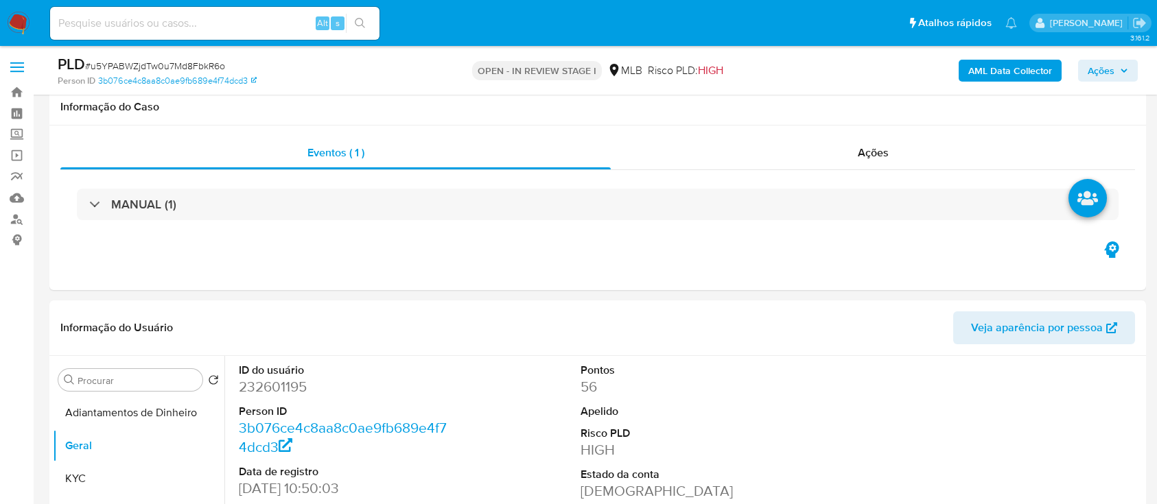
select select "10"
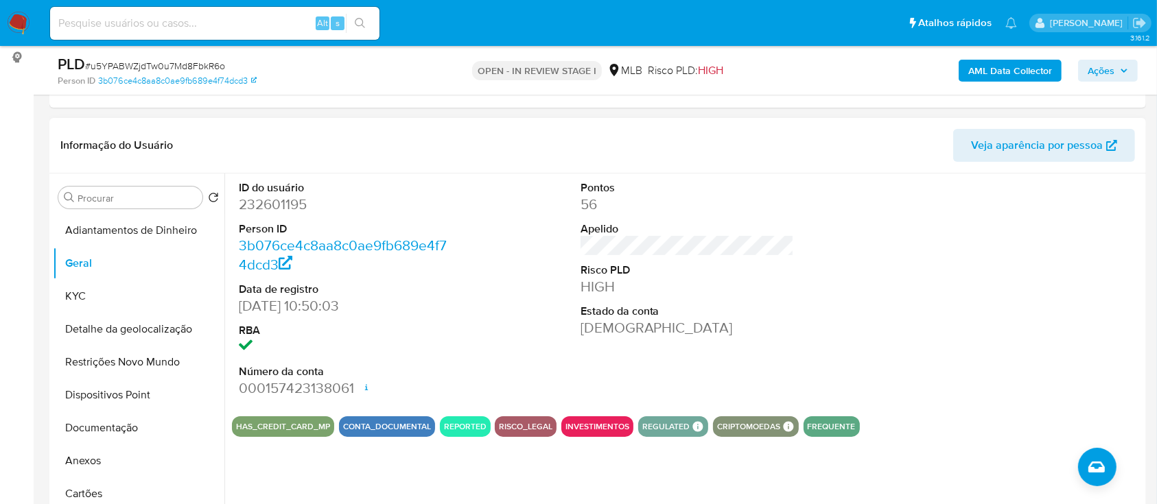
drag, startPoint x: 1087, startPoint y: 217, endPoint x: 1048, endPoint y: 204, distance: 41.2
click at [1082, 215] on div at bounding box center [1029, 290] width 228 height 232
click at [73, 294] on button "KYC" at bounding box center [133, 296] width 161 height 33
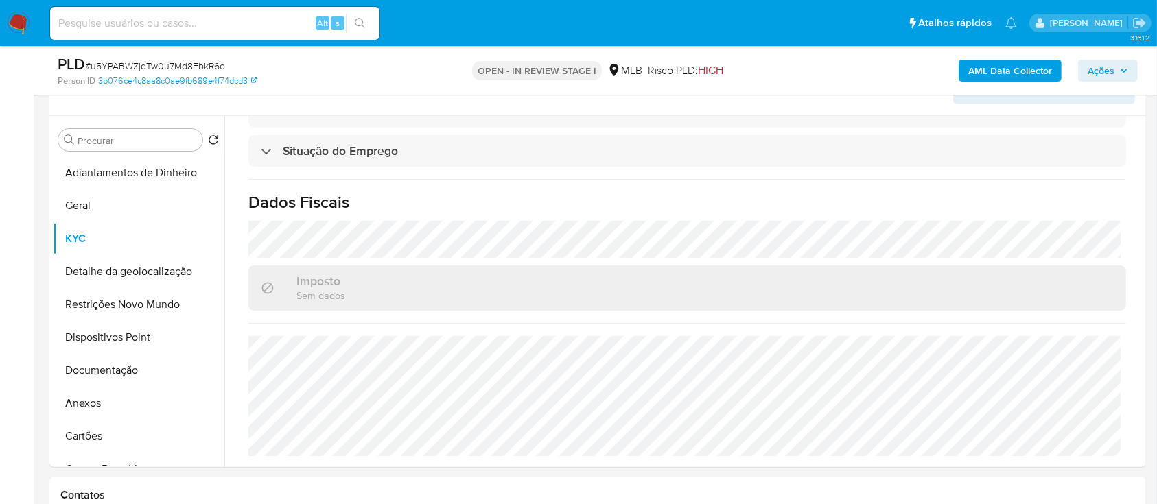
scroll to position [366, 0]
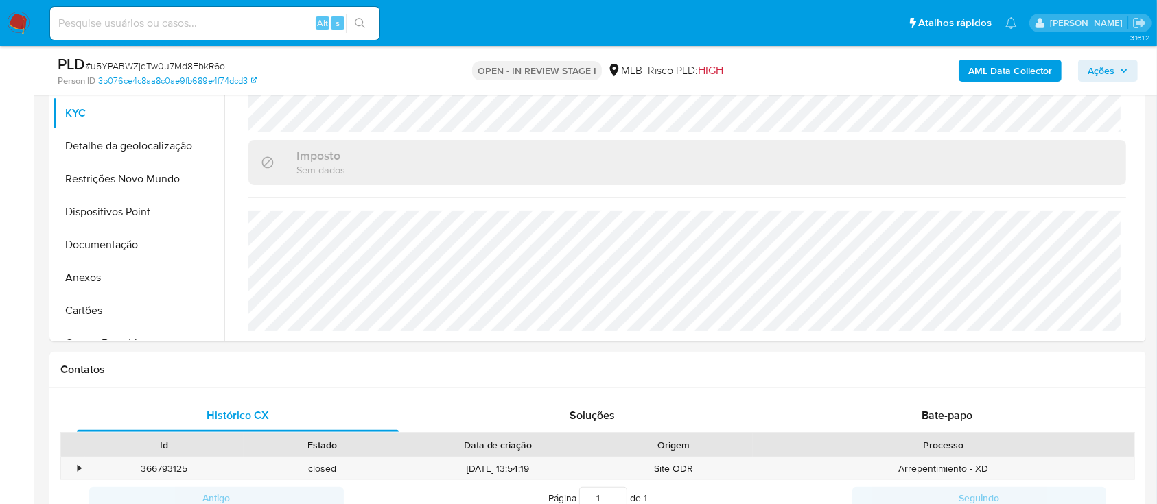
drag, startPoint x: 0, startPoint y: 135, endPoint x: 40, endPoint y: 115, distance: 44.5
drag, startPoint x: 107, startPoint y: 139, endPoint x: 271, endPoint y: 180, distance: 169.1
click at [107, 139] on button "Detalhe da geolocalização" at bounding box center [139, 146] width 172 height 33
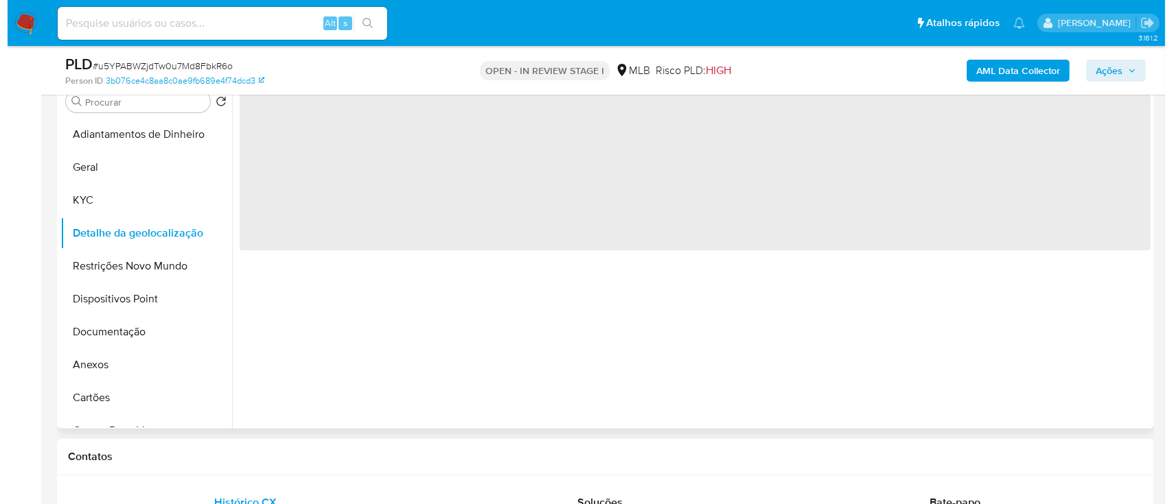
scroll to position [183, 0]
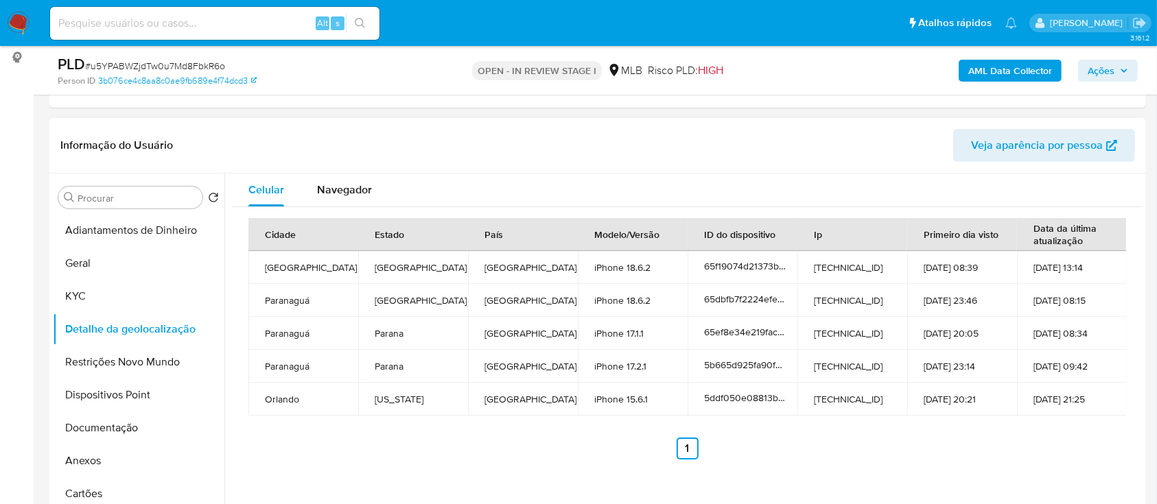
click at [642, 166] on div "Informação do Usuário Veja aparência por pessoa" at bounding box center [597, 146] width 1097 height 56
click at [89, 362] on button "Restrições Novo Mundo" at bounding box center [133, 362] width 161 height 33
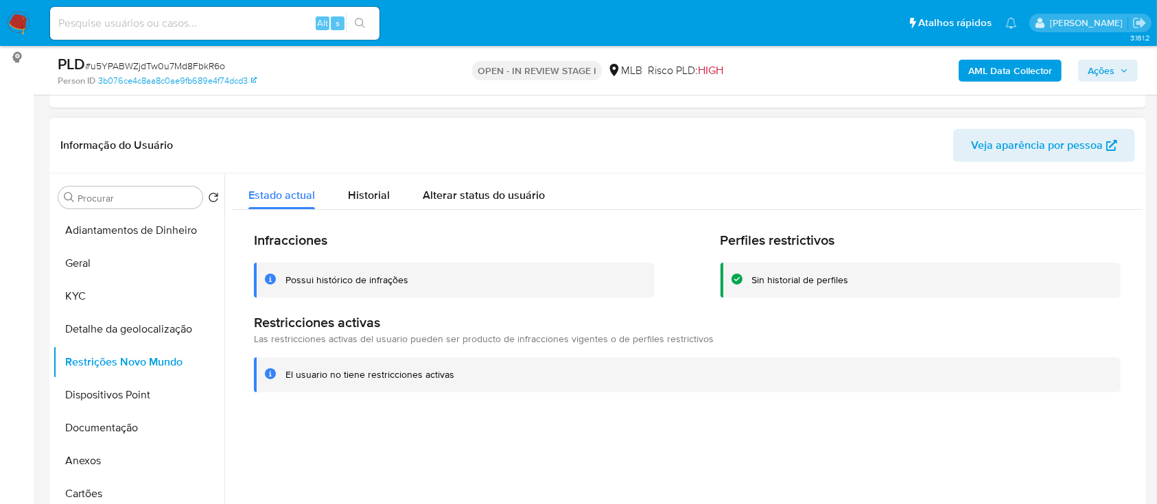
click at [627, 458] on div at bounding box center [683, 349] width 918 height 351
click at [122, 388] on button "Dispositivos Point" at bounding box center [133, 395] width 161 height 33
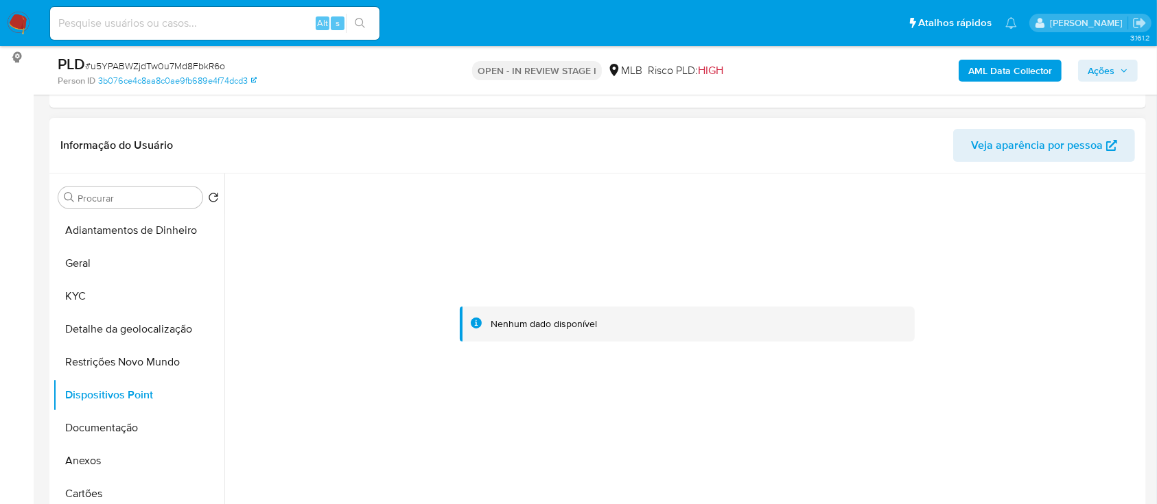
click at [1038, 229] on div at bounding box center [687, 325] width 911 height 302
click at [86, 413] on button "Documentação" at bounding box center [133, 428] width 161 height 33
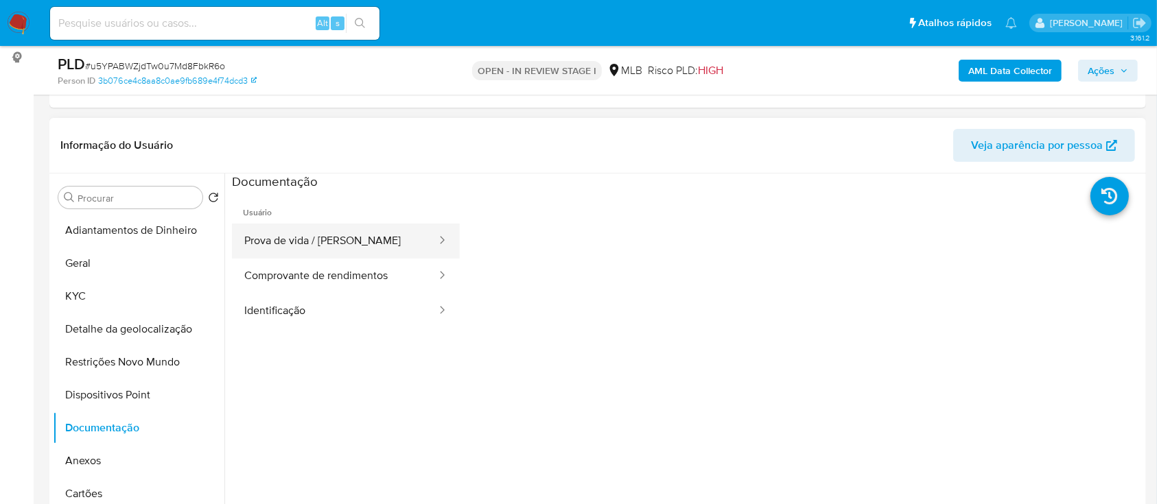
click at [322, 244] on button "Prova de vida / Selfie" at bounding box center [335, 241] width 206 height 35
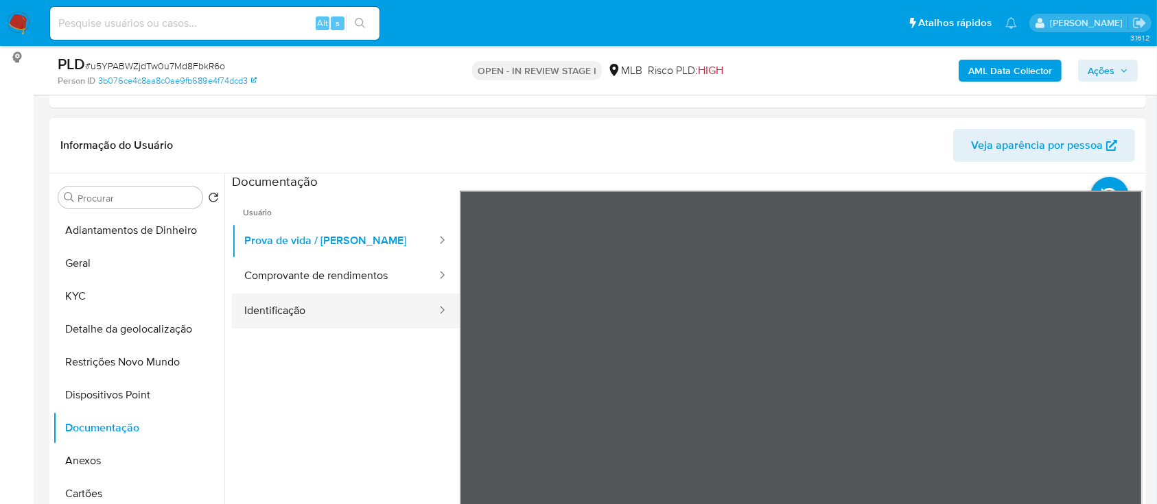
click at [304, 304] on button "Identificação" at bounding box center [335, 311] width 206 height 35
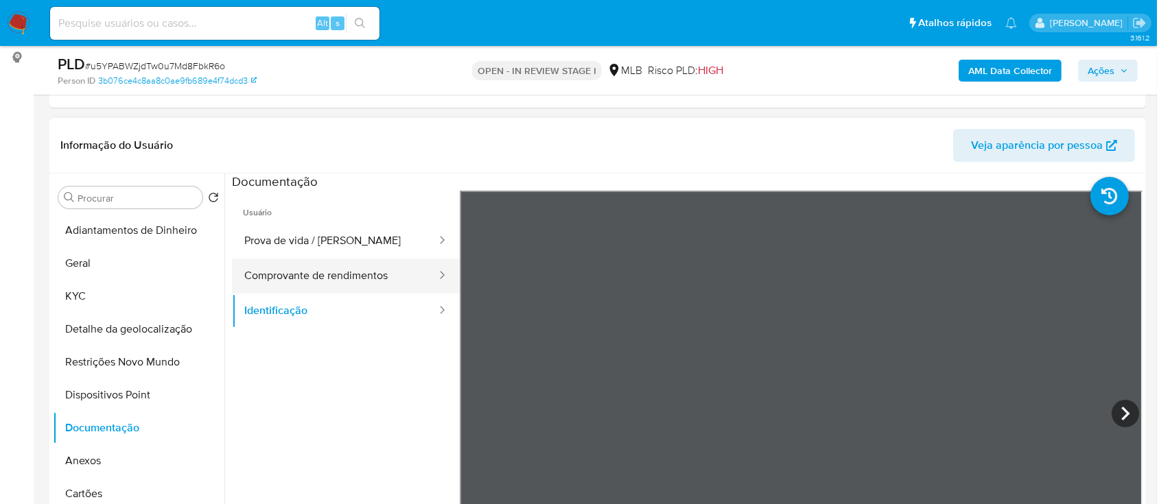
click at [279, 270] on button "Comprovante de rendimentos" at bounding box center [335, 276] width 206 height 35
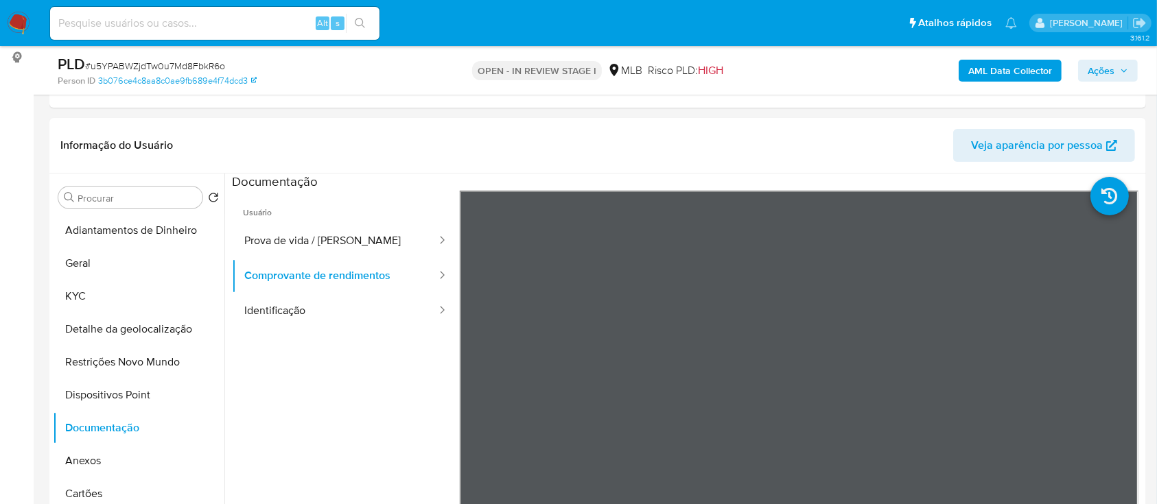
click at [1014, 64] on b "AML Data Collector" at bounding box center [1010, 71] width 84 height 22
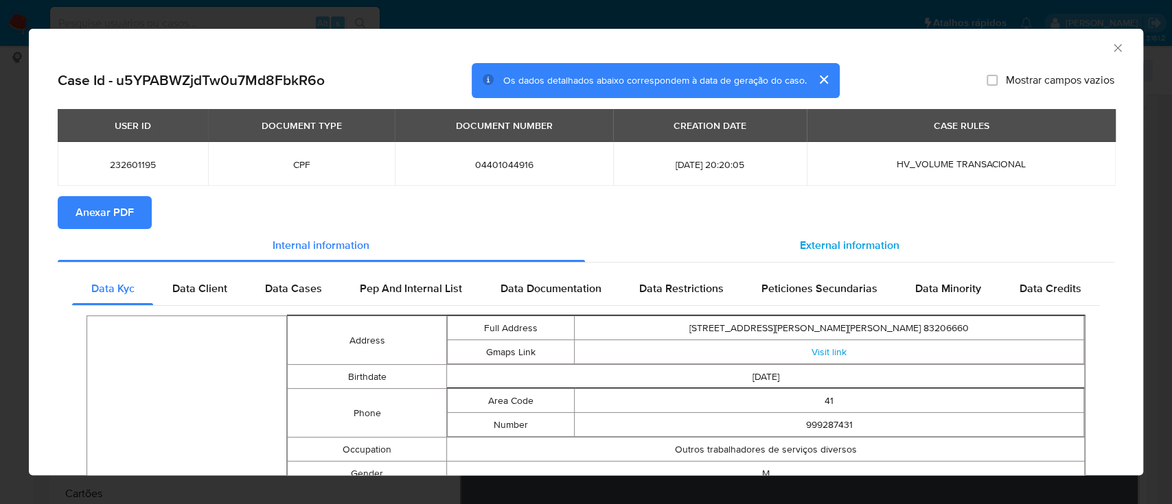
click at [847, 247] on span "External information" at bounding box center [850, 245] width 100 height 16
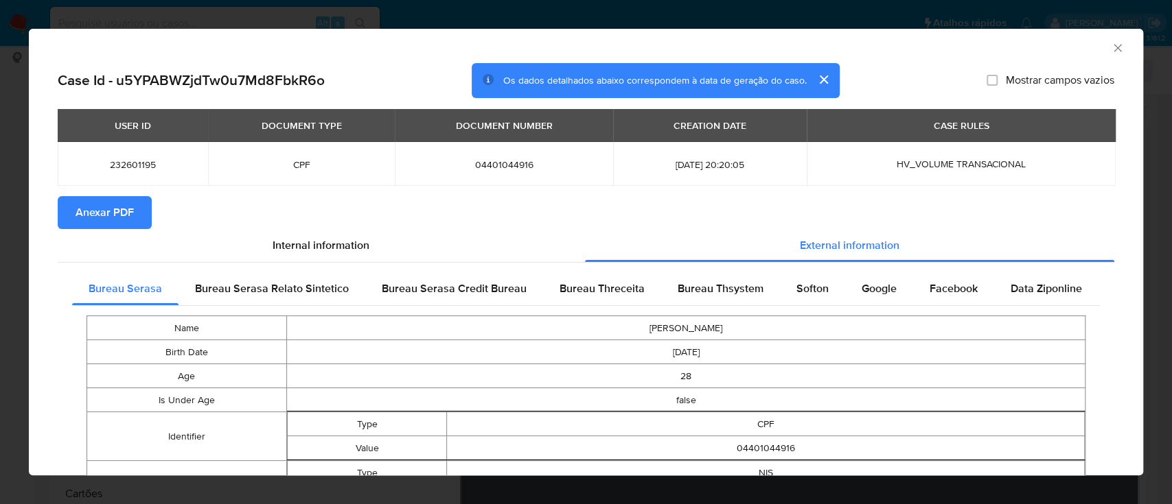
scroll to position [180, 0]
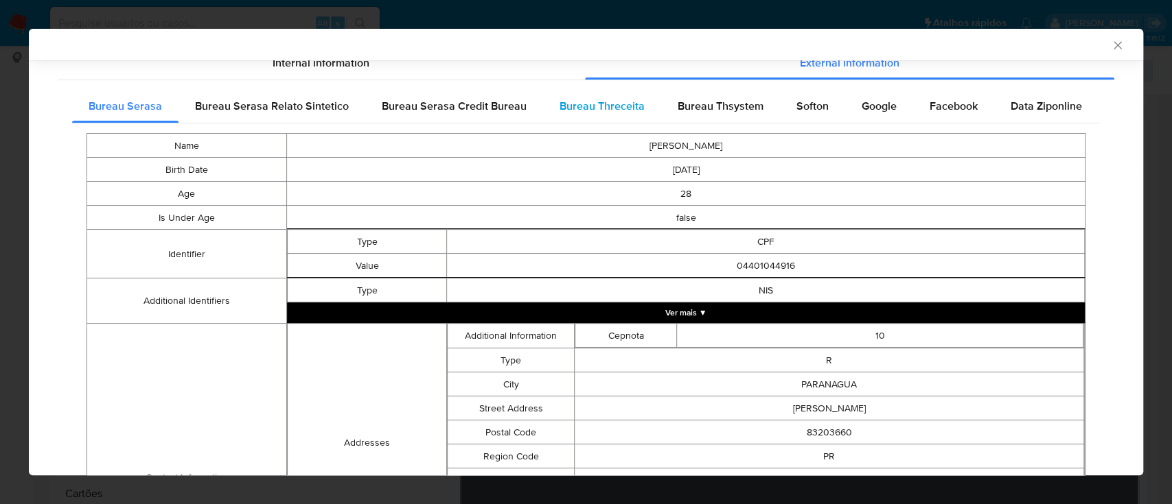
click at [597, 113] on div "Bureau Threceita" at bounding box center [602, 106] width 118 height 33
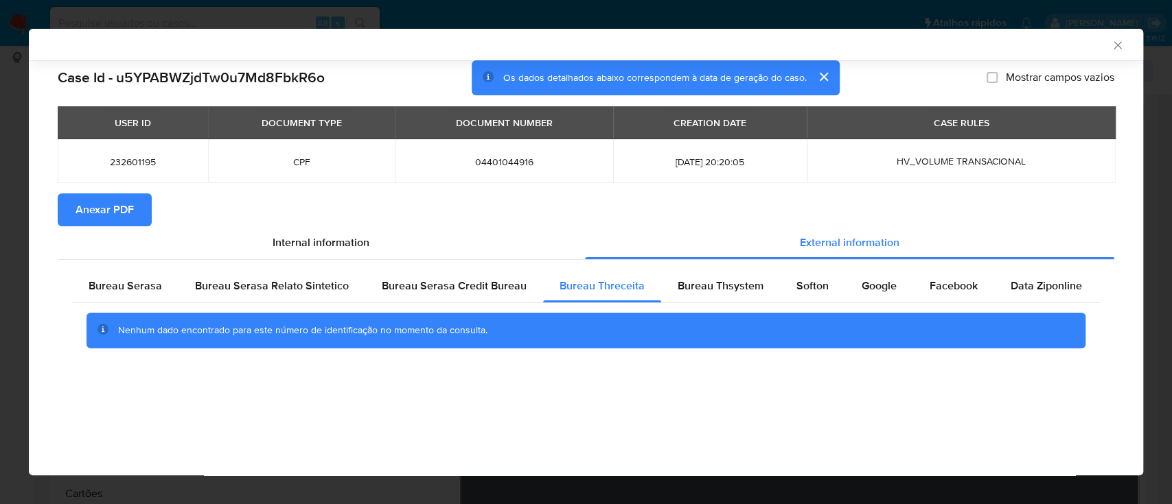
click at [1016, 43] on div "AML Data Collector" at bounding box center [574, 44] width 1072 height 12
click at [743, 288] on span "Bureau Thsystem" at bounding box center [720, 286] width 86 height 16
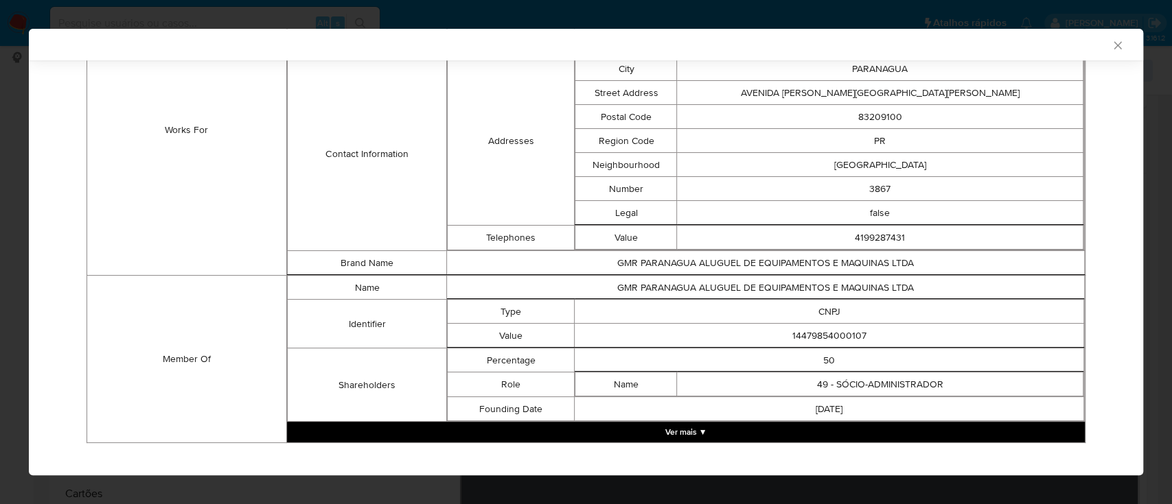
scroll to position [1003, 0]
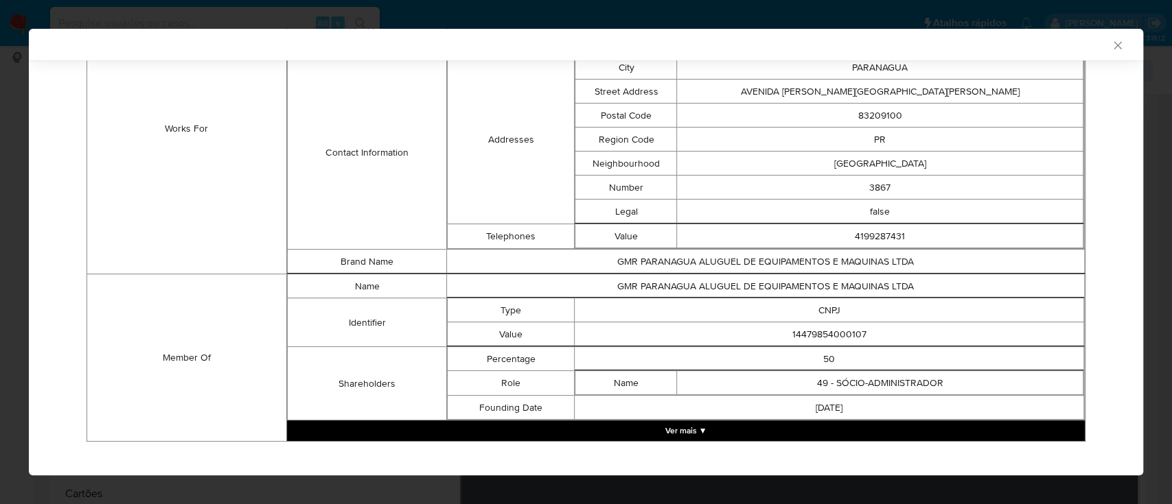
click at [723, 428] on button "Ver mais ▼" at bounding box center [686, 431] width 798 height 21
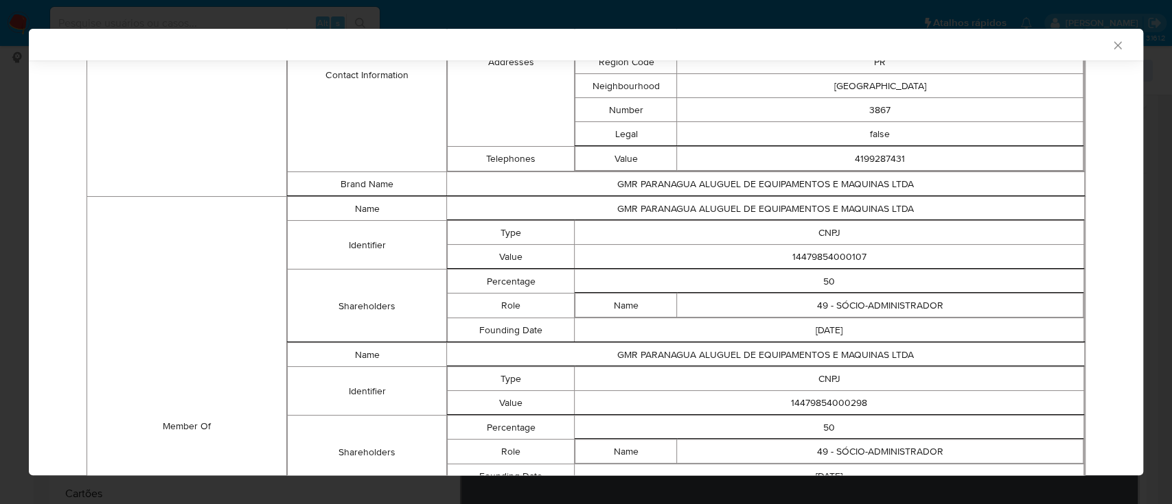
scroll to position [1278, 0]
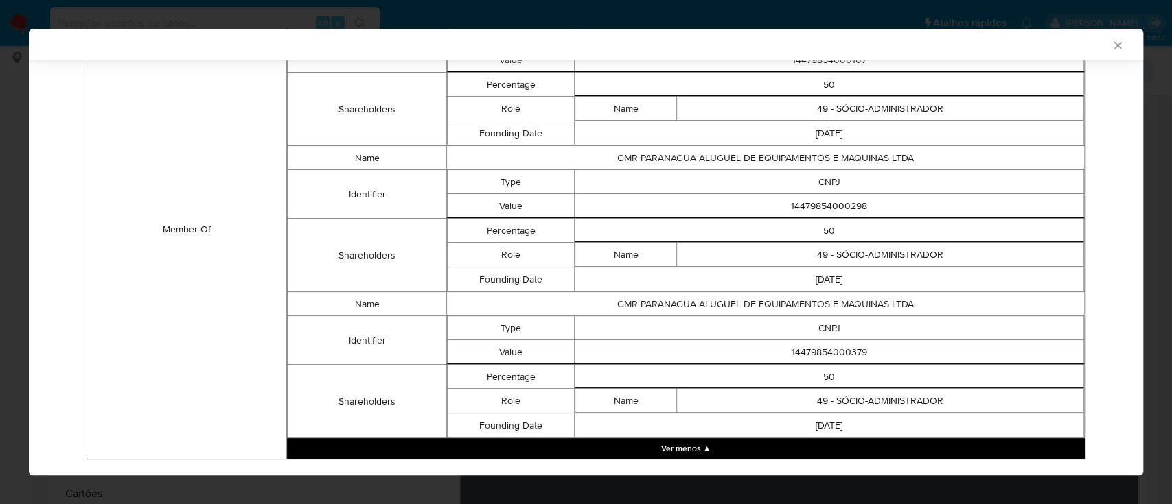
click at [188, 302] on td "Member Of" at bounding box center [187, 230] width 200 height 460
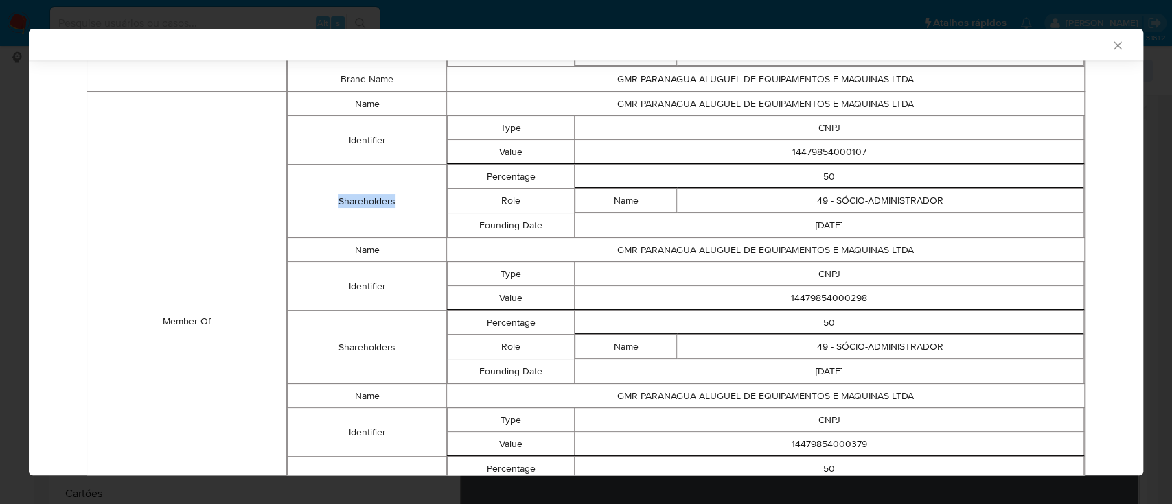
drag, startPoint x: 868, startPoint y: 155, endPoint x: 752, endPoint y: 160, distance: 115.4
click at [752, 159] on tbody "Name GMR PARANAGUA ALUGUEL DE EQUIPAMENTOS E MAQUINAS LTDA Identifier Type CNPJ…" at bounding box center [685, 165] width 797 height 146
click at [787, 145] on td "14479854000107" at bounding box center [828, 152] width 509 height 24
drag, startPoint x: 862, startPoint y: 146, endPoint x: 791, endPoint y: 152, distance: 71.0
click at [794, 152] on td "14479854000107" at bounding box center [828, 152] width 509 height 24
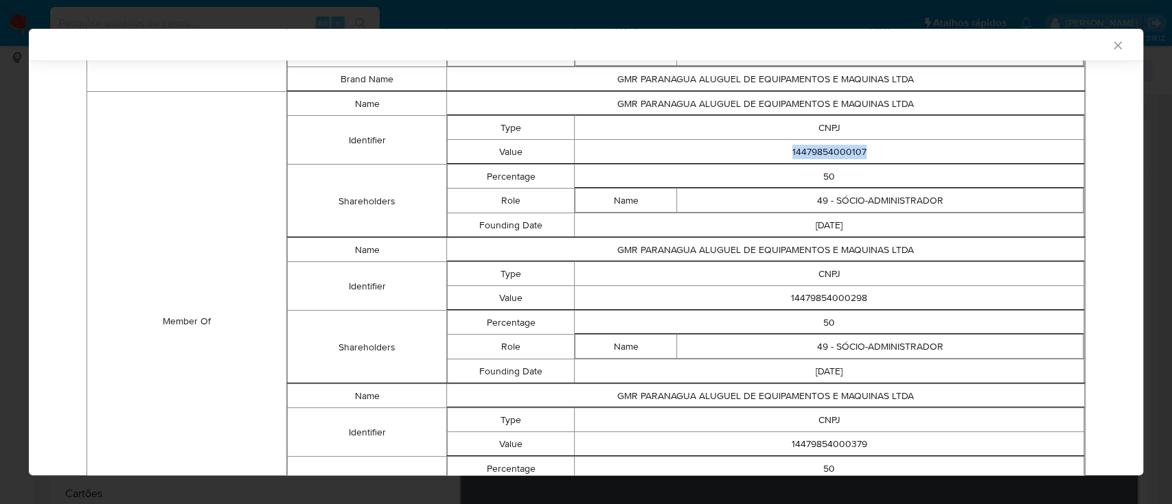
copy td "14479854000107"
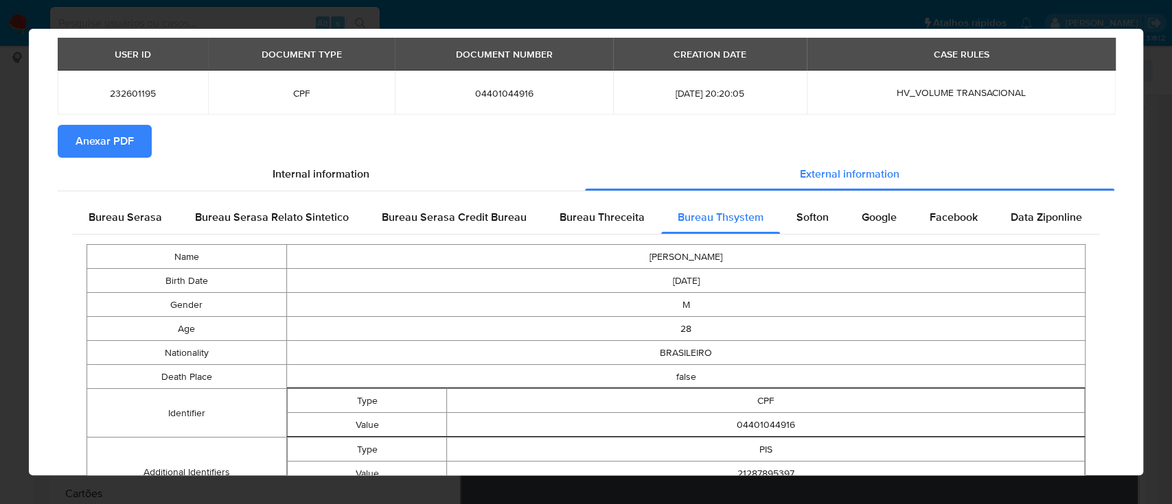
scroll to position [0, 0]
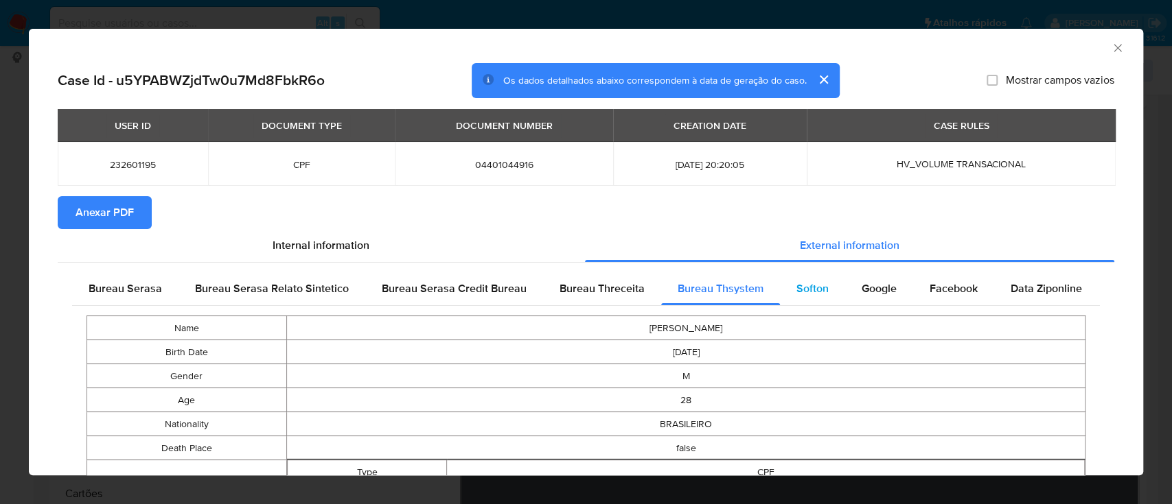
click at [815, 287] on span "Softon" at bounding box center [812, 289] width 32 height 16
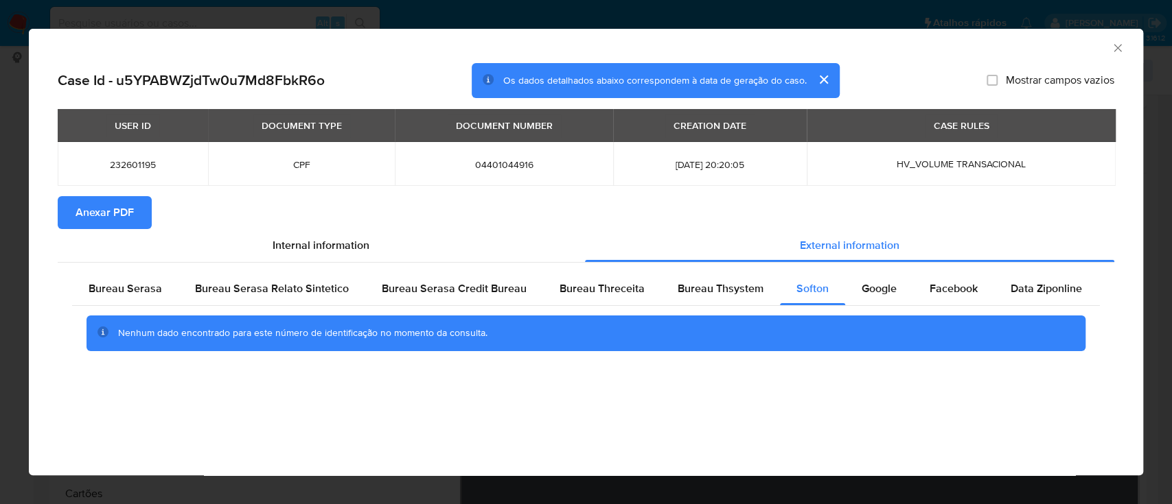
drag, startPoint x: 1016, startPoint y: 47, endPoint x: 990, endPoint y: 47, distance: 26.1
click at [1014, 47] on div "AML Data Collector" at bounding box center [574, 45] width 1072 height 15
click at [868, 294] on span "Google" at bounding box center [878, 289] width 35 height 16
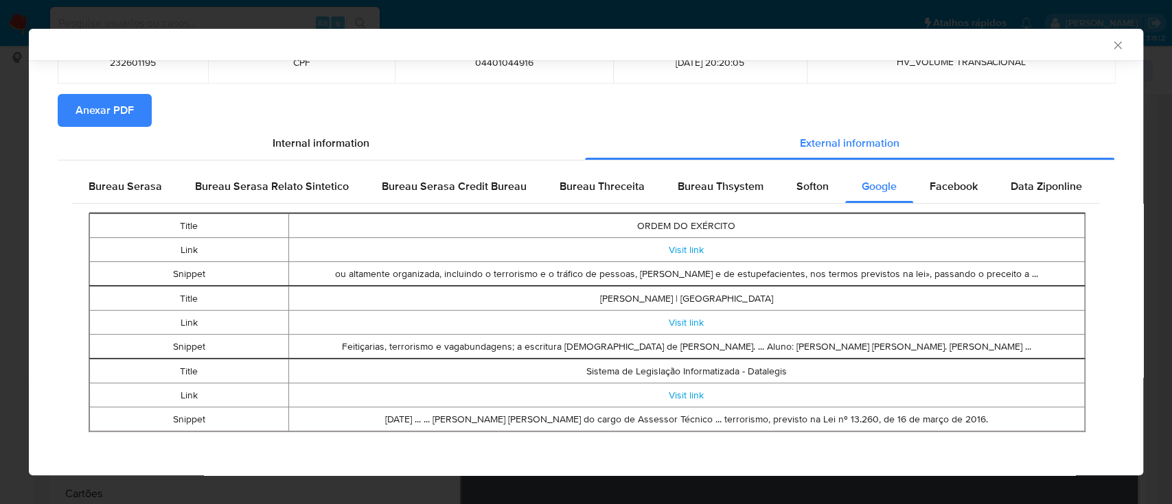
scroll to position [103, 0]
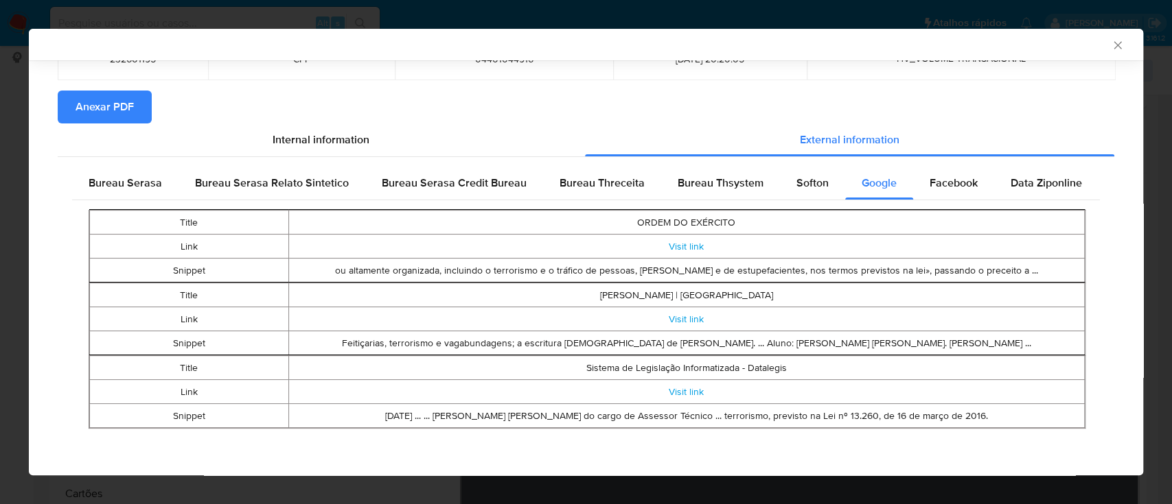
click at [787, 178] on div "Softon" at bounding box center [812, 183] width 65 height 33
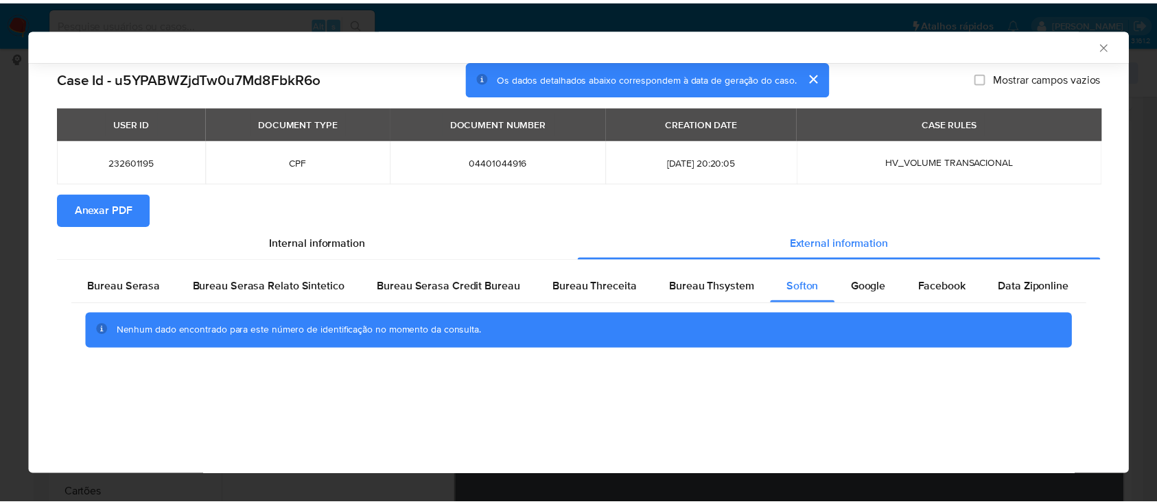
scroll to position [0, 0]
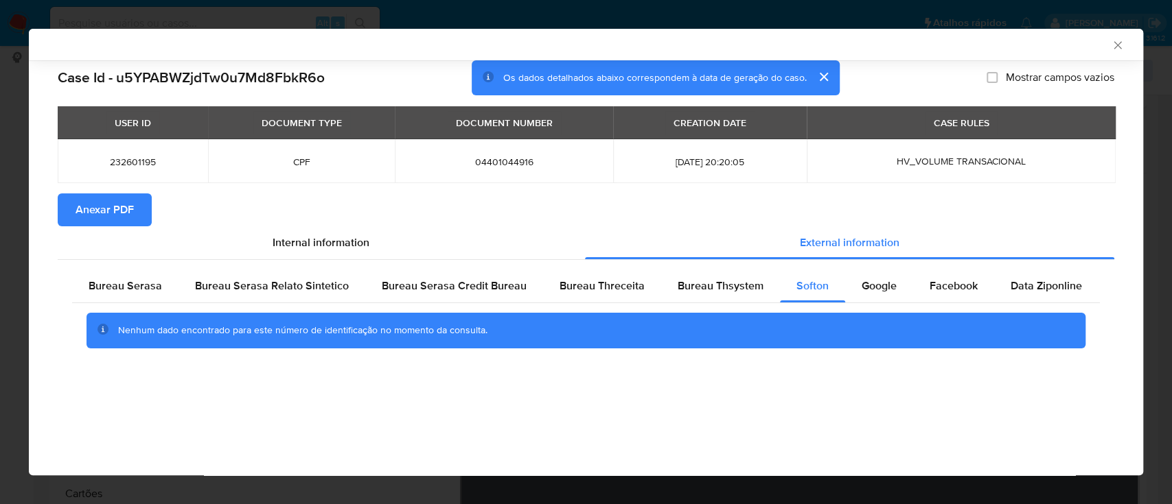
click at [898, 399] on div "AML Data Collector Case Id - u5YPABWZjdTw0u7Md8FbkR6o Os dados detalhados abaix…" at bounding box center [586, 252] width 1114 height 447
click at [1121, 45] on icon "Fechar a janela" at bounding box center [1118, 45] width 14 height 14
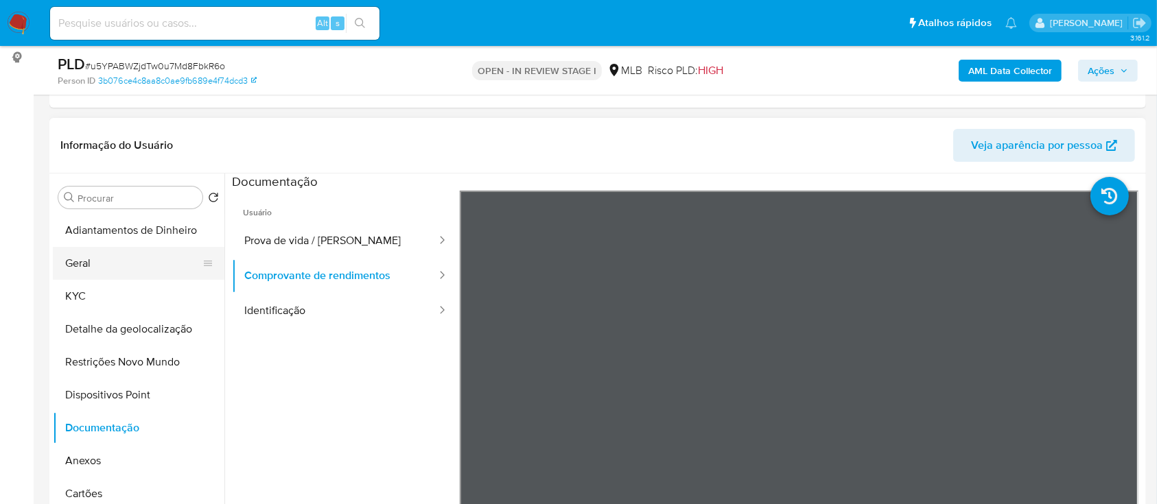
click at [102, 255] on button "Geral" at bounding box center [133, 263] width 161 height 33
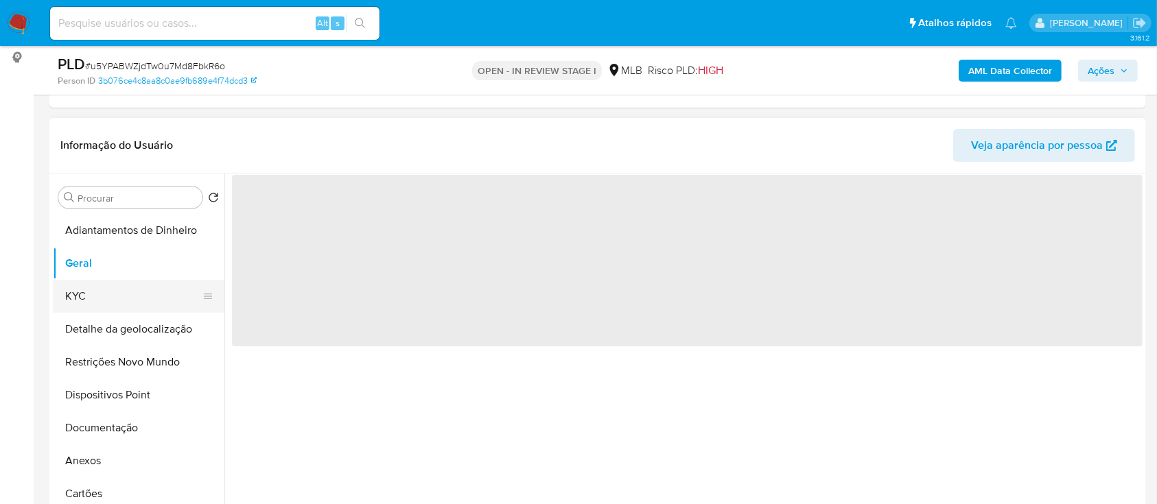
click at [88, 291] on button "KYC" at bounding box center [133, 296] width 161 height 33
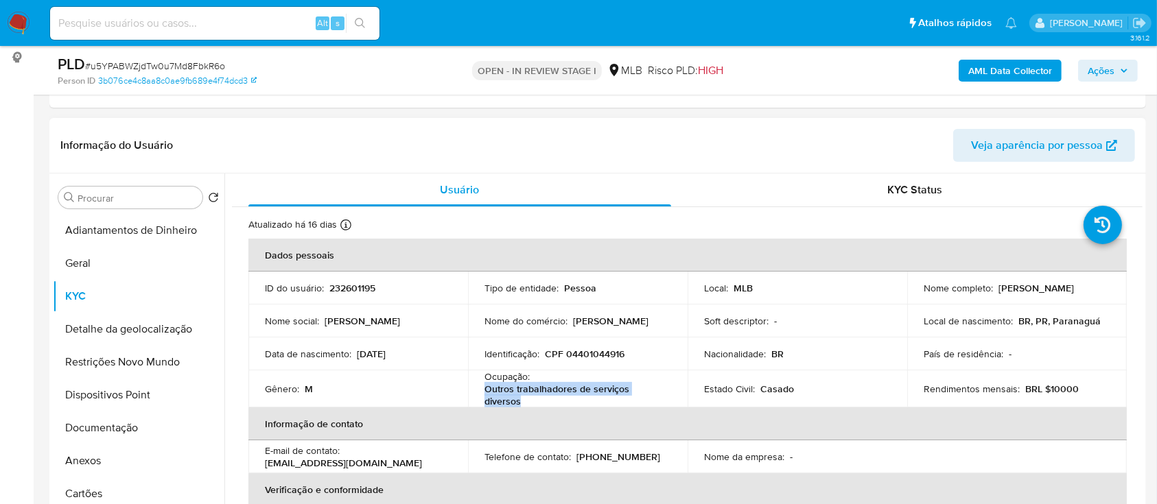
drag, startPoint x: 513, startPoint y: 402, endPoint x: 483, endPoint y: 393, distance: 30.8
click at [485, 393] on p "Outros trabalhadores de serviços diversos" at bounding box center [575, 395] width 181 height 25
copy p "Outros trabalhadores de serviços diversos"
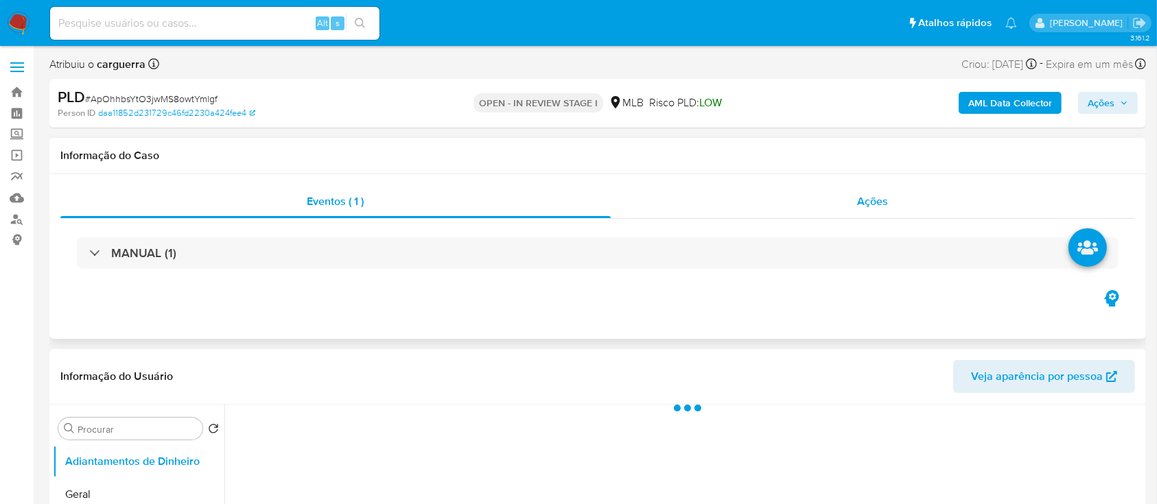
select select "10"
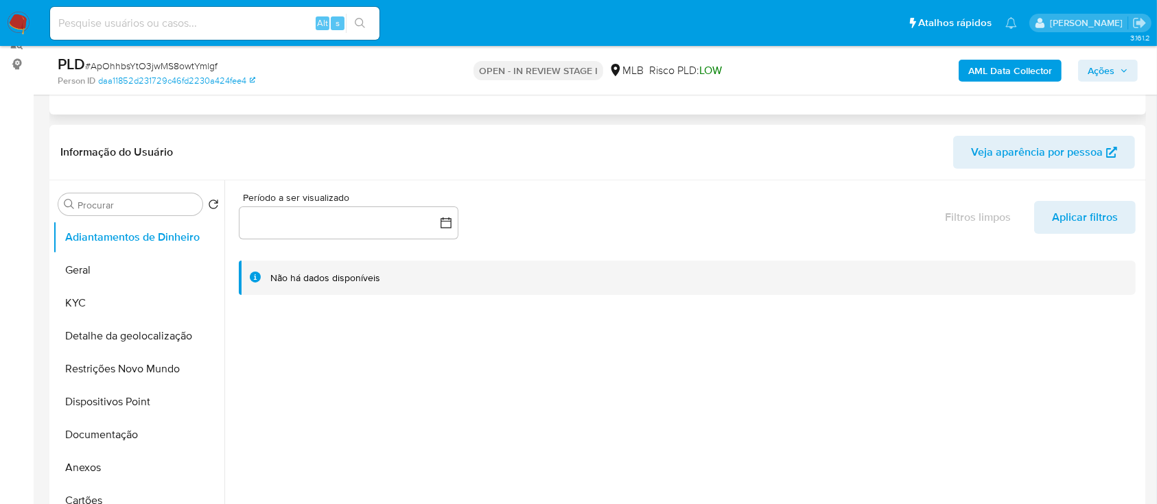
scroll to position [183, 0]
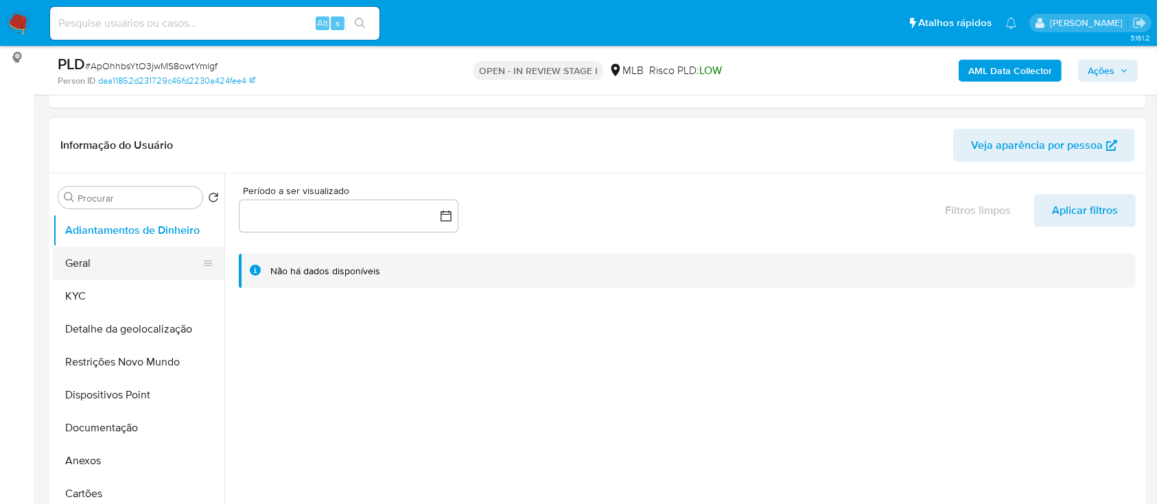
click at [86, 260] on button "Geral" at bounding box center [133, 263] width 161 height 33
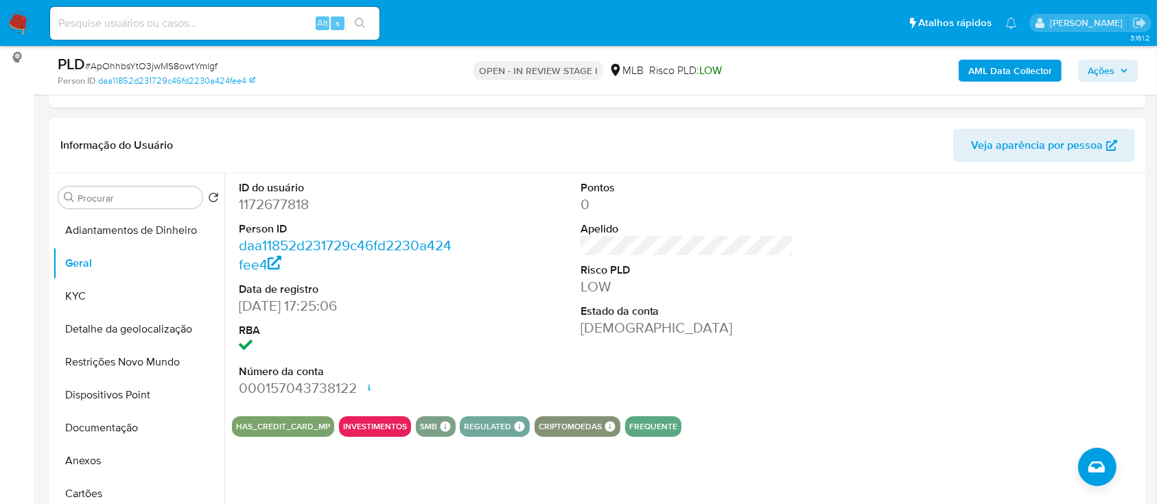
drag, startPoint x: 1029, startPoint y: 297, endPoint x: 1012, endPoint y: 291, distance: 17.4
click at [1028, 296] on div at bounding box center [1029, 290] width 228 height 232
click at [84, 288] on button "KYC" at bounding box center [133, 296] width 161 height 33
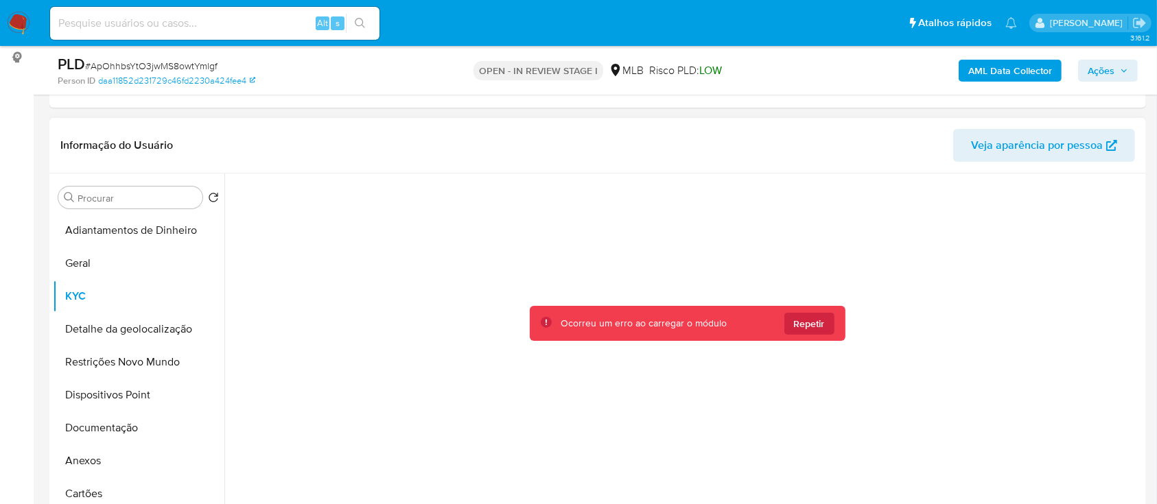
click at [811, 323] on span "Repetir" at bounding box center [809, 324] width 31 height 22
click at [88, 298] on button "KYC" at bounding box center [133, 296] width 161 height 33
drag, startPoint x: 79, startPoint y: 255, endPoint x: 72, endPoint y: 286, distance: 32.3
click at [79, 255] on button "Geral" at bounding box center [139, 263] width 172 height 33
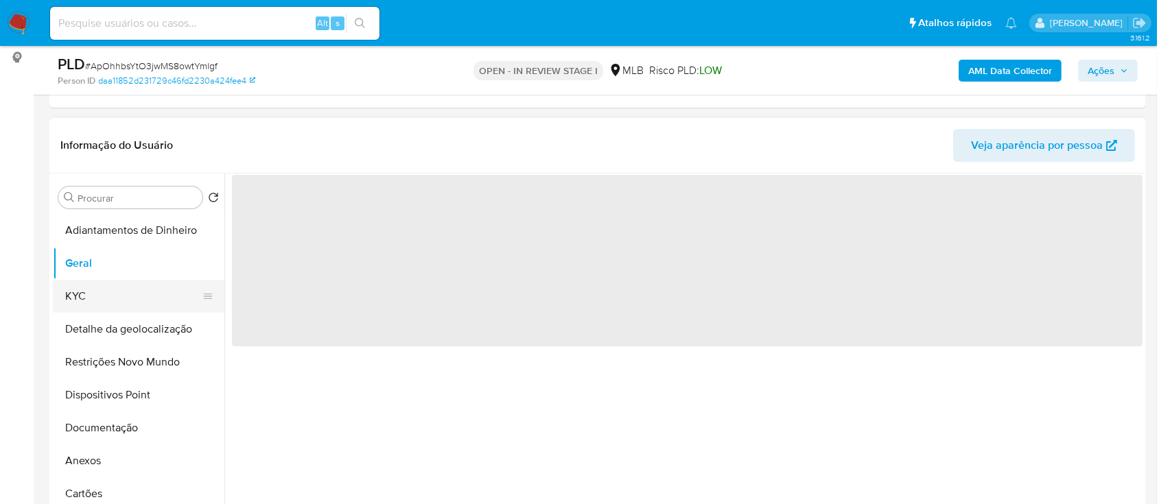
click at [71, 291] on button "KYC" at bounding box center [133, 296] width 161 height 33
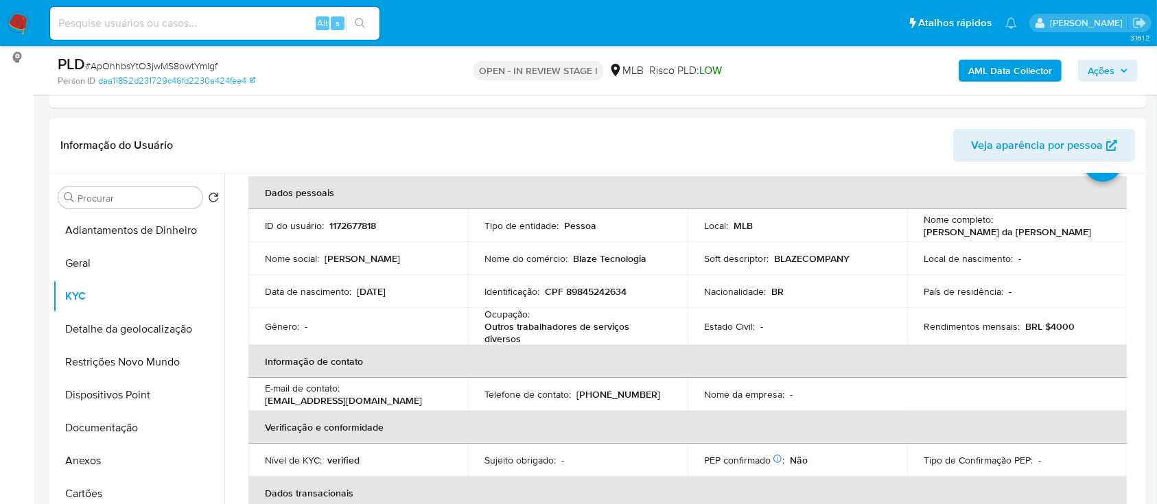
scroll to position [91, 0]
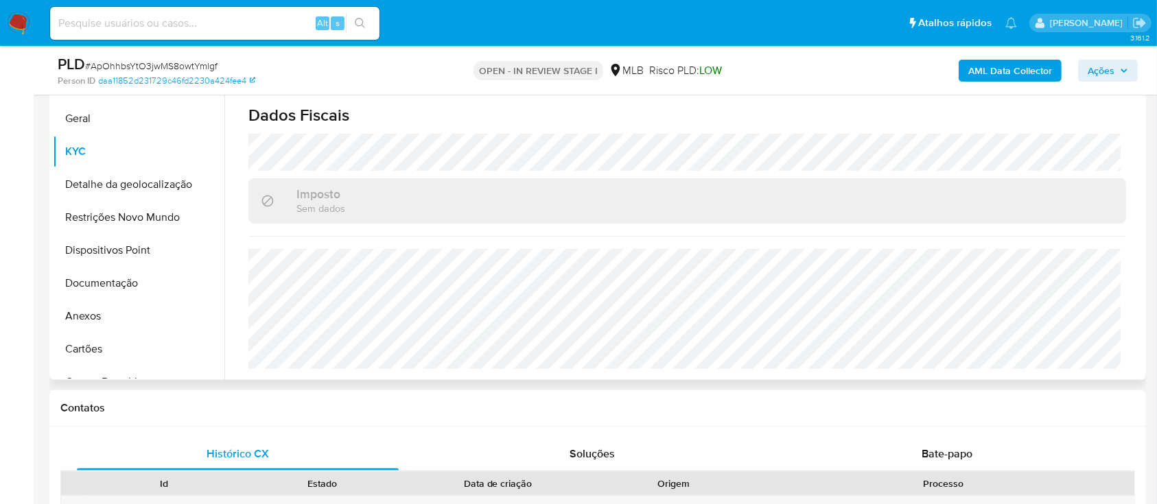
scroll to position [366, 0]
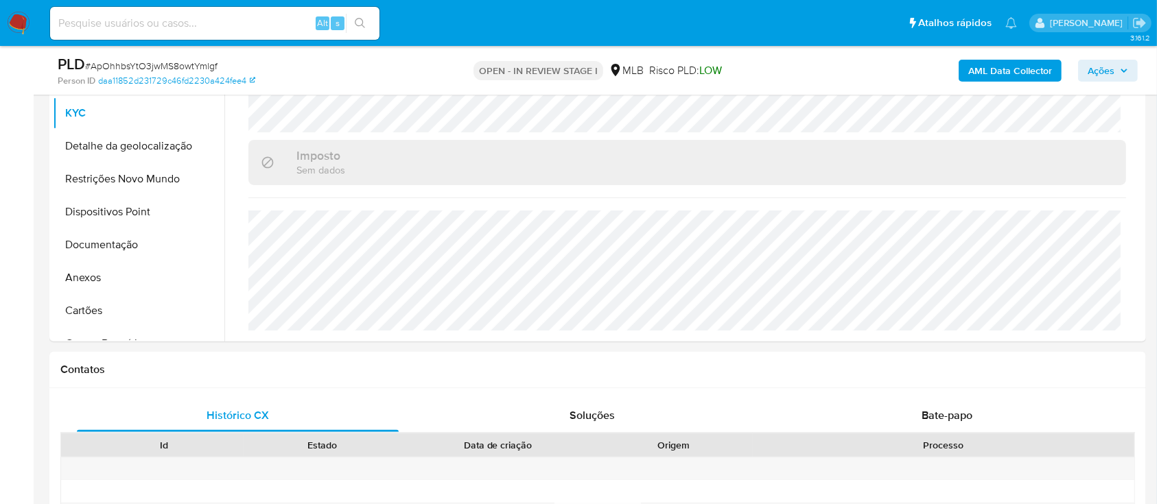
click at [139, 139] on button "Detalhe da geolocalização" at bounding box center [133, 146] width 161 height 33
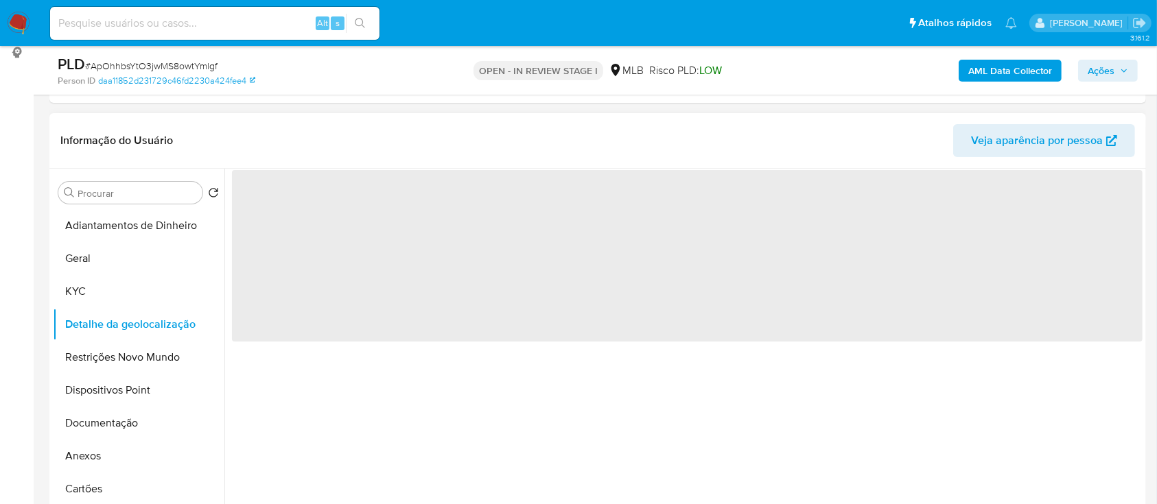
scroll to position [183, 0]
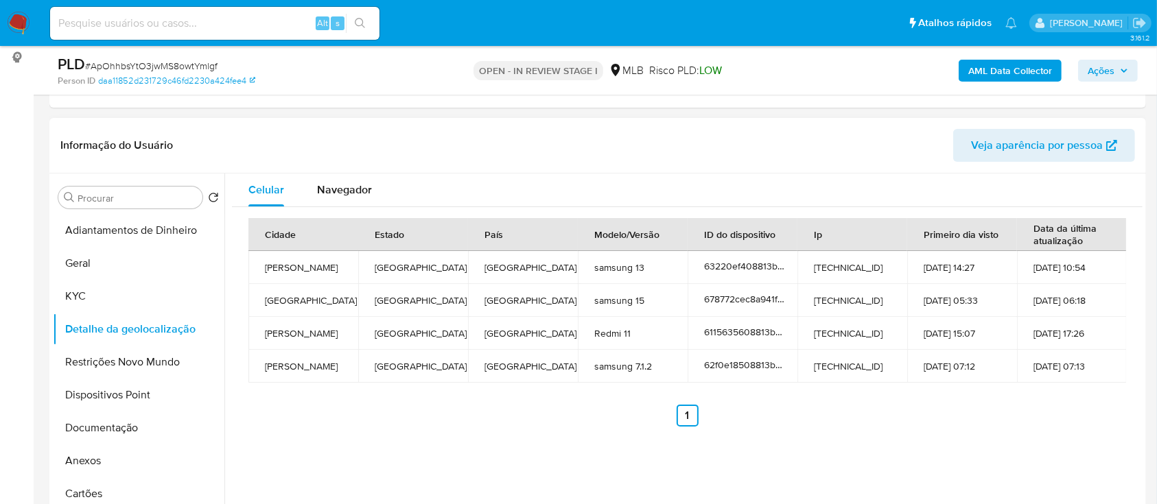
click at [846, 422] on ul "Anterior 1 Siguiente" at bounding box center [687, 416] width 878 height 22
drag, startPoint x: 93, startPoint y: 361, endPoint x: 154, endPoint y: 360, distance: 61.1
click at [91, 363] on button "Restrições Novo Mundo" at bounding box center [133, 362] width 161 height 33
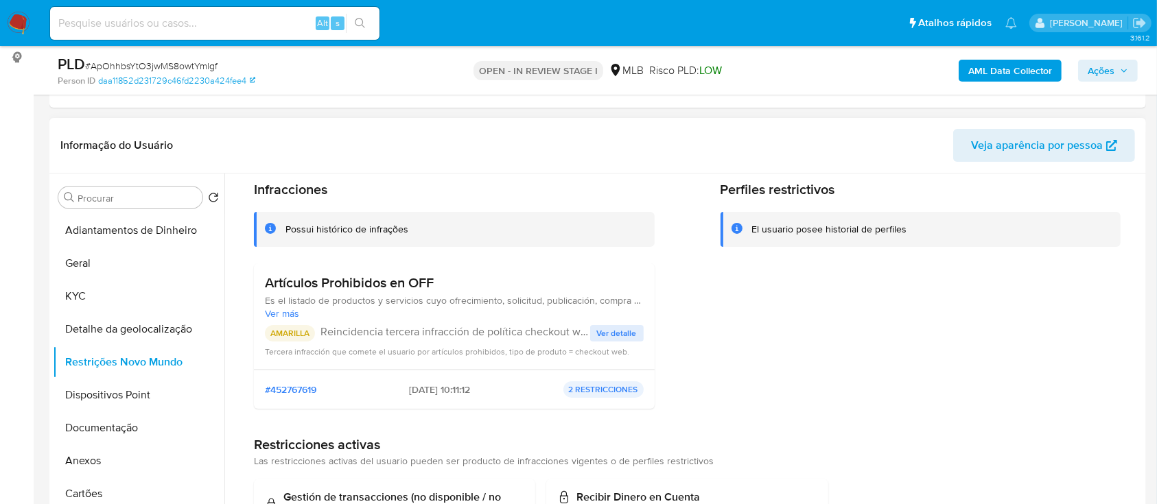
scroll to position [91, 0]
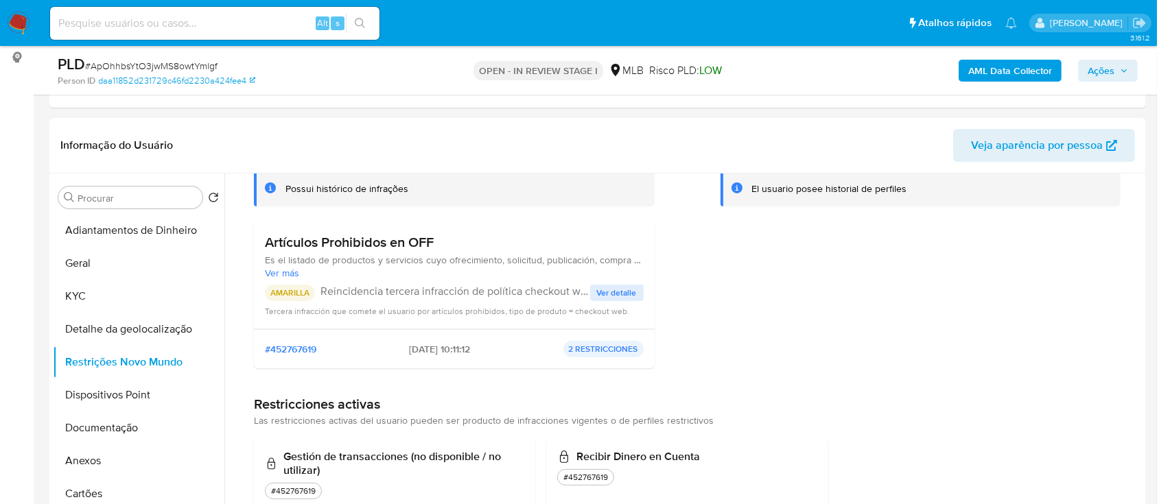
click at [621, 292] on span "Ver detalle" at bounding box center [617, 293] width 40 height 14
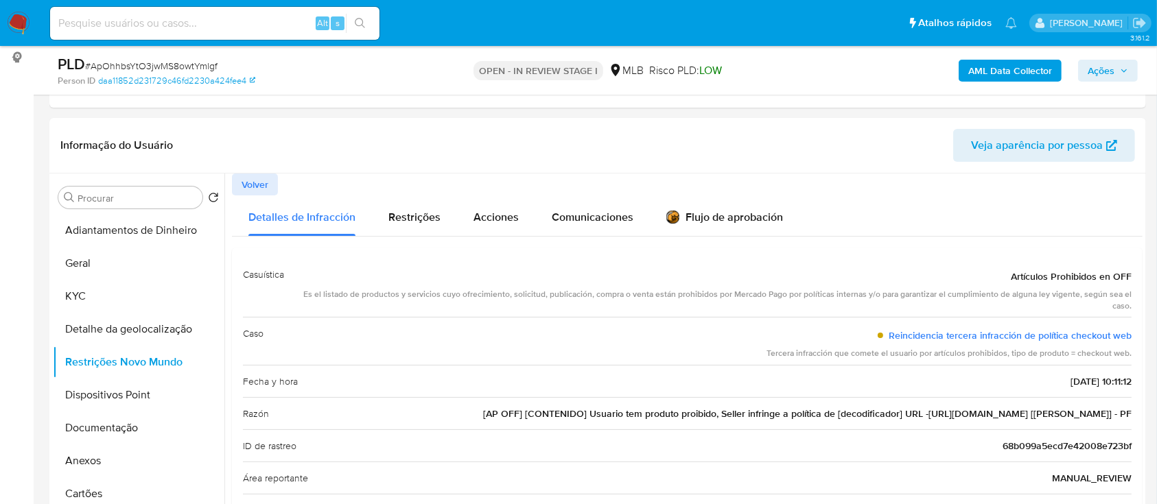
drag, startPoint x: 999, startPoint y: 277, endPoint x: 1135, endPoint y: 413, distance: 191.7
click at [1135, 413] on div "Casuística Artículos Prohibidos en OFF Es el listado de productos y servicios c…" at bounding box center [687, 457] width 911 height 419
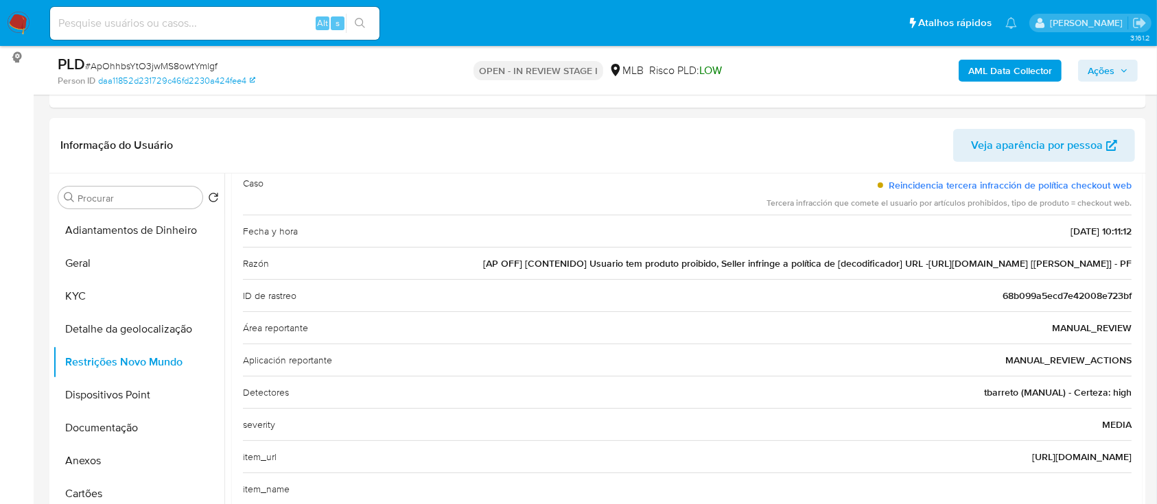
scroll to position [159, 0]
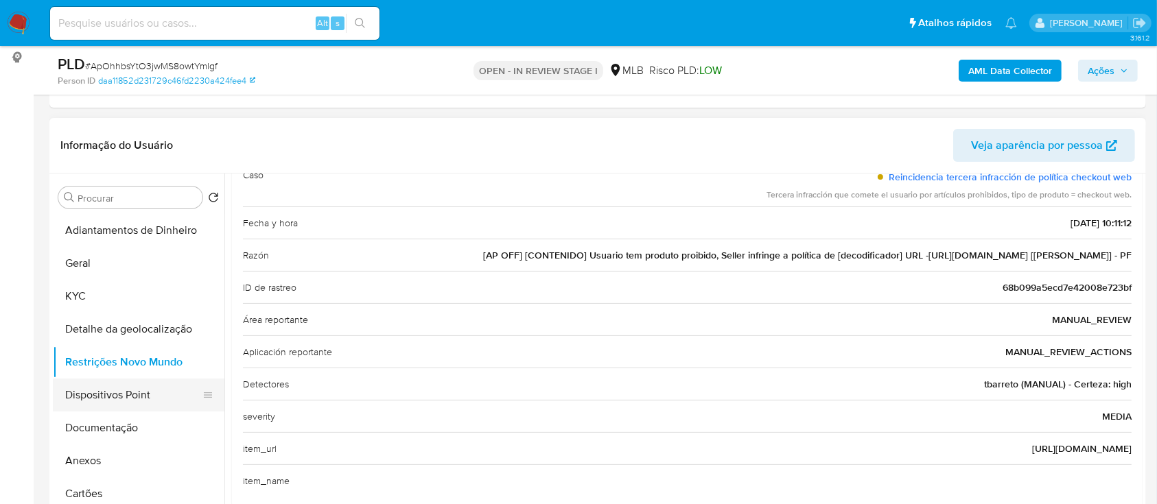
click at [143, 402] on button "Dispositivos Point" at bounding box center [133, 395] width 161 height 33
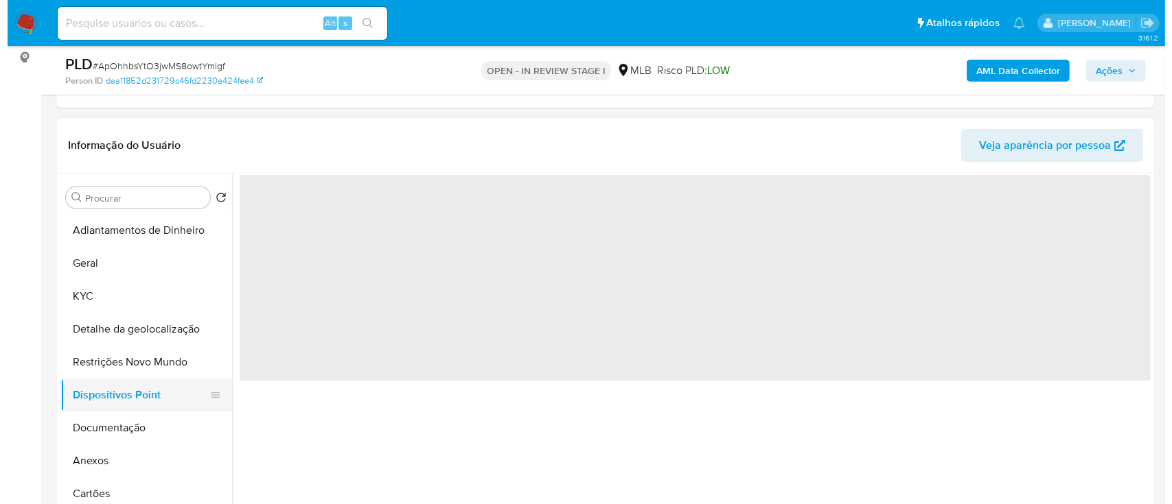
scroll to position [0, 0]
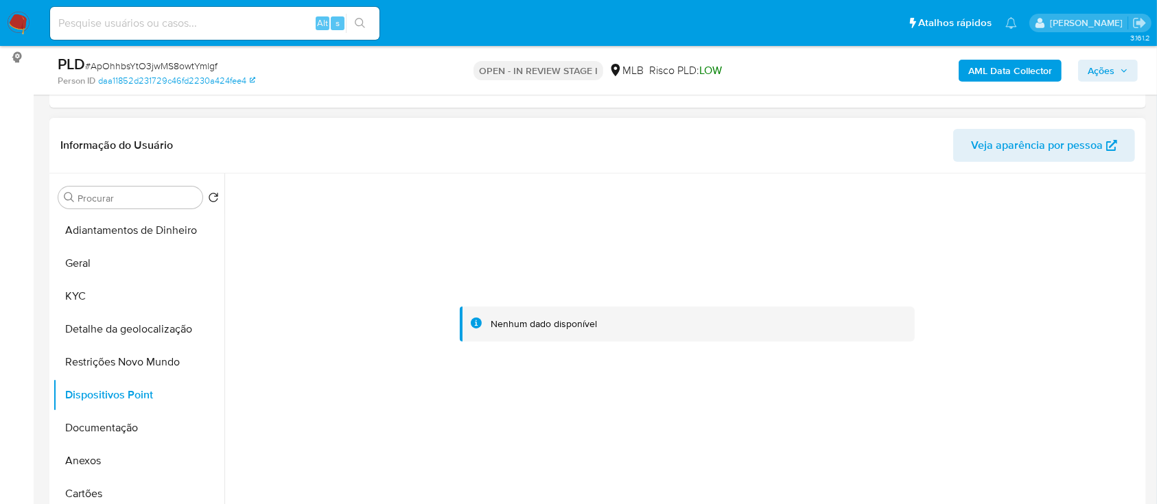
click at [1060, 261] on div at bounding box center [687, 325] width 911 height 302
click at [1038, 70] on b "AML Data Collector" at bounding box center [1010, 71] width 84 height 22
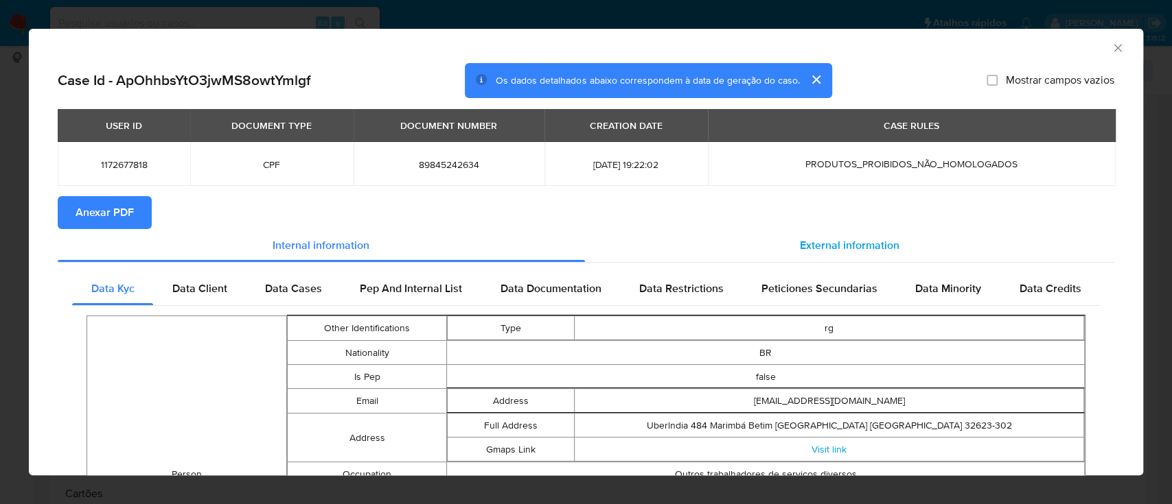
click at [824, 235] on div "External information" at bounding box center [850, 245] width 530 height 33
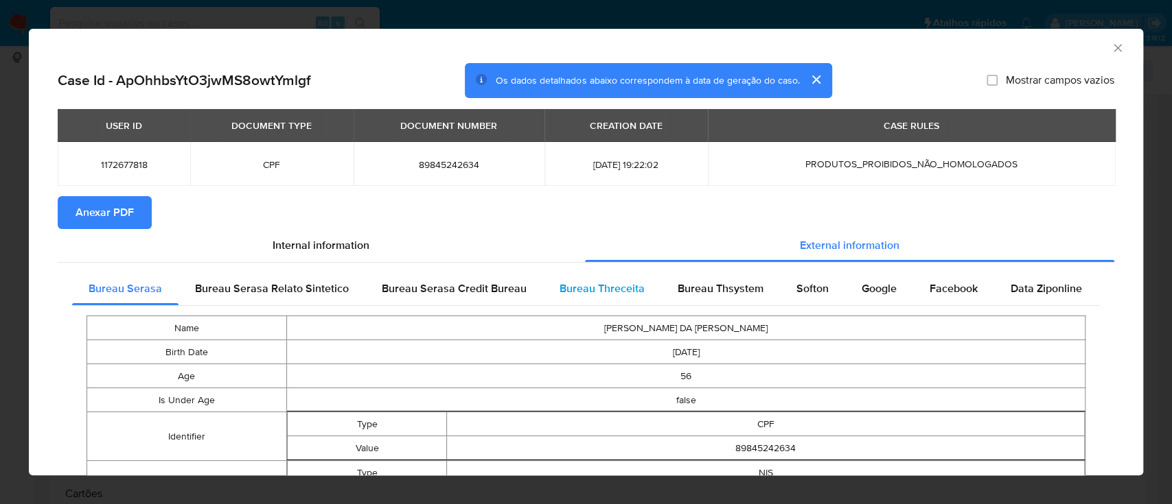
click at [603, 287] on span "Bureau Threceita" at bounding box center [601, 289] width 85 height 16
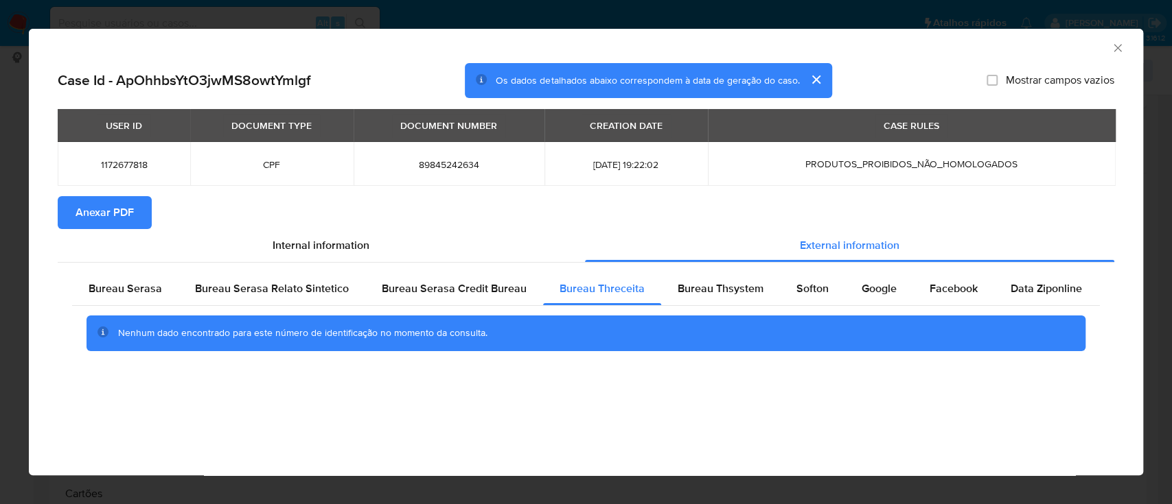
drag, startPoint x: 1008, startPoint y: 48, endPoint x: 999, endPoint y: 50, distance: 9.2
click at [1006, 48] on div "AML Data Collector" at bounding box center [574, 45] width 1072 height 15
click at [730, 288] on span "Bureau Thsystem" at bounding box center [720, 289] width 86 height 16
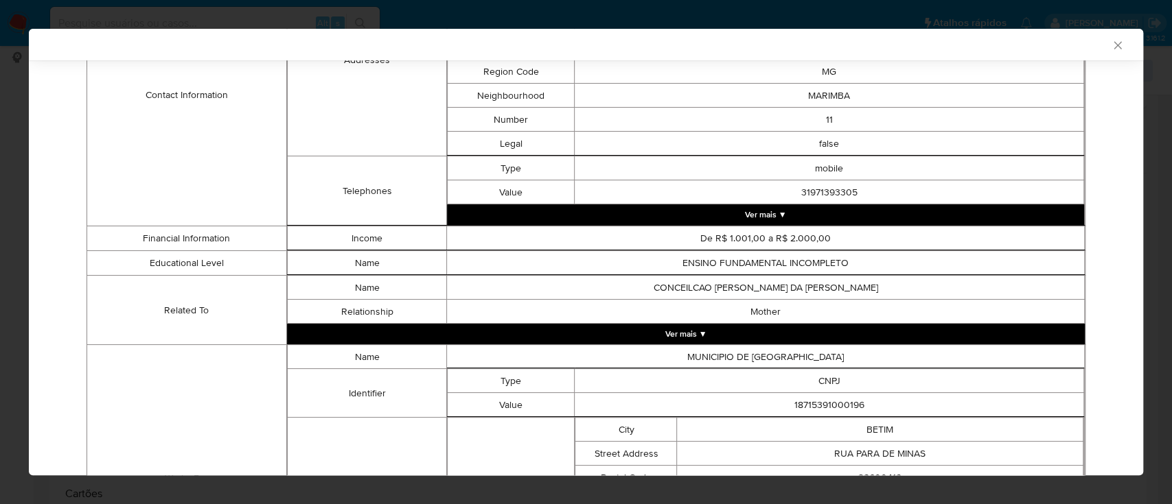
scroll to position [818, 0]
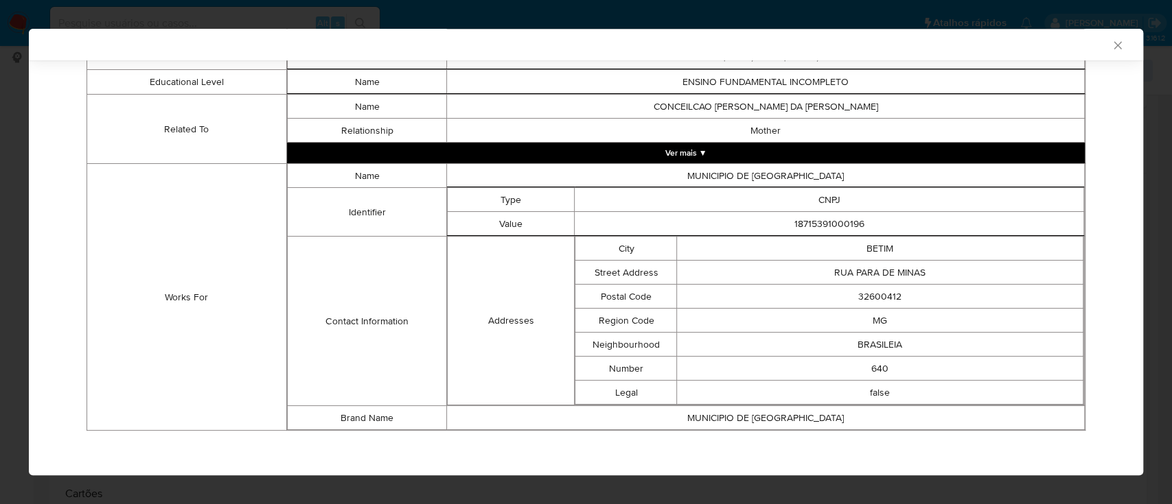
drag, startPoint x: 118, startPoint y: 261, endPoint x: 128, endPoint y: 257, distance: 11.1
click at [119, 261] on td "Works For" at bounding box center [187, 297] width 200 height 267
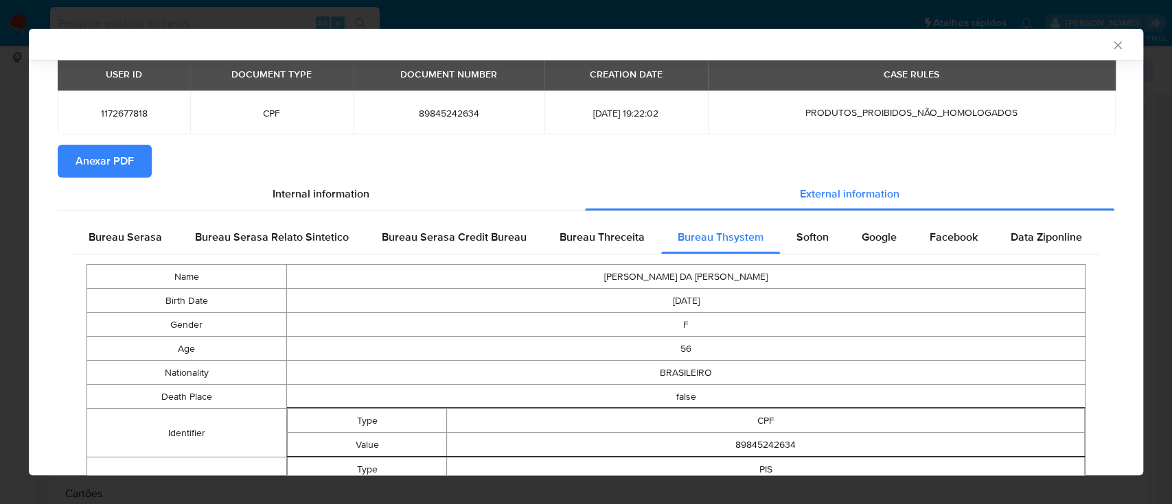
scroll to position [88, 0]
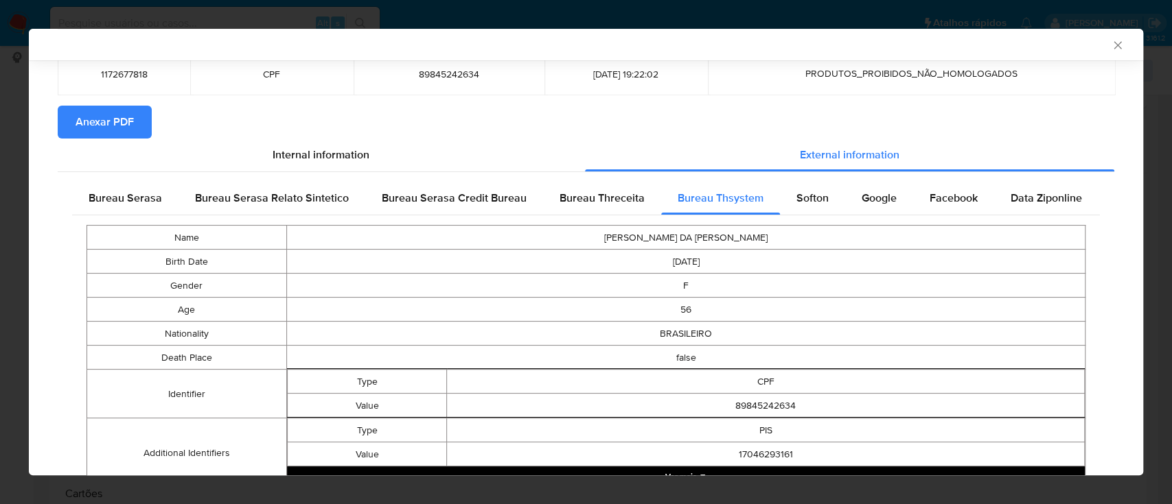
click at [802, 201] on span "Softon" at bounding box center [812, 198] width 32 height 16
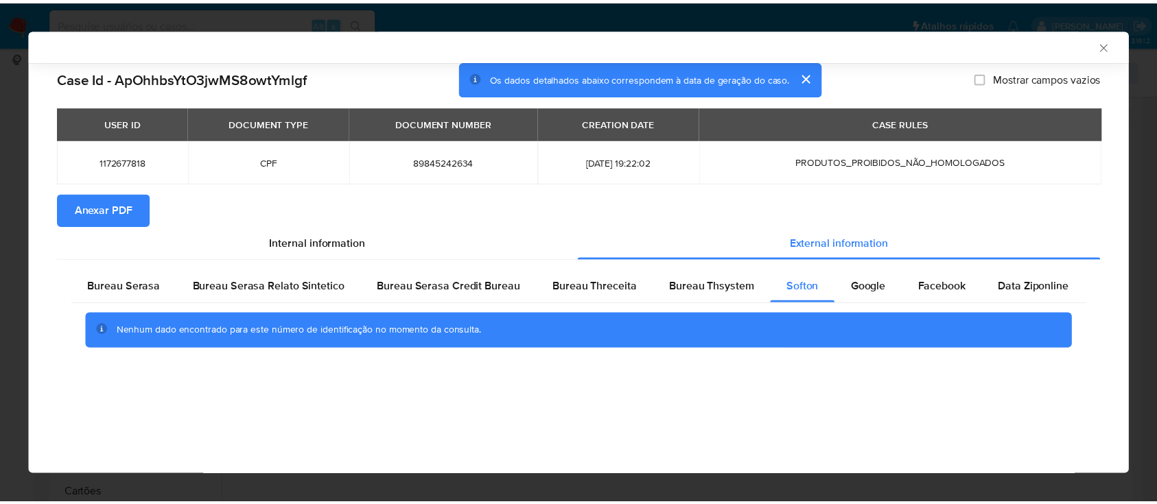
scroll to position [0, 0]
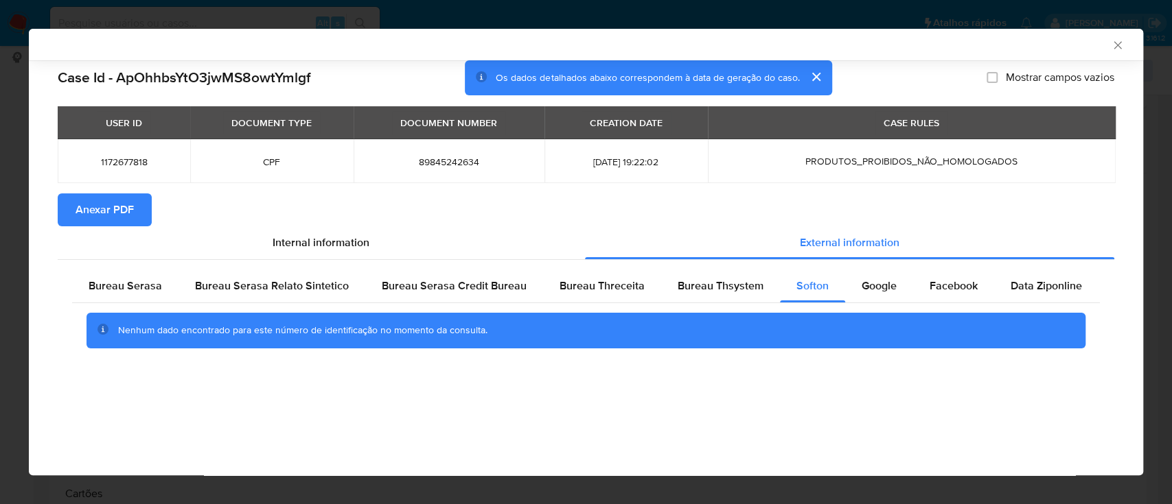
click at [947, 48] on div "AML Data Collector" at bounding box center [574, 44] width 1072 height 12
click at [879, 286] on span "Google" at bounding box center [878, 286] width 35 height 16
click at [944, 36] on div "AML Data Collector" at bounding box center [586, 45] width 1114 height 32
click at [1124, 43] on div "AML Data Collector" at bounding box center [586, 45] width 1114 height 32
click at [1115, 41] on icon "Fechar a janela" at bounding box center [1118, 45] width 14 height 14
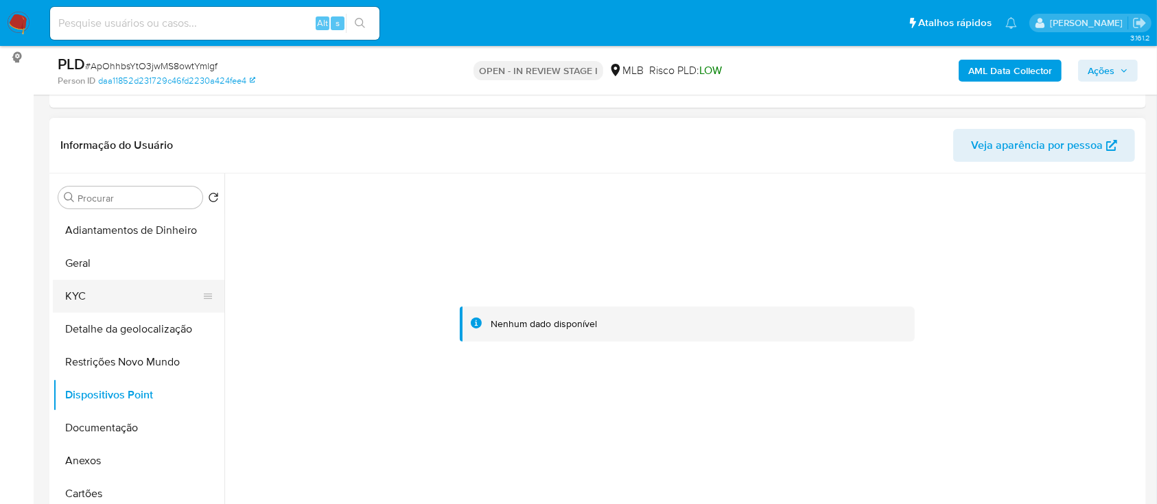
click at [80, 301] on button "KYC" at bounding box center [133, 296] width 161 height 33
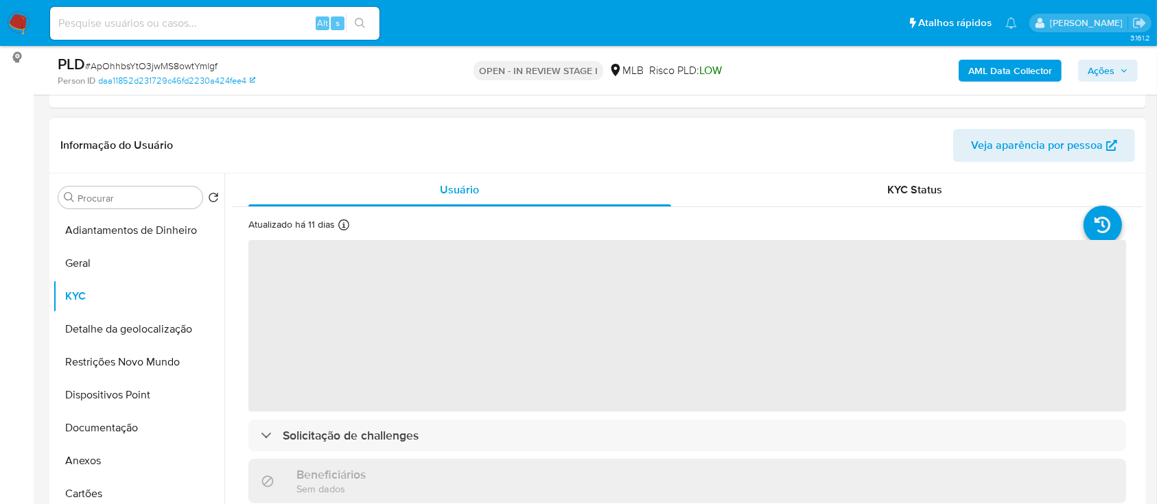
scroll to position [91, 0]
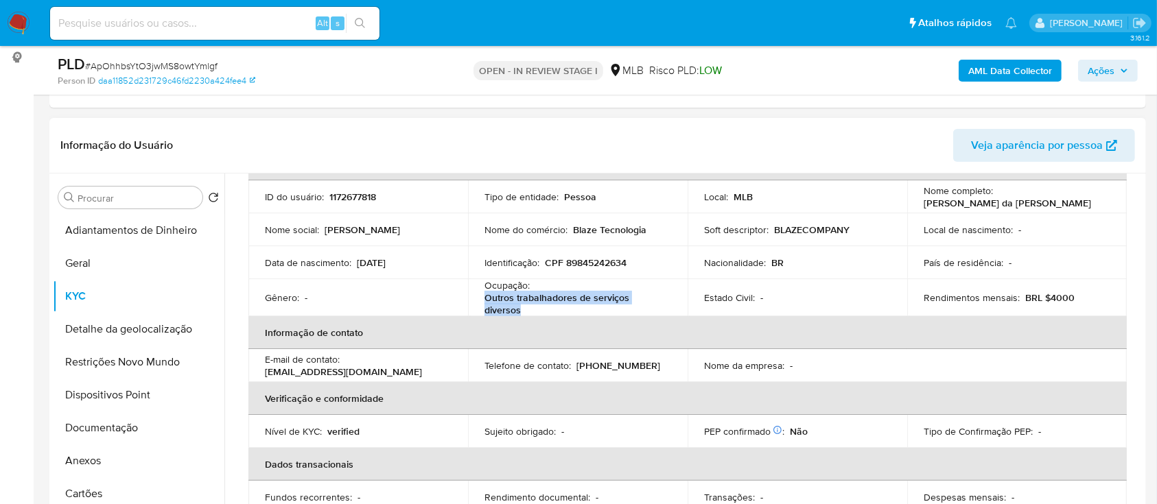
drag, startPoint x: 529, startPoint y: 308, endPoint x: 472, endPoint y: 313, distance: 57.2
click at [472, 313] on td "Ocupação : Outros trabalhadores de serviços diversos" at bounding box center [578, 297] width 220 height 37
copy p "Outros trabalhadores de serviços diversos"
click at [590, 246] on td "Identificação : CPF 89845242634" at bounding box center [578, 262] width 220 height 33
drag, startPoint x: 273, startPoint y: 373, endPoint x: 357, endPoint y: 378, distance: 83.9
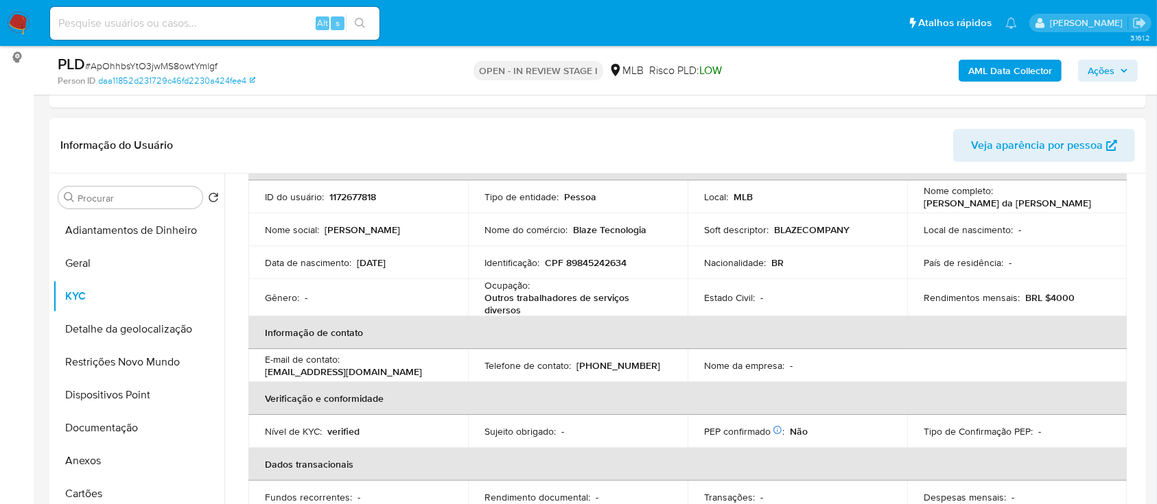
click at [428, 378] on td "E-mail de contato : magdagomescosta8233@gmail.com" at bounding box center [358, 365] width 220 height 33
drag, startPoint x: 266, startPoint y: 371, endPoint x: 423, endPoint y: 372, distance: 157.2
click at [420, 373] on div "E-mail de contato : magdagomescosta8233@gmail.com" at bounding box center [358, 365] width 187 height 25
copy p "[EMAIL_ADDRESS][DOMAIN_NAME]"
click at [104, 441] on button "Documentação" at bounding box center [133, 428] width 161 height 33
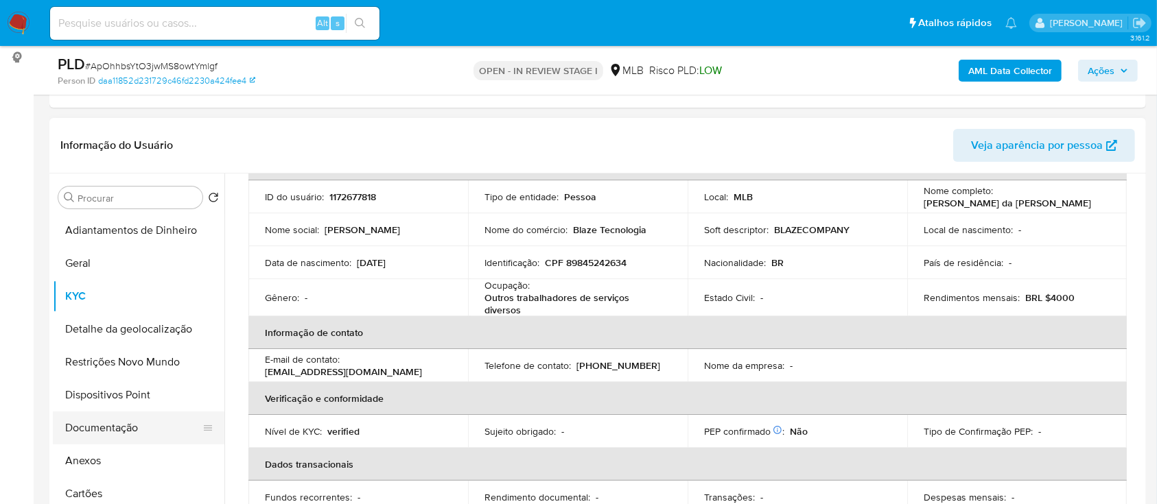
scroll to position [0, 0]
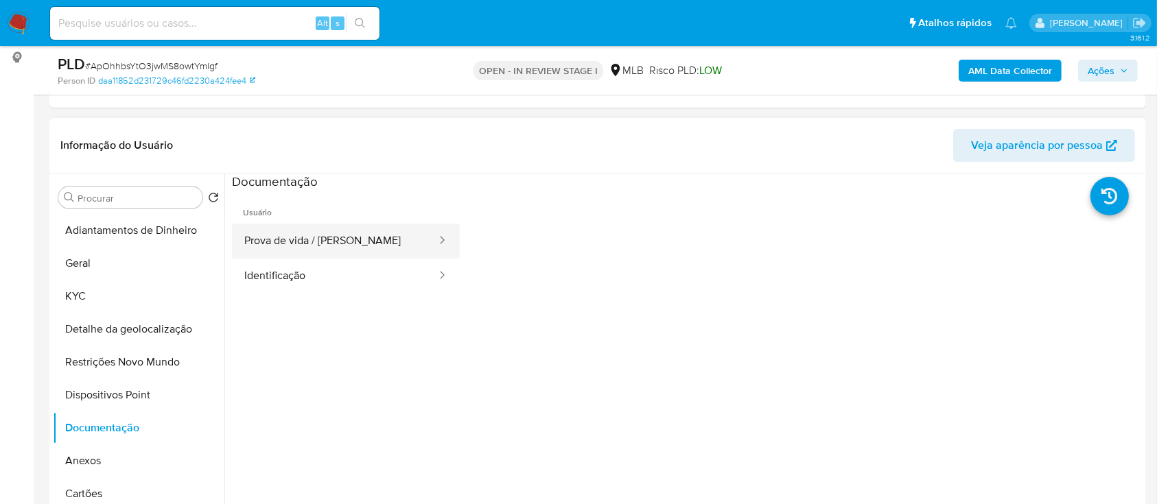
click at [328, 248] on button "Prova de vida / [PERSON_NAME]" at bounding box center [335, 241] width 206 height 35
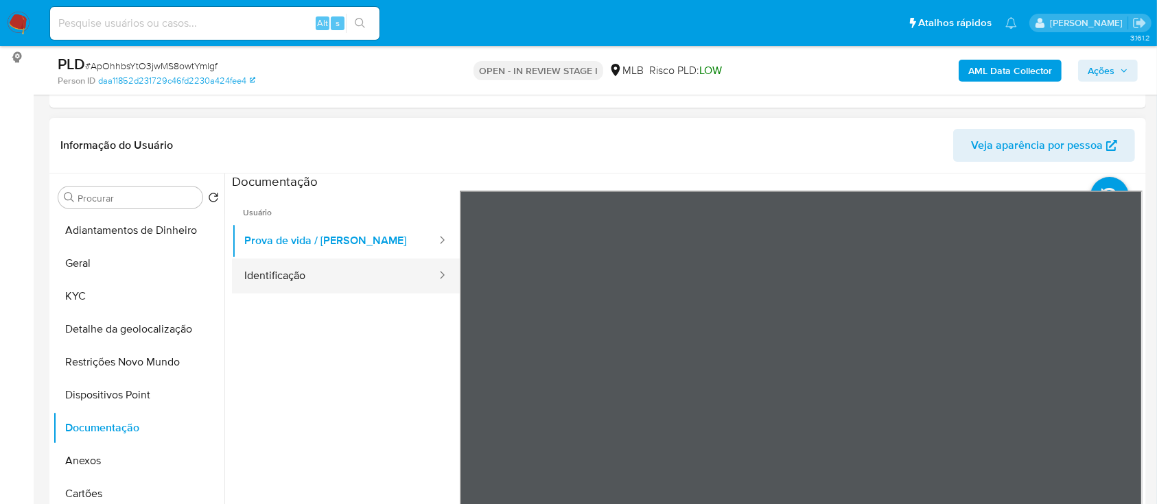
drag, startPoint x: 334, startPoint y: 280, endPoint x: 367, endPoint y: 281, distance: 33.7
click at [334, 281] on button "Identificação" at bounding box center [335, 276] width 206 height 35
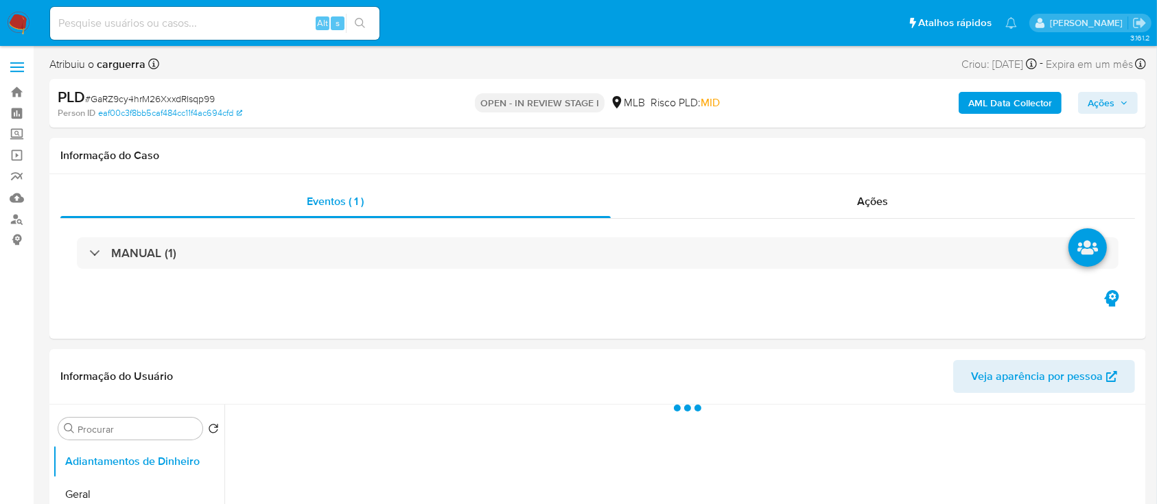
select select "10"
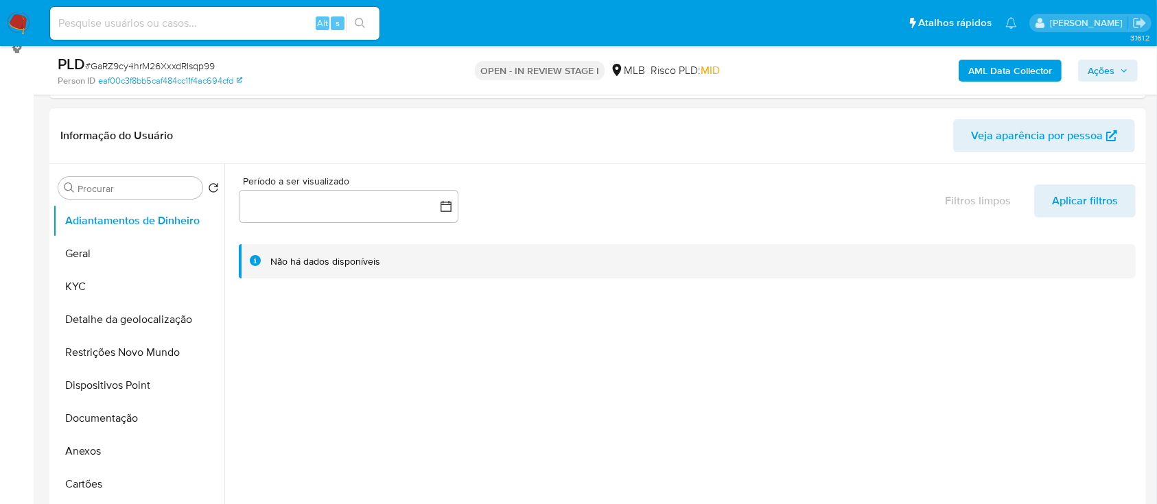
scroll to position [91, 0]
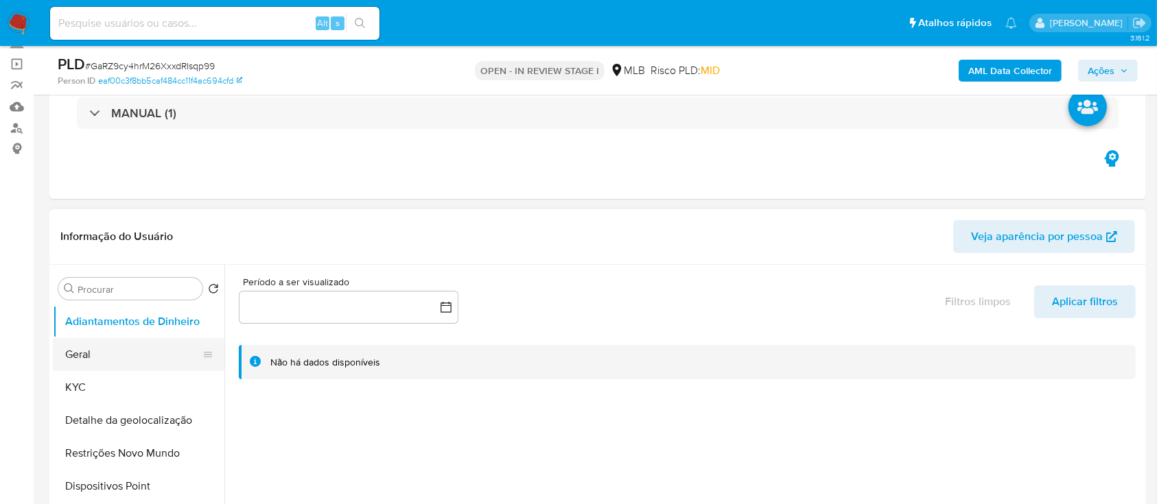
click at [92, 360] on button "Geral" at bounding box center [133, 354] width 161 height 33
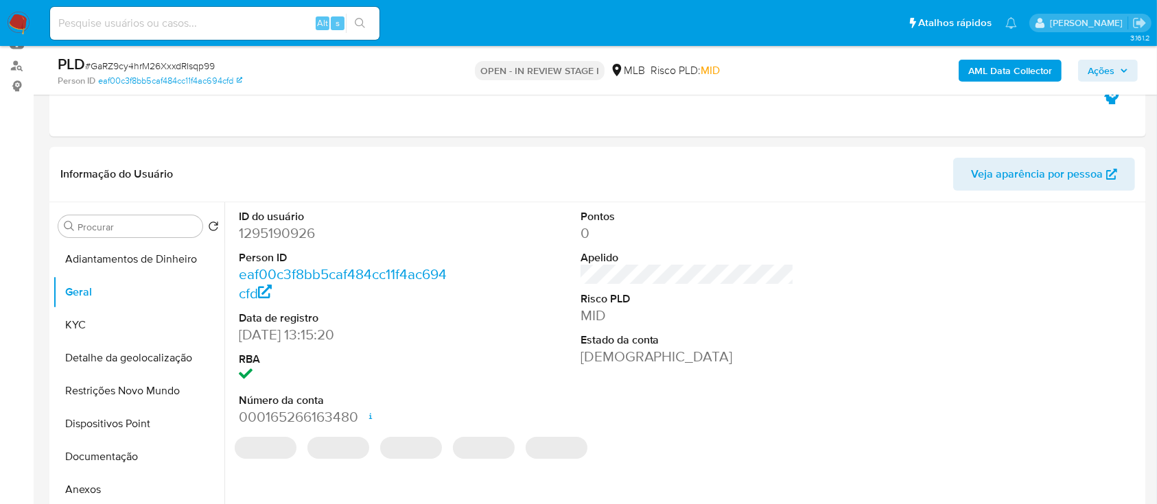
scroll to position [183, 0]
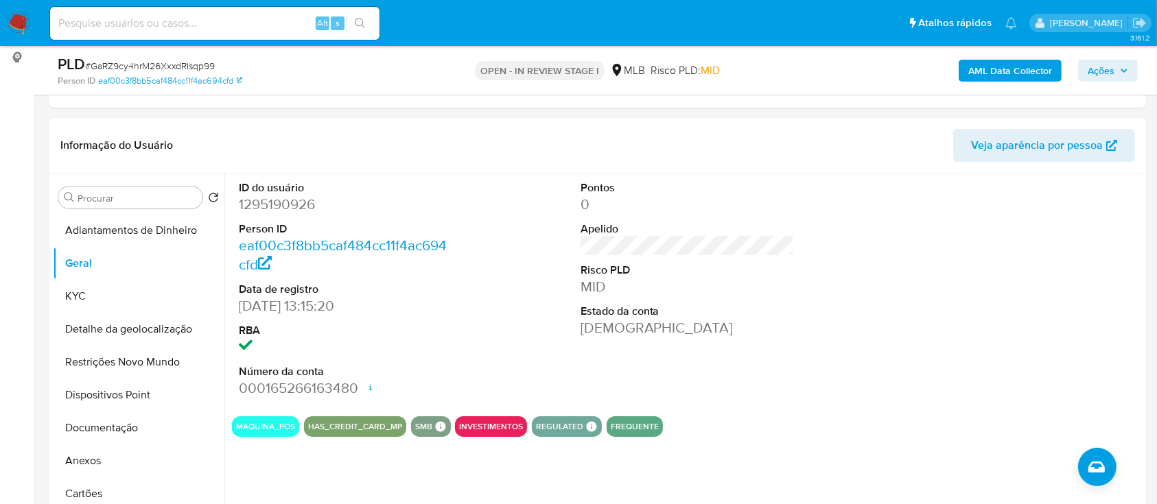
drag, startPoint x: 866, startPoint y: 243, endPoint x: 839, endPoint y: 220, distance: 35.6
click at [855, 233] on div "ID do usuário 1295190926 Person ID eaf00c3f8bb5caf484cc11f4ac694cfd Data de reg…" at bounding box center [687, 290] width 911 height 232
click at [75, 288] on button "KYC" at bounding box center [133, 296] width 161 height 33
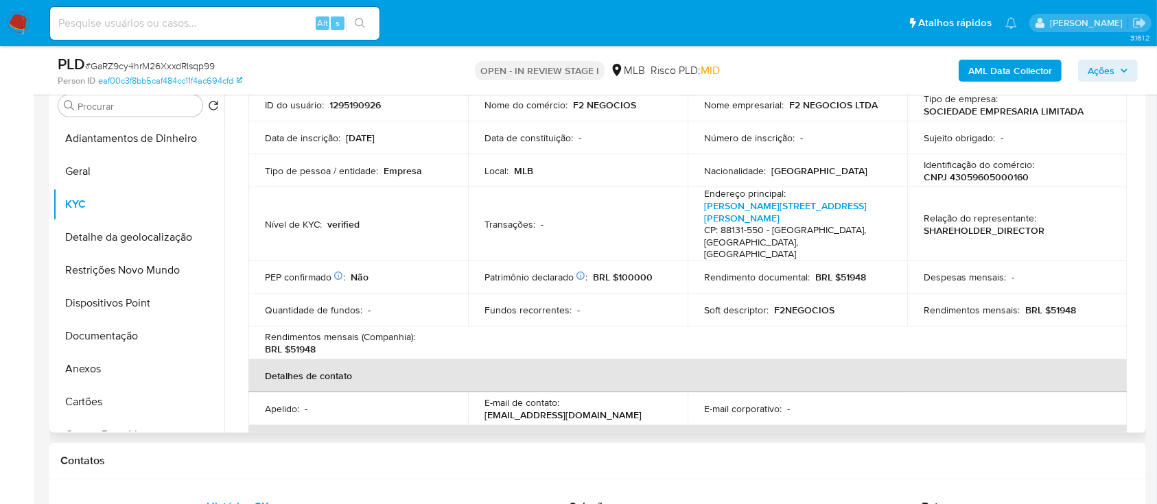
scroll to position [0, 0]
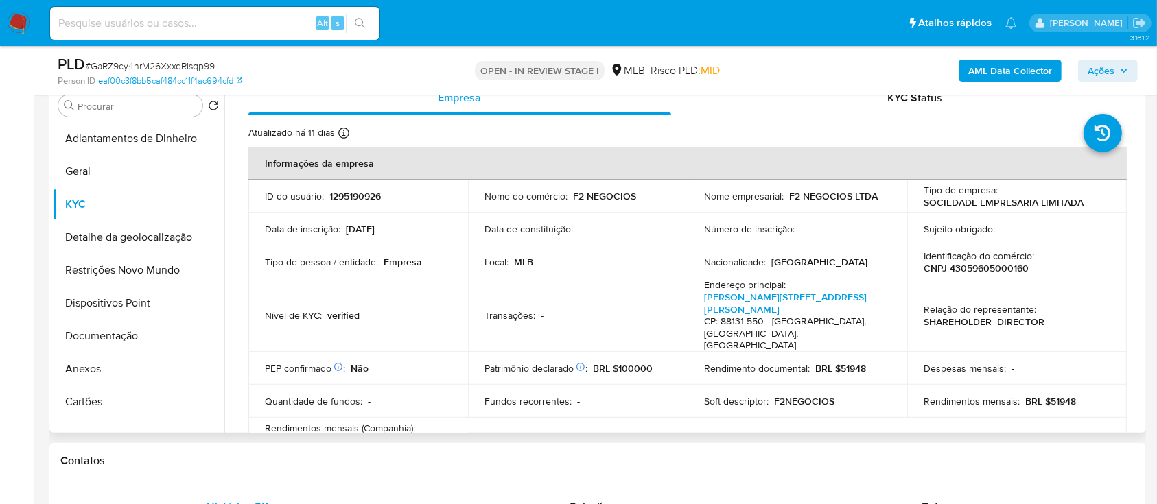
drag, startPoint x: 1144, startPoint y: 156, endPoint x: 1138, endPoint y: 162, distance: 8.3
click at [1142, 159] on div "Procurar Retornar ao pedido padrão Adiantamentos de Dinheiro Geral KYC Detalhe …" at bounding box center [597, 257] width 1097 height 351
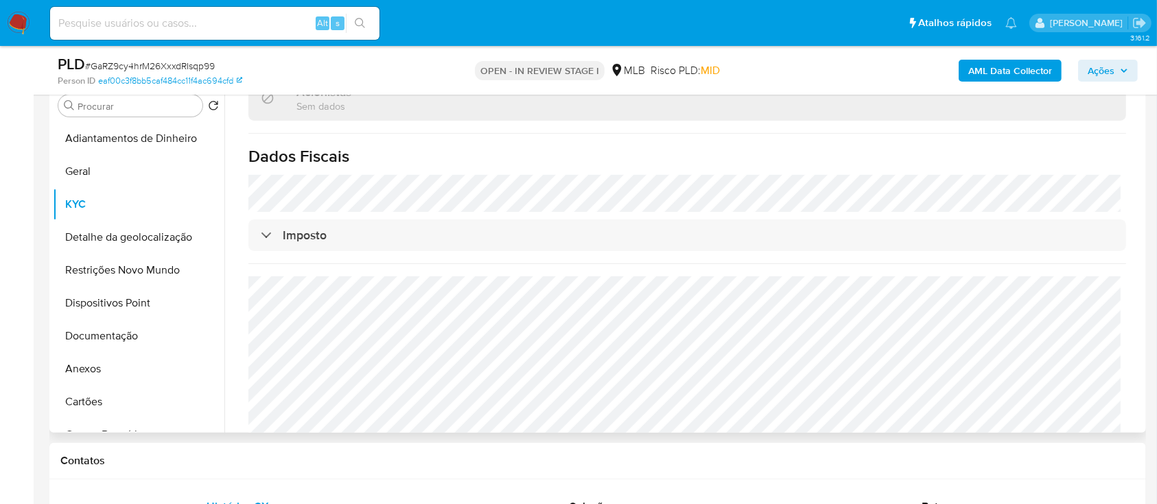
scroll to position [366, 0]
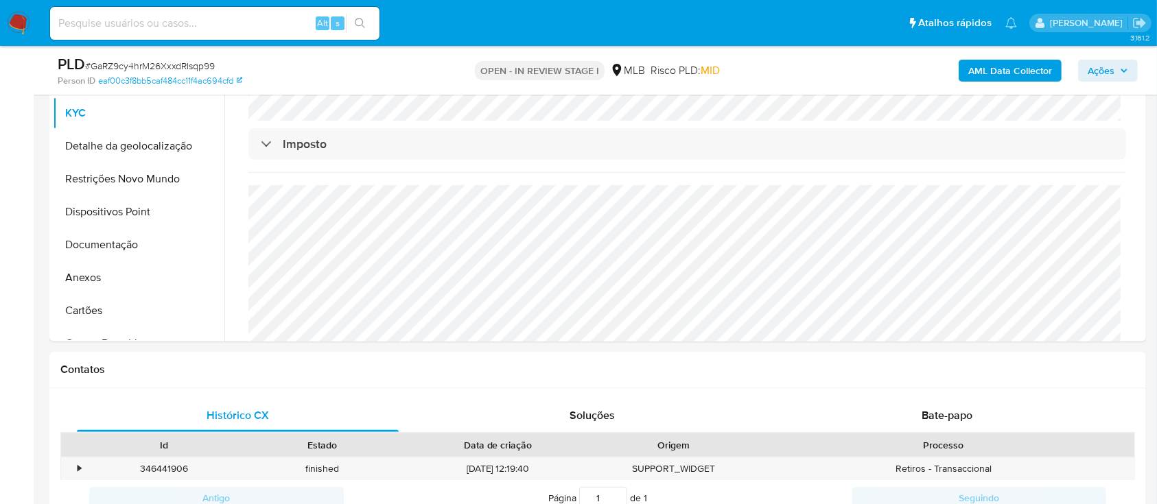
click at [902, 69] on div "AML Data Collector Ações" at bounding box center [960, 70] width 356 height 32
click at [137, 152] on button "Detalhe da geolocalização" at bounding box center [133, 146] width 161 height 33
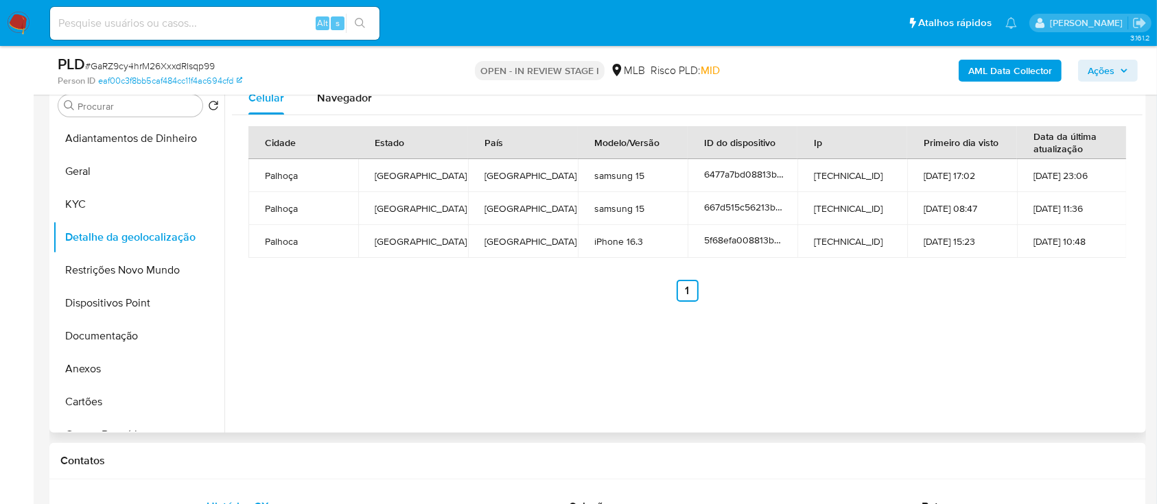
scroll to position [183, 0]
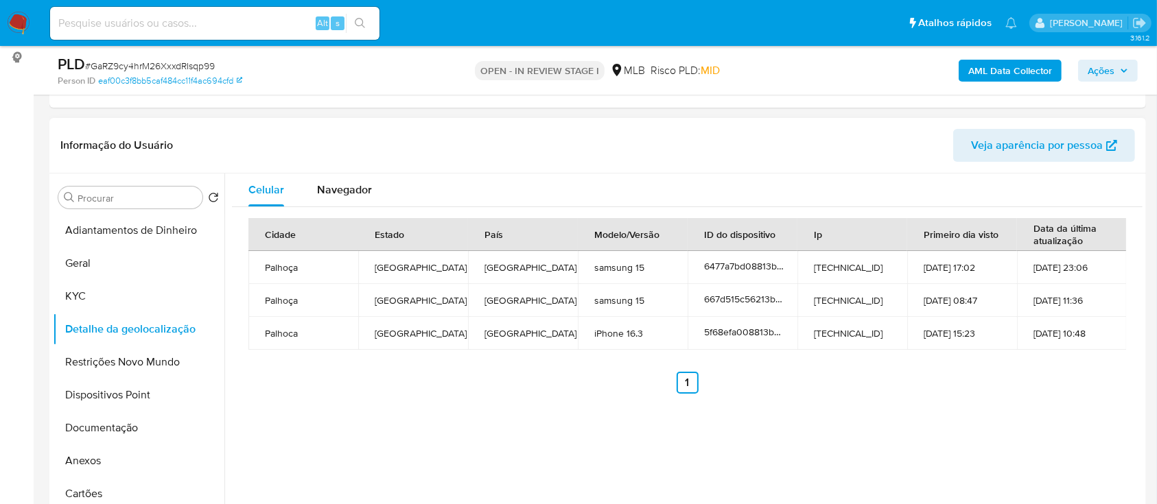
click at [1013, 378] on ul "Anterior 1 Siguiente" at bounding box center [687, 383] width 878 height 22
click at [137, 373] on button "Restrições Novo Mundo" at bounding box center [133, 362] width 161 height 33
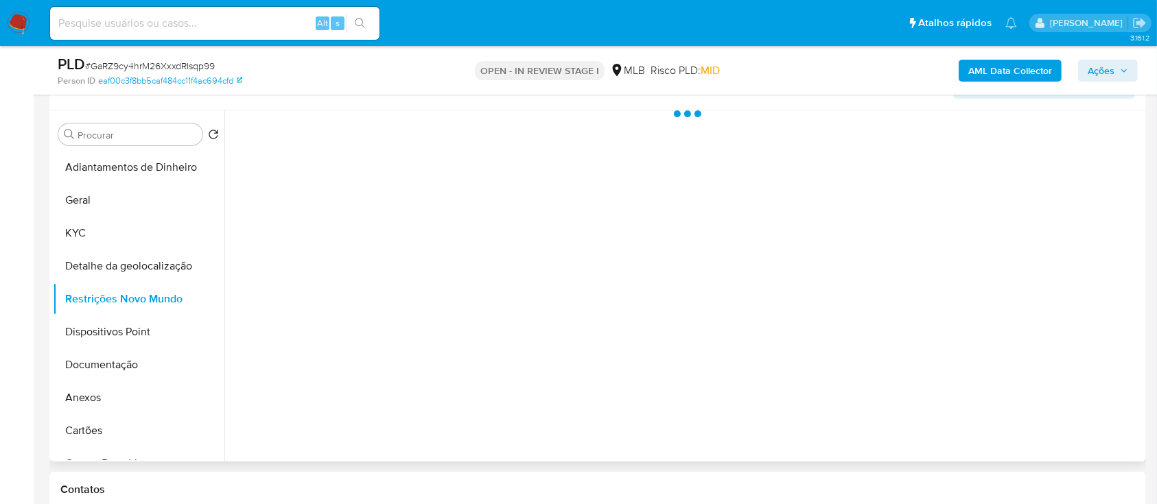
scroll to position [275, 0]
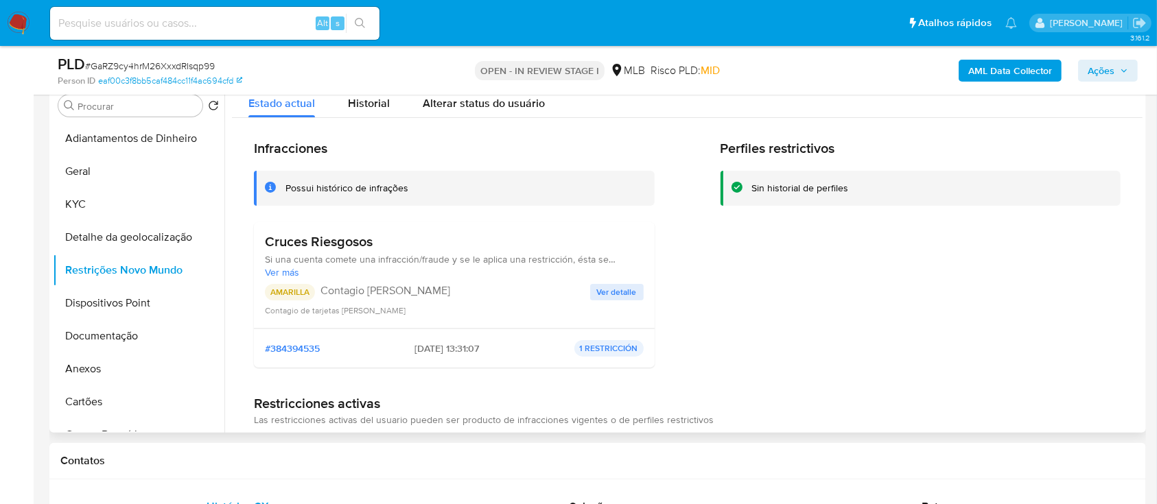
drag, startPoint x: 887, startPoint y: 250, endPoint x: 867, endPoint y: 238, distance: 23.1
click at [873, 240] on div "Perfiles restrictivos Sin historial de perfiles" at bounding box center [921, 259] width 401 height 239
click at [607, 299] on span "Ver detalle" at bounding box center [617, 293] width 40 height 14
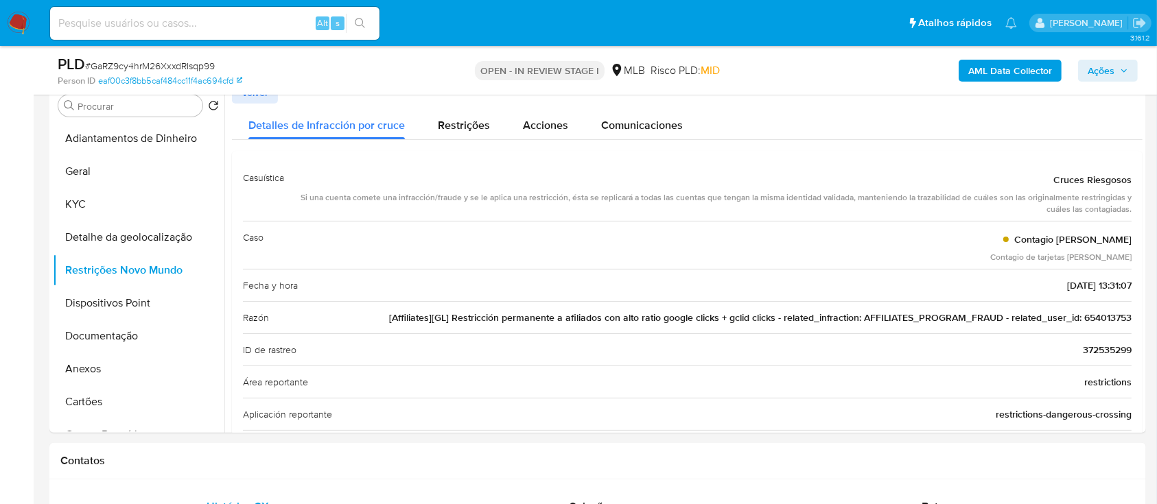
click at [824, 80] on div "AML Data Collector Ações" at bounding box center [960, 70] width 356 height 32
drag, startPoint x: 1043, startPoint y: 182, endPoint x: 1128, endPoint y: 390, distance: 224.7
click at [122, 298] on button "Dispositivos Point" at bounding box center [133, 303] width 161 height 33
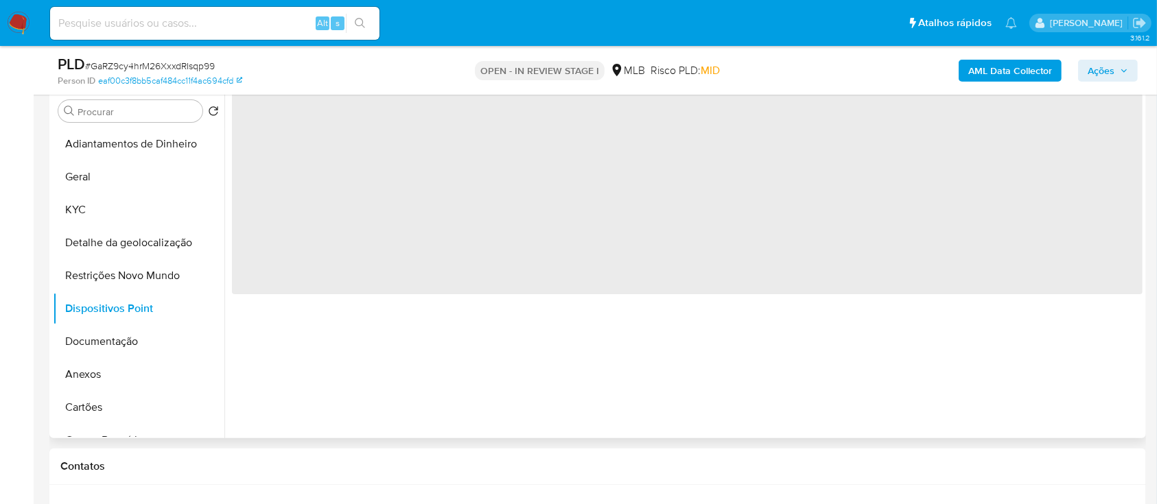
scroll to position [183, 0]
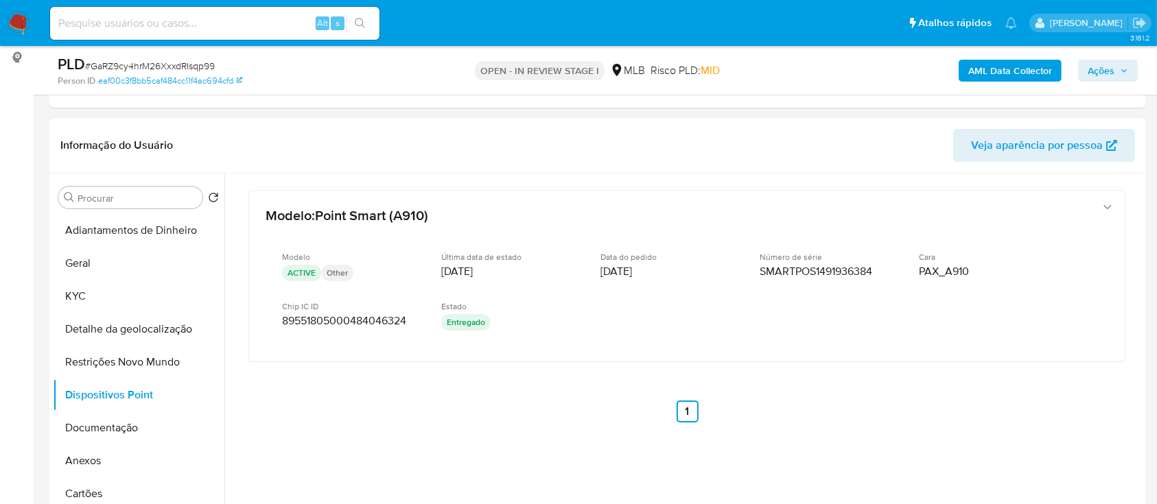
drag, startPoint x: 1052, startPoint y: 401, endPoint x: 1032, endPoint y: 376, distance: 31.7
click at [1049, 398] on div "Modelo : Point Smart (A910) Modelo ACTIVE Other Última data de estado 08/04/202…" at bounding box center [687, 325] width 911 height 302
click at [1019, 68] on b "AML Data Collector" at bounding box center [1010, 71] width 84 height 22
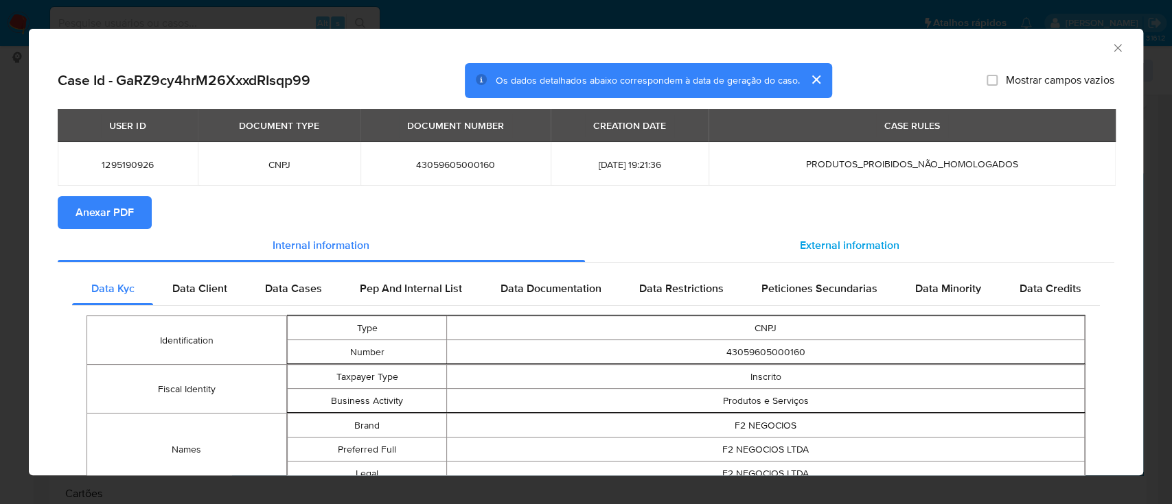
click at [848, 239] on span "External information" at bounding box center [850, 245] width 100 height 16
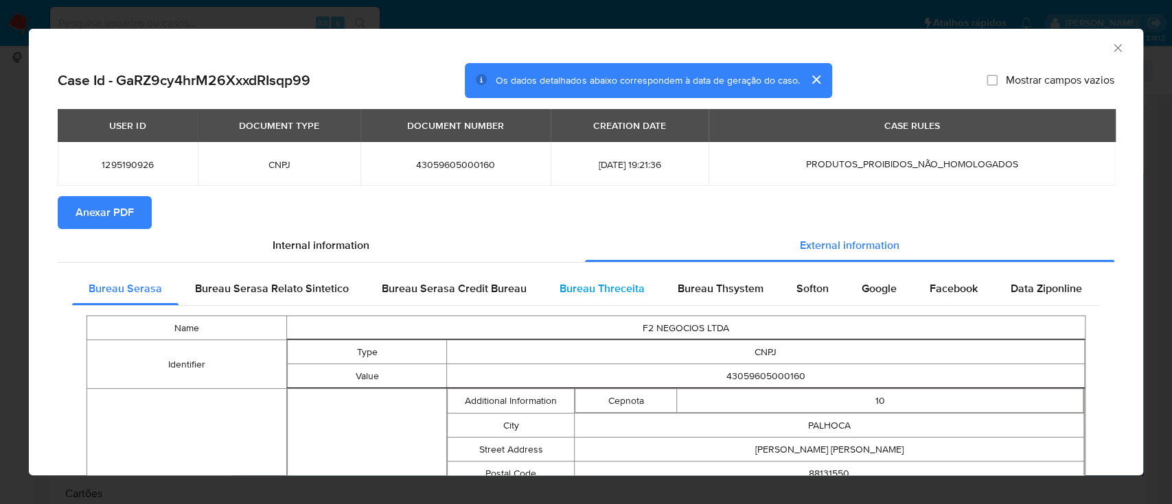
click at [592, 294] on span "Bureau Threceita" at bounding box center [601, 289] width 85 height 16
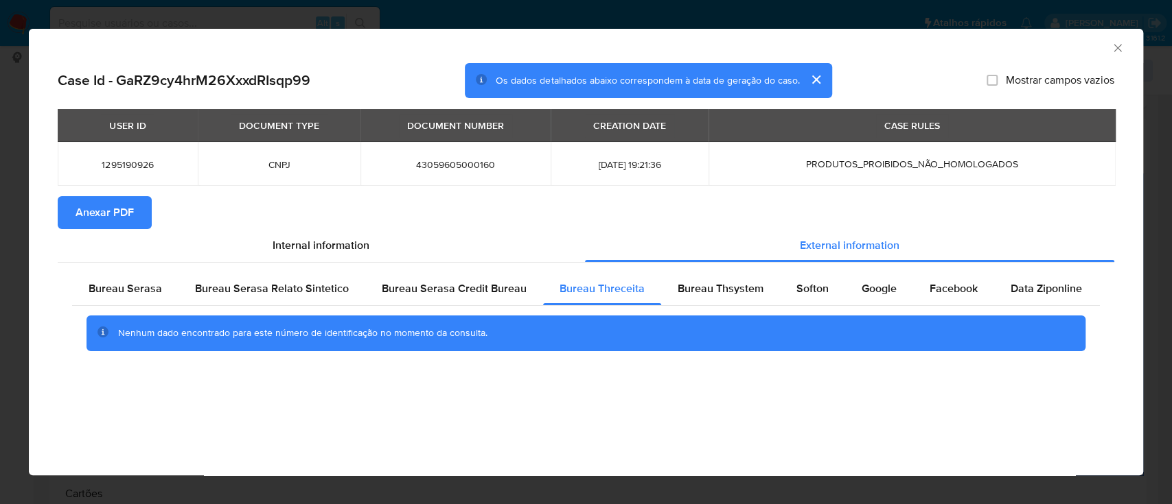
drag, startPoint x: 984, startPoint y: 56, endPoint x: 881, endPoint y: 46, distance: 104.2
click at [984, 57] on div "AML Data Collector" at bounding box center [586, 46] width 1114 height 34
click at [708, 288] on span "Bureau Thsystem" at bounding box center [720, 289] width 86 height 16
click at [913, 46] on div "AML Data Collector" at bounding box center [574, 45] width 1072 height 15
click at [824, 297] on div "Softon" at bounding box center [812, 288] width 65 height 33
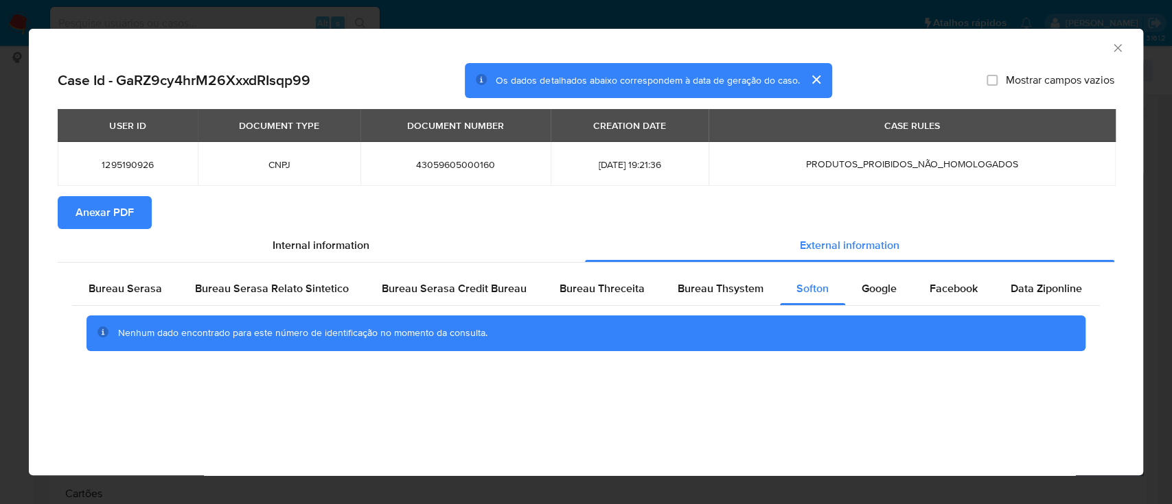
drag, startPoint x: 646, startPoint y: 432, endPoint x: 658, endPoint y: 398, distance: 36.5
click at [646, 432] on div "AML Data Collector Case Id - GaRZ9cy4hrM26XxxdRIsqp99 Os dados detalhados abaix…" at bounding box center [586, 252] width 1114 height 447
click at [1119, 45] on icon "Fechar a janela" at bounding box center [1117, 48] width 8 height 8
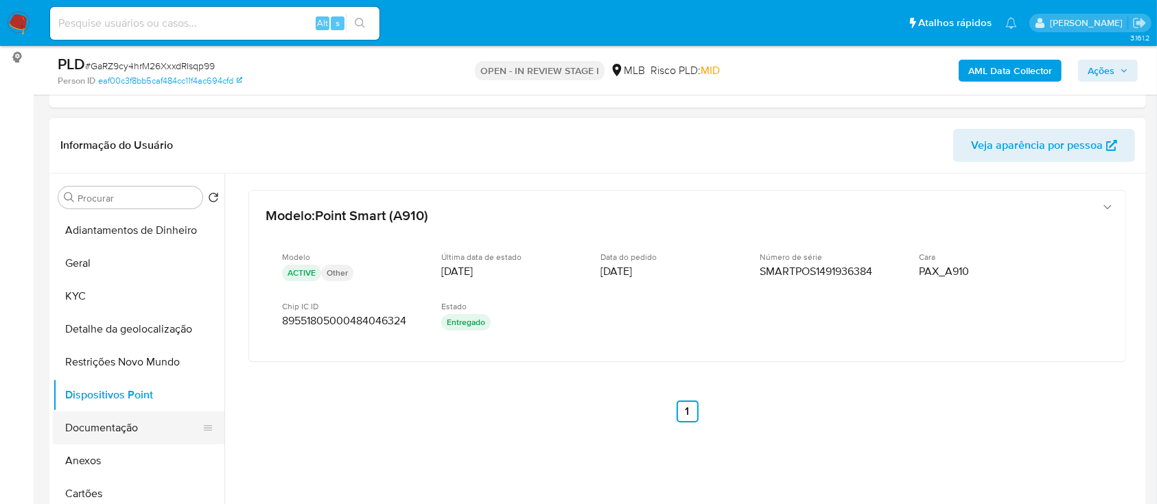
drag, startPoint x: 125, startPoint y: 427, endPoint x: 160, endPoint y: 414, distance: 37.4
click at [125, 428] on button "Documentação" at bounding box center [133, 428] width 161 height 33
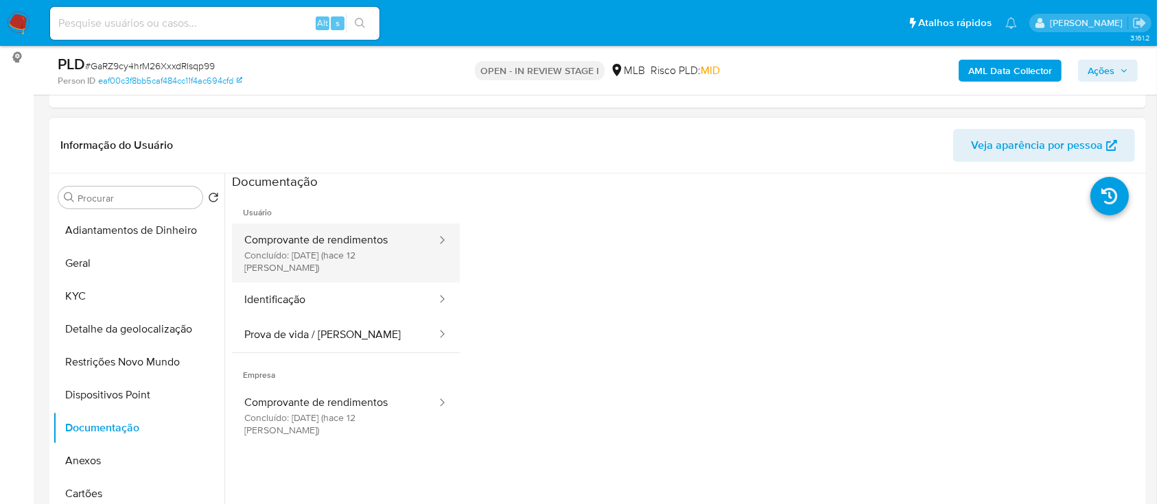
click at [286, 248] on button "Comprovante de rendimentos Concluído: 20/09/2025 (hace 12 días)" at bounding box center [335, 253] width 206 height 59
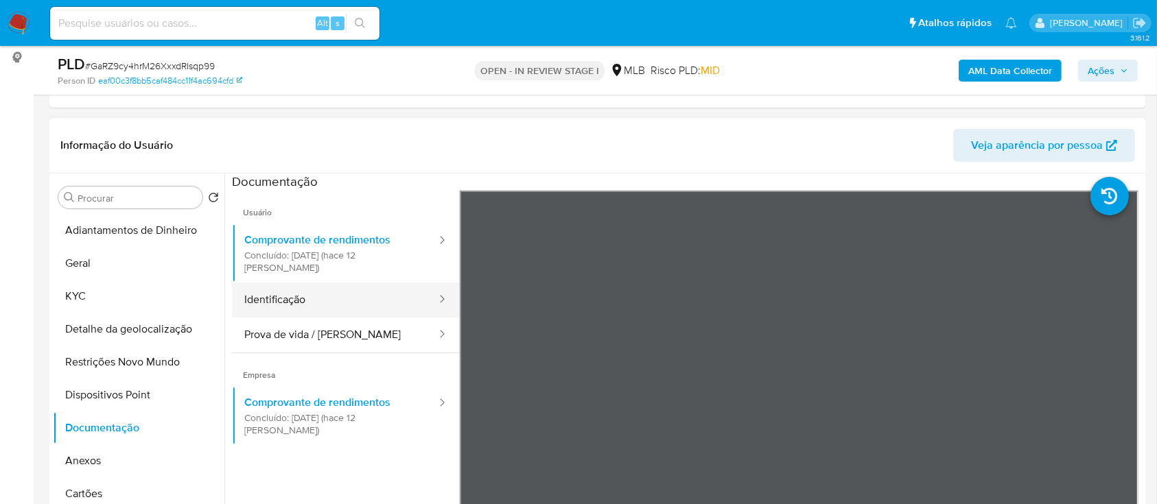
drag, startPoint x: 285, startPoint y: 283, endPoint x: 316, endPoint y: 283, distance: 30.9
click at [285, 283] on button "Identificação" at bounding box center [335, 300] width 206 height 35
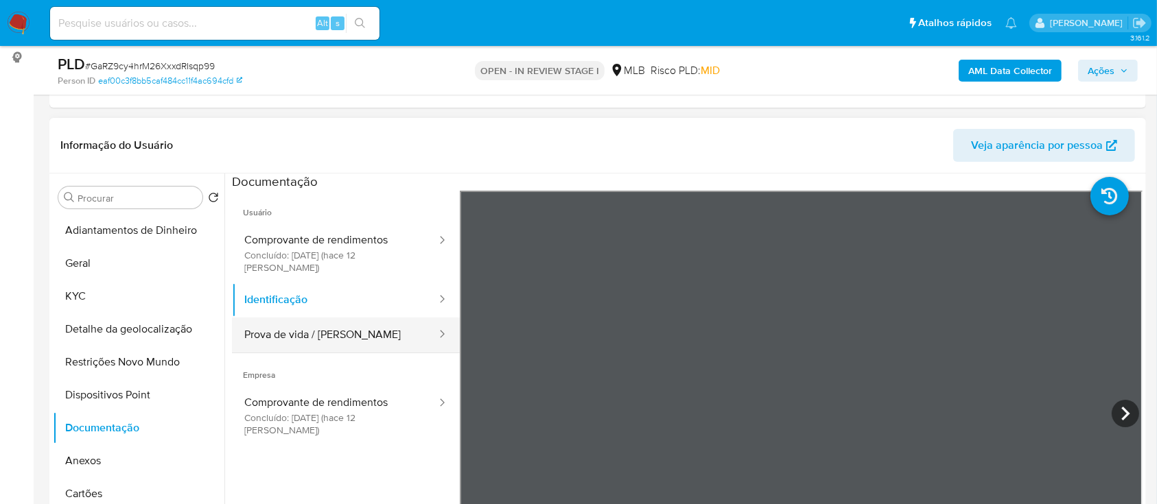
click at [336, 327] on button "Prova de vida / [PERSON_NAME]" at bounding box center [335, 335] width 206 height 35
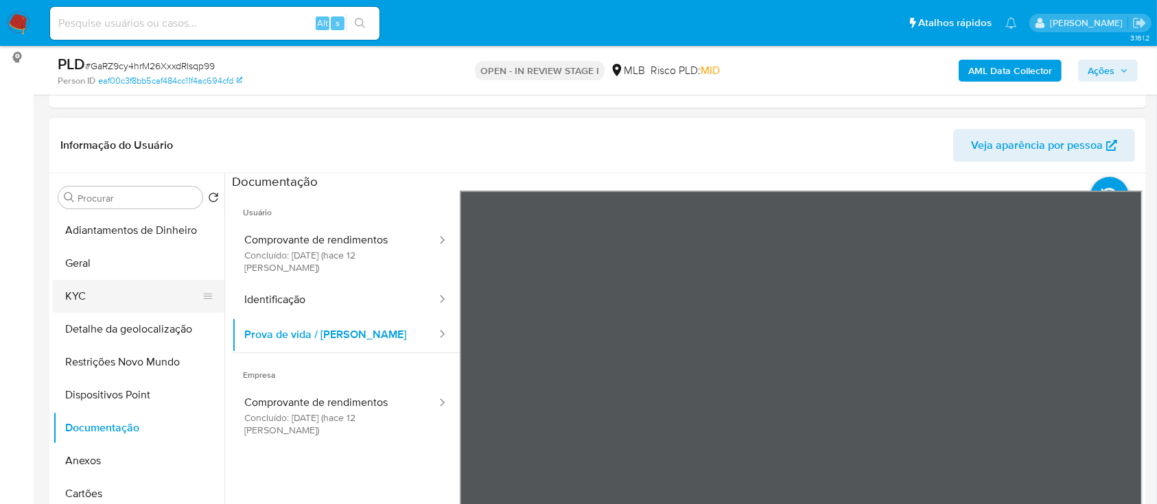
click at [80, 305] on button "KYC" at bounding box center [133, 296] width 161 height 33
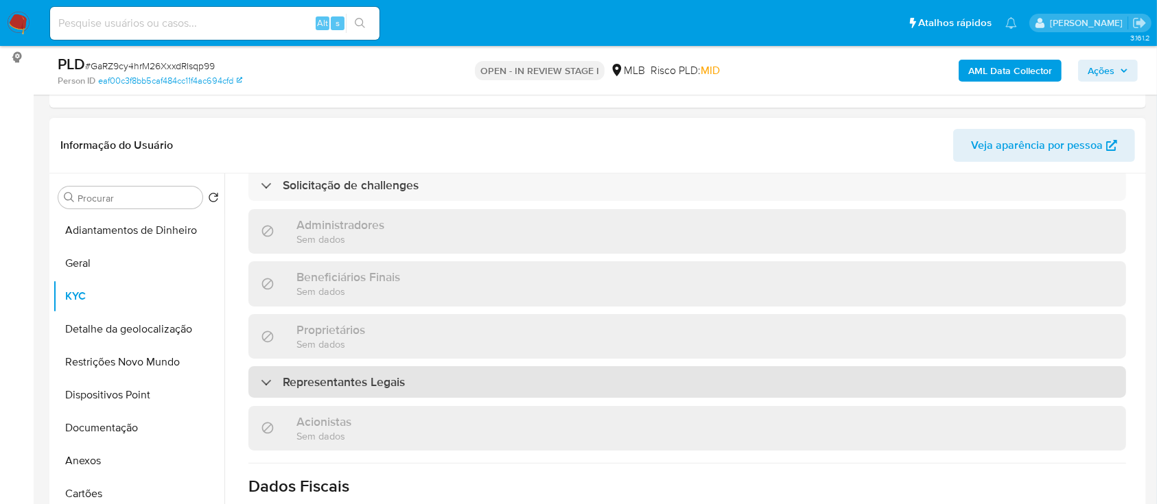
click at [394, 375] on h3 "Representantes Legais" at bounding box center [344, 382] width 122 height 15
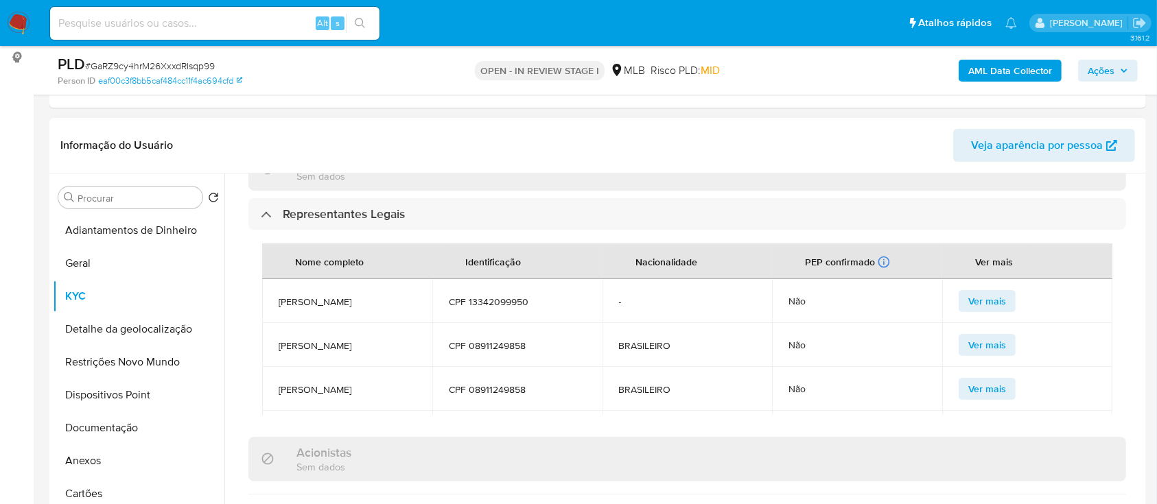
scroll to position [805, 0]
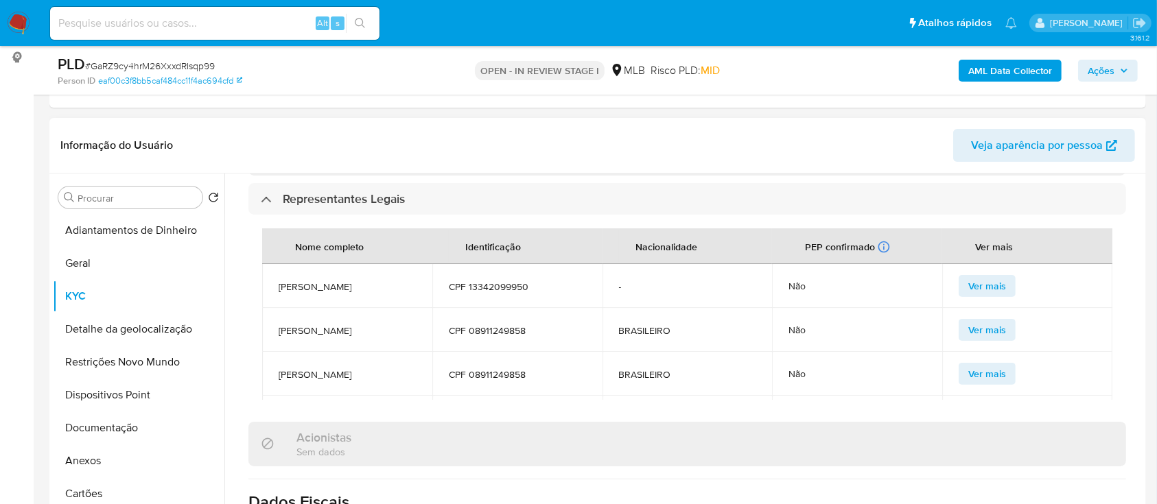
click at [281, 369] on span "FABIO FALEIROS LIMA" at bounding box center [347, 375] width 137 height 12
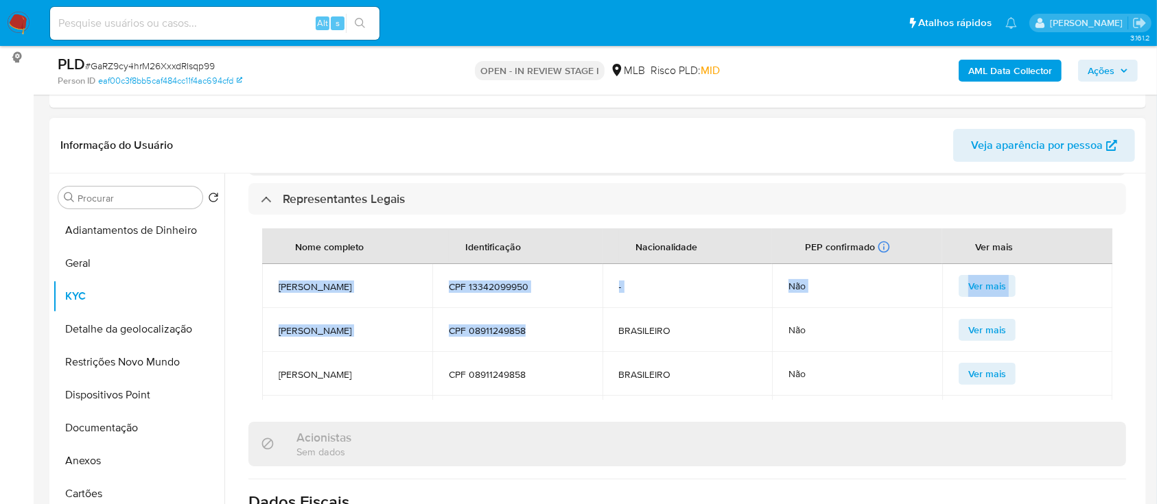
drag, startPoint x: 286, startPoint y: 264, endPoint x: 537, endPoint y: 327, distance: 259.5
click at [537, 327] on tbody "FELIPE RIBEIRO FALEIROS LIMA CPF 13342099950 - Não Ver mais FABIO FALEIROS LIMA…" at bounding box center [687, 352] width 850 height 176
copy tbody "FELIPE RIBEIRO FALEIROS LIMA CPF 13342099950 - Não Ver mais FABIO FALEIROS LIMA…"
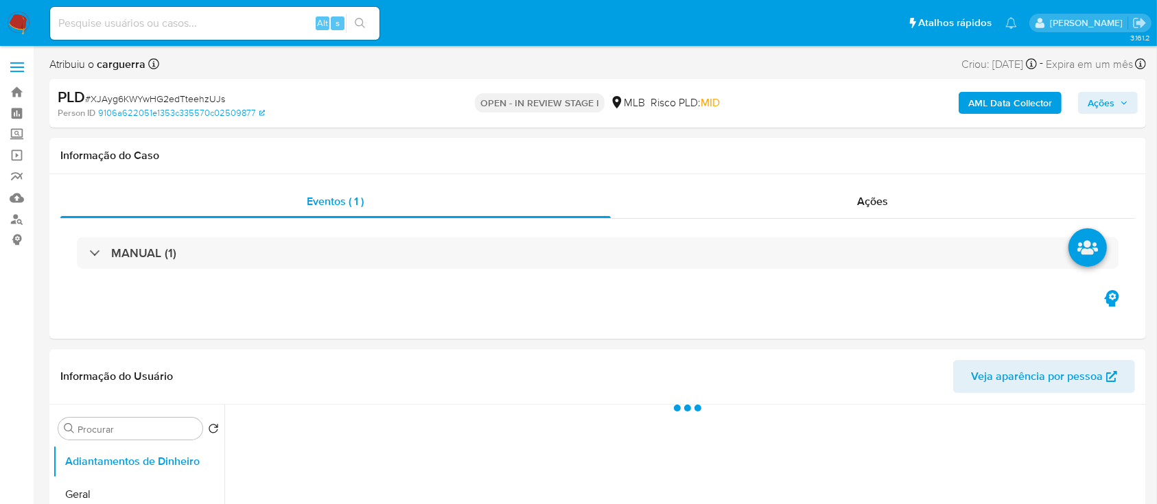
select select "10"
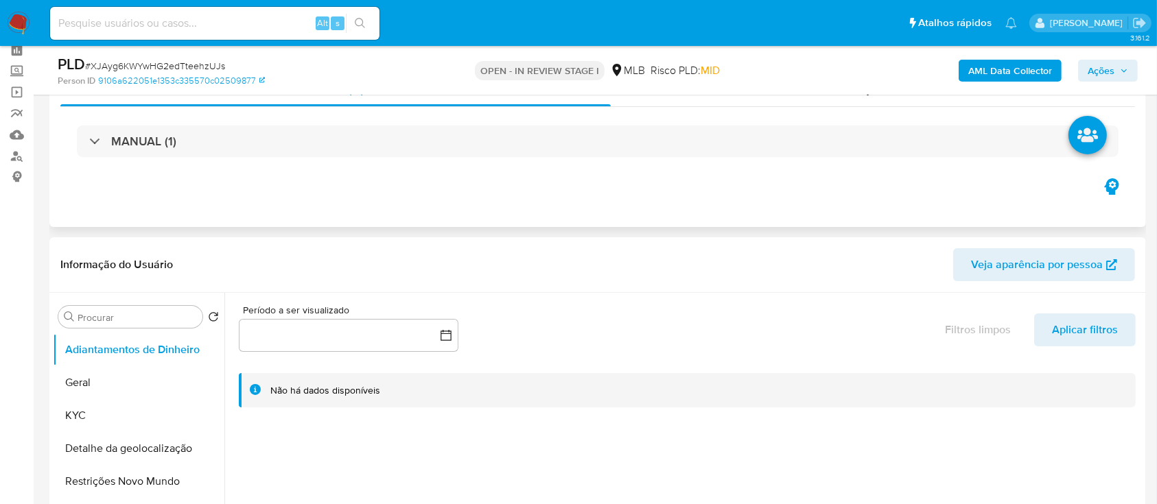
scroll to position [91, 0]
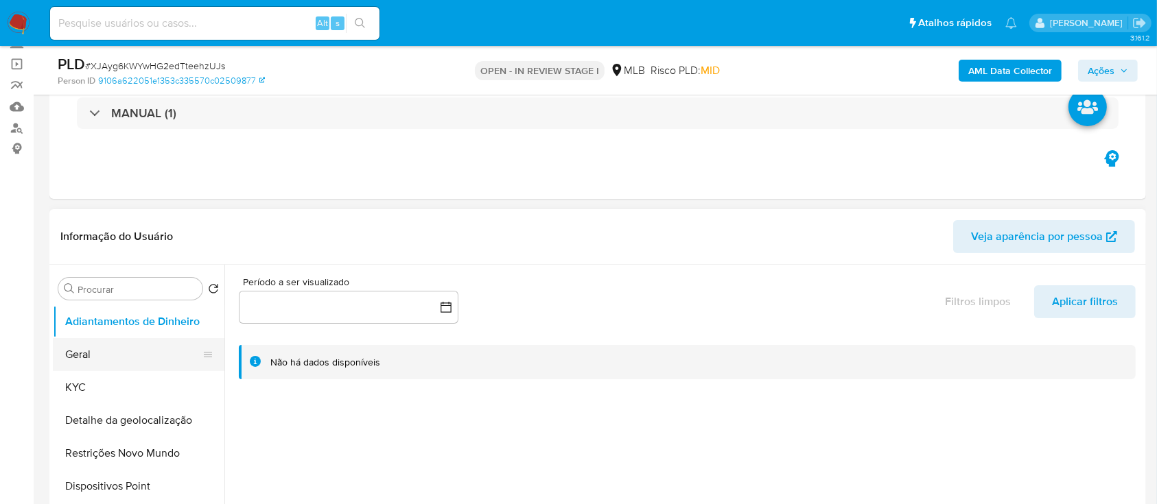
click at [115, 351] on button "Geral" at bounding box center [133, 354] width 161 height 33
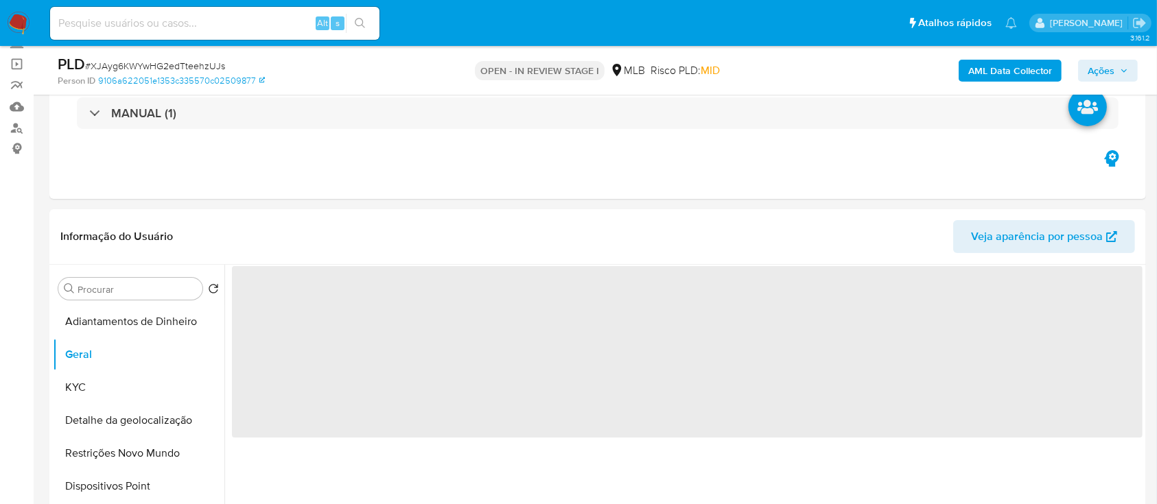
scroll to position [183, 0]
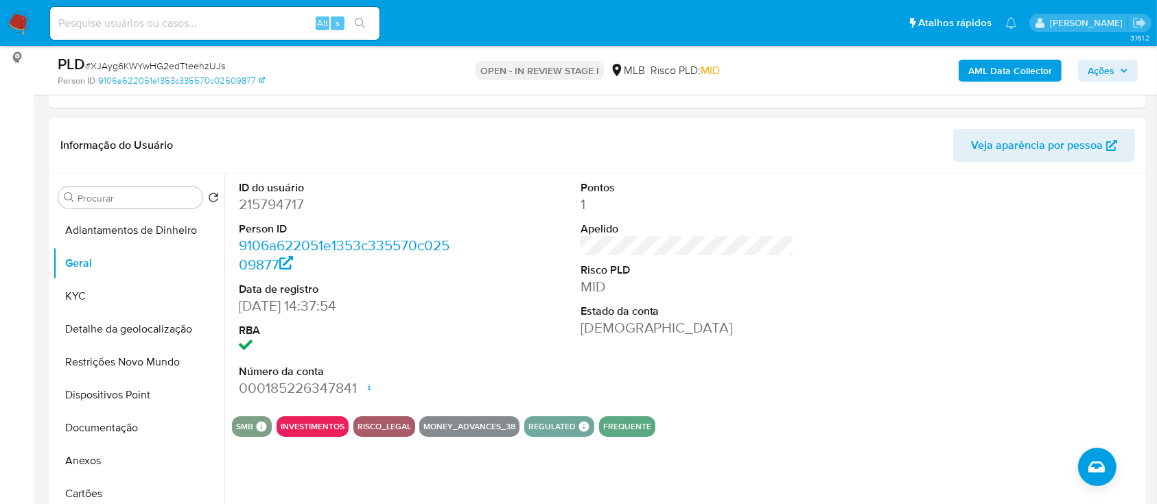
click at [1074, 238] on div at bounding box center [1029, 290] width 228 height 232
click at [130, 288] on button "KYC" at bounding box center [133, 296] width 161 height 33
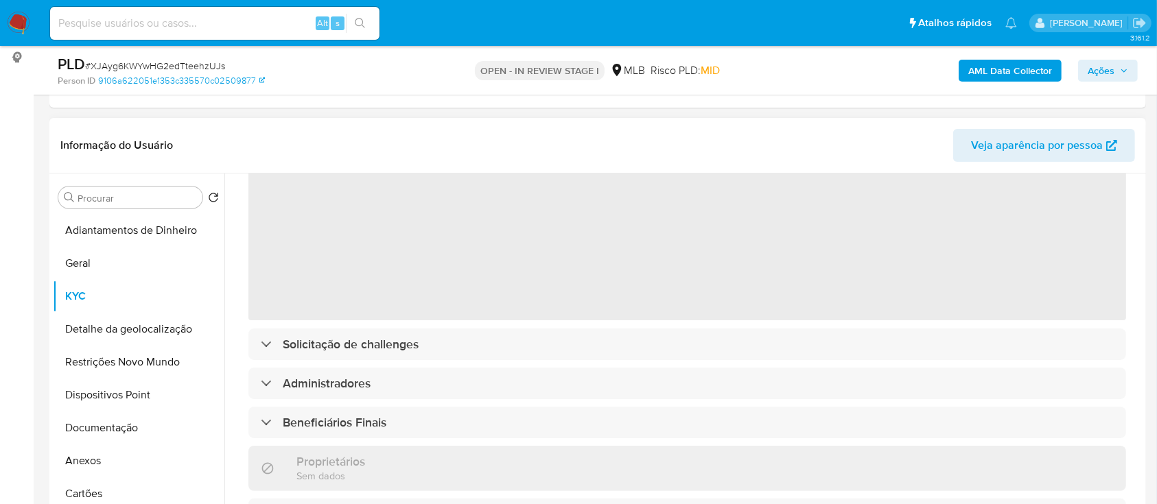
scroll to position [91, 0]
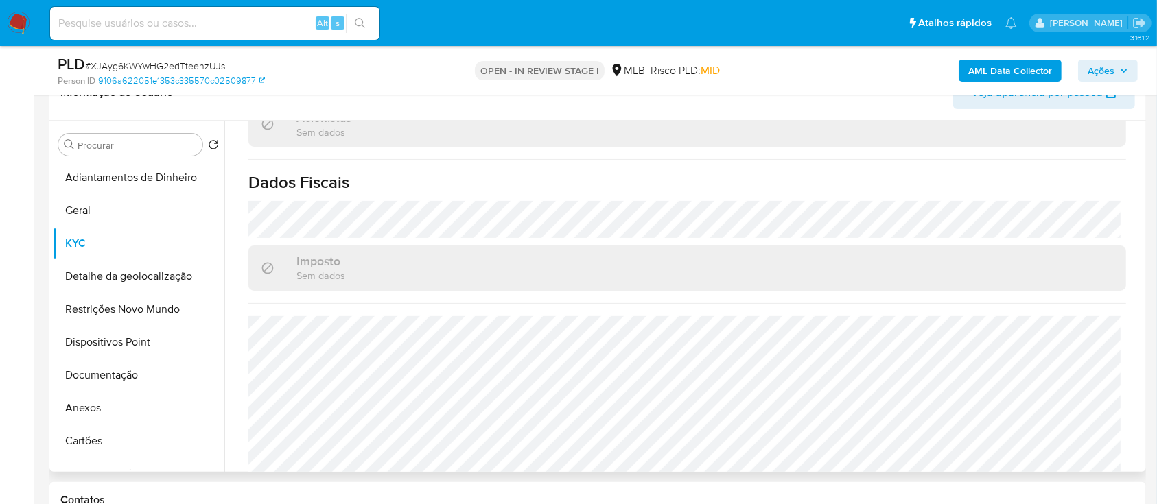
scroll to position [275, 0]
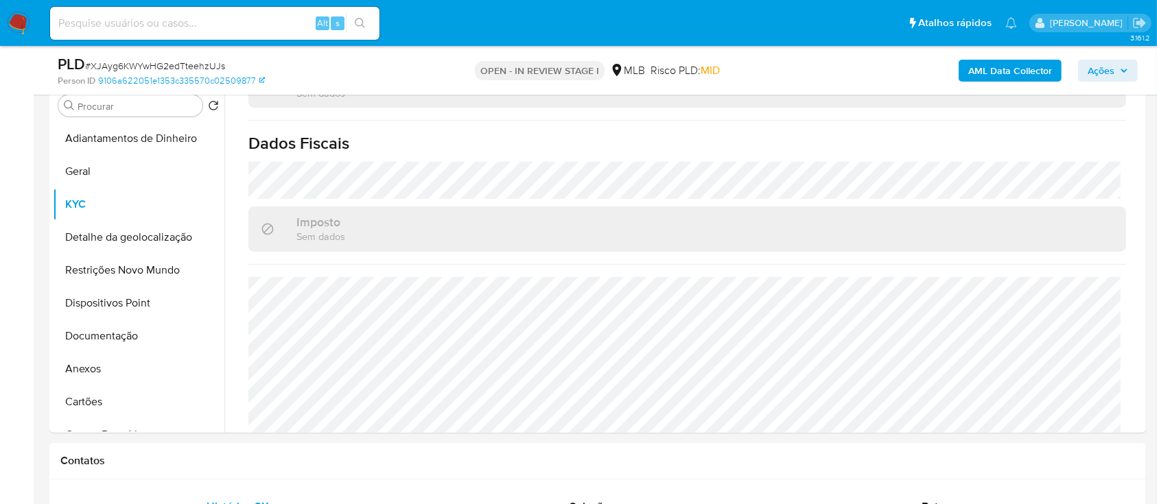
click at [99, 234] on button "Detalhe da geolocalização" at bounding box center [133, 237] width 161 height 33
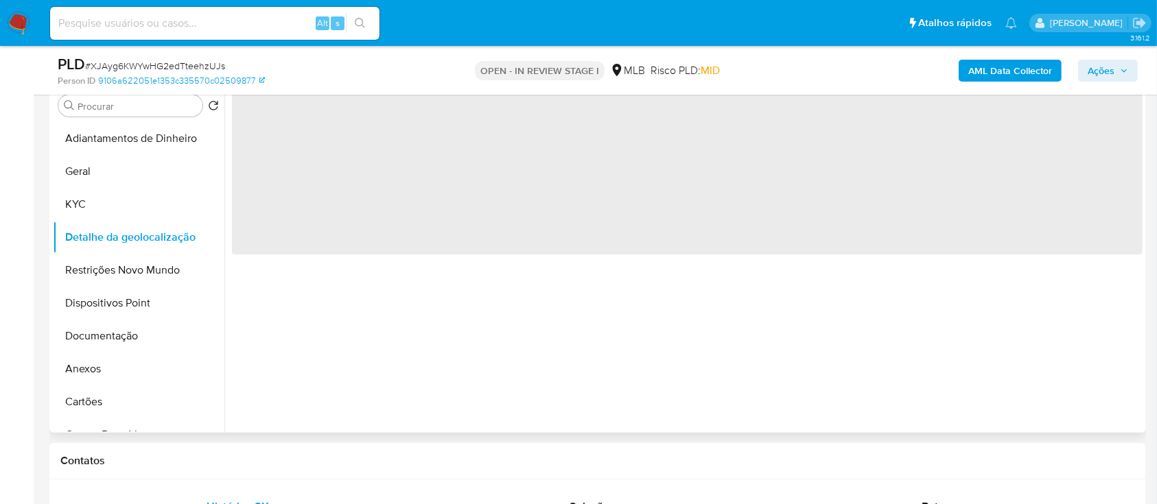
scroll to position [183, 0]
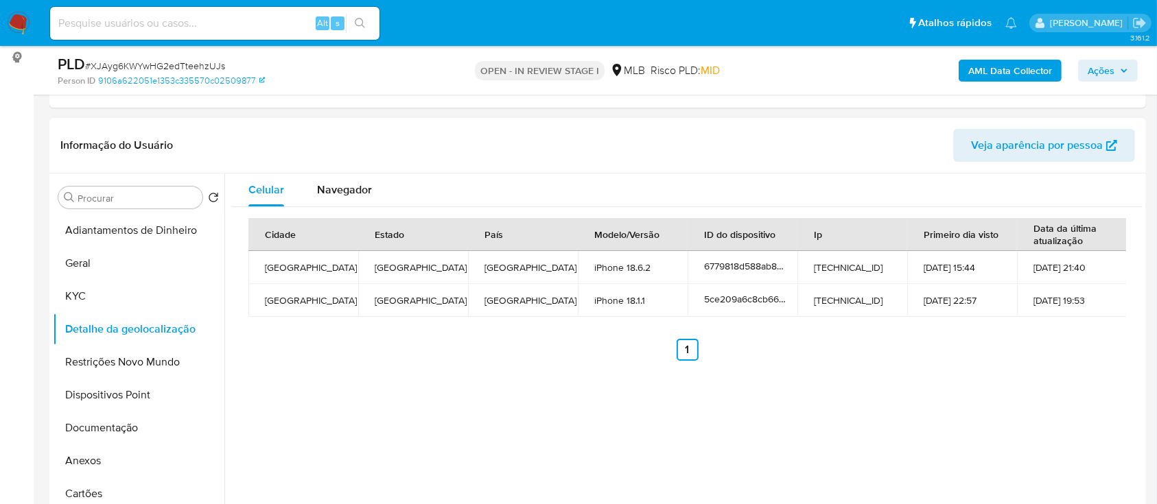
click at [752, 459] on div "Celular Navegador Cidade Estado País Modelo/Versão ID do dispositivo Ip Primeir…" at bounding box center [683, 349] width 918 height 351
click at [80, 366] on button "Restrições Novo Mundo" at bounding box center [133, 362] width 161 height 33
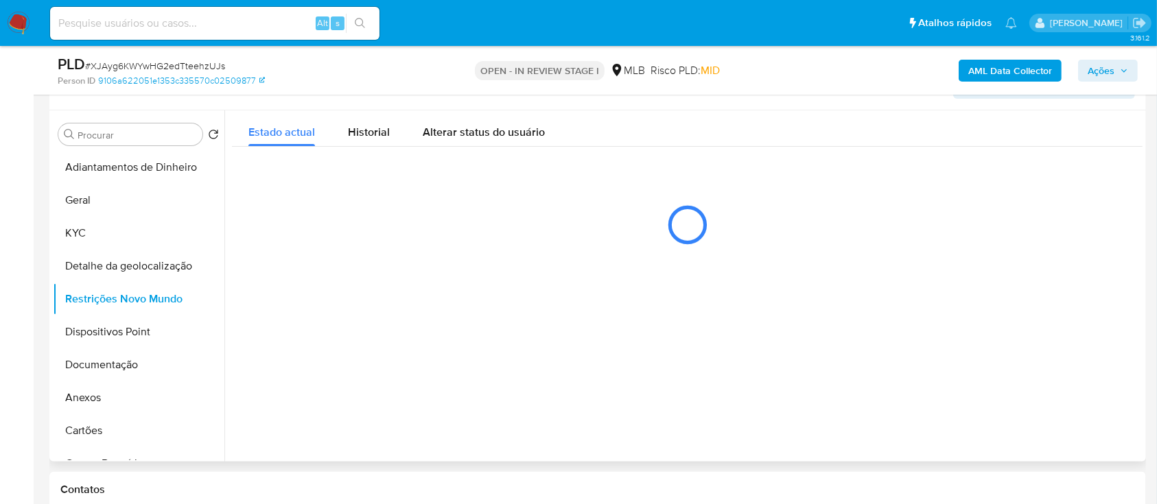
scroll to position [275, 0]
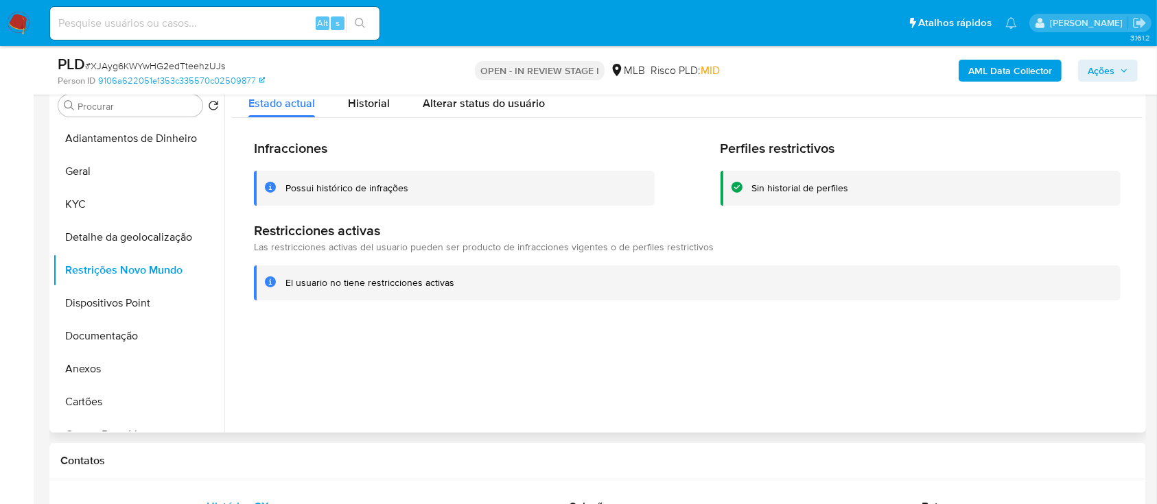
click at [251, 397] on div at bounding box center [683, 257] width 918 height 351
click at [77, 296] on button "Dispositivos Point" at bounding box center [133, 303] width 161 height 33
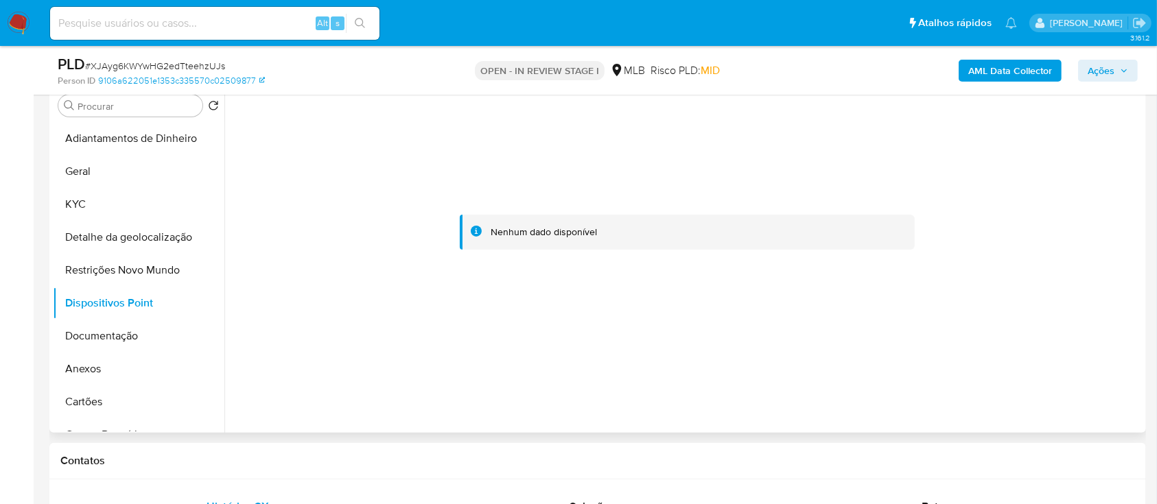
click at [266, 358] on div at bounding box center [687, 233] width 911 height 302
click at [1009, 63] on b "AML Data Collector" at bounding box center [1010, 71] width 84 height 22
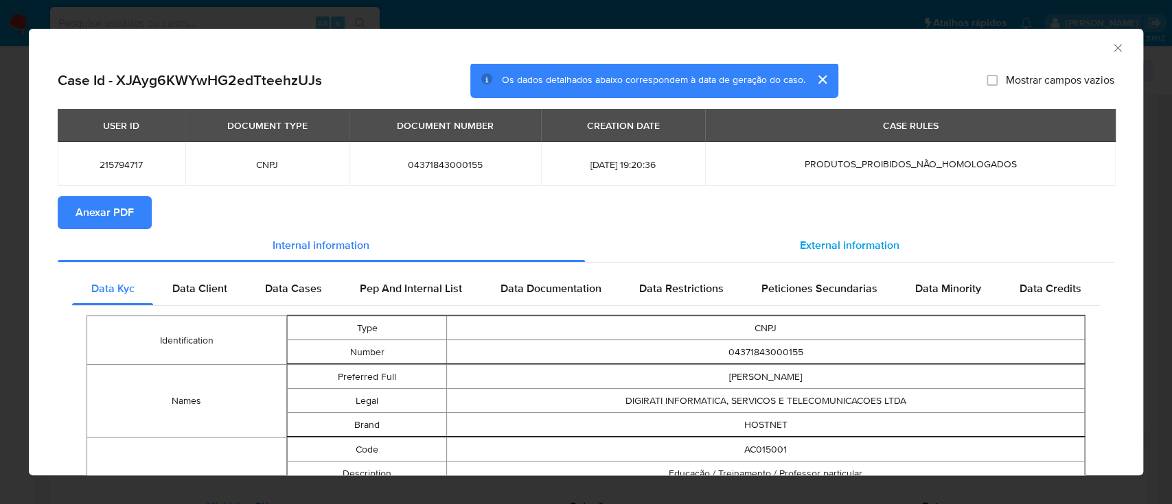
drag, startPoint x: 828, startPoint y: 237, endPoint x: 798, endPoint y: 250, distance: 32.6
click at [828, 239] on span "External information" at bounding box center [850, 245] width 100 height 16
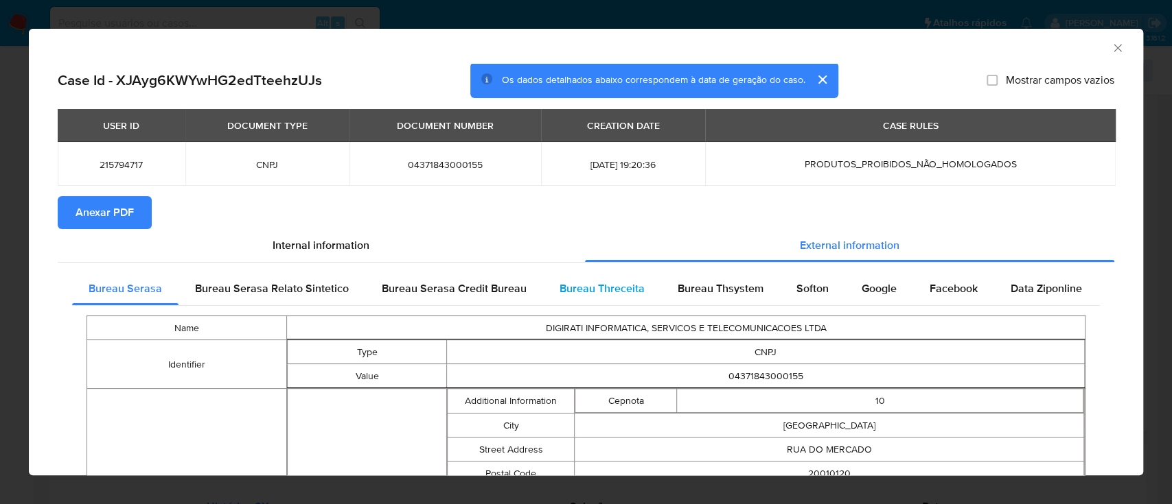
click at [575, 286] on span "Bureau Threceita" at bounding box center [601, 289] width 85 height 16
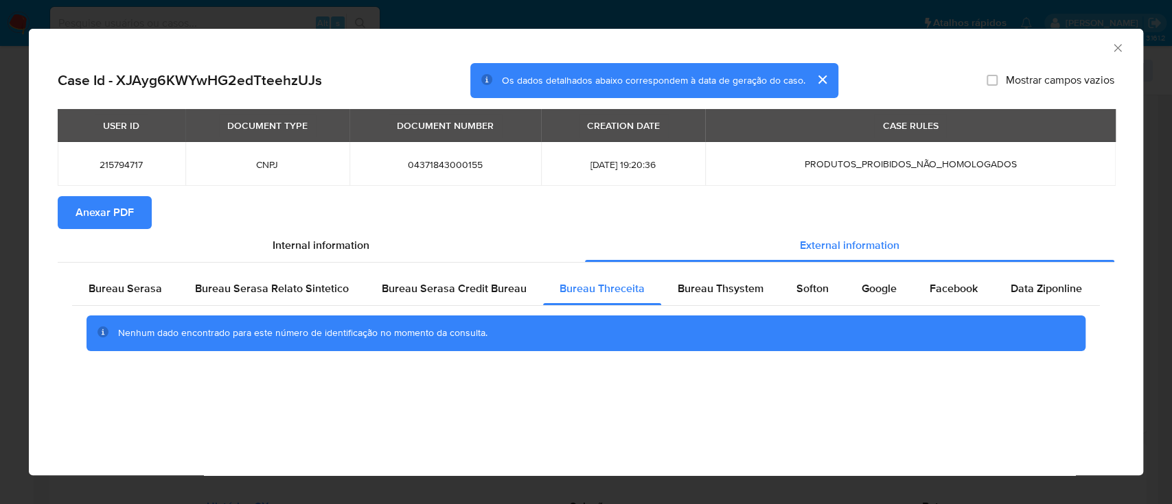
click at [104, 433] on div "AML Data Collector Case Id - XJAyg6KWYwHG2edTteehzUJs Os dados detalhados abaix…" at bounding box center [586, 252] width 1114 height 447
click at [690, 297] on div "Bureau Thsystem" at bounding box center [720, 288] width 119 height 33
drag, startPoint x: 1042, startPoint y: 47, endPoint x: 814, endPoint y: 13, distance: 230.4
click at [1040, 47] on div "AML Data Collector" at bounding box center [574, 45] width 1072 height 15
click at [787, 299] on div "Softon" at bounding box center [812, 288] width 65 height 33
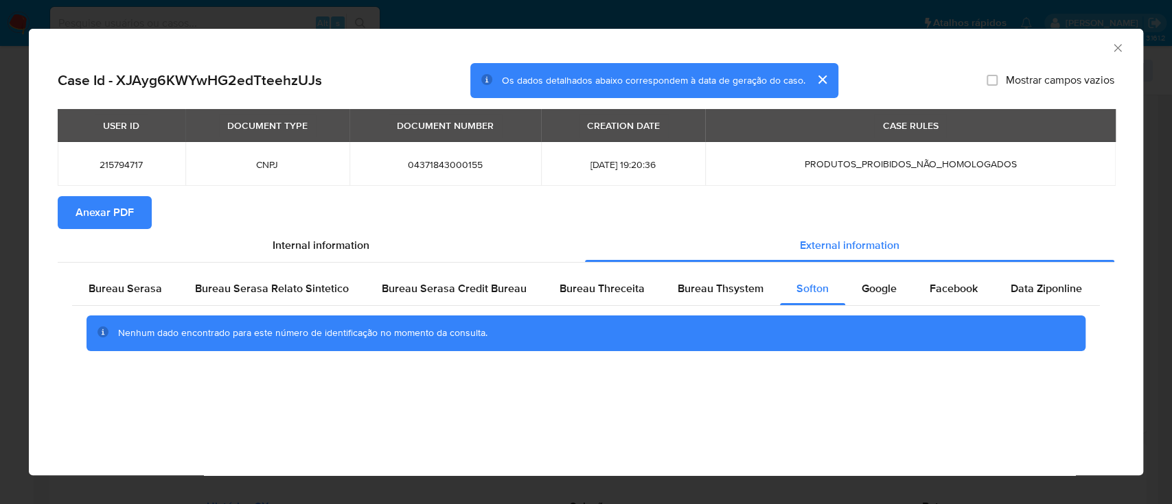
drag, startPoint x: 89, startPoint y: 437, endPoint x: 543, endPoint y: 222, distance: 502.6
click at [89, 436] on div "AML Data Collector Case Id - XJAyg6KWYwHG2edTteehzUJs Os dados detalhados abaix…" at bounding box center [586, 252] width 1114 height 447
click at [864, 283] on span "Google" at bounding box center [878, 289] width 35 height 16
click at [110, 427] on div "AML Data Collector Case Id - XJAyg6KWYwHG2edTteehzUJs Os dados detalhados abaix…" at bounding box center [586, 252] width 1114 height 447
click at [1118, 43] on icon "Fechar a janela" at bounding box center [1118, 48] width 14 height 14
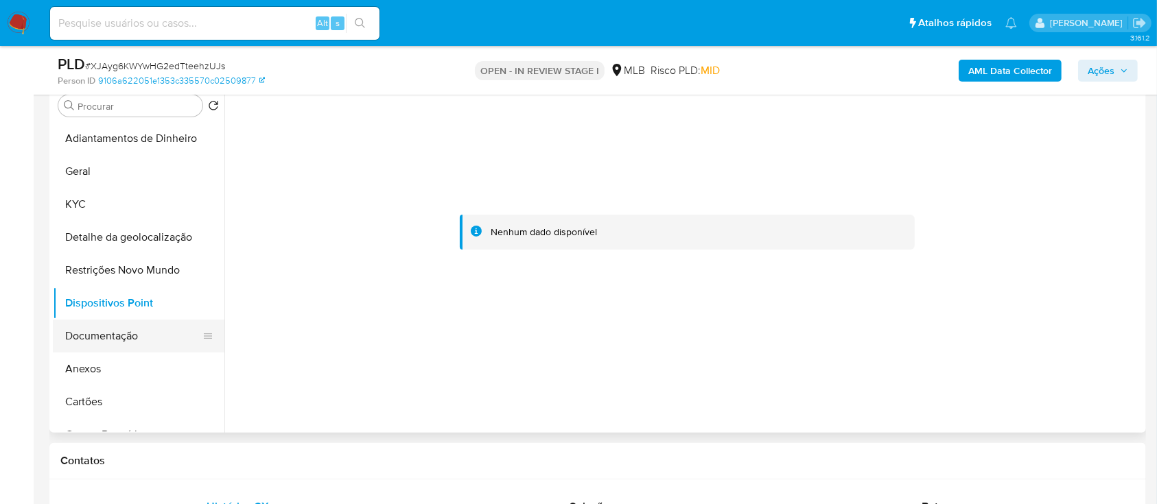
click at [104, 333] on button "Documentação" at bounding box center [133, 336] width 161 height 33
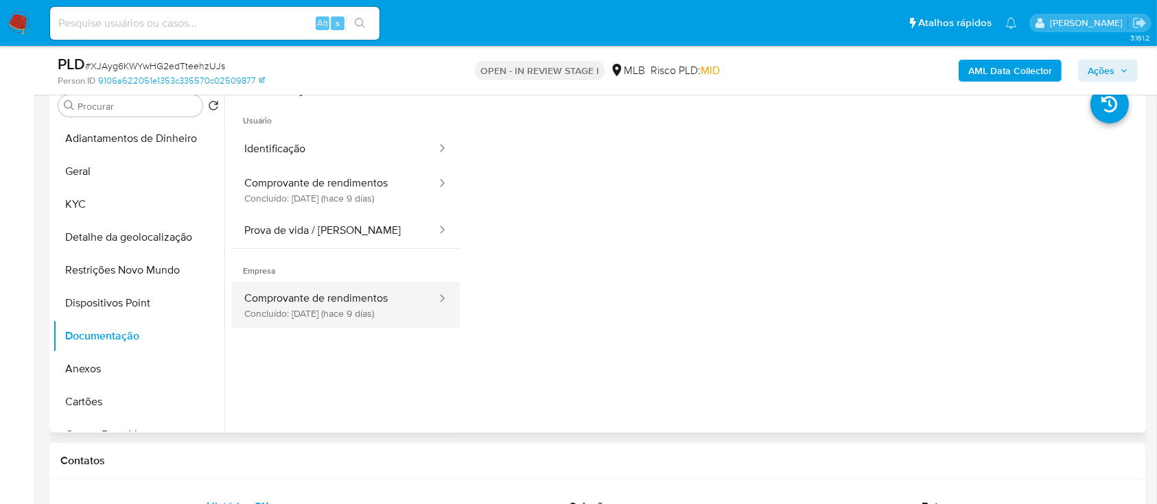
click at [341, 316] on button "Comprovante de rendimentos Concluído: 22/09/2025 (hace 9 días)" at bounding box center [335, 305] width 206 height 47
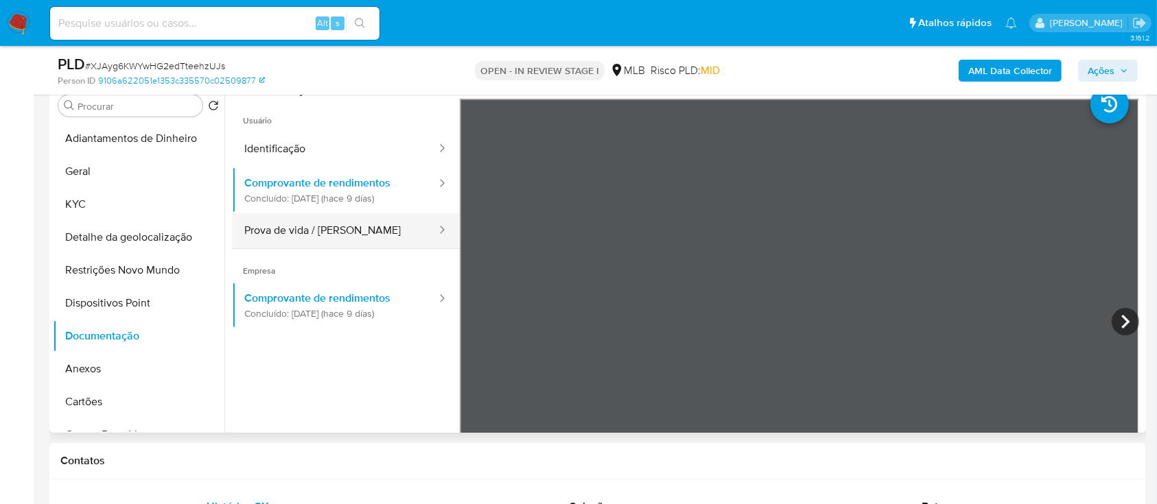
click at [270, 218] on button "Prova de vida / [PERSON_NAME]" at bounding box center [335, 230] width 206 height 35
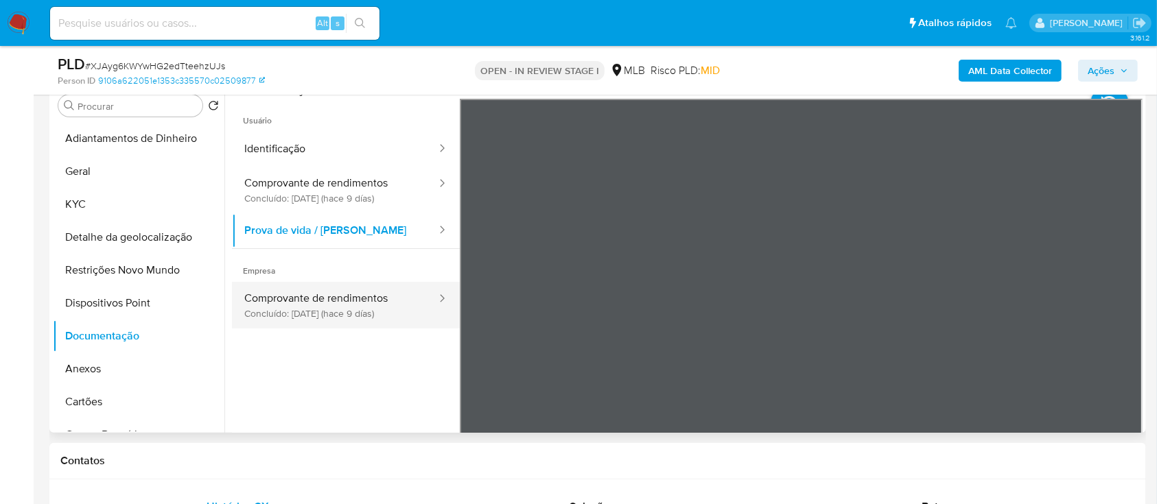
click at [300, 311] on button "Comprovante de rendimentos Concluído: 22/09/2025 (hace 9 días)" at bounding box center [335, 305] width 206 height 47
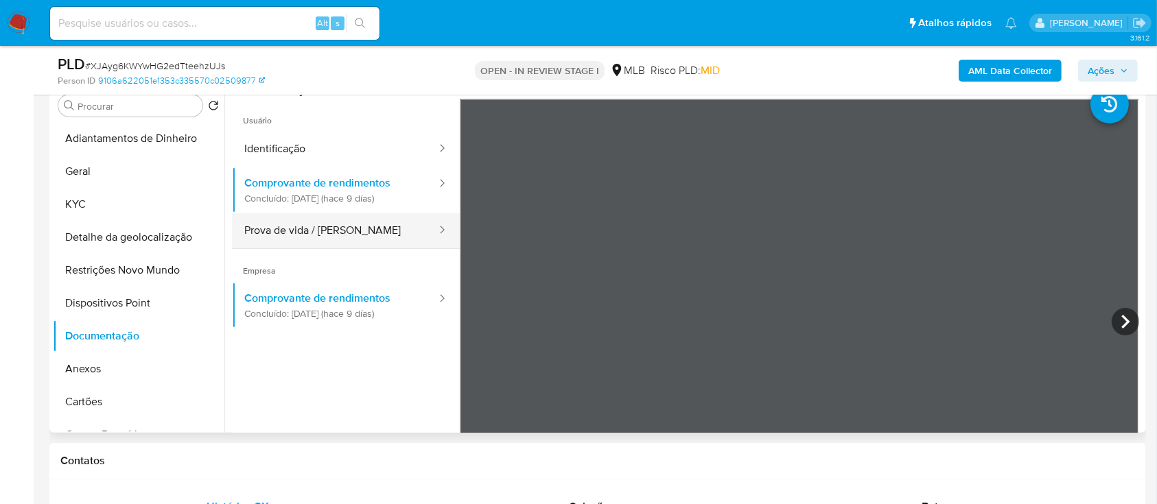
click at [294, 224] on button "Prova de vida / [PERSON_NAME]" at bounding box center [335, 230] width 206 height 35
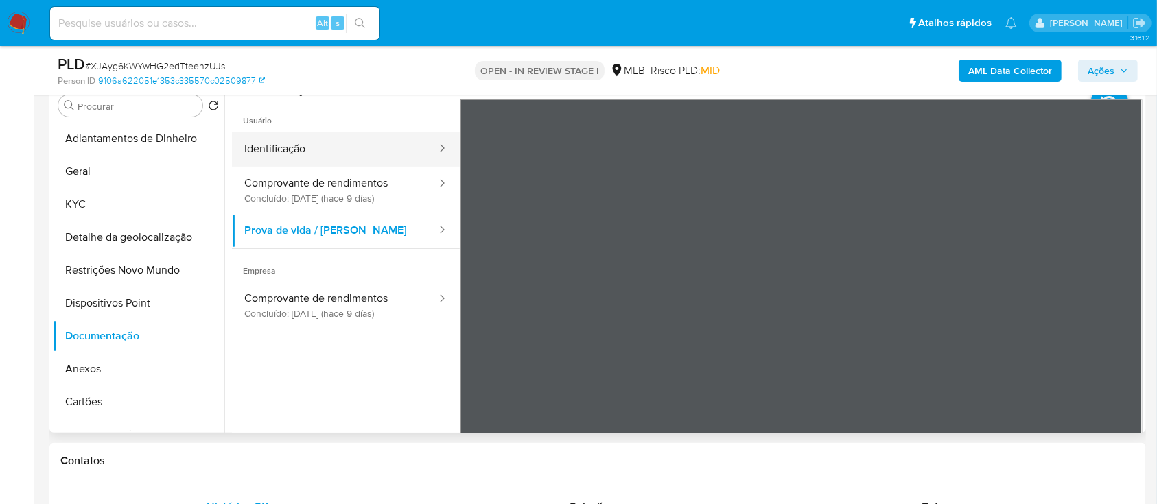
click at [275, 156] on button "Identificação" at bounding box center [335, 149] width 206 height 35
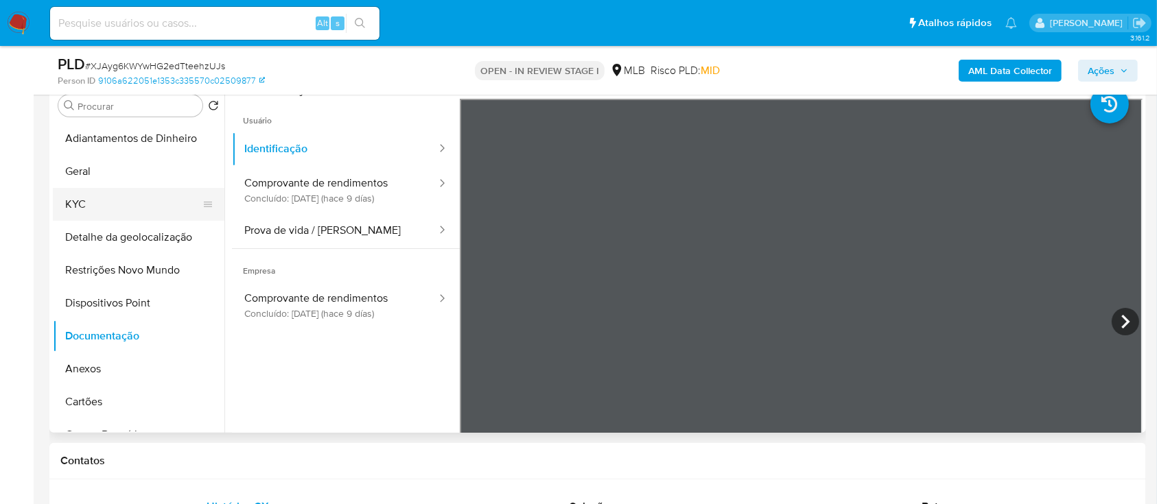
click at [62, 206] on button "KYC" at bounding box center [133, 204] width 161 height 33
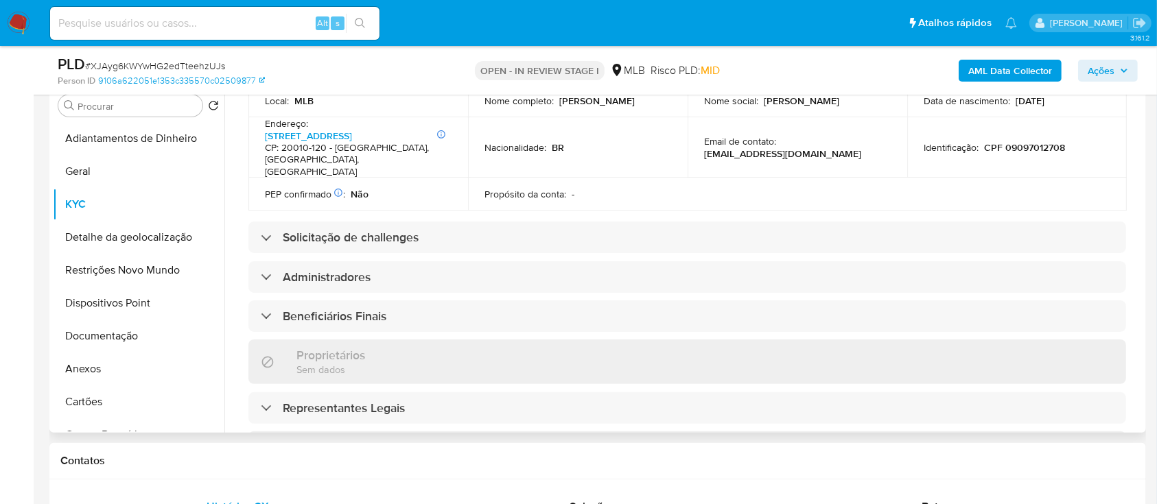
scroll to position [640, 0]
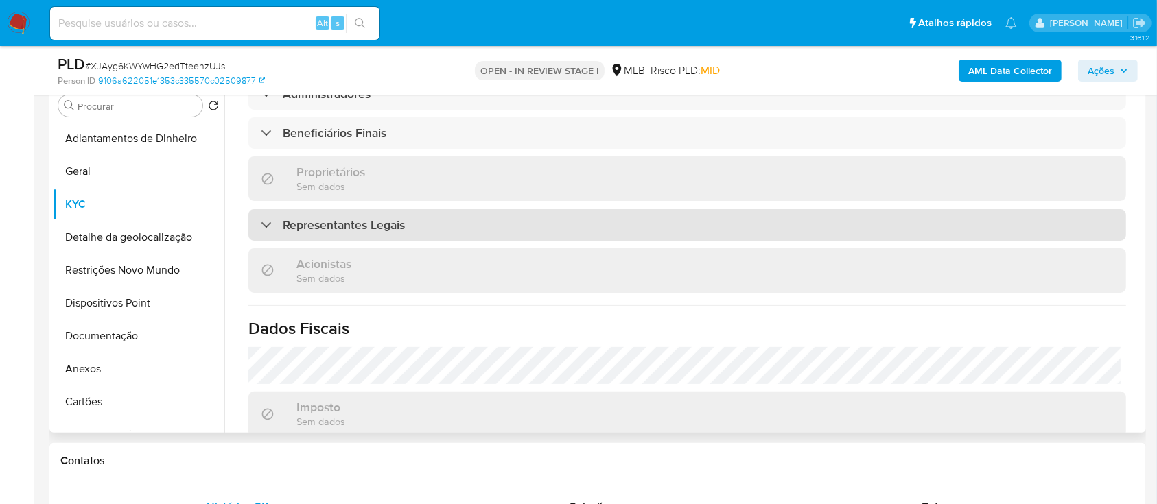
click at [296, 218] on h3 "Representantes Legais" at bounding box center [344, 225] width 122 height 15
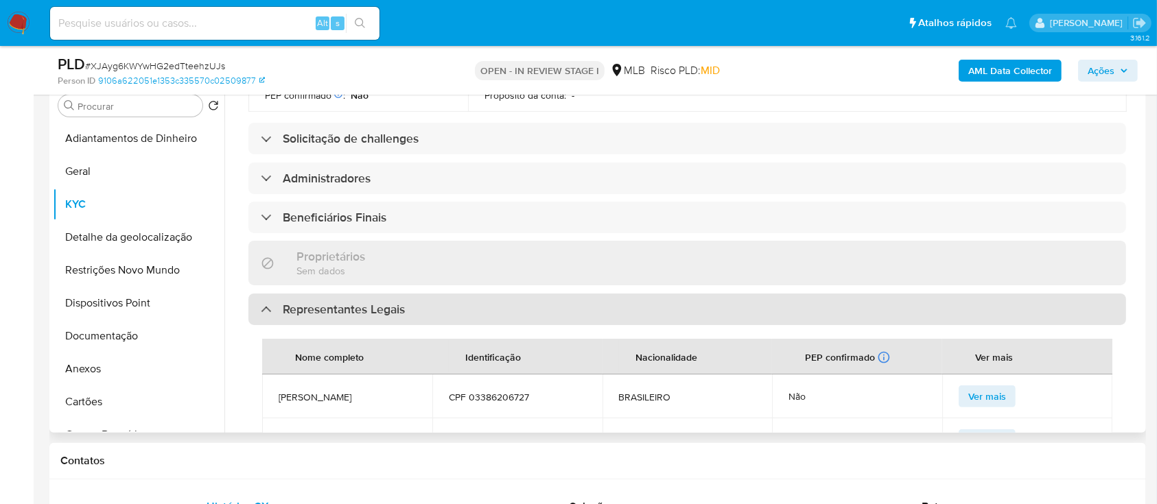
scroll to position [457, 0]
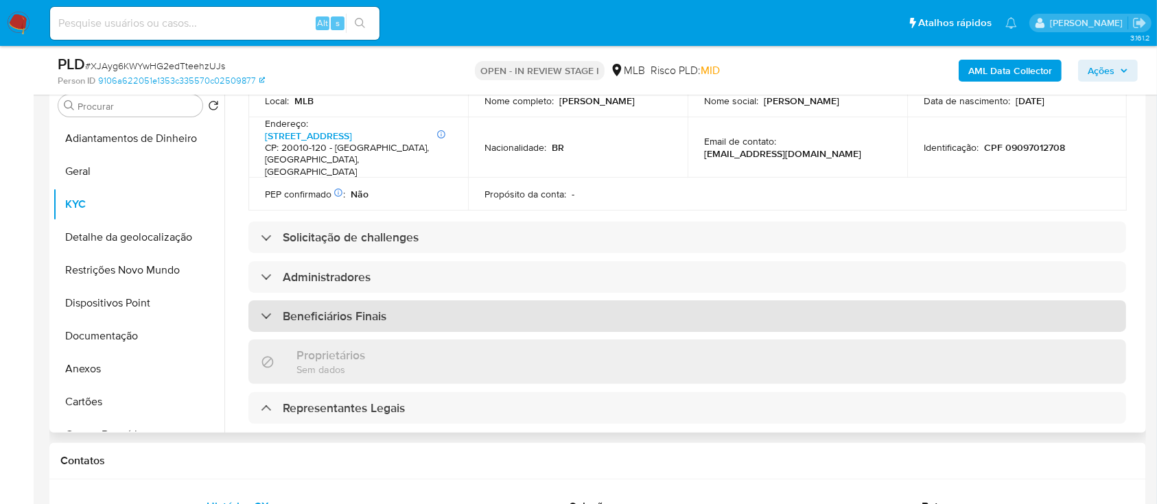
click at [294, 309] on h3 "Beneficiários Finais" at bounding box center [335, 316] width 104 height 15
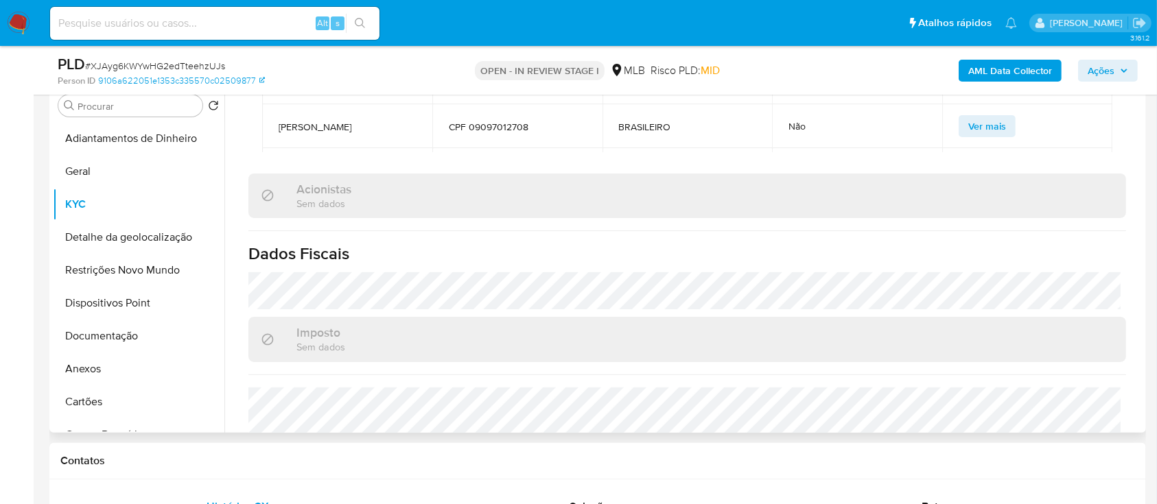
scroll to position [868, 0]
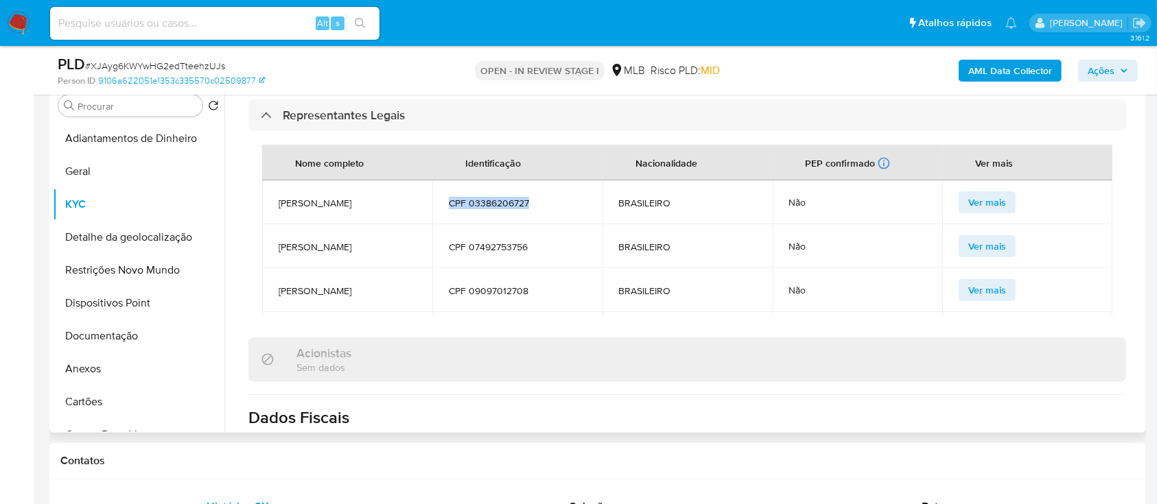
drag, startPoint x: 534, startPoint y: 176, endPoint x: 464, endPoint y: 193, distance: 72.1
click at [439, 181] on td "CPF 03386206727" at bounding box center [517, 203] width 170 height 44
copy span "CPF 03386206727"
drag, startPoint x: 529, startPoint y: 222, endPoint x: 485, endPoint y: 244, distance: 48.8
click at [441, 227] on td "CPF 07492753756" at bounding box center [517, 246] width 170 height 44
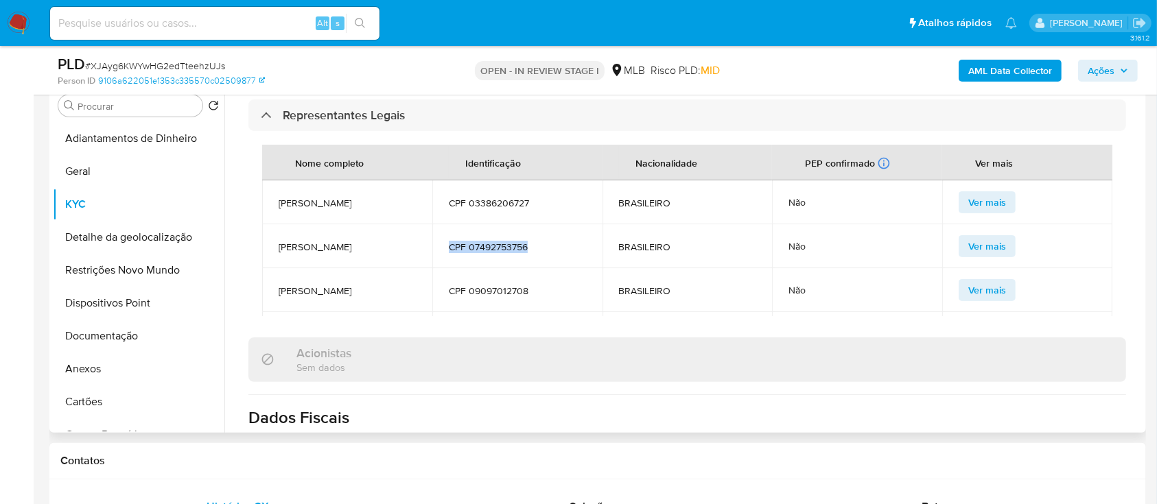
copy span "CPF 07492753756"
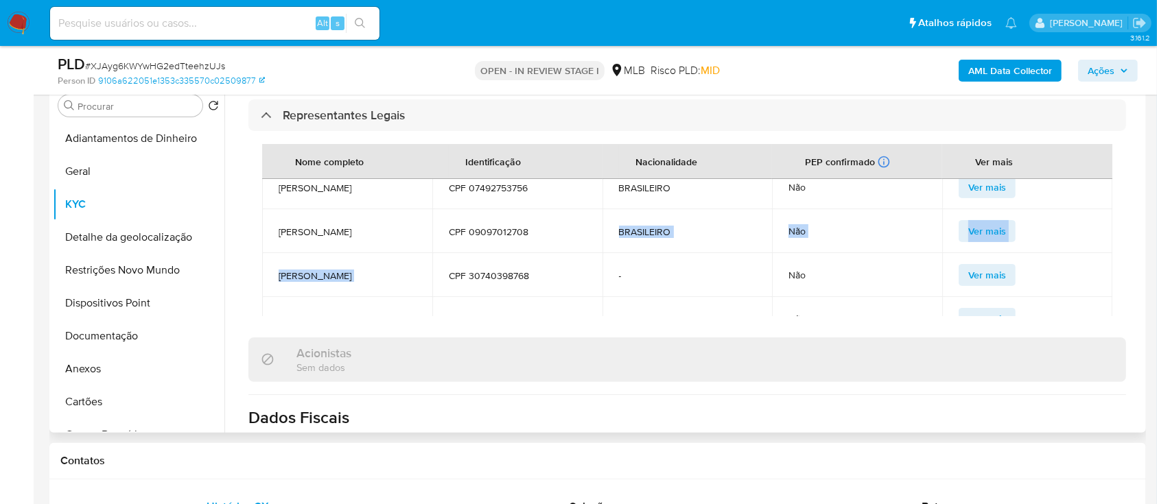
scroll to position [62, 0]
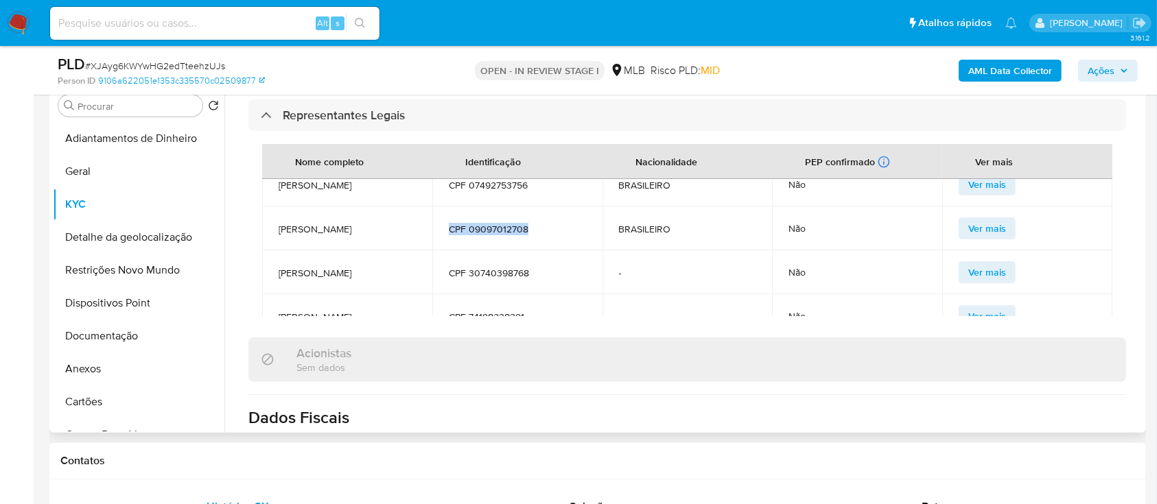
drag, startPoint x: 542, startPoint y: 282, endPoint x: 437, endPoint y: 204, distance: 131.0
click at [437, 207] on td "CPF 09097012708" at bounding box center [517, 229] width 170 height 44
copy span "CPF 09097012708"
drag, startPoint x: 524, startPoint y: 263, endPoint x: 418, endPoint y: 262, distance: 105.7
click at [418, 262] on tr "JOSE GERALDO BITTENCOURT DA SILVA CPF 30740398768 - Não Ver mais" at bounding box center [687, 273] width 850 height 44
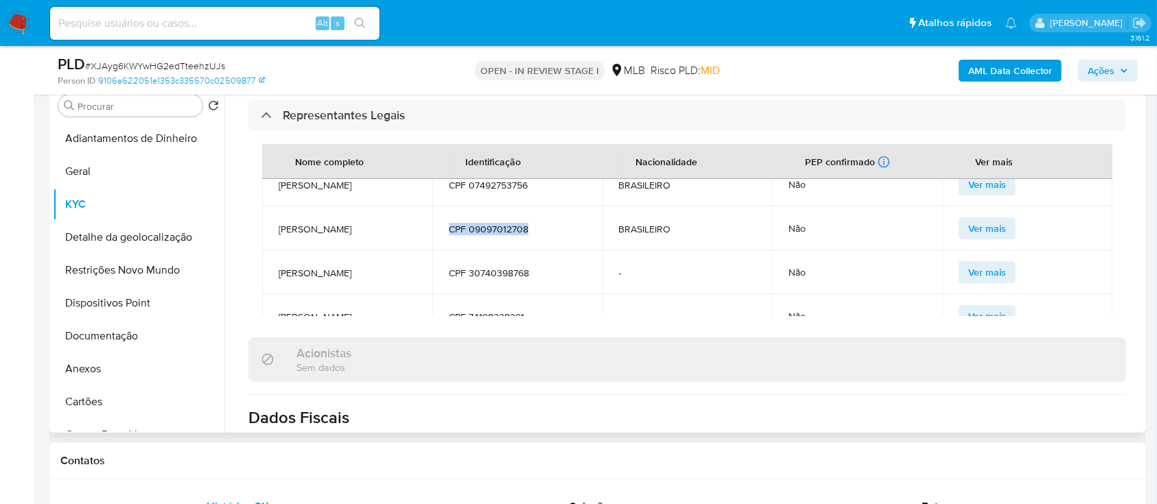
copy tr "DA SILVA CPF 30740398768"
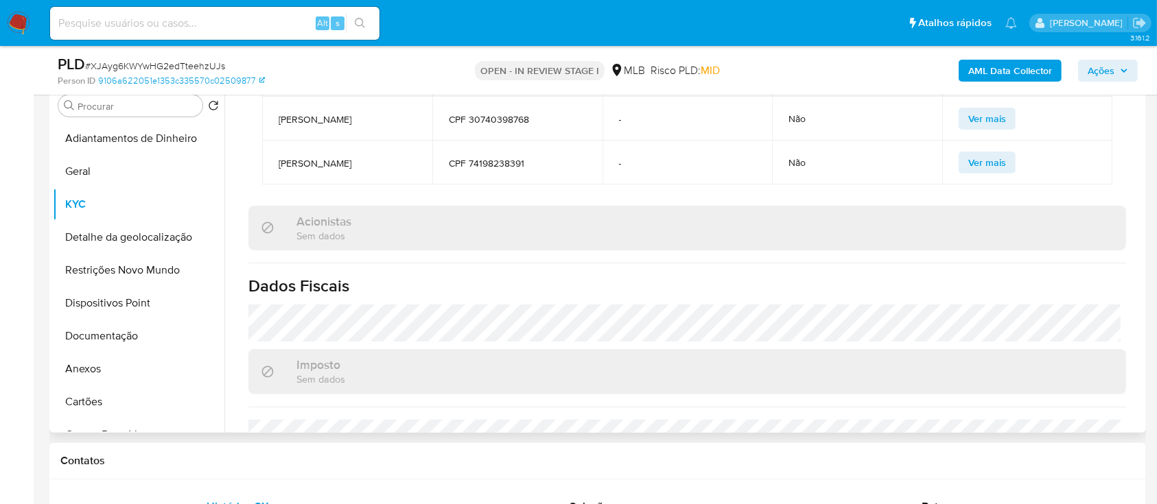
scroll to position [868, 0]
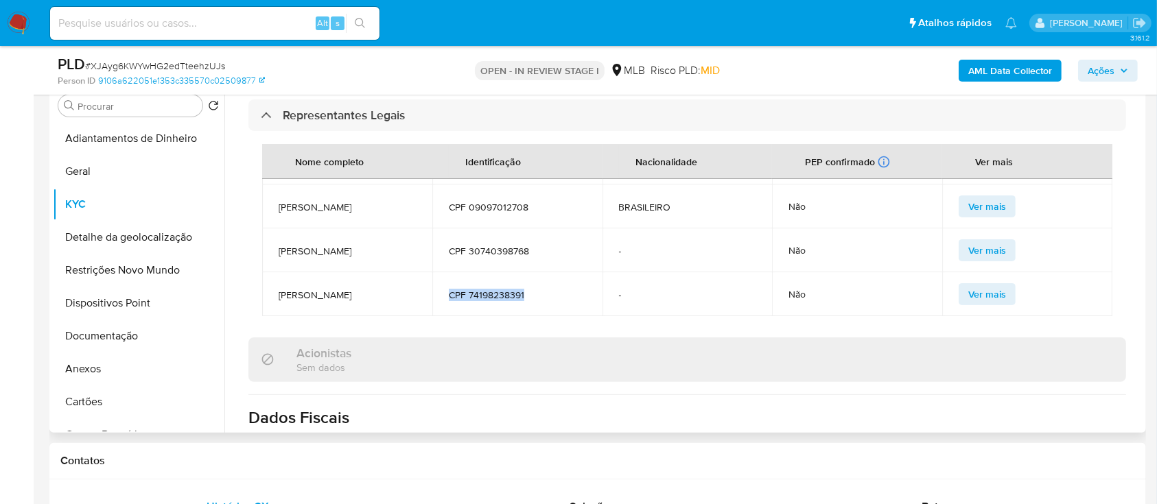
drag, startPoint x: 522, startPoint y: 274, endPoint x: 447, endPoint y: 269, distance: 75.0
click at [449, 289] on span "CPF 74198238391" at bounding box center [517, 295] width 137 height 12
copy span "CPF 74198238391"
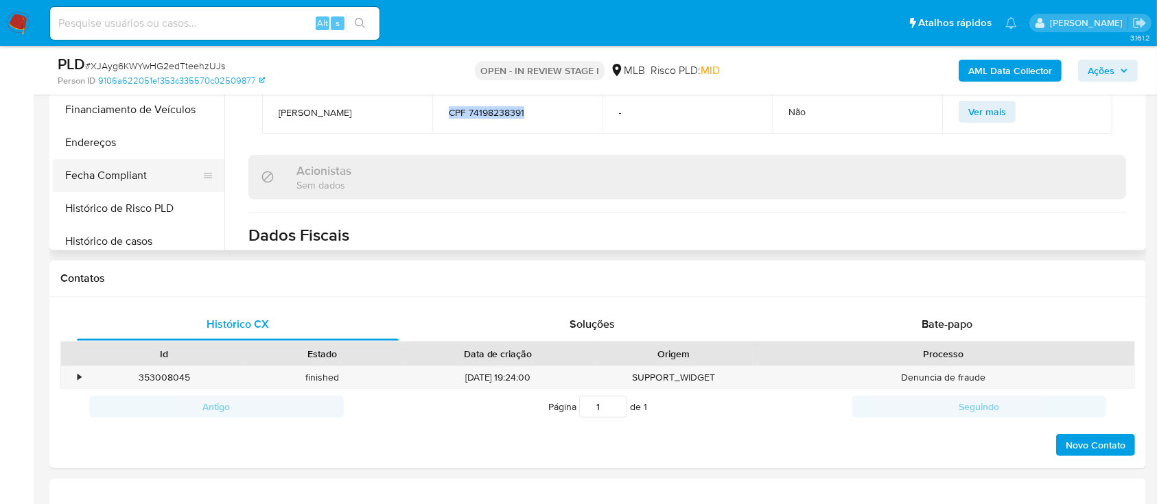
scroll to position [366, 0]
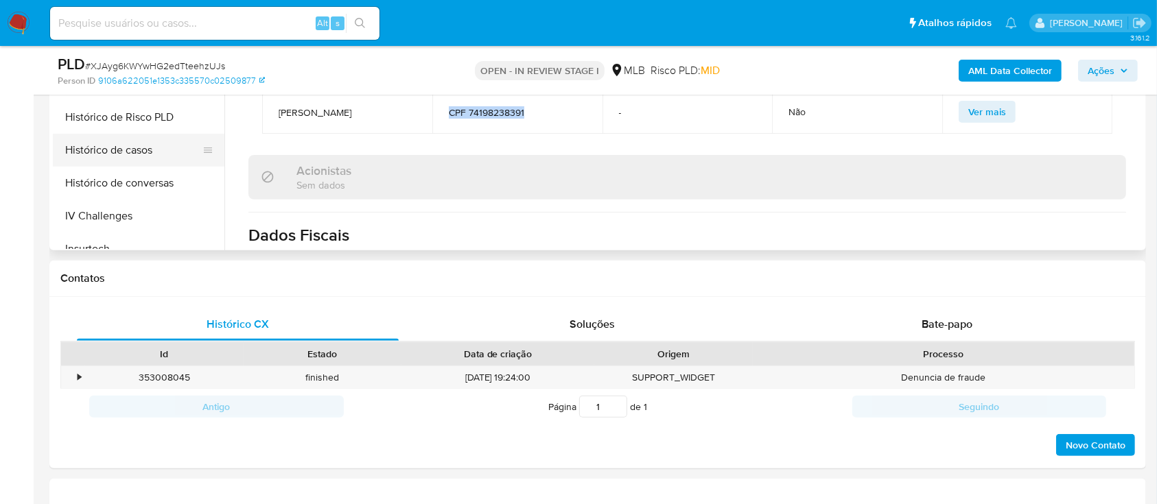
click at [139, 146] on button "Histórico de casos" at bounding box center [133, 150] width 161 height 33
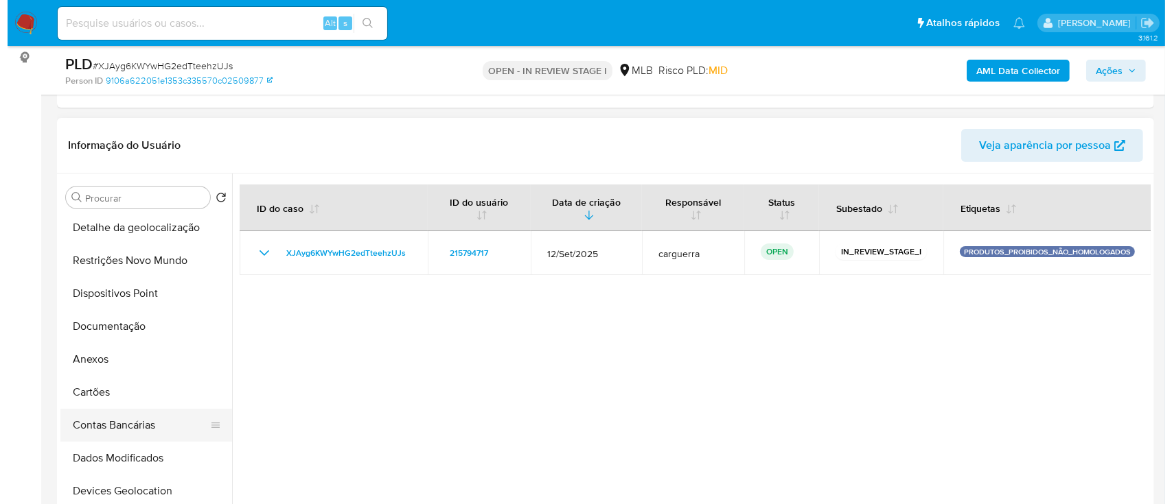
scroll to position [0, 0]
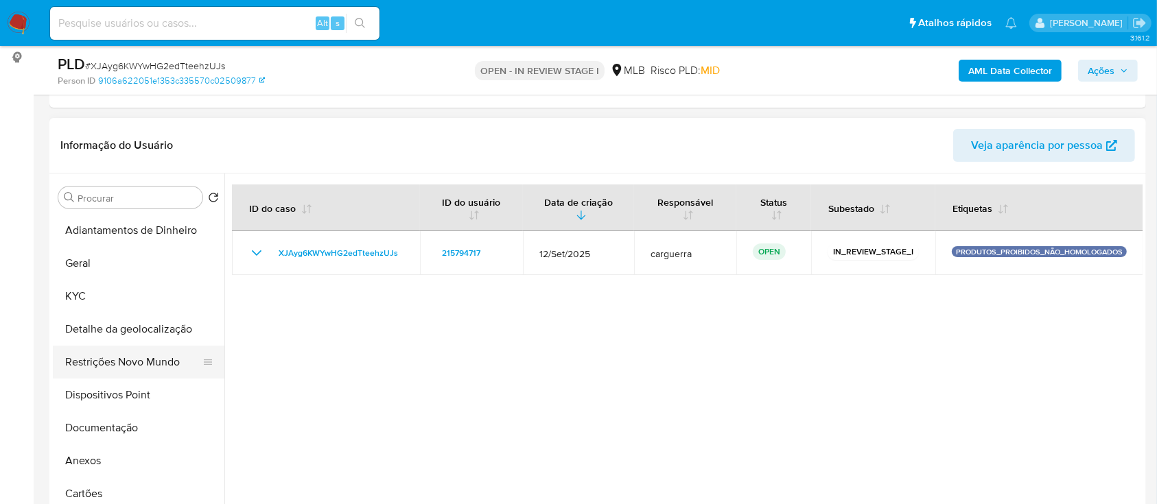
click at [126, 366] on button "Restrições Novo Mundo" at bounding box center [133, 362] width 161 height 33
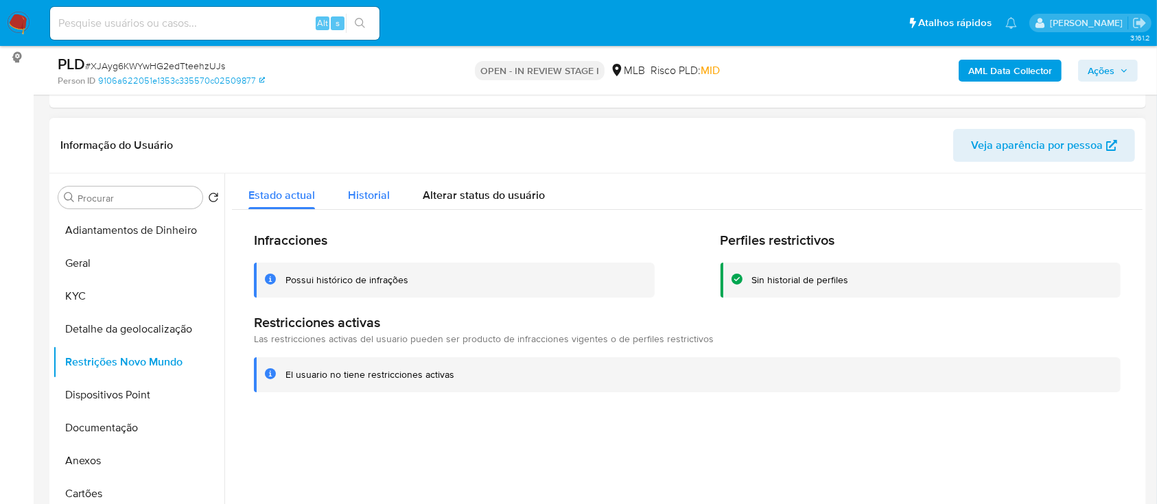
drag, startPoint x: 381, startPoint y: 195, endPoint x: 408, endPoint y: 198, distance: 27.7
click at [381, 196] on span "Historial" at bounding box center [369, 195] width 42 height 16
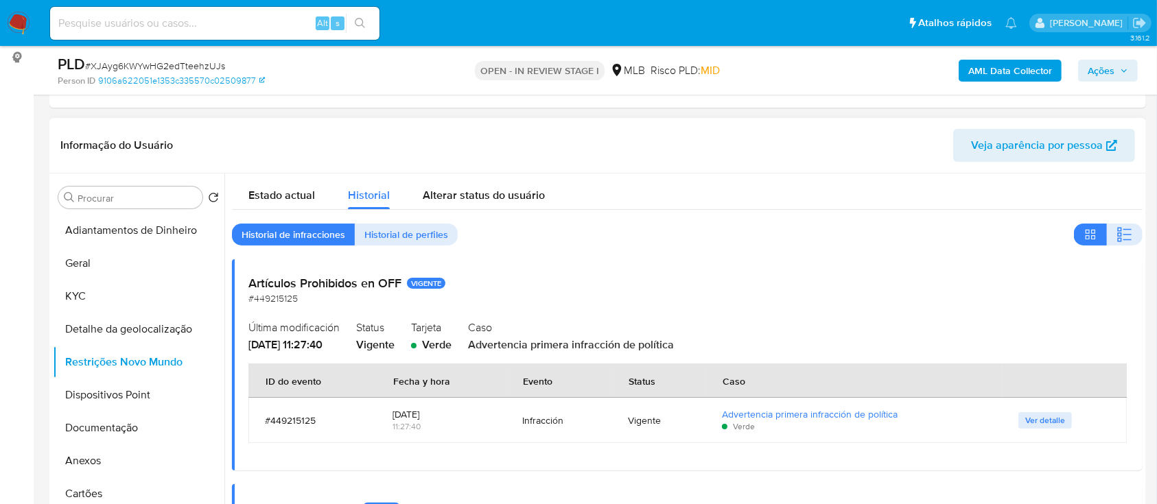
click at [1028, 417] on span "Ver detalle" at bounding box center [1045, 421] width 40 height 14
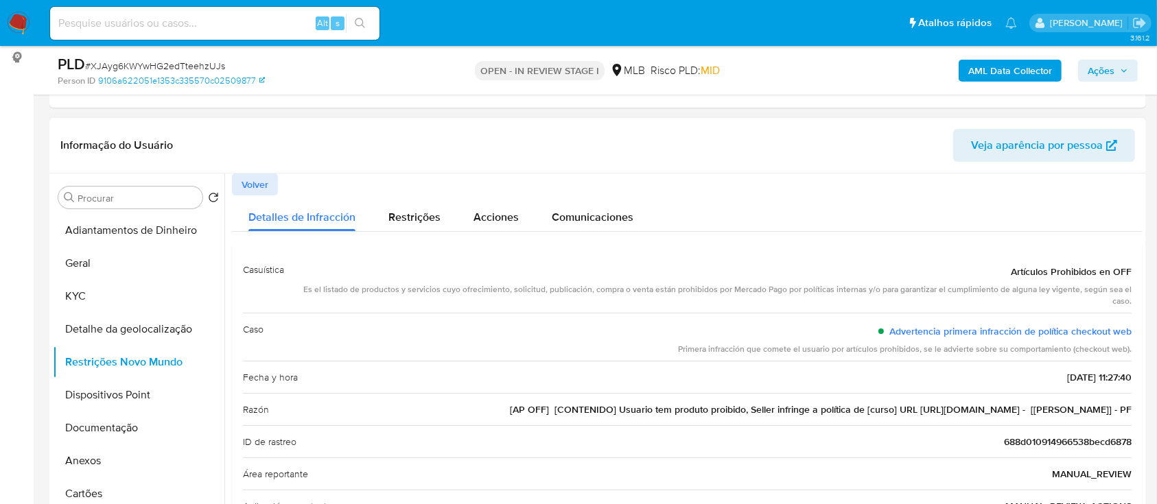
drag, startPoint x: 980, startPoint y: 264, endPoint x: 1137, endPoint y: 419, distance: 220.8
click at [1137, 419] on div "Casuística Artículos Prohibidos en OFF Es el listado de productos y servicios c…" at bounding box center [687, 452] width 911 height 419
click at [121, 459] on button "Anexos" at bounding box center [133, 461] width 161 height 33
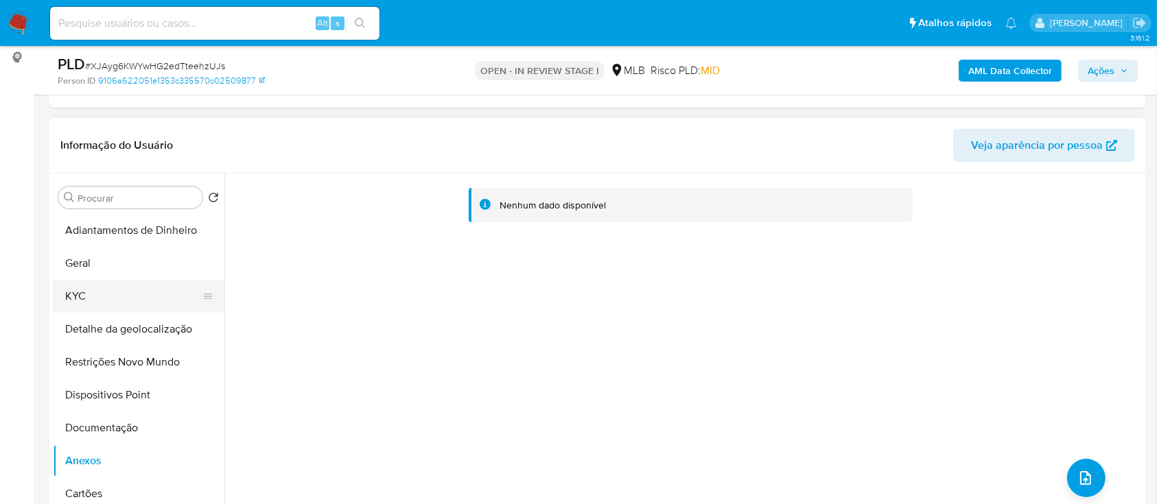
click at [90, 299] on button "KYC" at bounding box center [133, 296] width 161 height 33
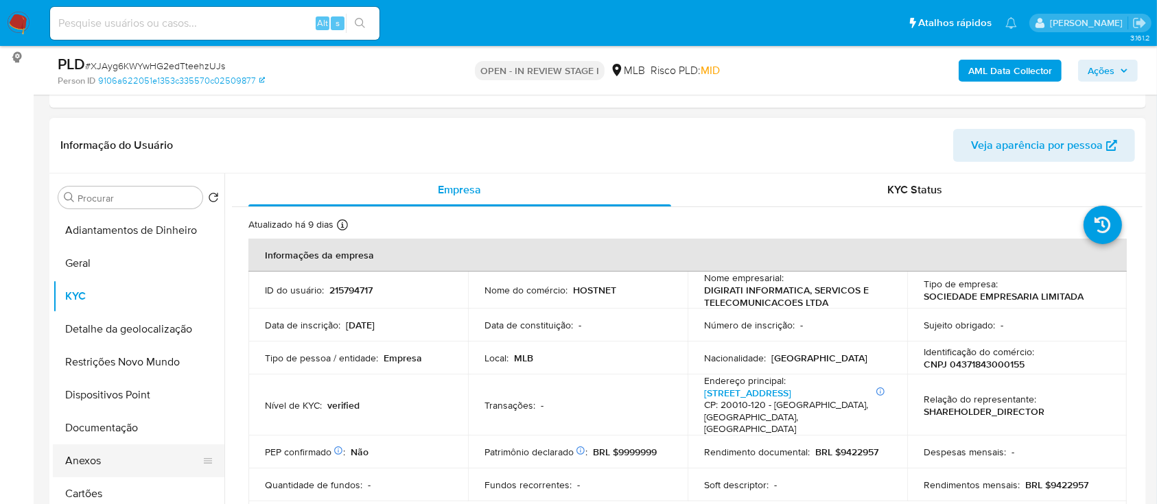
click at [97, 459] on button "Anexos" at bounding box center [133, 461] width 161 height 33
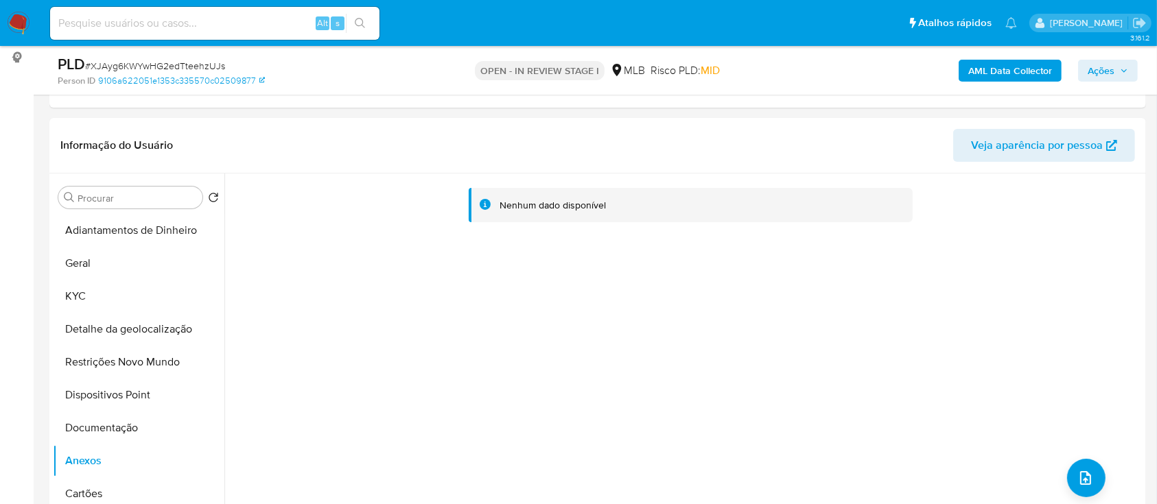
click at [985, 71] on b "AML Data Collector" at bounding box center [1010, 71] width 84 height 22
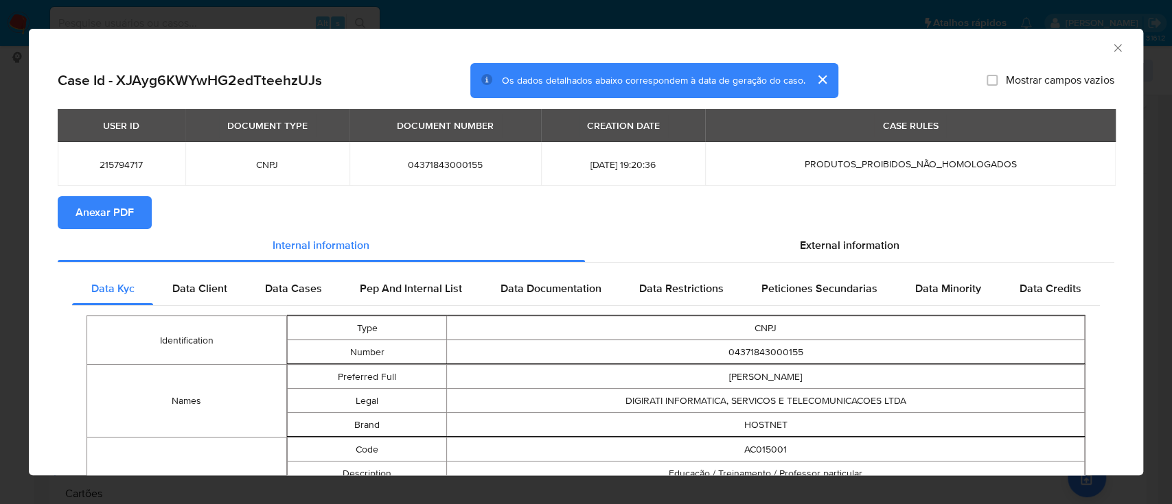
click at [122, 211] on span "Anexar PDF" at bounding box center [105, 213] width 58 height 30
click at [1111, 49] on icon "Fechar a janela" at bounding box center [1118, 48] width 14 height 14
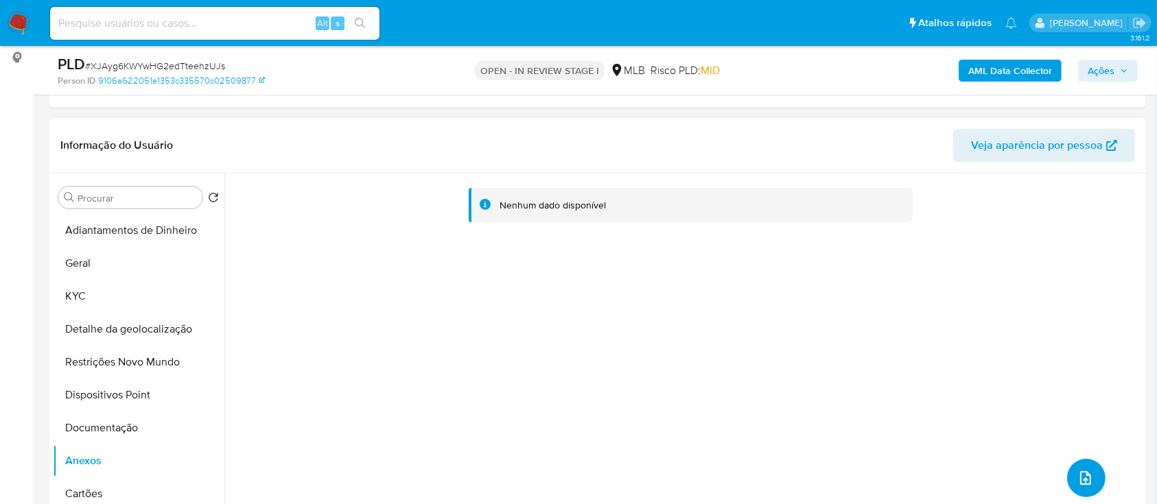
click at [1078, 473] on icon "upload-file" at bounding box center [1086, 478] width 16 height 16
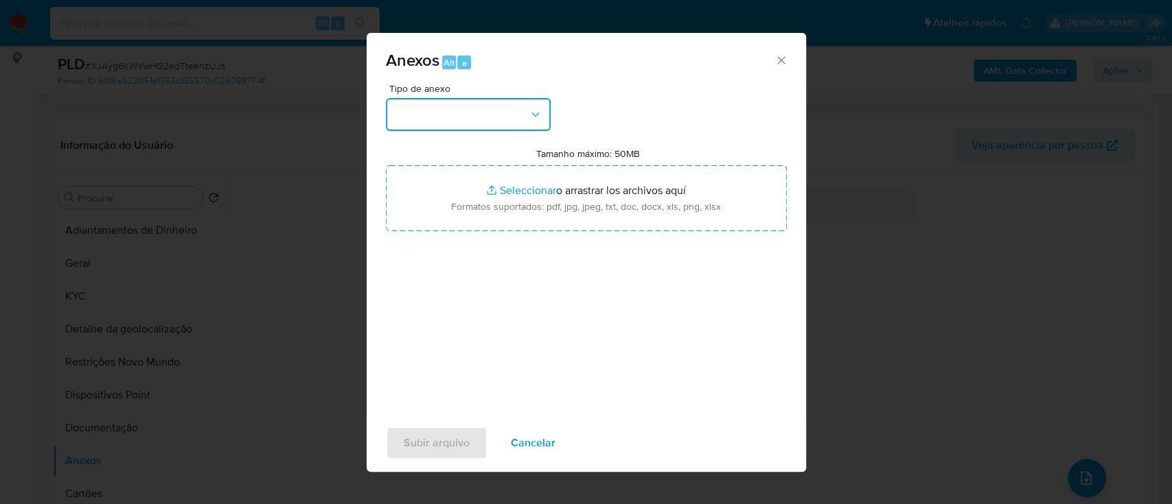
click at [457, 108] on button "button" at bounding box center [468, 114] width 165 height 33
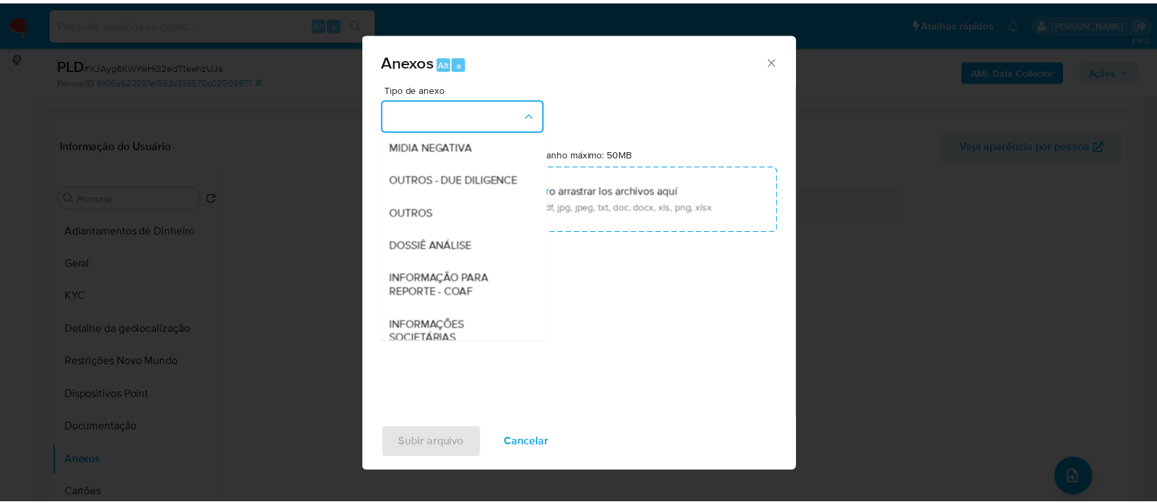
scroll to position [183, 0]
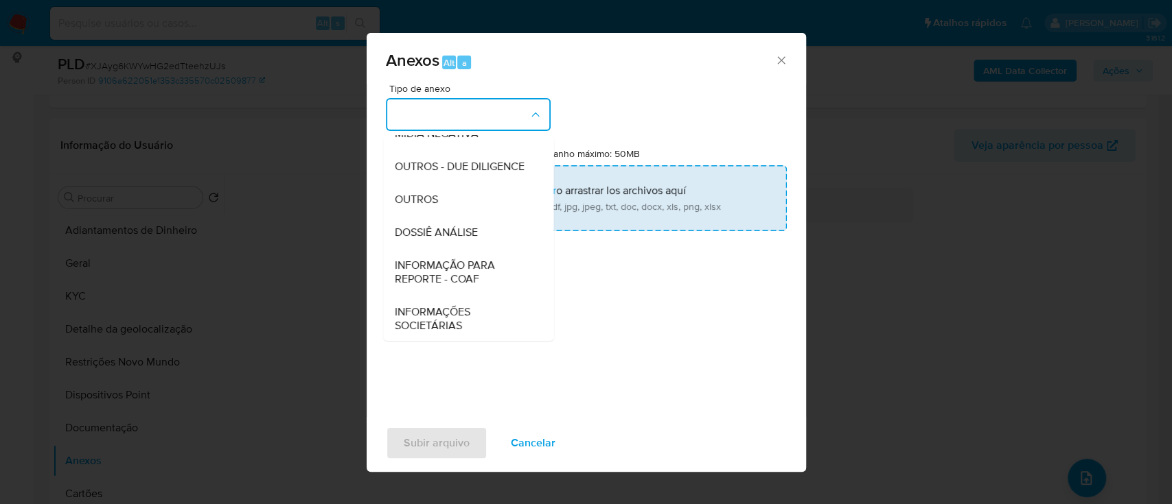
click at [434, 207] on span "OUTROS" at bounding box center [415, 200] width 43 height 14
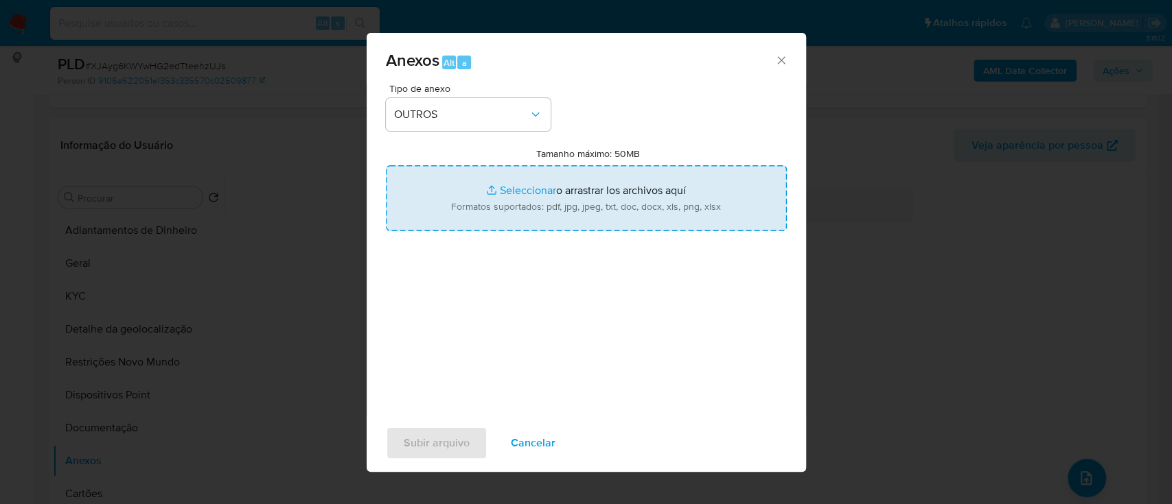
click at [522, 192] on input "Tamanho máximo: 50MB Seleccionar archivos" at bounding box center [586, 198] width 401 height 66
type input "C:\fakepath\Mulan 215794717_2025_10_01_05_50_25 (1).xlsx"
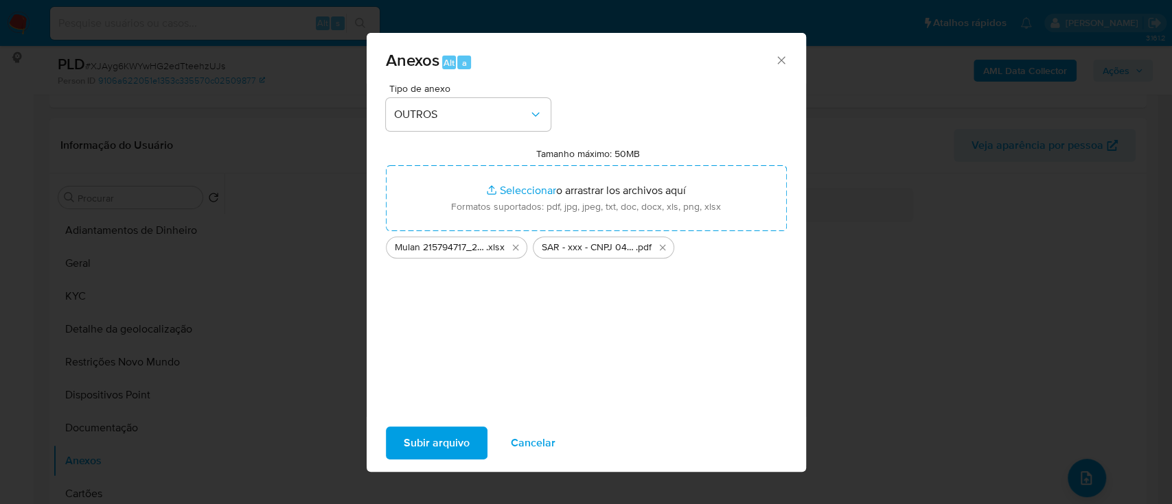
click at [432, 443] on span "Subir arquivo" at bounding box center [437, 443] width 66 height 30
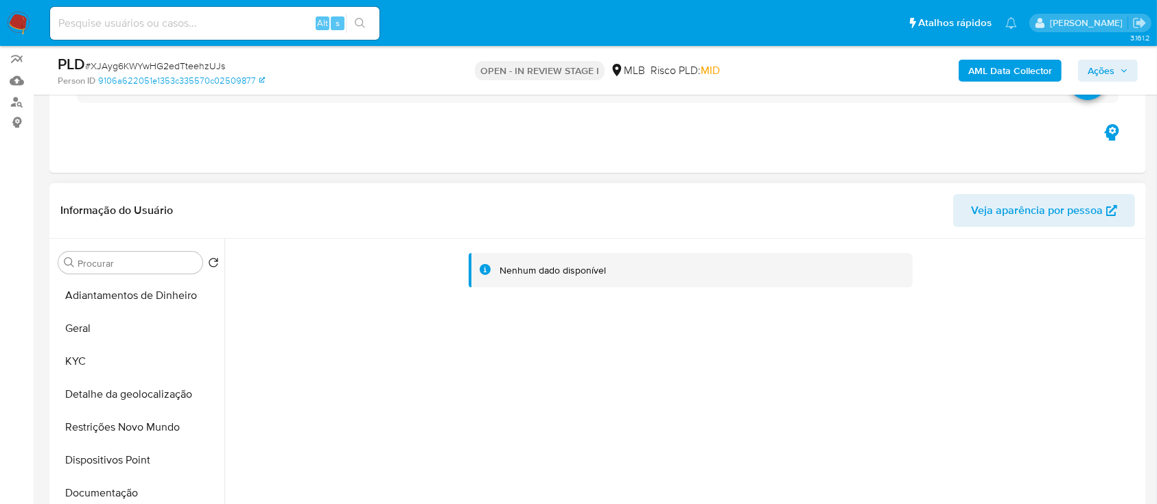
scroll to position [91, 0]
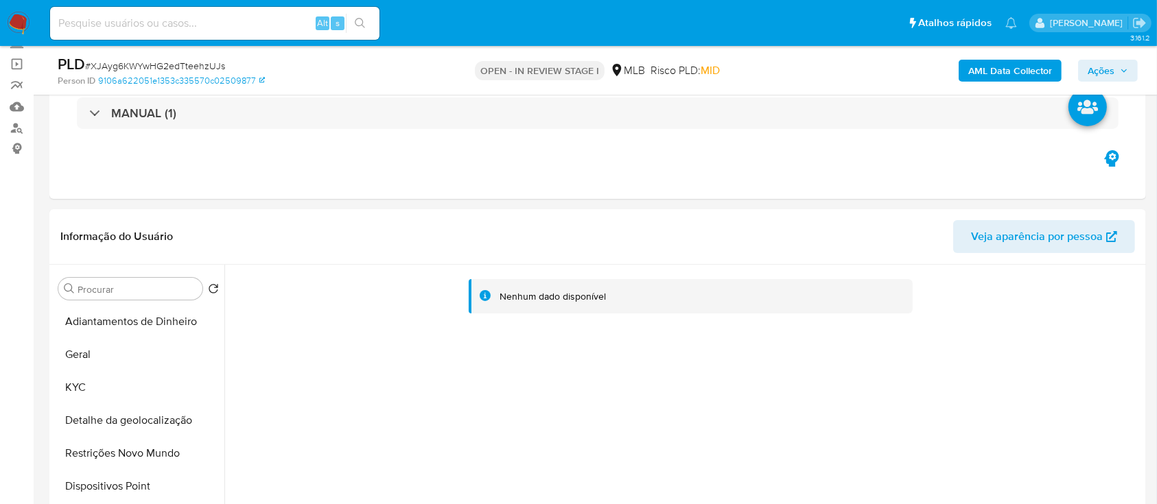
drag, startPoint x: 1100, startPoint y: 69, endPoint x: 1065, endPoint y: 81, distance: 36.2
click at [1100, 69] on span "Ações" at bounding box center [1101, 71] width 27 height 22
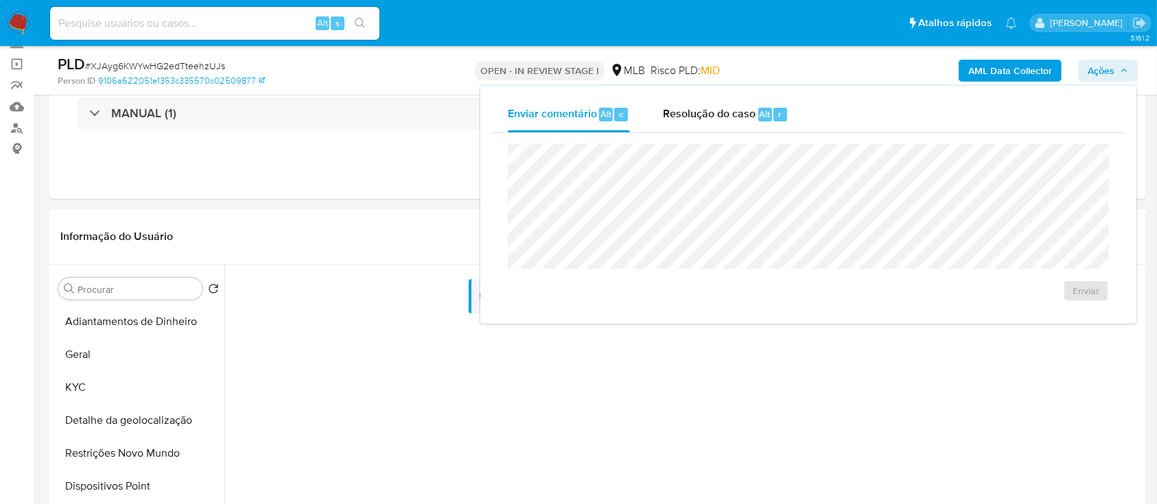
drag, startPoint x: 738, startPoint y: 113, endPoint x: 723, endPoint y: 137, distance: 28.4
click at [736, 113] on span "Resolução do caso" at bounding box center [709, 114] width 93 height 16
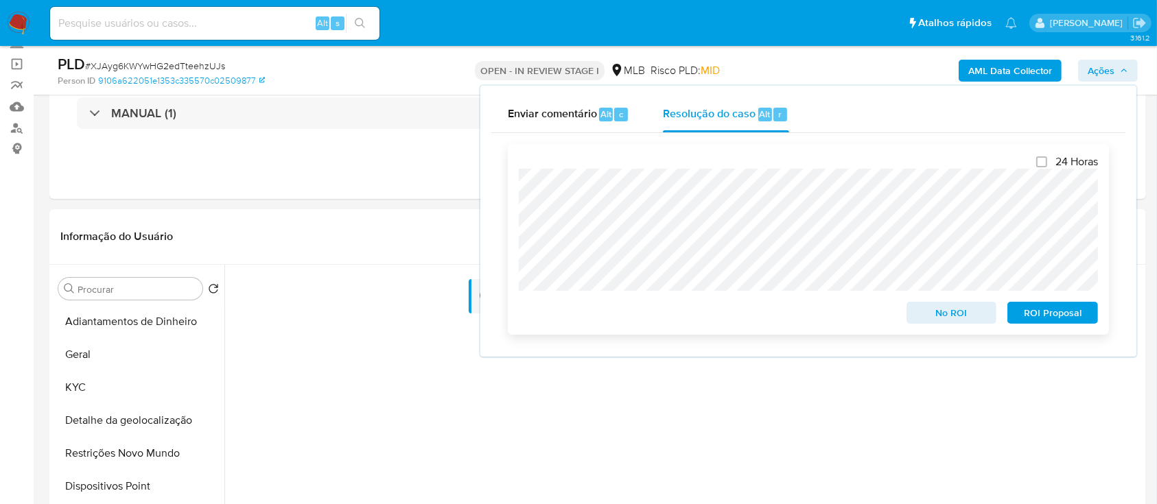
click at [927, 307] on span "No ROI" at bounding box center [951, 312] width 71 height 19
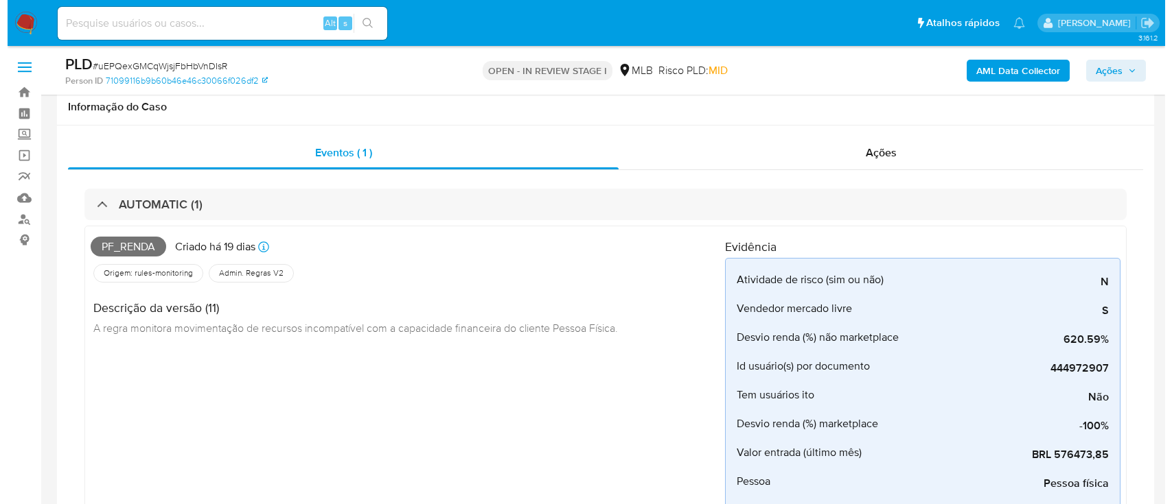
scroll to position [732, 0]
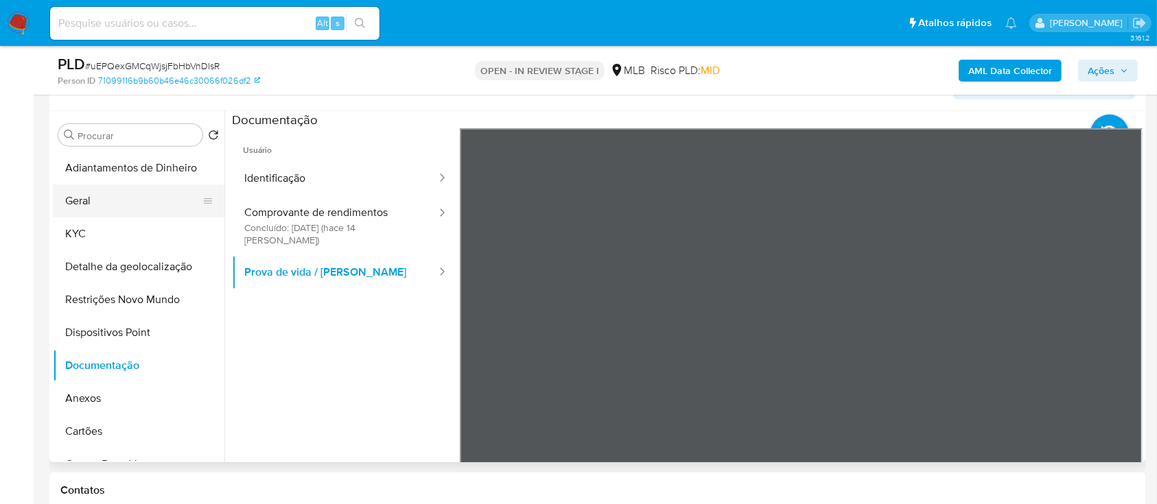
click at [99, 196] on button "Geral" at bounding box center [133, 201] width 161 height 33
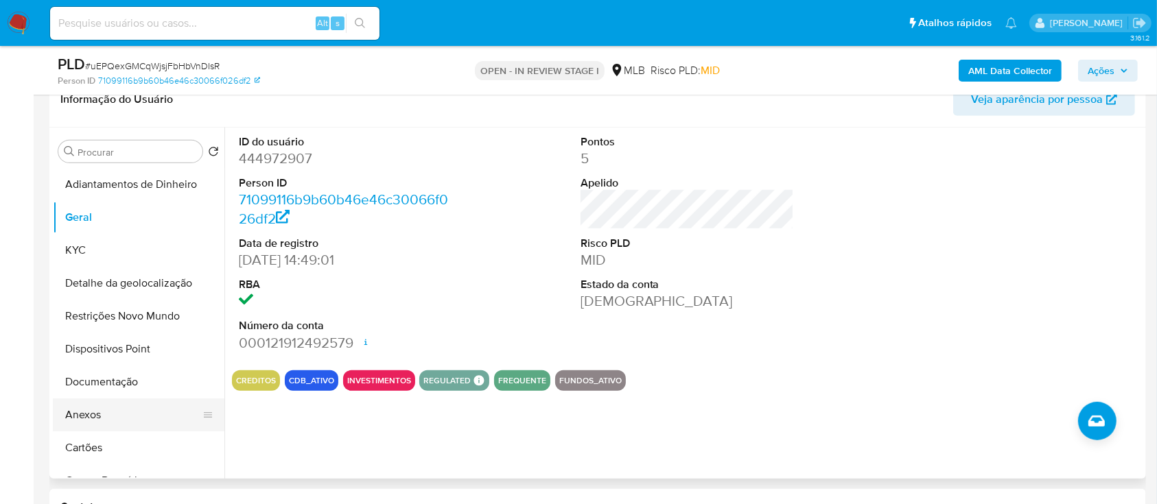
click at [98, 405] on button "Anexos" at bounding box center [133, 415] width 161 height 33
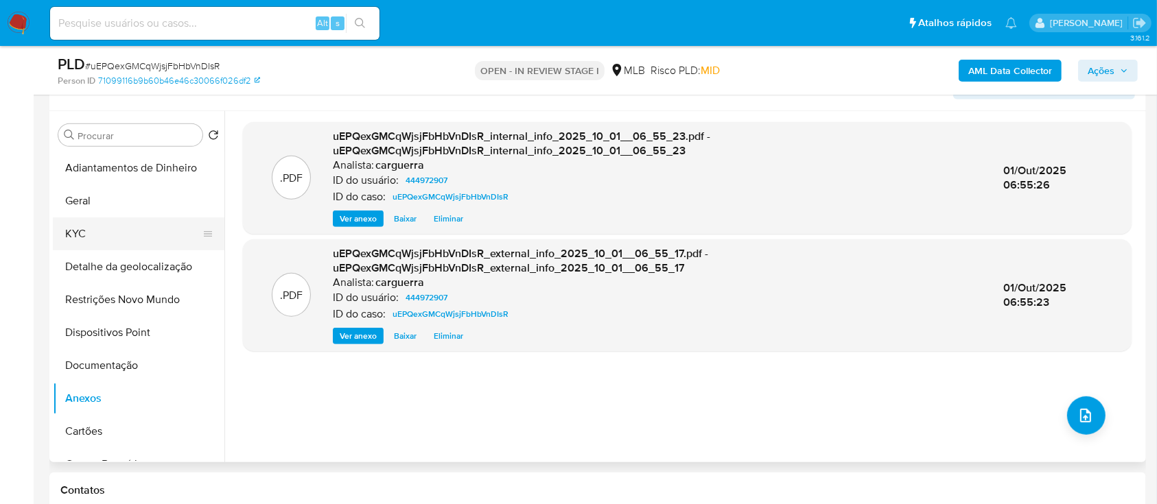
click at [85, 228] on button "KYC" at bounding box center [133, 234] width 161 height 33
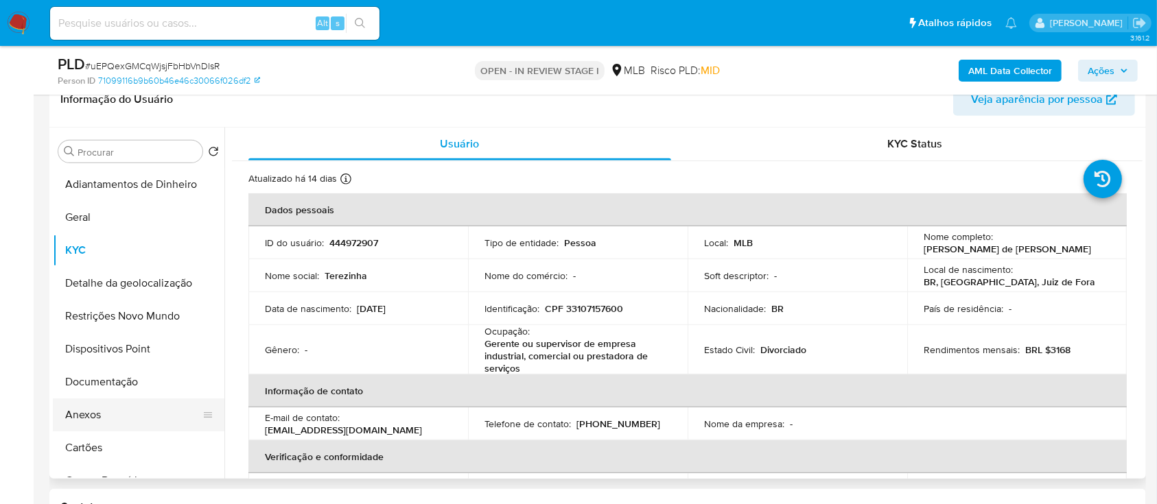
click at [88, 423] on button "Anexos" at bounding box center [133, 415] width 161 height 33
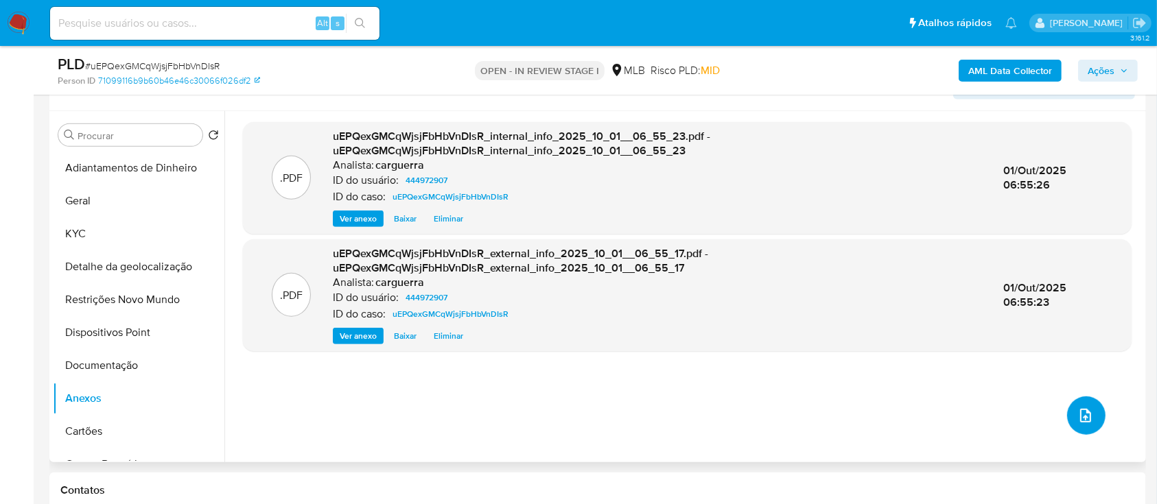
click at [1079, 408] on icon "upload-file" at bounding box center [1086, 416] width 16 height 16
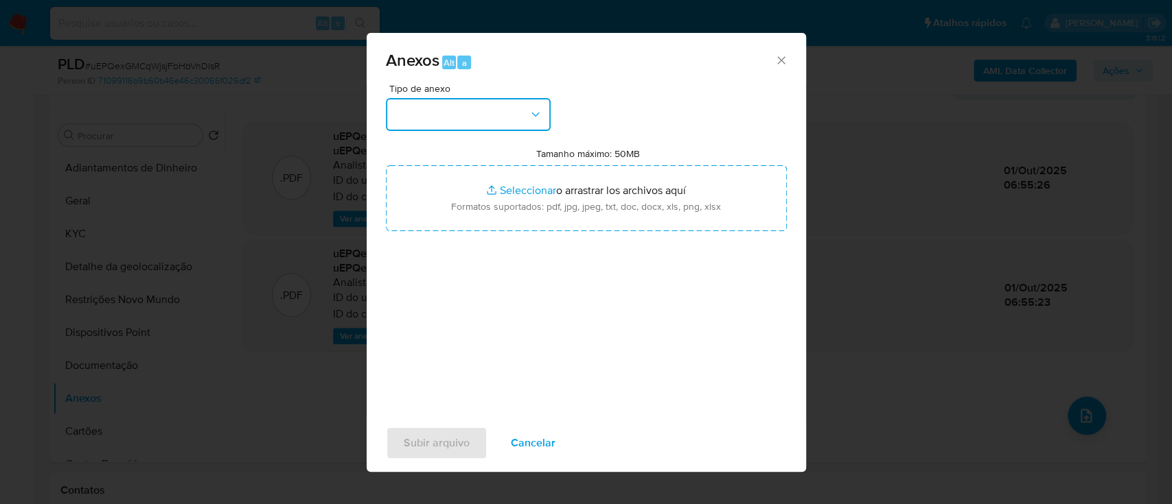
click at [462, 113] on button "button" at bounding box center [468, 114] width 165 height 33
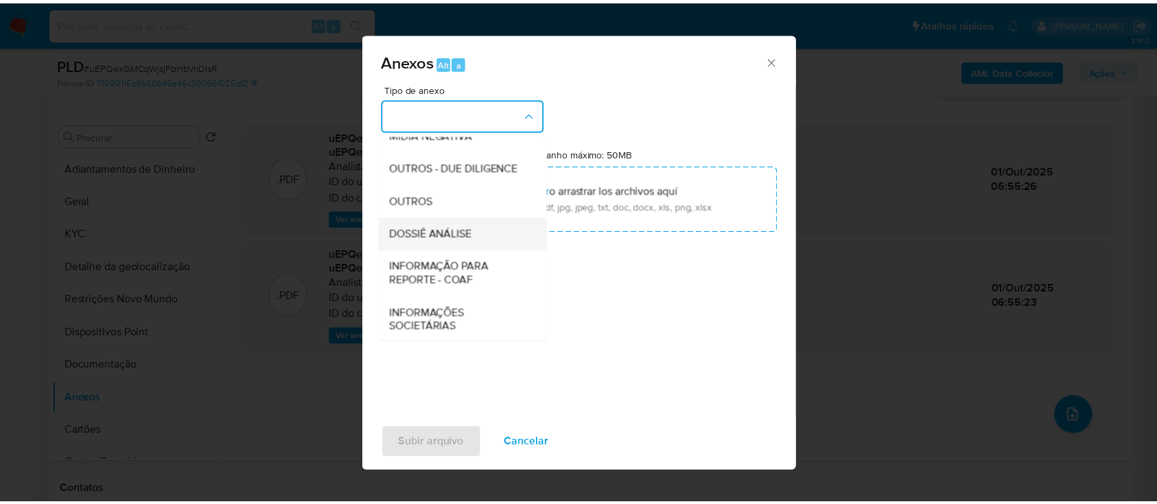
scroll to position [183, 0]
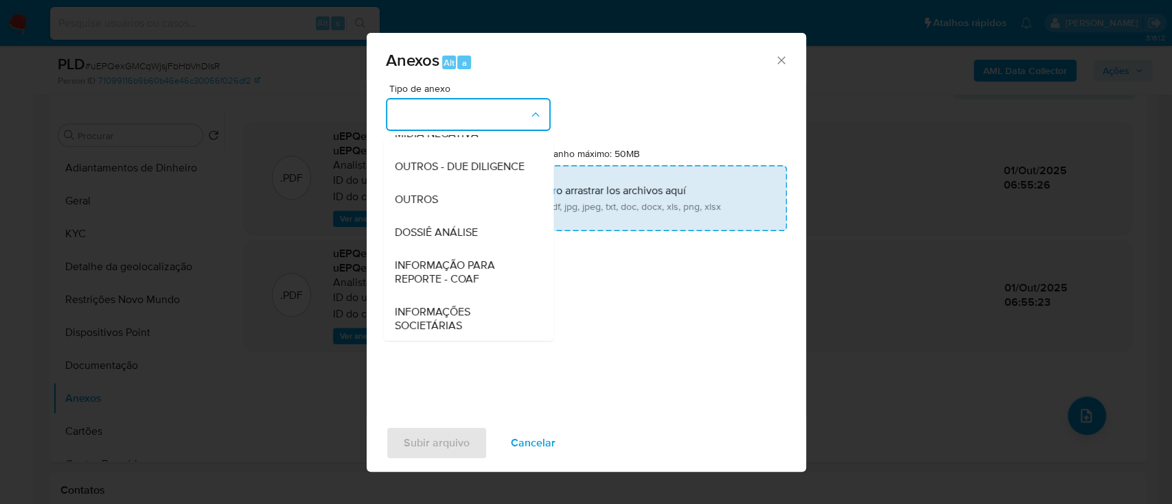
click at [439, 216] on div "OUTROS" at bounding box center [464, 199] width 140 height 33
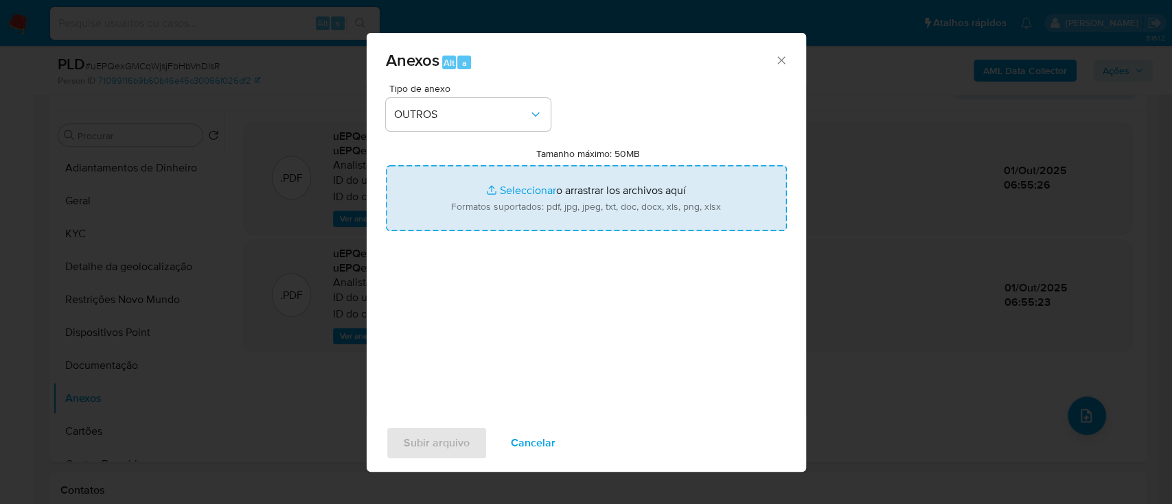
click at [492, 188] on input "Tamanho máximo: 50MB Seleccionar archivos" at bounding box center [586, 198] width 401 height 66
type input "C:\fakepath\Mulan 444972907_2025_09_29_15_20_07.xlsx"
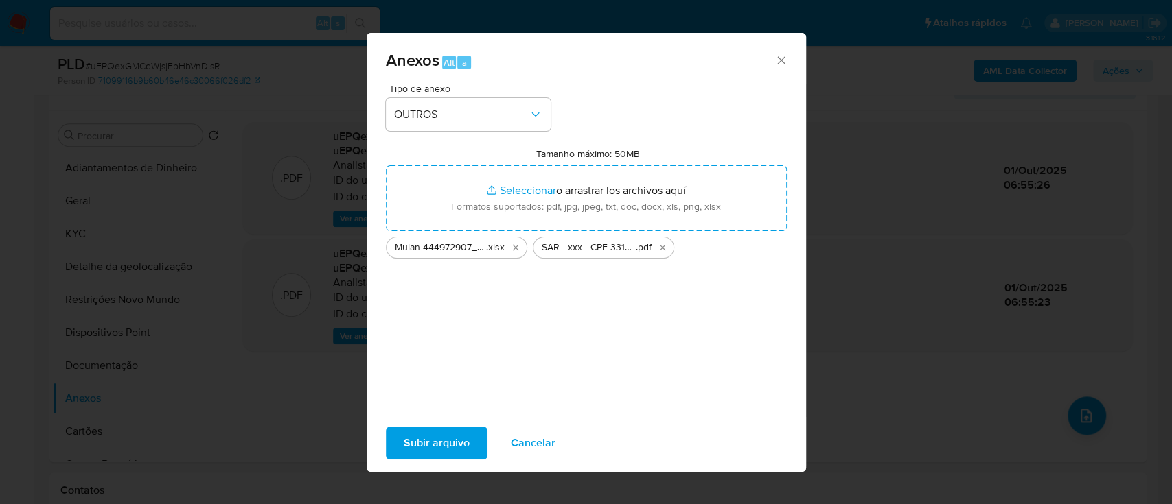
click at [437, 447] on span "Subir arquivo" at bounding box center [437, 443] width 66 height 30
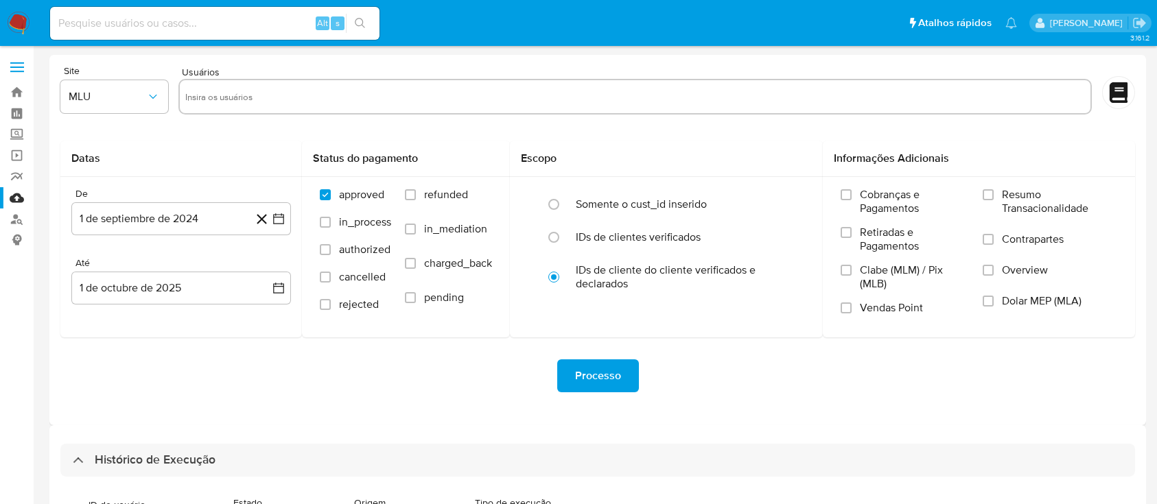
select select "10"
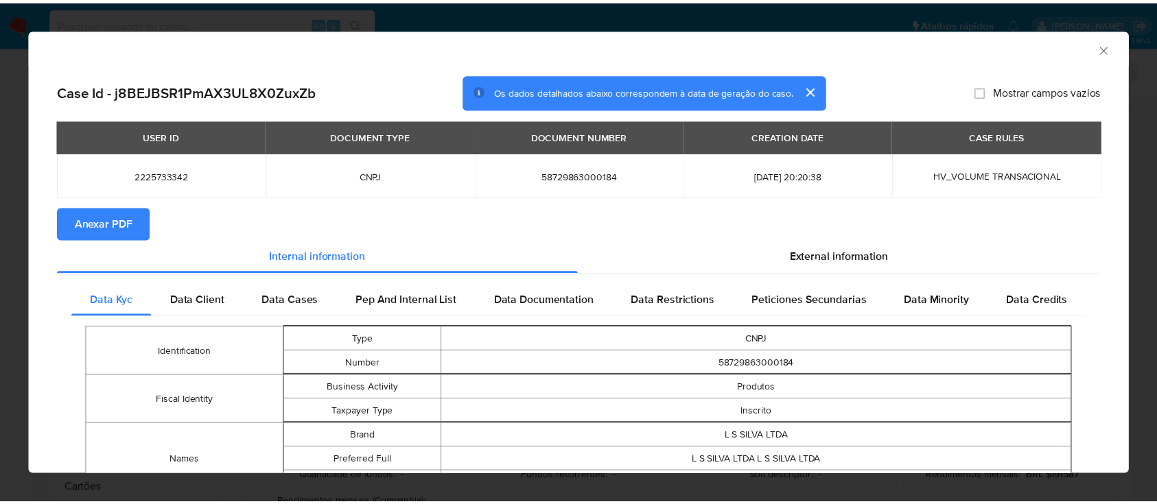
scroll to position [822, 0]
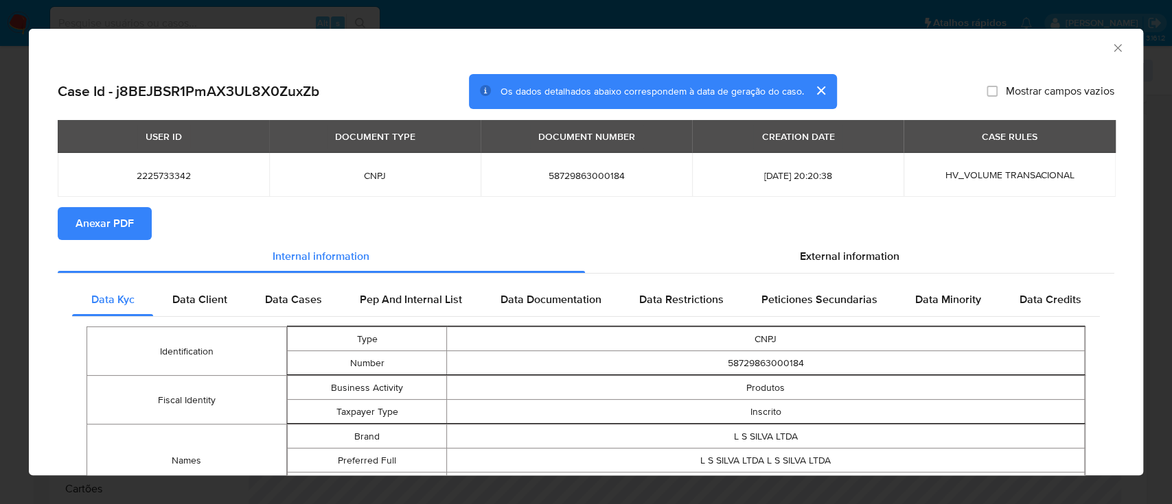
click at [1111, 48] on icon "Fechar a janela" at bounding box center [1118, 48] width 14 height 14
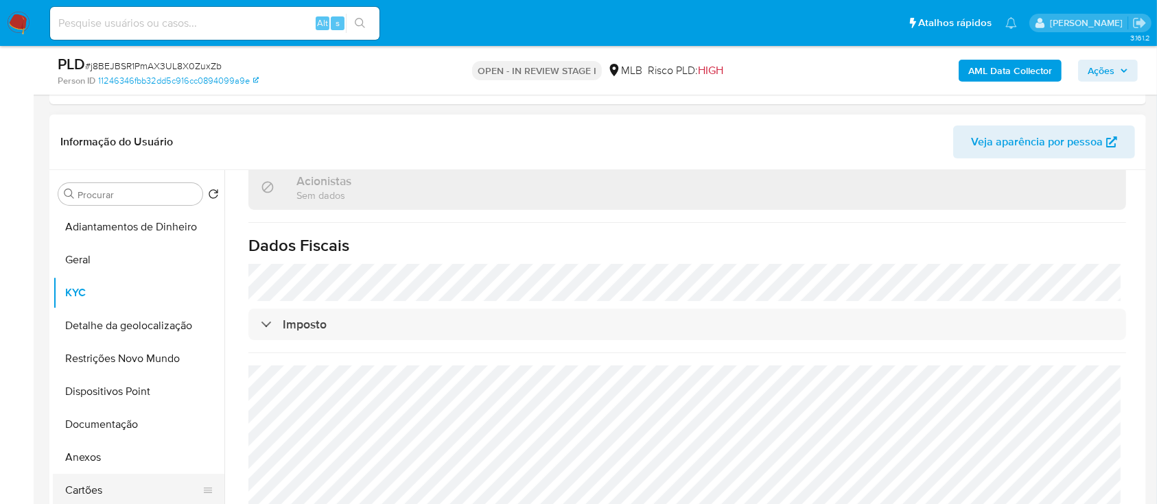
click at [1030, 235] on h1 "Dados Fiscais" at bounding box center [687, 245] width 878 height 21
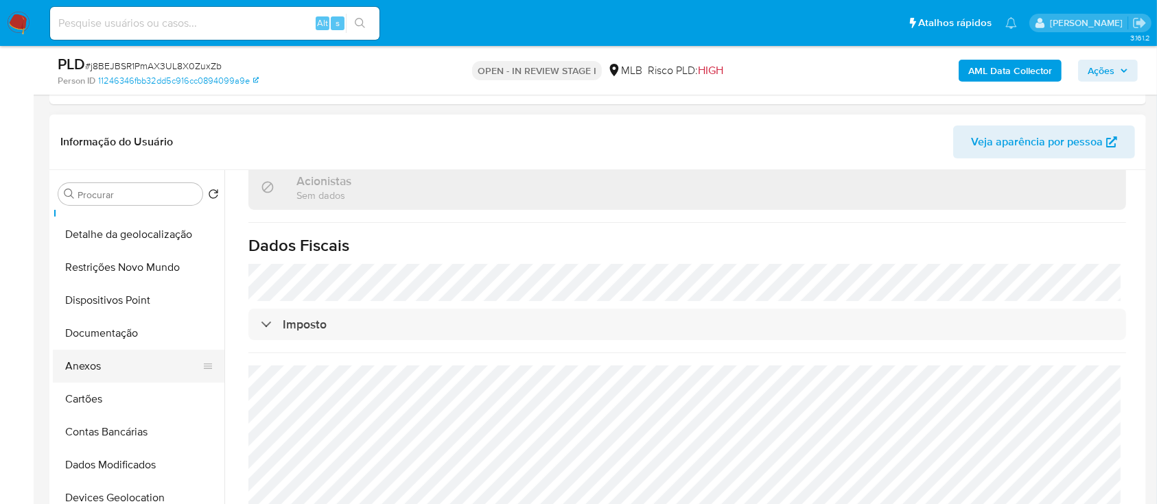
click at [115, 373] on button "Anexos" at bounding box center [133, 366] width 161 height 33
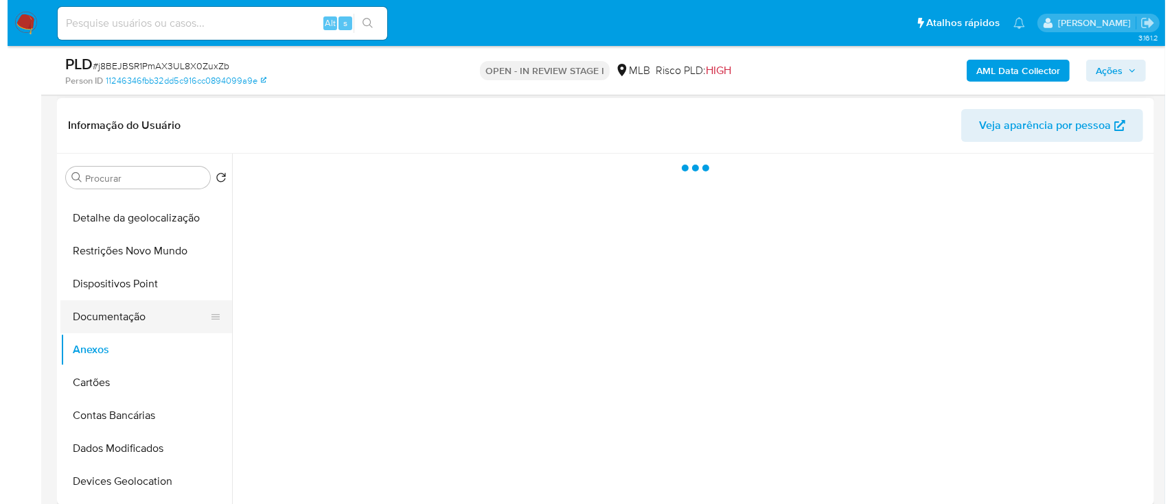
scroll to position [0, 0]
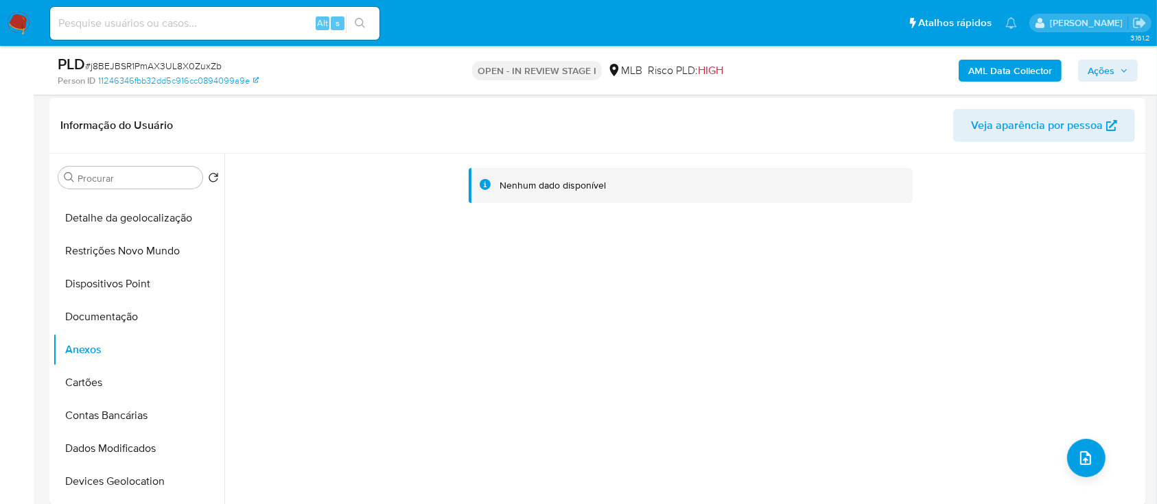
click at [1001, 74] on b "AML Data Collector" at bounding box center [1010, 71] width 84 height 22
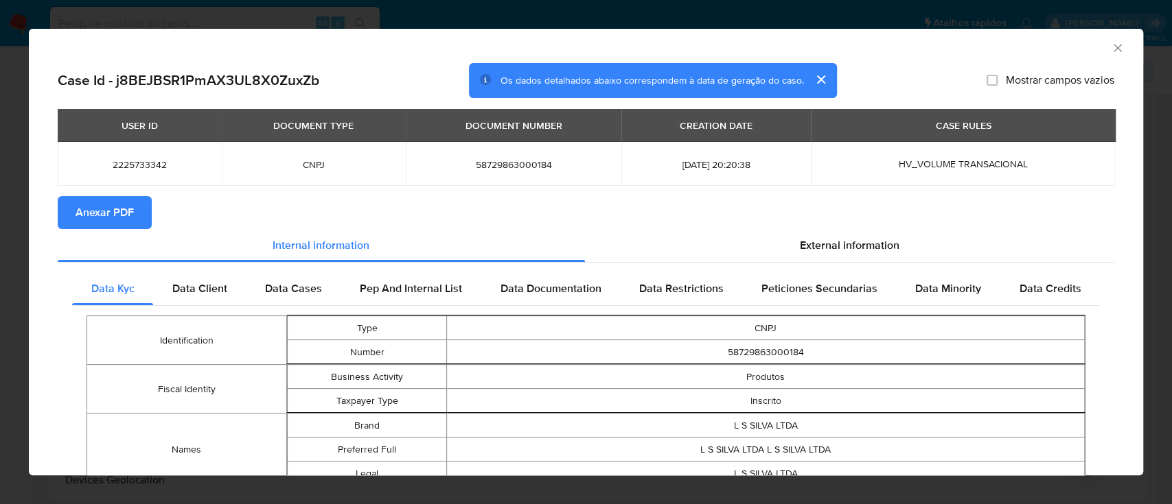
click at [112, 214] on span "Anexar PDF" at bounding box center [105, 213] width 58 height 30
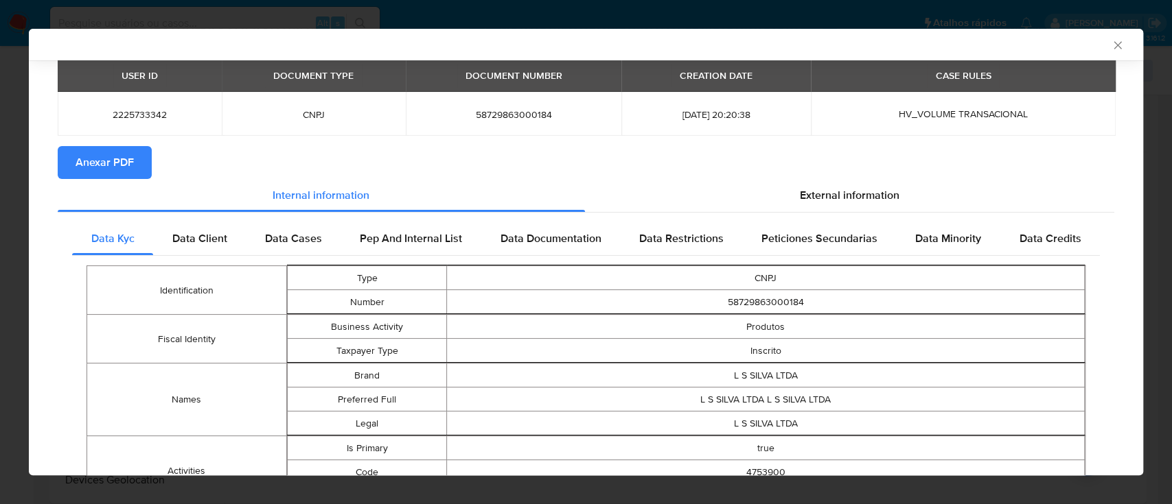
scroll to position [88, 0]
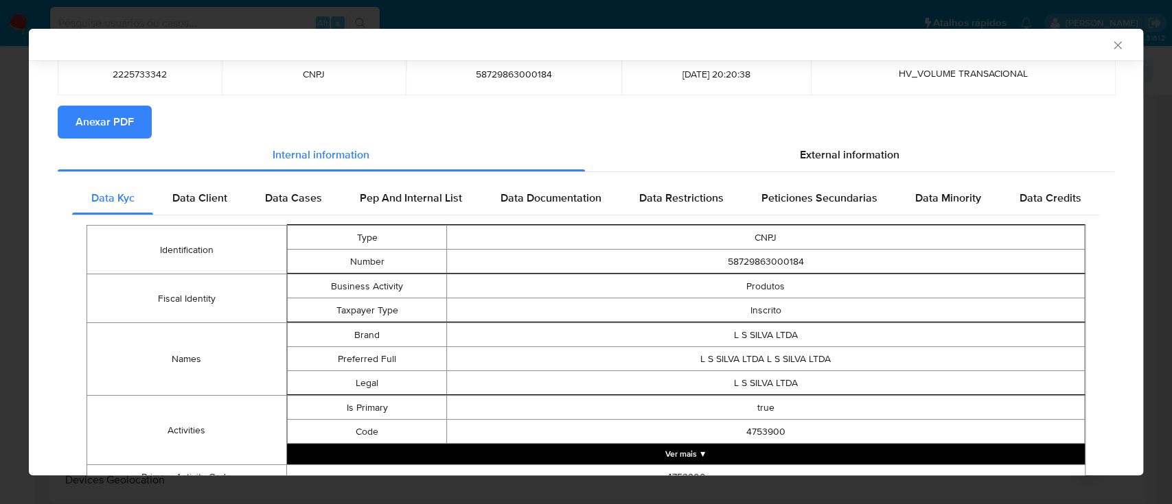
drag, startPoint x: 1103, startPoint y: 46, endPoint x: 1090, endPoint y: 58, distance: 18.0
click at [1111, 47] on icon "Fechar a janela" at bounding box center [1118, 45] width 14 height 14
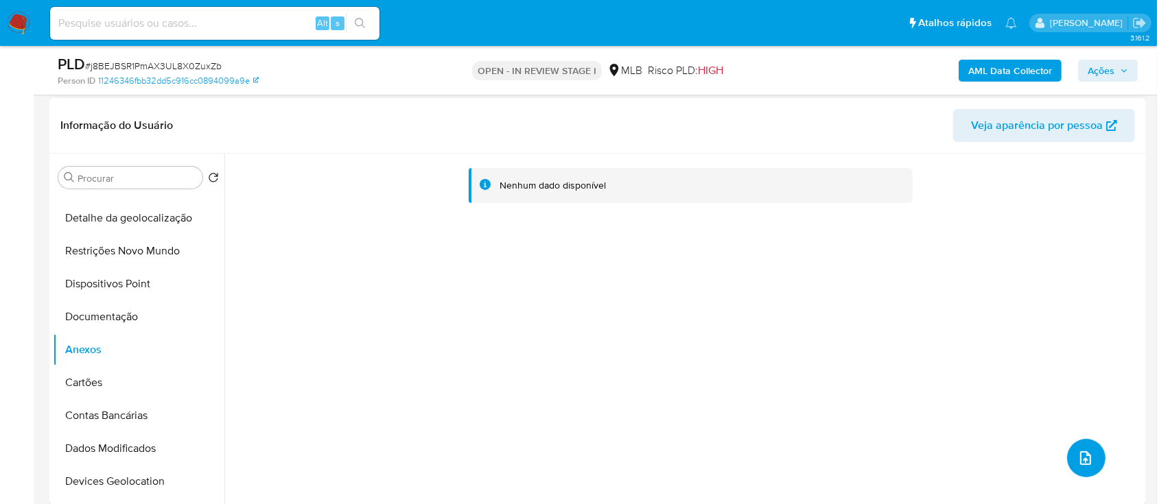
click at [1076, 443] on button "upload-file" at bounding box center [1086, 458] width 38 height 38
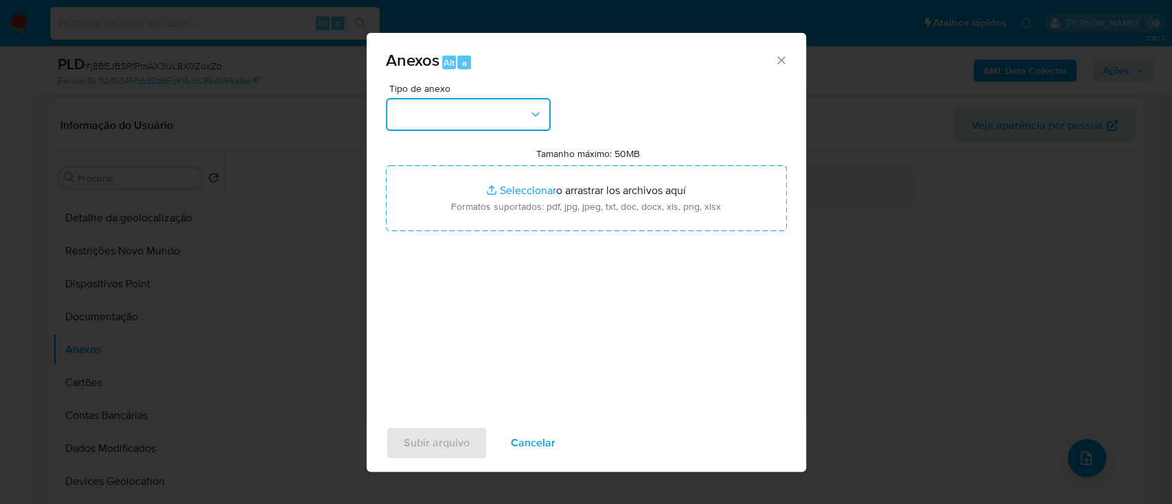
drag, startPoint x: 500, startPoint y: 103, endPoint x: 499, endPoint y: 124, distance: 21.3
click at [499, 104] on button "button" at bounding box center [468, 114] width 165 height 33
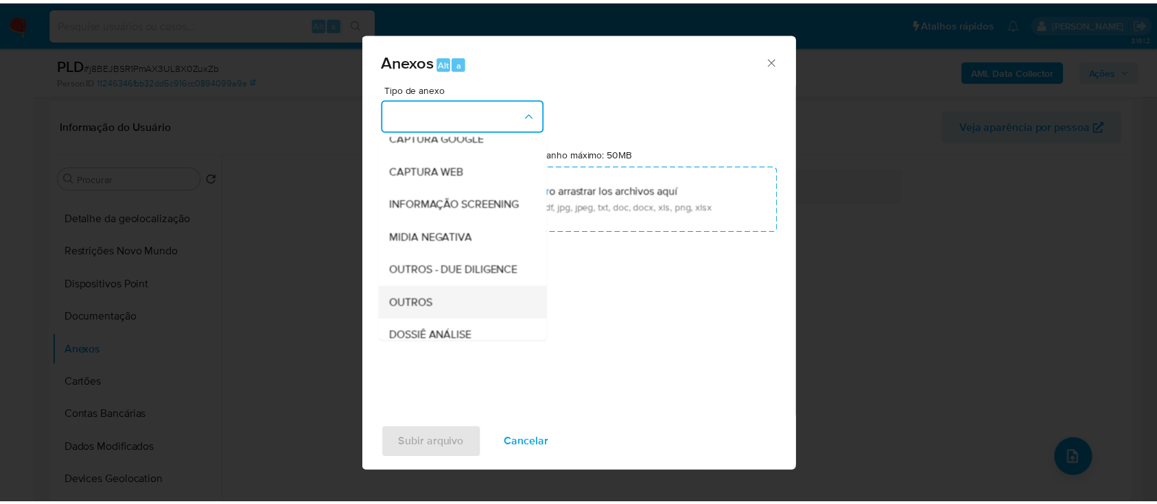
scroll to position [183, 0]
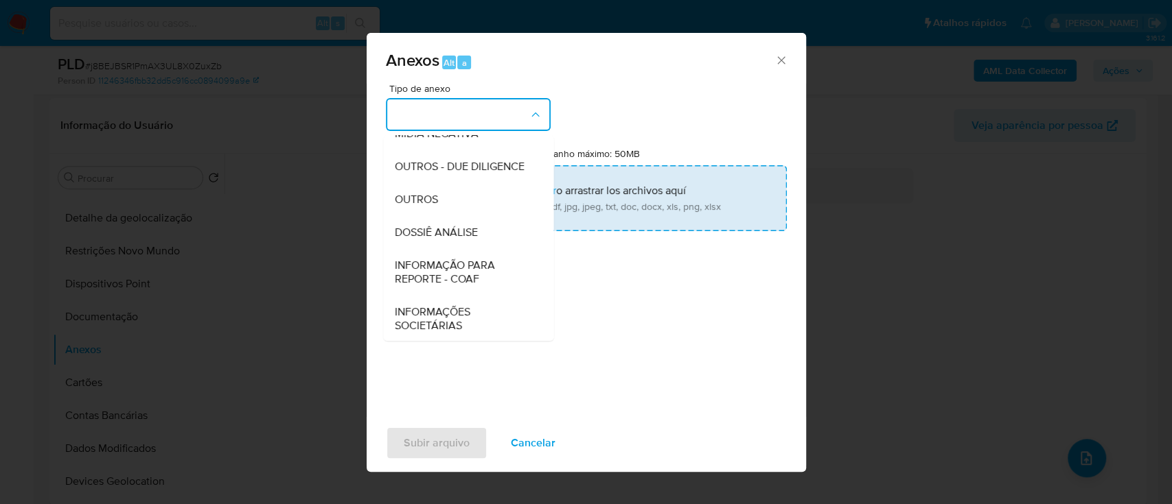
click at [441, 216] on div "OUTROS" at bounding box center [464, 199] width 140 height 33
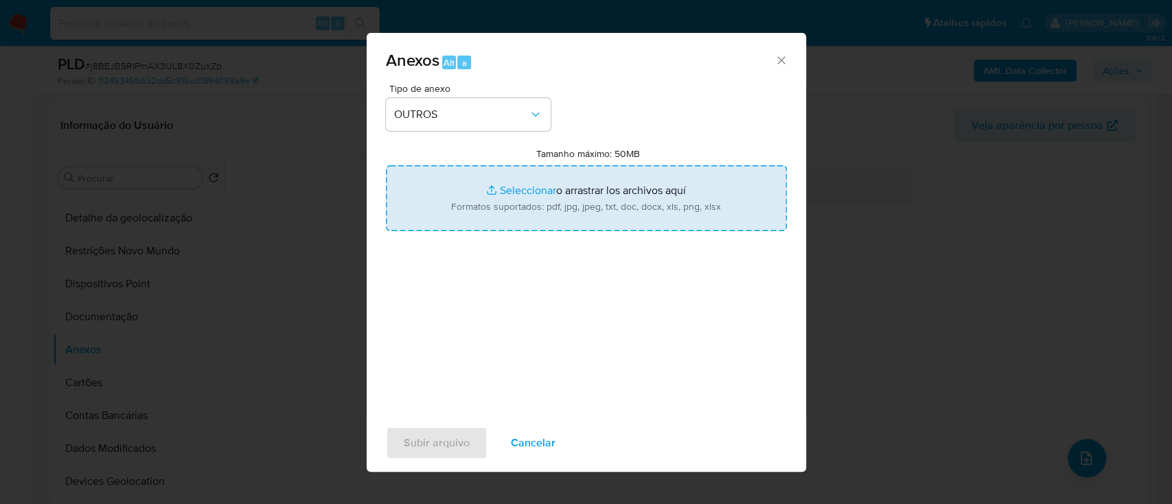
click at [507, 187] on input "Tamanho máximo: 50MB Seleccionar archivos" at bounding box center [586, 198] width 401 height 66
type input "C:\fakepath\Mulan 2225733342_2025_10_01_05_51_48.xlsx"
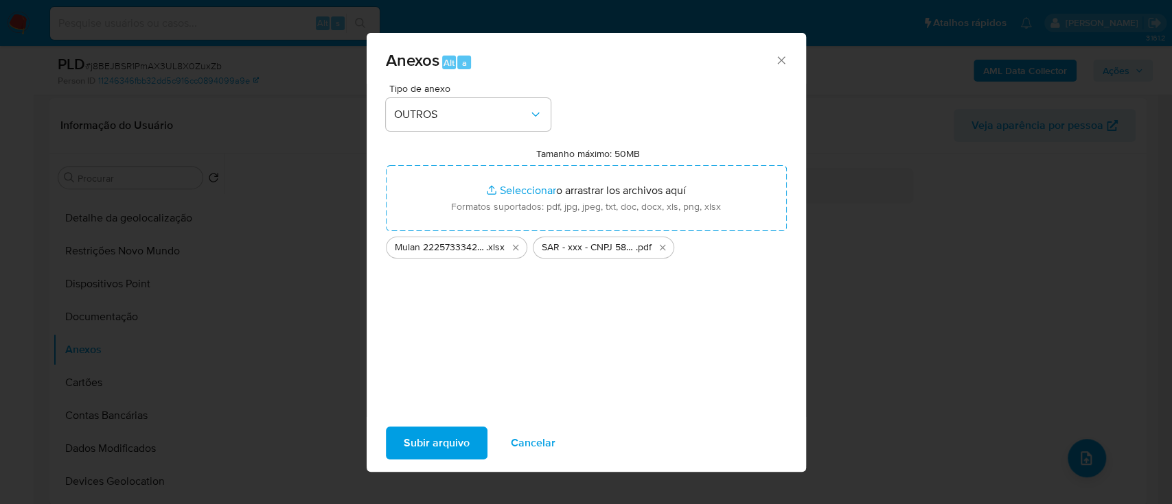
click at [406, 452] on span "Subir arquivo" at bounding box center [437, 443] width 66 height 30
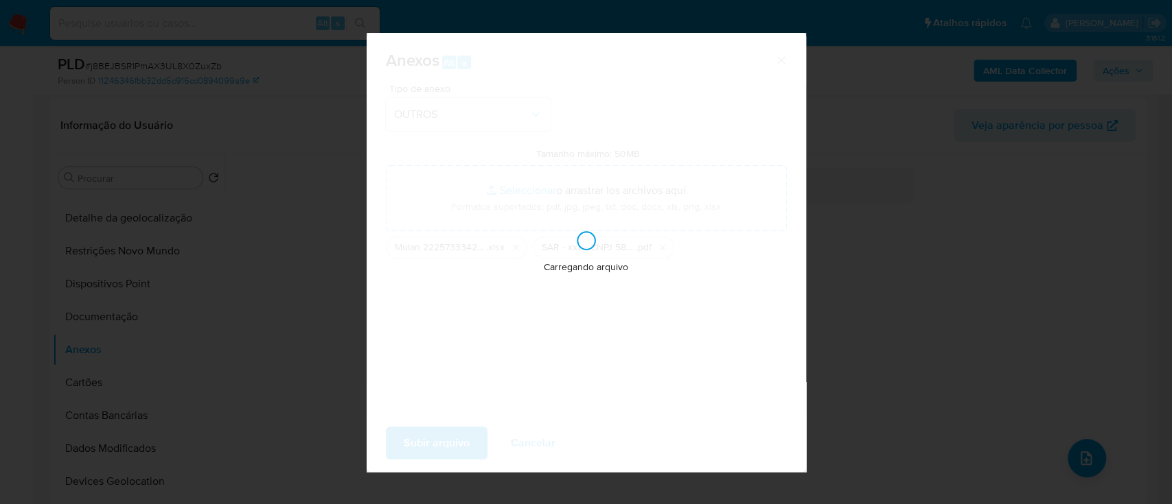
click at [1036, 297] on div "Anexos Alt a Tipo de anexo OUTROS Tamanho máximo: 50MB Seleccionar archivos Sel…" at bounding box center [586, 252] width 1172 height 504
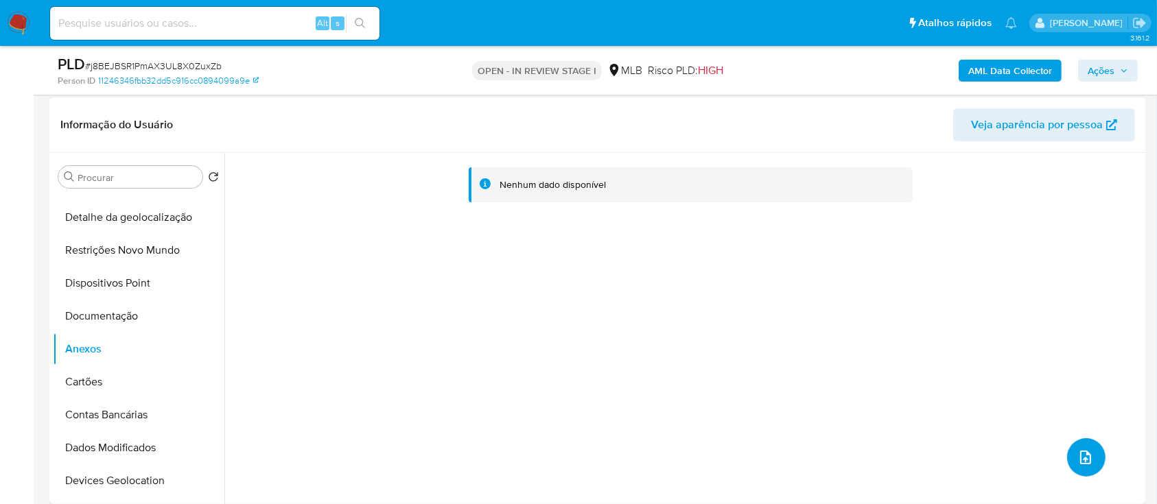
scroll to position [275, 0]
click at [85, 382] on button "Cartões" at bounding box center [133, 383] width 161 height 33
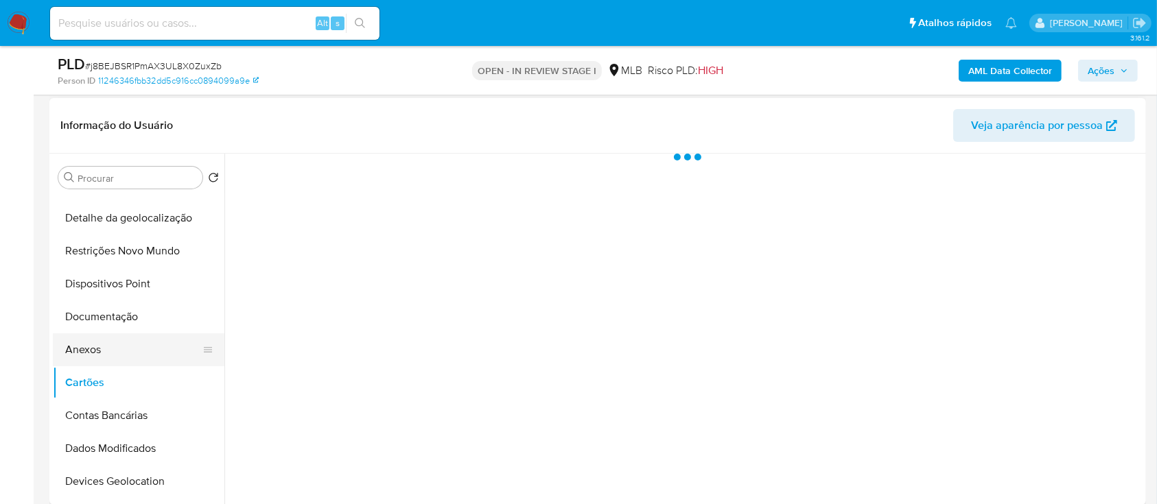
click at [88, 351] on button "Anexos" at bounding box center [133, 350] width 161 height 33
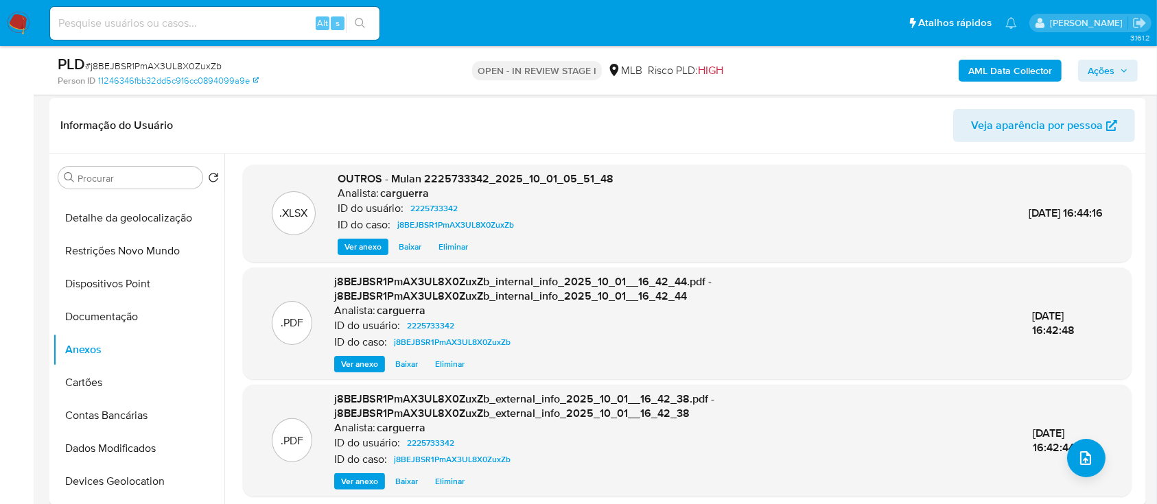
click at [1109, 65] on span "Ações" at bounding box center [1101, 71] width 27 height 22
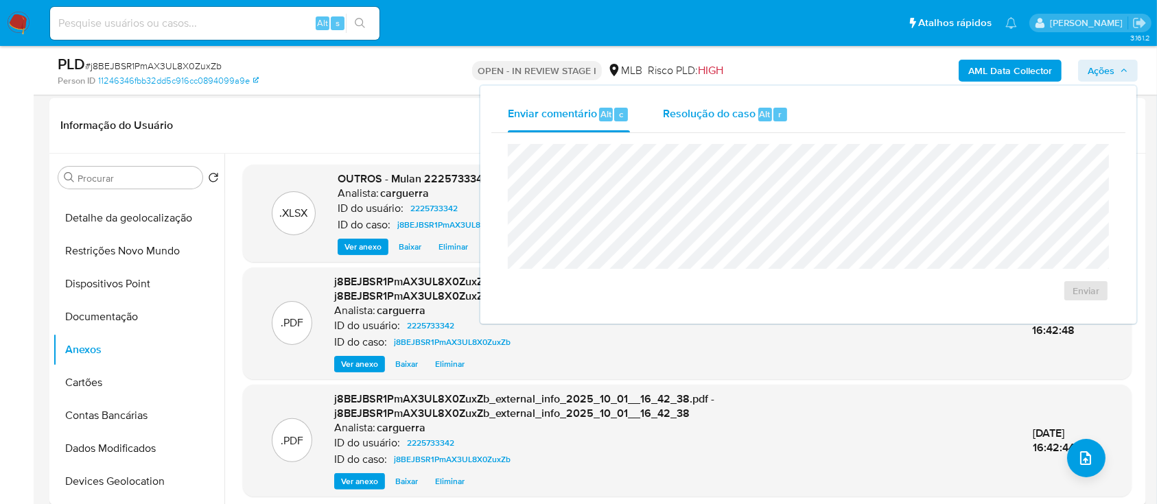
click at [760, 119] on span "Alt" at bounding box center [765, 114] width 11 height 13
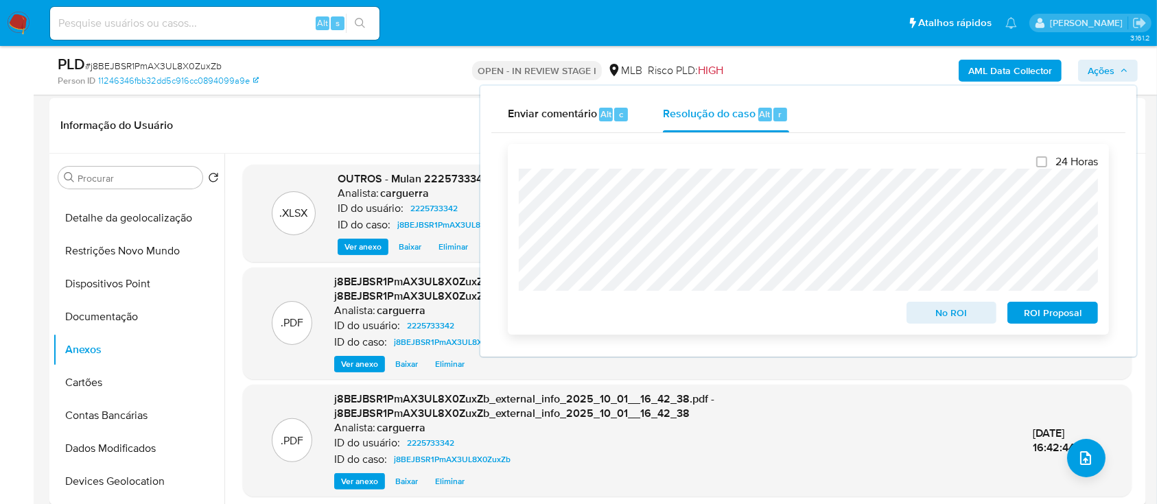
click at [1036, 318] on span "ROI Proposal" at bounding box center [1052, 312] width 71 height 19
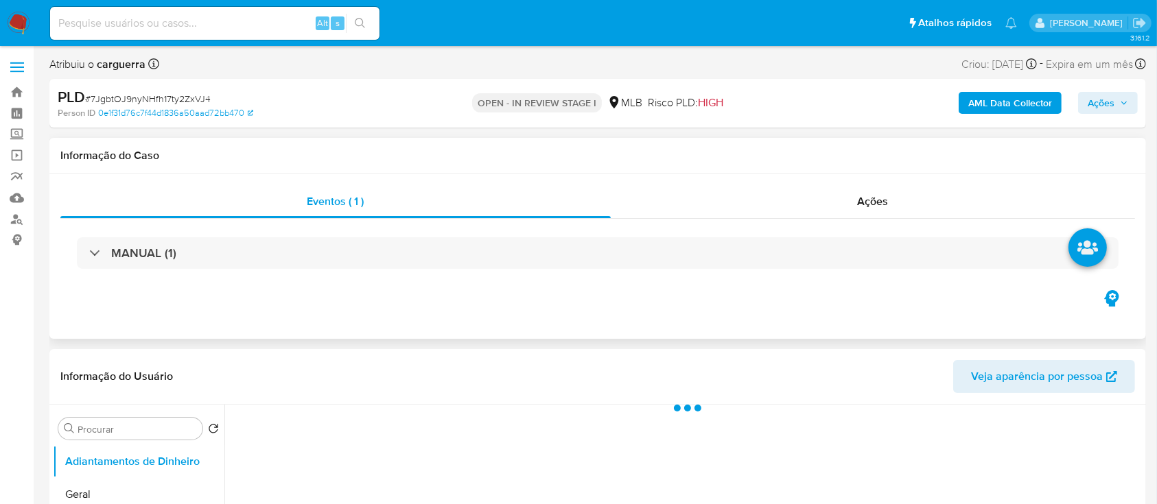
select select "10"
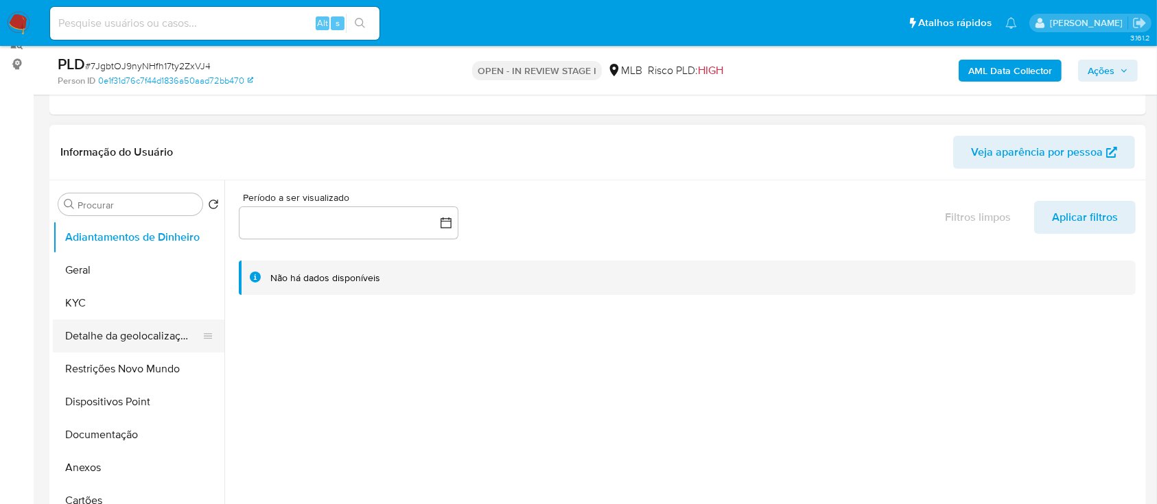
scroll to position [183, 0]
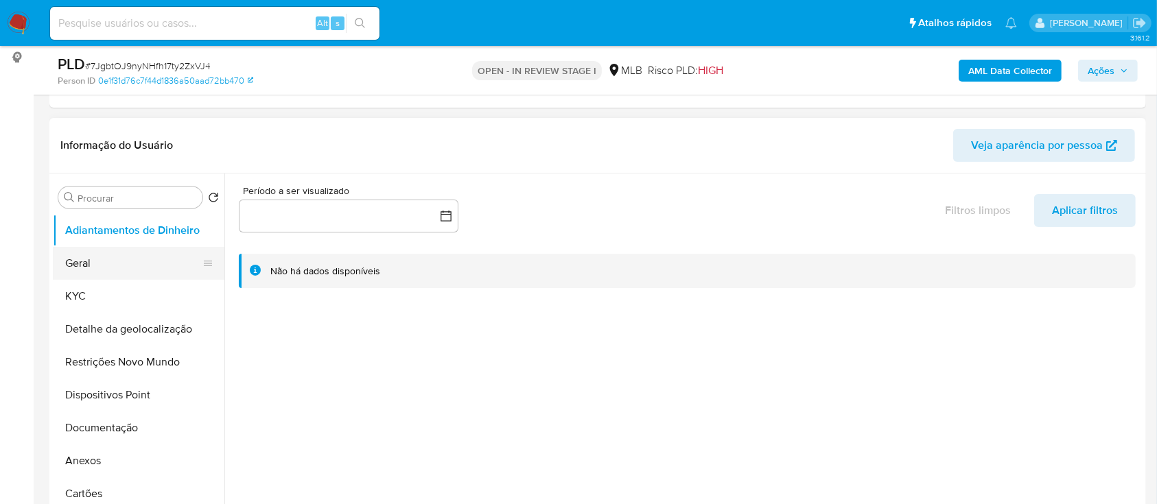
drag, startPoint x: 91, startPoint y: 248, endPoint x: 94, endPoint y: 256, distance: 8.0
click at [91, 250] on button "Geral" at bounding box center [133, 263] width 161 height 33
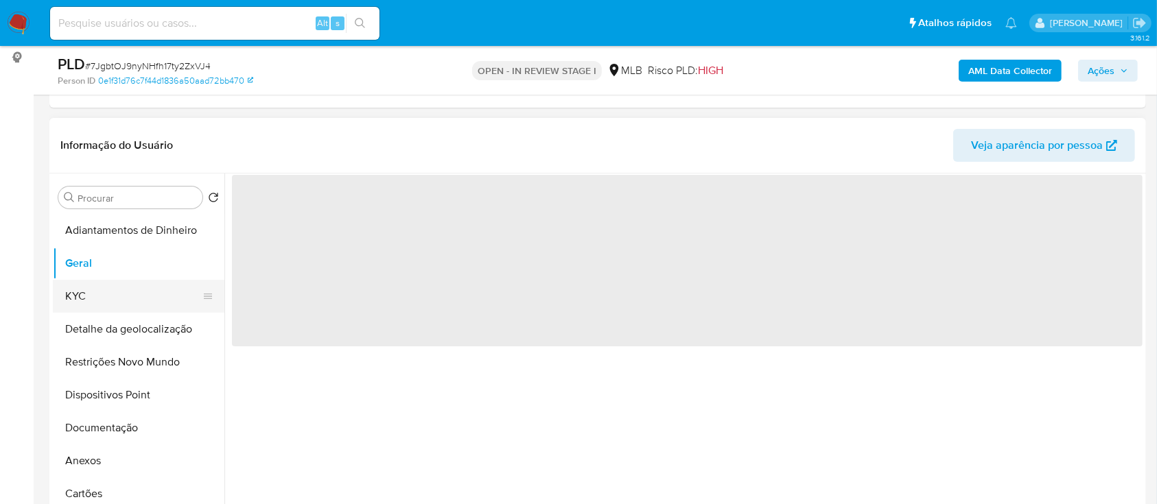
click at [97, 290] on button "KYC" at bounding box center [133, 296] width 161 height 33
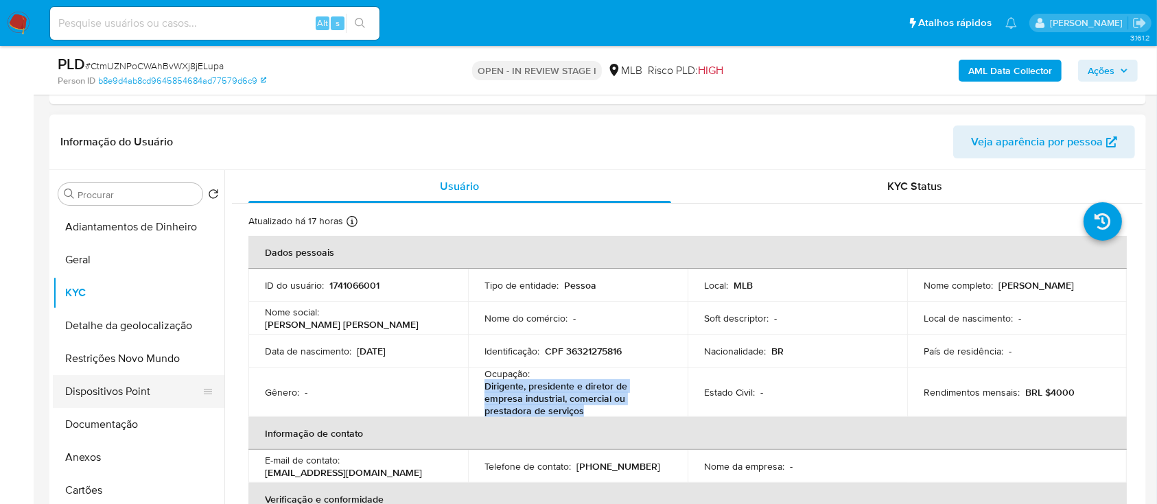
scroll to position [91, 0]
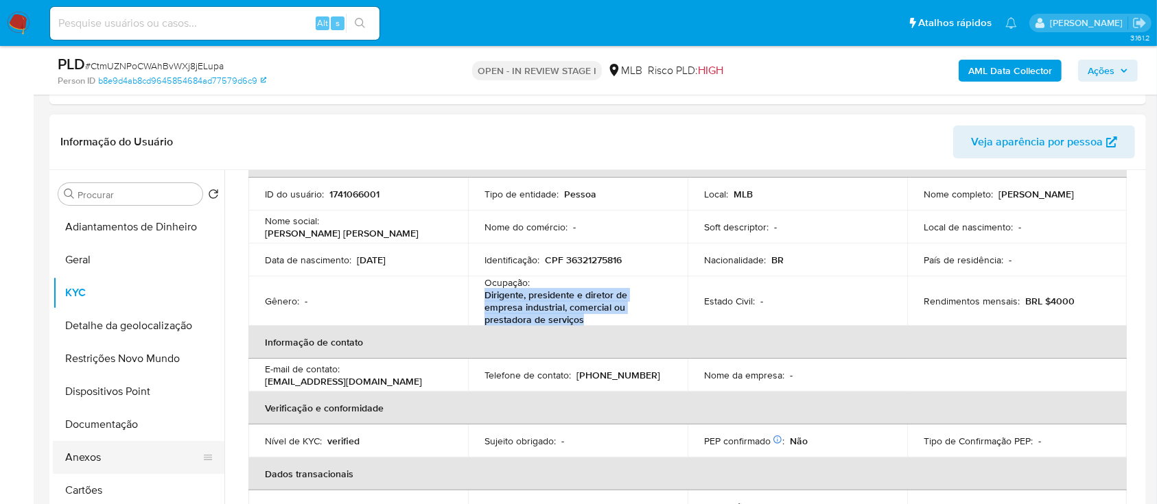
click at [84, 454] on button "Anexos" at bounding box center [133, 457] width 161 height 33
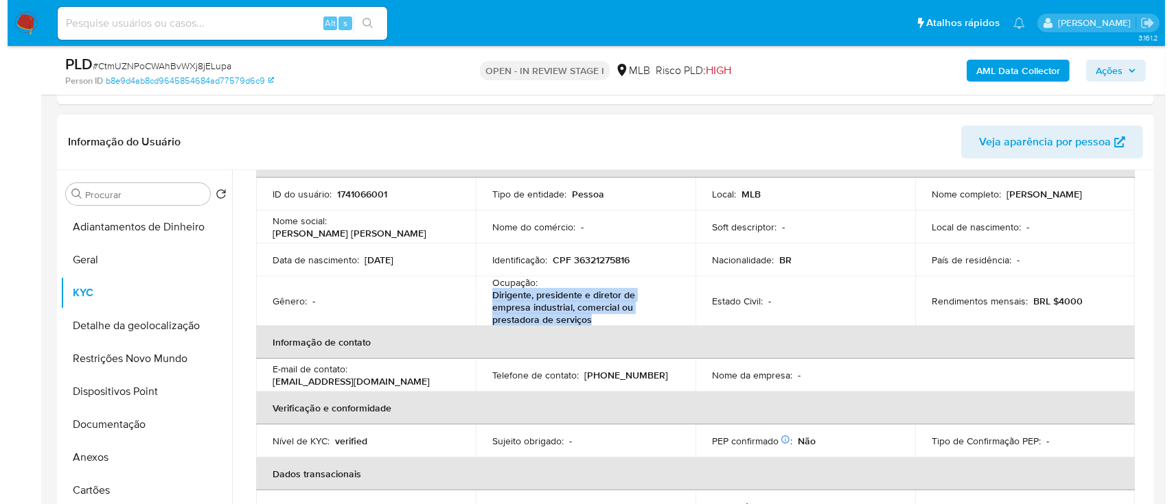
scroll to position [0, 0]
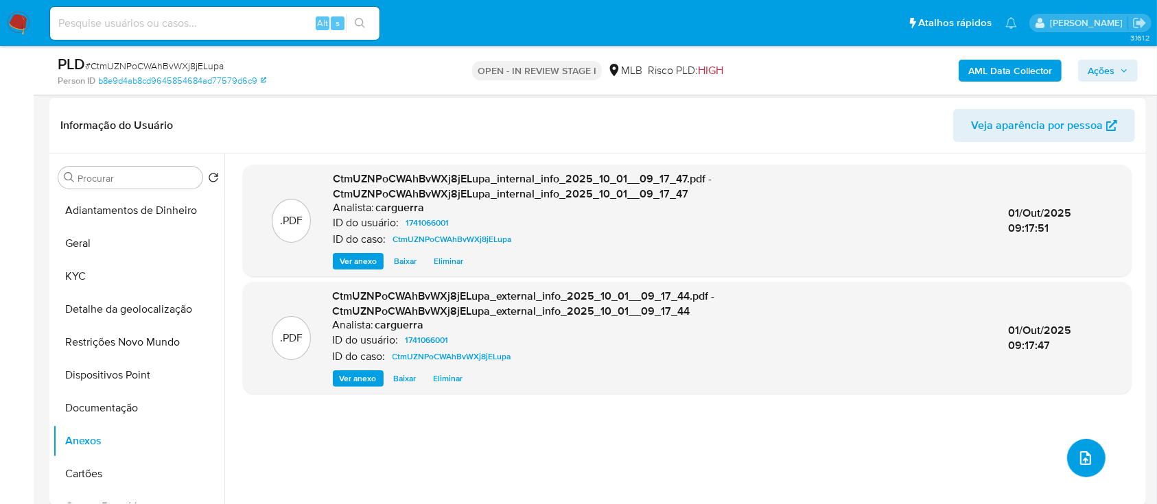
click at [1082, 458] on icon "upload-file" at bounding box center [1086, 458] width 16 height 16
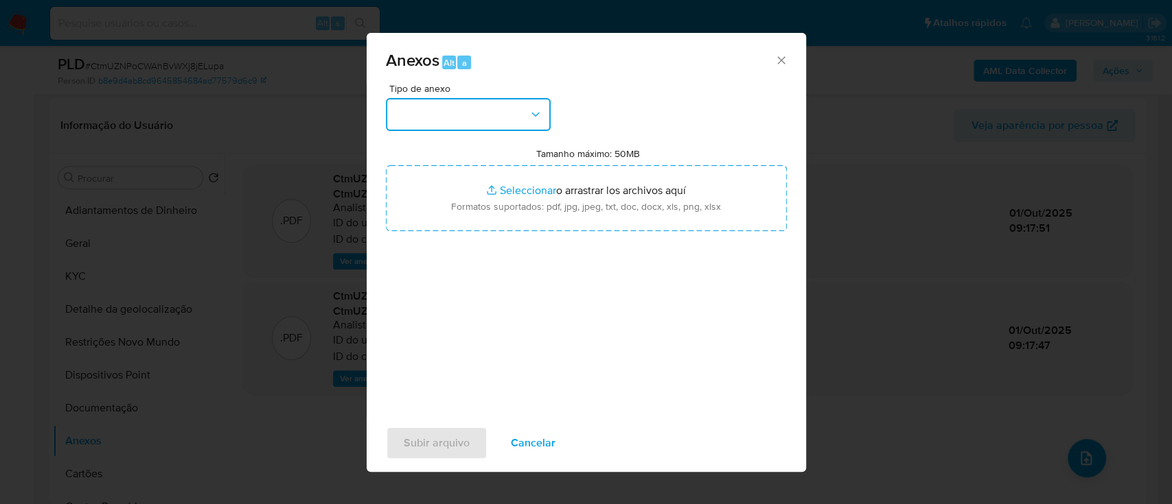
click at [472, 103] on button "button" at bounding box center [468, 114] width 165 height 33
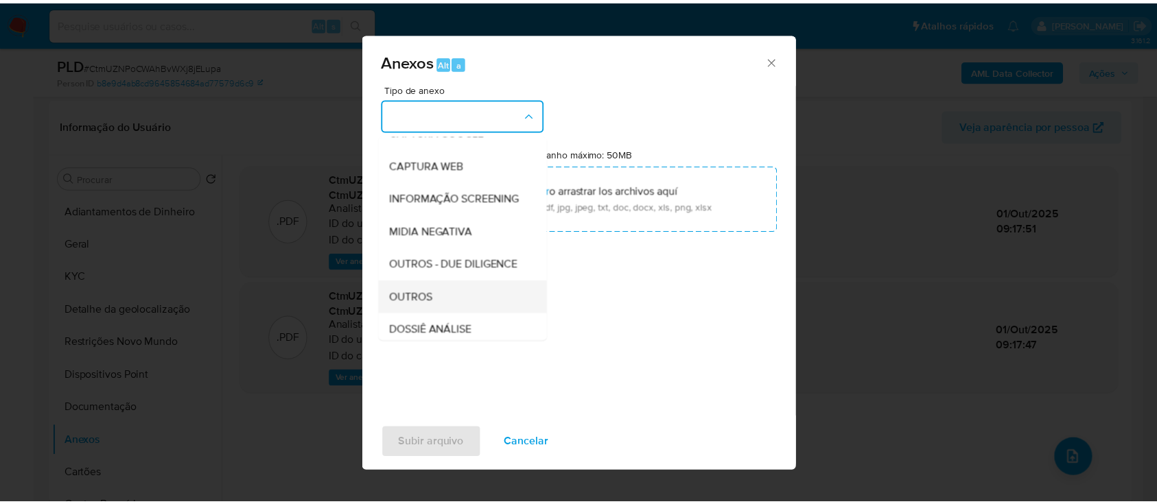
scroll to position [183, 0]
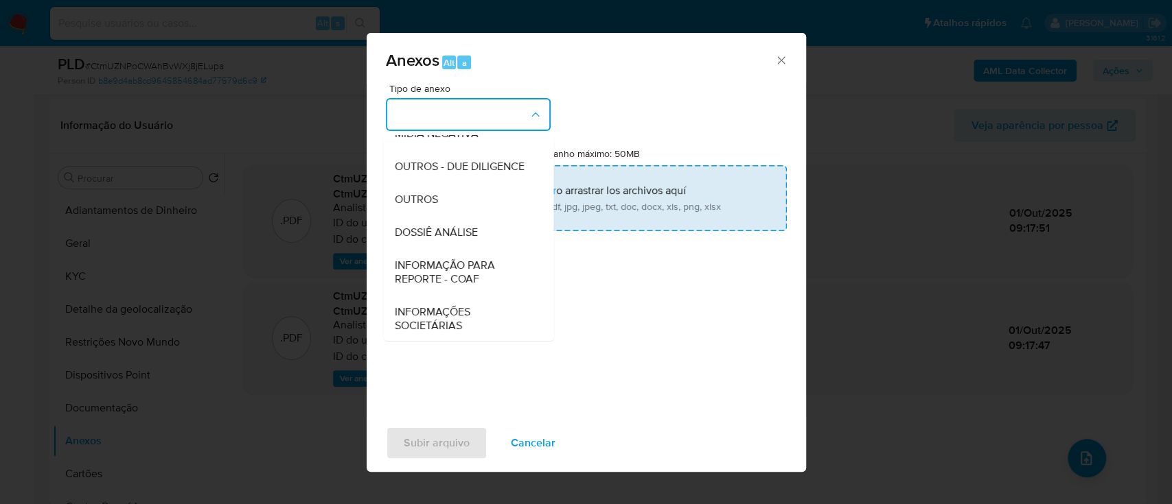
click at [424, 207] on span "OUTROS" at bounding box center [415, 200] width 43 height 14
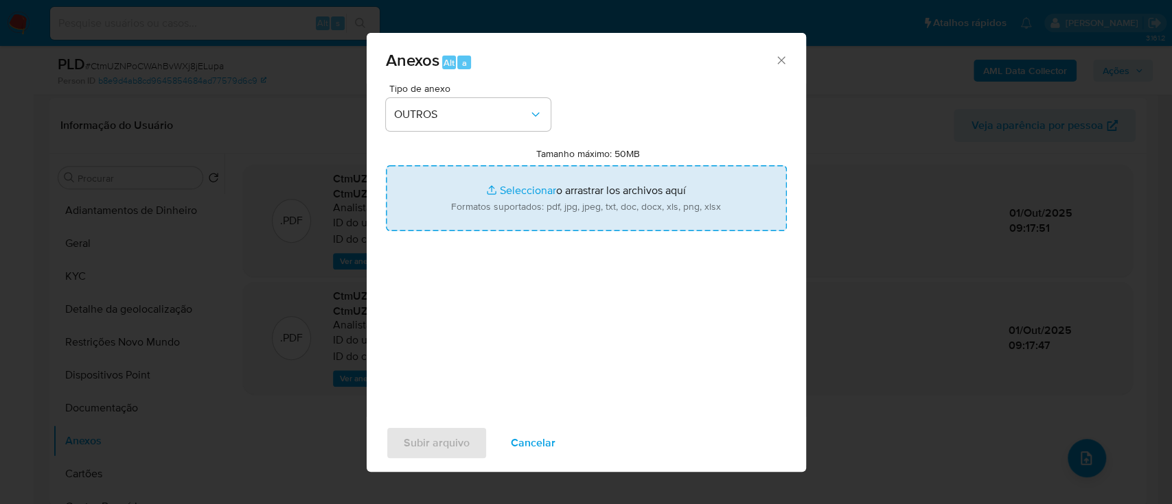
click at [544, 184] on input "Tamanho máximo: 50MB Seleccionar archivos" at bounding box center [586, 198] width 401 height 66
type input "C:\fakepath\Mulan 1741066001_2025_10_01_05_51_20.xlsx"
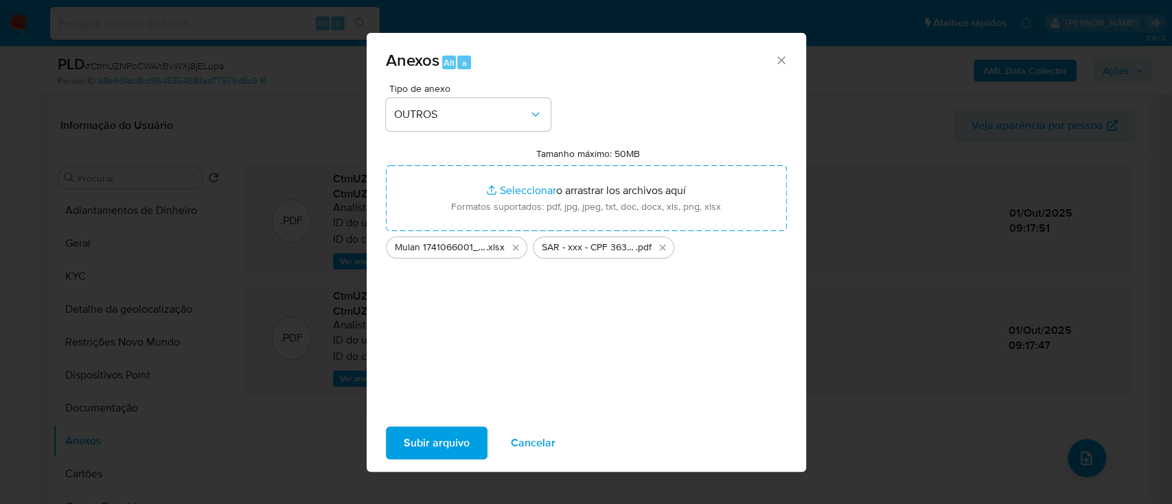
click at [456, 445] on span "Subir arquivo" at bounding box center [437, 443] width 66 height 30
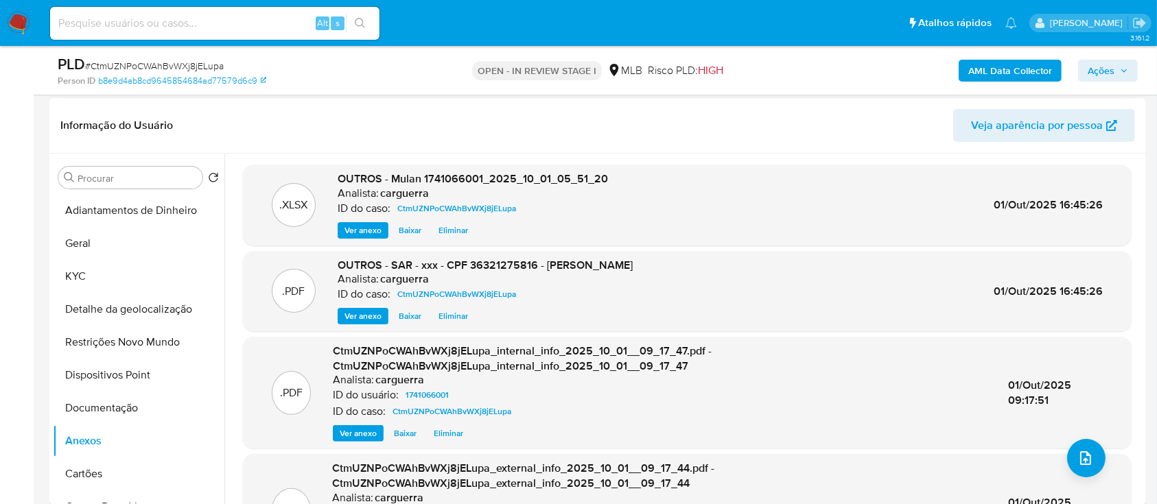
click at [1016, 160] on div ".XLSX OUTROS - Mulan 1741066001_2025_10_01_05_51_20 Analista: carguerra ID do c…" at bounding box center [683, 329] width 918 height 351
drag, startPoint x: 1117, startPoint y: 65, endPoint x: 1076, endPoint y: 79, distance: 42.8
click at [1115, 69] on span "Ações" at bounding box center [1108, 70] width 40 height 19
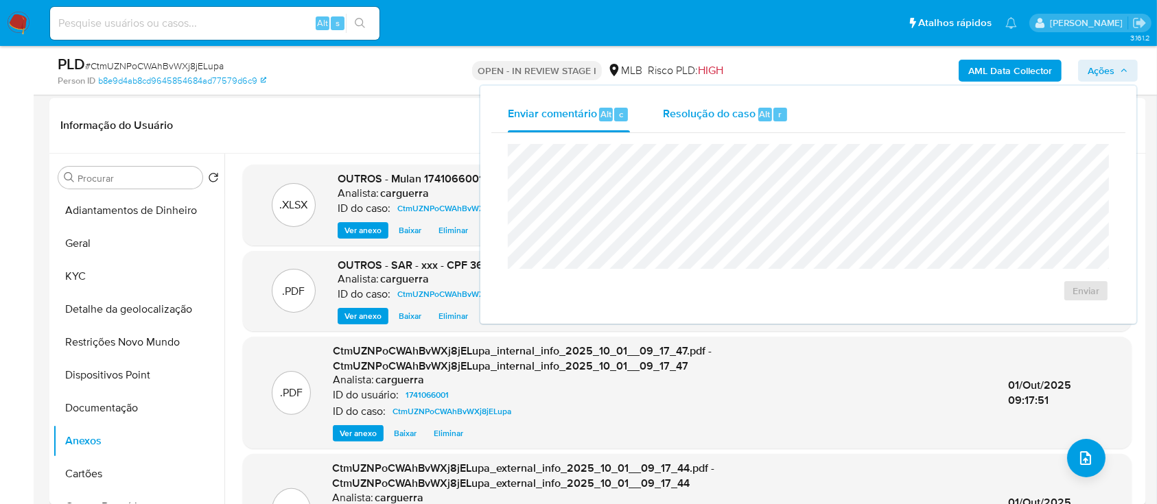
drag, startPoint x: 723, startPoint y: 108, endPoint x: 721, endPoint y: 115, distance: 7.2
click at [723, 109] on span "Resolução do caso" at bounding box center [709, 114] width 93 height 16
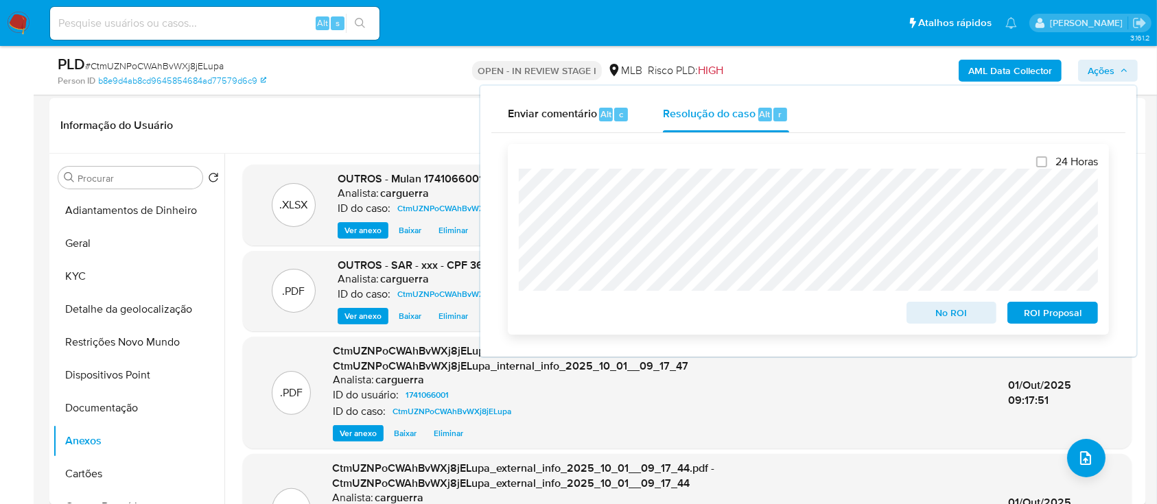
click at [1041, 304] on span "ROI Proposal" at bounding box center [1052, 312] width 71 height 19
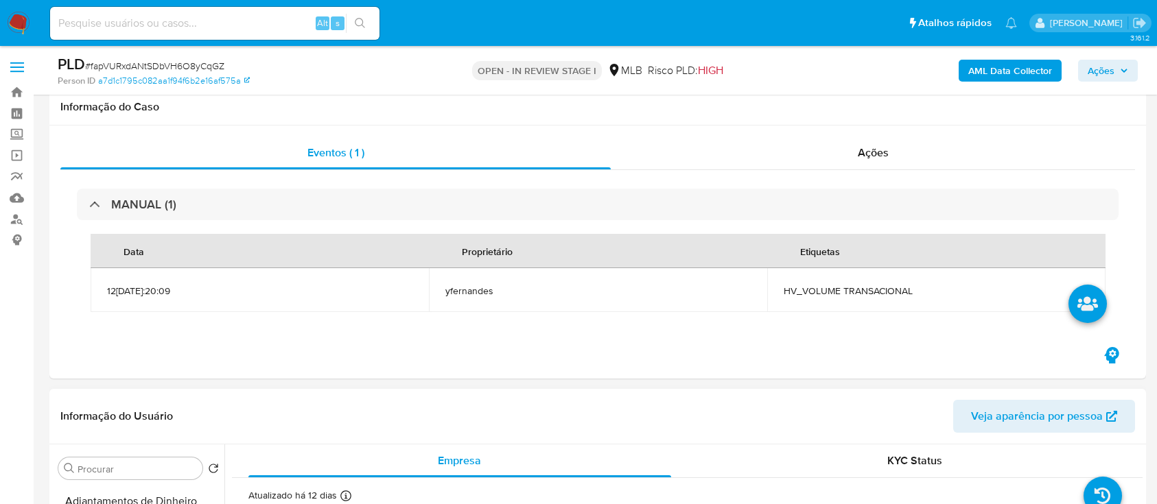
scroll to position [275, 0]
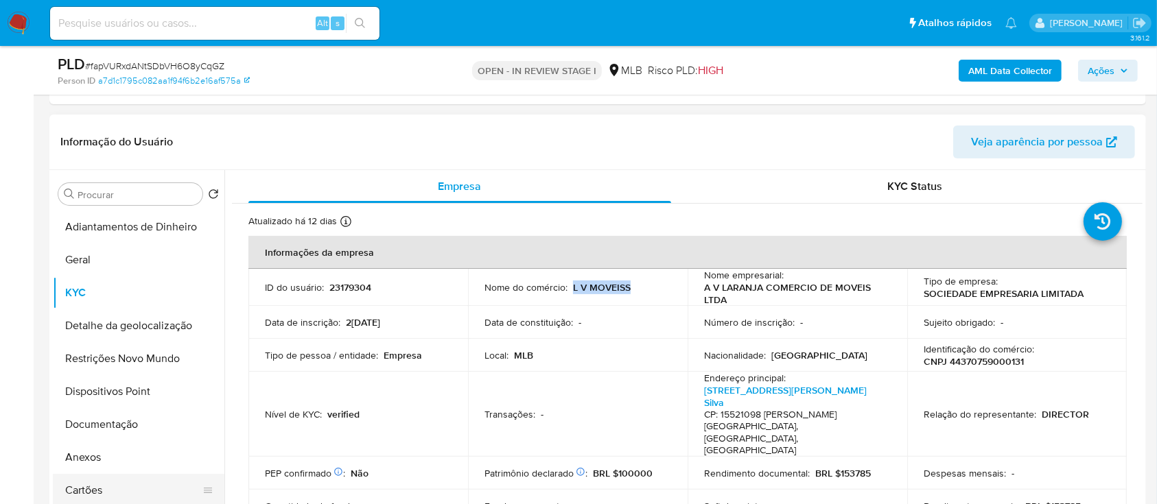
click at [97, 460] on button "Anexos" at bounding box center [139, 457] width 172 height 33
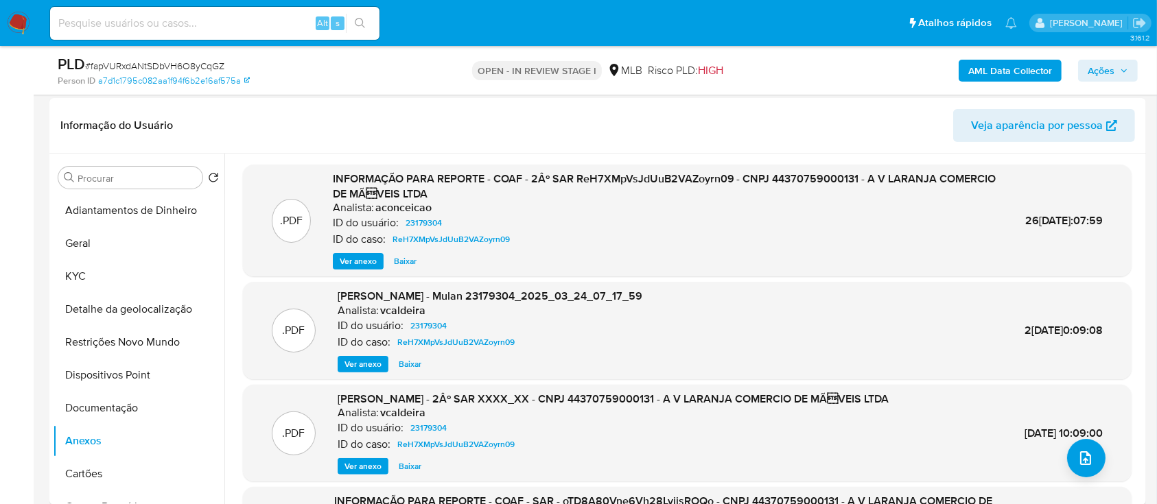
click at [987, 74] on b "AML Data Collector" at bounding box center [1010, 71] width 84 height 22
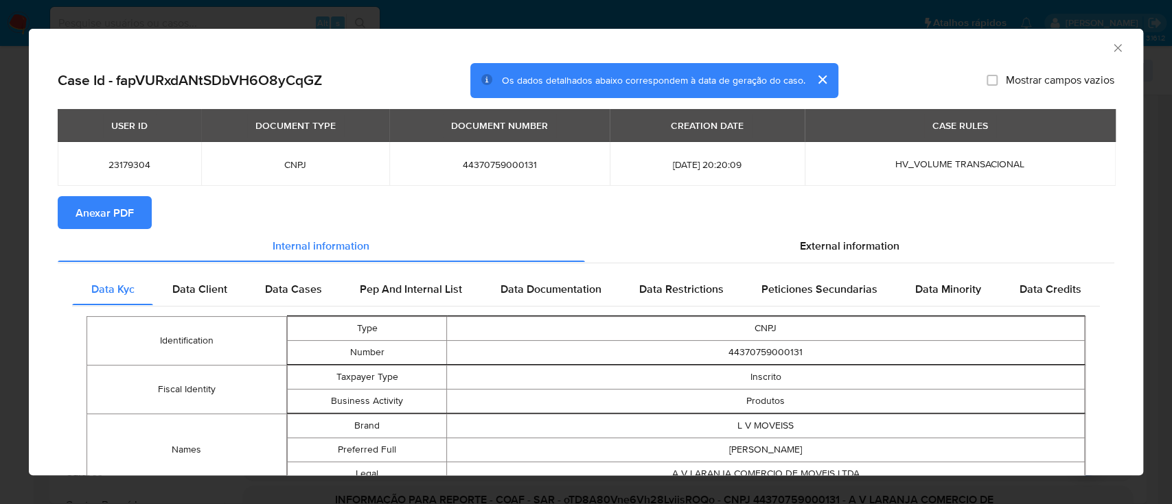
click at [108, 207] on span "Anexar PDF" at bounding box center [105, 213] width 58 height 30
click at [1111, 43] on icon "Fechar a janela" at bounding box center [1118, 48] width 14 height 14
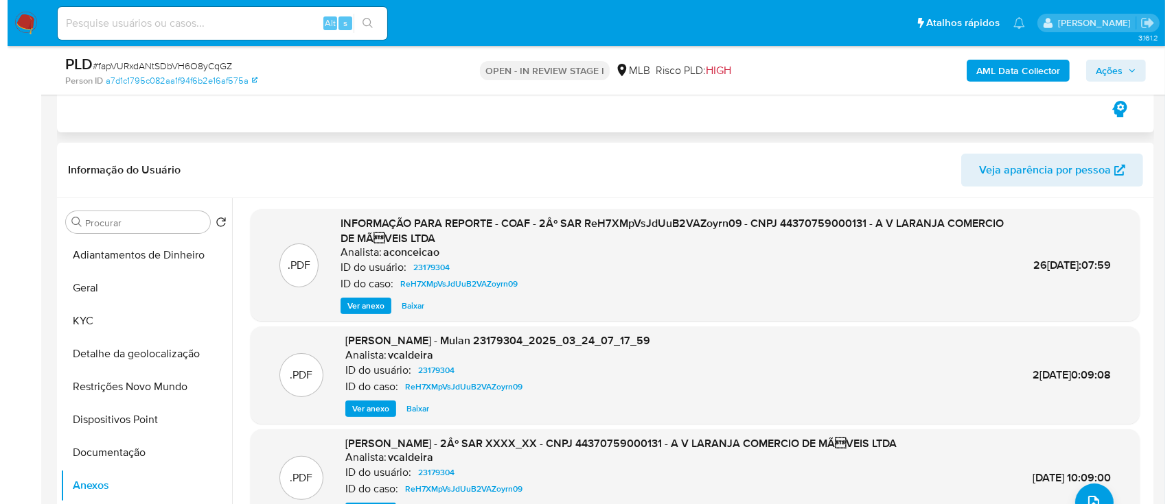
scroll to position [366, 0]
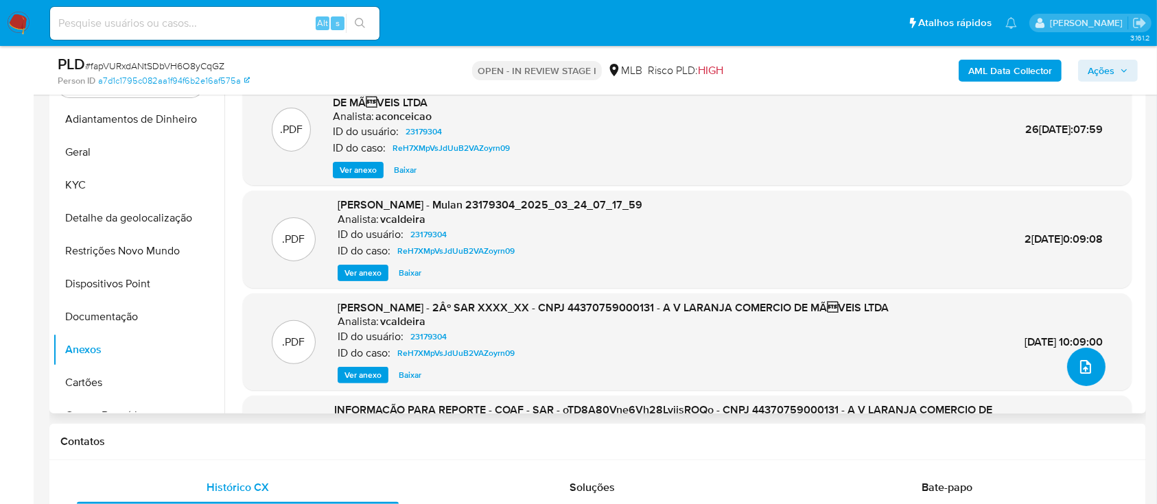
click at [1087, 362] on icon "upload-file" at bounding box center [1086, 367] width 16 height 16
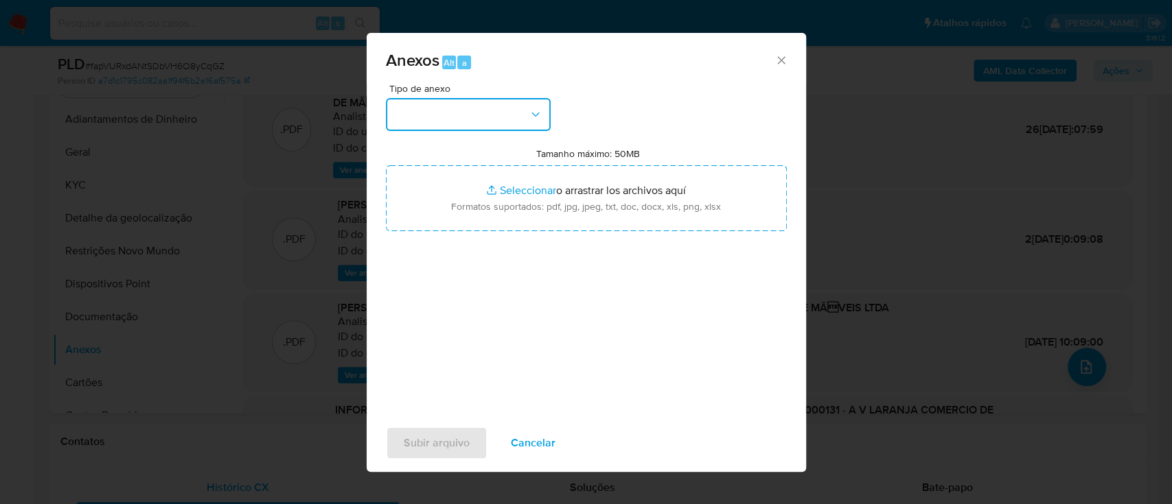
click at [434, 111] on button "button" at bounding box center [468, 114] width 165 height 33
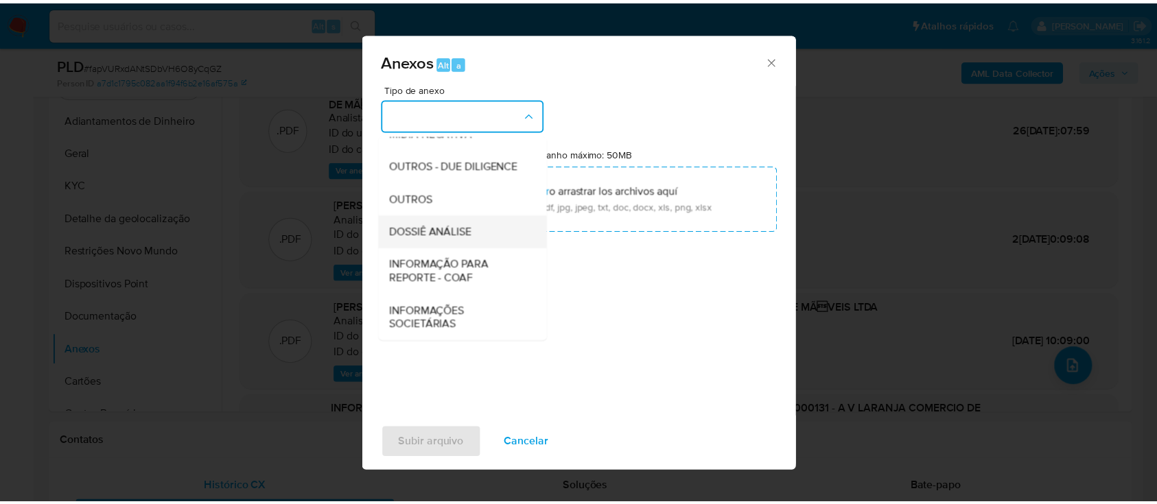
scroll to position [211, 0]
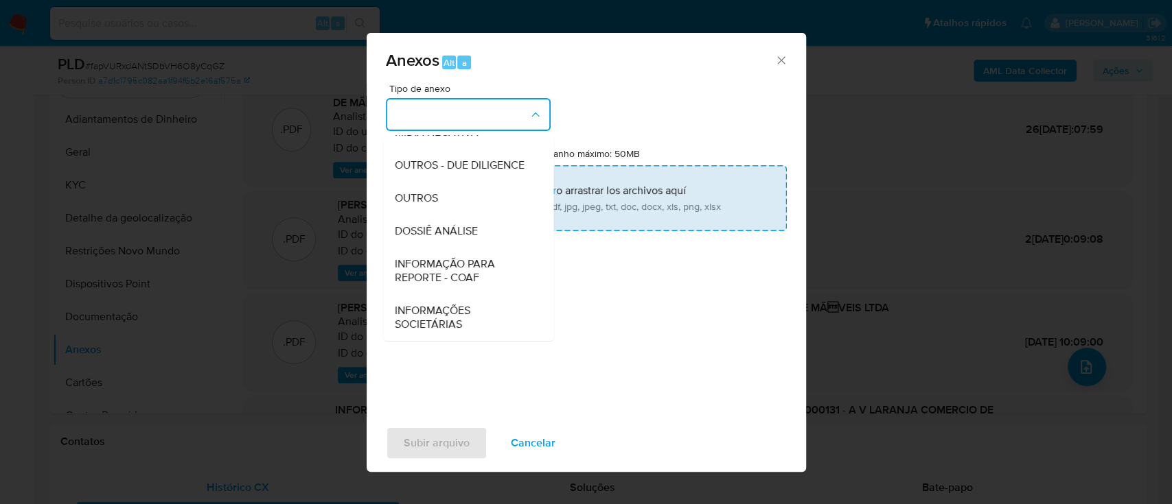
click at [426, 191] on span "OUTROS" at bounding box center [415, 198] width 43 height 14
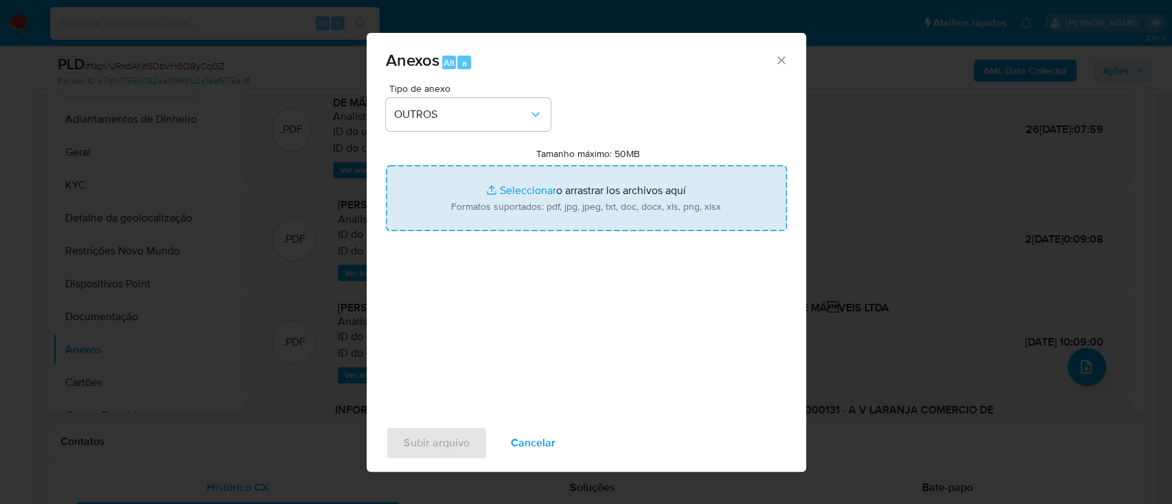
click at [515, 185] on input "Tamanho máximo: 50MB Seleccionar archivos" at bounding box center [586, 198] width 401 height 66
type input "C:\fakepath\Mulan 23179304_2025_10_01_05_51_31.xlsx"
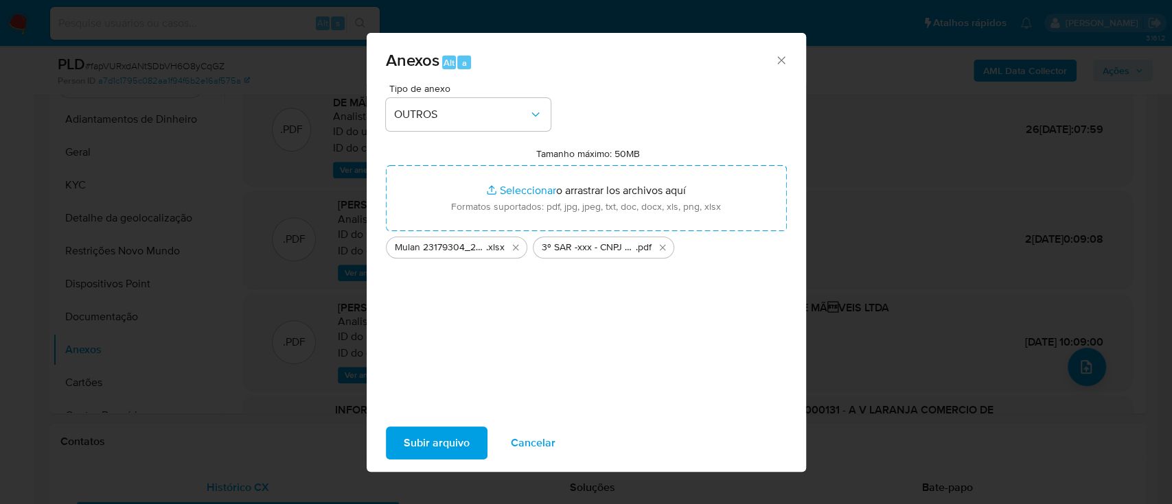
click at [426, 434] on span "Subir arquivo" at bounding box center [437, 443] width 66 height 30
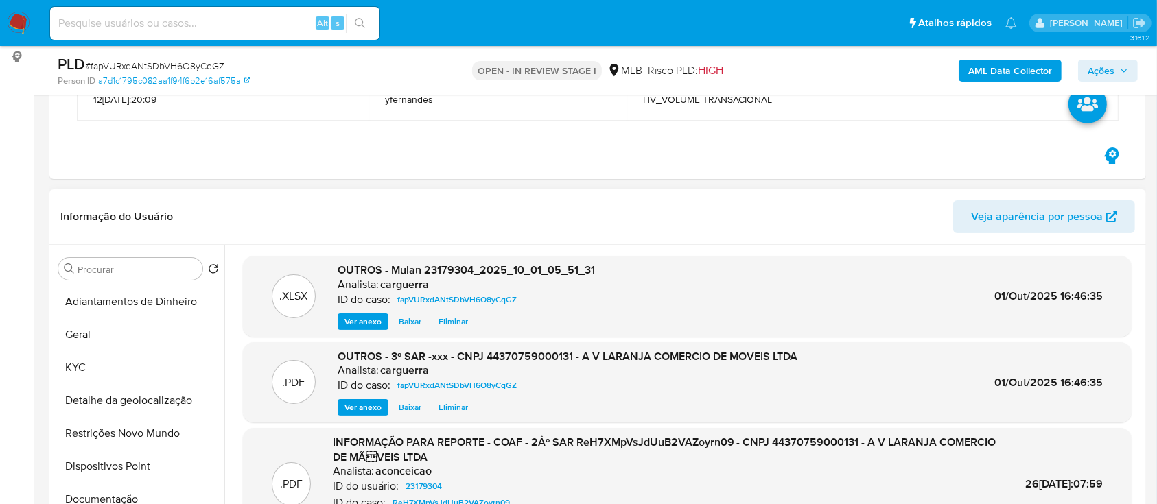
scroll to position [183, 0]
click at [1106, 69] on span "Ações" at bounding box center [1101, 71] width 27 height 22
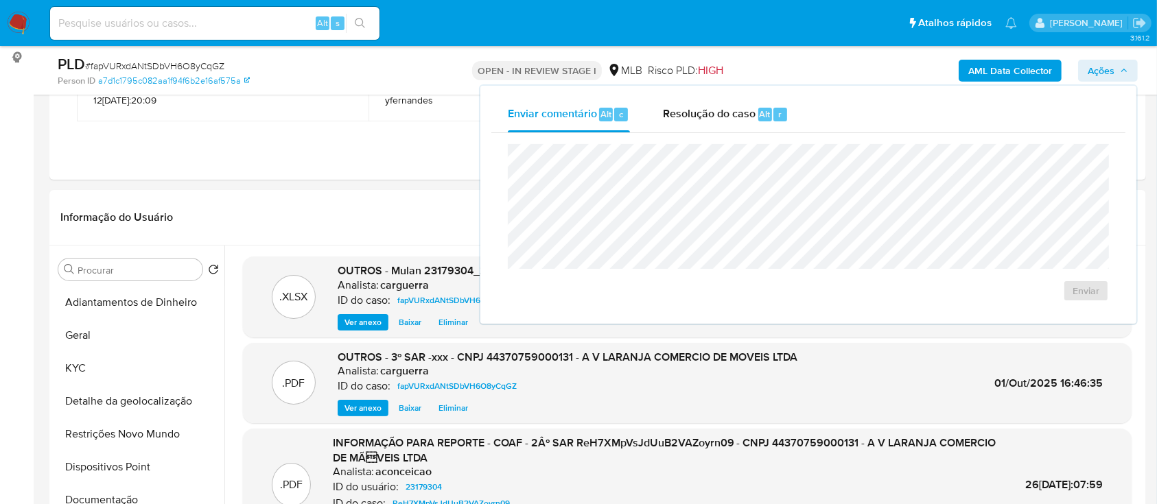
drag, startPoint x: 701, startPoint y: 110, endPoint x: 695, endPoint y: 137, distance: 28.3
click at [701, 111] on span "Resolução do caso" at bounding box center [709, 114] width 93 height 16
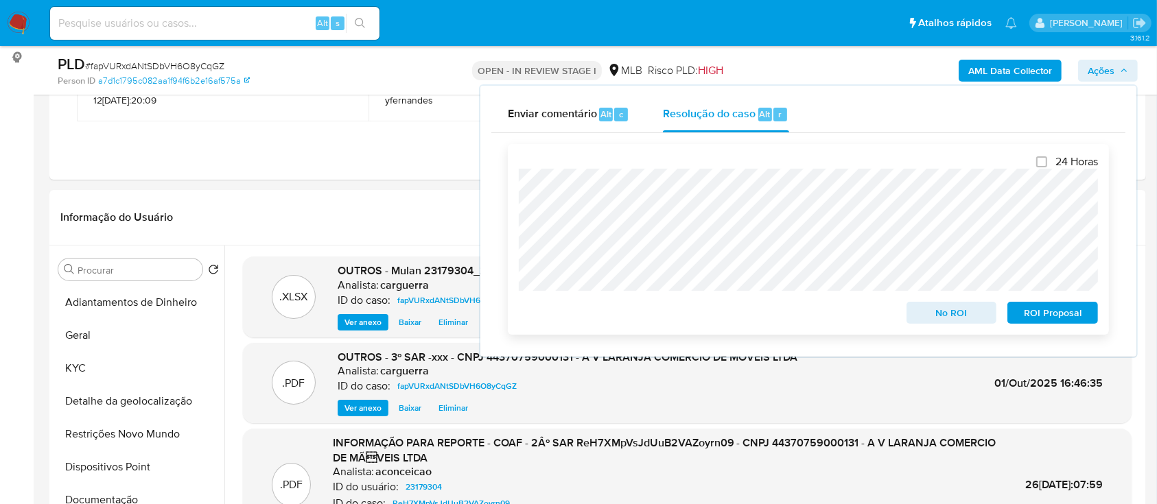
click at [1046, 314] on span "ROI Proposal" at bounding box center [1052, 312] width 71 height 19
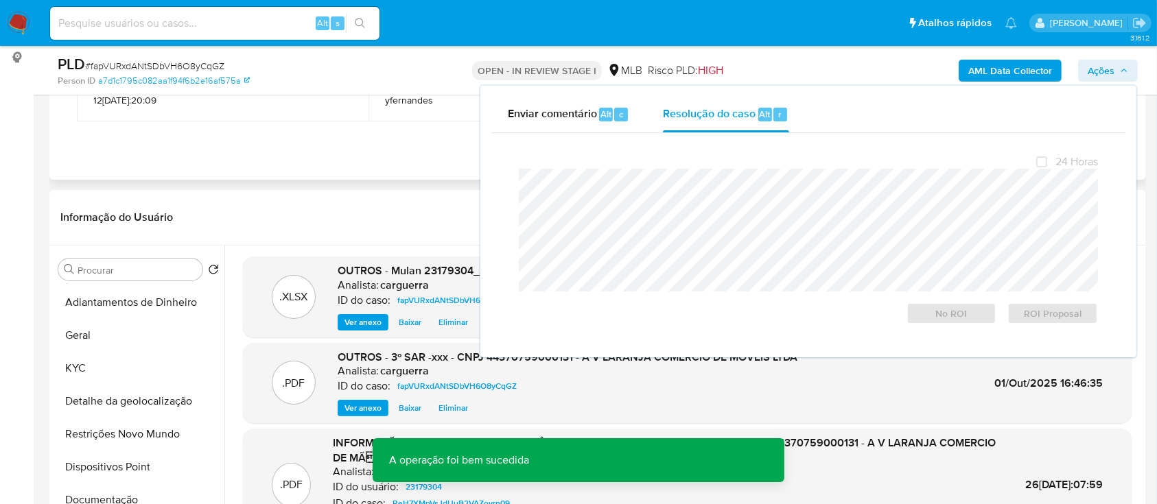
click at [329, 148] on div "Eventos ( 1 ) Ações MANUAL (1) Data Proprietário Etiquetas [DATE] 17:20:09 yfer…" at bounding box center [597, 61] width 1097 height 237
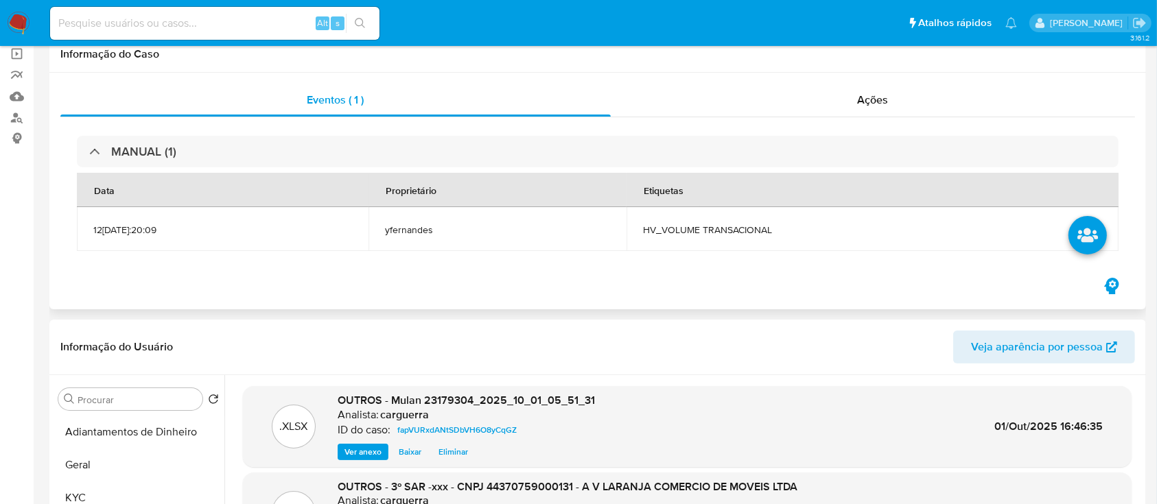
scroll to position [0, 0]
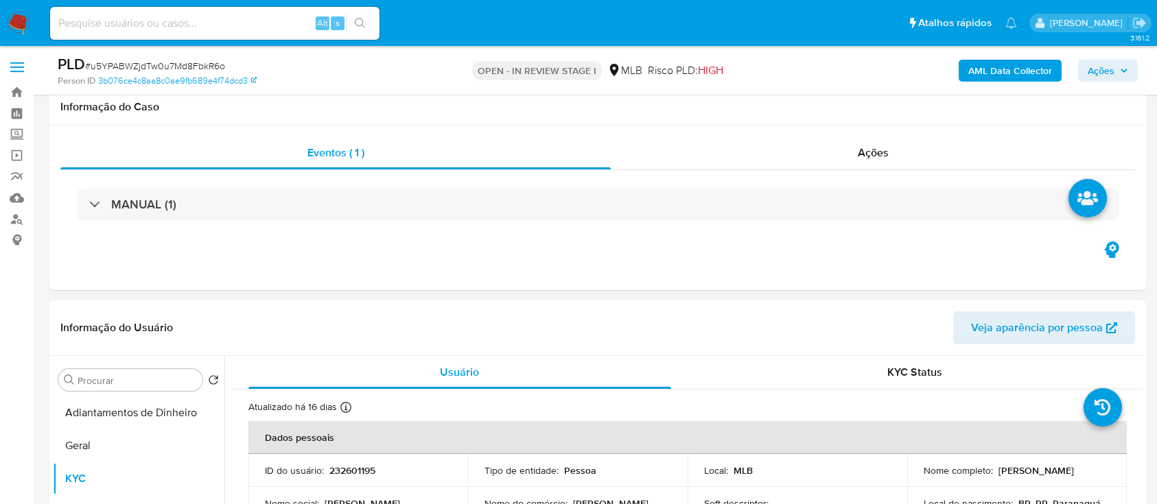
select select "10"
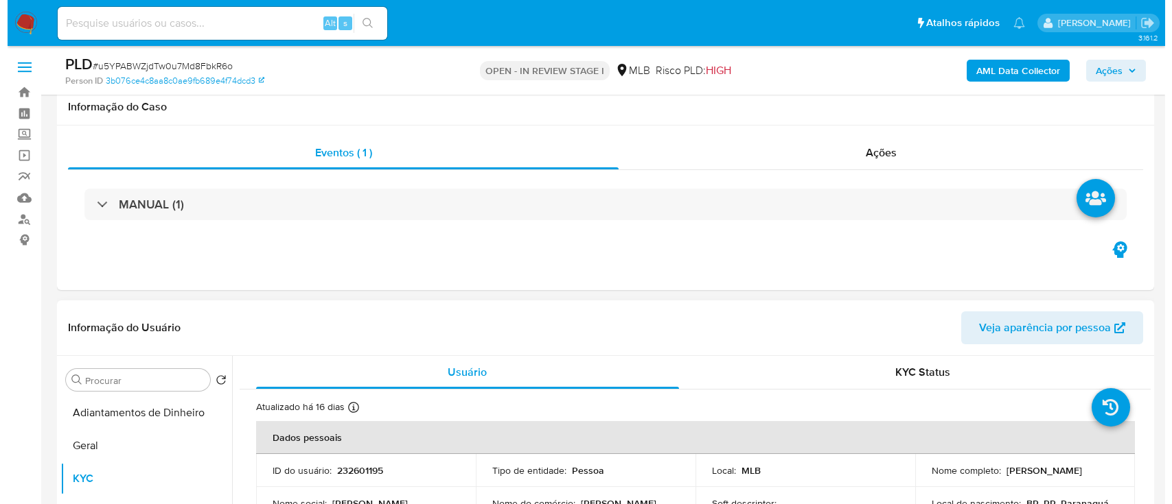
scroll to position [183, 0]
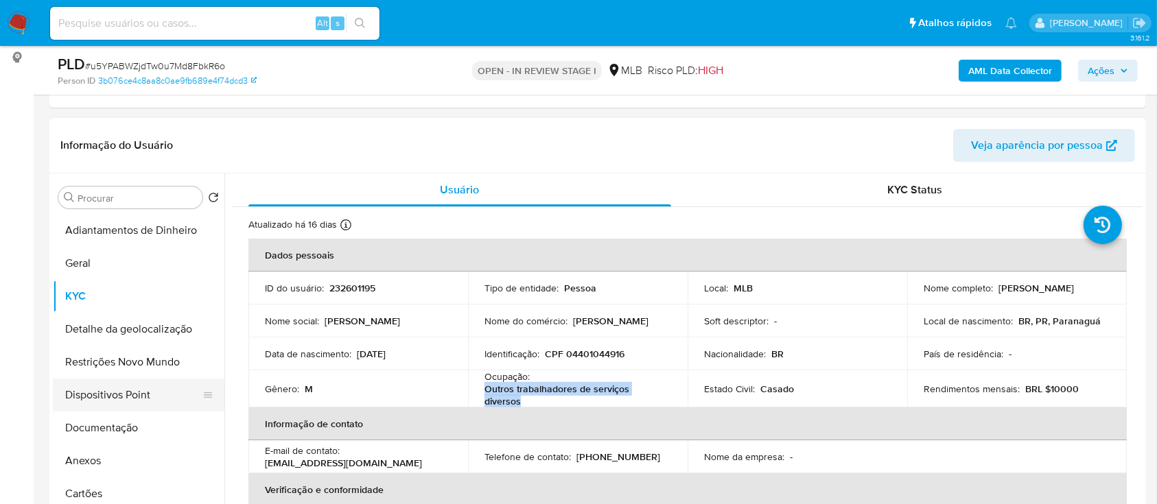
drag, startPoint x: 84, startPoint y: 452, endPoint x: 161, endPoint y: 409, distance: 88.8
click at [84, 453] on button "Anexos" at bounding box center [139, 461] width 172 height 33
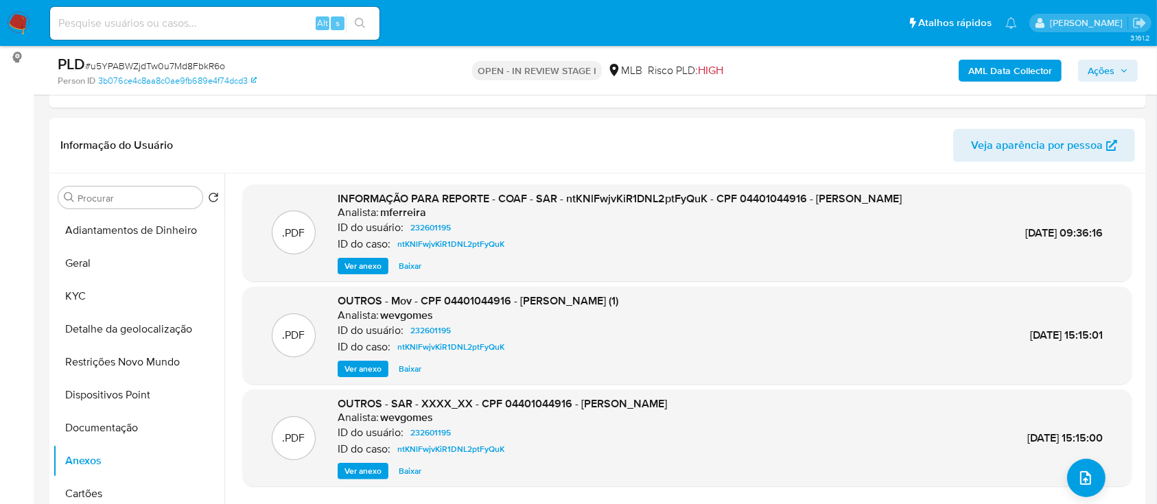
click at [959, 79] on div "AML Data Collector Ações" at bounding box center [960, 70] width 356 height 32
click at [990, 70] on b "AML Data Collector" at bounding box center [1010, 71] width 84 height 22
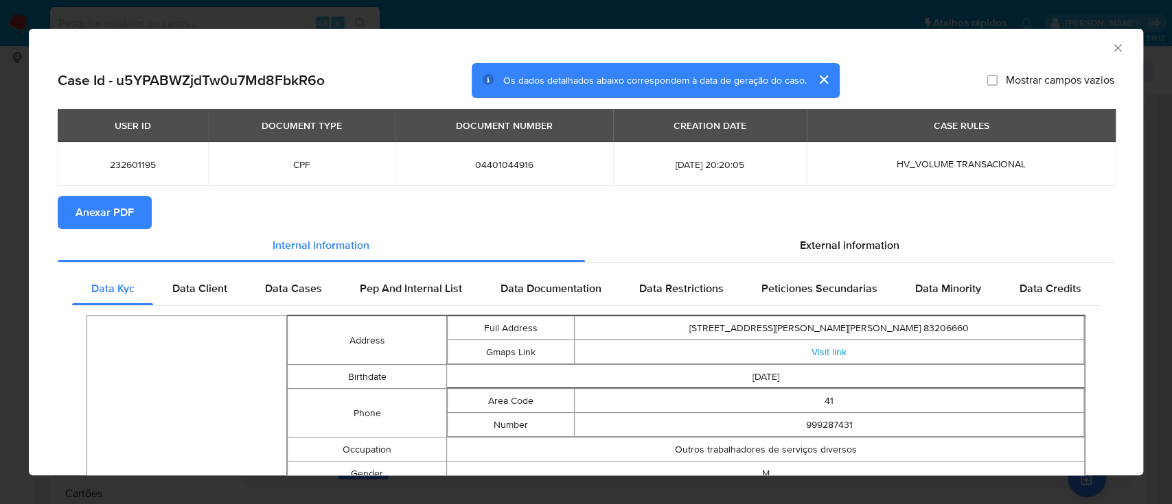
click at [78, 214] on span "Anexar PDF" at bounding box center [105, 213] width 58 height 30
click at [1111, 47] on icon "Fechar a janela" at bounding box center [1118, 48] width 14 height 14
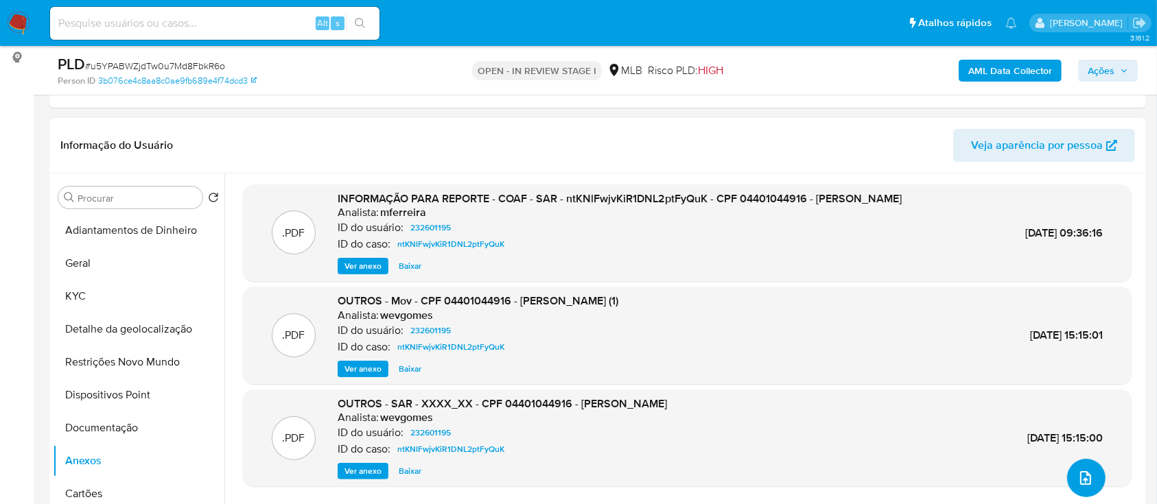
click at [1078, 480] on icon "upload-file" at bounding box center [1086, 478] width 16 height 16
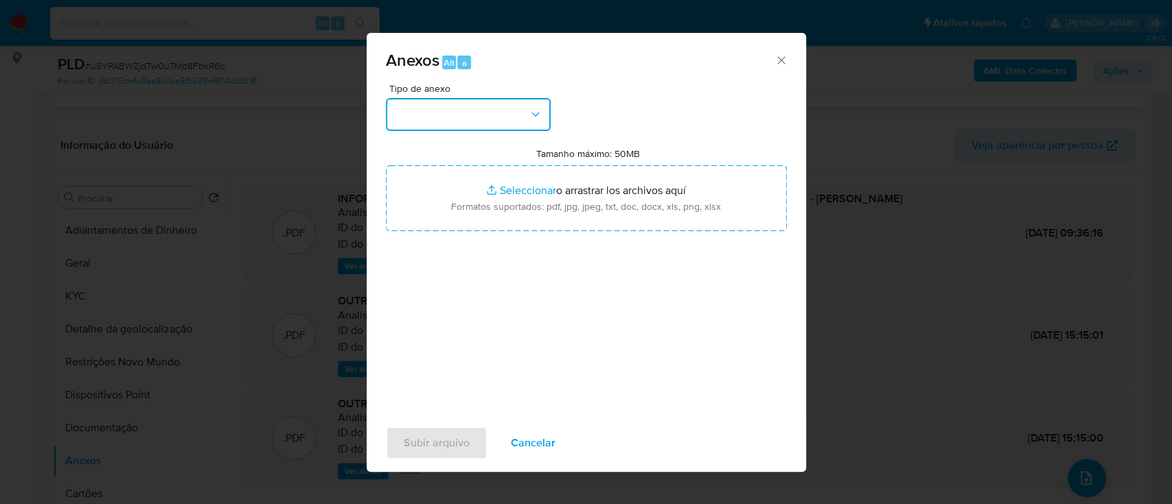
click at [475, 119] on button "button" at bounding box center [468, 114] width 165 height 33
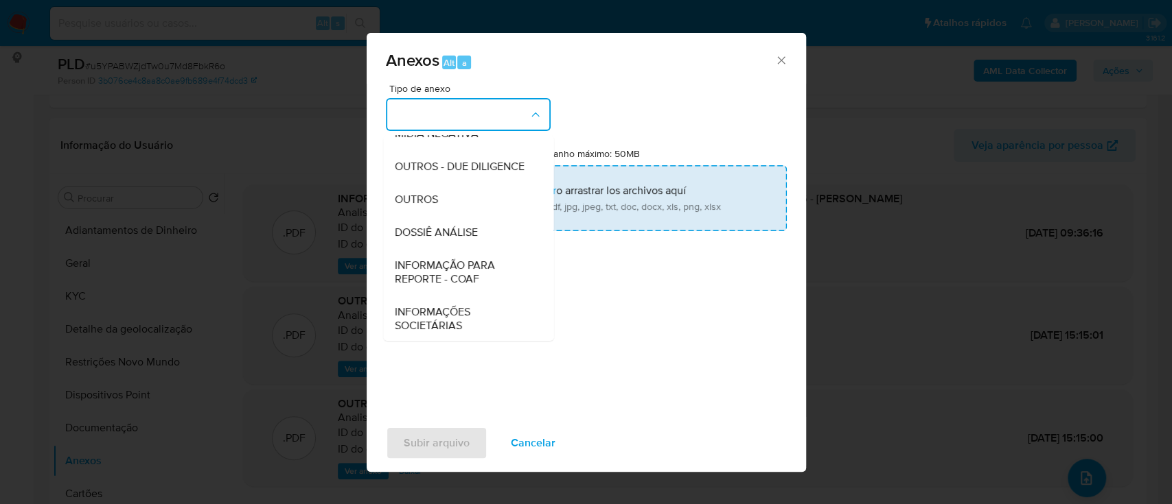
click at [438, 216] on div "OUTROS" at bounding box center [464, 199] width 140 height 33
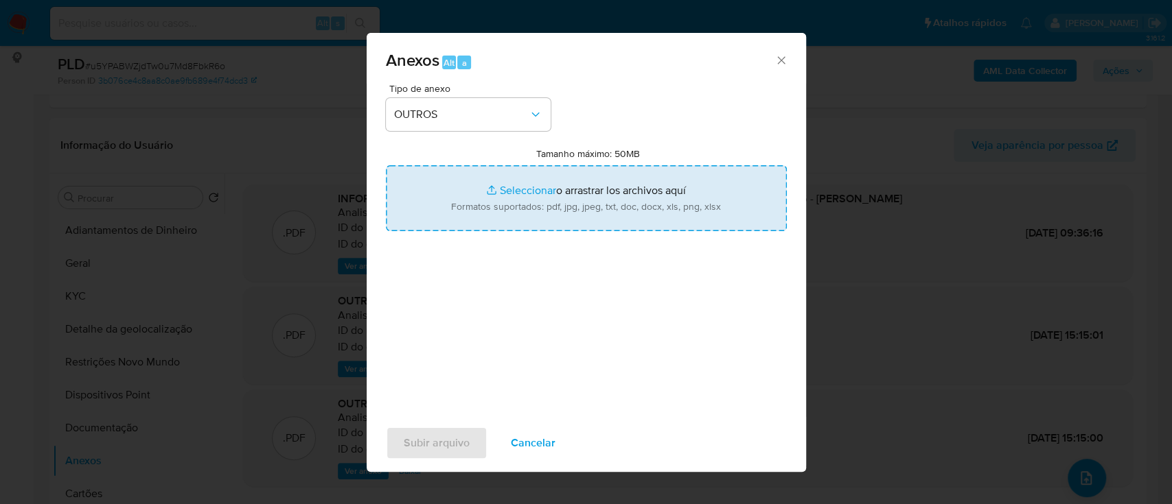
click at [494, 183] on input "Tamanho máximo: 50MB Seleccionar archivos" at bounding box center [586, 198] width 401 height 66
click at [529, 199] on input "Tamanho máximo: 50MB Seleccionar archivos" at bounding box center [586, 198] width 401 height 66
type input "C:\fakepath\Mulan 232601195_2025_10_01_05_50_59.xlsx"
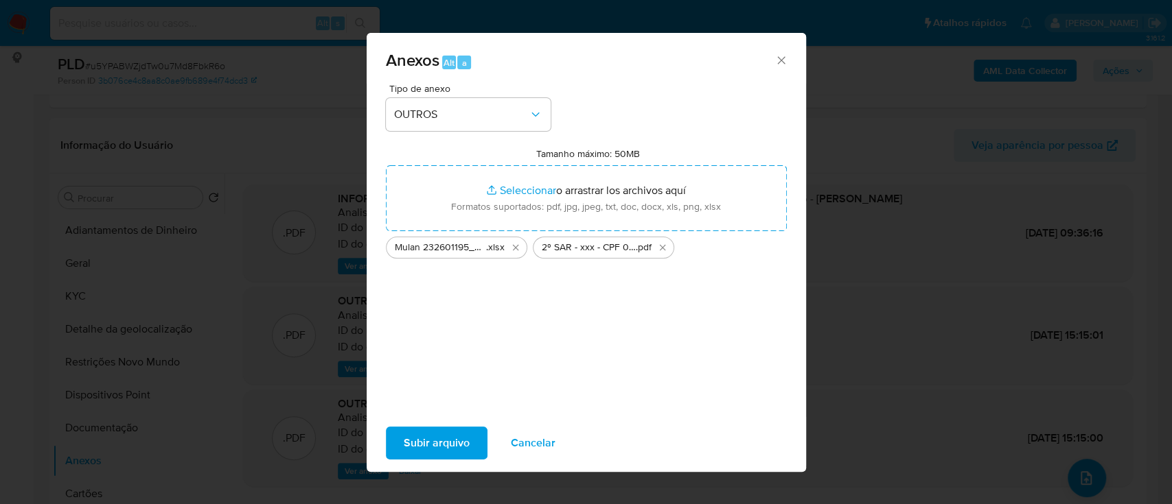
click at [449, 441] on span "Subir arquivo" at bounding box center [437, 443] width 66 height 30
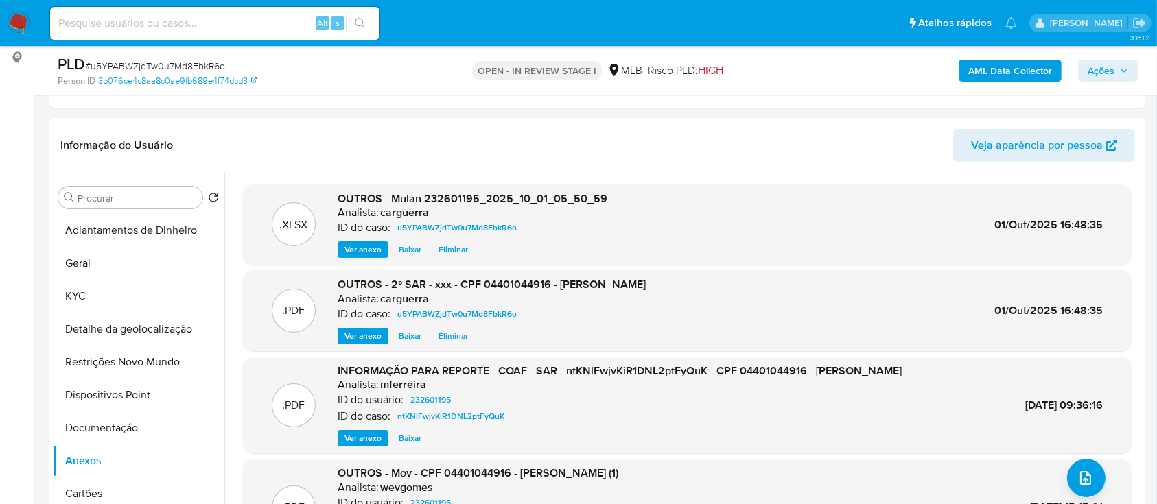
click at [1110, 69] on span "Ações" at bounding box center [1101, 71] width 27 height 22
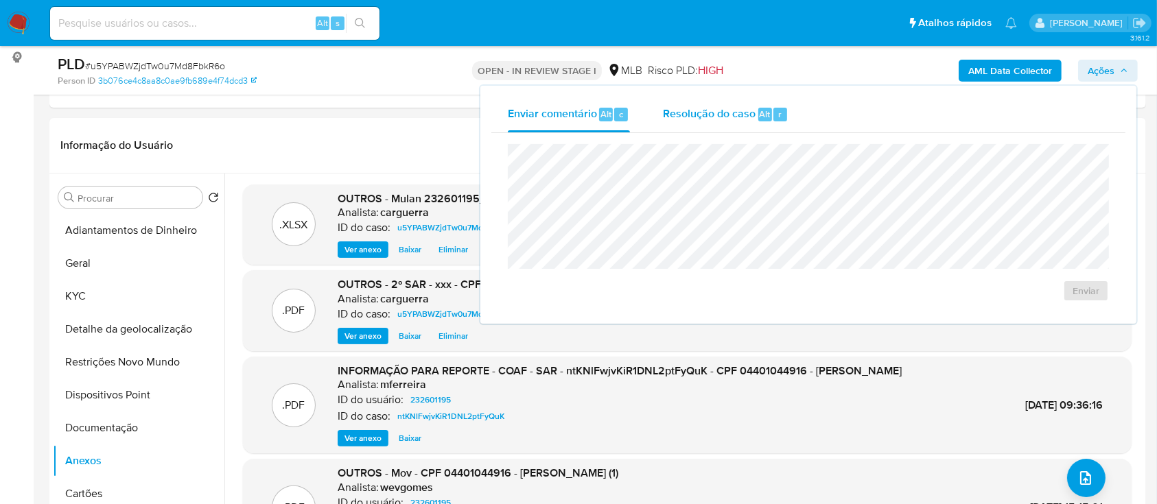
click at [714, 118] on span "Resolução do caso" at bounding box center [709, 114] width 93 height 16
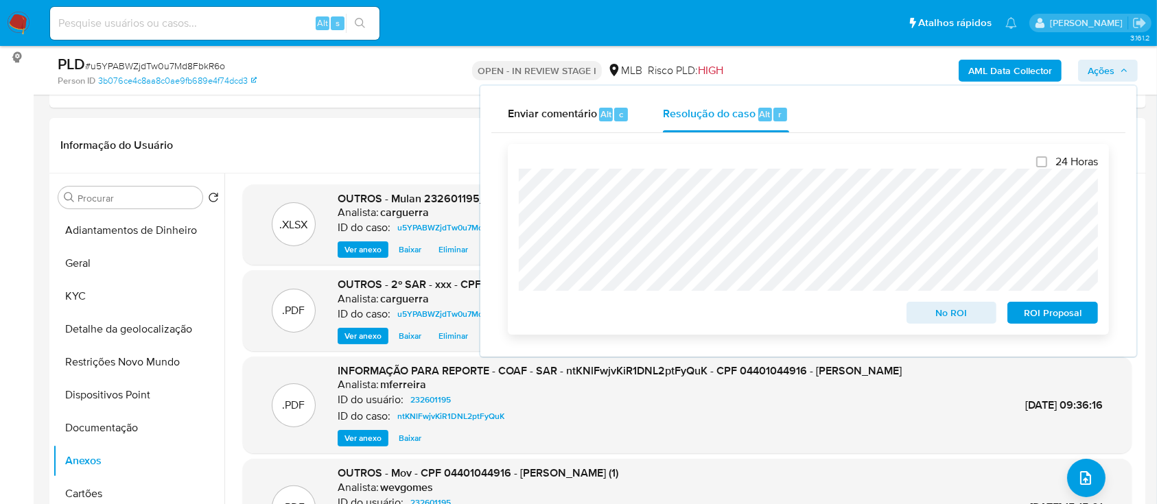
click at [1051, 316] on span "ROI Proposal" at bounding box center [1052, 312] width 71 height 19
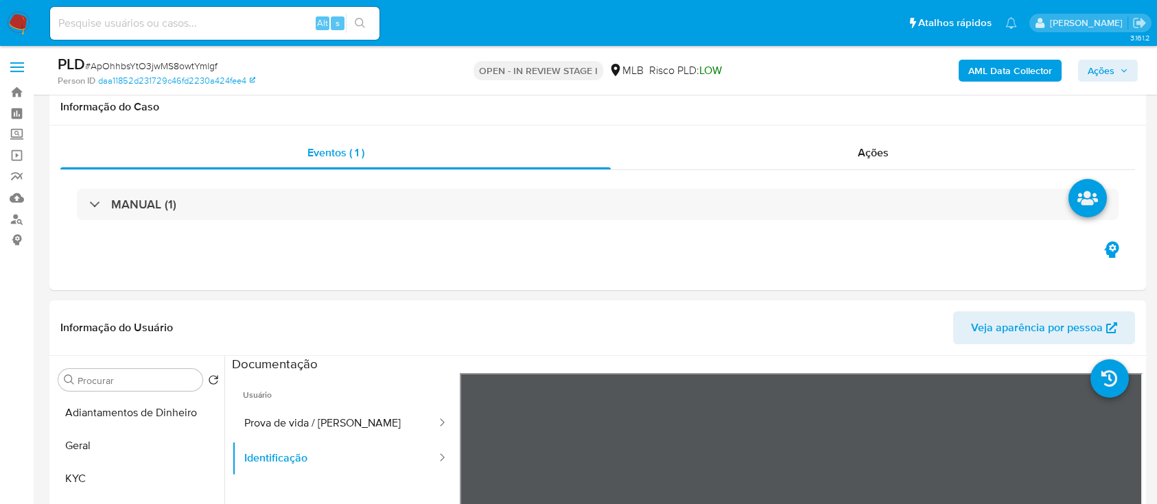
select select "10"
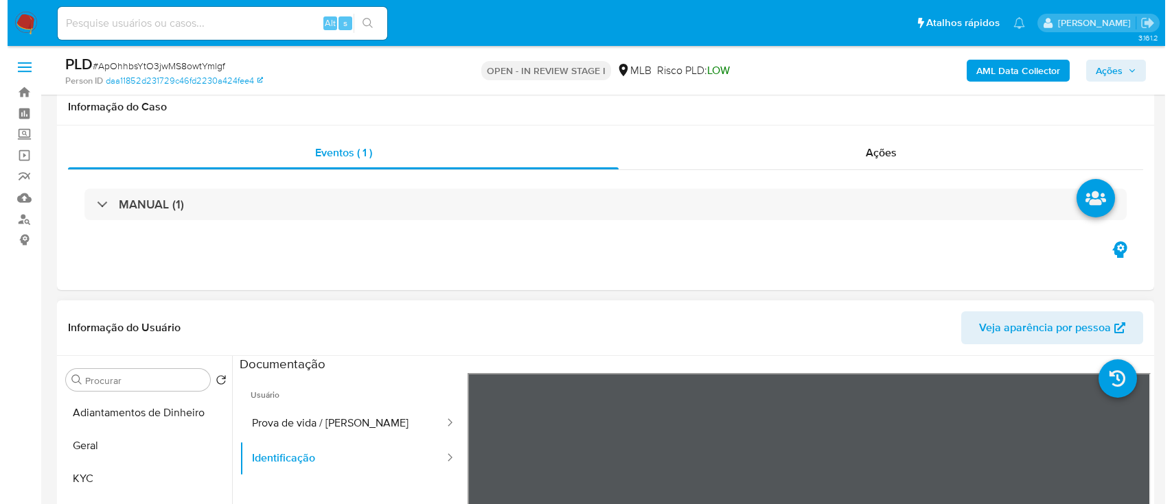
scroll to position [183, 0]
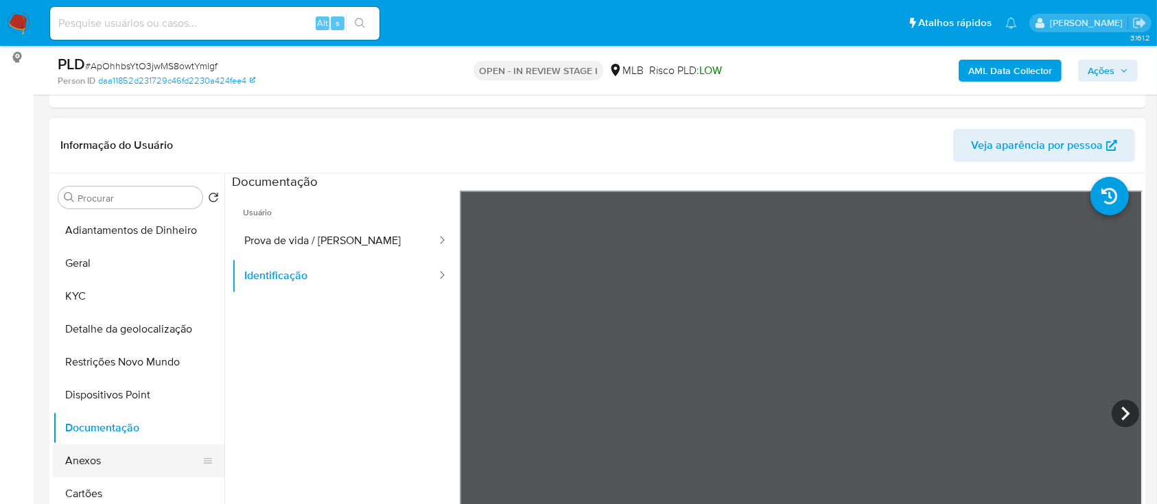
click at [98, 459] on button "Anexos" at bounding box center [133, 461] width 161 height 33
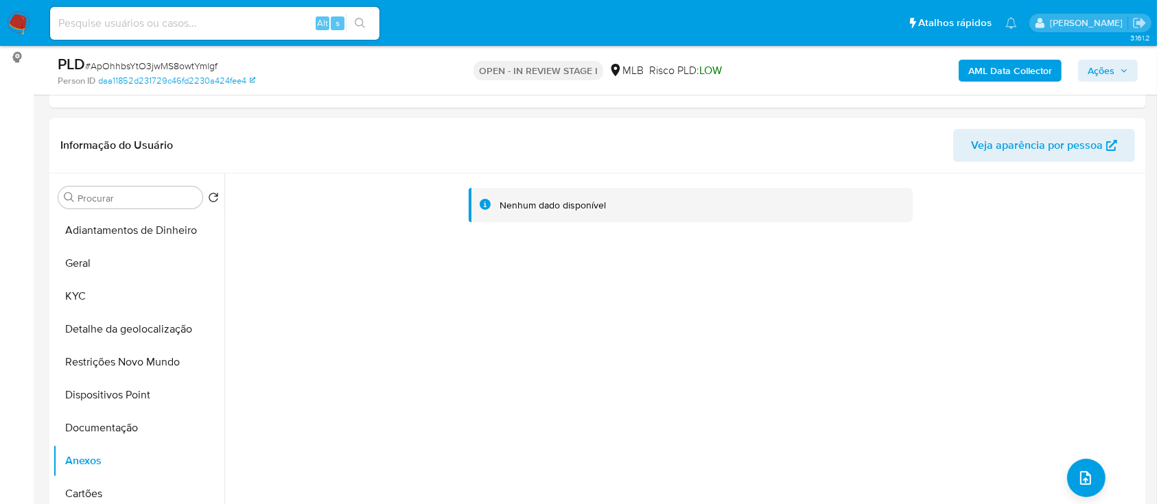
click at [1021, 64] on b "AML Data Collector" at bounding box center [1010, 71] width 84 height 22
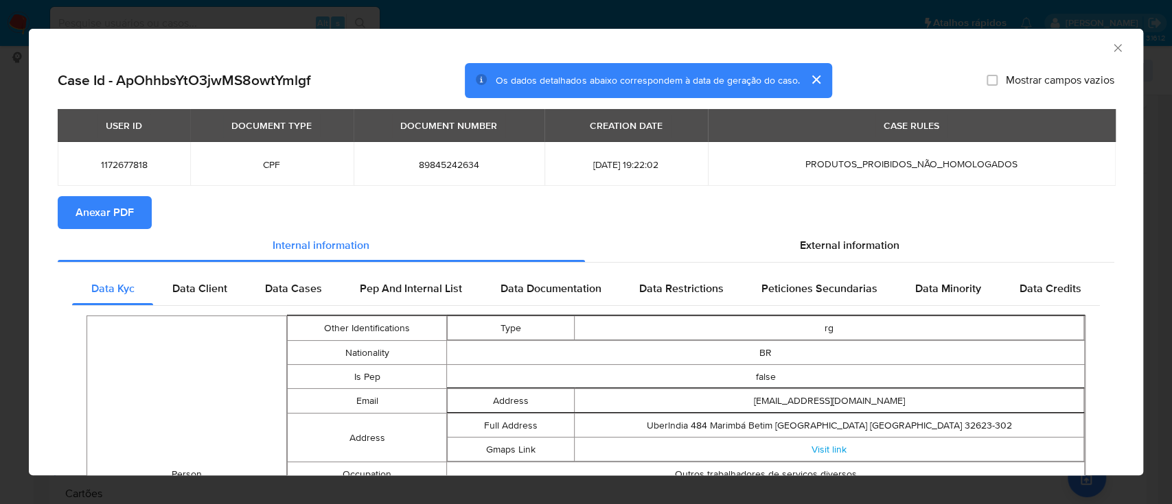
click at [62, 202] on button "Anexar PDF" at bounding box center [105, 212] width 94 height 33
click at [1111, 49] on icon "Fechar a janela" at bounding box center [1118, 48] width 14 height 14
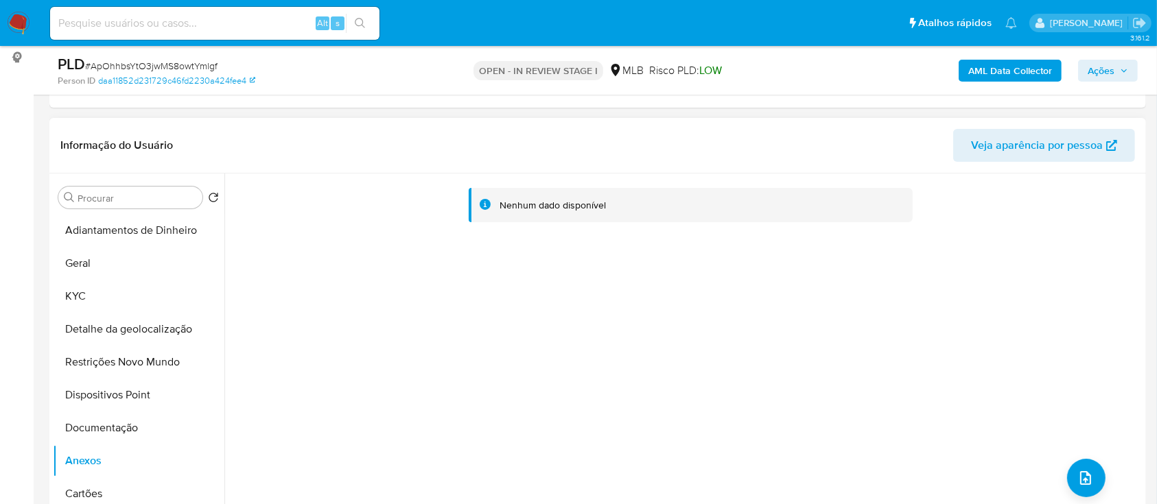
drag, startPoint x: 477, startPoint y: 321, endPoint x: 456, endPoint y: 309, distance: 24.6
click at [477, 322] on div "Nenhum dado disponível" at bounding box center [683, 349] width 918 height 351
click at [1071, 472] on button "upload-file" at bounding box center [1086, 478] width 38 height 38
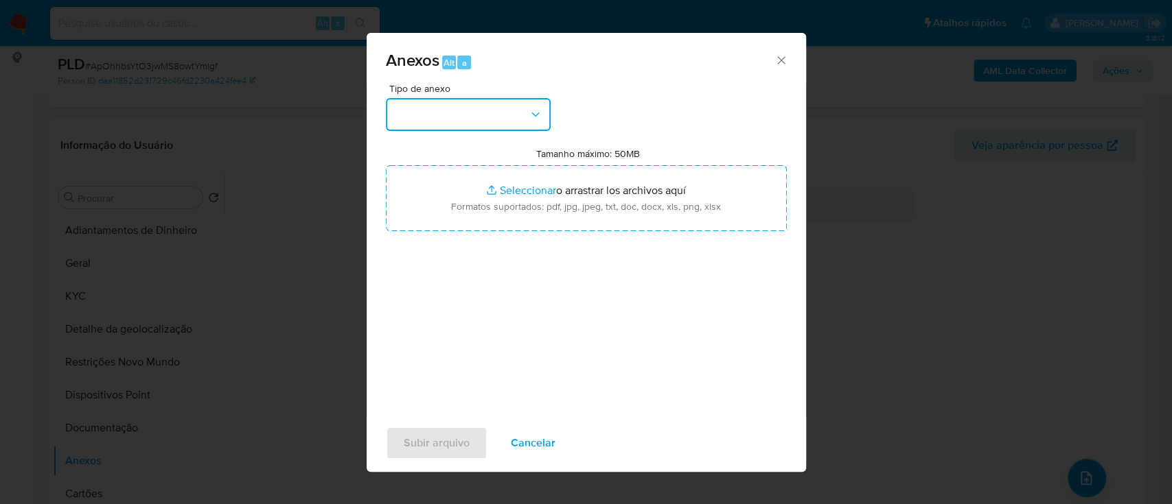
click at [446, 108] on button "button" at bounding box center [468, 114] width 165 height 33
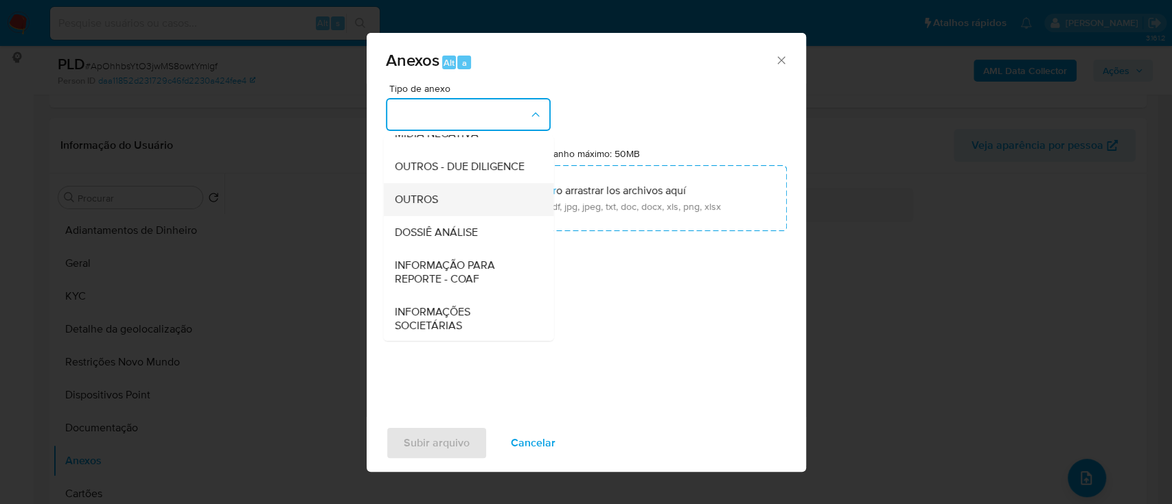
click at [439, 216] on div "OUTROS" at bounding box center [464, 199] width 140 height 33
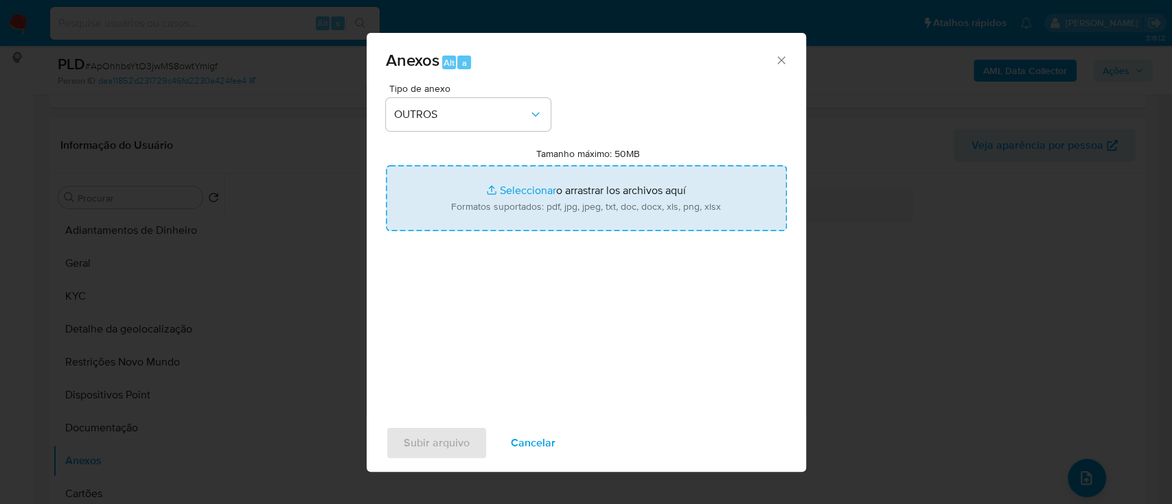
click at [509, 186] on input "Tamanho máximo: 50MB Seleccionar archivos" at bounding box center [586, 198] width 401 height 66
type input "C:\fakepath\Mulan 1172677818_2025_10_01_05_50_42.xlsx"
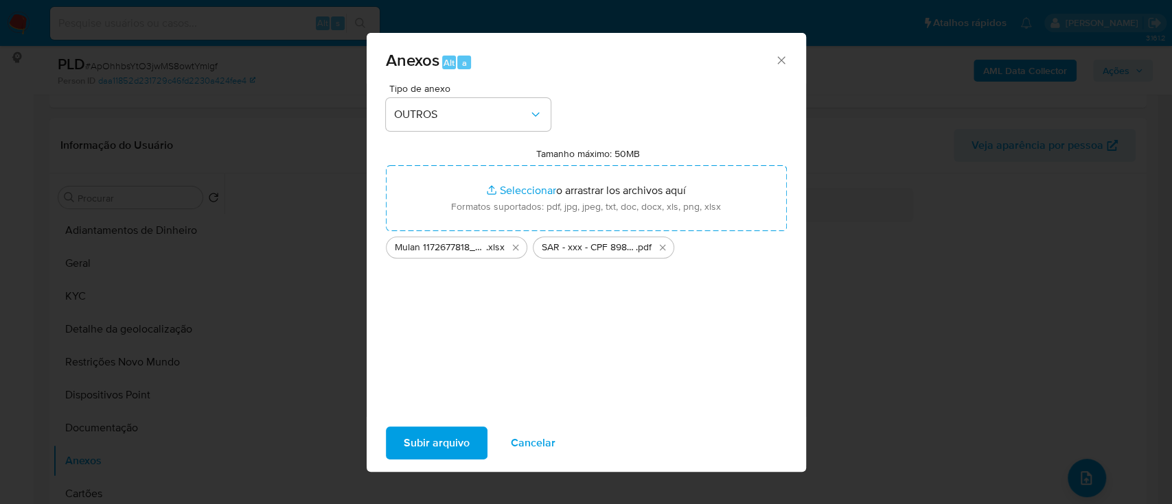
click at [432, 453] on span "Subir arquivo" at bounding box center [437, 443] width 66 height 30
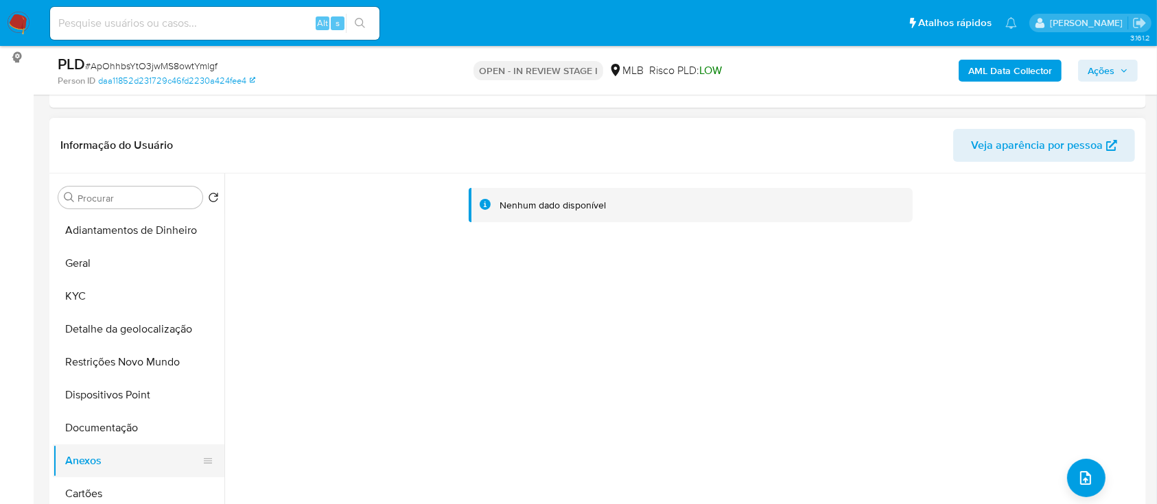
drag, startPoint x: 110, startPoint y: 432, endPoint x: 100, endPoint y: 452, distance: 22.1
click at [110, 432] on button "Documentação" at bounding box center [139, 428] width 172 height 33
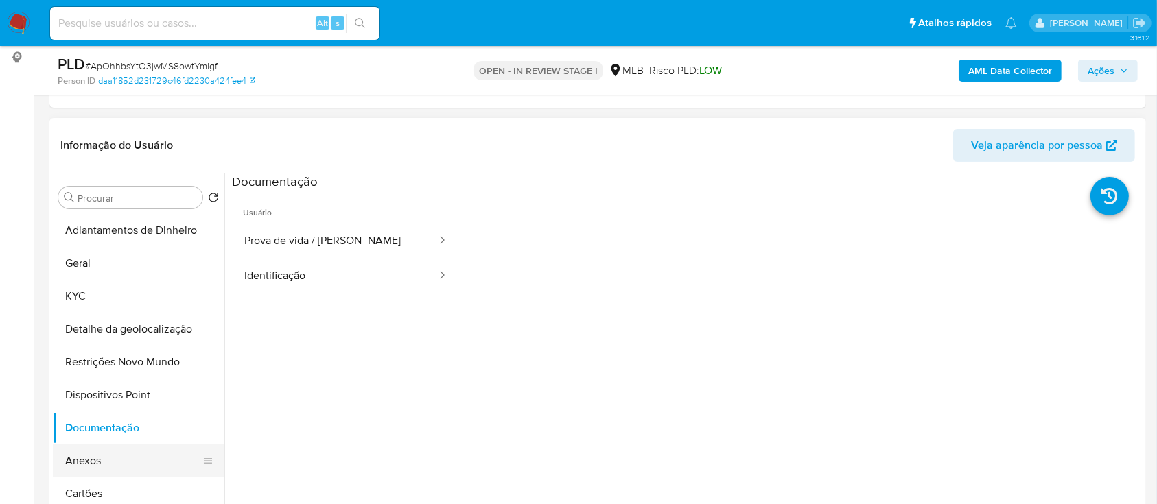
click at [95, 457] on button "Anexos" at bounding box center [133, 461] width 161 height 33
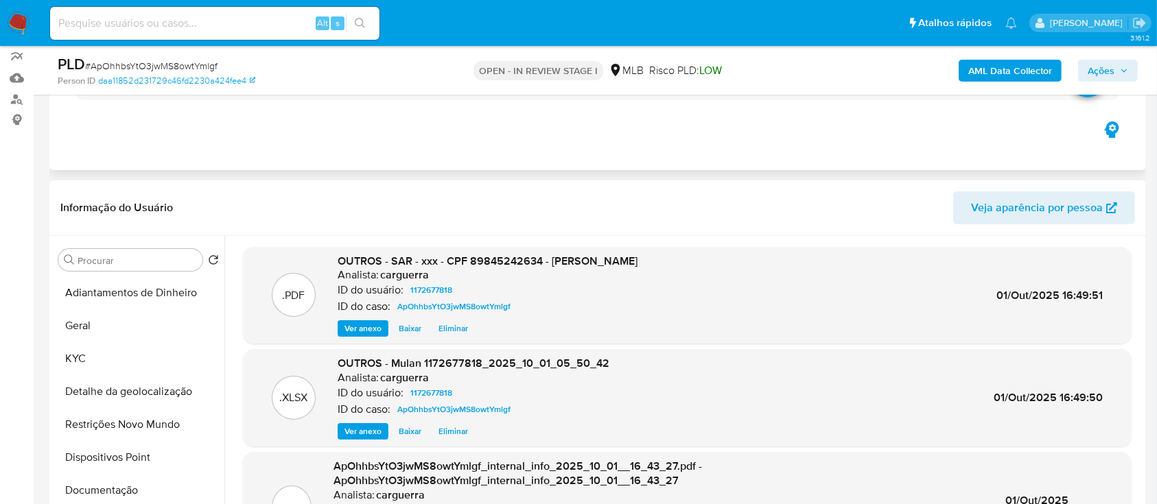
scroll to position [91, 0]
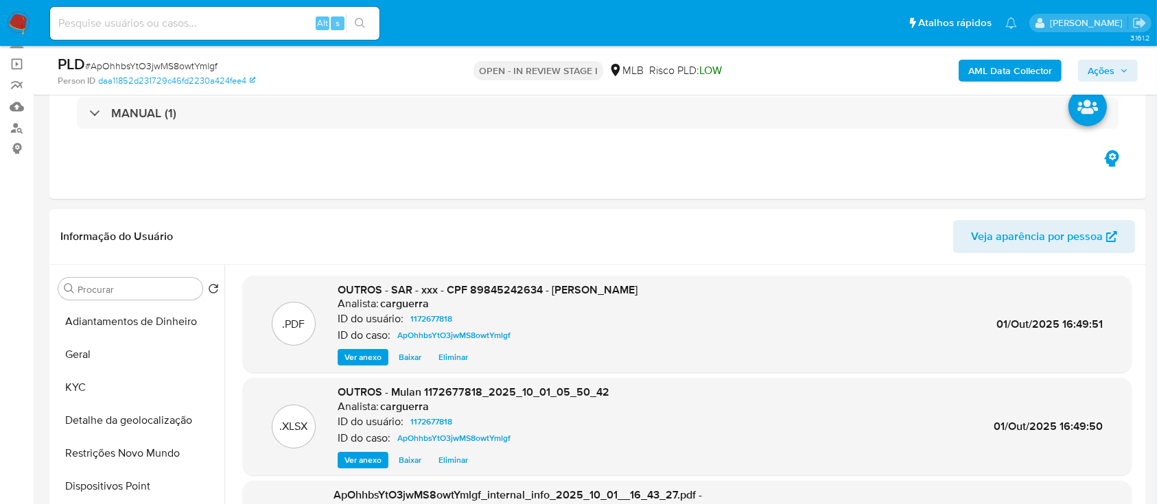
click at [1117, 71] on span "Ações" at bounding box center [1108, 70] width 40 height 19
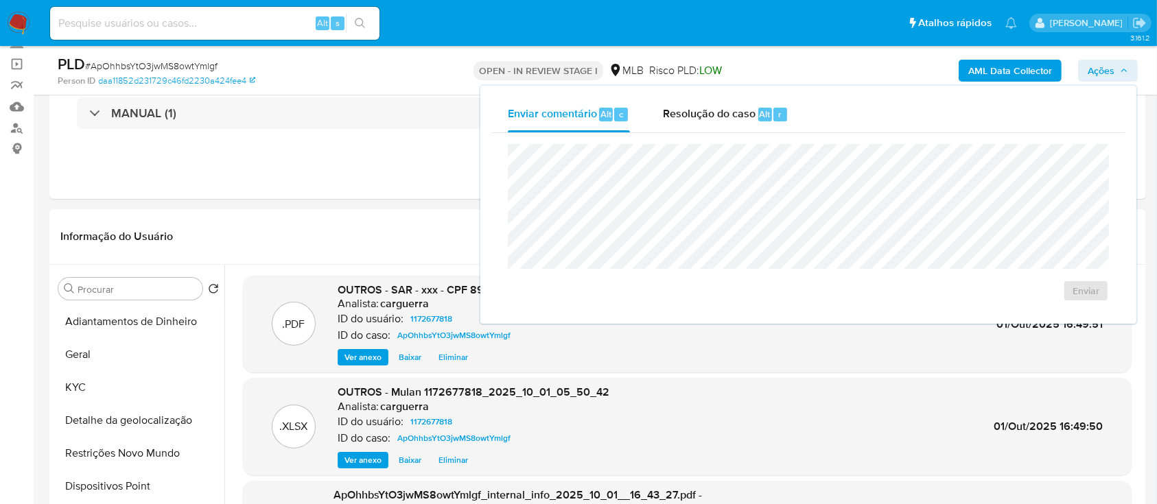
drag, startPoint x: 721, startPoint y: 112, endPoint x: 720, endPoint y: 135, distance: 23.3
click at [720, 116] on span "Resolução do caso" at bounding box center [709, 114] width 93 height 16
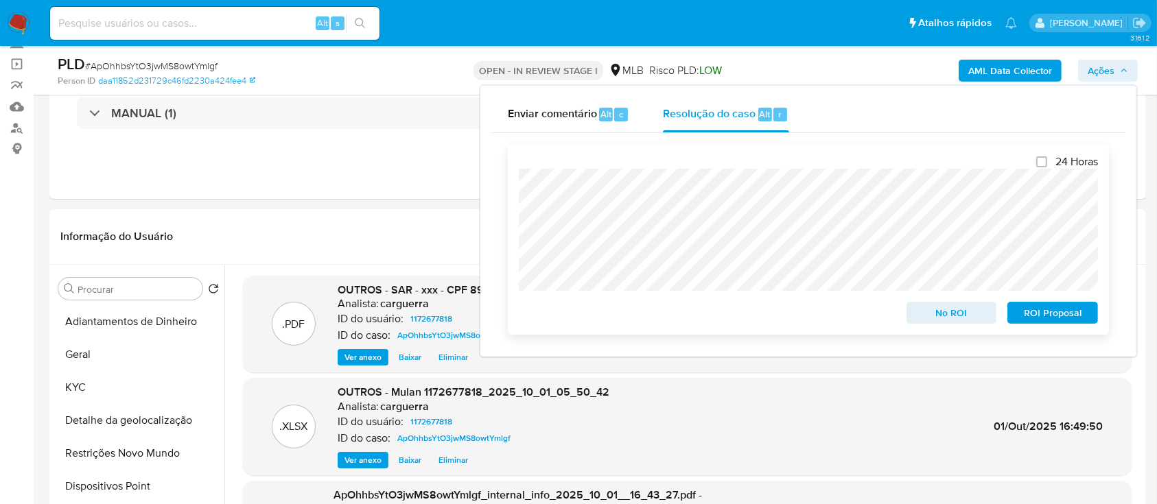
click at [1027, 306] on span "ROI Proposal" at bounding box center [1052, 312] width 71 height 19
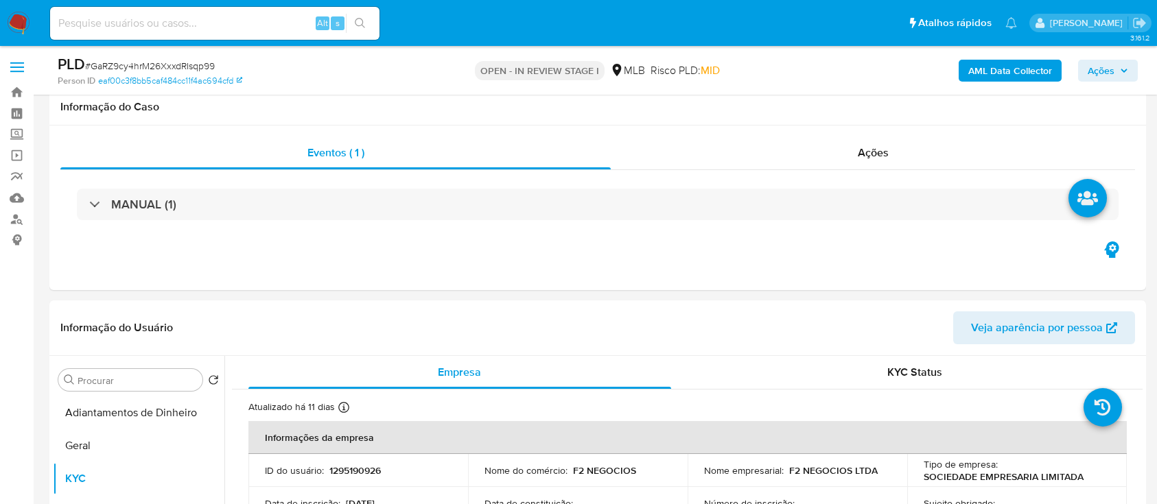
select select "10"
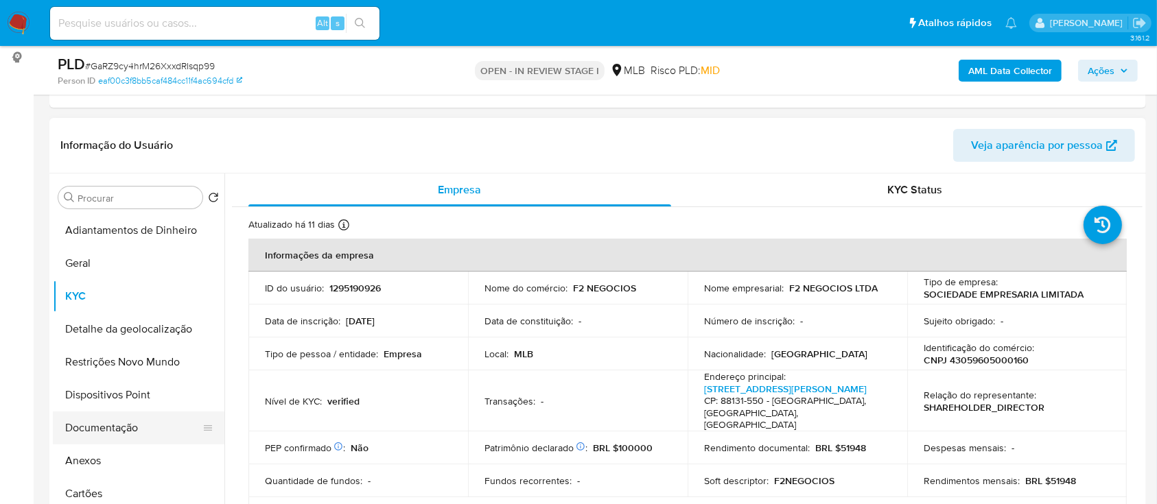
scroll to position [805, 0]
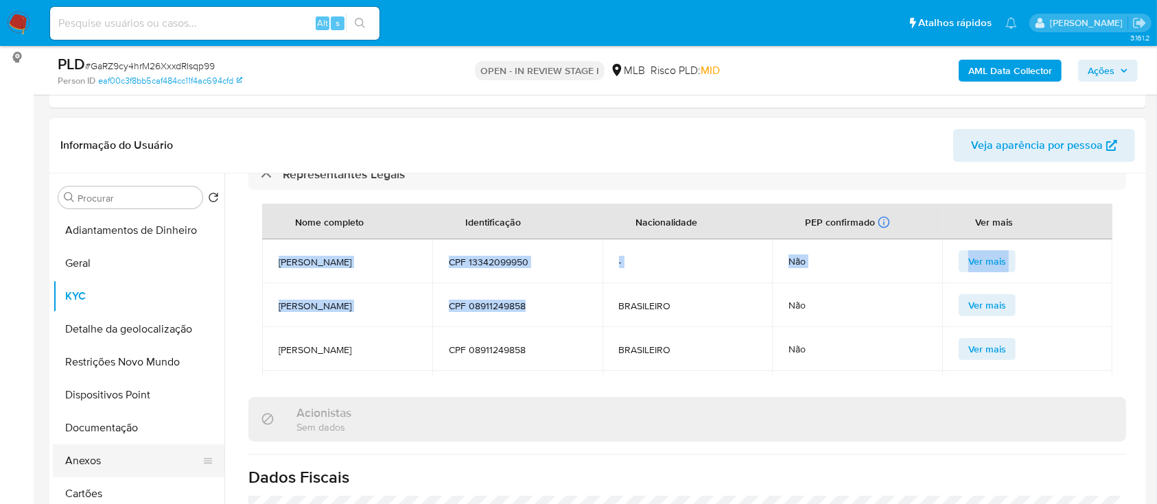
click at [92, 469] on button "Anexos" at bounding box center [133, 461] width 161 height 33
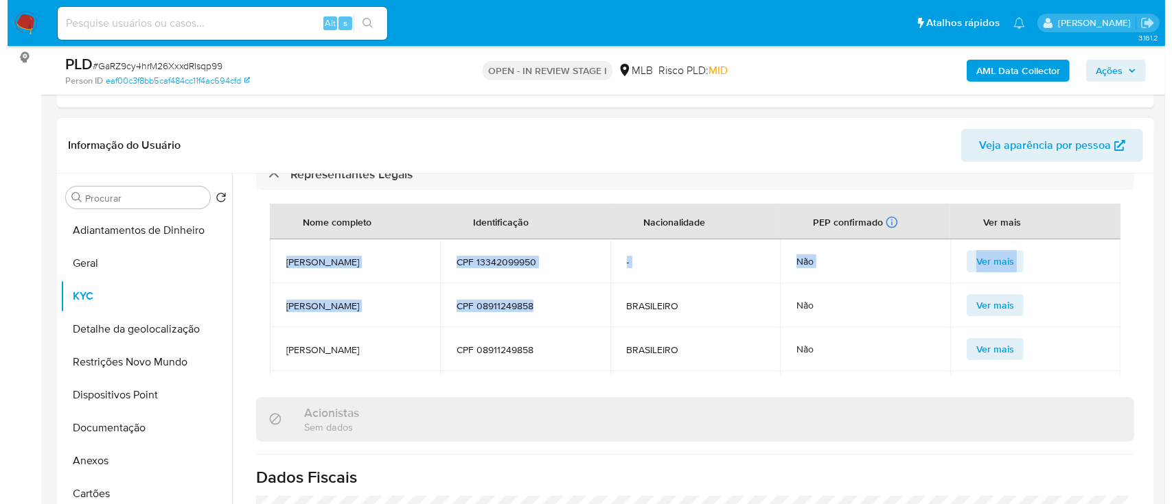
scroll to position [0, 0]
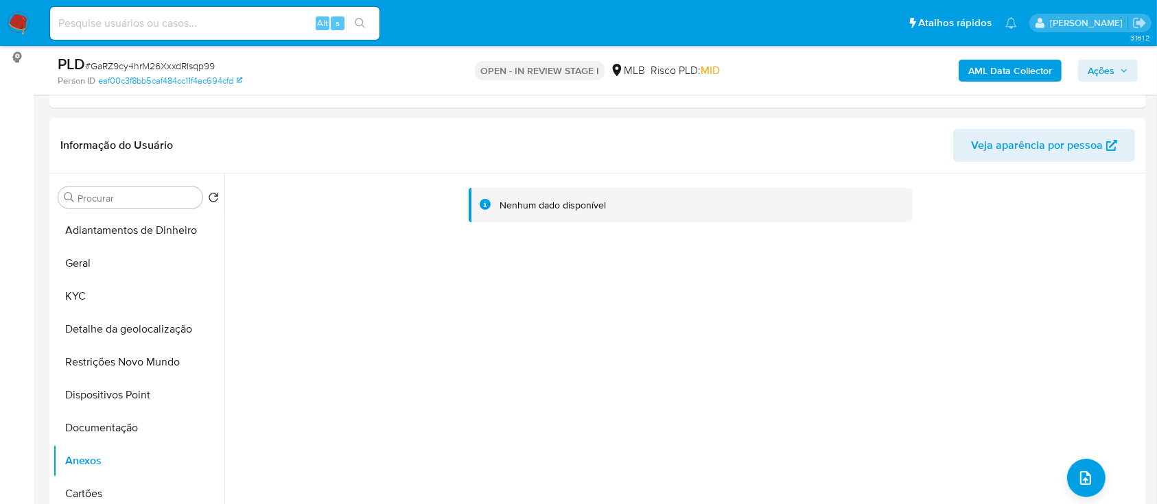
click at [975, 68] on b "AML Data Collector" at bounding box center [1010, 71] width 84 height 22
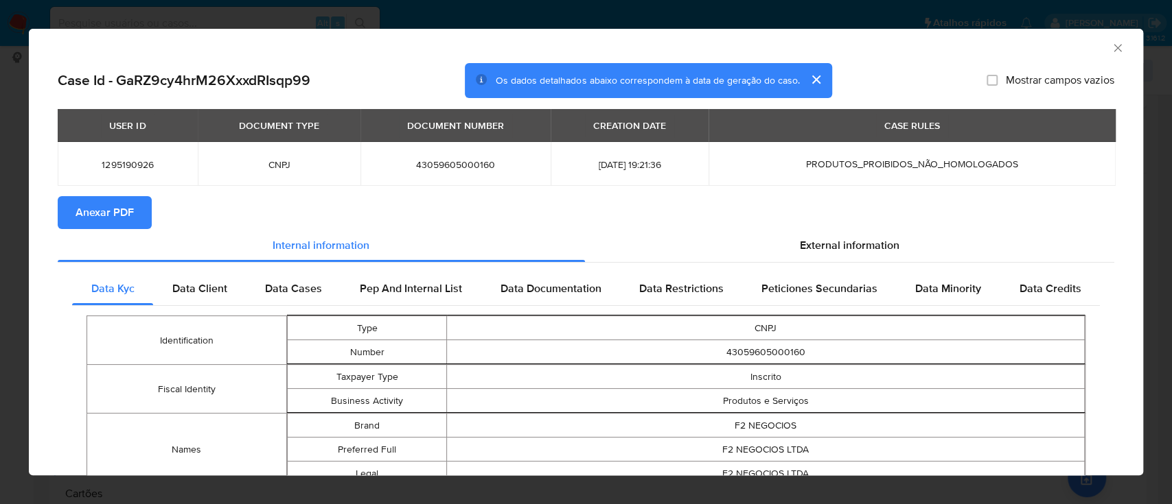
click at [129, 209] on span "Anexar PDF" at bounding box center [105, 213] width 58 height 30
click at [198, 294] on span "Data Client" at bounding box center [199, 289] width 55 height 16
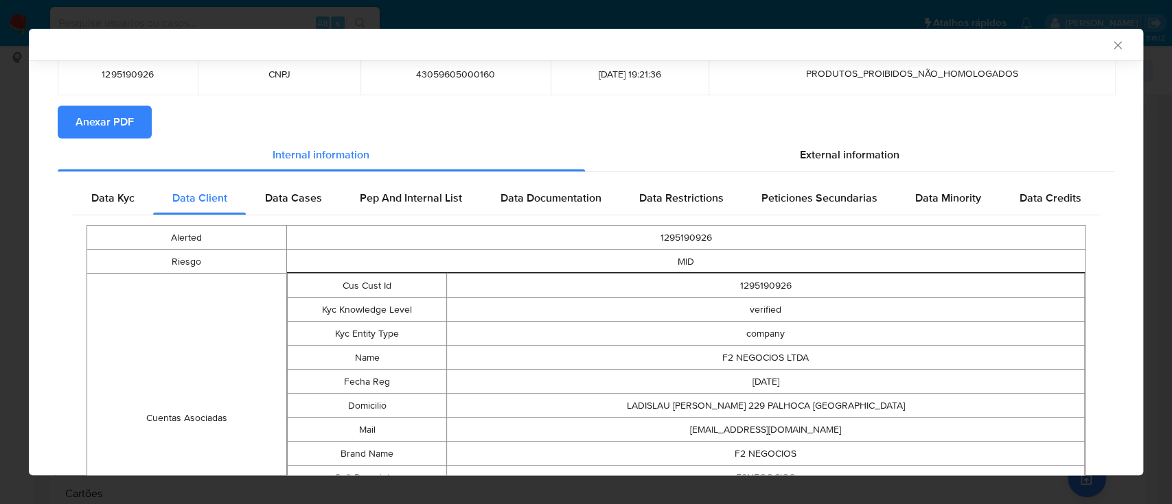
scroll to position [180, 0]
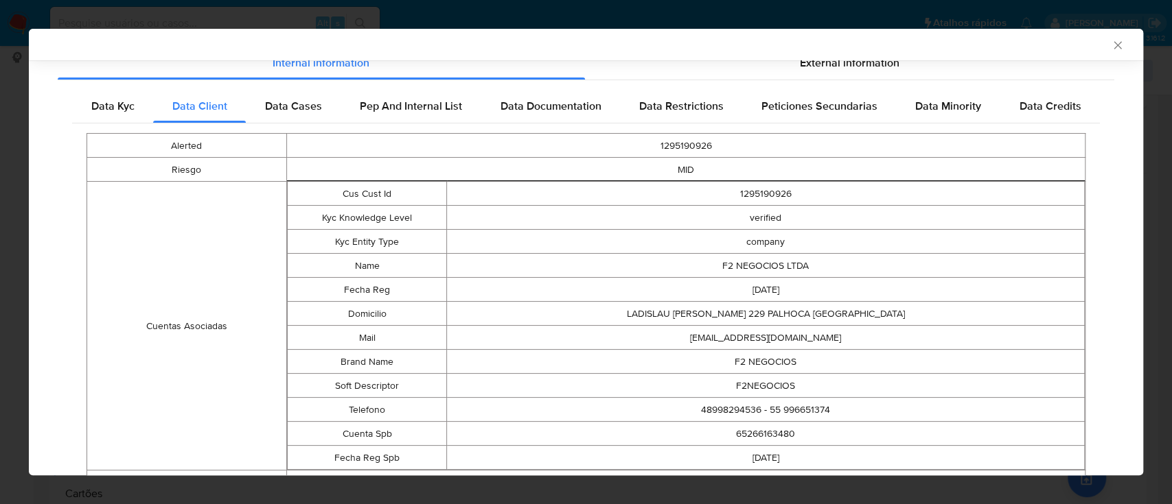
click at [1111, 45] on icon "Fechar a janela" at bounding box center [1118, 45] width 14 height 14
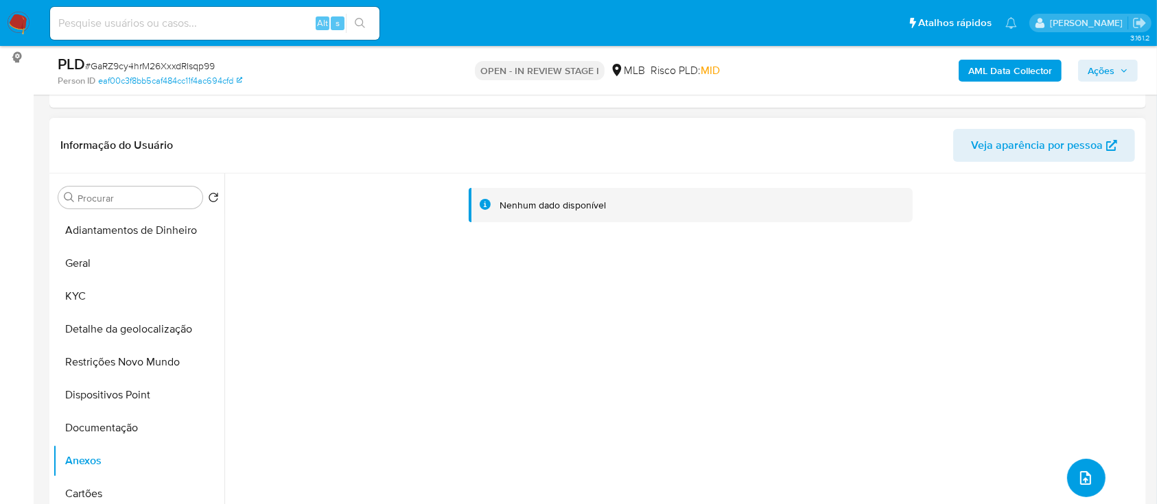
click at [1078, 476] on icon "upload-file" at bounding box center [1086, 478] width 16 height 16
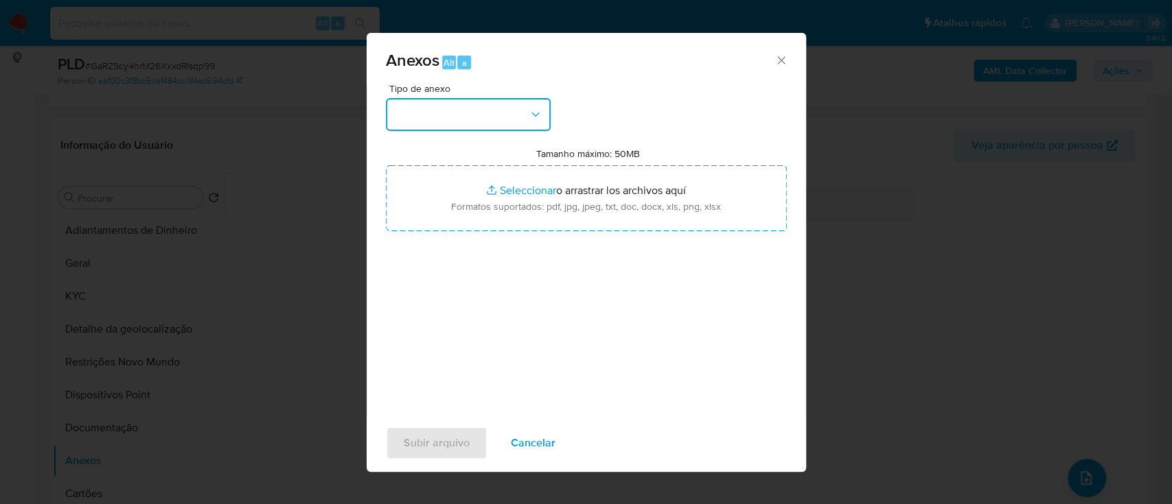
click at [495, 114] on button "button" at bounding box center [468, 114] width 165 height 33
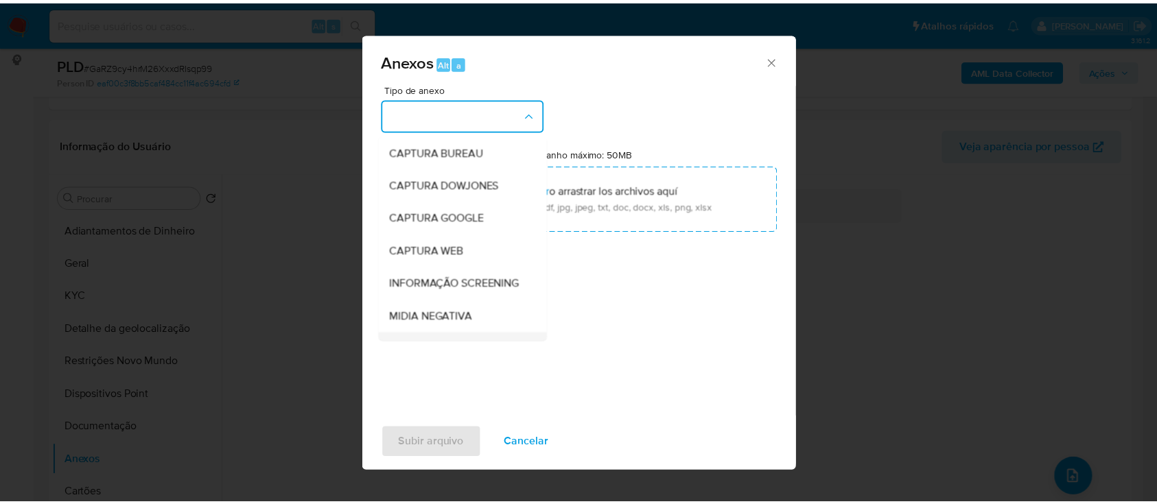
scroll to position [183, 0]
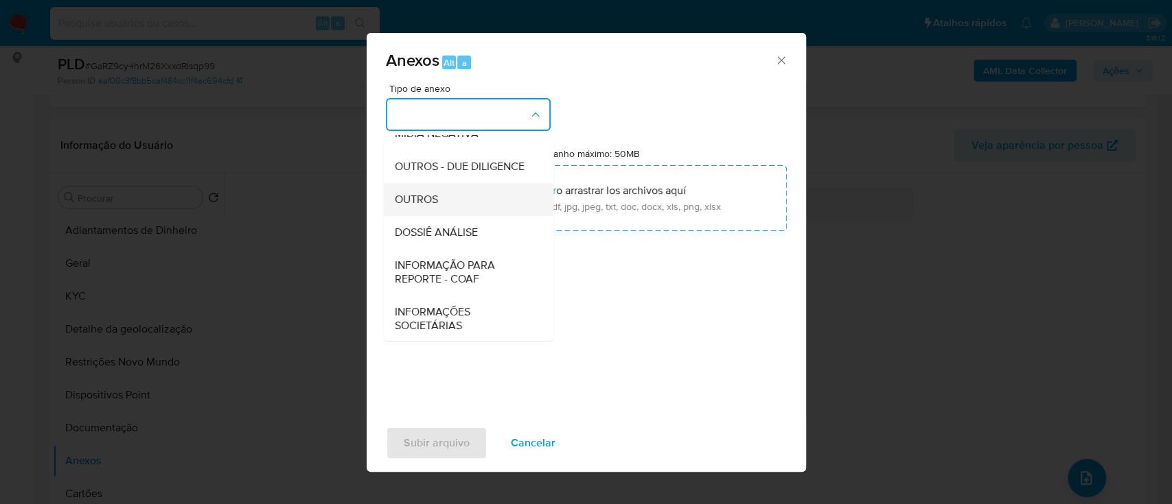
click at [456, 216] on div "OUTROS" at bounding box center [464, 199] width 140 height 33
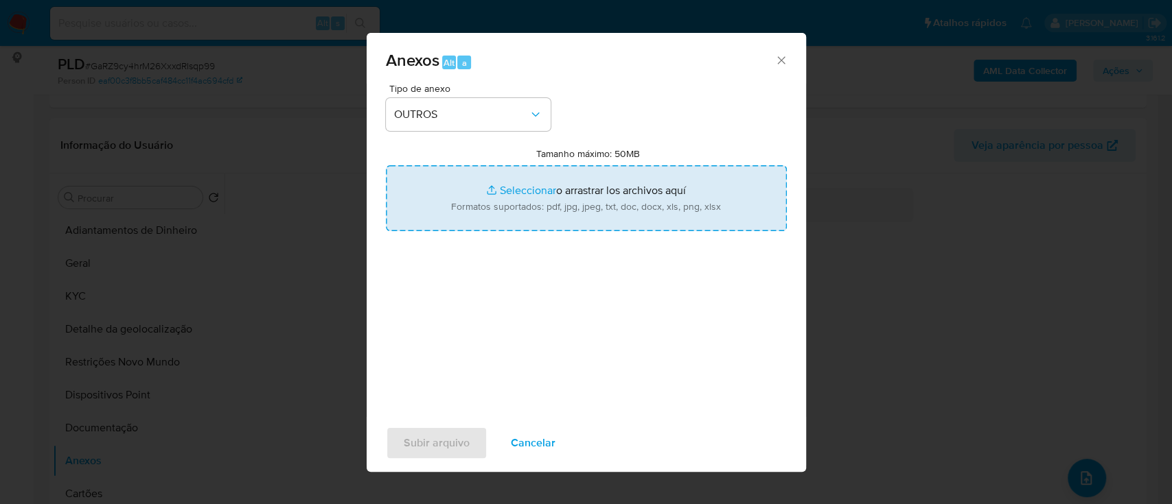
click at [494, 194] on input "Tamanho máximo: 50MB Seleccionar archivos" at bounding box center [586, 198] width 401 height 66
type input "C:\fakepath\SAR - xxx - CNPJ 43059605000160 - F2 NEGOCIOS LTDA.pdf"
click at [522, 195] on input "Tamanho máximo: 50MB Seleccionar archivos" at bounding box center [586, 198] width 401 height 66
type input "C:\fakepath\Mulan 1295190926_2025_10_01_05_50_58.xlsx"
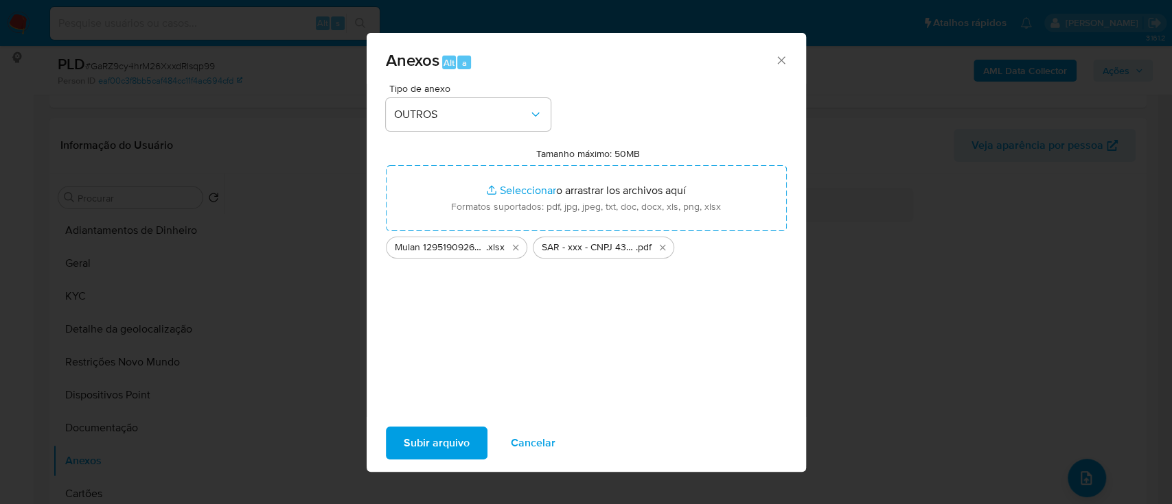
click at [445, 434] on span "Subir arquivo" at bounding box center [437, 443] width 66 height 30
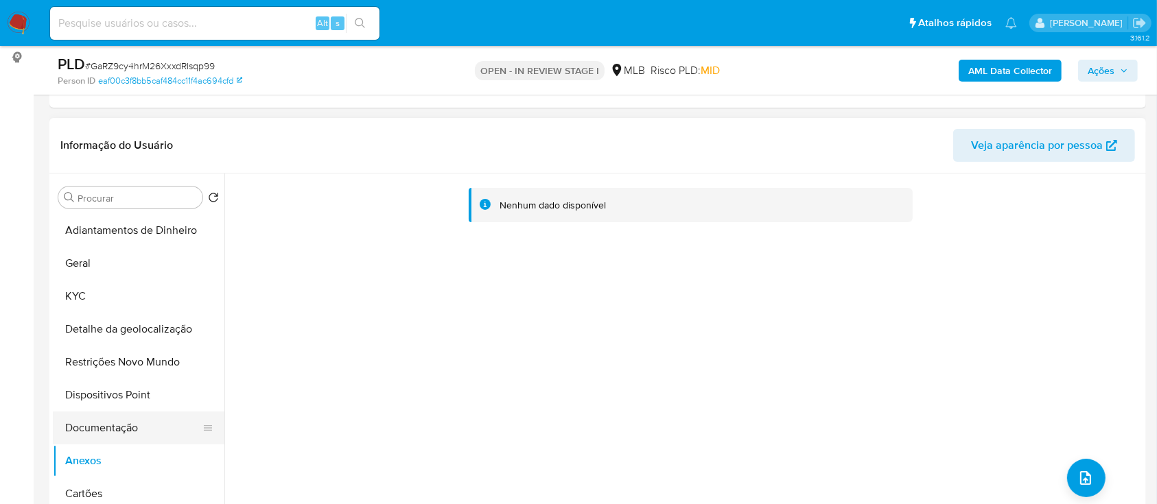
click at [80, 422] on button "Documentação" at bounding box center [133, 428] width 161 height 33
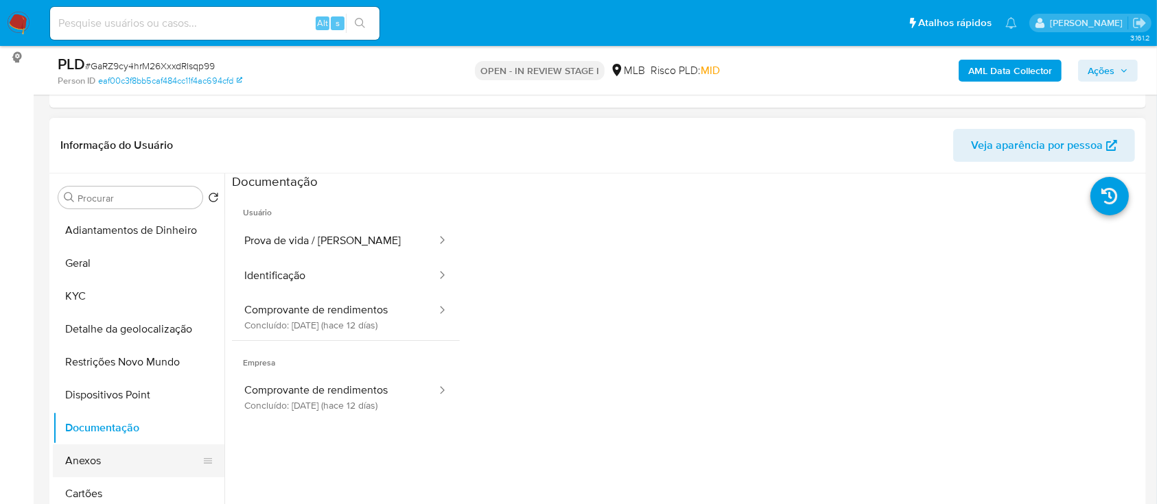
click at [91, 467] on button "Anexos" at bounding box center [133, 461] width 161 height 33
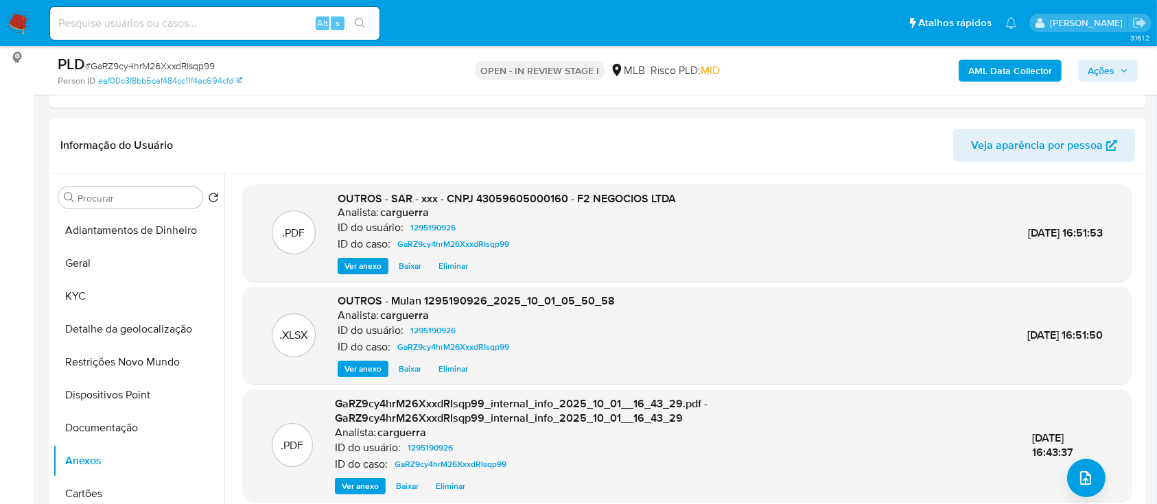
click at [1086, 66] on button "Ações" at bounding box center [1108, 71] width 60 height 22
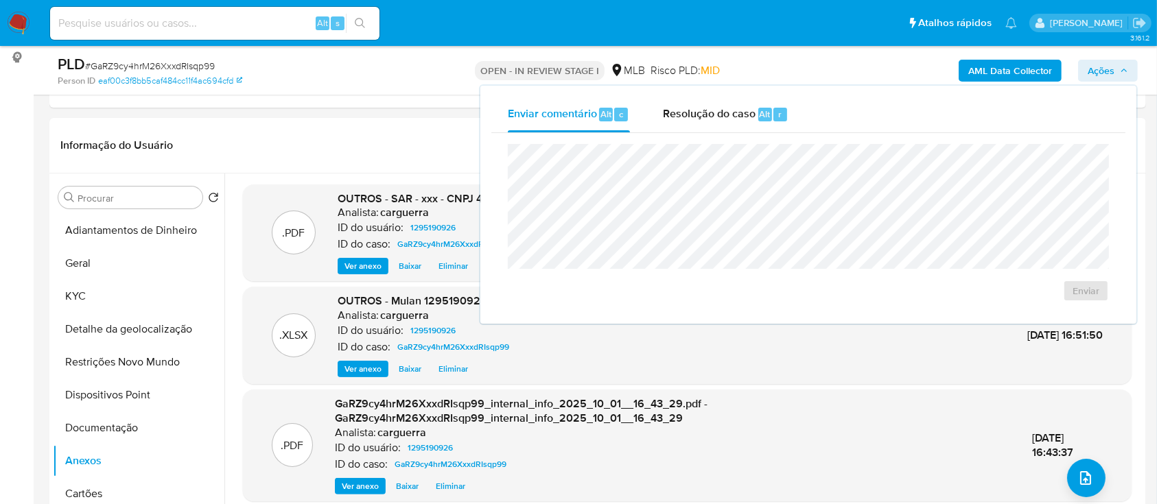
drag, startPoint x: 695, startPoint y: 113, endPoint x: 702, endPoint y: 141, distance: 29.8
click at [695, 113] on span "Resolução do caso" at bounding box center [709, 114] width 93 height 16
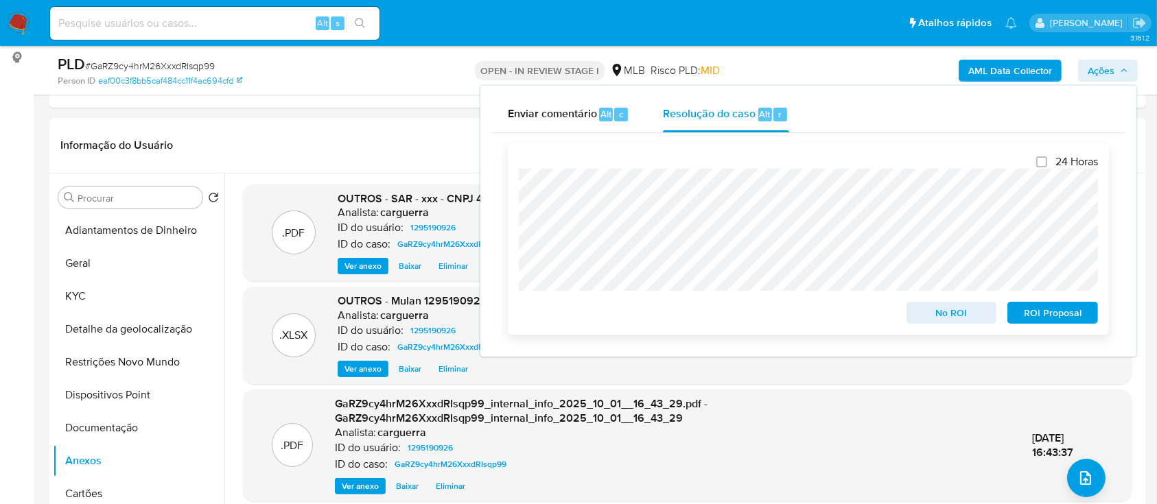
click at [1045, 318] on span "ROI Proposal" at bounding box center [1052, 312] width 71 height 19
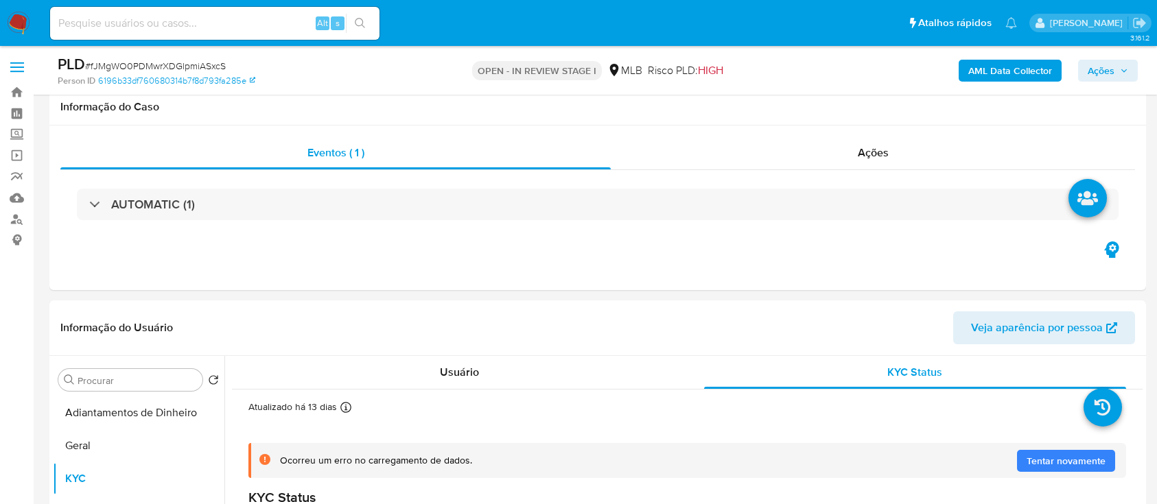
select select "10"
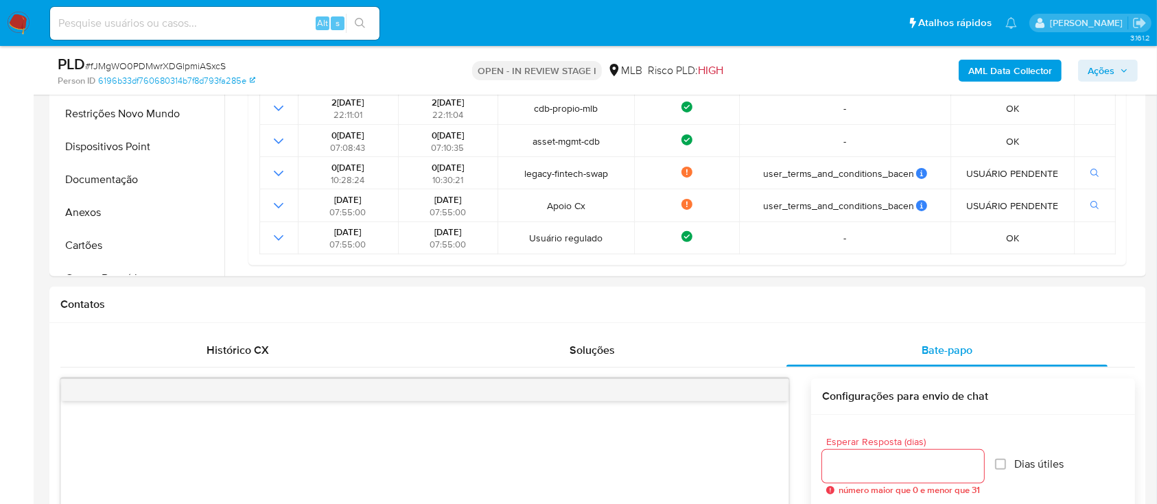
scroll to position [275, 0]
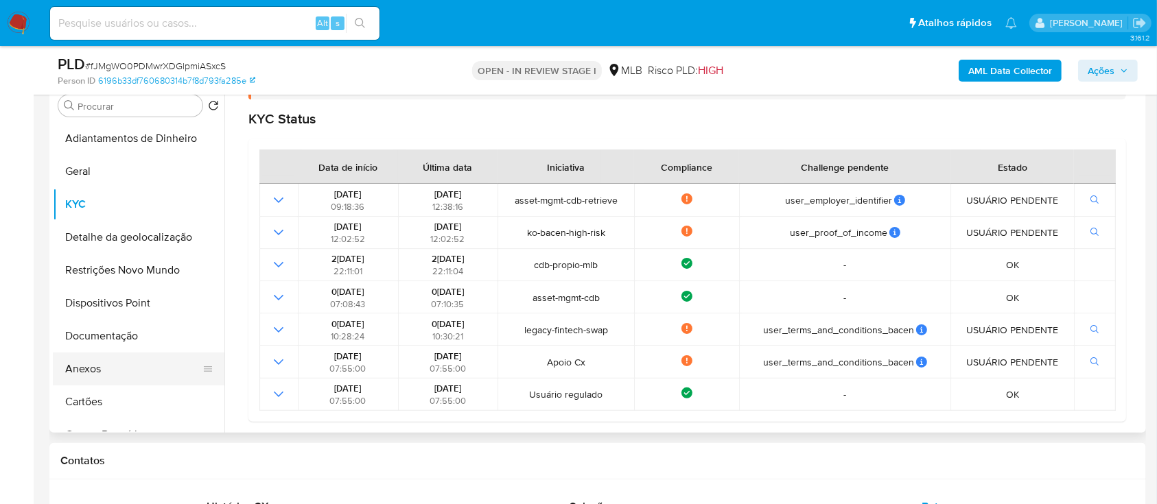
click at [121, 369] on button "Anexos" at bounding box center [133, 369] width 161 height 33
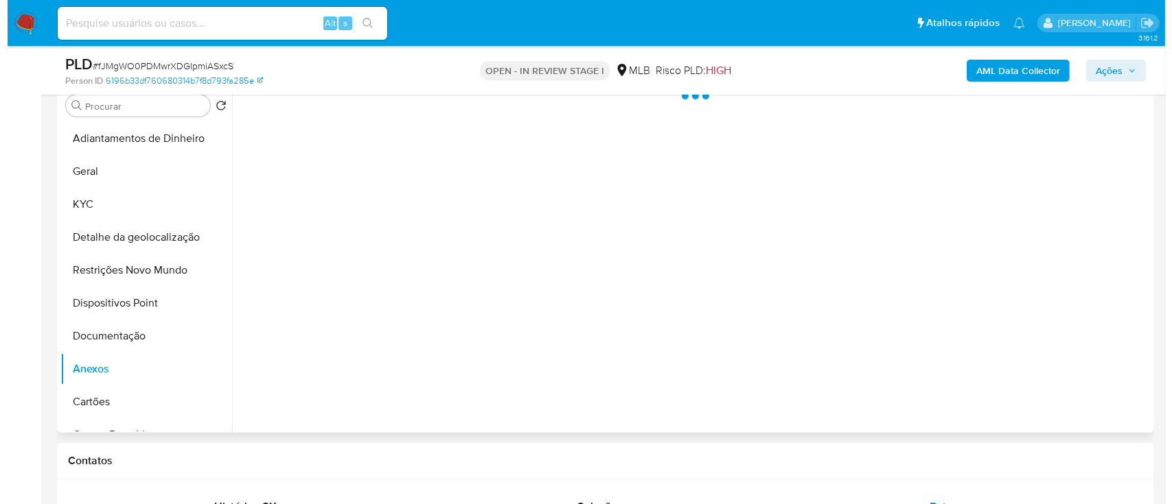
scroll to position [0, 0]
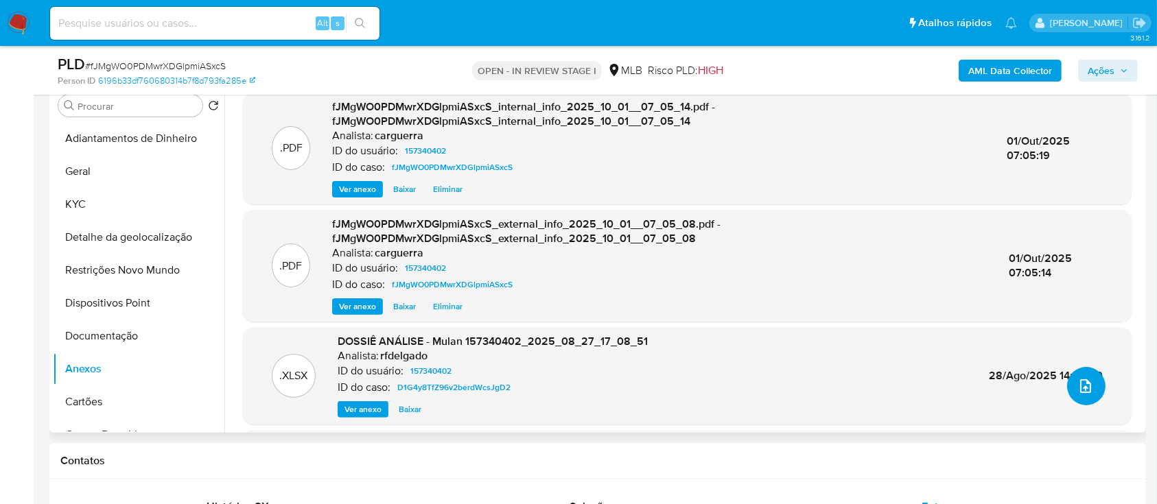
click at [1087, 395] on button "upload-file" at bounding box center [1086, 386] width 38 height 38
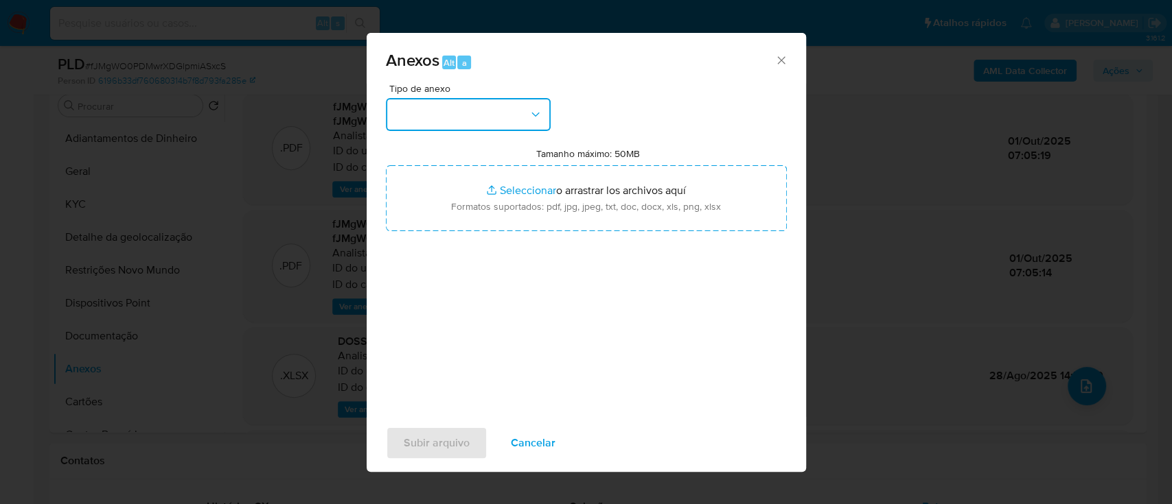
click at [469, 121] on button "button" at bounding box center [468, 114] width 165 height 33
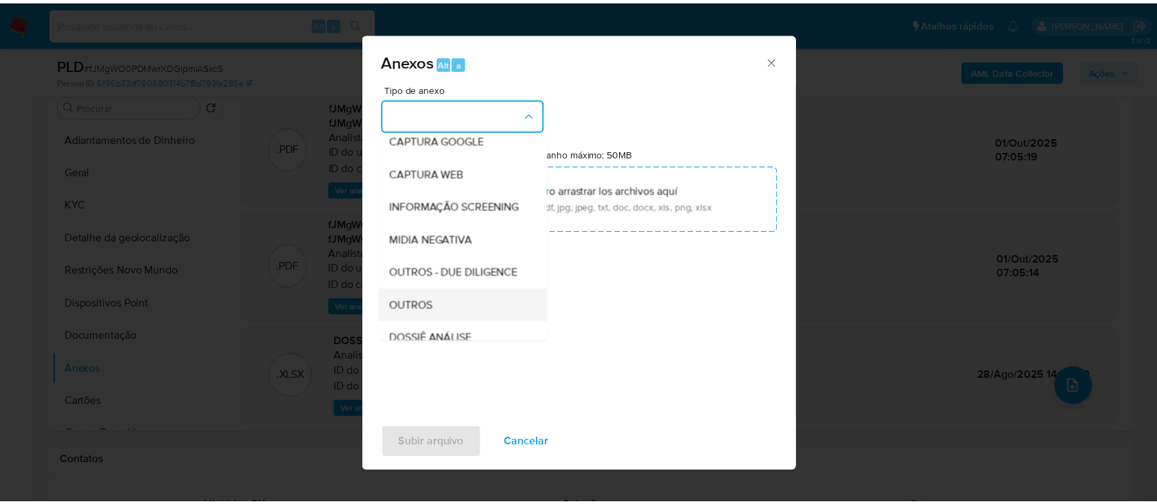
scroll to position [183, 0]
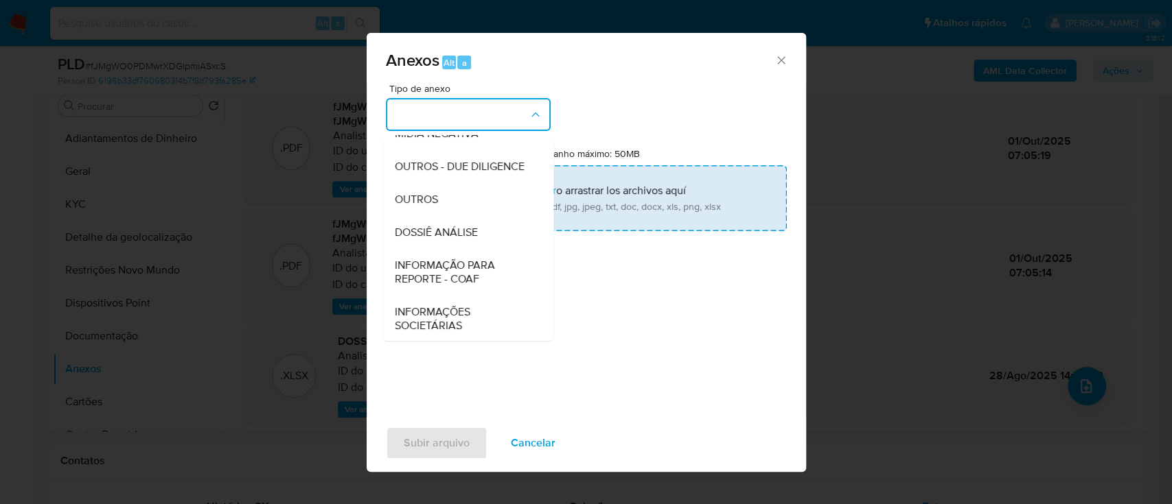
drag, startPoint x: 436, startPoint y: 224, endPoint x: 445, endPoint y: 214, distance: 14.1
click at [436, 207] on span "OUTROS" at bounding box center [415, 200] width 43 height 14
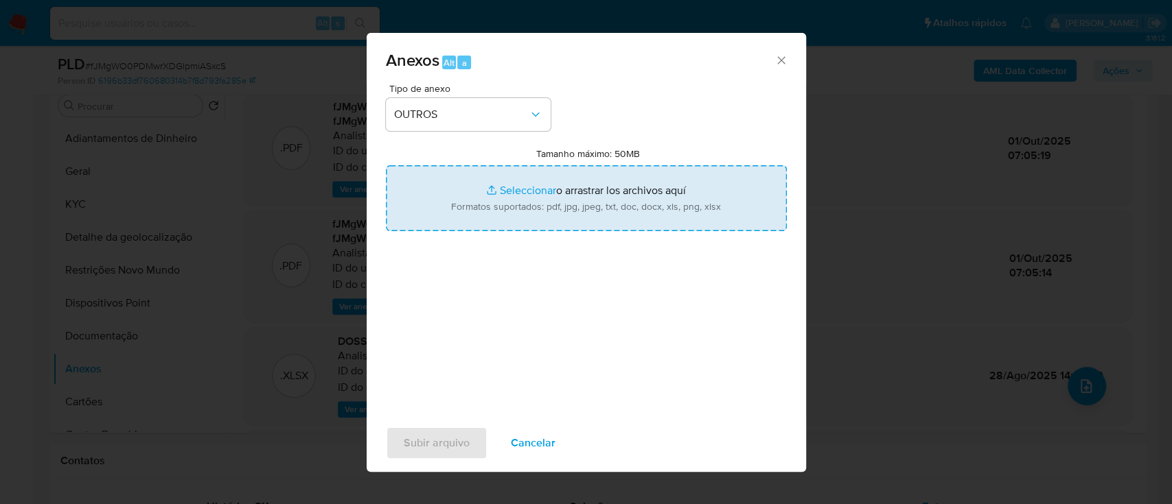
click at [538, 184] on input "Tamanho máximo: 50MB Seleccionar archivos" at bounding box center [586, 198] width 401 height 66
type input "C:\fakepath\Mulan 157340402_2025_09_29_16_21_50.xlsx"
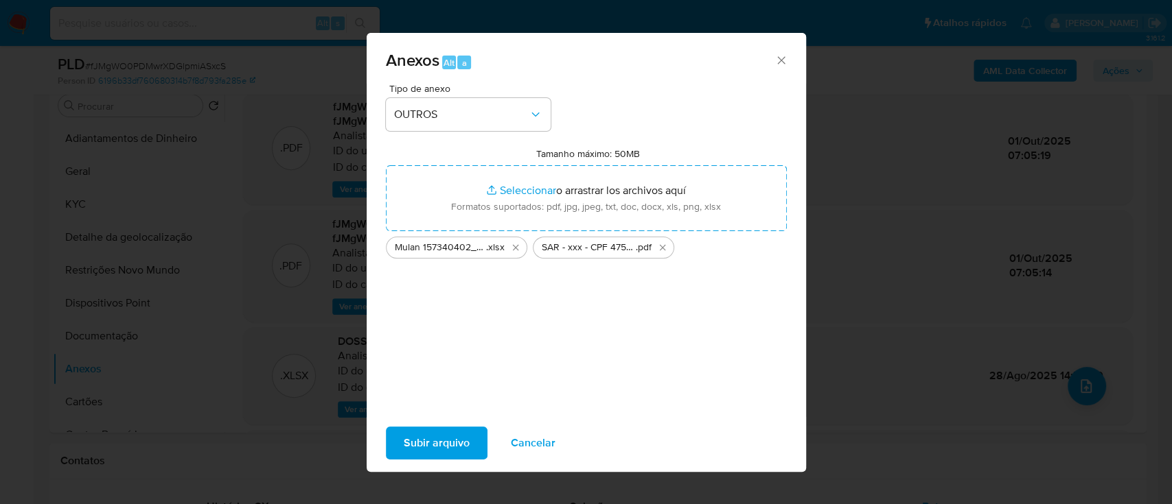
click at [433, 451] on span "Subir arquivo" at bounding box center [437, 443] width 66 height 30
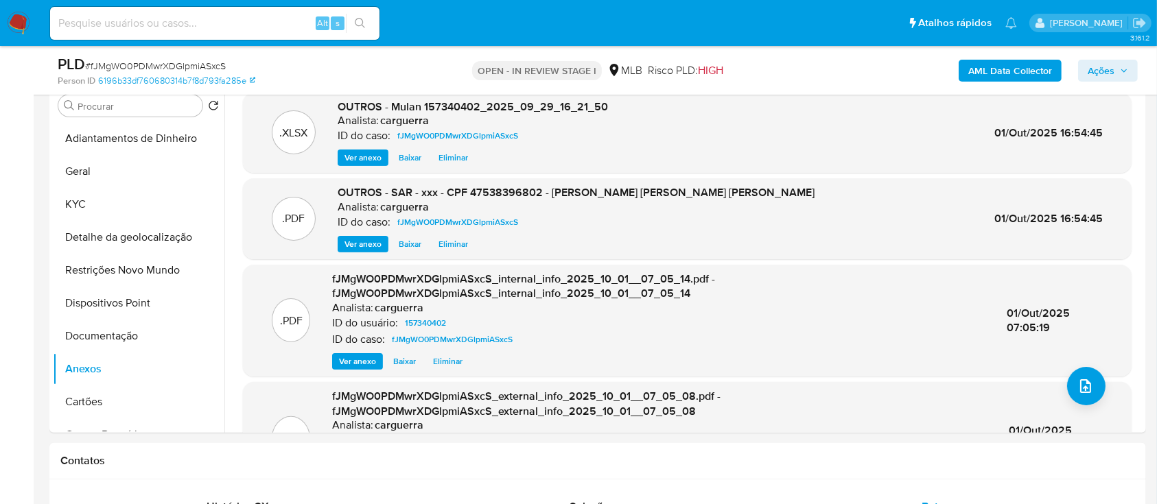
click at [1117, 69] on span "Ações" at bounding box center [1108, 70] width 40 height 19
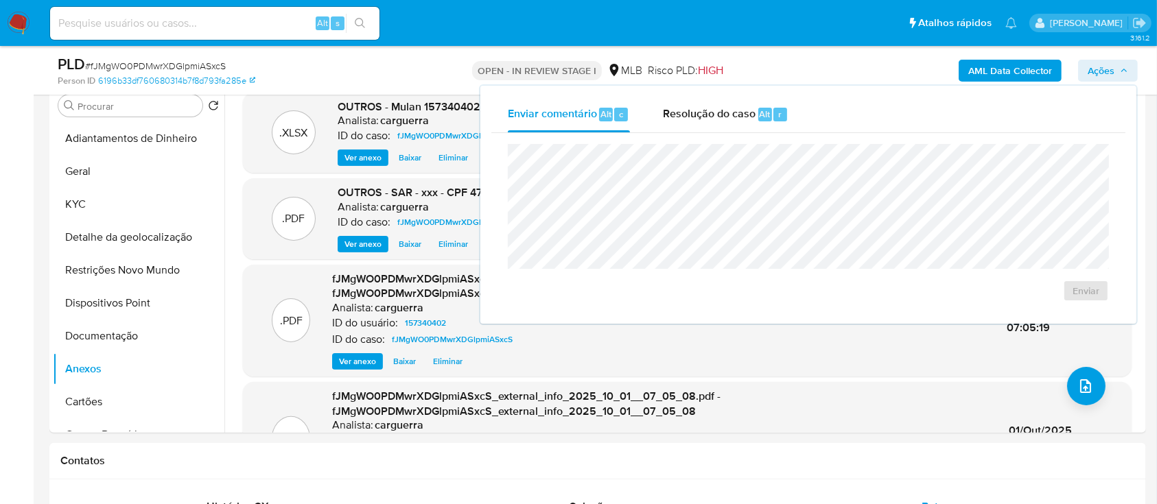
drag, startPoint x: 703, startPoint y: 103, endPoint x: 693, endPoint y: 135, distance: 33.2
click at [701, 106] on div "Resolução do caso Alt r" at bounding box center [726, 115] width 126 height 36
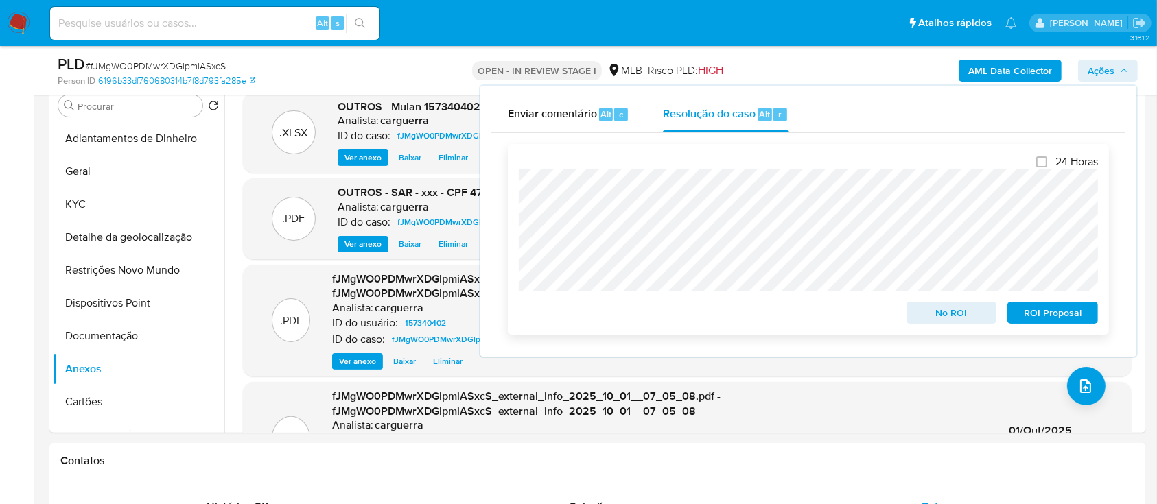
drag, startPoint x: 1045, startPoint y: 319, endPoint x: 1039, endPoint y: 315, distance: 7.4
click at [1043, 320] on span "ROI Proposal" at bounding box center [1052, 312] width 71 height 19
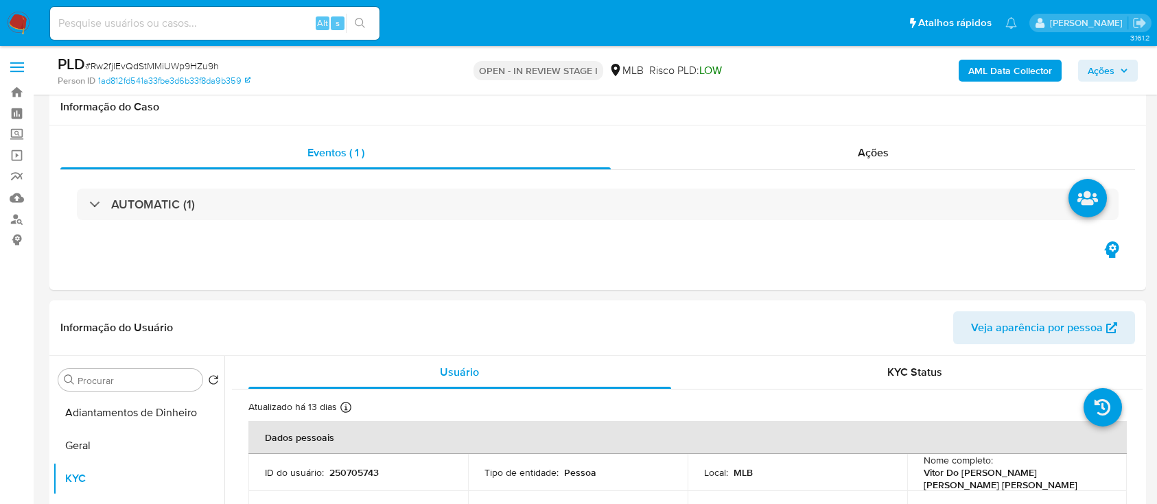
select select "10"
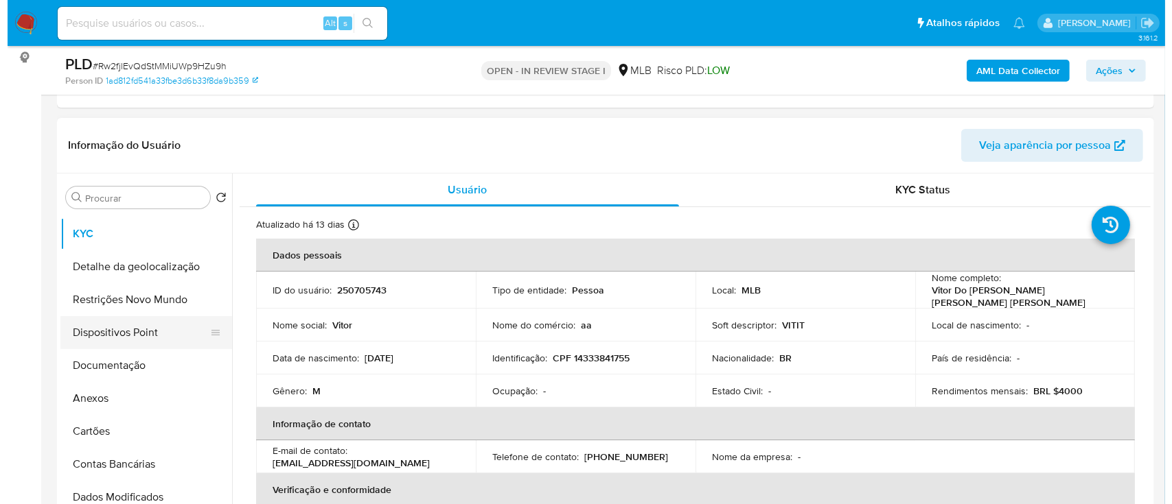
scroll to position [91, 0]
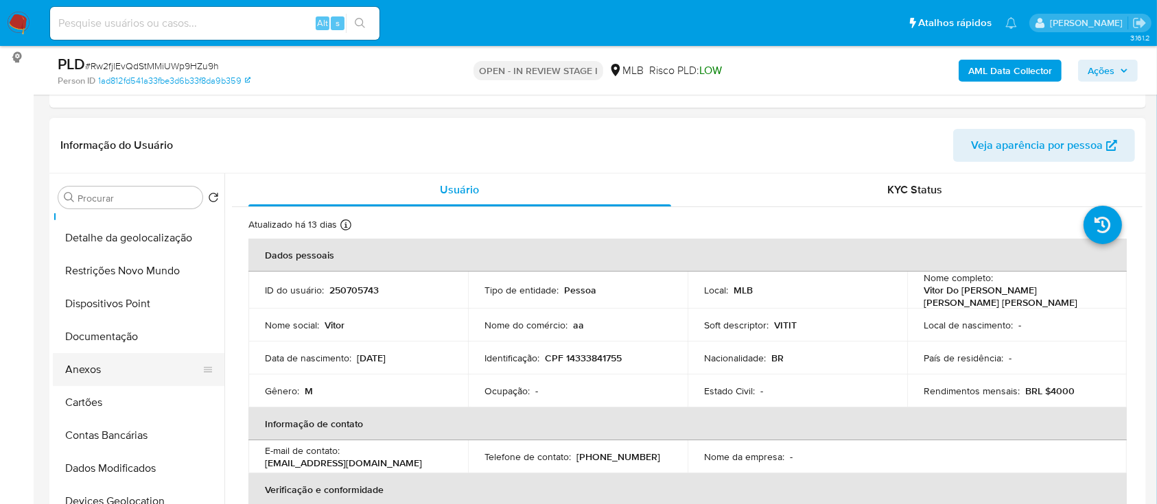
drag, startPoint x: 94, startPoint y: 365, endPoint x: 102, endPoint y: 365, distance: 7.6
click at [94, 365] on button "Anexos" at bounding box center [133, 369] width 161 height 33
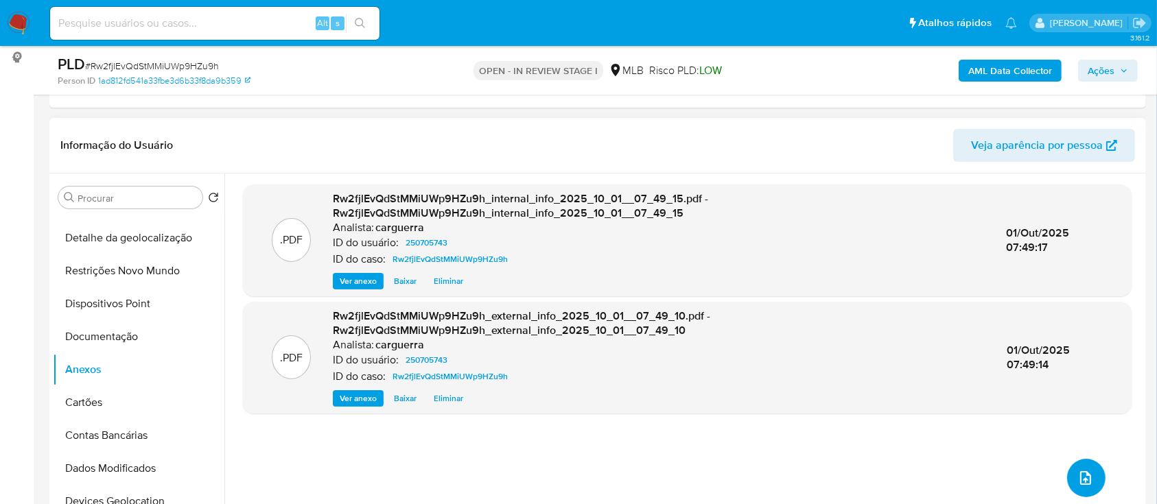
click at [1078, 482] on icon "upload-file" at bounding box center [1086, 478] width 16 height 16
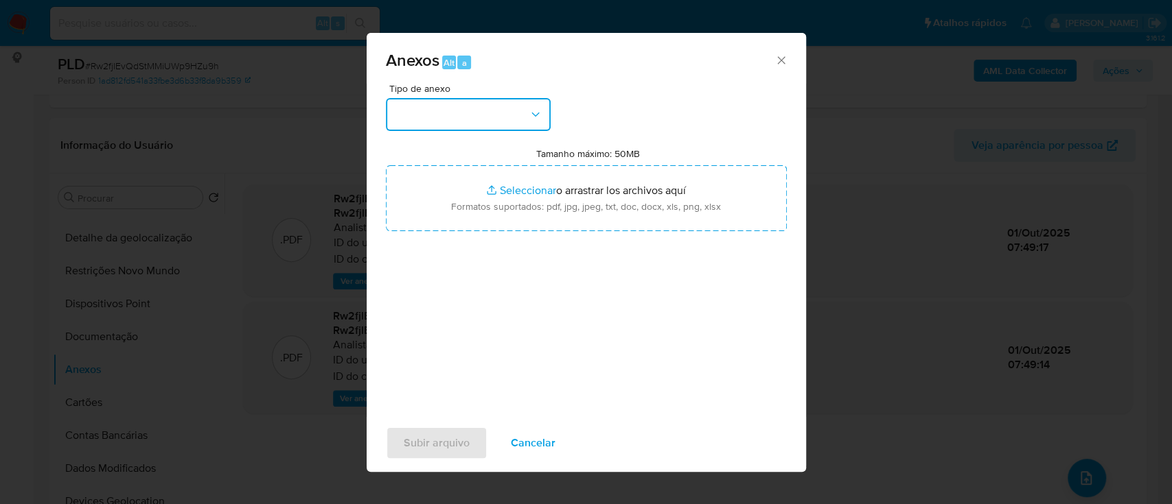
click at [486, 98] on button "button" at bounding box center [468, 114] width 165 height 33
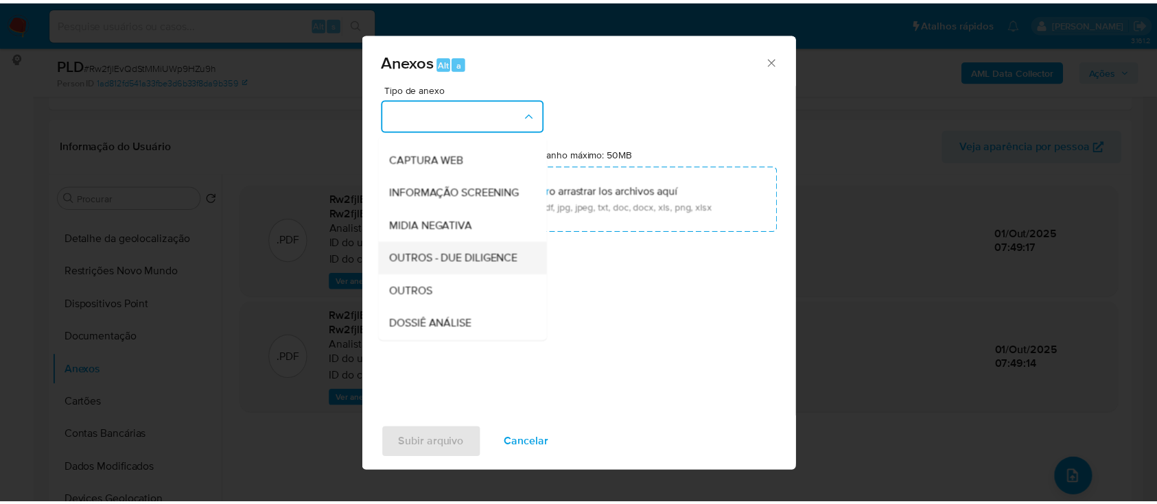
scroll to position [183, 0]
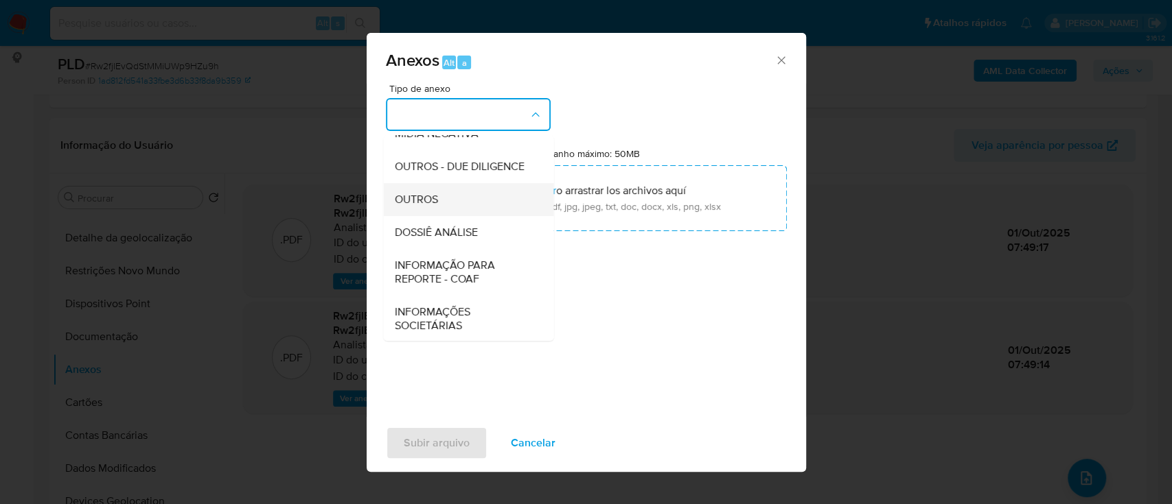
click at [416, 212] on div "OUTROS" at bounding box center [464, 199] width 140 height 33
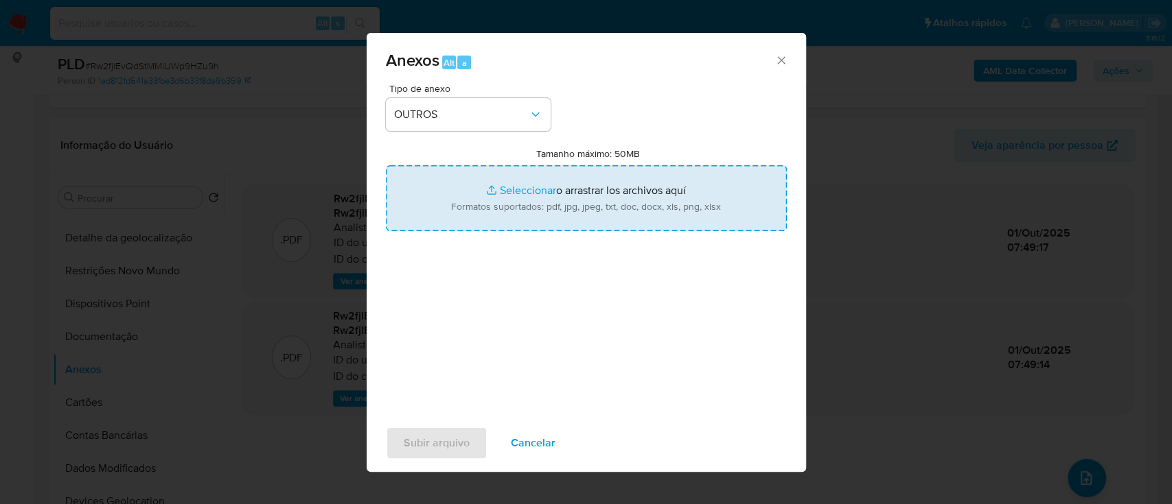
click at [520, 194] on input "Tamanho máximo: 50MB Seleccionar archivos" at bounding box center [586, 198] width 401 height 66
type input "C:\fakepath\Mulan 250705743_2025_09_29_16_18_51.xlsx"
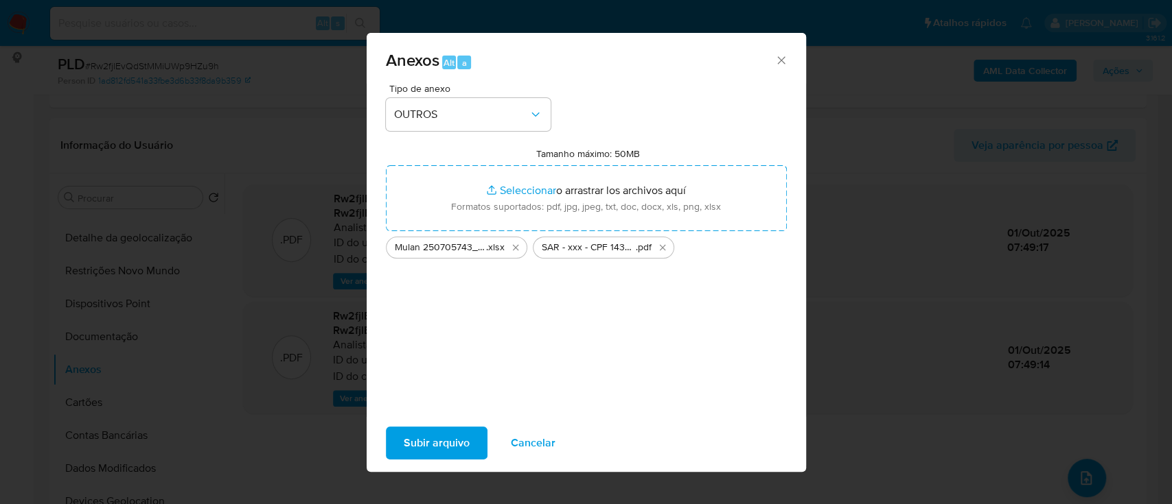
click at [434, 443] on span "Subir arquivo" at bounding box center [437, 443] width 66 height 30
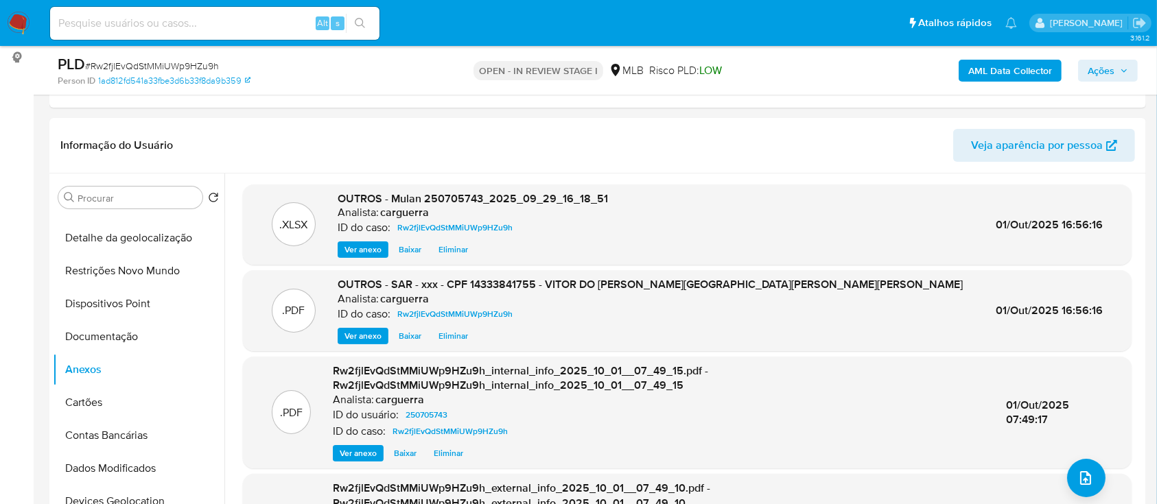
click at [1120, 70] on icon "button" at bounding box center [1124, 71] width 8 height 8
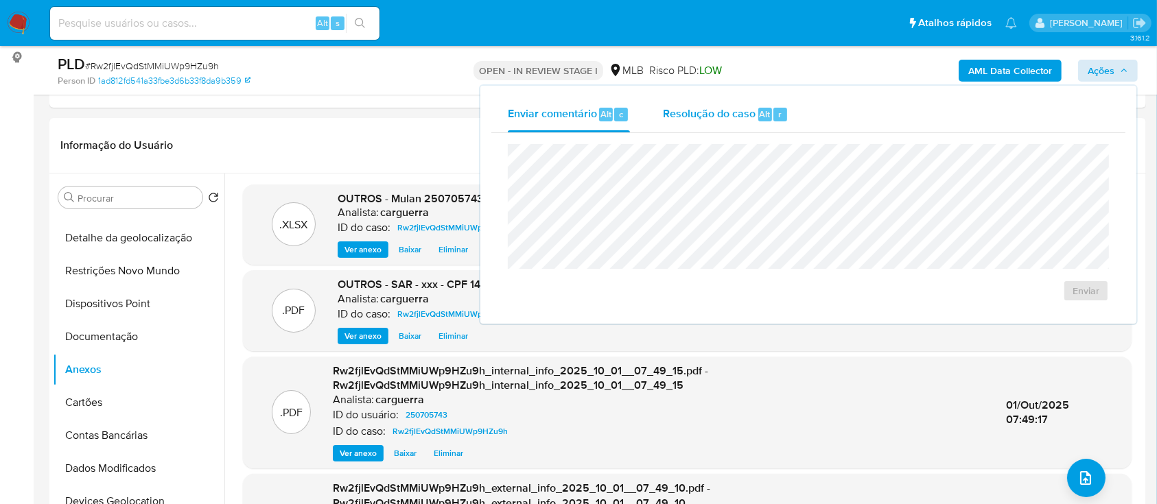
click at [688, 119] on span "Resolução do caso" at bounding box center [709, 114] width 93 height 16
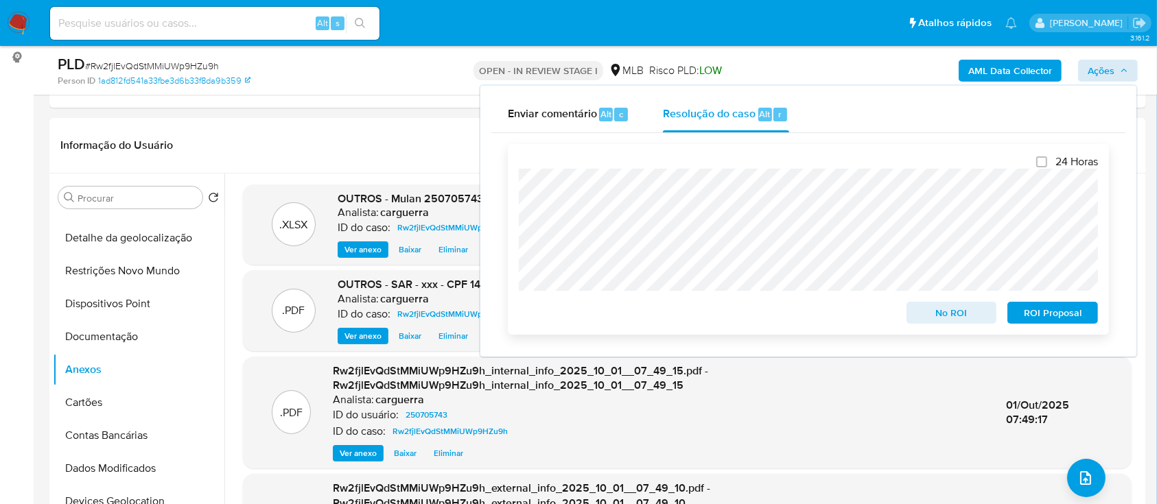
click at [1044, 317] on span "ROI Proposal" at bounding box center [1052, 312] width 71 height 19
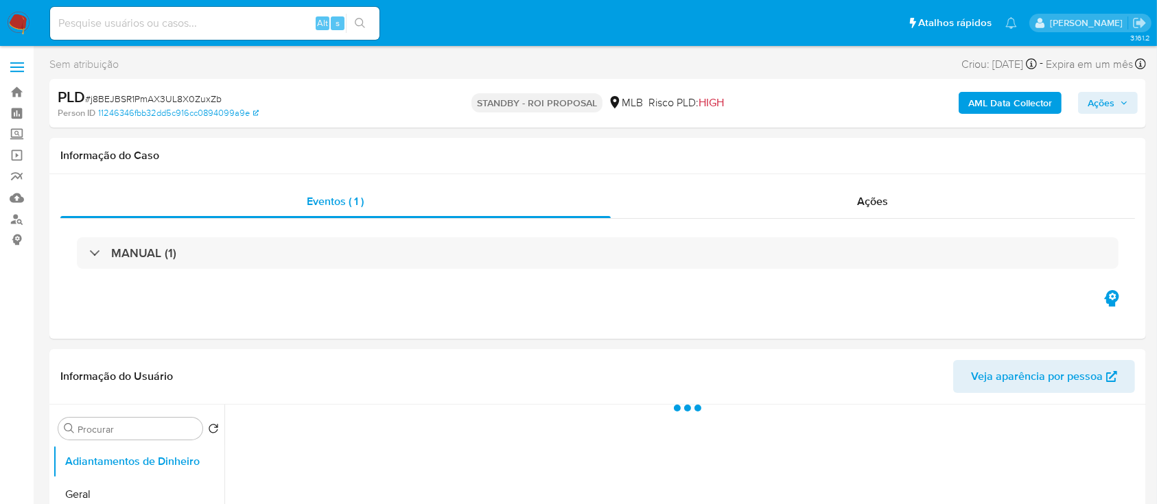
select select "10"
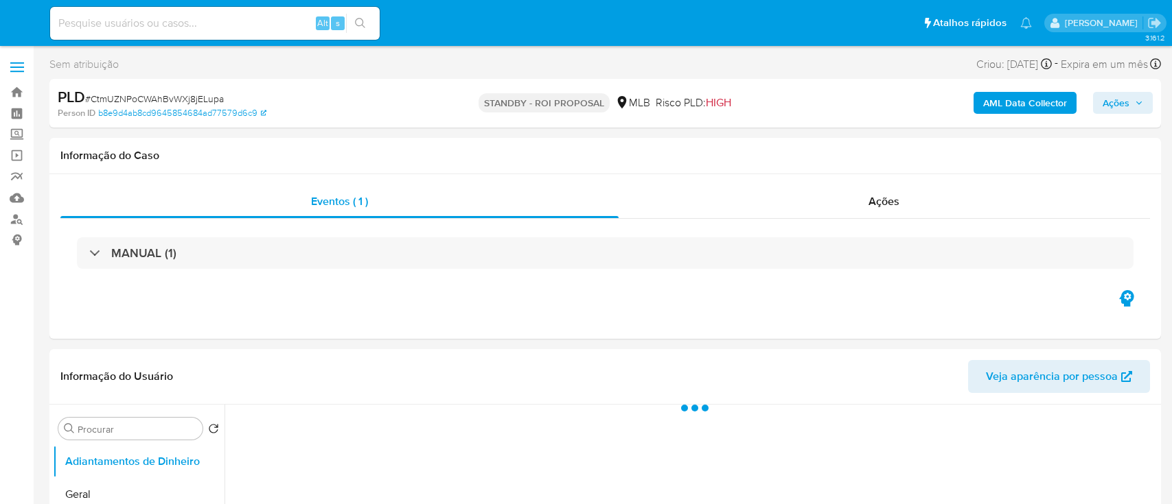
select select "10"
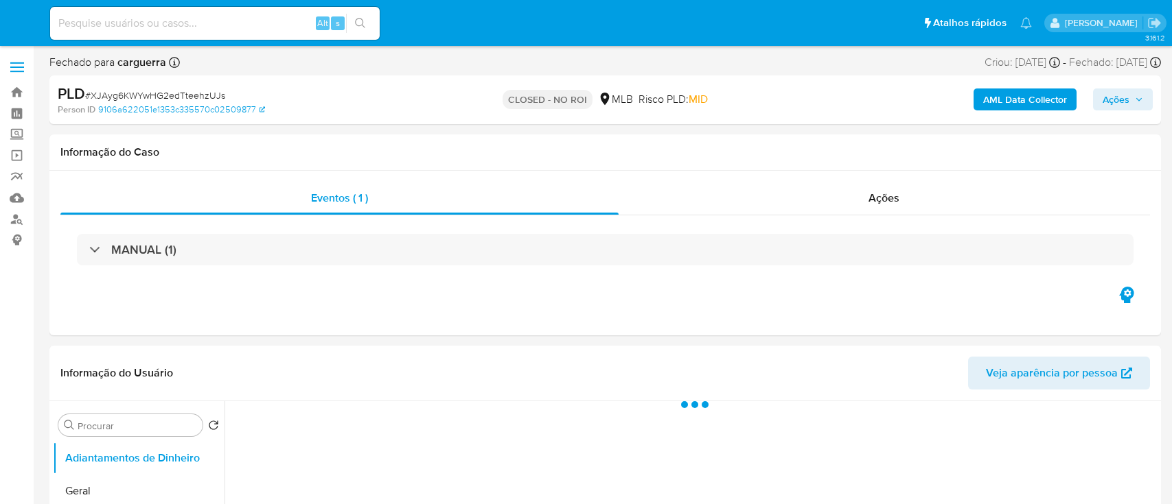
select select "10"
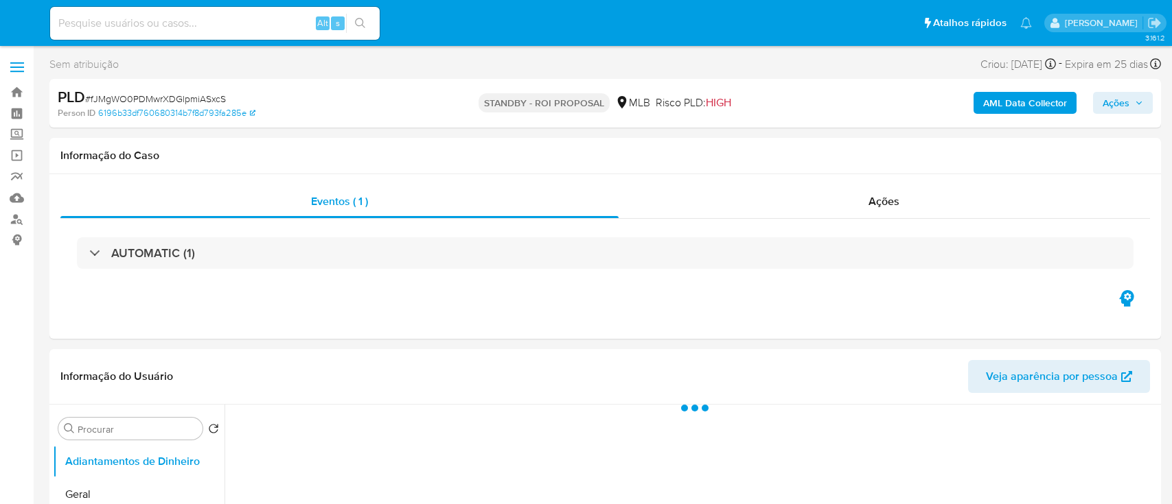
select select "10"
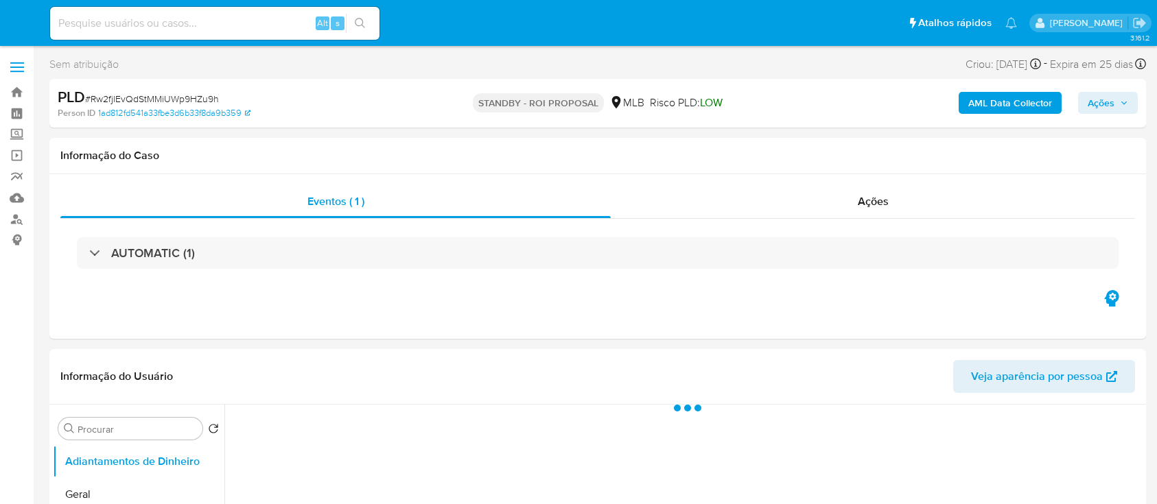
select select "10"
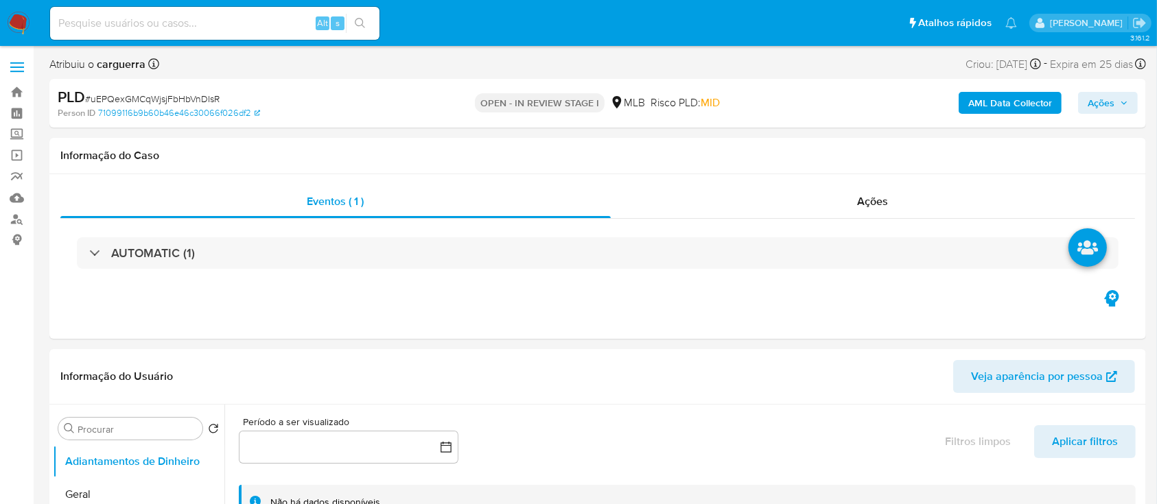
drag, startPoint x: 1111, startPoint y: 97, endPoint x: 1066, endPoint y: 109, distance: 46.1
click at [1111, 98] on span "Ações" at bounding box center [1101, 103] width 27 height 22
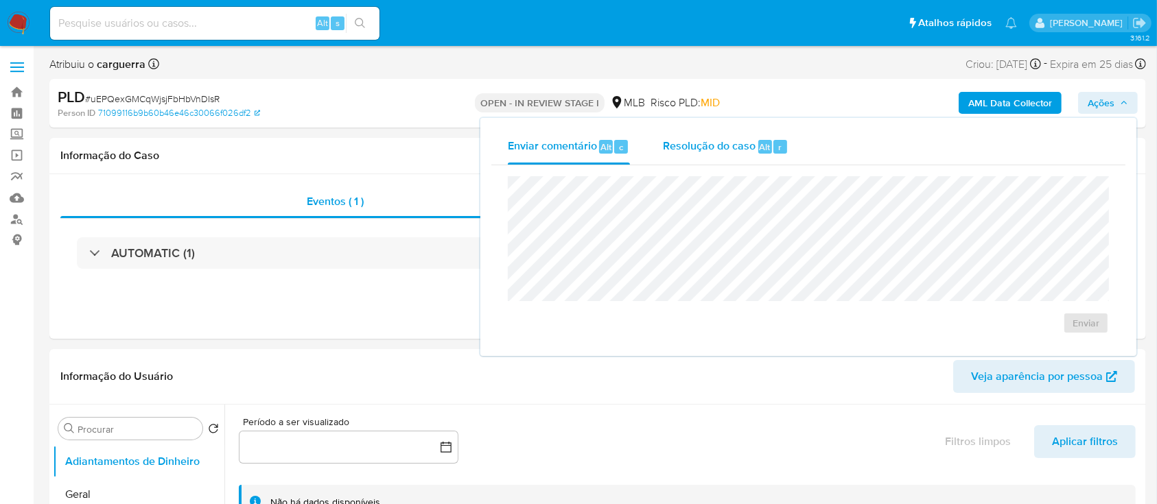
click at [706, 152] on span "Resolução do caso" at bounding box center [709, 147] width 93 height 16
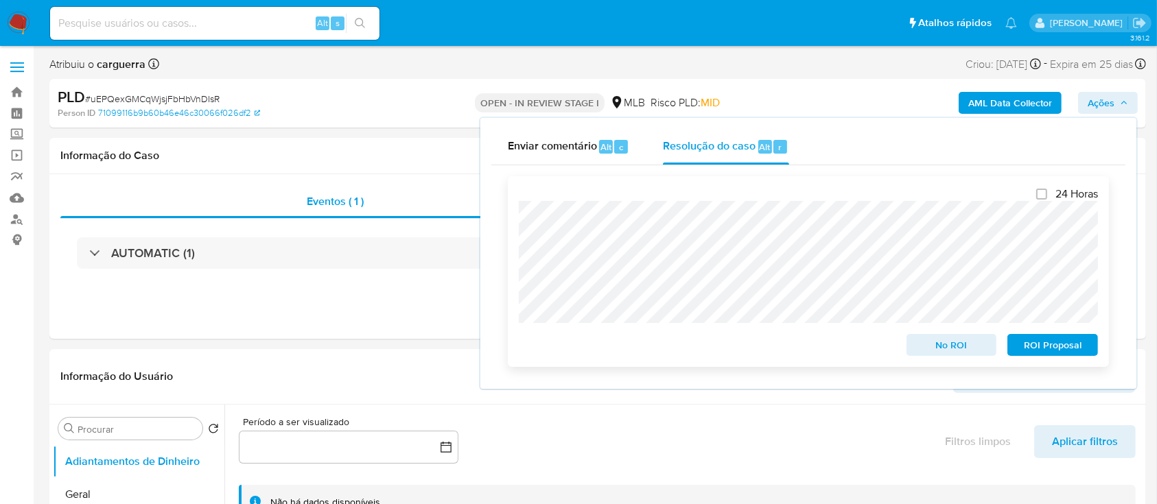
click at [1057, 349] on span "ROI Proposal" at bounding box center [1052, 345] width 71 height 19
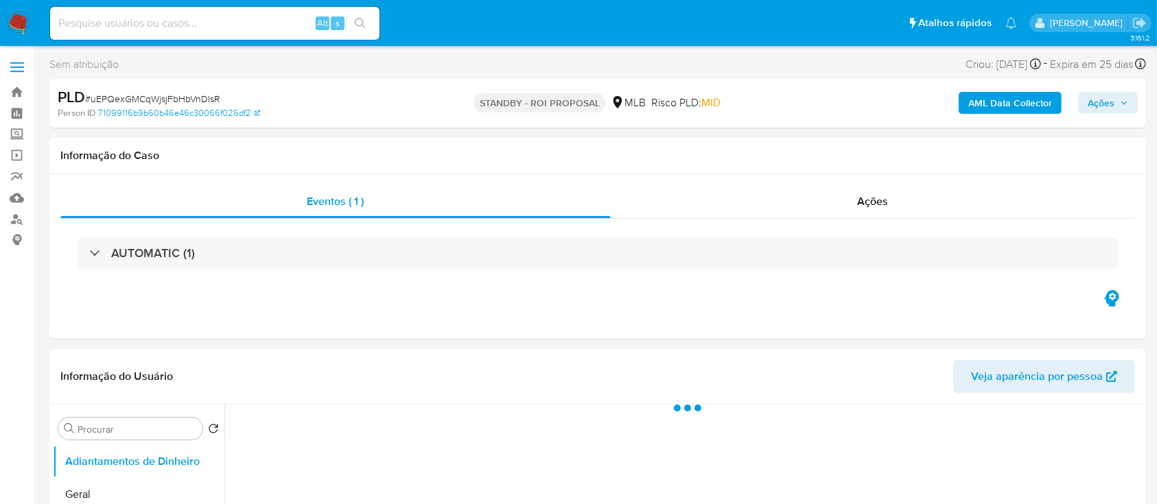
select select "10"
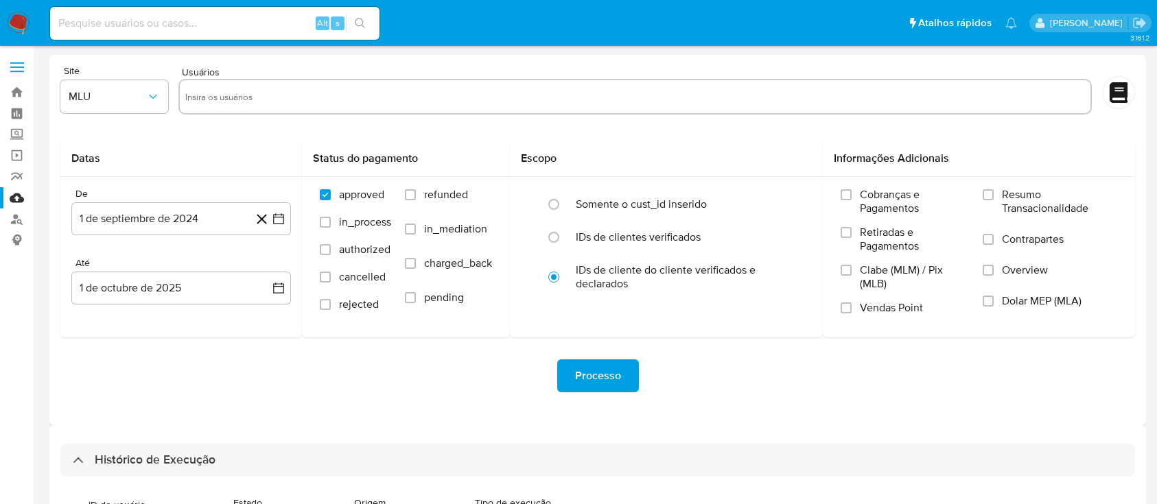
select select "10"
click at [14, 96] on link "Bandeja" at bounding box center [81, 92] width 163 height 21
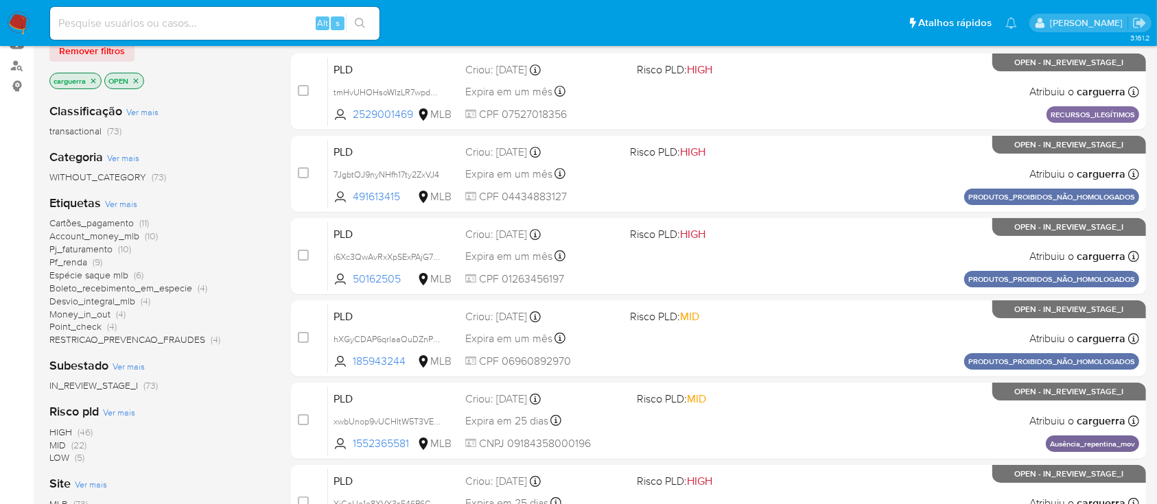
scroll to position [183, 0]
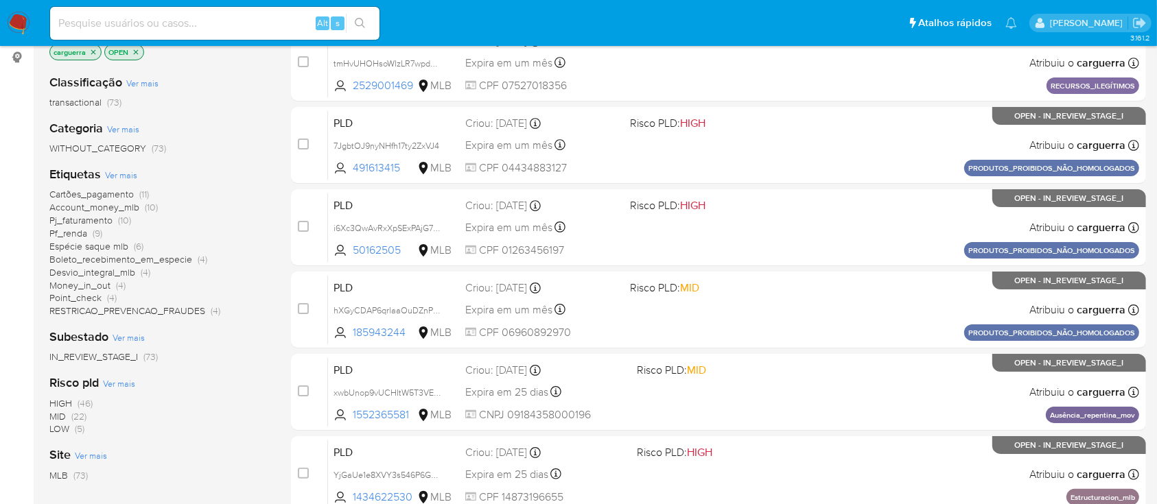
click at [95, 279] on span "Money_in_out" at bounding box center [79, 286] width 61 height 14
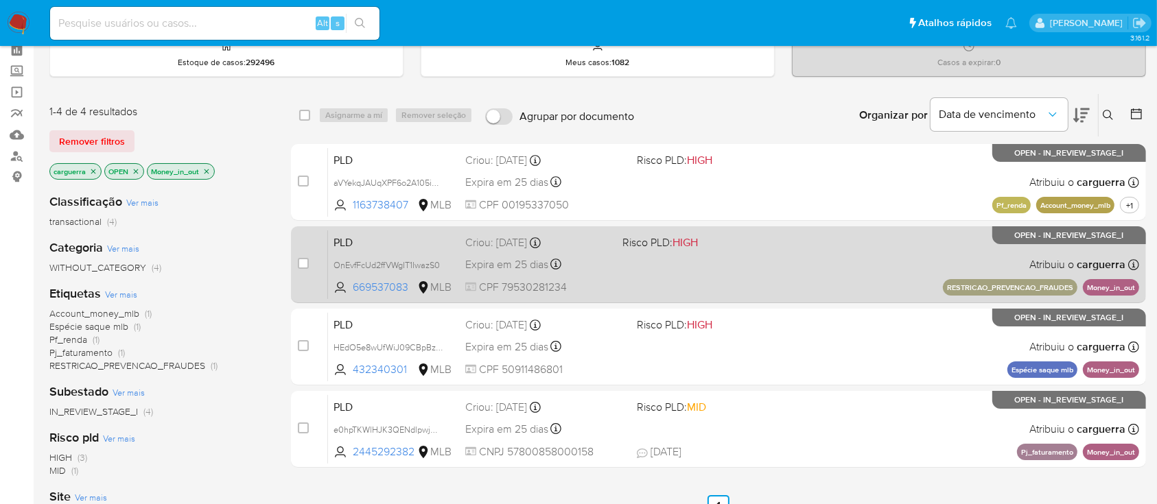
scroll to position [91, 0]
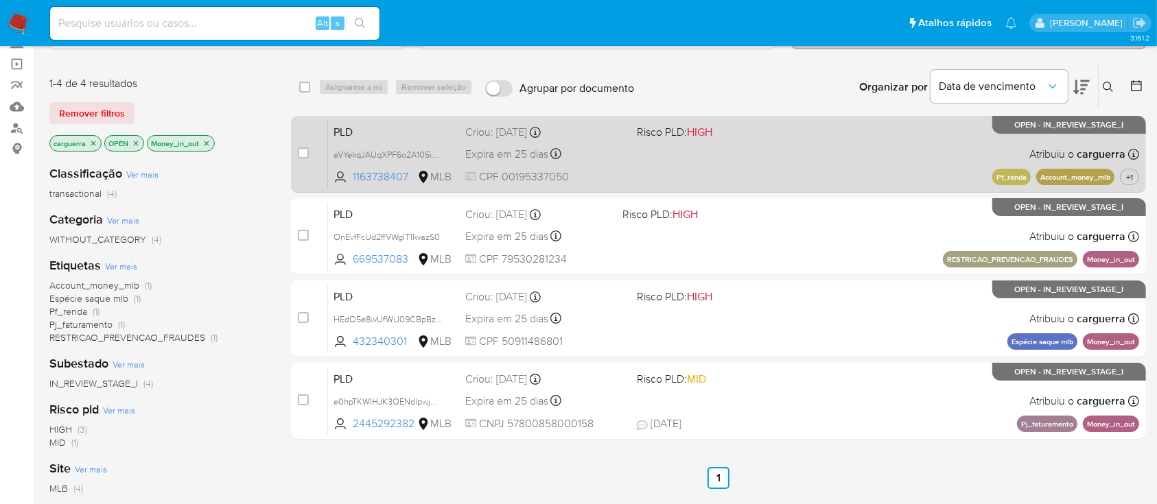
click at [812, 150] on div "PLD aVYekqJAUqXPF6o2A105iAgU 1163738407 MLB Risco PLD: HIGH Criou: [DATE] Criou…" at bounding box center [733, 153] width 811 height 69
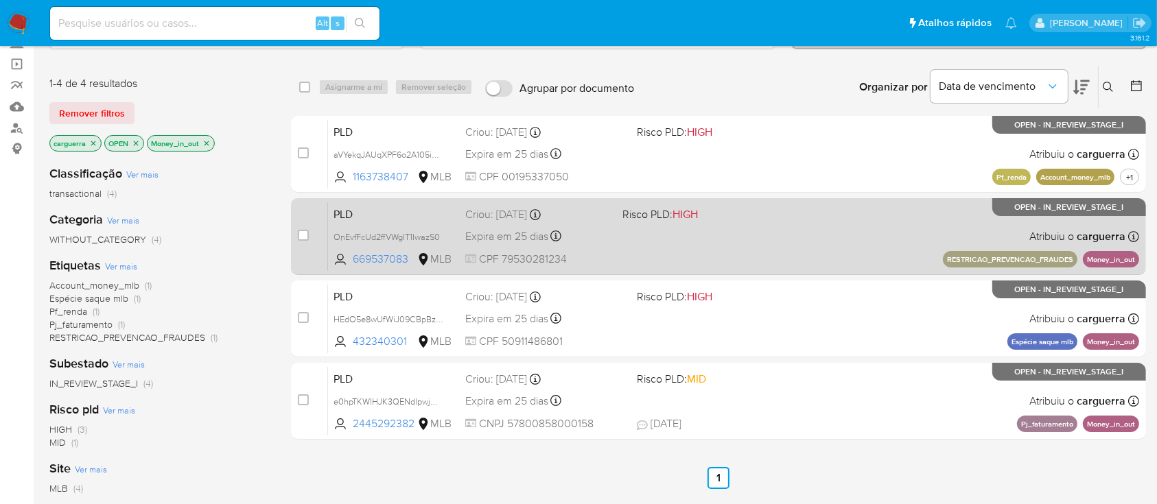
click at [825, 222] on div "PLD OnEvfFcUd2ffVWgIT1IwazS0 669537083 MLB Risco PLD: HIGH Criou: [DATE] Criou:…" at bounding box center [733, 236] width 811 height 69
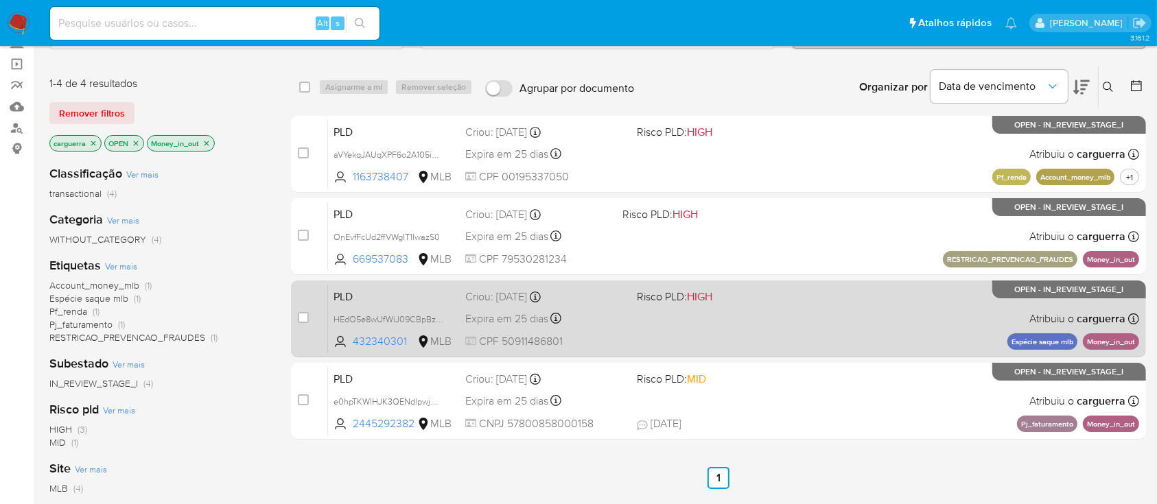
click at [735, 305] on div "PLD HEdO5e8wUfWiJ09CBpBzyhvP 432340301 MLB Risco PLD: HIGH Criou: [DATE] Criou:…" at bounding box center [733, 318] width 811 height 69
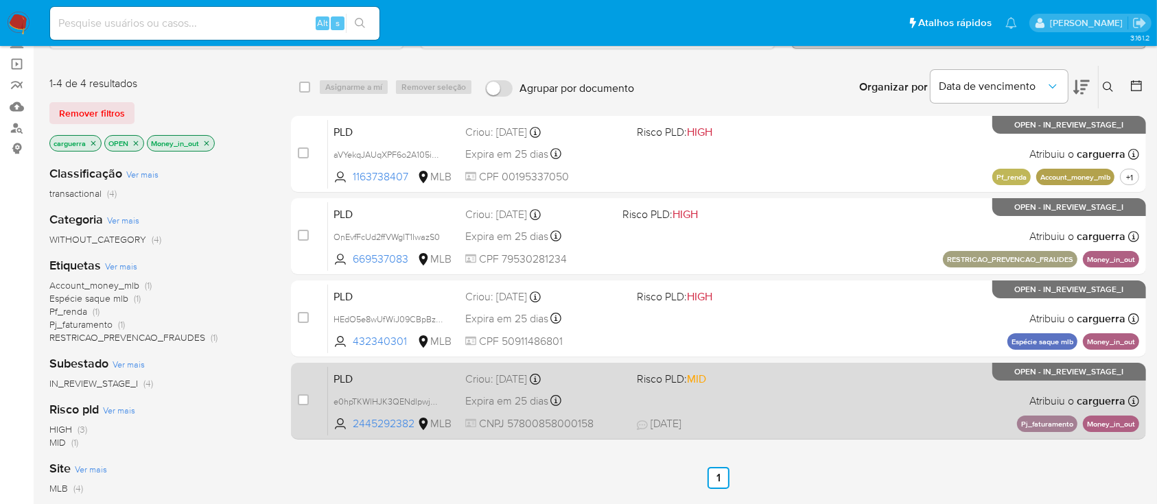
click at [808, 435] on div "case-item-checkbox Incapaz de atribuir o caso PLD e0hpTKWlHJK3QENdlpwjM1WV 2445…" at bounding box center [718, 401] width 855 height 77
click at [835, 417] on span "[DATE] [DATE] 14:00" at bounding box center [803, 424] width 332 height 15
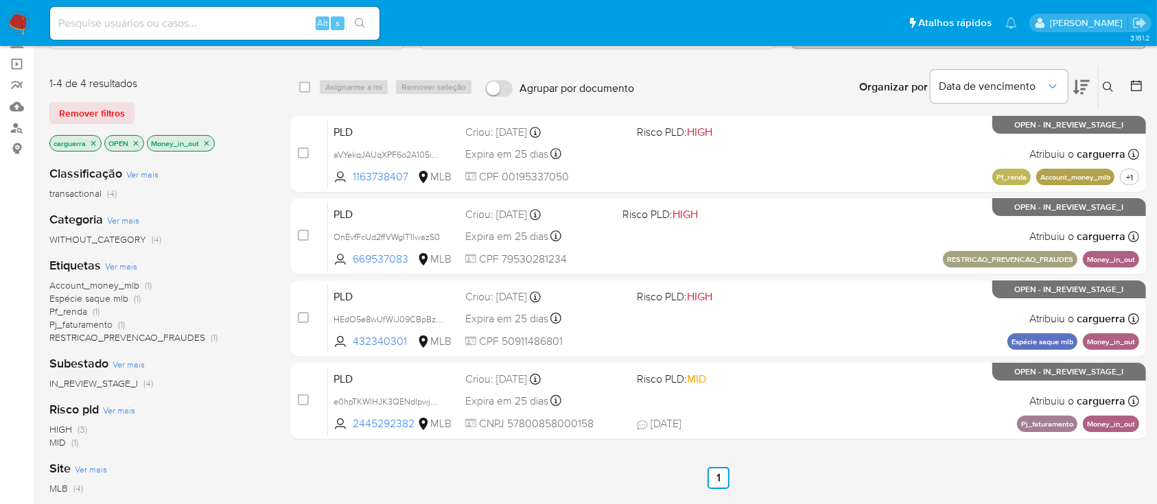
click at [211, 140] on icon "close-filter" at bounding box center [206, 143] width 8 height 8
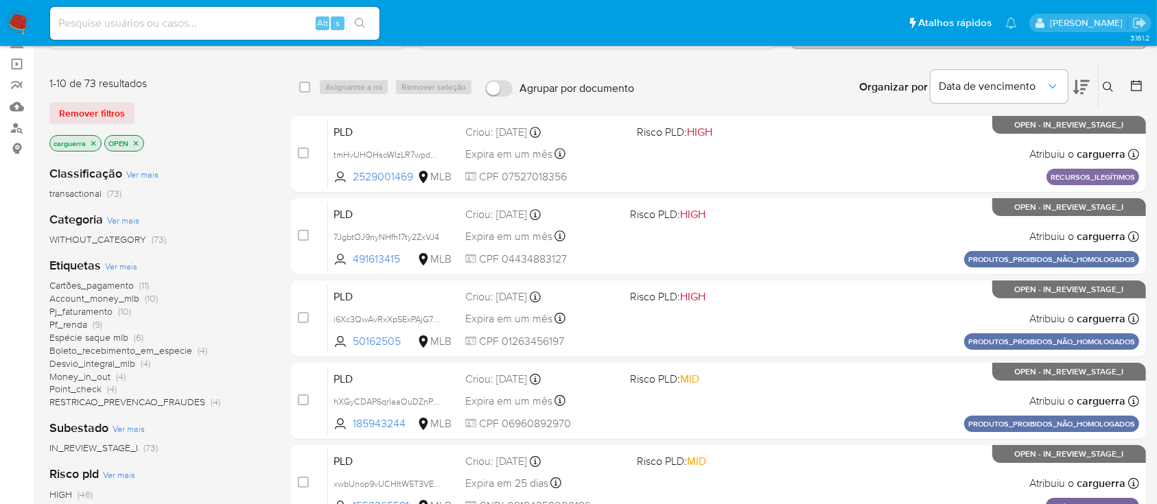
click at [106, 311] on span "Pj_faturamento" at bounding box center [80, 312] width 63 height 14
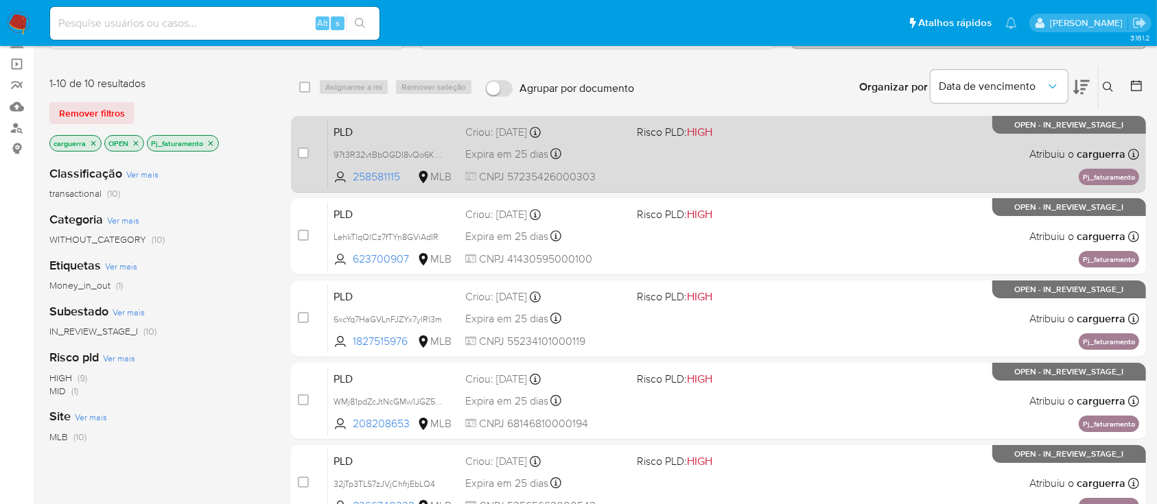
click at [862, 128] on div "PLD 97t3R32vtBbOGDI8vQo6KrOB 258581115 MLB Risco PLD: HIGH Criou: [DATE] Criou:…" at bounding box center [733, 153] width 811 height 69
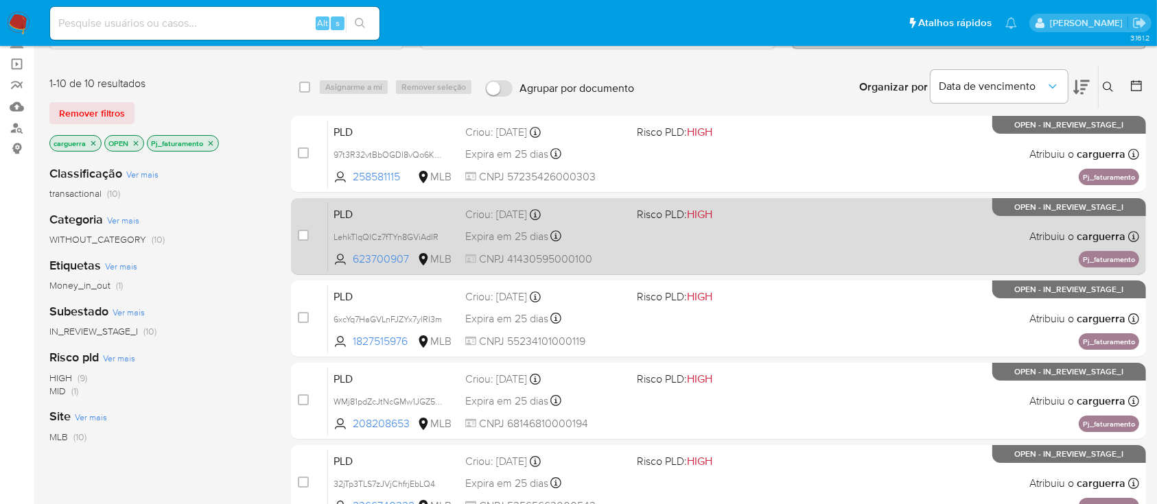
click at [899, 231] on div "PLD LehkTlqQlCz7fTYn8GViAdIR 623700907 MLB Risco PLD: HIGH Criou: 12/09/2025 Cr…" at bounding box center [733, 236] width 811 height 69
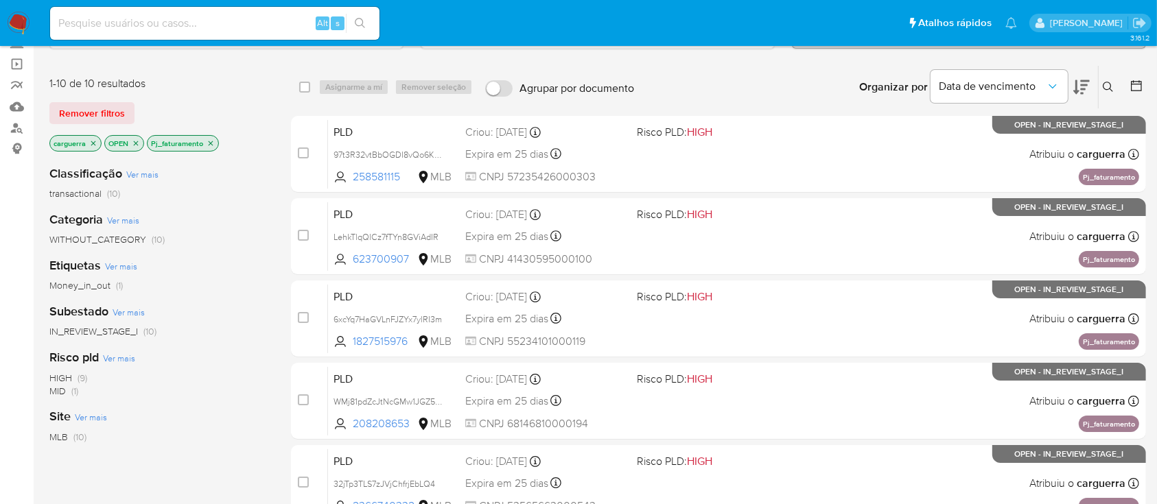
click at [209, 139] on icon "close-filter" at bounding box center [211, 143] width 8 height 8
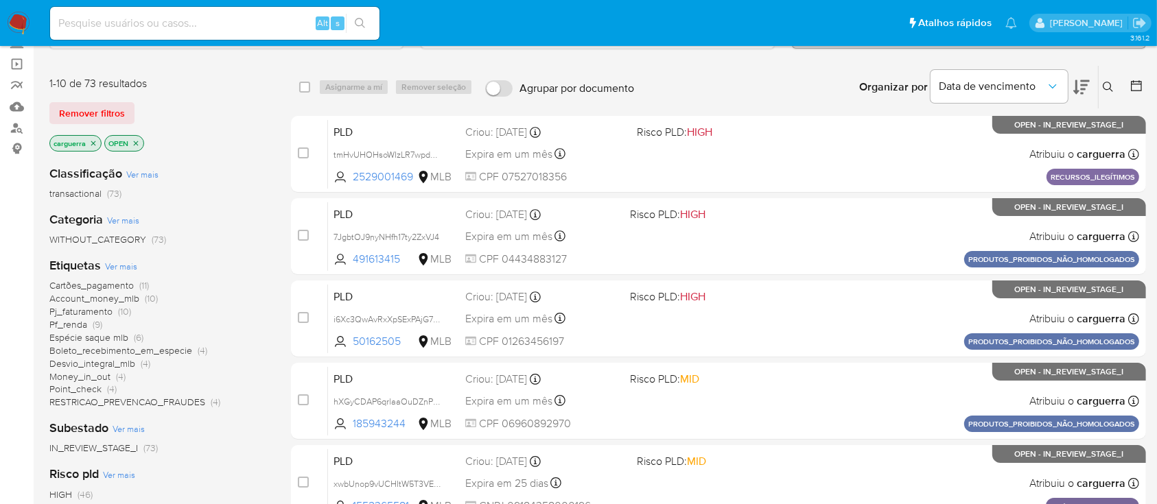
click at [137, 363] on span "Desvio_integral_mlb (4)" at bounding box center [99, 364] width 101 height 13
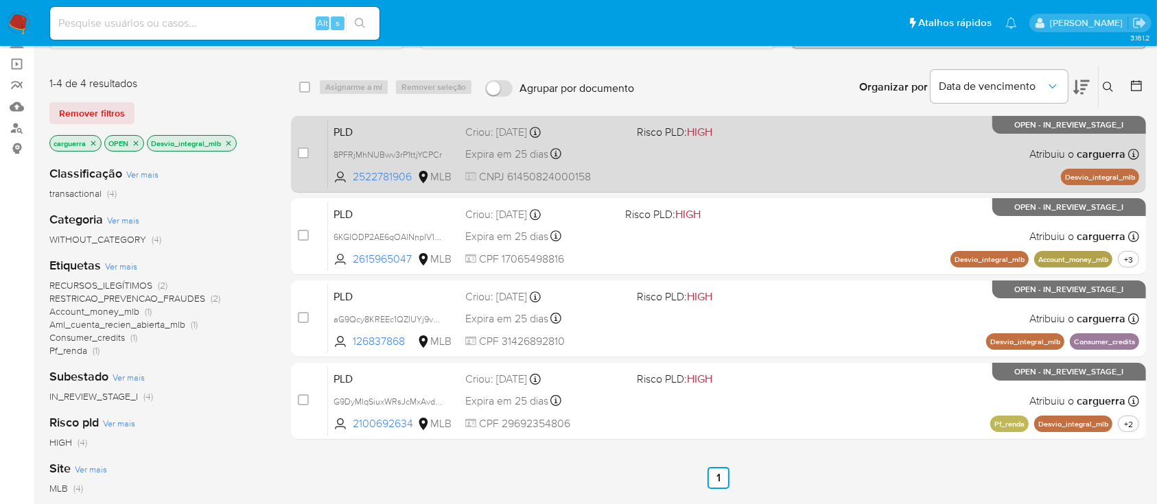
click at [725, 170] on div "PLD 8PFRjMhNUBwv3rP1ttjYCPCr 2522781906 MLB Risco PLD: HIGH Criou: 12/09/2025 C…" at bounding box center [733, 153] width 811 height 69
click at [774, 163] on div "PLD 8PFRjMhNUBwv3rP1ttjYCPCr 2522781906 MLB Risco PLD: HIGH Criou: 12/09/2025 C…" at bounding box center [733, 153] width 811 height 69
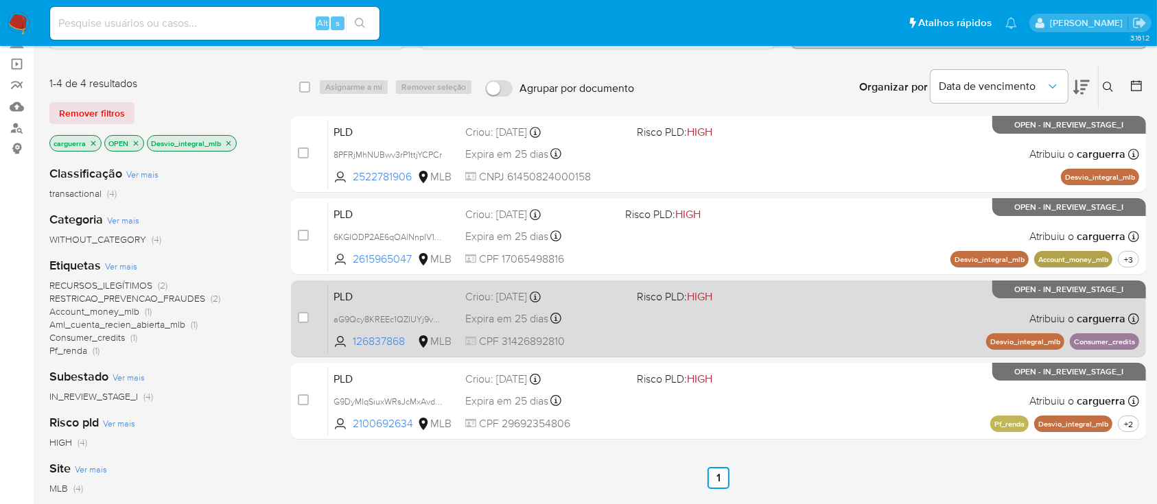
click at [866, 317] on div "PLD aG9Qcy8KREEc1QZIUYj9voIF 126837868 MLB Risco PLD: HIGH Criou: 12/09/2025 Cr…" at bounding box center [733, 318] width 811 height 69
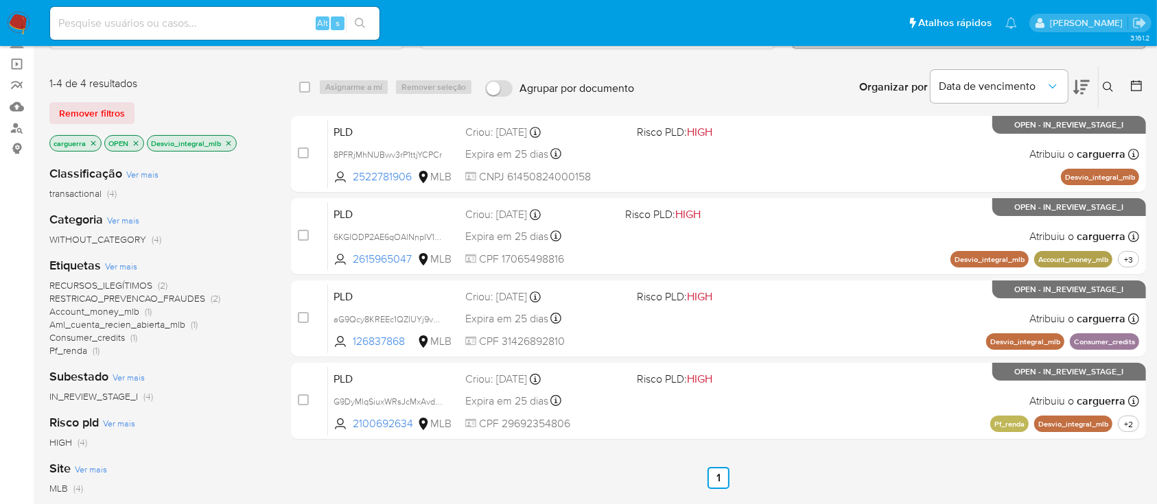
click at [232, 141] on icon "close-filter" at bounding box center [228, 143] width 8 height 8
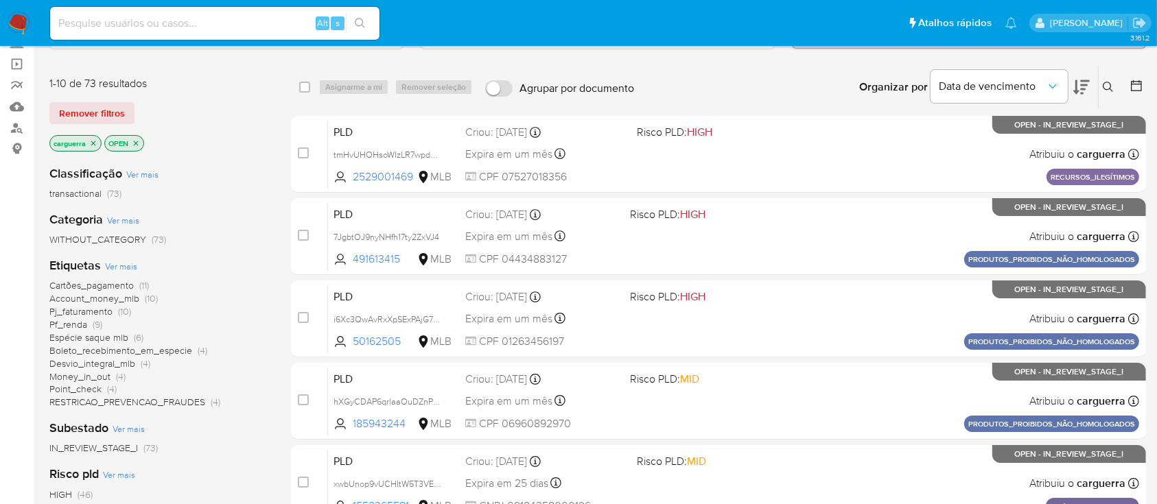
click at [97, 390] on span "Point_check" at bounding box center [75, 389] width 52 height 14
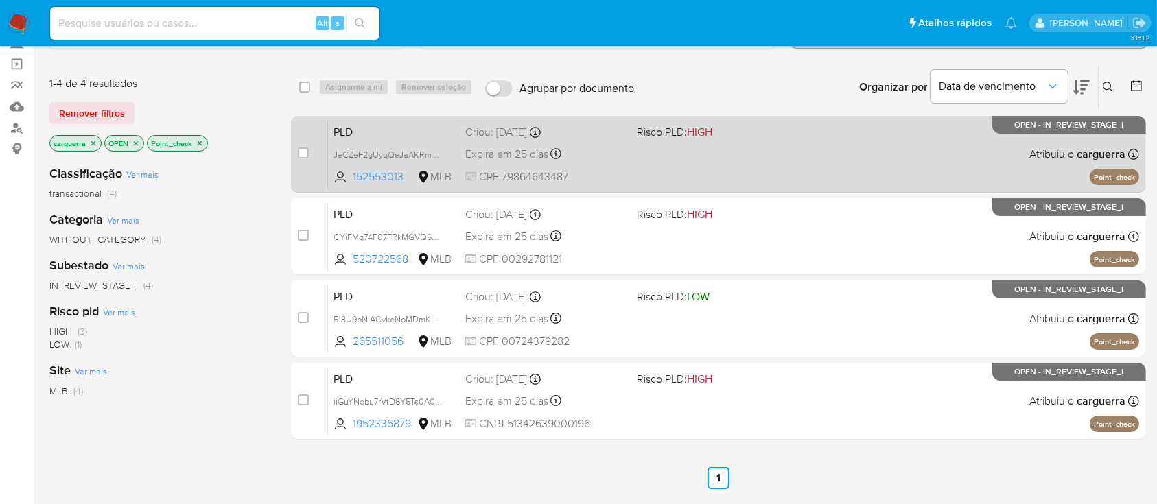
click at [731, 167] on div "PLD JeCZeF2gUyqQeJaAKRmmv5GQ 152553013 MLB Risco PLD: HIGH Criou: 12/09/2025 Cr…" at bounding box center [733, 153] width 811 height 69
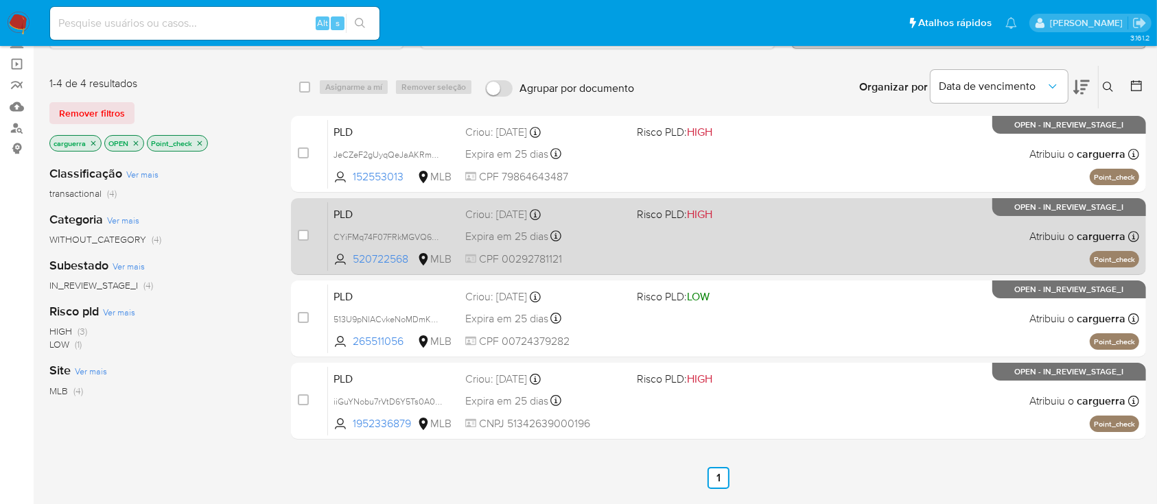
click at [863, 240] on div "PLD CYiFMq74F07FRkMGVQ6RchzK 520722568 MLB Risco PLD: HIGH Criou: 12/09/2025 Cr…" at bounding box center [733, 236] width 811 height 69
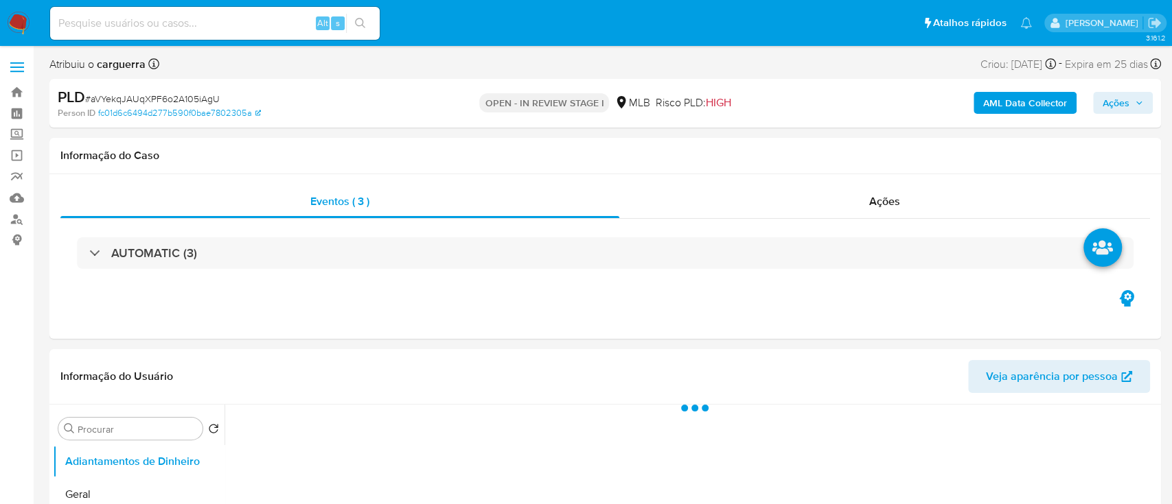
select select "10"
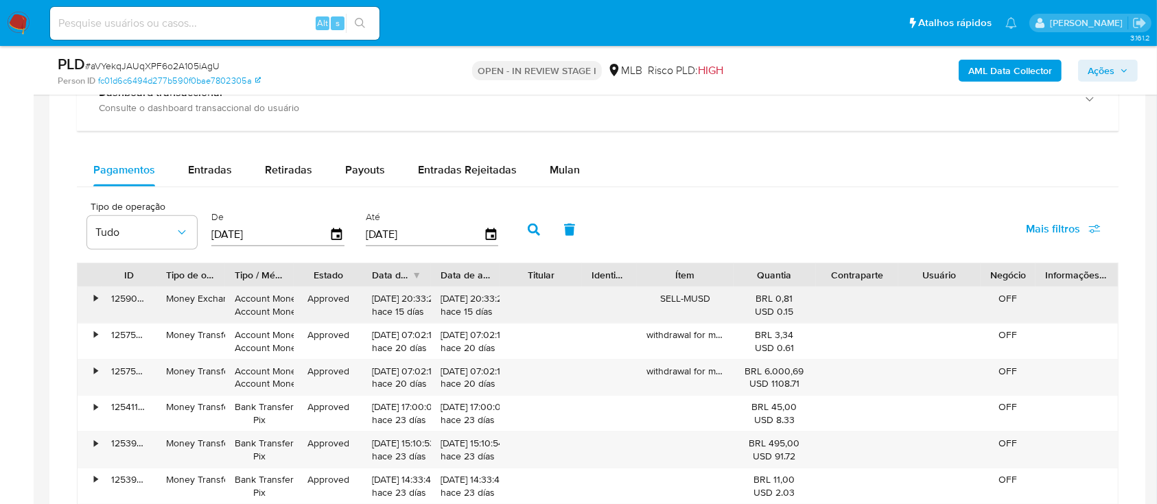
scroll to position [1098, 0]
click at [569, 170] on span "Mulan" at bounding box center [565, 169] width 30 height 16
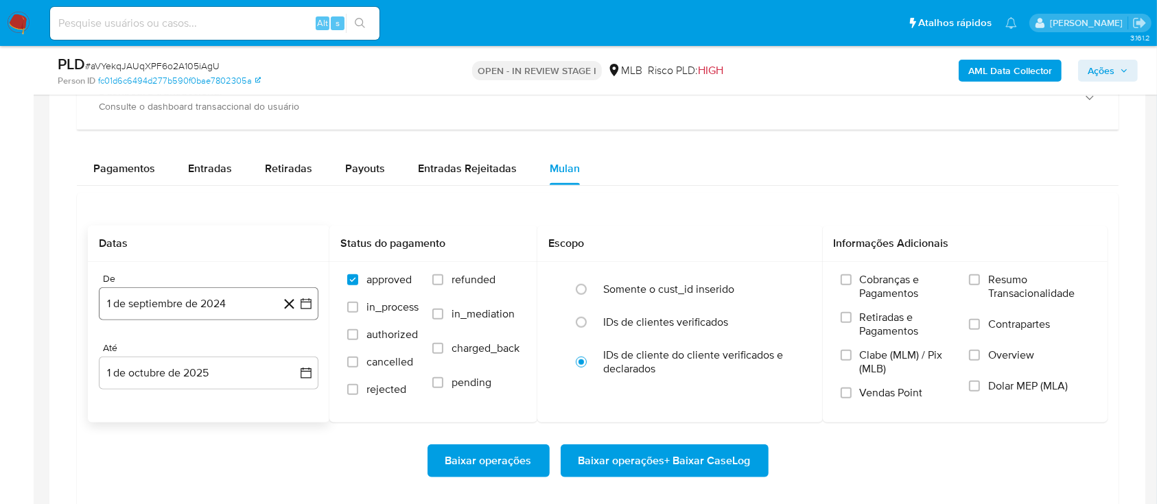
click at [304, 305] on icon "button" at bounding box center [306, 304] width 14 height 14
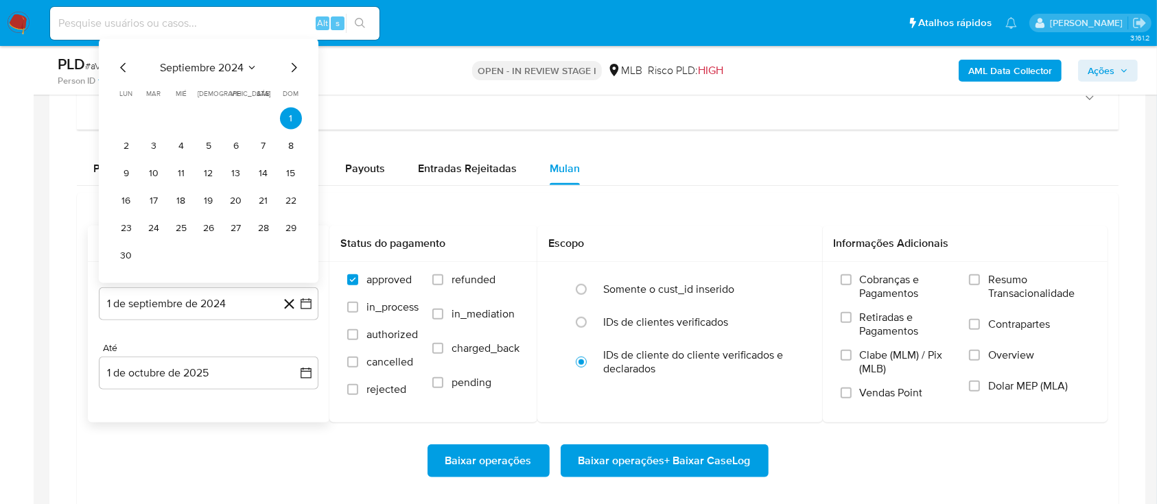
click at [241, 67] on span "septiembre 2024" at bounding box center [202, 68] width 84 height 14
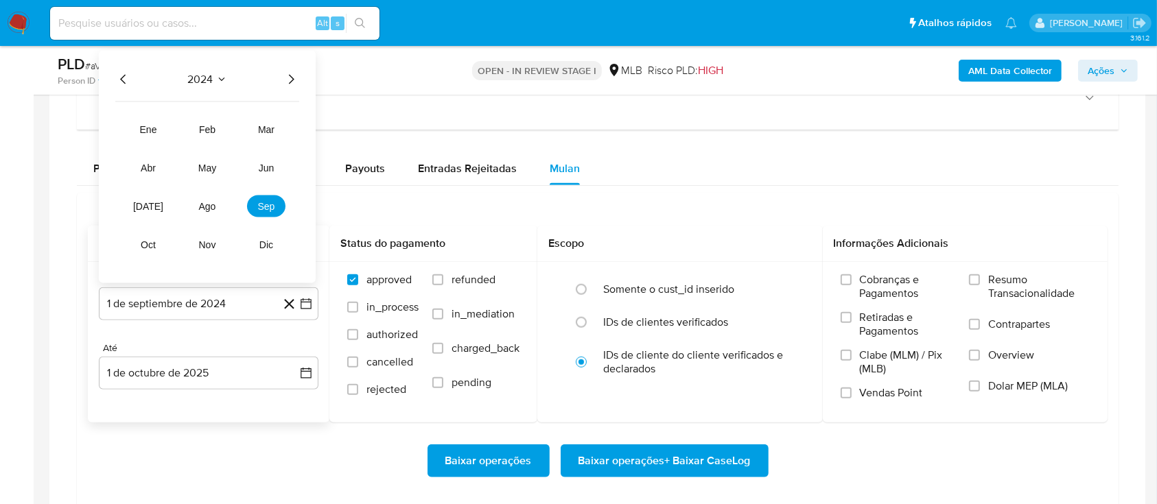
click at [285, 82] on icon "Año siguiente" at bounding box center [291, 79] width 16 height 16
click at [206, 202] on span "ago" at bounding box center [207, 206] width 17 height 11
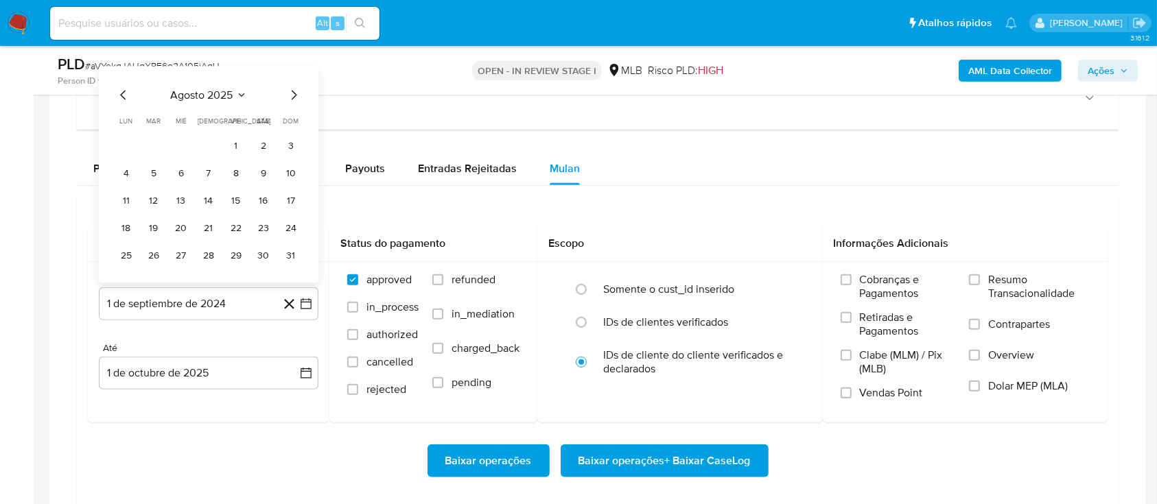
drag, startPoint x: 236, startPoint y: 147, endPoint x: 264, endPoint y: 156, distance: 29.7
click at [236, 148] on button "1" at bounding box center [236, 146] width 22 height 22
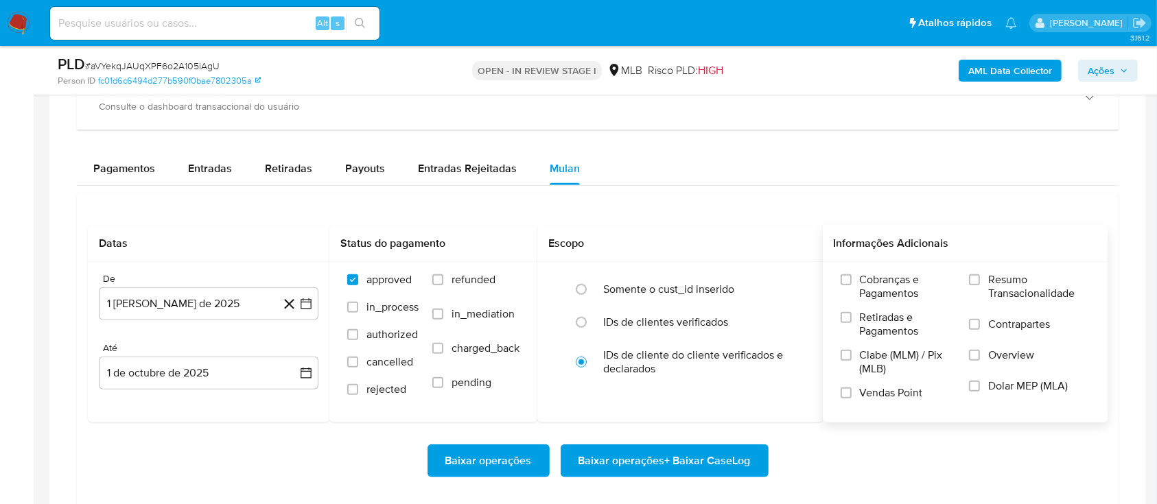
click at [997, 281] on span "Resumo Transacionalidade" at bounding box center [1039, 286] width 102 height 27
click at [980, 281] on input "Resumo Transacionalidade" at bounding box center [974, 280] width 11 height 11
click at [690, 450] on span "Baixar operações + Baixar CaseLog" at bounding box center [665, 461] width 172 height 30
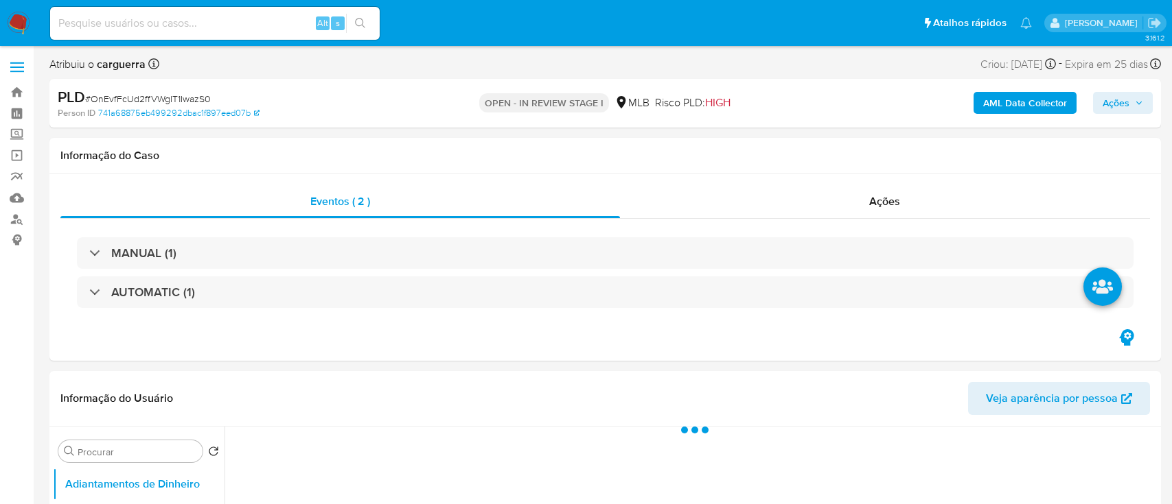
select select "10"
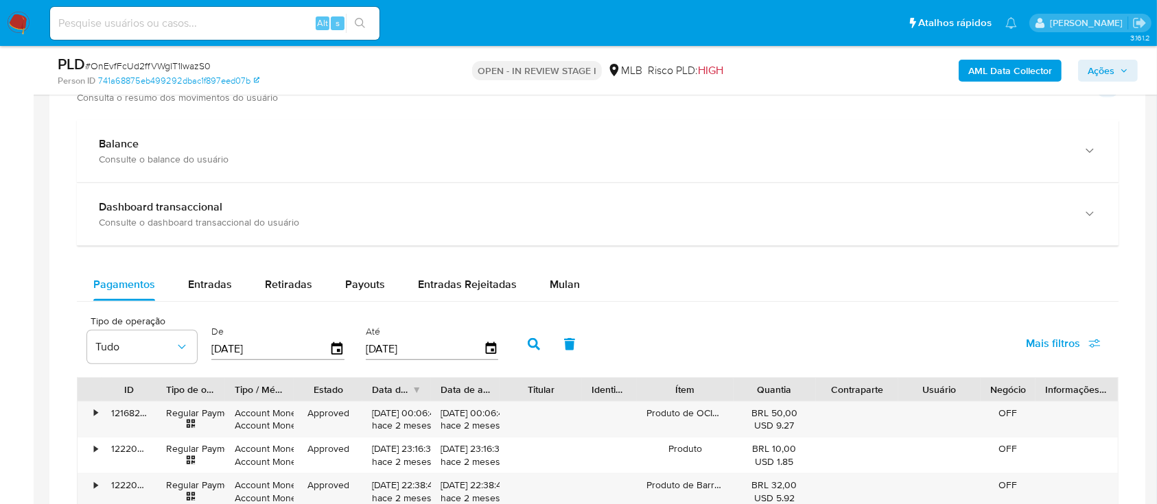
scroll to position [1006, 0]
click at [556, 286] on span "Mulan" at bounding box center [565, 283] width 30 height 16
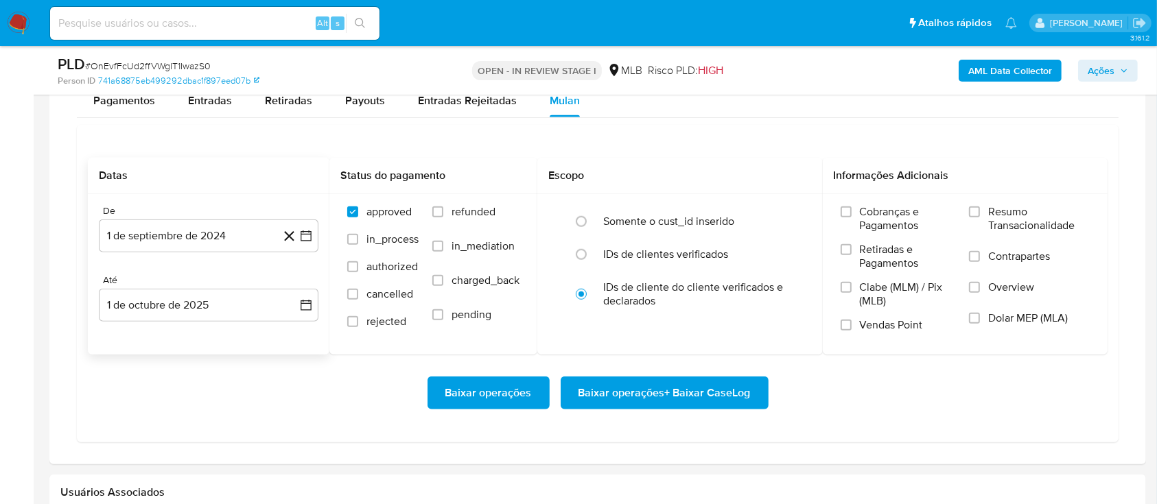
scroll to position [1189, 0]
click at [307, 235] on icon "button" at bounding box center [306, 236] width 14 height 14
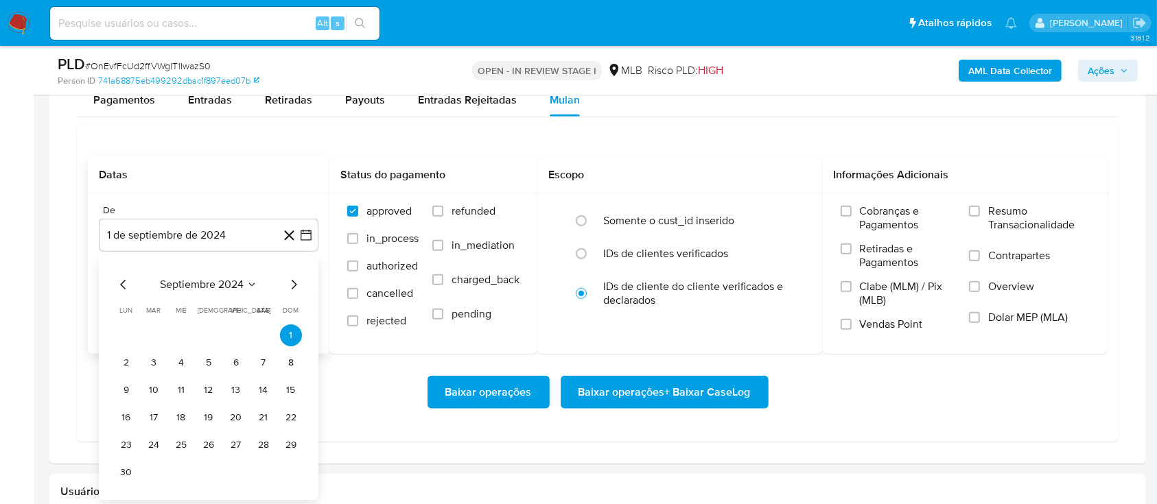
click at [242, 282] on span "septiembre 2024" at bounding box center [202, 285] width 84 height 14
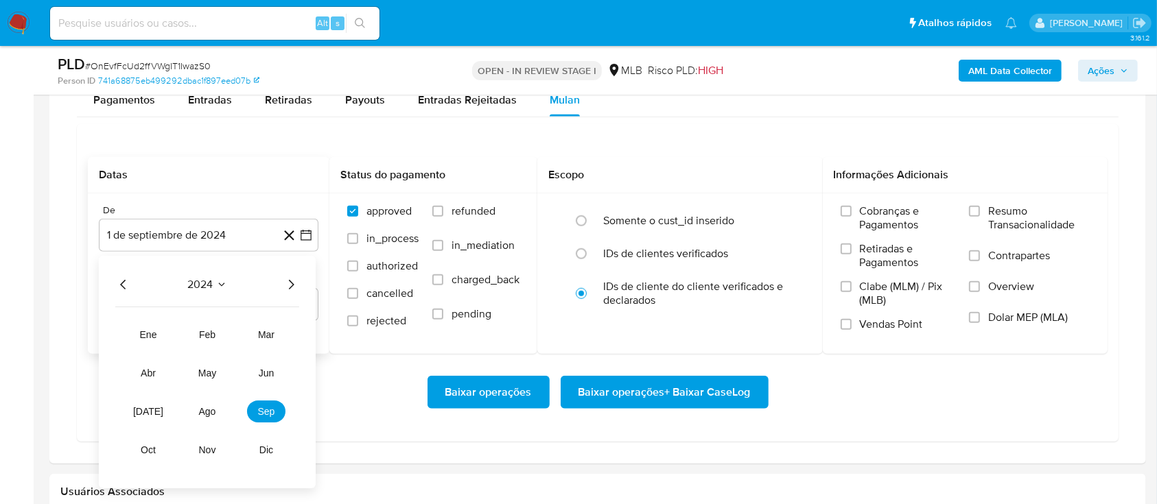
click at [288, 282] on icon "Año siguiente" at bounding box center [291, 285] width 16 height 16
click at [203, 414] on span "ago" at bounding box center [207, 411] width 17 height 11
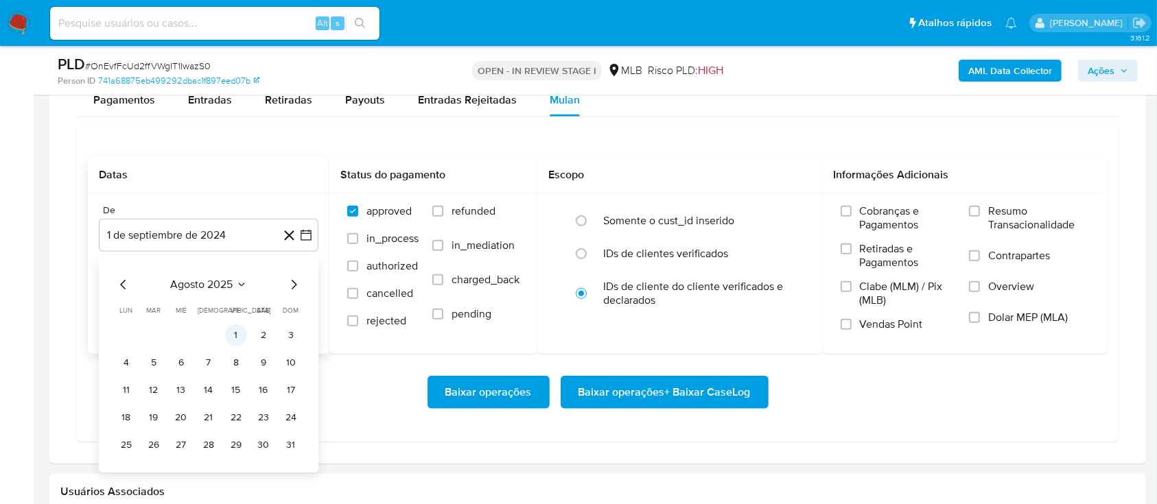
click at [232, 336] on button "1" at bounding box center [236, 336] width 22 height 22
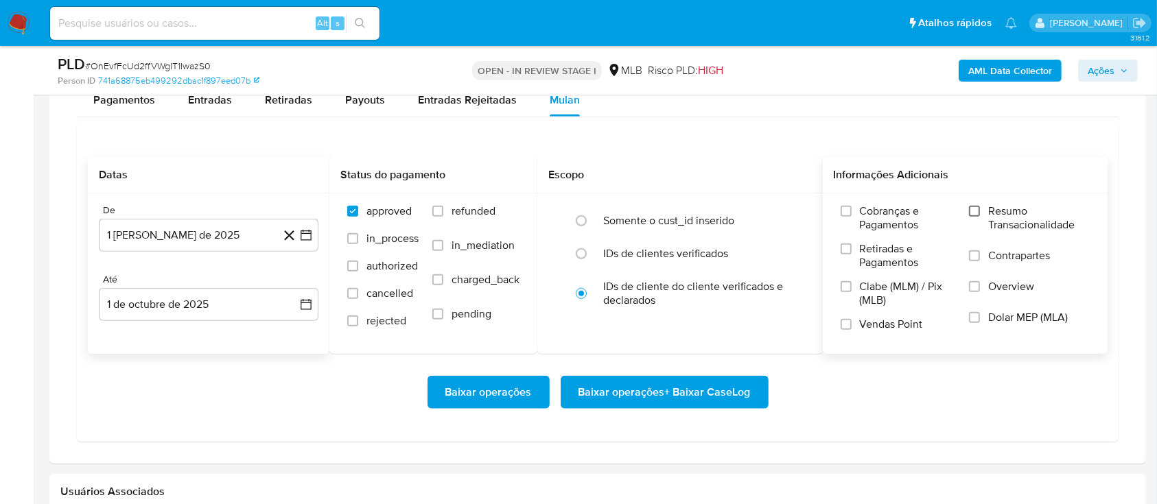
click at [973, 216] on label "Resumo Transacionalidade" at bounding box center [1029, 227] width 121 height 45
click at [973, 216] on input "Resumo Transacionalidade" at bounding box center [974, 211] width 11 height 11
click at [623, 397] on span "Baixar operações + Baixar CaseLog" at bounding box center [665, 393] width 172 height 30
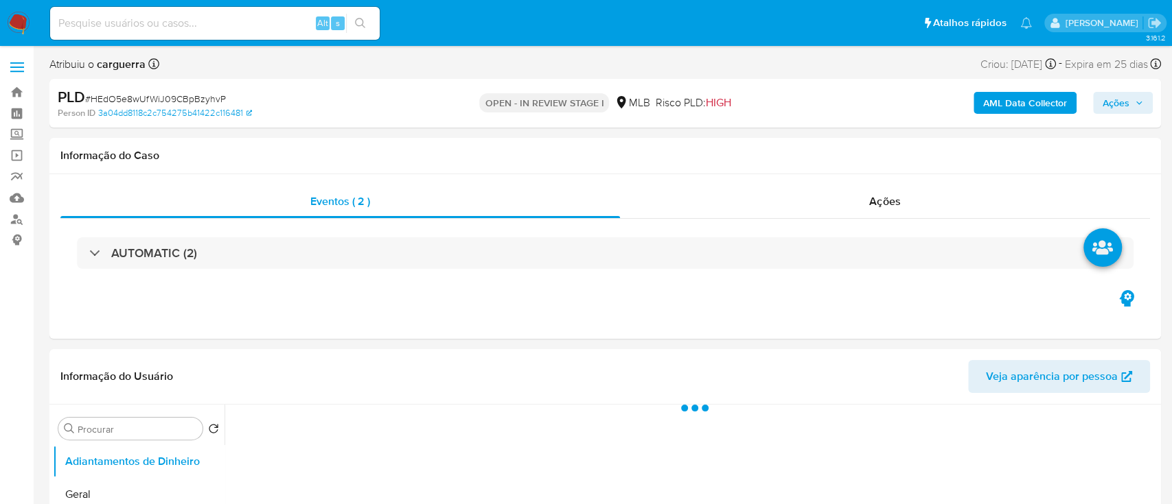
select select "10"
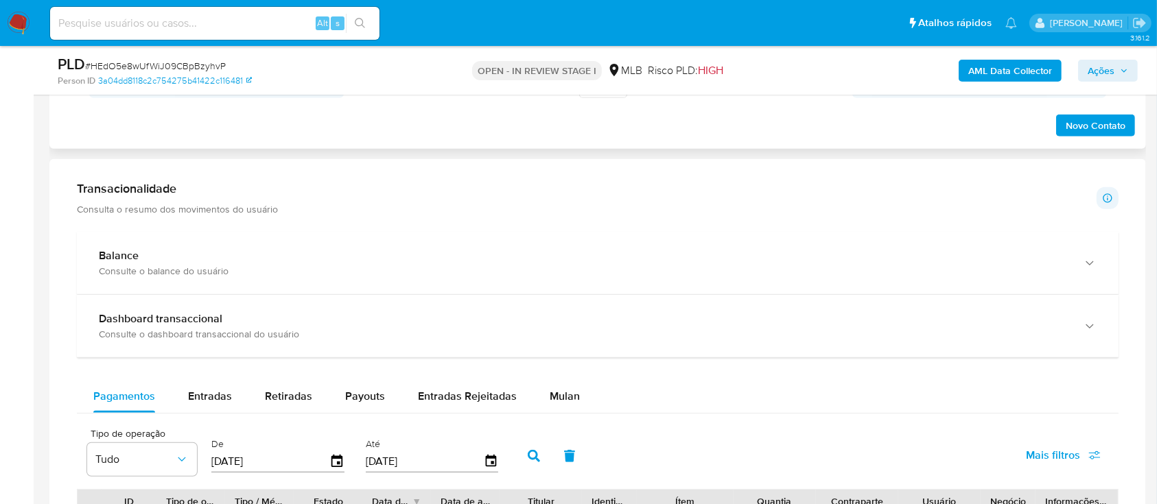
scroll to position [915, 0]
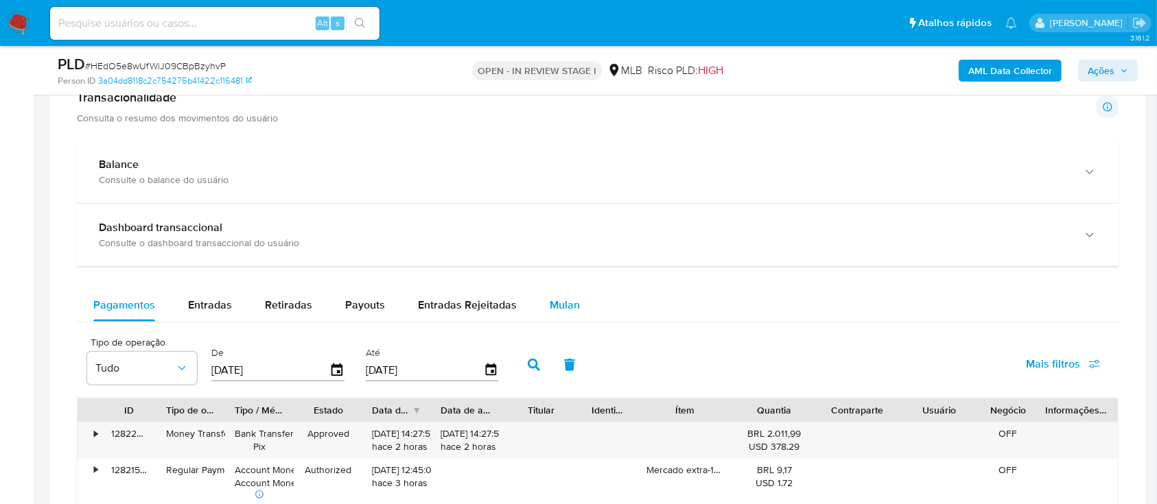
click at [563, 303] on span "Mulan" at bounding box center [565, 305] width 30 height 16
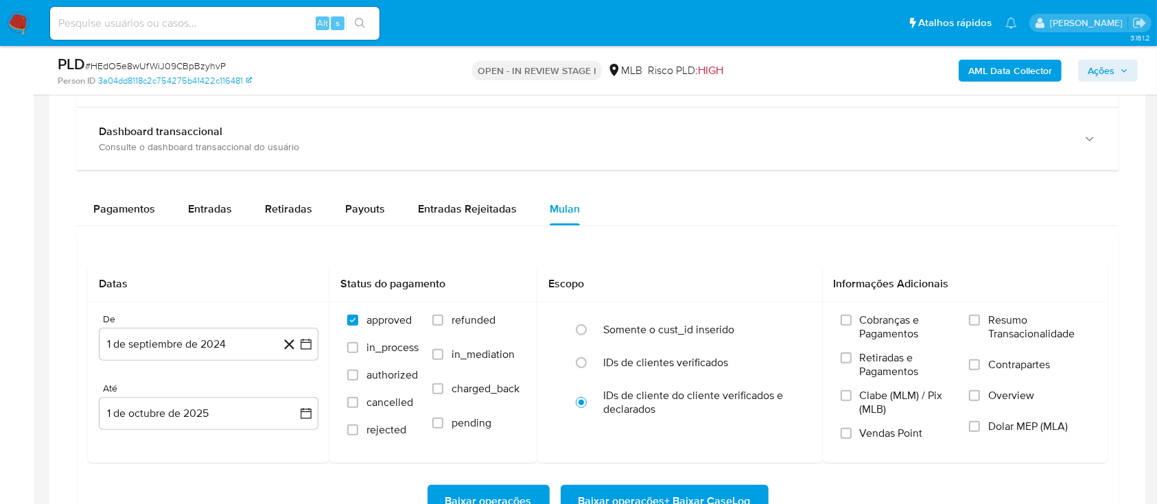
scroll to position [1098, 0]
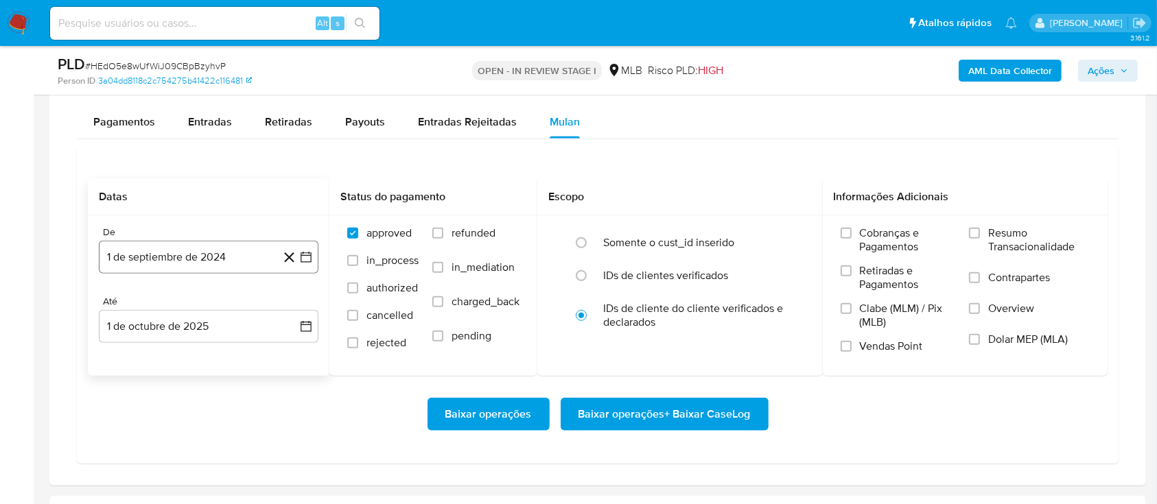
click at [307, 257] on icon "button" at bounding box center [306, 258] width 14 height 14
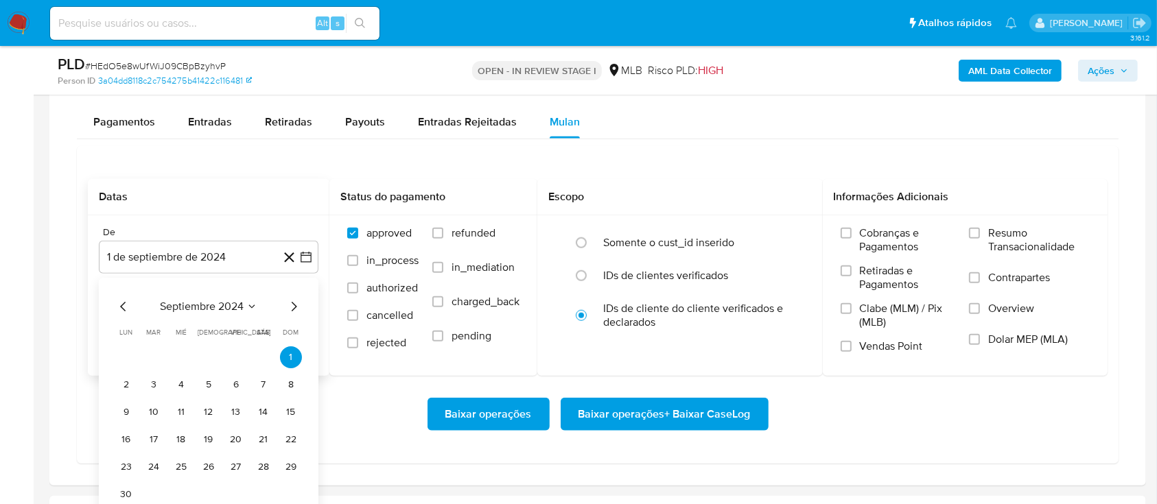
click at [253, 299] on div "septiembre 2024" at bounding box center [208, 307] width 187 height 16
click at [251, 305] on icon "Seleccionar mes y año" at bounding box center [251, 306] width 11 height 11
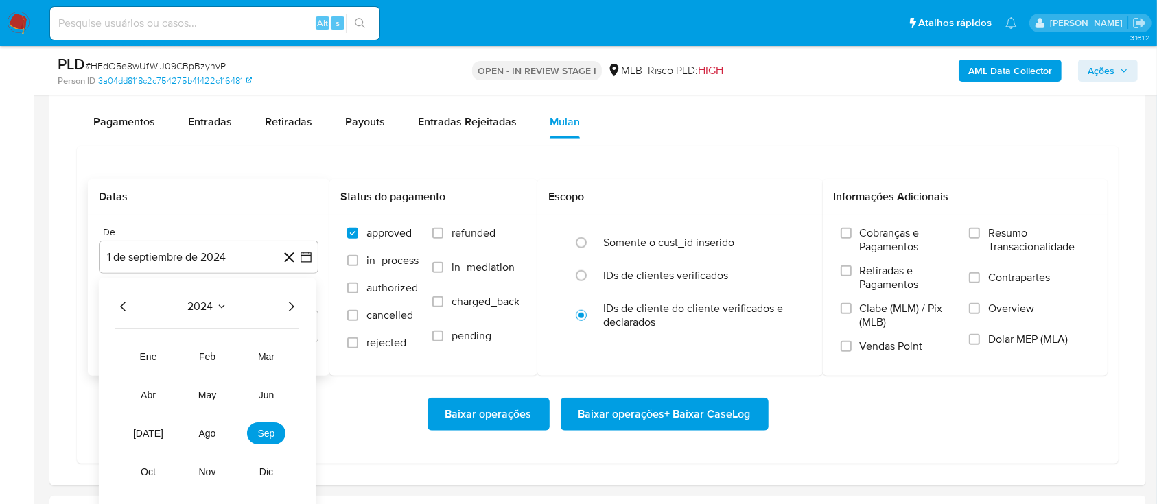
click at [291, 313] on icon "Año siguiente" at bounding box center [291, 307] width 16 height 16
click at [206, 448] on tr "ene feb mar abr may jun jul ago sep oct nov dic" at bounding box center [207, 414] width 156 height 137
click at [211, 430] on span "ago" at bounding box center [207, 433] width 17 height 11
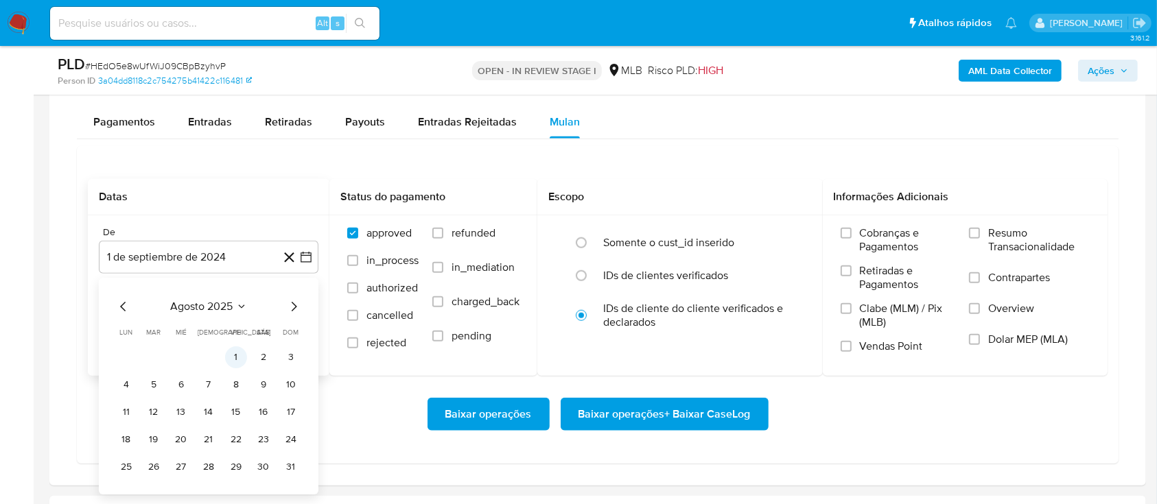
click at [234, 359] on button "1" at bounding box center [236, 358] width 22 height 22
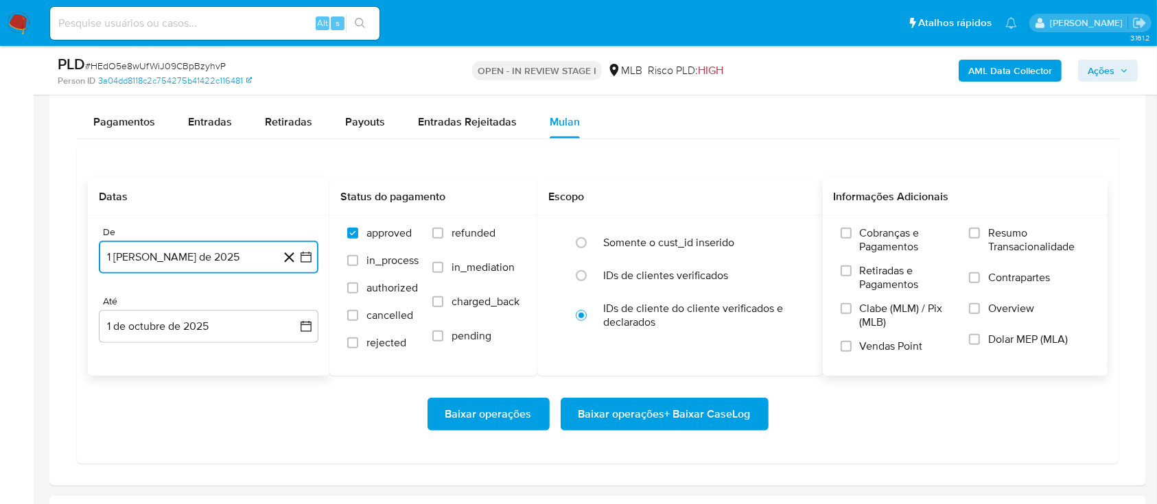
drag, startPoint x: 973, startPoint y: 231, endPoint x: 956, endPoint y: 241, distance: 19.7
click at [973, 233] on input "Resumo Transacionalidade" at bounding box center [974, 233] width 11 height 11
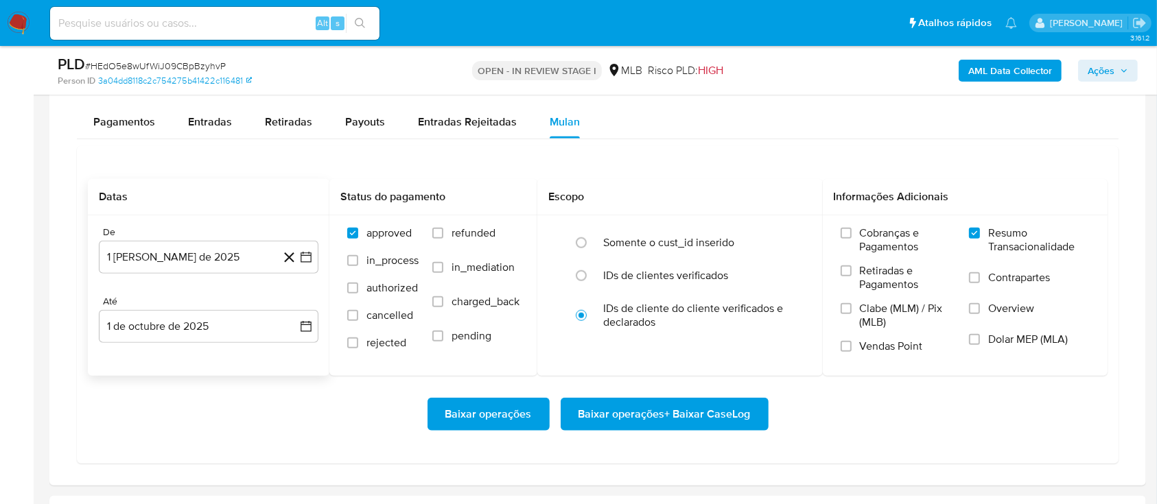
click at [618, 417] on span "Baixar operações + Baixar CaseLog" at bounding box center [665, 414] width 172 height 30
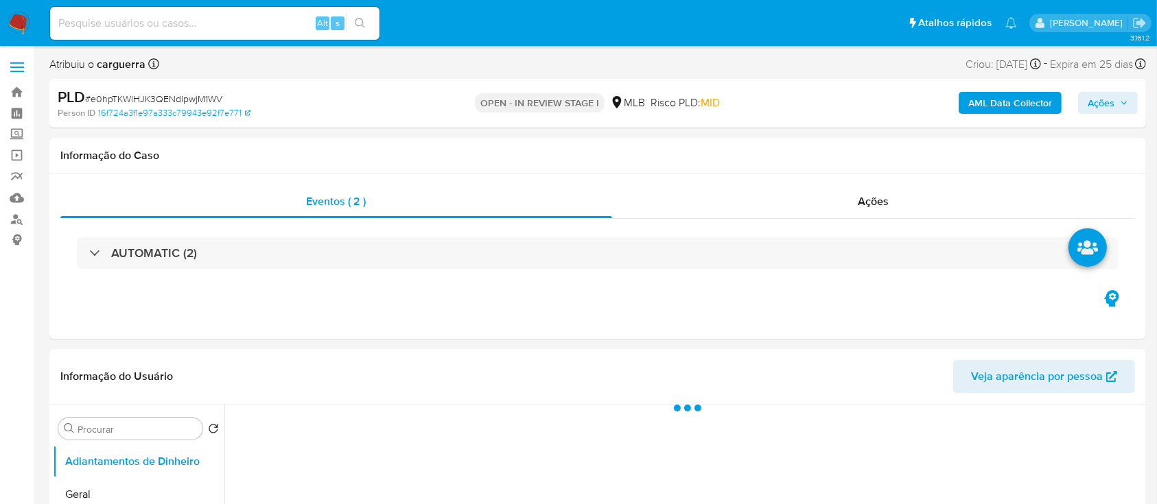
select select "10"
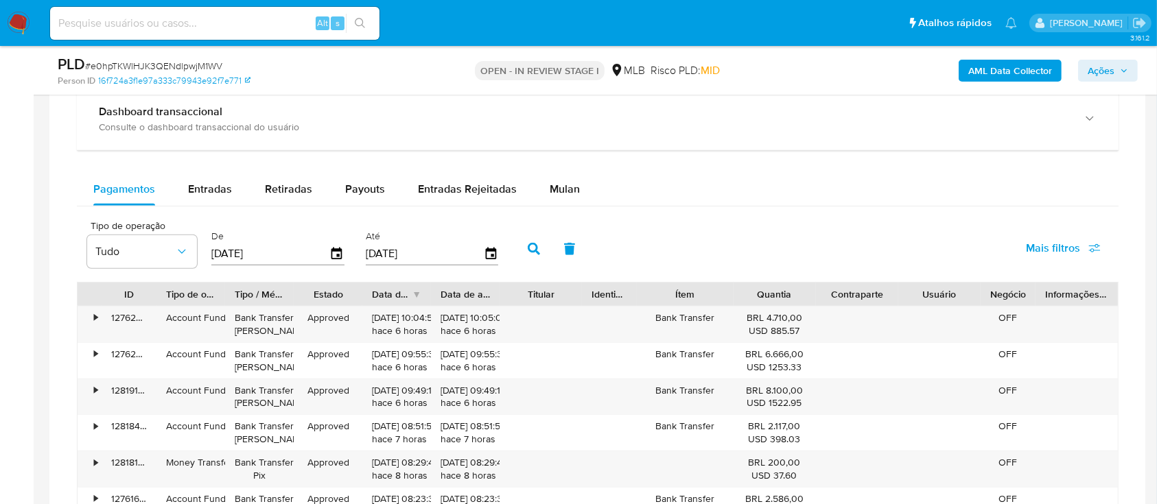
scroll to position [1098, 0]
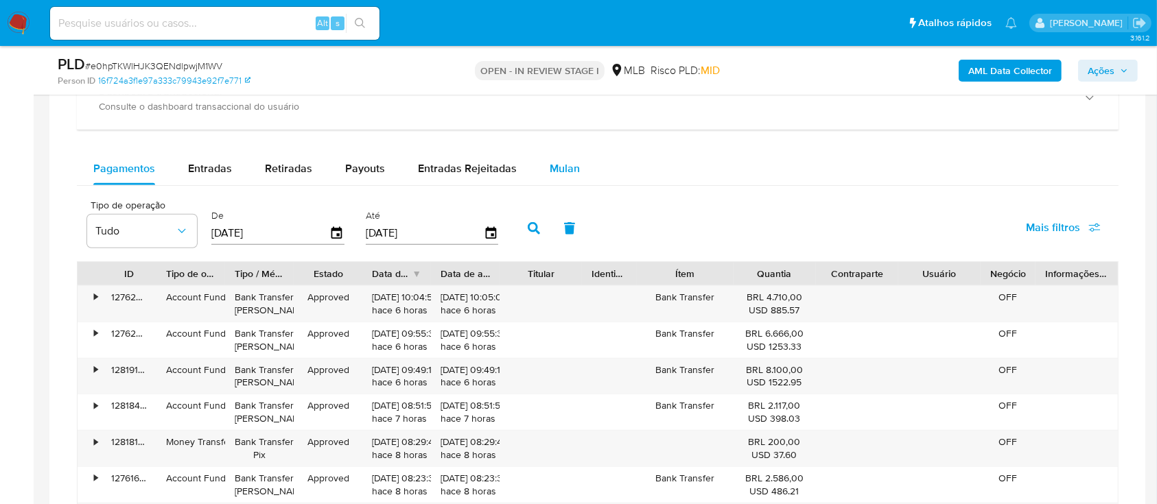
click at [550, 166] on span "Mulan" at bounding box center [565, 169] width 30 height 16
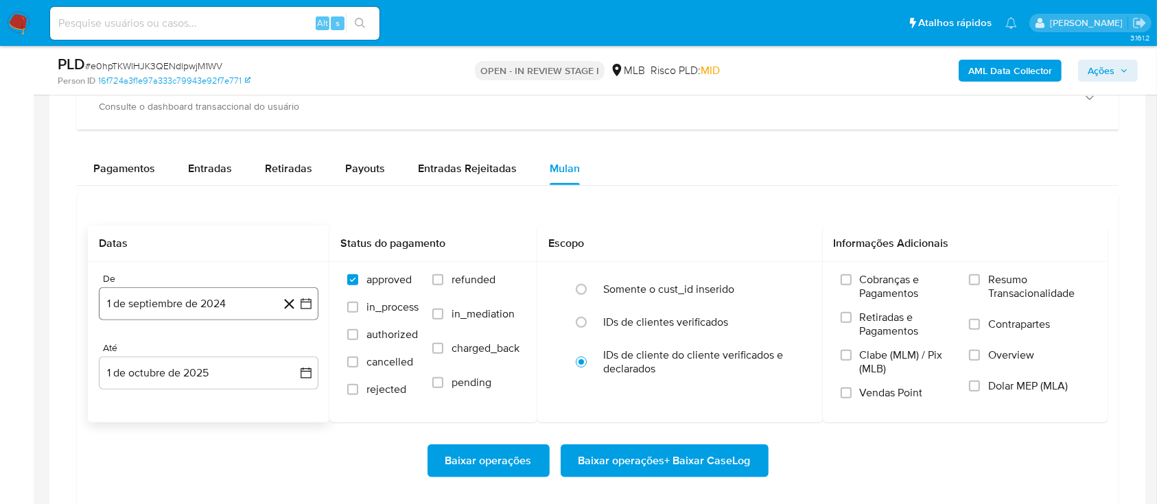
click at [307, 309] on icon "button" at bounding box center [306, 304] width 14 height 14
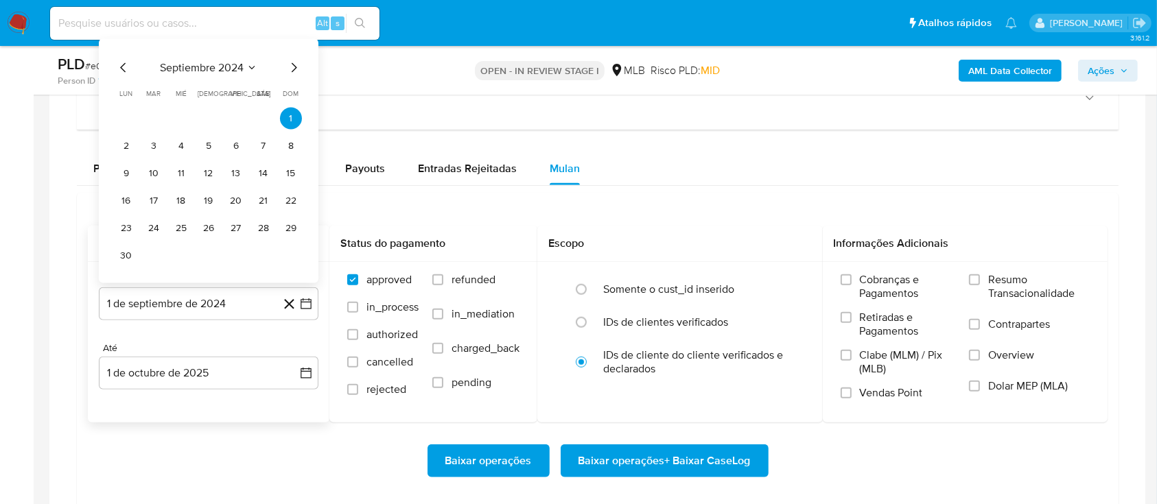
click at [250, 66] on icon "Seleccionar mes y año" at bounding box center [251, 67] width 11 height 11
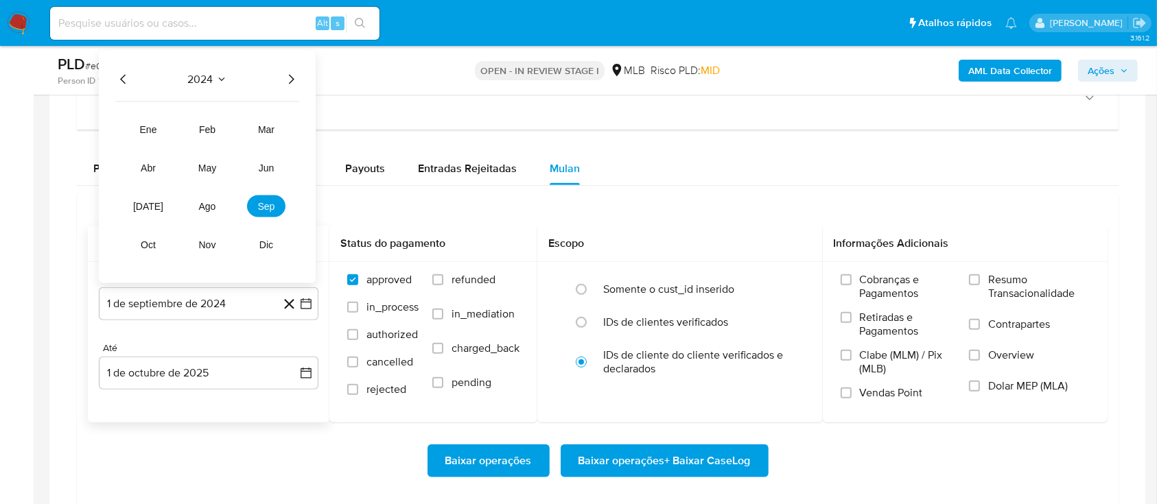
click at [292, 76] on icon "Año siguiente" at bounding box center [291, 79] width 16 height 16
click at [203, 207] on span "ago" at bounding box center [207, 206] width 17 height 11
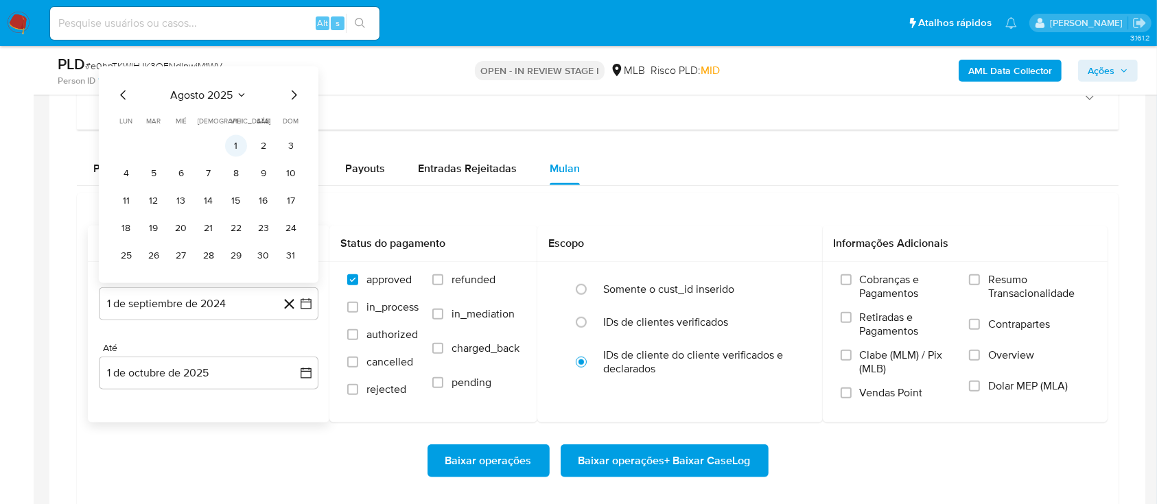
click at [231, 146] on button "1" at bounding box center [236, 146] width 22 height 22
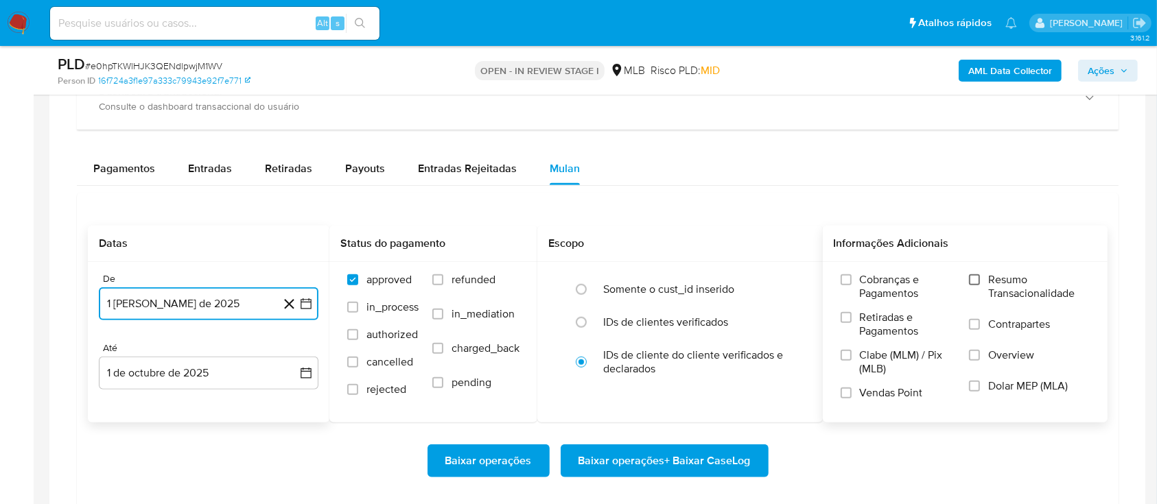
click at [972, 275] on input "Resumo Transacionalidade" at bounding box center [974, 280] width 11 height 11
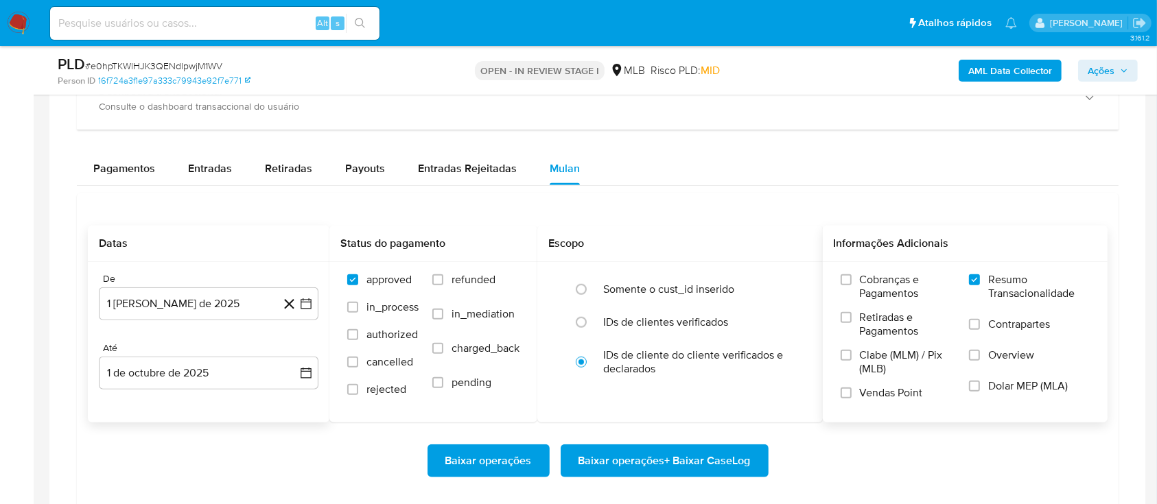
click at [608, 463] on span "Baixar operações + Baixar CaseLog" at bounding box center [665, 461] width 172 height 30
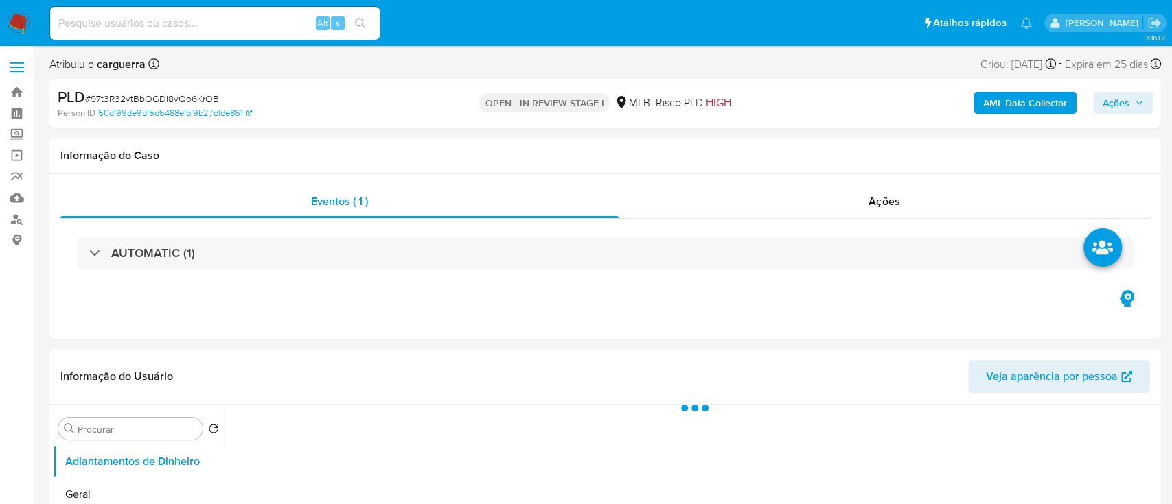
select select "10"
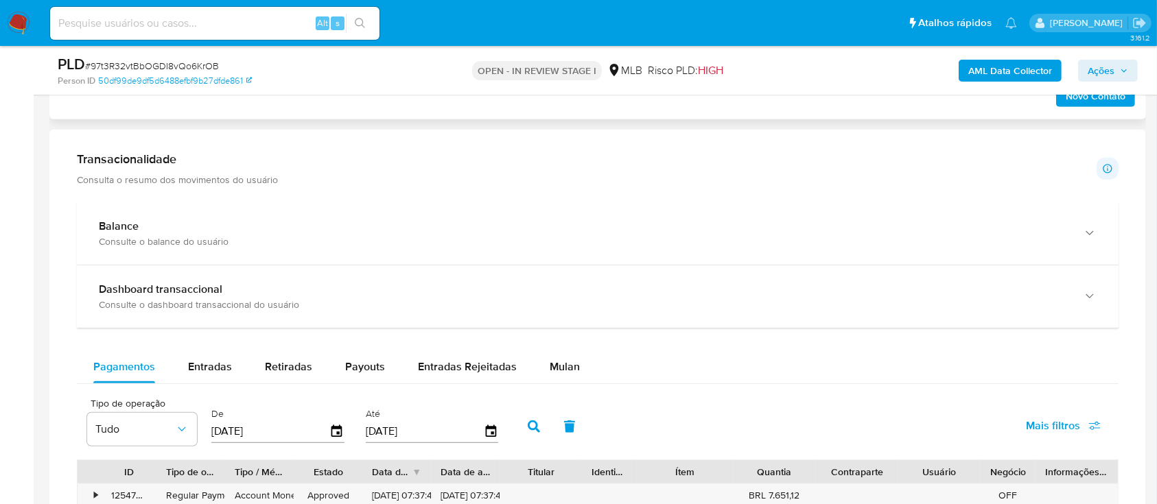
scroll to position [915, 0]
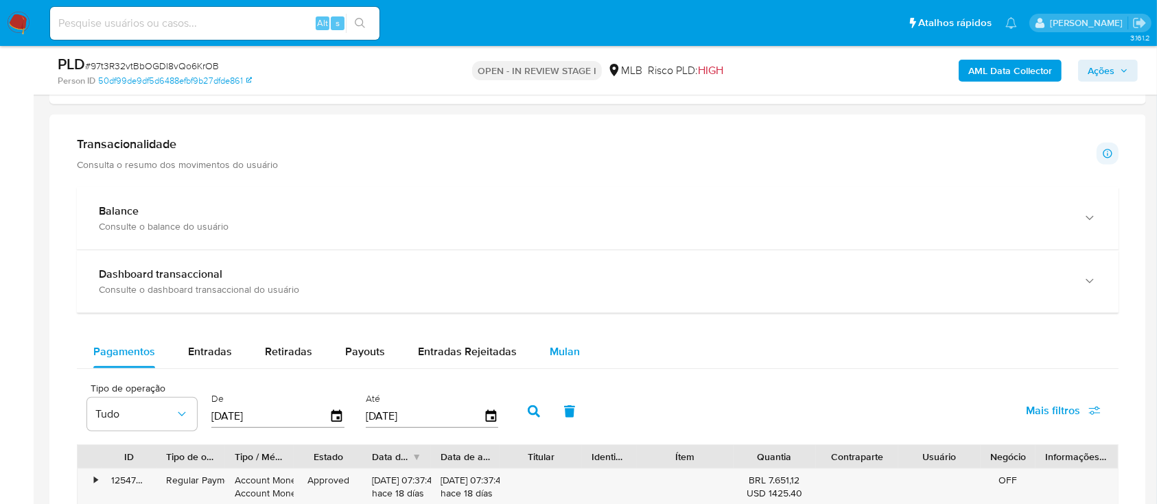
click at [574, 354] on button "Mulan" at bounding box center [564, 352] width 63 height 33
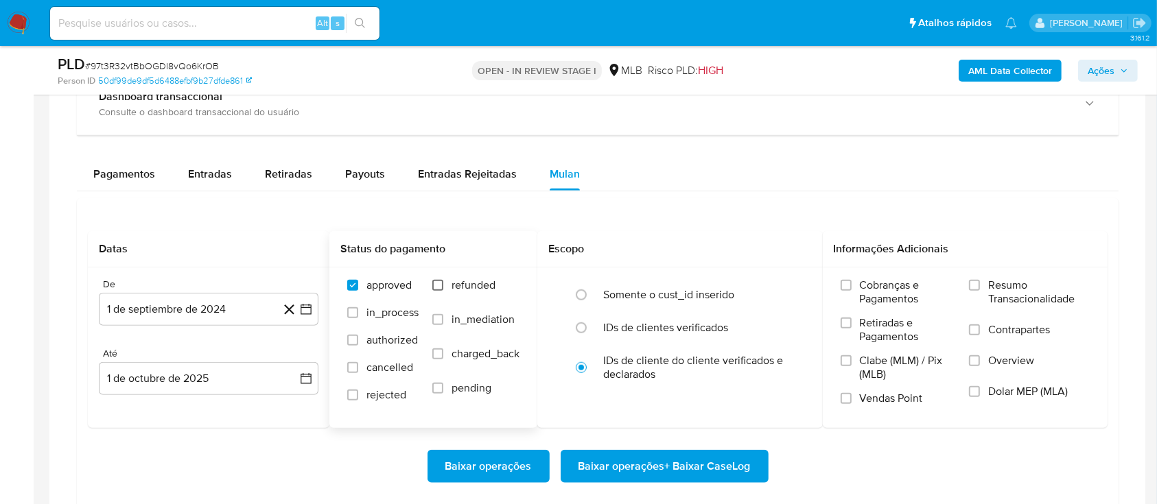
scroll to position [1098, 0]
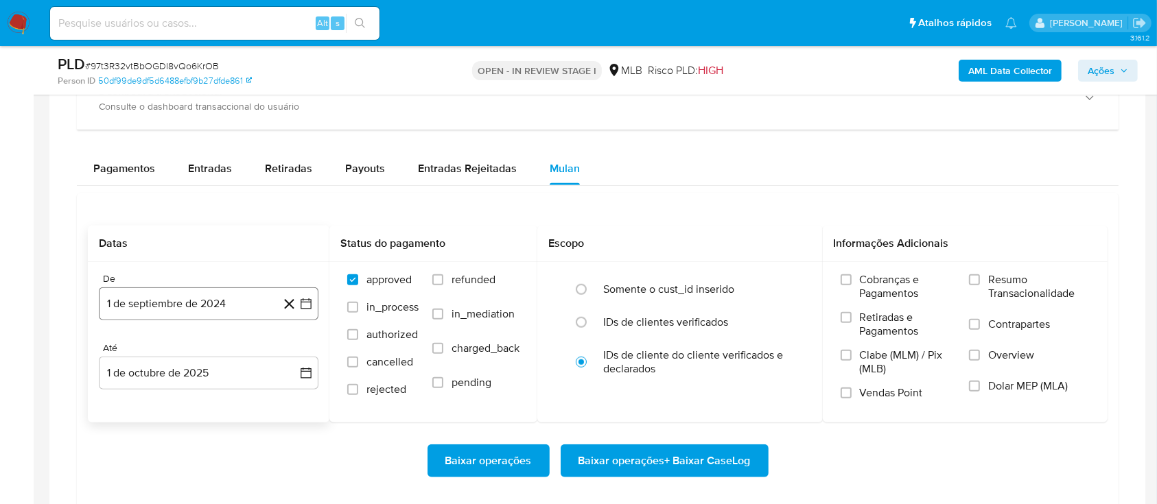
click at [307, 298] on icon "button" at bounding box center [306, 304] width 14 height 14
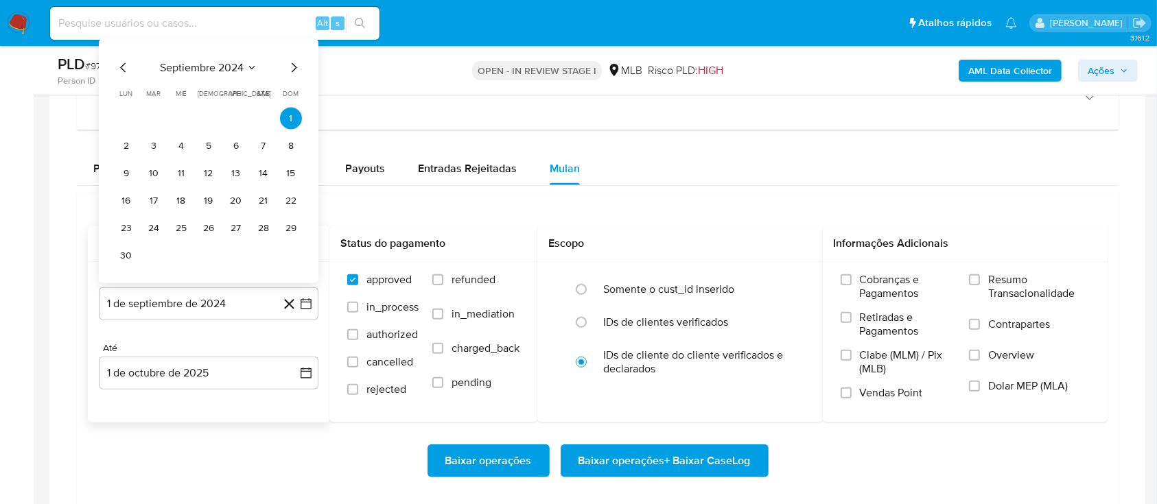
click at [206, 61] on span "septiembre 2024" at bounding box center [202, 68] width 84 height 14
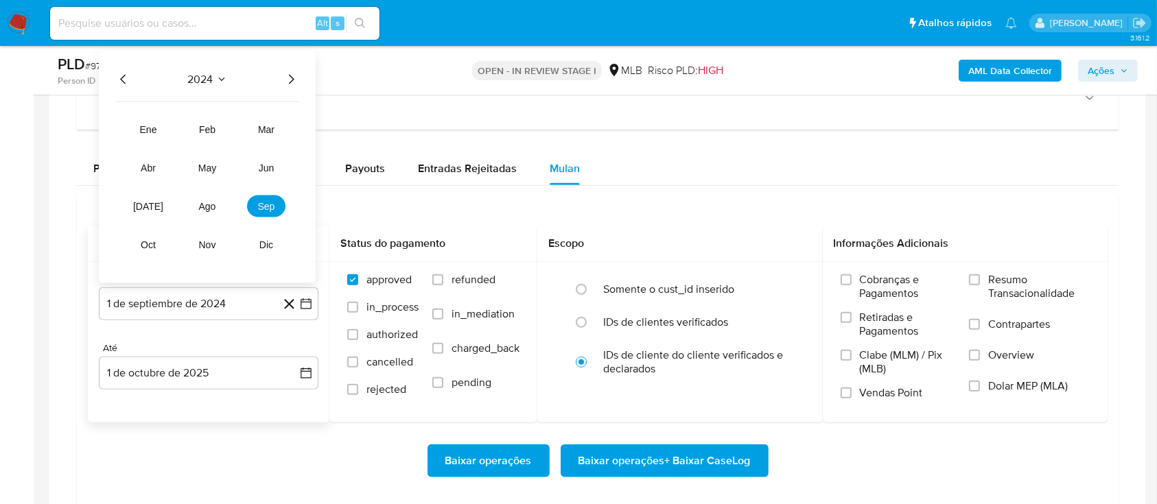
click at [286, 79] on icon "Año siguiente" at bounding box center [291, 79] width 16 height 16
click at [214, 205] on span "ago" at bounding box center [207, 206] width 17 height 11
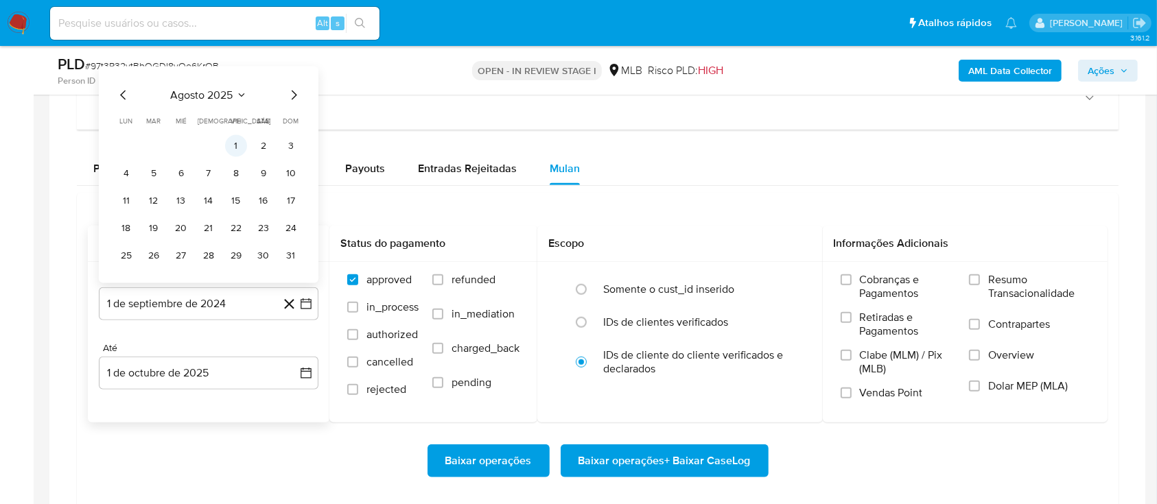
click at [236, 147] on button "1" at bounding box center [236, 146] width 22 height 22
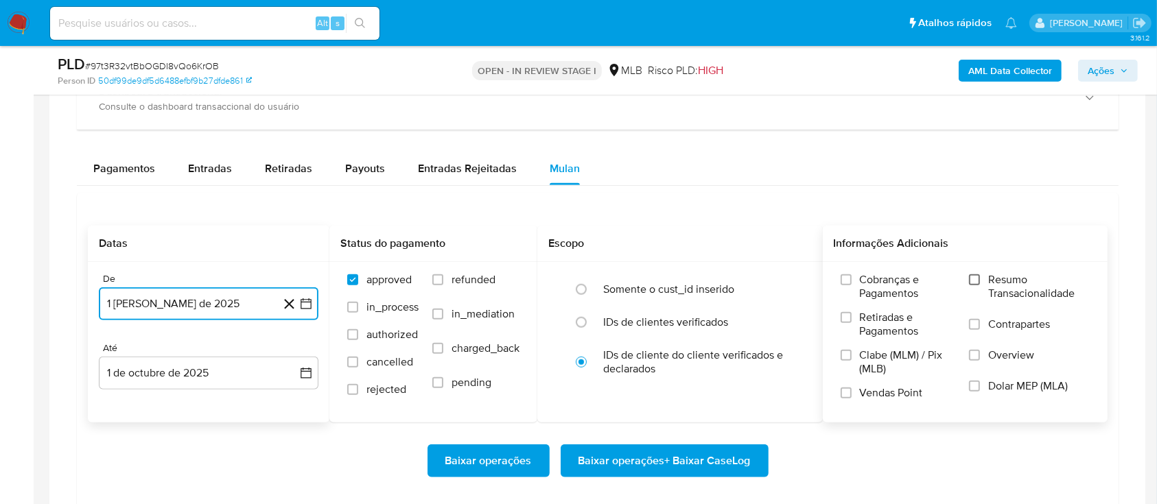
click at [977, 277] on input "Resumo Transacionalidade" at bounding box center [974, 280] width 11 height 11
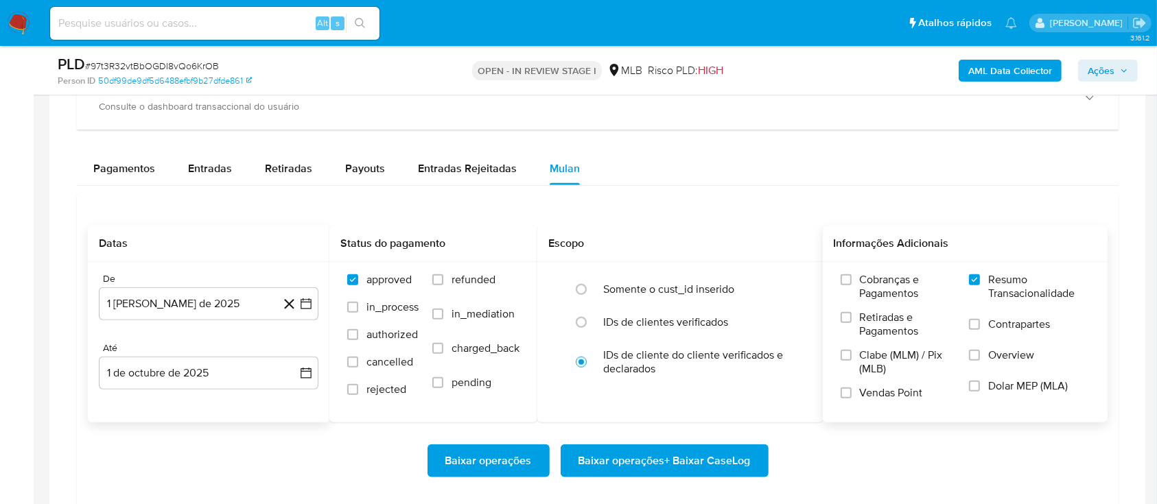
click at [645, 453] on span "Baixar operações + Baixar CaseLog" at bounding box center [665, 461] width 172 height 30
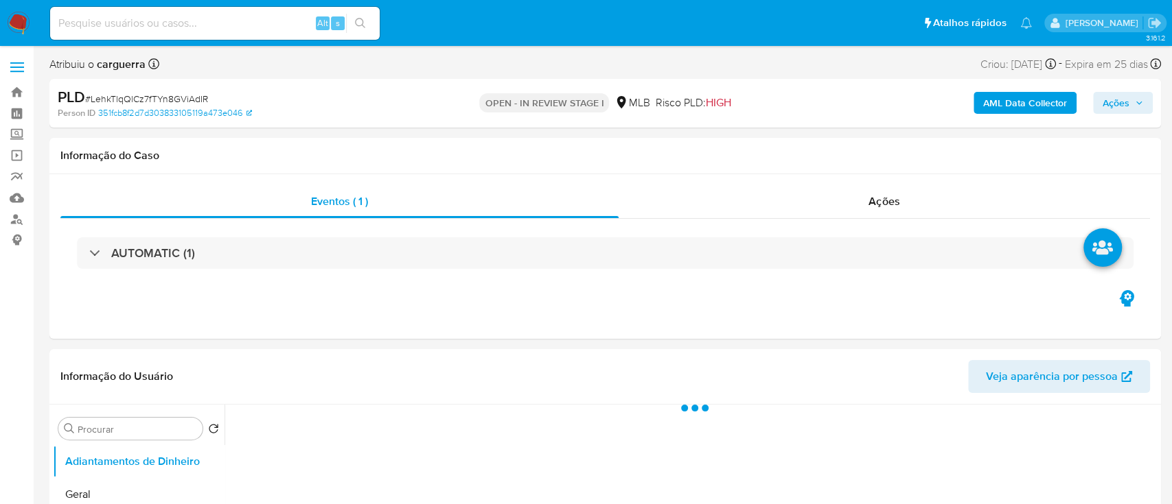
select select "10"
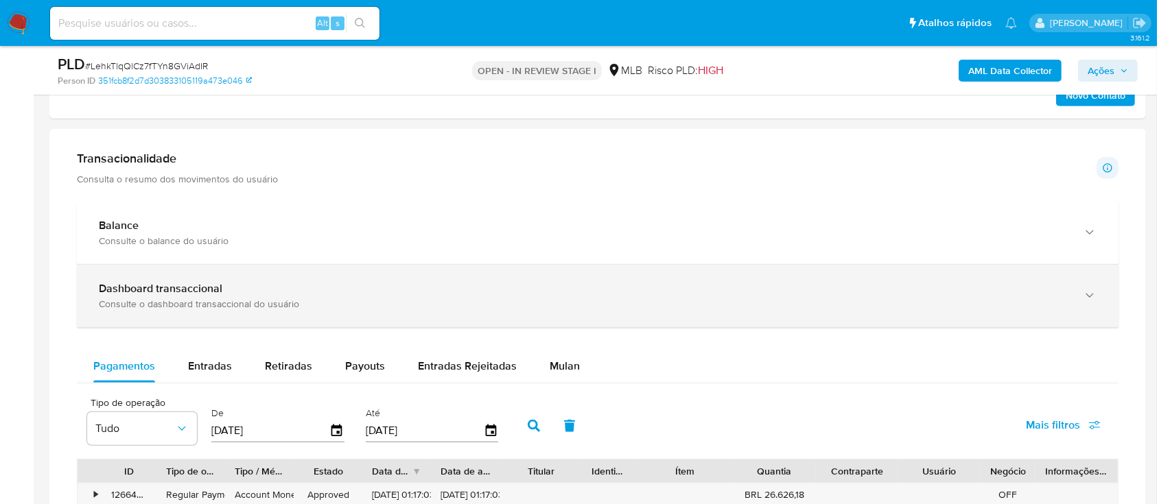
scroll to position [1006, 0]
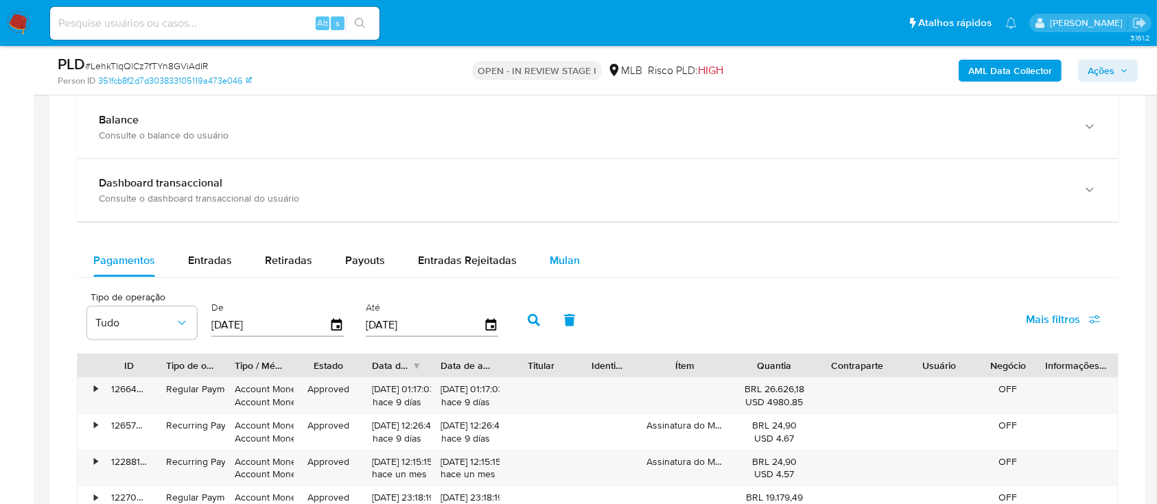
click at [558, 254] on span "Mulan" at bounding box center [565, 261] width 30 height 16
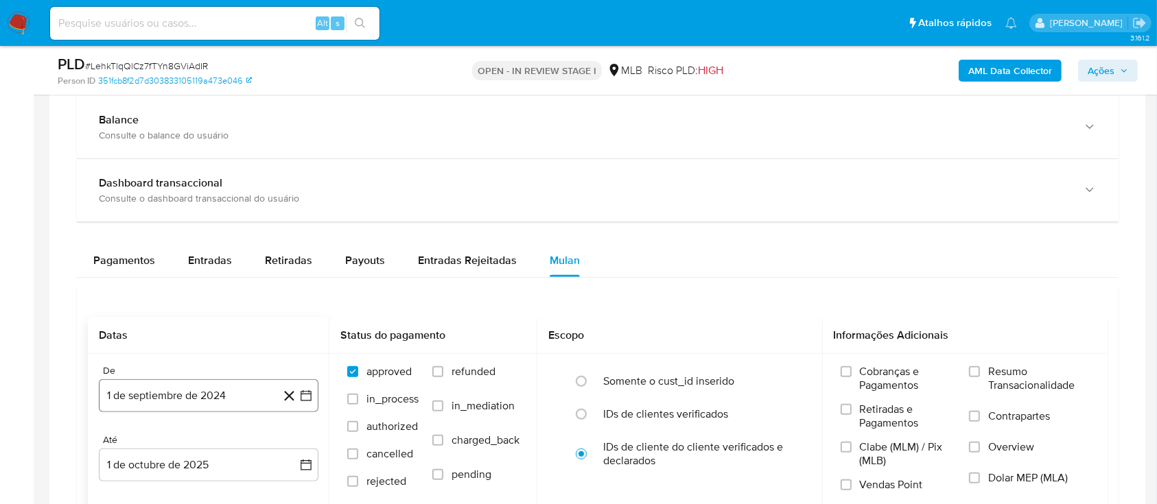
click at [304, 393] on icon "button" at bounding box center [306, 396] width 14 height 14
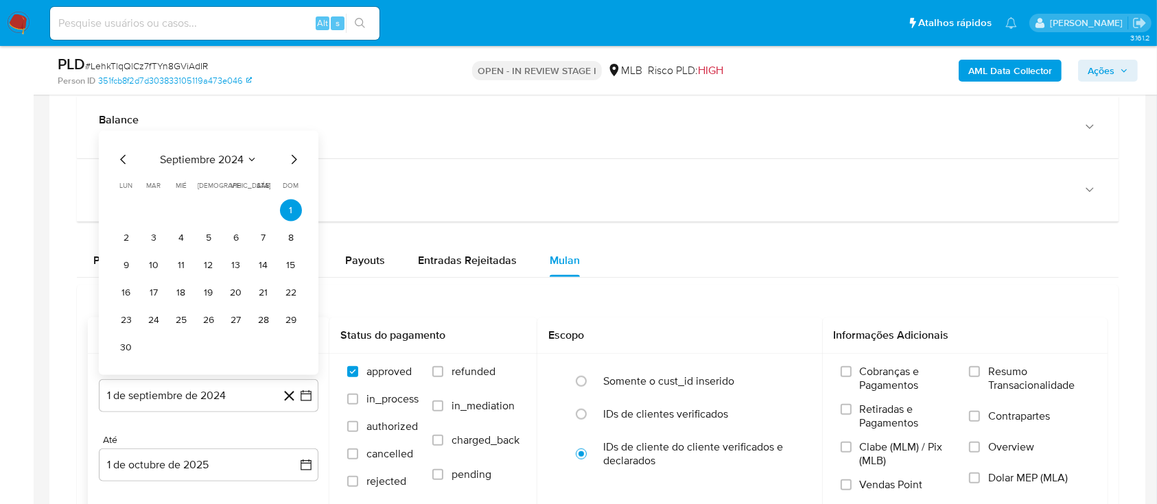
click at [242, 156] on span "septiembre 2024" at bounding box center [202, 160] width 84 height 14
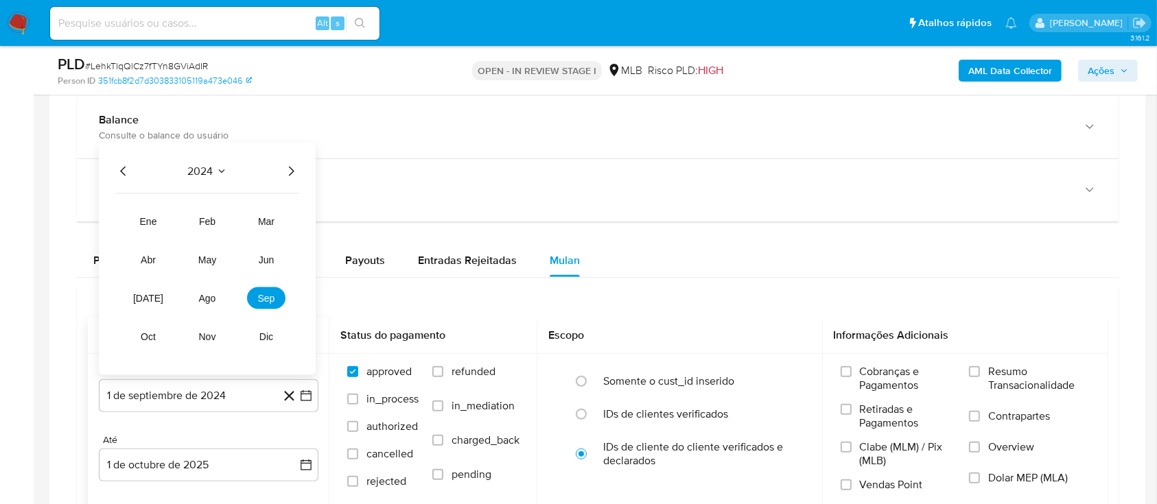
click at [294, 168] on icon "Año siguiente" at bounding box center [291, 171] width 16 height 16
click at [211, 304] on button "ago" at bounding box center [207, 299] width 38 height 22
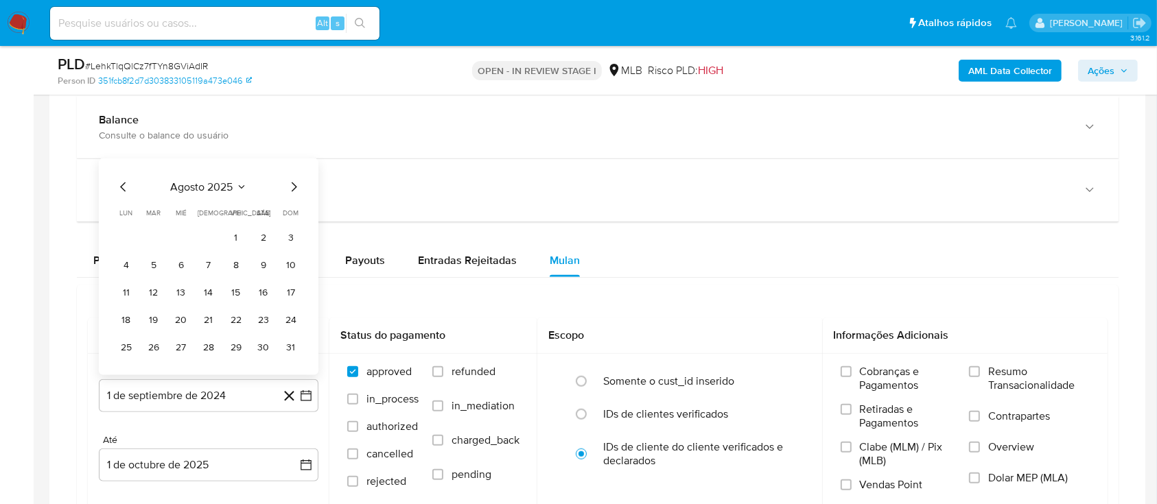
click at [237, 237] on button "1" at bounding box center [236, 238] width 22 height 22
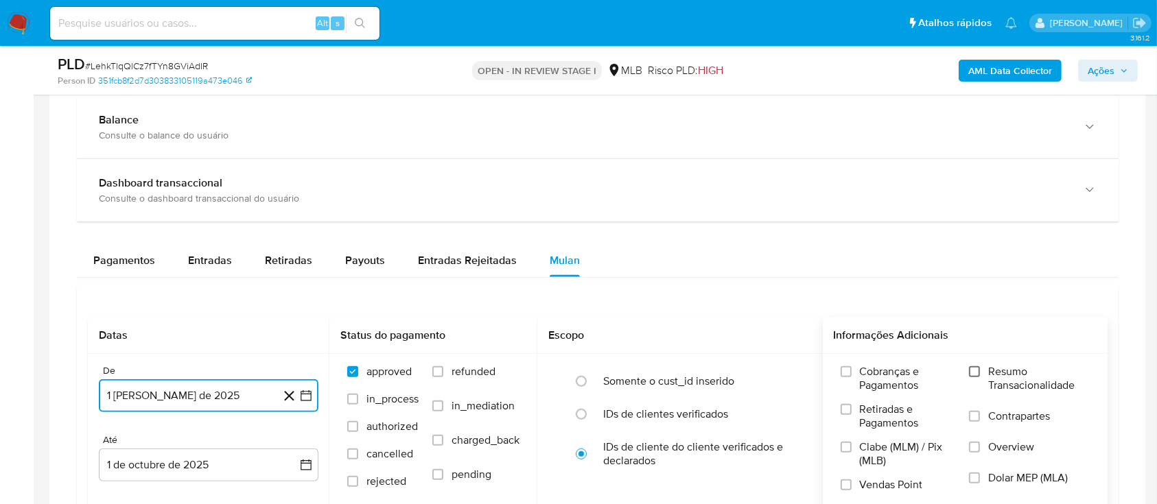
click at [975, 370] on input "Resumo Transacionalidade" at bounding box center [974, 372] width 11 height 11
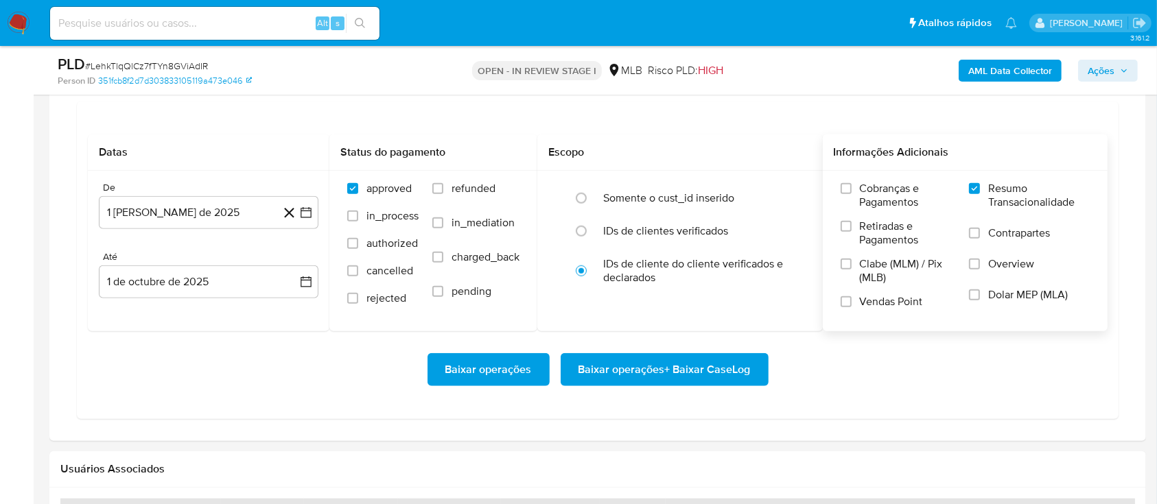
click at [667, 374] on span "Baixar operações + Baixar CaseLog" at bounding box center [665, 370] width 172 height 30
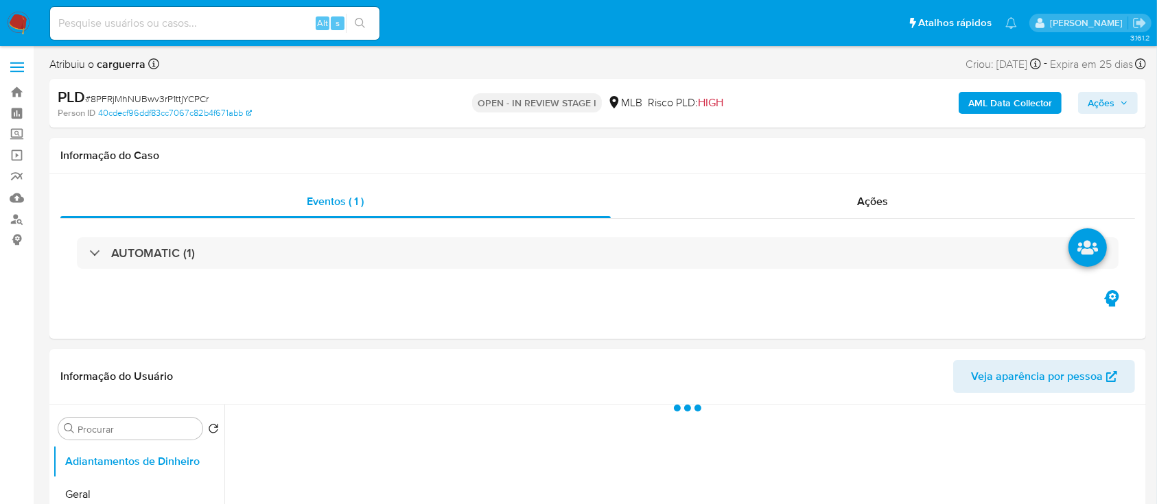
select select "10"
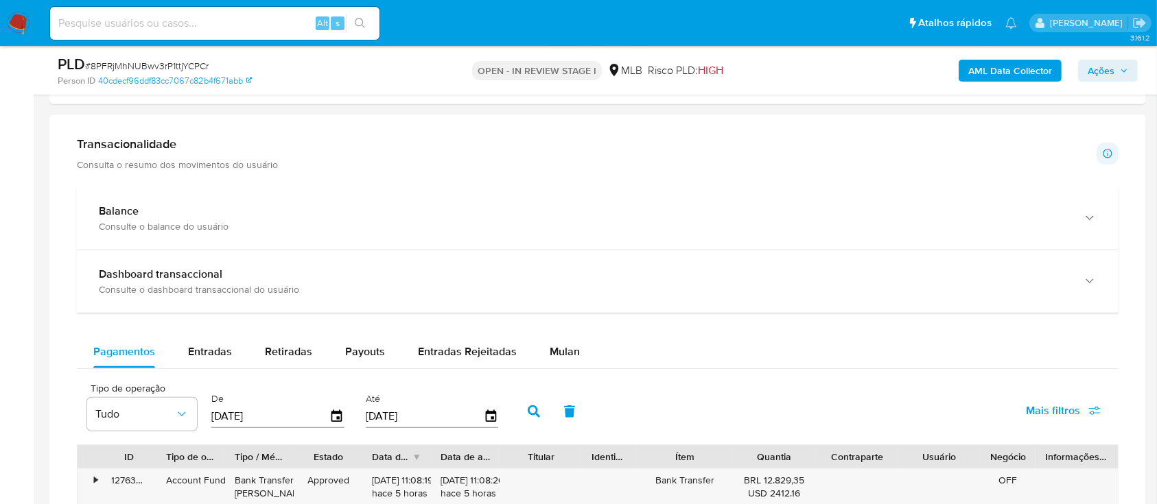
scroll to position [1006, 0]
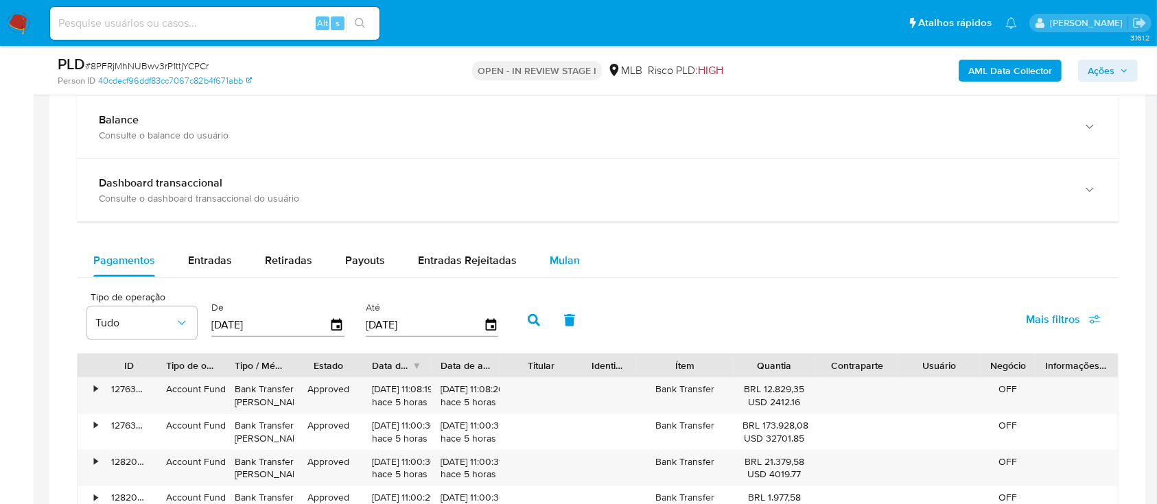
click at [566, 257] on span "Mulan" at bounding box center [565, 261] width 30 height 16
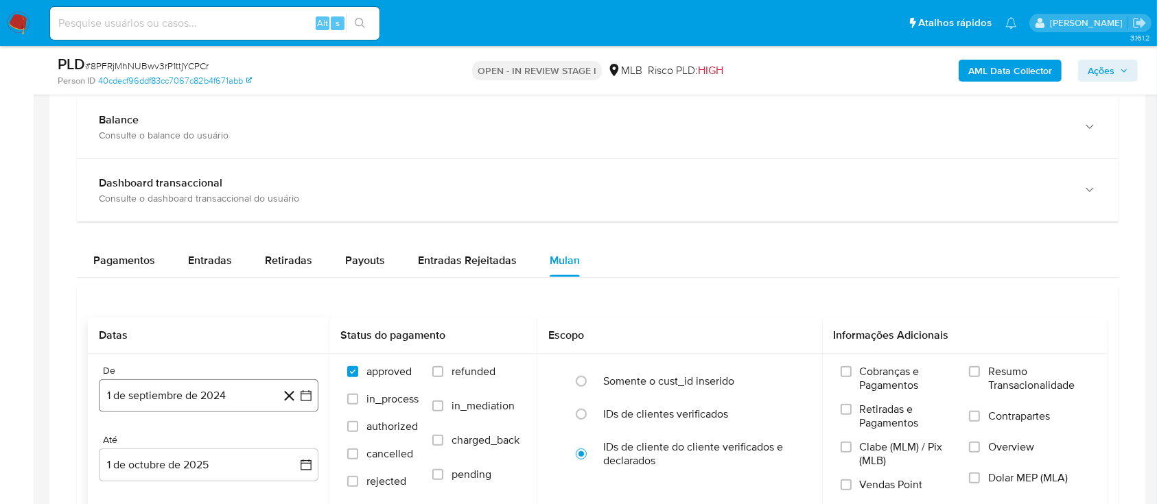
click at [303, 394] on icon "button" at bounding box center [306, 396] width 14 height 14
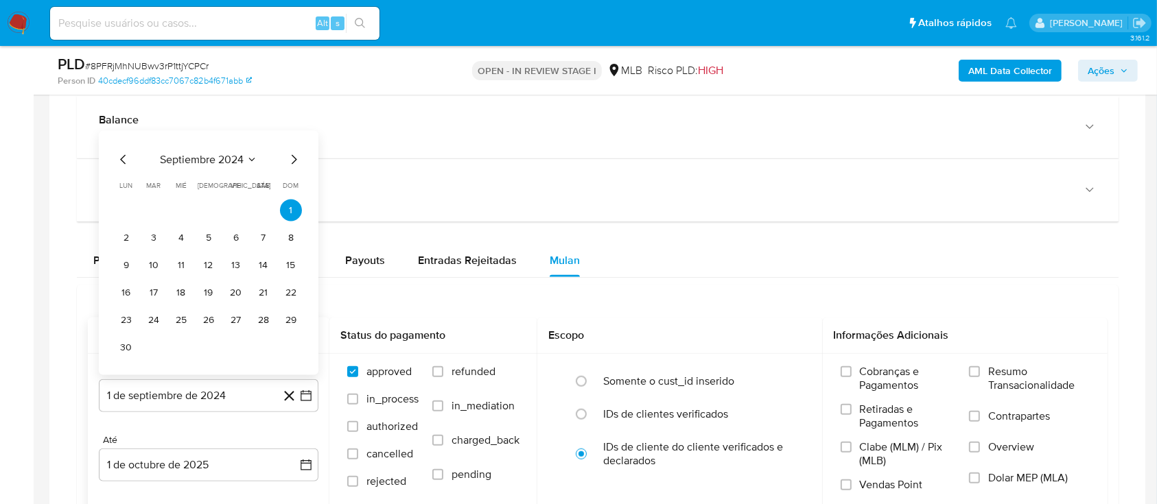
click at [244, 155] on button "septiembre 2024" at bounding box center [208, 160] width 97 height 14
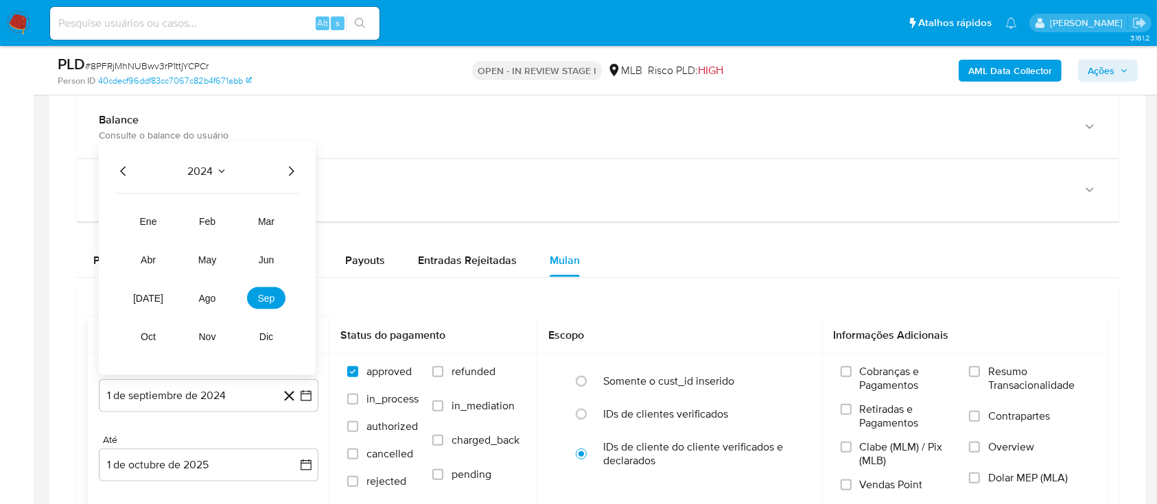
click at [296, 170] on icon "Año siguiente" at bounding box center [291, 171] width 16 height 16
click at [213, 297] on span "ago" at bounding box center [207, 298] width 17 height 11
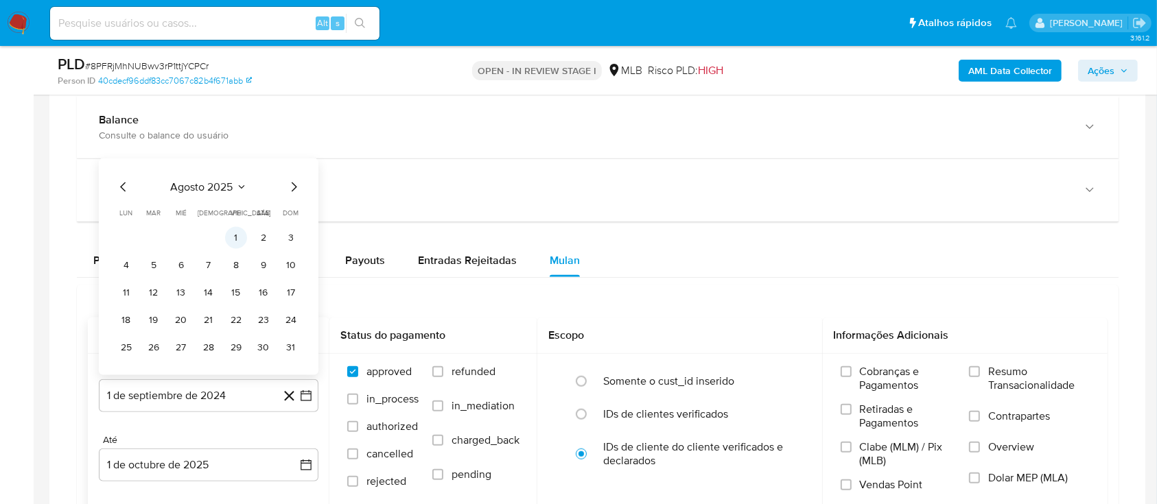
click at [237, 237] on button "1" at bounding box center [236, 238] width 22 height 22
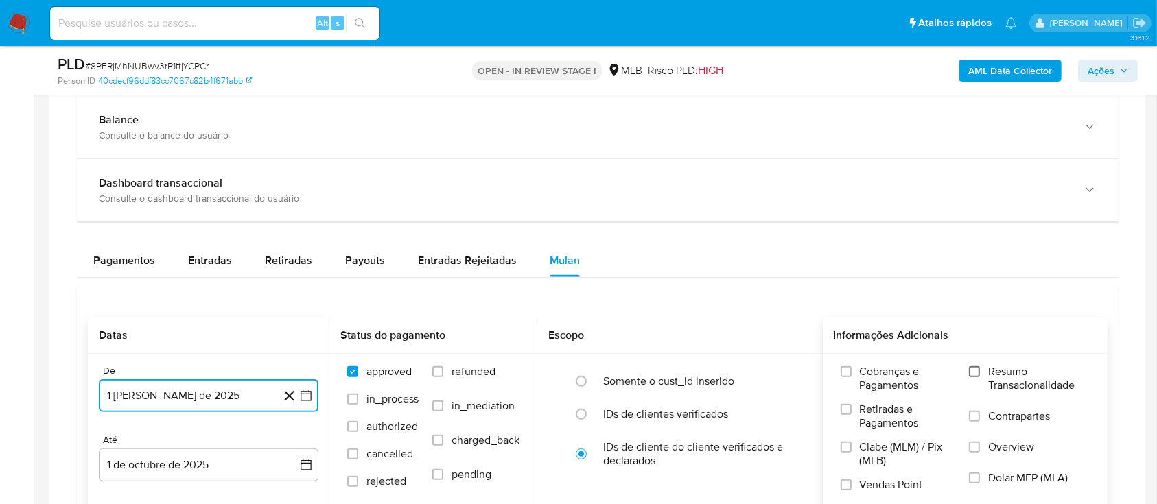
click at [977, 371] on input "Resumo Transacionalidade" at bounding box center [974, 372] width 11 height 11
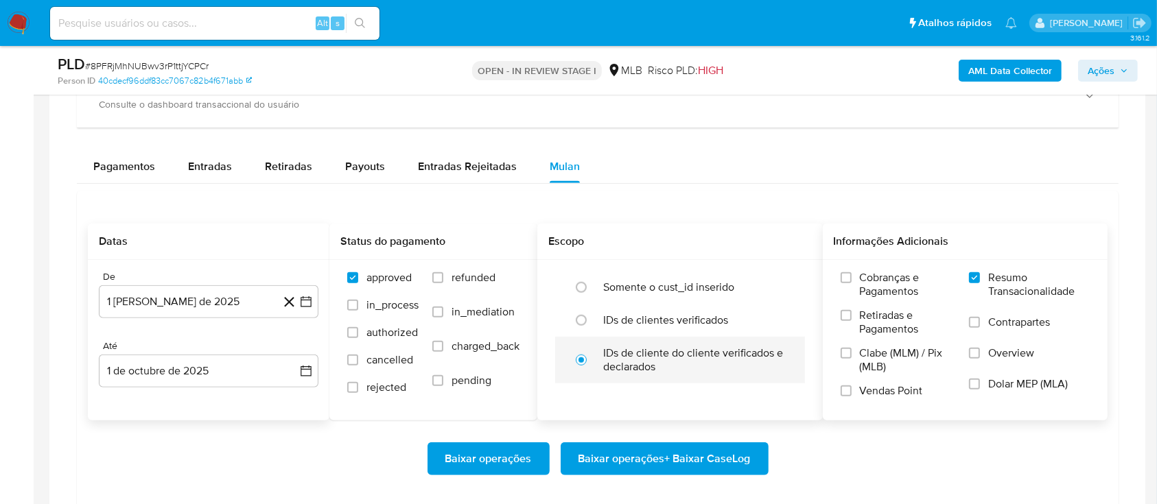
scroll to position [1189, 0]
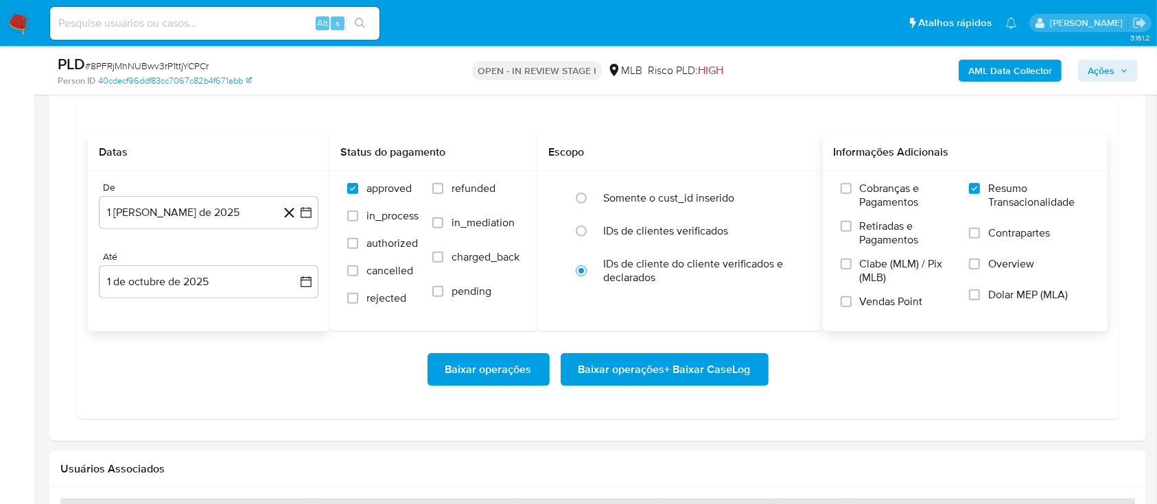
click at [657, 357] on span "Baixar operações + Baixar CaseLog" at bounding box center [665, 370] width 172 height 30
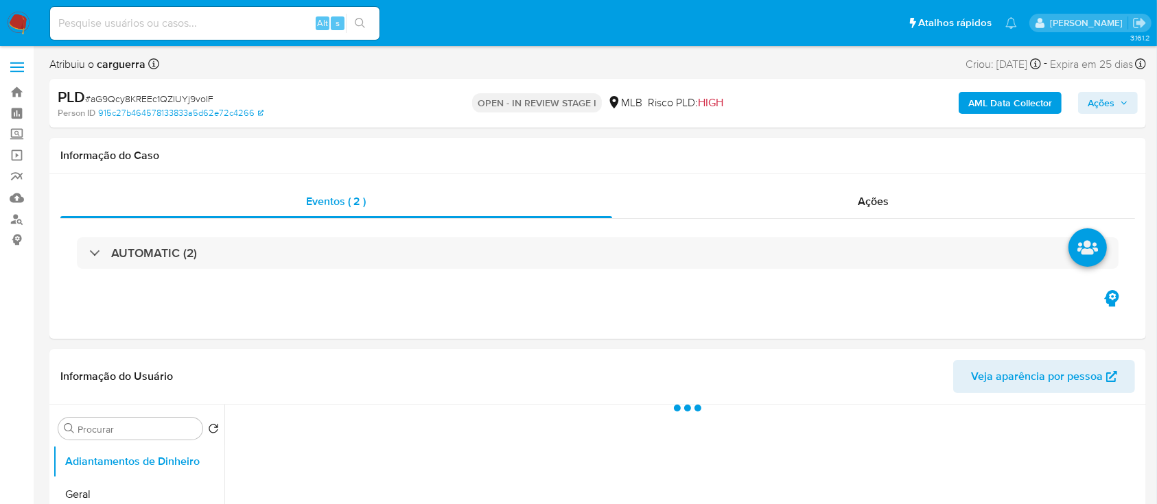
select select "10"
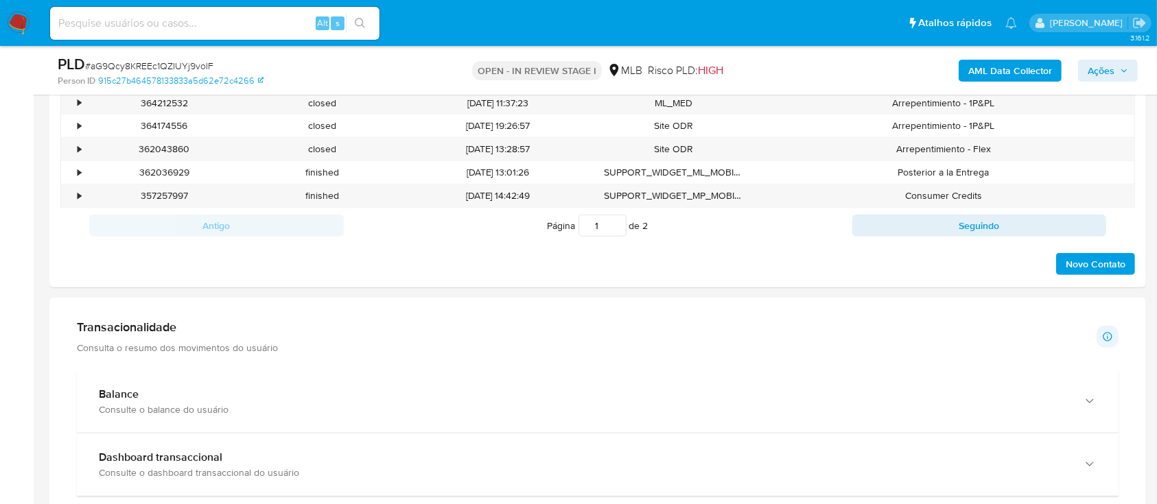
scroll to position [1006, 0]
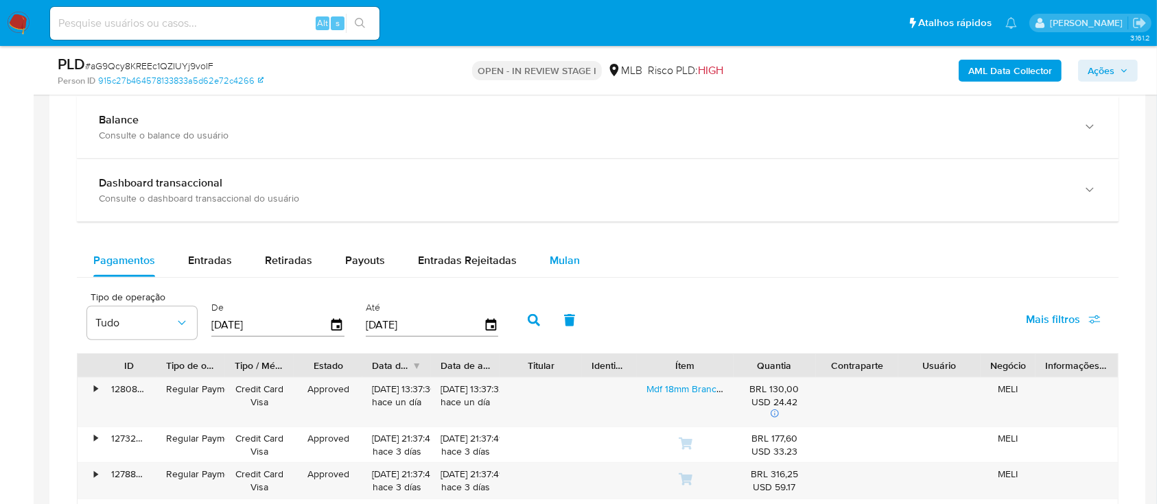
click at [555, 255] on span "Mulan" at bounding box center [565, 261] width 30 height 16
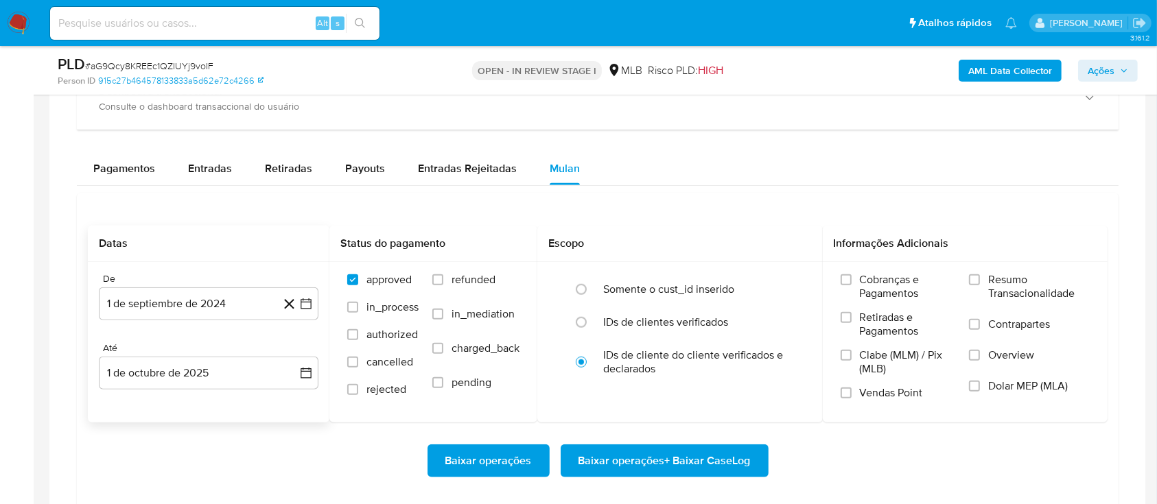
scroll to position [1189, 0]
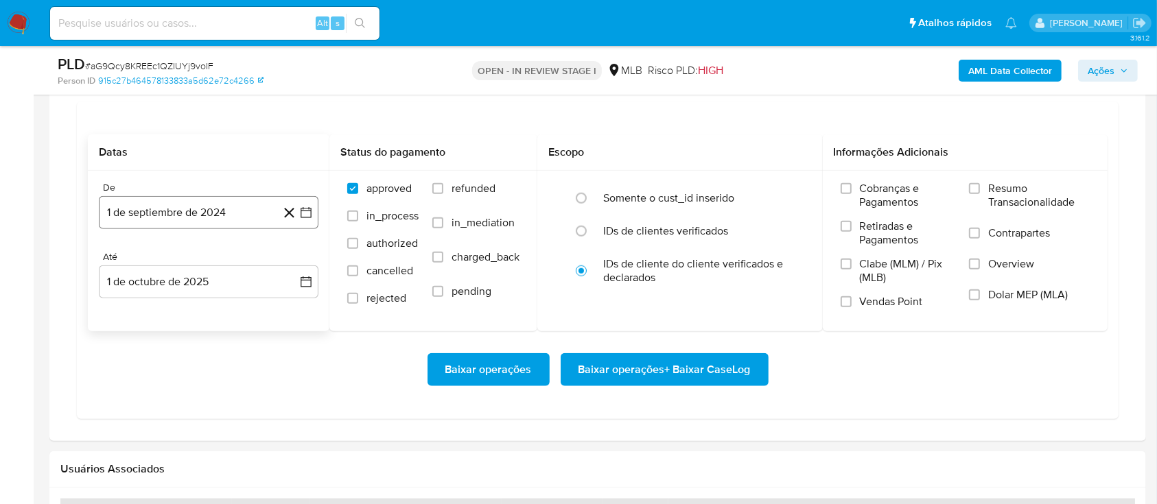
click at [308, 210] on icon "button" at bounding box center [306, 212] width 11 height 11
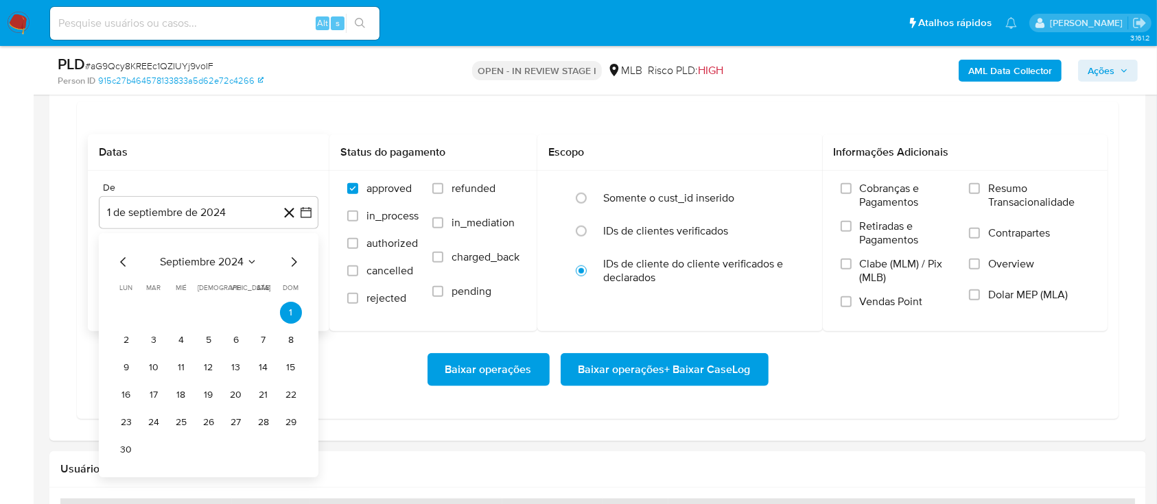
click at [228, 261] on span "septiembre 2024" at bounding box center [202, 262] width 84 height 14
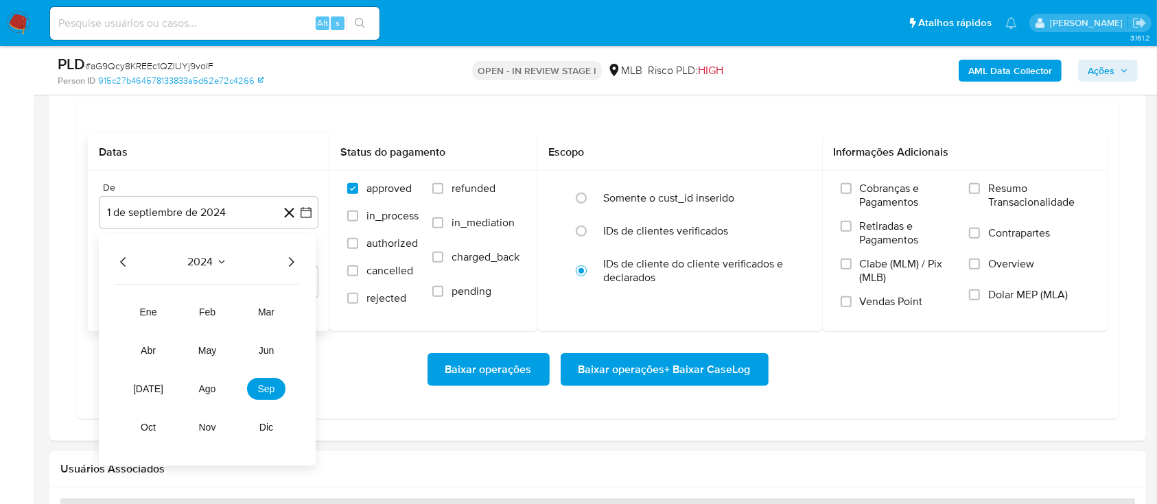
click at [290, 258] on icon "Año siguiente" at bounding box center [291, 262] width 16 height 16
click at [205, 386] on span "ago" at bounding box center [207, 389] width 17 height 11
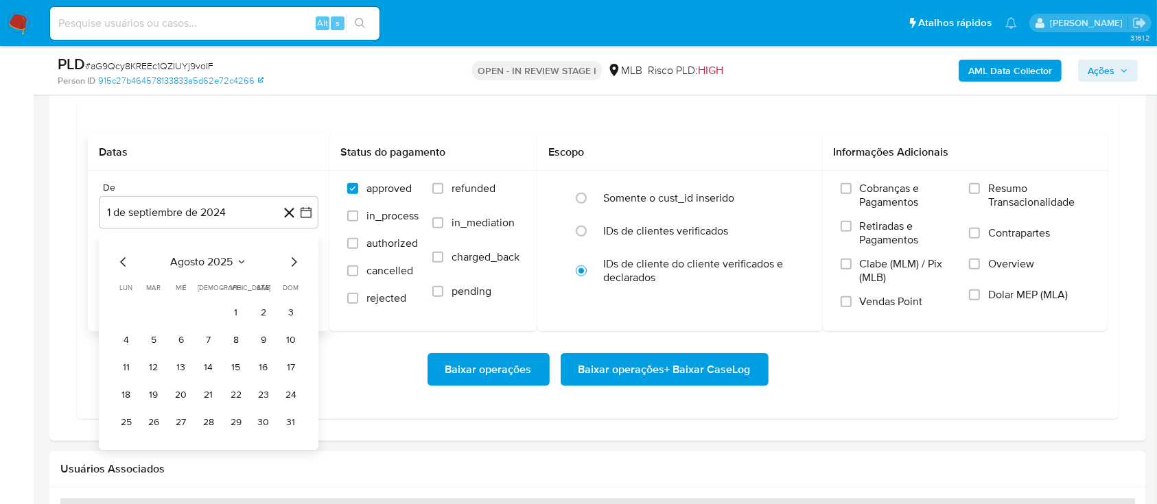
click at [241, 310] on button "1" at bounding box center [236, 313] width 22 height 22
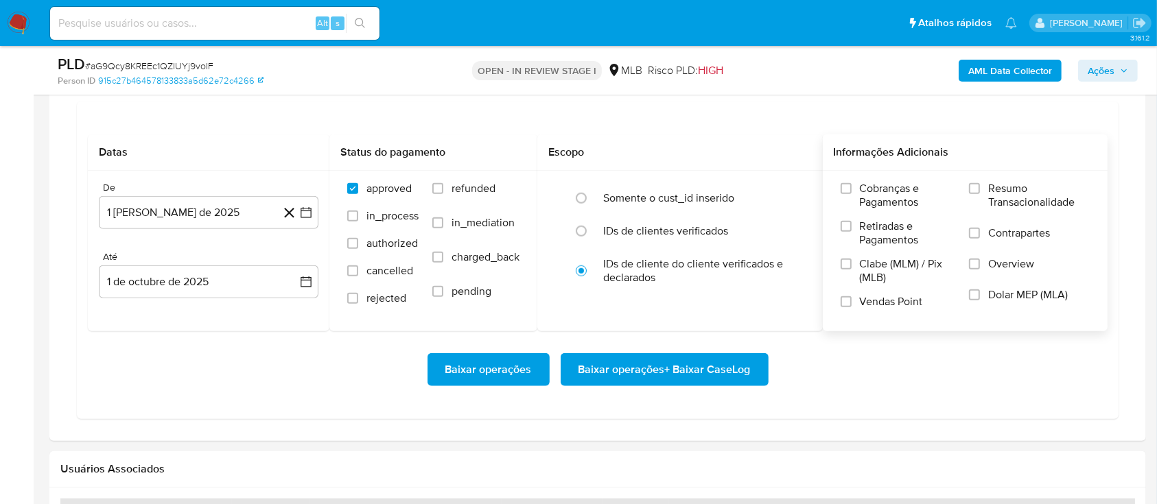
click at [985, 188] on label "Resumo Transacionalidade" at bounding box center [1029, 204] width 121 height 45
click at [974, 184] on input "Resumo Transacionalidade" at bounding box center [974, 188] width 11 height 11
click at [648, 373] on span "Baixar operações + Baixar CaseLog" at bounding box center [665, 370] width 172 height 30
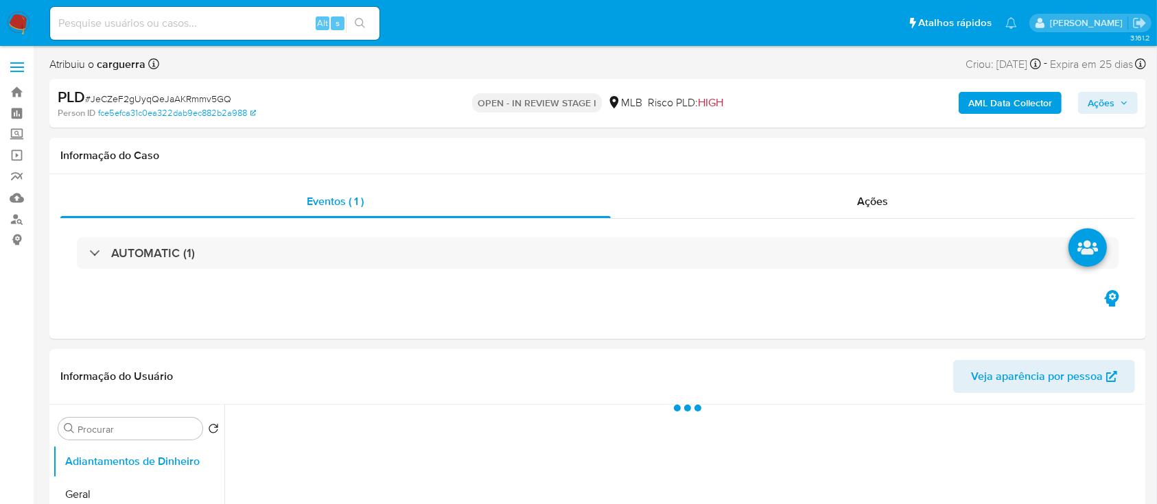
select select "10"
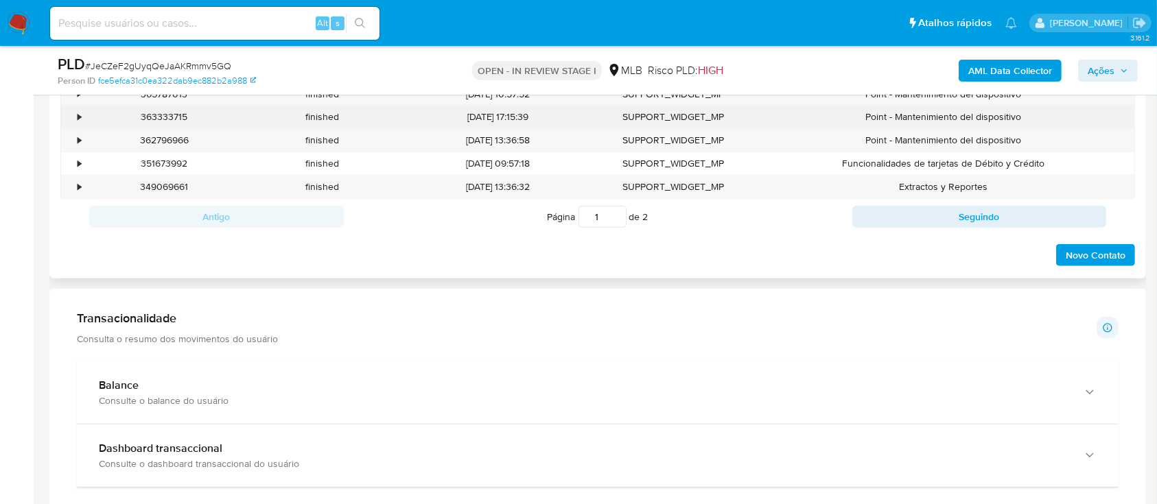
scroll to position [915, 0]
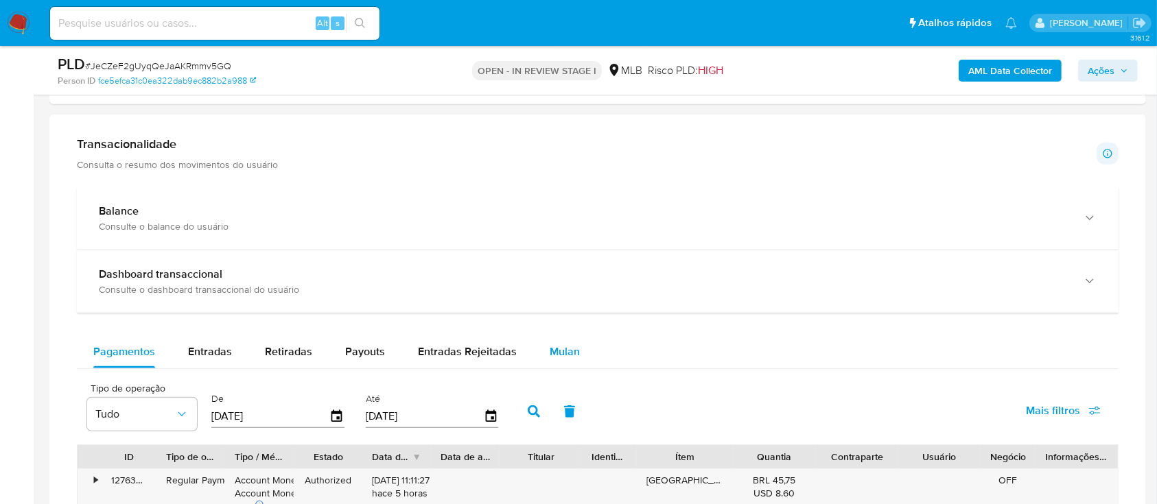
click at [555, 352] on span "Mulan" at bounding box center [565, 352] width 30 height 16
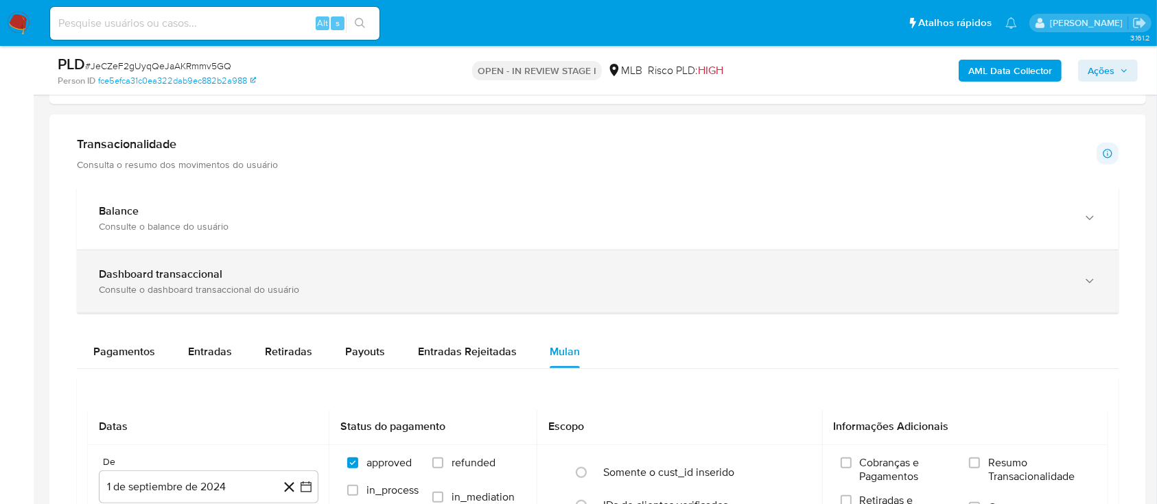
scroll to position [1098, 0]
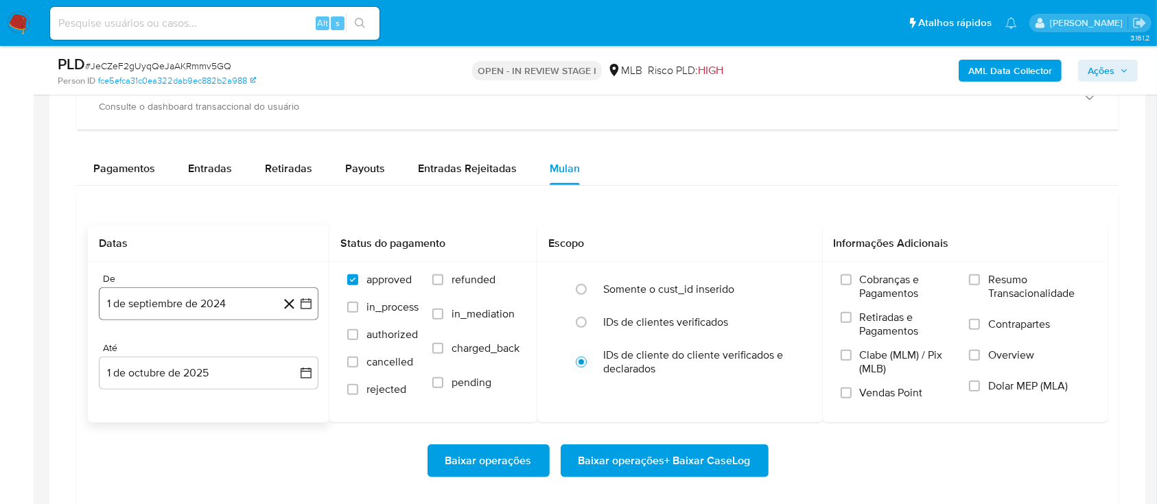
click at [306, 303] on icon "button" at bounding box center [306, 304] width 14 height 14
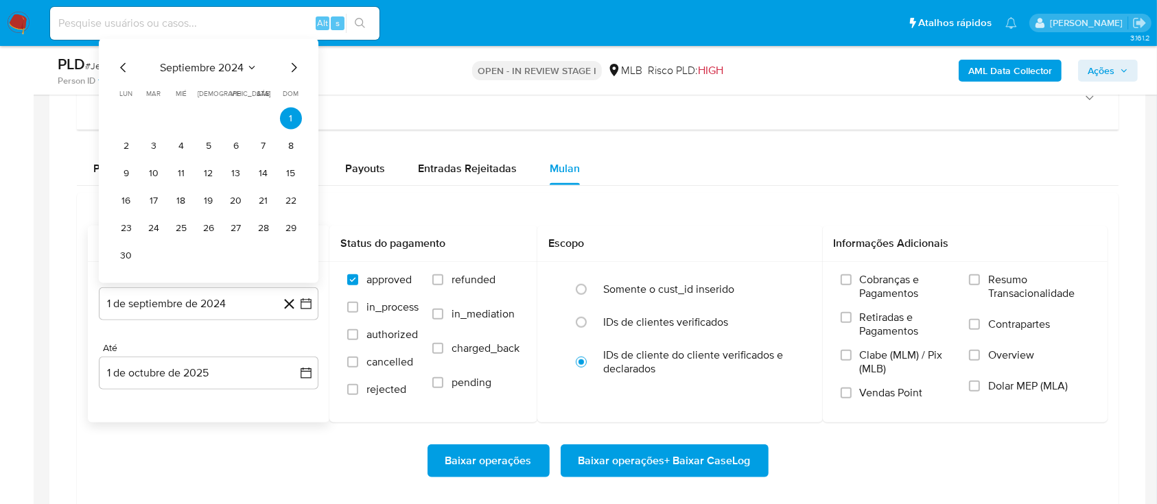
click at [247, 73] on div "septiembre 2024" at bounding box center [208, 68] width 187 height 16
click at [250, 63] on icon "Seleccionar mes y año" at bounding box center [251, 67] width 11 height 11
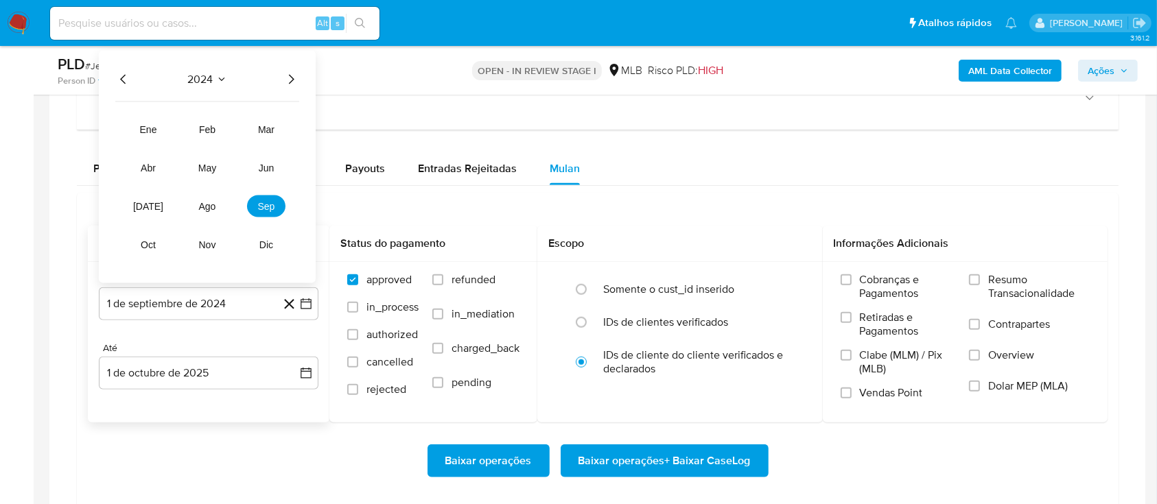
click at [290, 80] on icon "Año siguiente" at bounding box center [291, 79] width 16 height 16
click at [198, 209] on button "ago" at bounding box center [207, 207] width 38 height 22
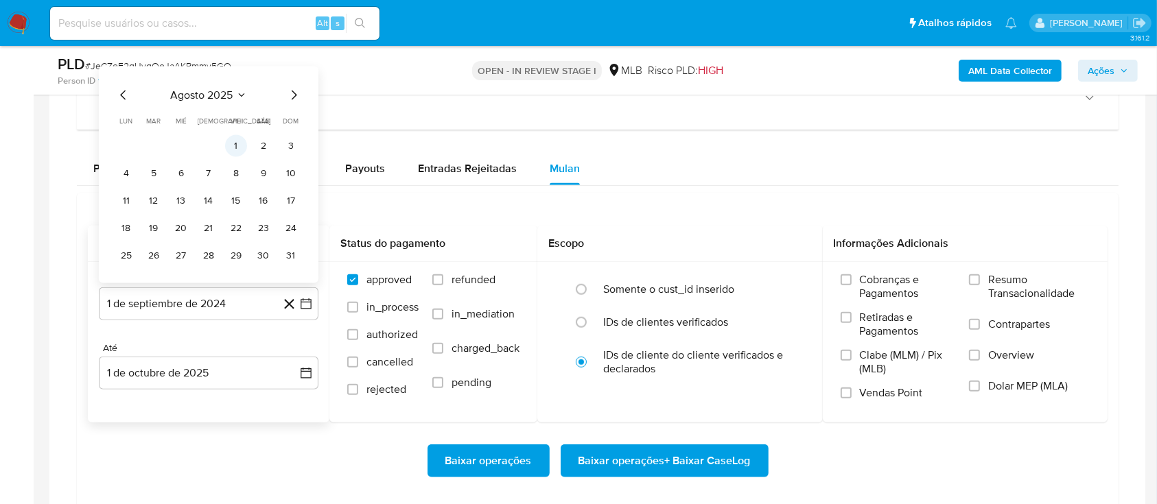
click at [231, 150] on button "1" at bounding box center [236, 146] width 22 height 22
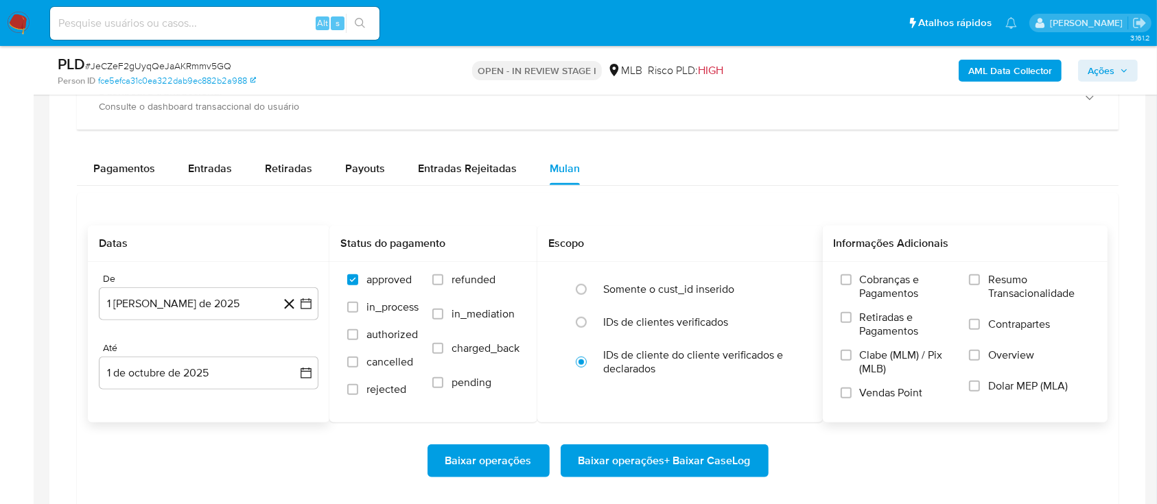
click at [1018, 292] on span "Resumo Transacionalidade" at bounding box center [1039, 286] width 102 height 27
click at [980, 286] on input "Resumo Transacionalidade" at bounding box center [974, 280] width 11 height 11
click at [688, 460] on span "Baixar operações + Baixar CaseLog" at bounding box center [665, 461] width 172 height 30
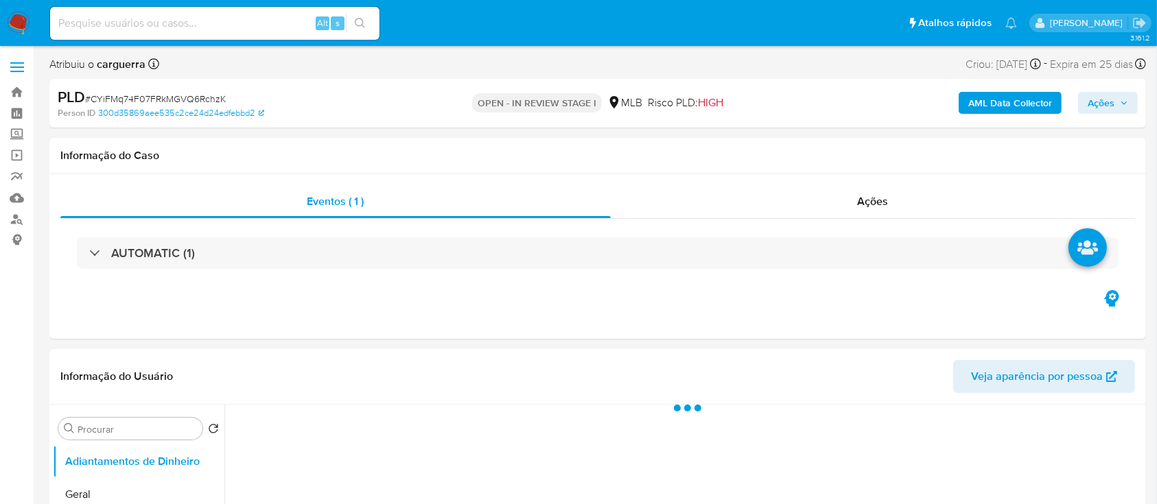
select select "10"
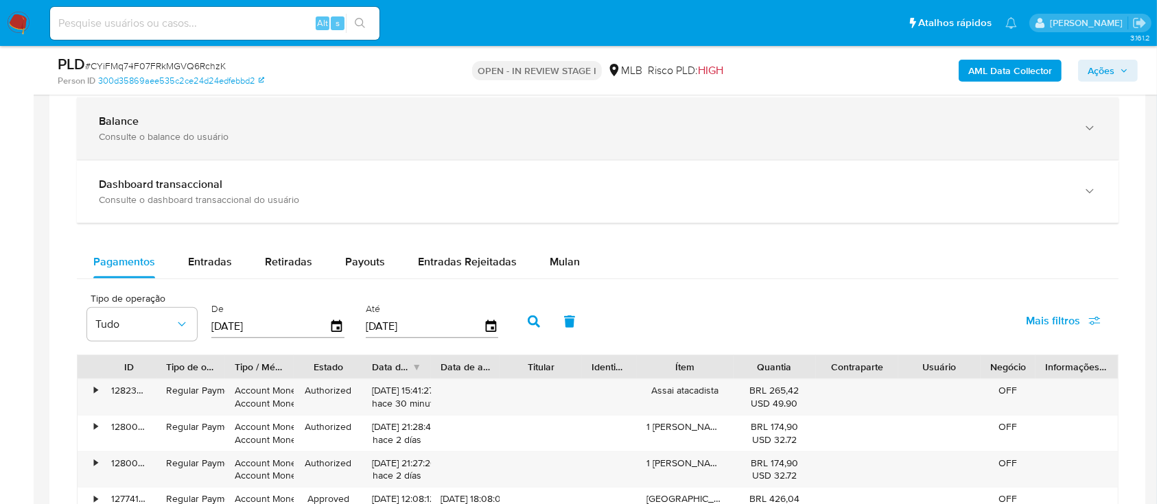
scroll to position [1006, 0]
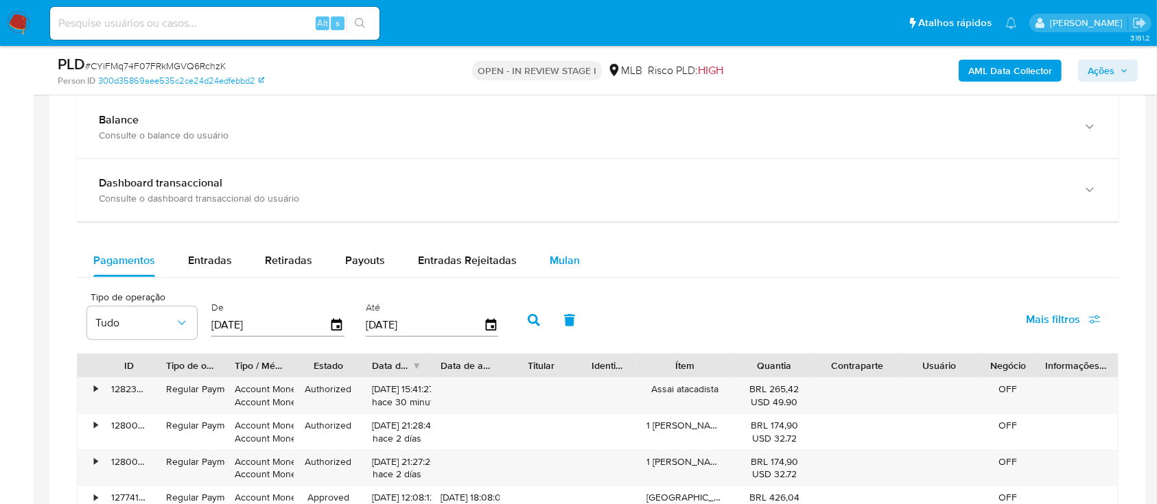
click at [568, 261] on span "Mulan" at bounding box center [565, 261] width 30 height 16
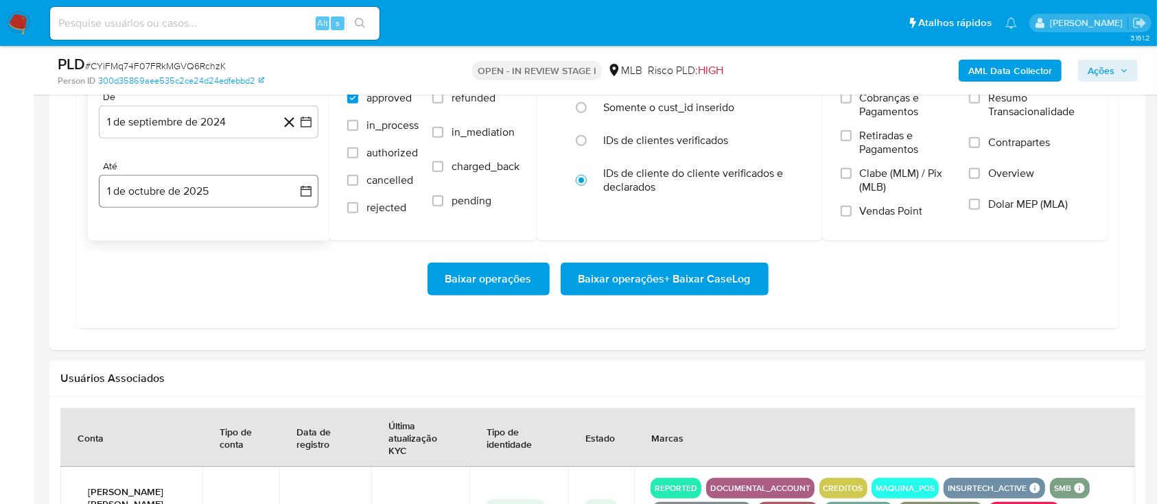
scroll to position [1281, 0]
click at [307, 118] on icon "button" at bounding box center [306, 122] width 14 height 14
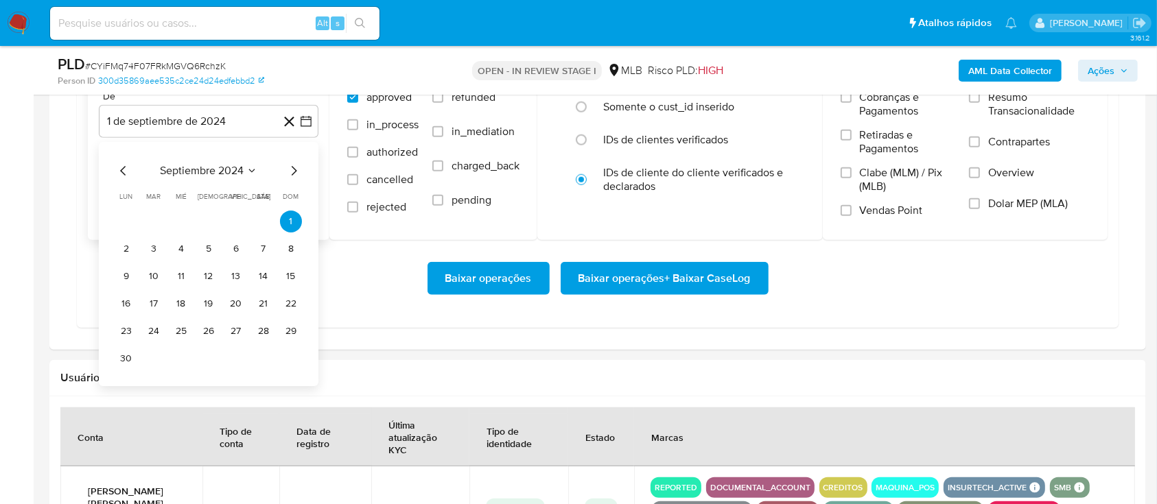
click at [244, 167] on button "septiembre 2024" at bounding box center [208, 171] width 97 height 14
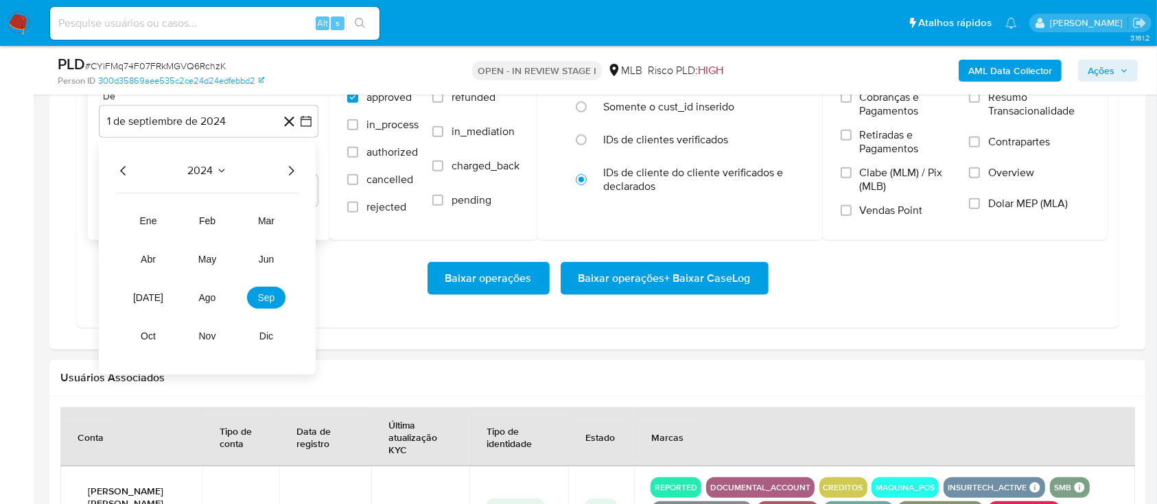
click at [289, 170] on icon "Año siguiente" at bounding box center [291, 171] width 16 height 16
click at [218, 294] on button "ago" at bounding box center [207, 298] width 38 height 22
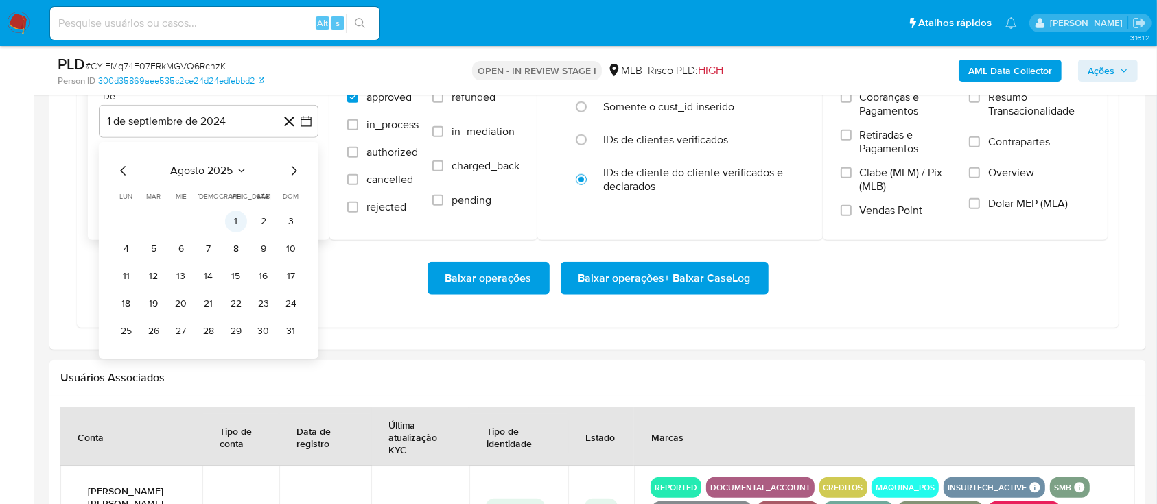
click at [237, 228] on button "1" at bounding box center [236, 222] width 22 height 22
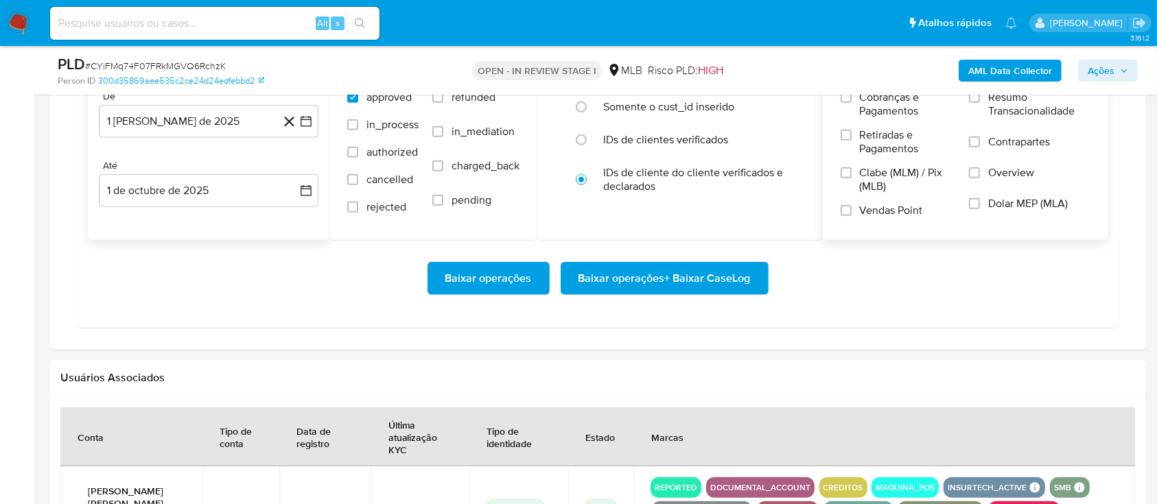
click at [988, 107] on span "Resumo Transacionalidade" at bounding box center [1039, 104] width 102 height 27
click at [980, 103] on input "Resumo Transacionalidade" at bounding box center [974, 97] width 11 height 11
click at [719, 276] on span "Baixar operações + Baixar CaseLog" at bounding box center [665, 279] width 172 height 30
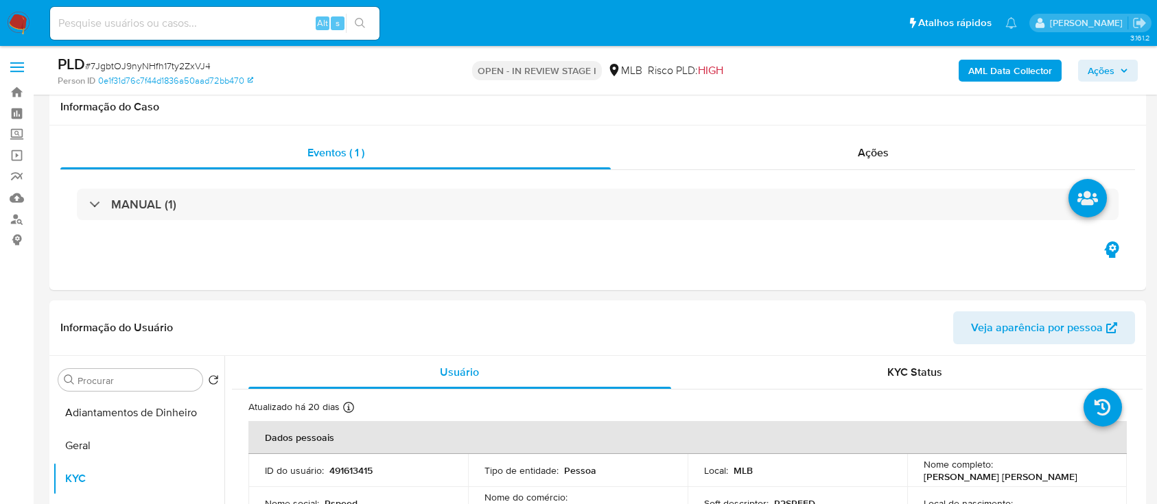
select select "10"
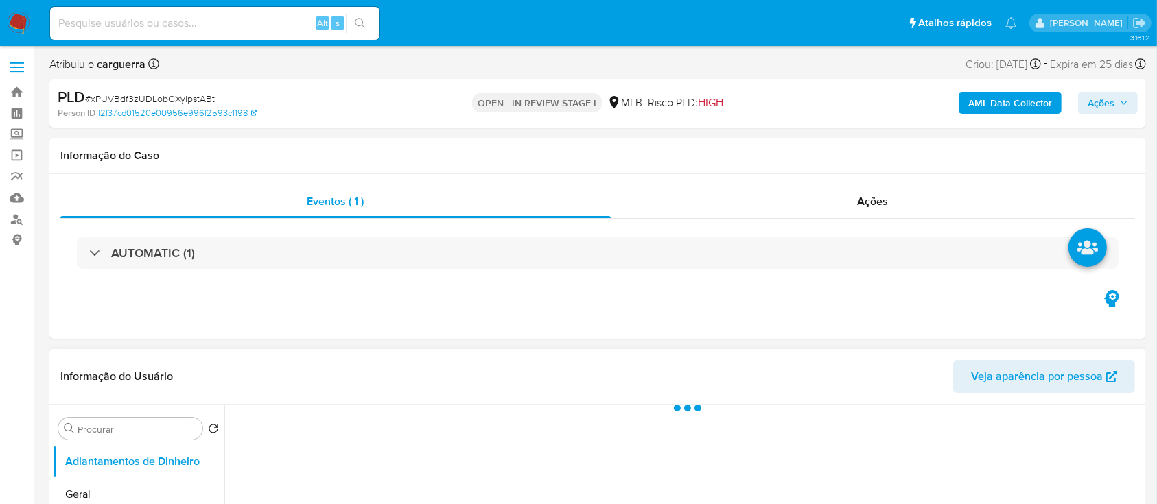
scroll to position [183, 0]
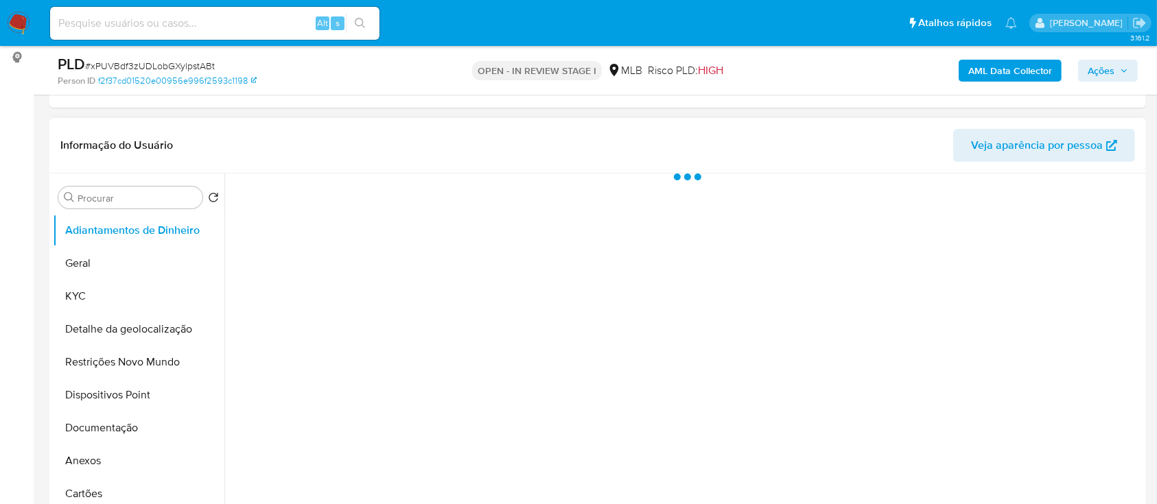
select select "10"
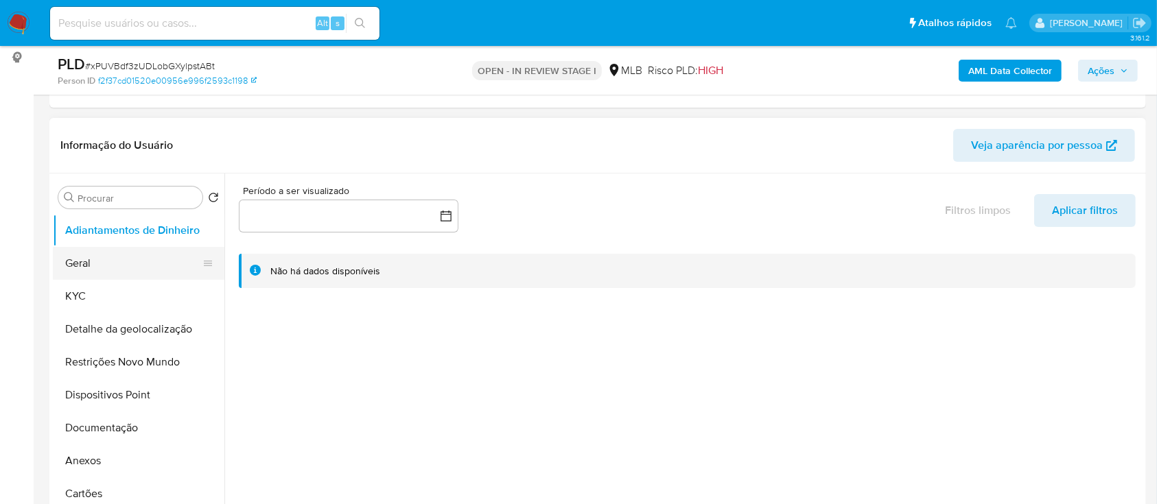
drag, startPoint x: 84, startPoint y: 265, endPoint x: 82, endPoint y: 276, distance: 11.1
click at [82, 266] on button "Geral" at bounding box center [133, 263] width 161 height 33
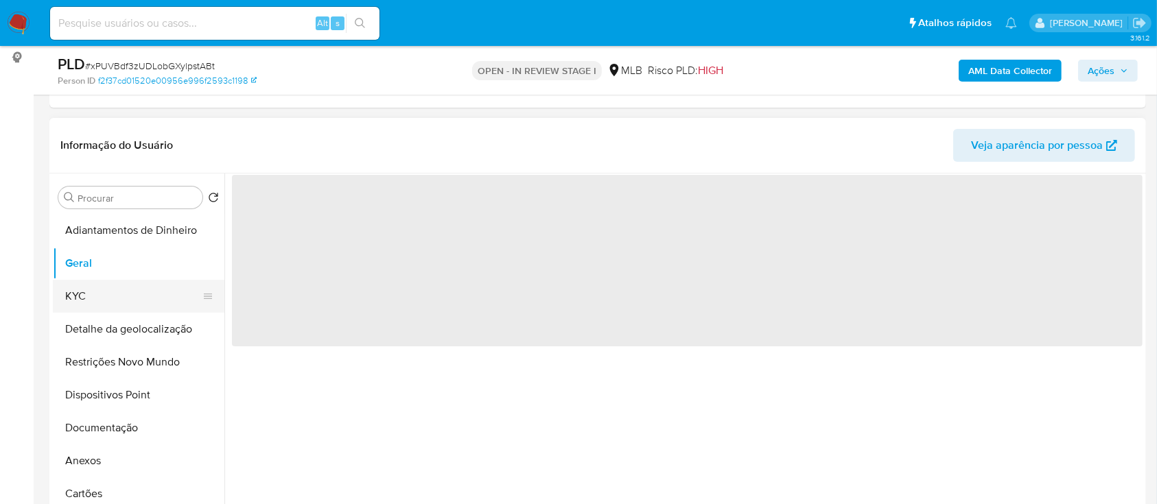
click at [86, 288] on button "KYC" at bounding box center [133, 296] width 161 height 33
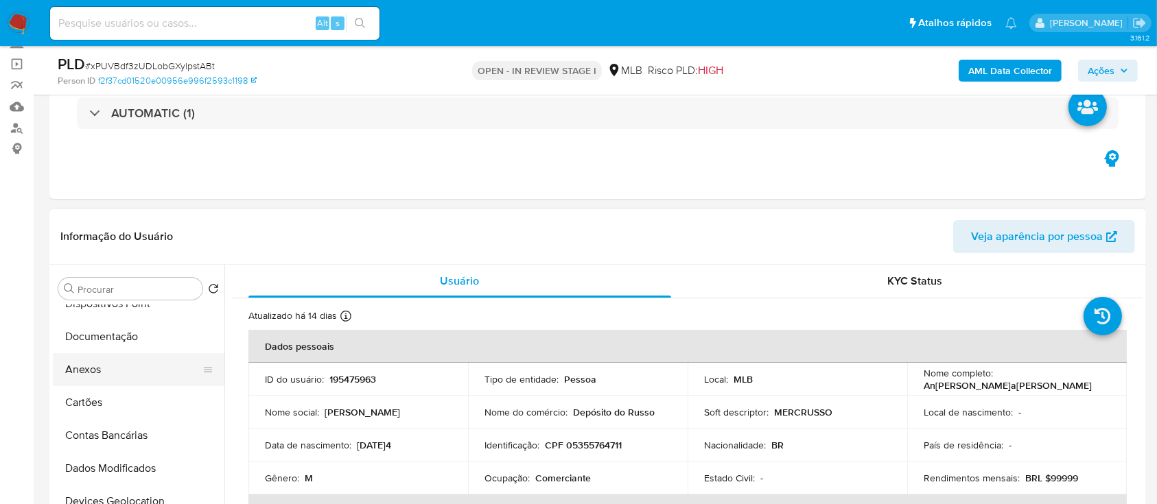
click at [96, 364] on button "Anexos" at bounding box center [133, 369] width 161 height 33
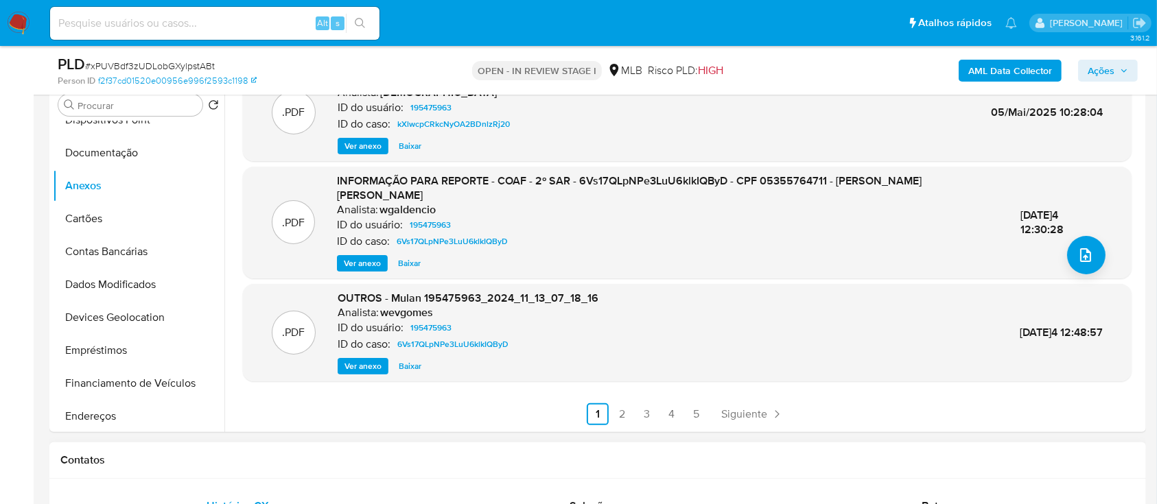
scroll to position [275, 0]
click at [623, 415] on link "2" at bounding box center [623, 415] width 22 height 22
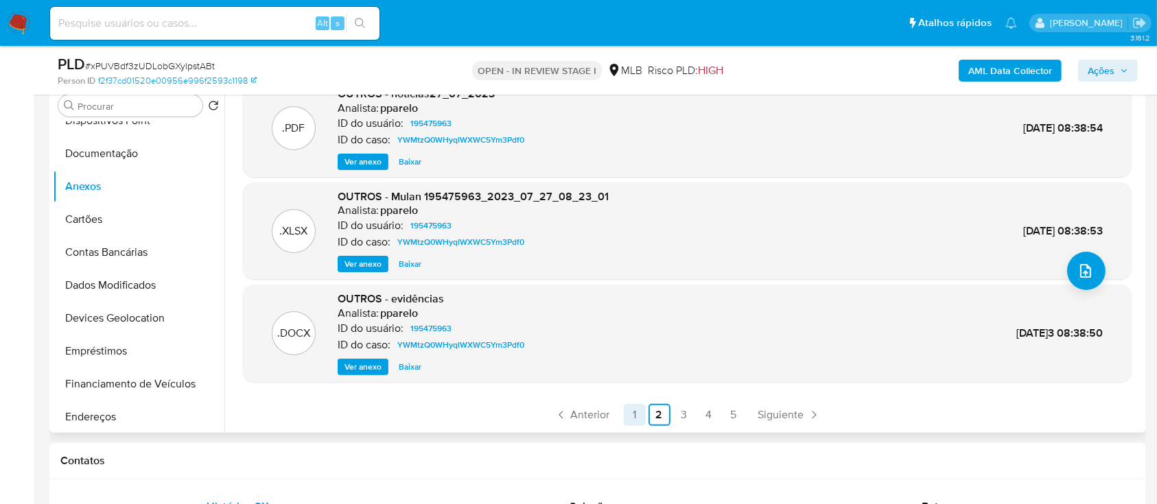
click at [636, 411] on link "1" at bounding box center [635, 415] width 22 height 22
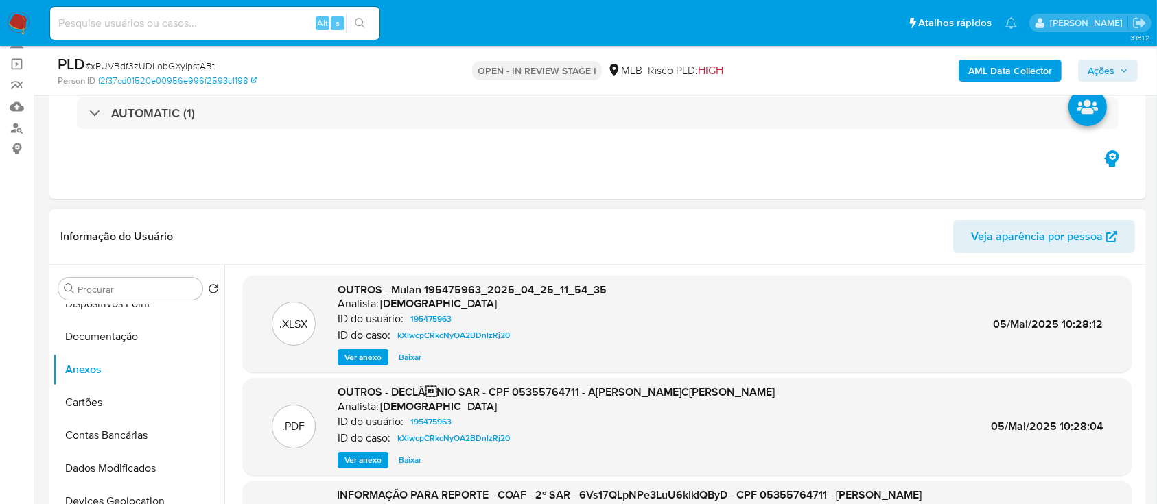
scroll to position [183, 0]
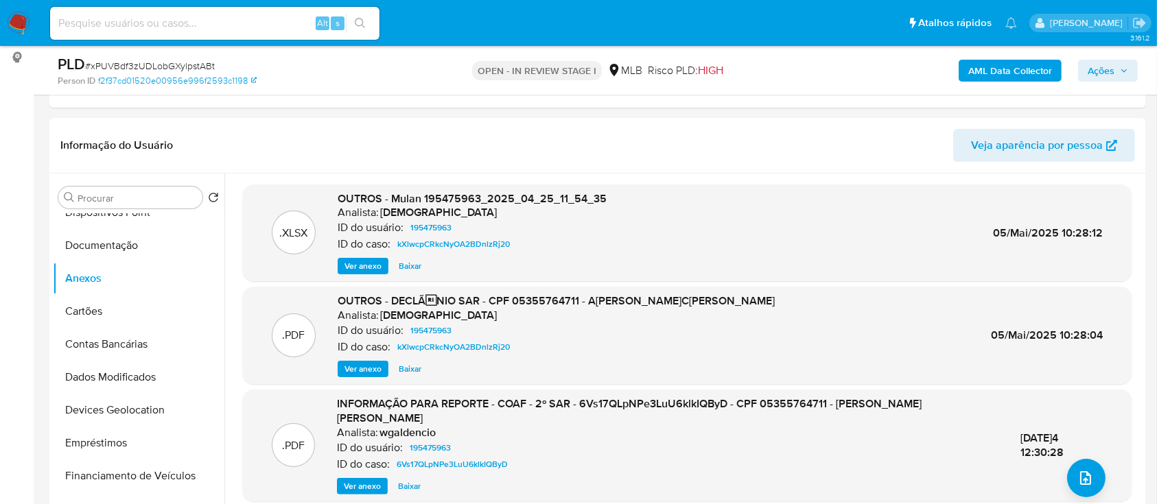
drag, startPoint x: 582, startPoint y: 301, endPoint x: 793, endPoint y: 294, distance: 210.8
click at [793, 294] on div ".PDF OUTROS - DECLÃNIO SAR - CPF 05355764711 - ANTONIO CARLOS MATTOS DE ANDRAD…" at bounding box center [687, 336] width 875 height 84
copy span "ANTONIO CARLOS MATTOS DE ANDRADE"
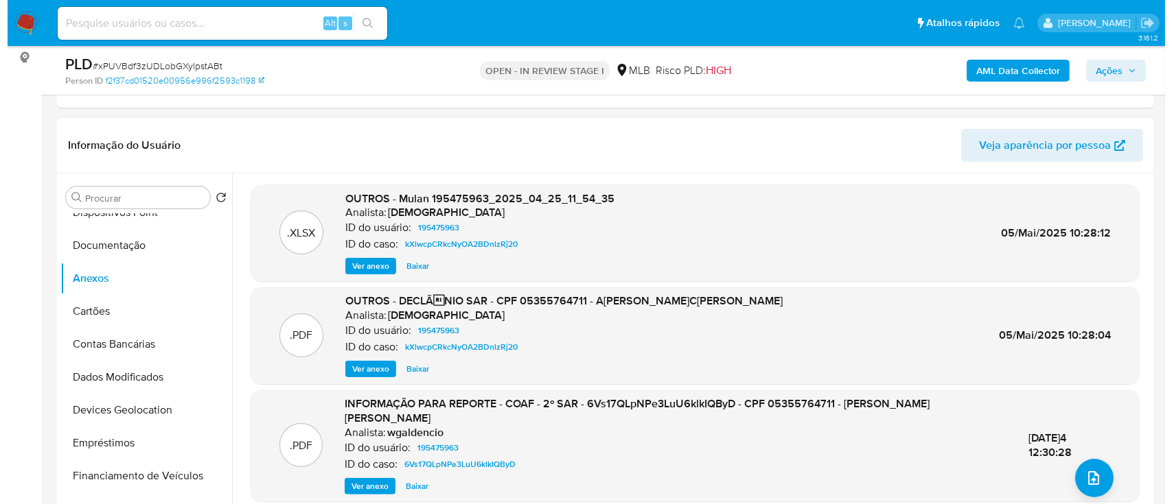
scroll to position [91, 0]
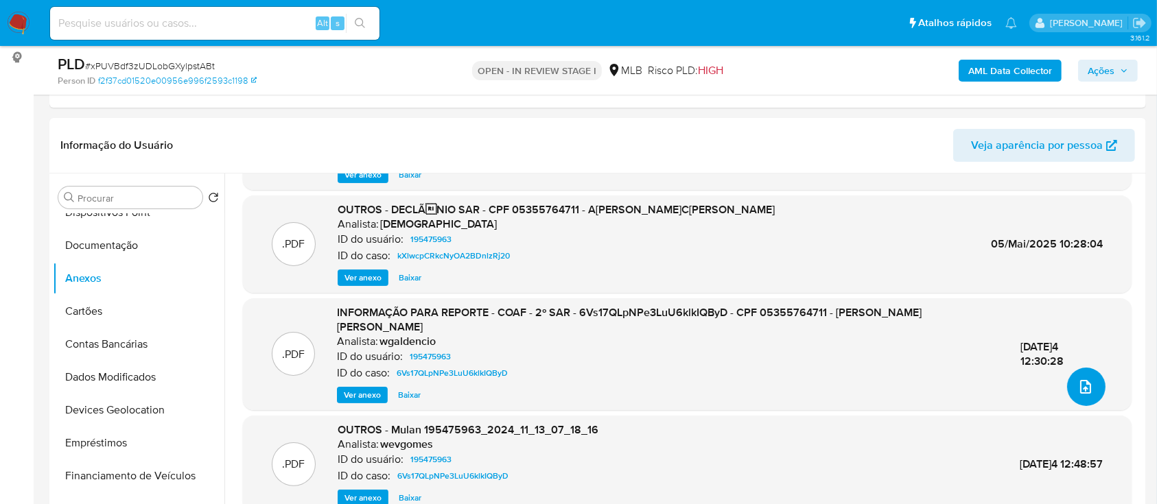
click at [1078, 387] on icon "upload-file" at bounding box center [1086, 387] width 16 height 16
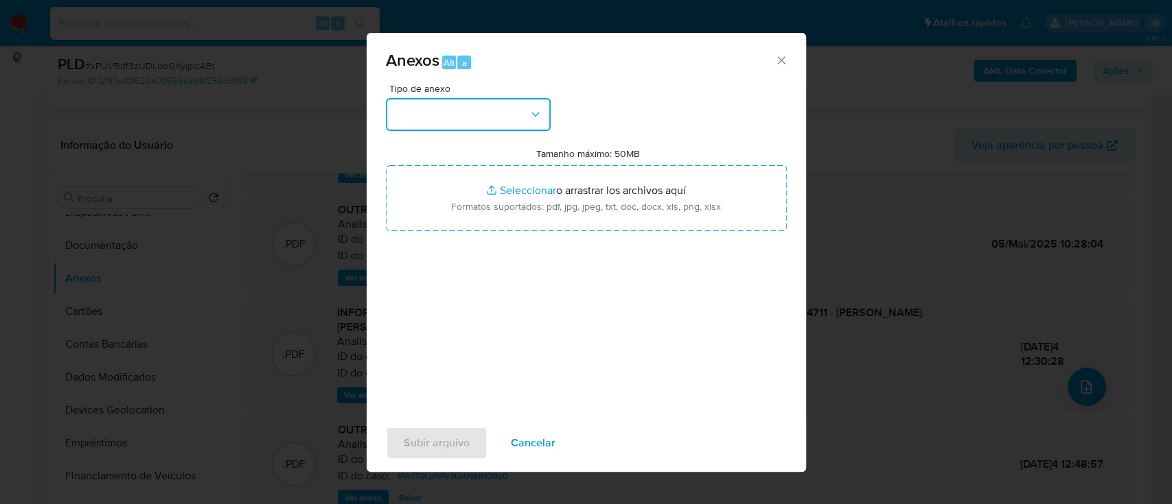
click at [483, 110] on button "button" at bounding box center [468, 114] width 165 height 33
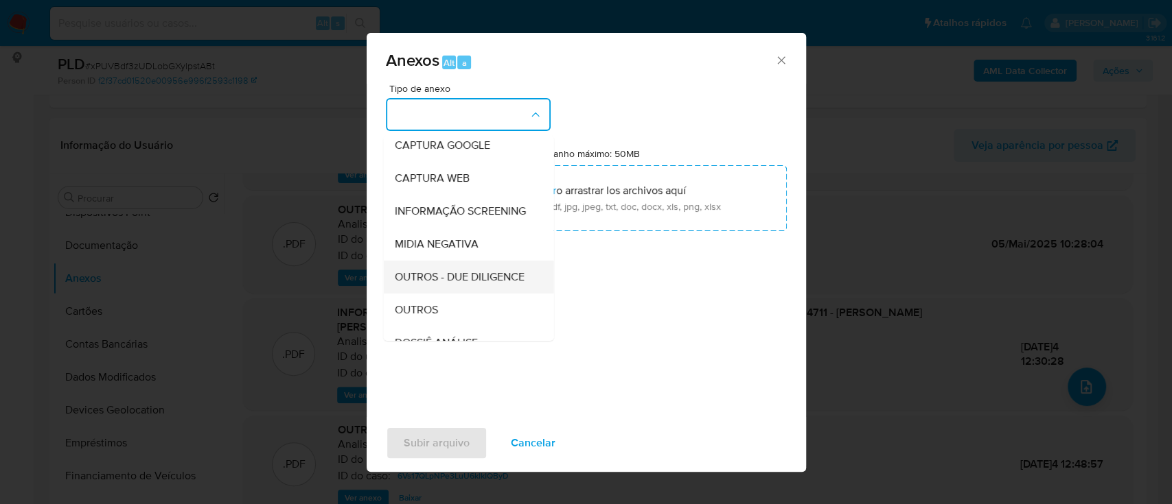
scroll to position [183, 0]
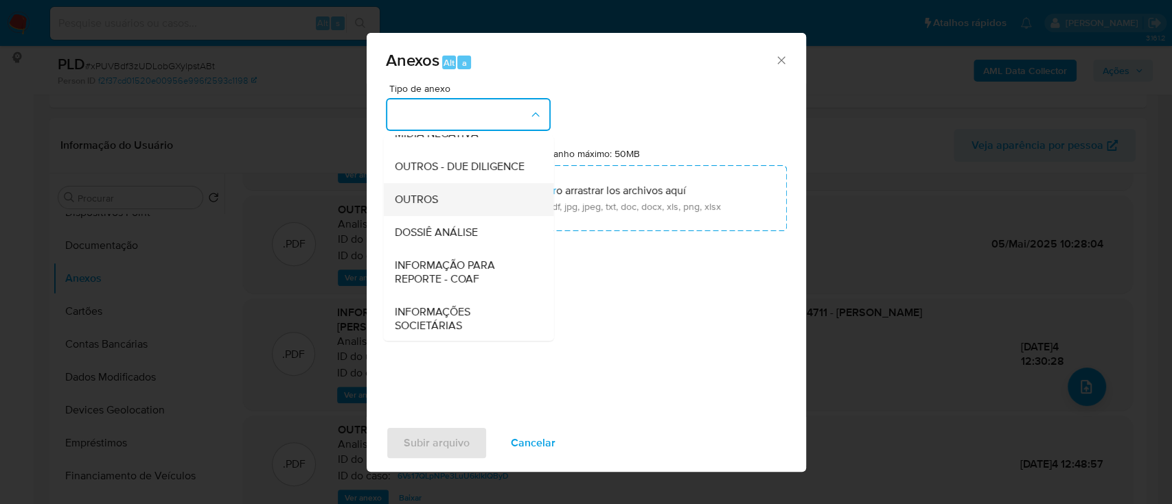
click at [439, 216] on div "OUTROS" at bounding box center [464, 199] width 140 height 33
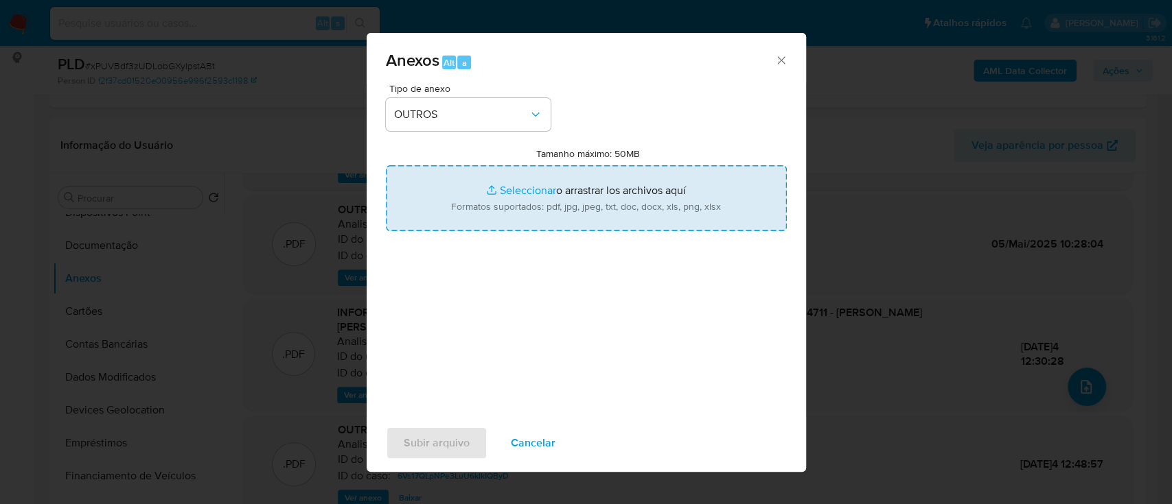
click at [516, 194] on input "Tamanho máximo: 50MB Seleccionar archivos" at bounding box center [586, 198] width 401 height 66
type input "C:\fakepath\3º SAR - xXx - CPF 05355764711 - ANTONIO CARLOS MATTOS DE ANDRADE (…"
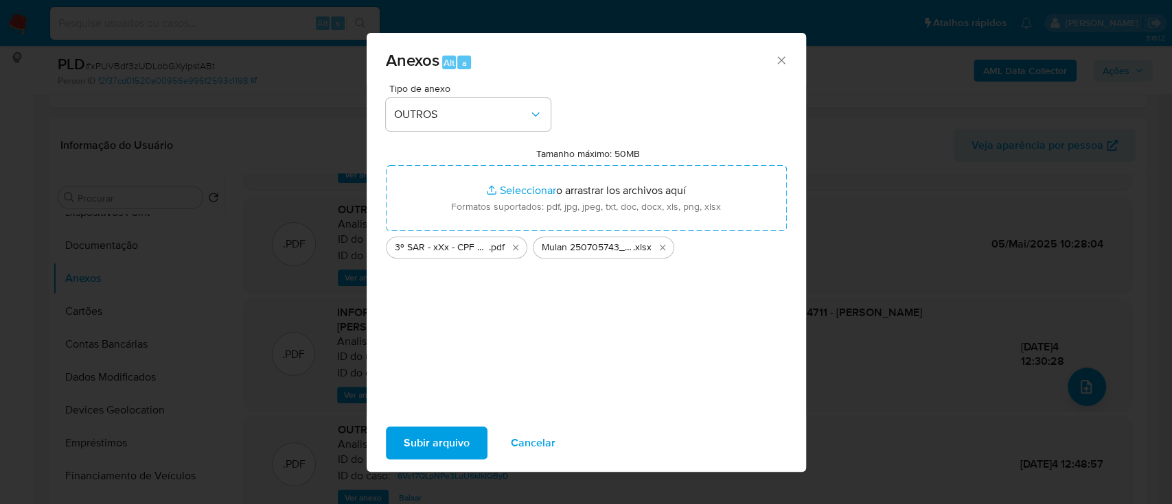
click at [434, 437] on span "Subir arquivo" at bounding box center [437, 443] width 66 height 30
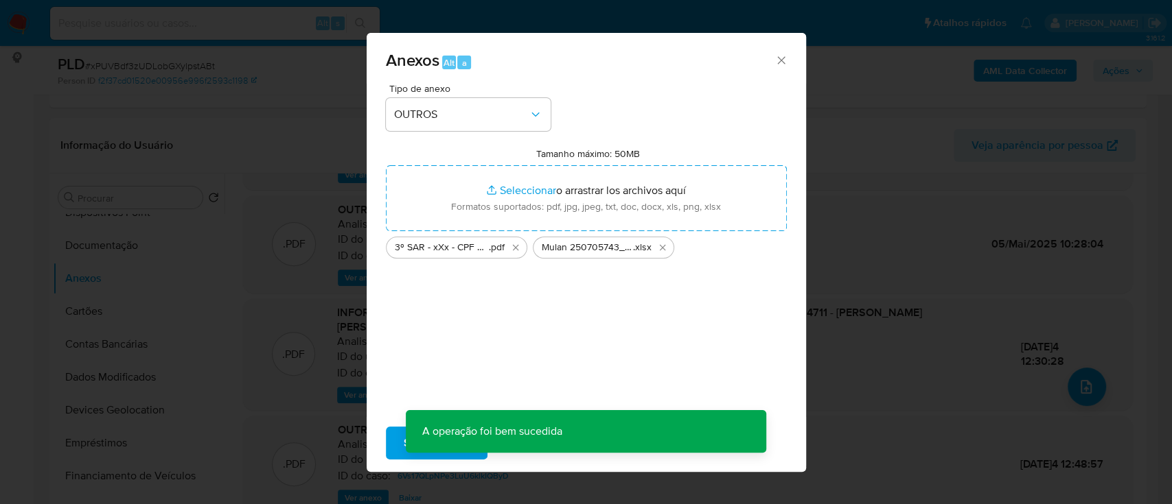
scroll to position [82, 0]
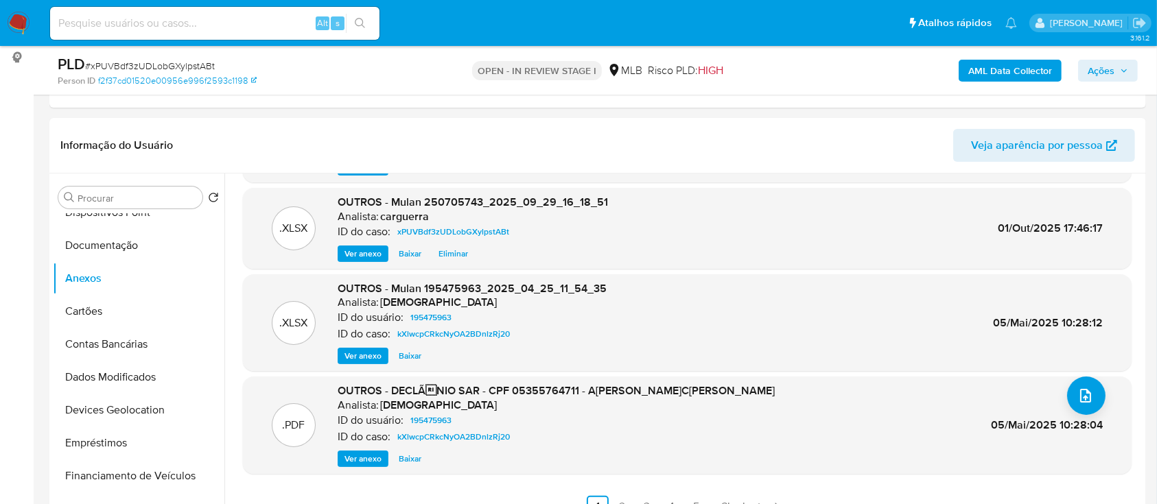
click at [1010, 72] on b "AML Data Collector" at bounding box center [1010, 71] width 84 height 22
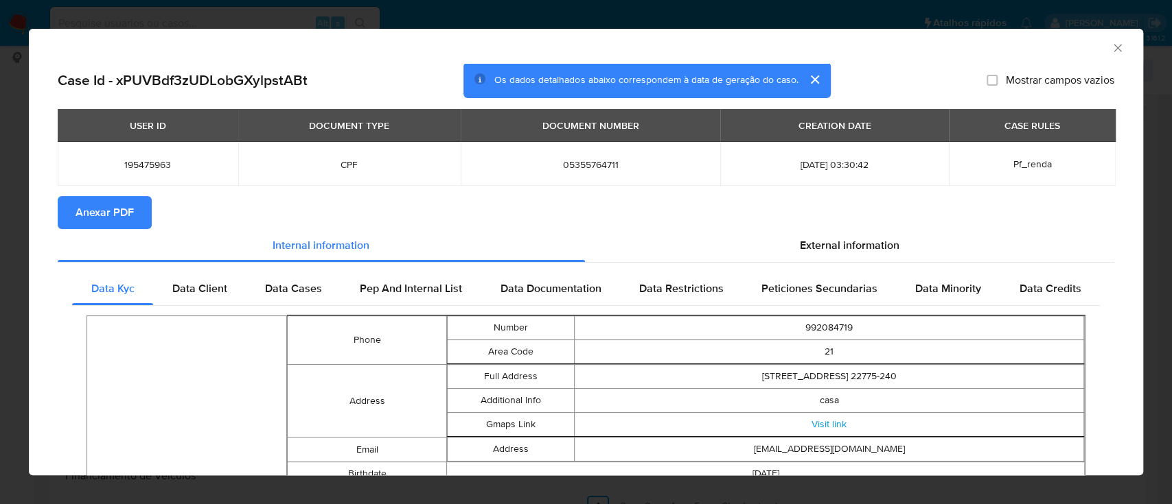
click at [84, 202] on span "Anexar PDF" at bounding box center [105, 213] width 58 height 30
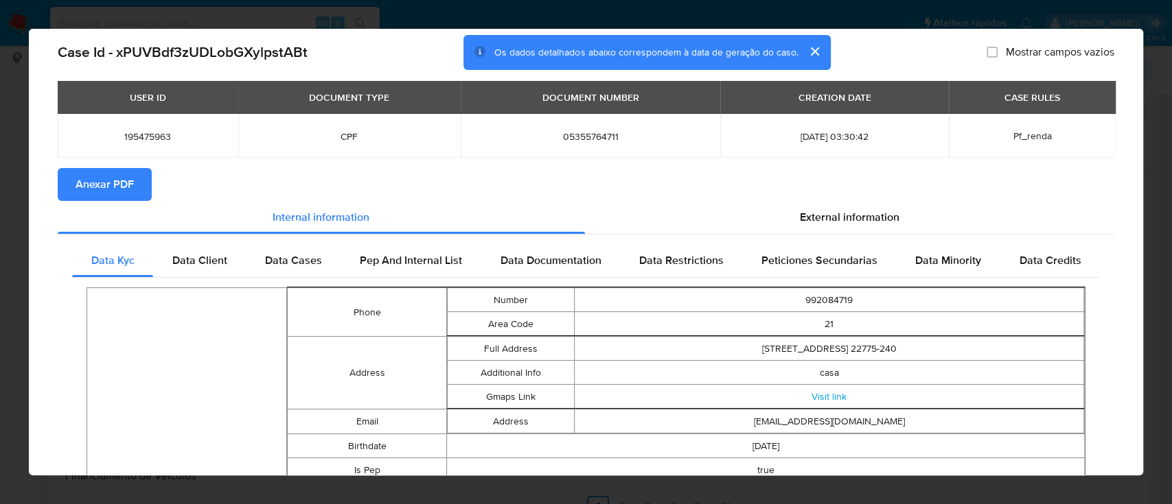
scroll to position [0, 0]
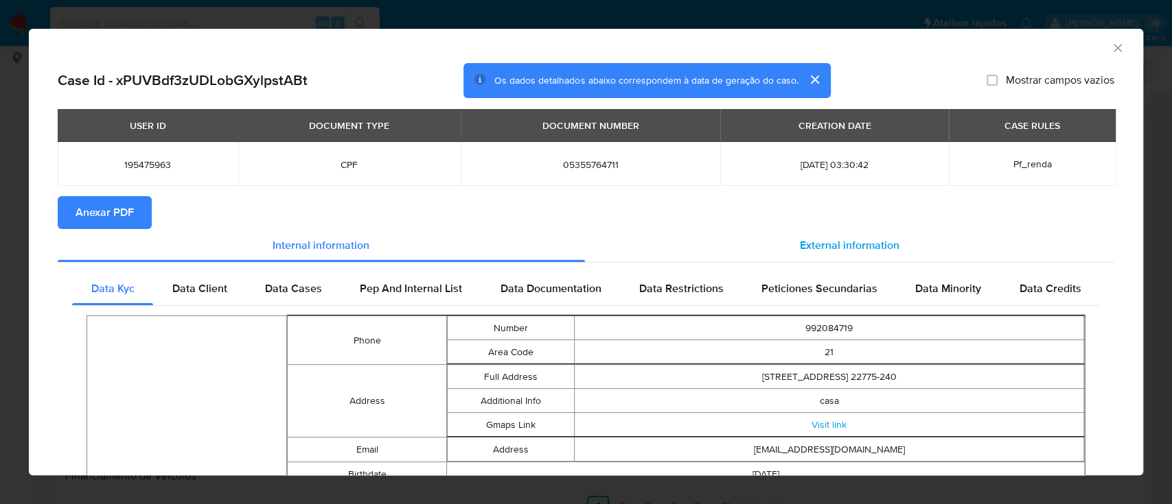
click at [785, 244] on div "External information" at bounding box center [850, 245] width 530 height 33
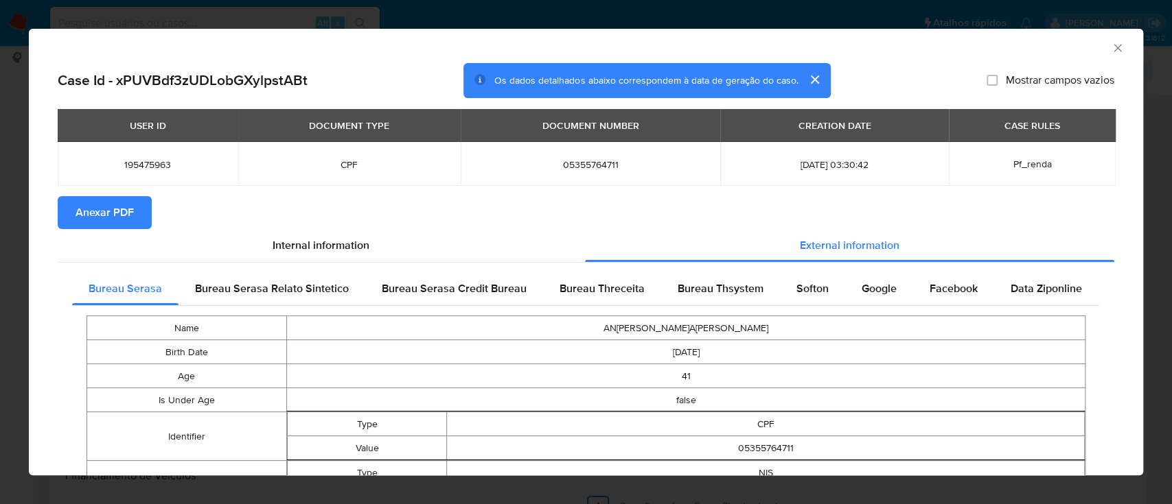
click at [1109, 38] on div "AML Data Collector" at bounding box center [586, 46] width 1114 height 34
click at [1098, 55] on div "AML Data Collector" at bounding box center [586, 46] width 1114 height 34
click at [1111, 47] on icon "Fechar a janela" at bounding box center [1118, 48] width 14 height 14
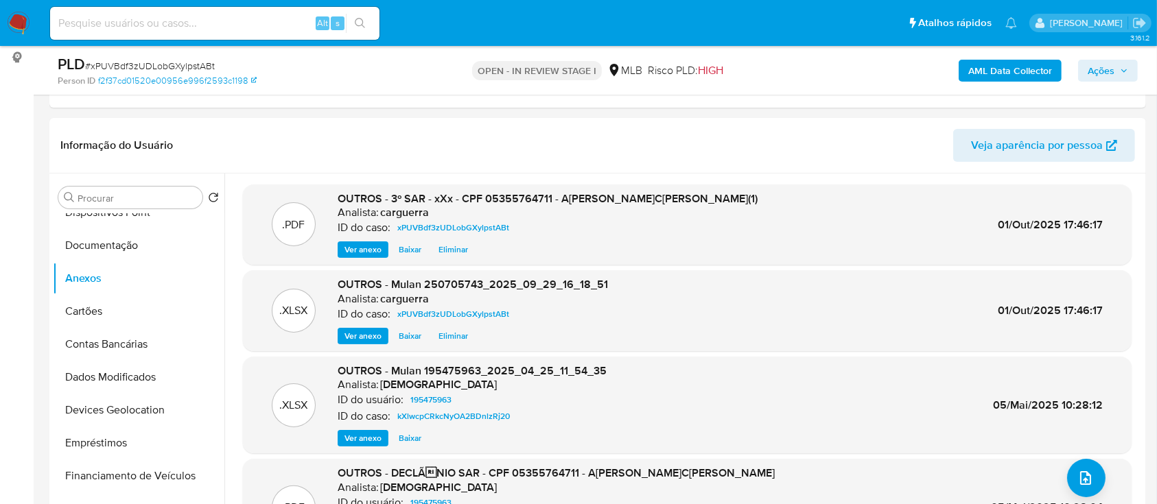
click at [1002, 64] on b "AML Data Collector" at bounding box center [1010, 71] width 84 height 22
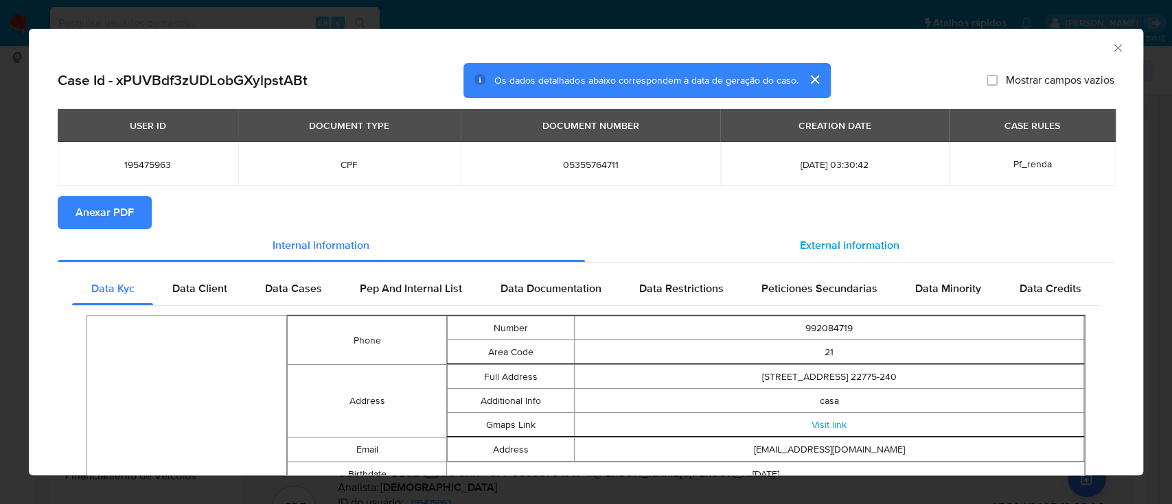
click at [840, 241] on span "External information" at bounding box center [850, 245] width 100 height 16
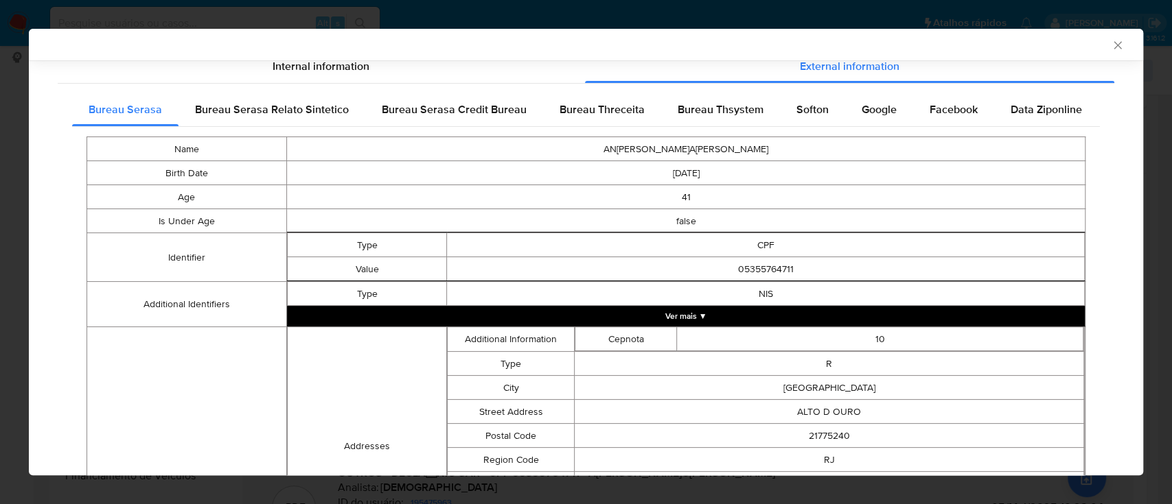
scroll to position [180, 0]
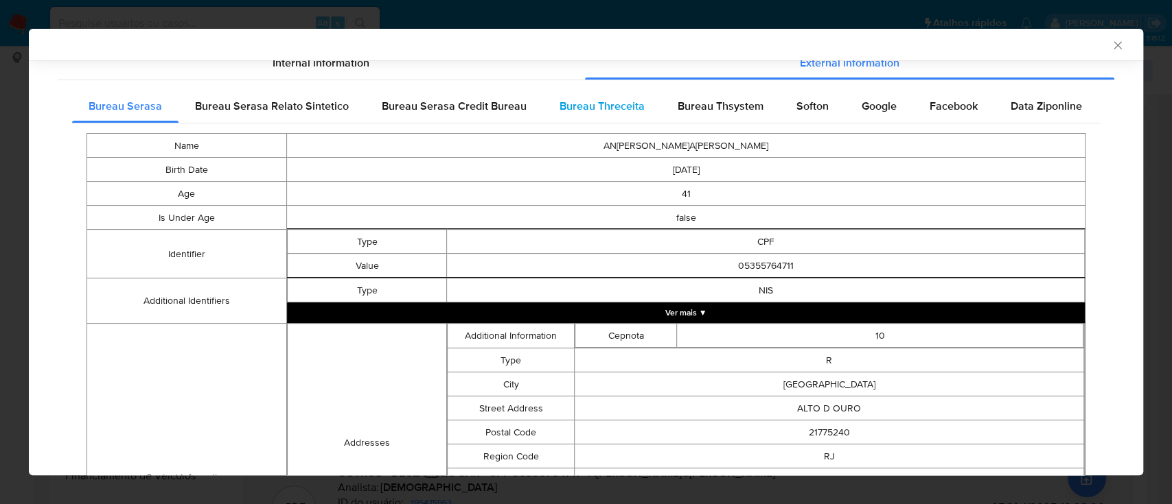
click at [584, 98] on span "Bureau Threceita" at bounding box center [601, 106] width 85 height 16
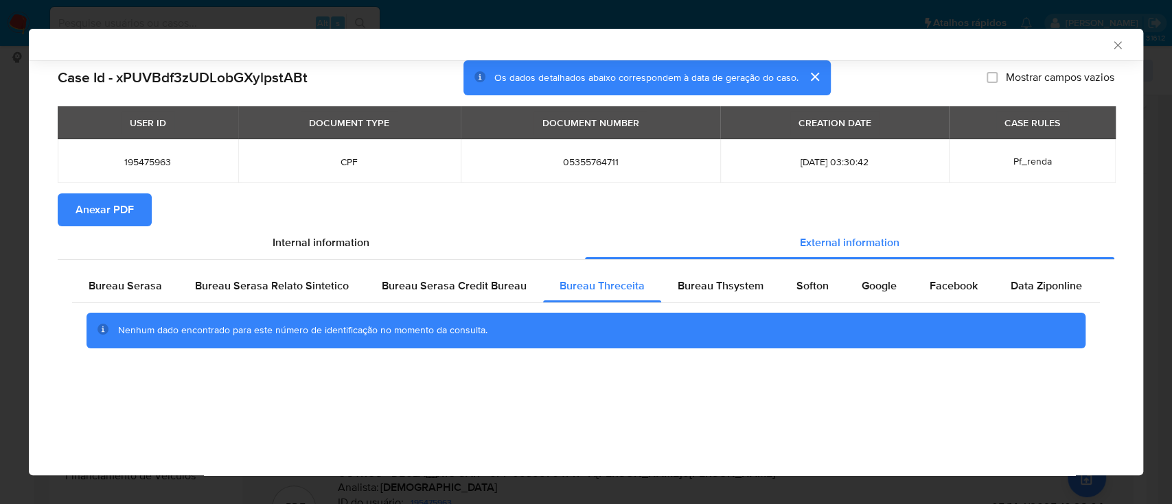
scroll to position [0, 0]
click at [1002, 206] on section "Anexar PDF" at bounding box center [586, 210] width 1056 height 33
click at [728, 290] on span "Bureau Thsystem" at bounding box center [720, 286] width 86 height 16
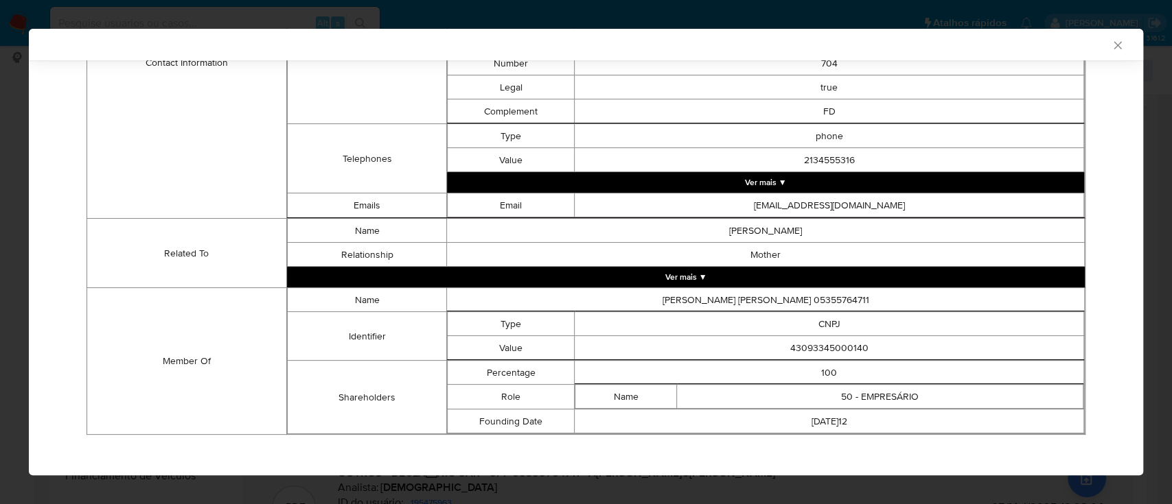
scroll to position [628, 0]
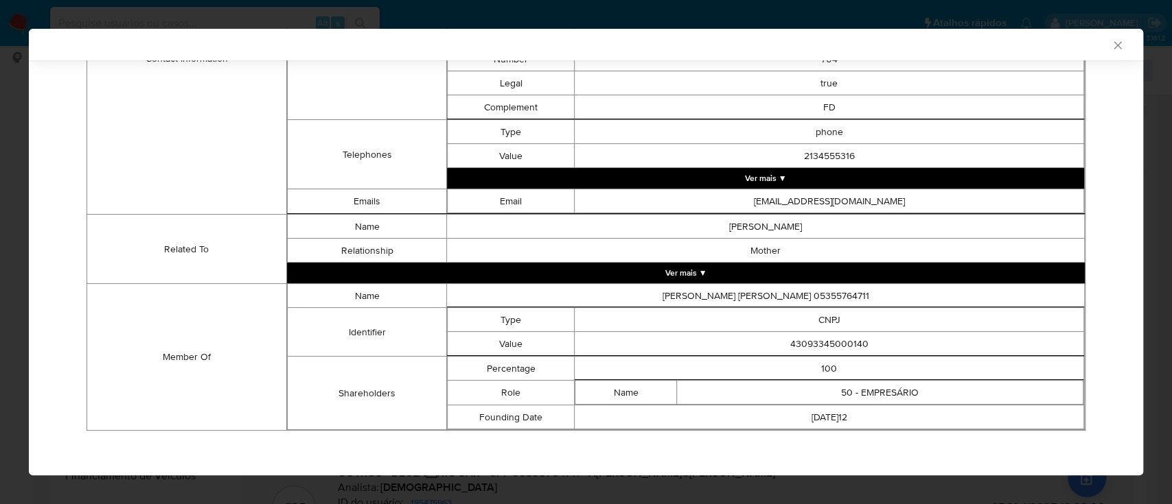
click at [82, 102] on div "Name ANTONIO CARLOS MATTOS DE ANDRADE Birth Date 1984-01-08 Gender M Age 41 Dea…" at bounding box center [586, 57] width 1028 height 765
drag, startPoint x: 822, startPoint y: 333, endPoint x: 813, endPoint y: 338, distance: 10.7
click at [813, 338] on tbody "Type CNPJ Value 43093345000140" at bounding box center [766, 332] width 636 height 48
drag, startPoint x: 863, startPoint y: 338, endPoint x: 773, endPoint y: 344, distance: 90.1
click at [774, 344] on td "43093345000140" at bounding box center [828, 344] width 509 height 24
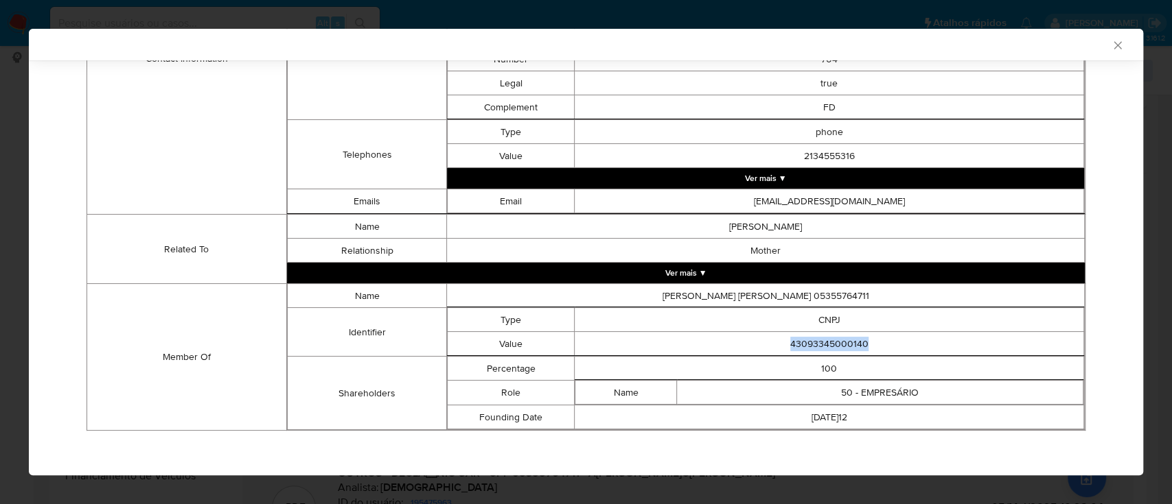
copy td "43093345000140"
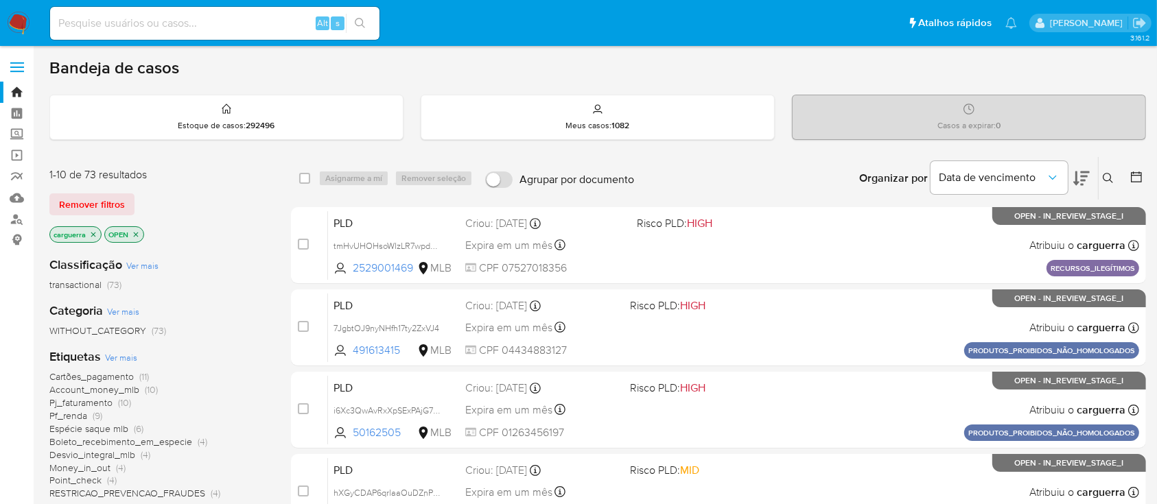
drag, startPoint x: 1111, startPoint y: 172, endPoint x: 1103, endPoint y: 179, distance: 10.7
click at [1108, 173] on icon at bounding box center [1108, 178] width 11 height 11
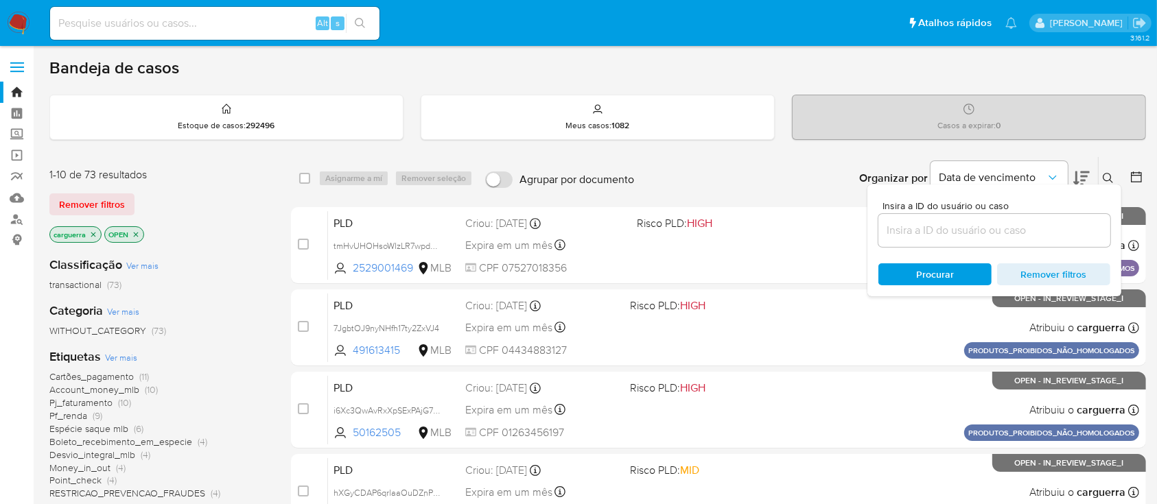
click at [1018, 225] on input at bounding box center [995, 231] width 232 height 18
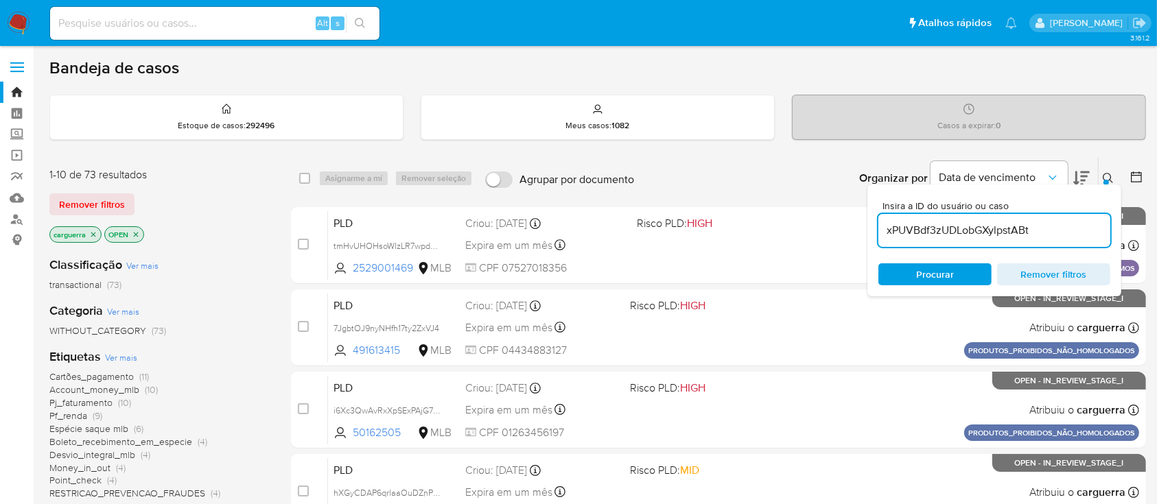
type input "xPUVBdf3zUDLobGXylpstABt"
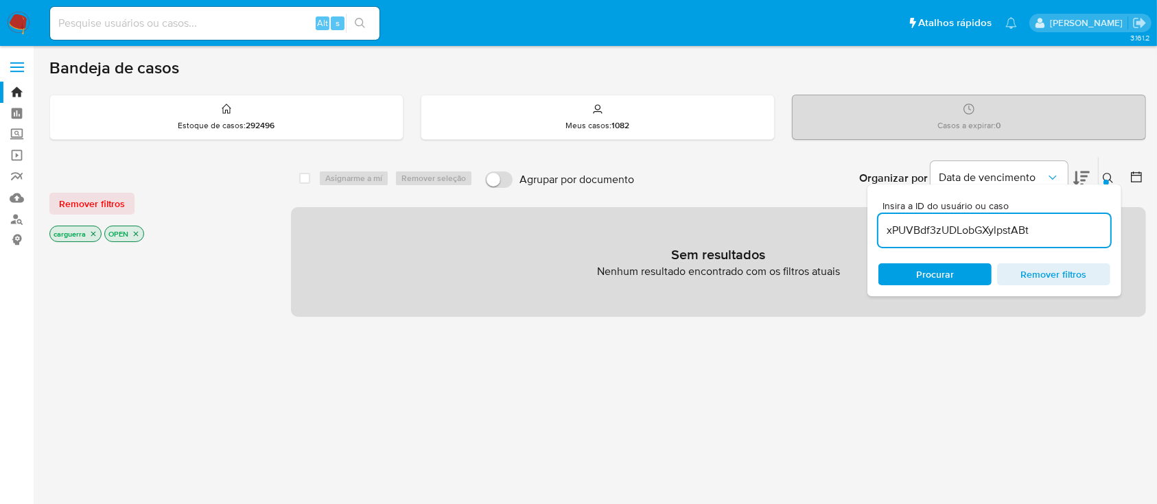
click at [137, 232] on icon "close-filter" at bounding box center [136, 234] width 8 height 8
click at [829, 415] on div "select-all-cases-checkbox Asignarme a mí Remover seleção Agrupar por documento …" at bounding box center [718, 466] width 855 height 621
click at [124, 207] on button "Remover filtros" at bounding box center [91, 204] width 85 height 22
click at [1074, 268] on span "Remover filtros" at bounding box center [1054, 274] width 94 height 19
click at [83, 205] on div "Remover filtros" at bounding box center [159, 204] width 220 height 22
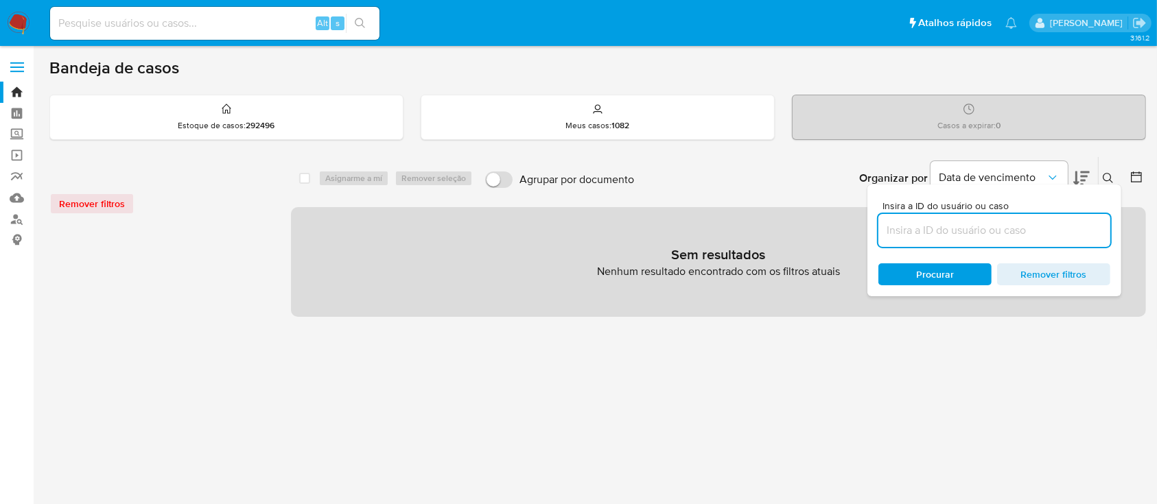
click at [73, 205] on div "Remover filtros" at bounding box center [159, 204] width 220 height 22
click at [19, 103] on link "Painel" at bounding box center [81, 113] width 163 height 21
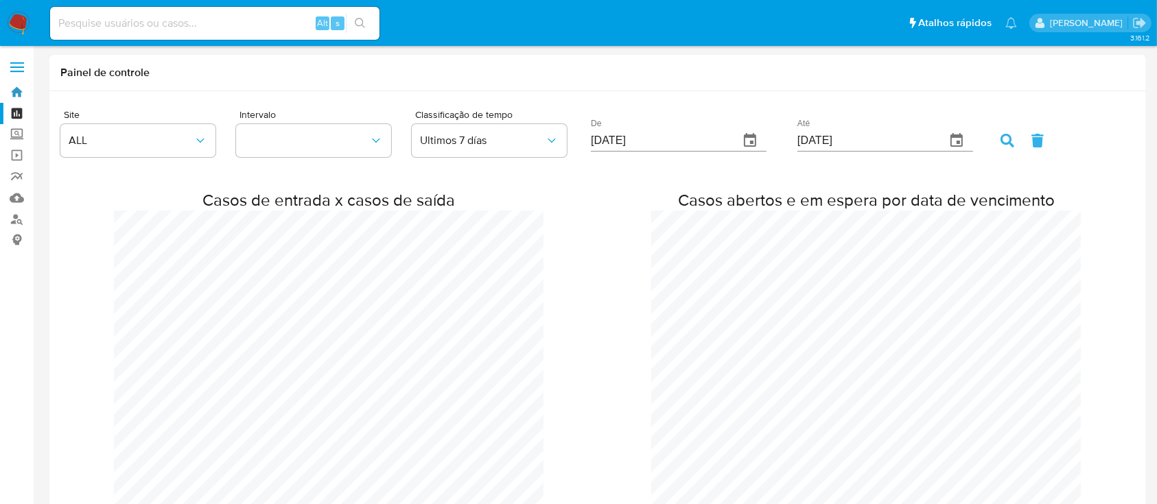
drag, startPoint x: 16, startPoint y: 91, endPoint x: 93, endPoint y: 97, distance: 76.5
click at [16, 92] on link "Bandeja" at bounding box center [81, 92] width 163 height 21
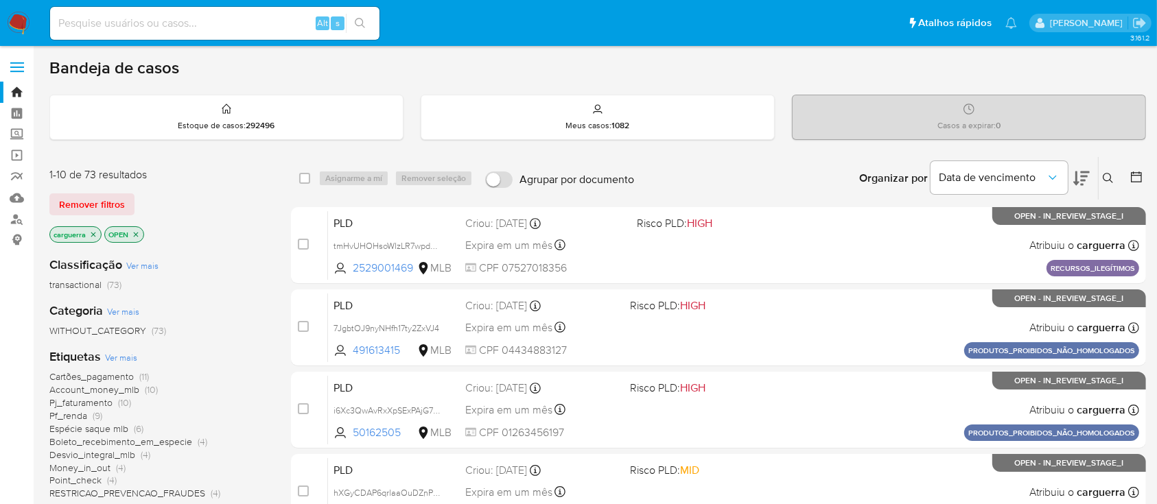
click at [1111, 173] on icon at bounding box center [1108, 178] width 11 height 11
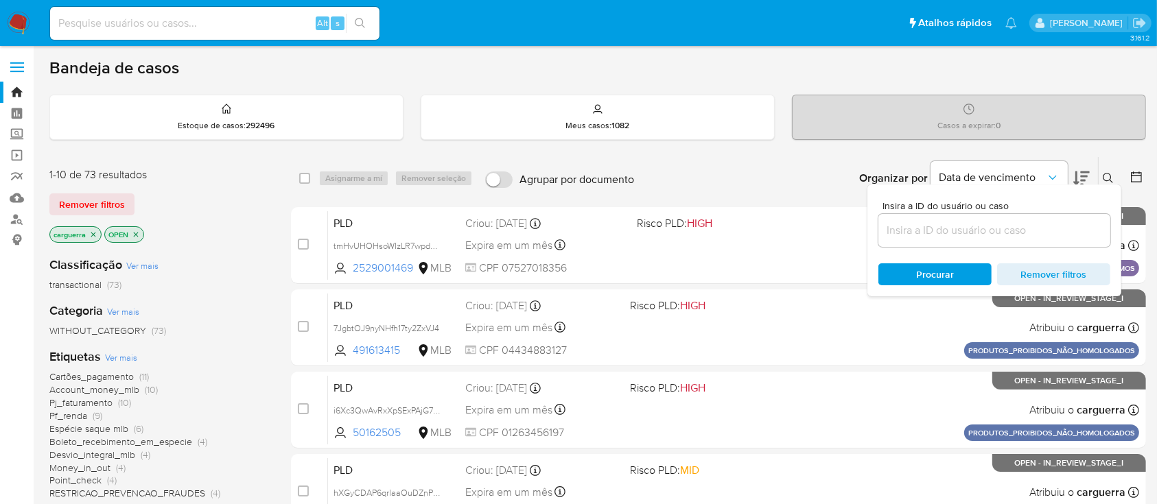
click at [970, 231] on input at bounding box center [995, 231] width 232 height 18
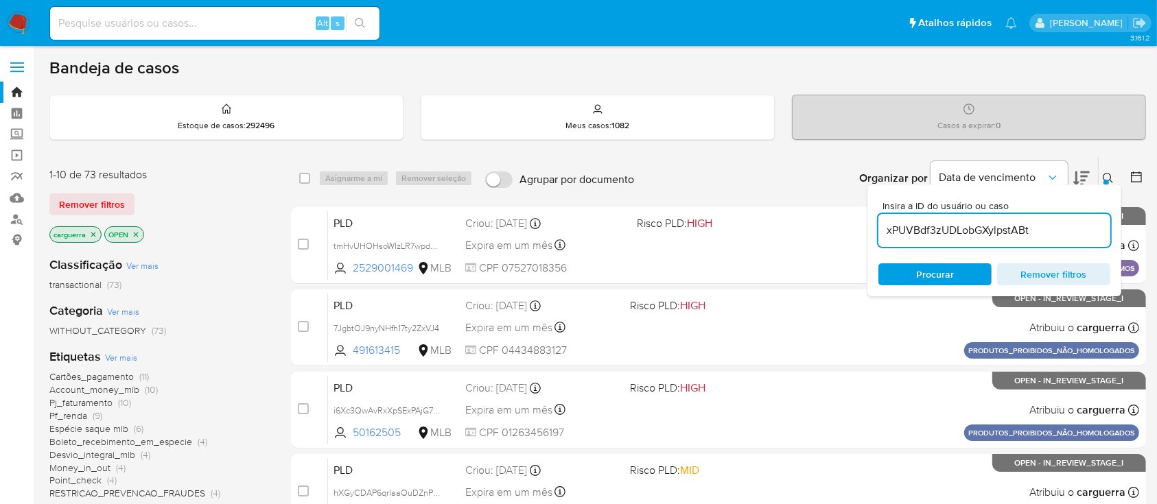
type input "xPUVBdf3zUDLobGXylpstABt"
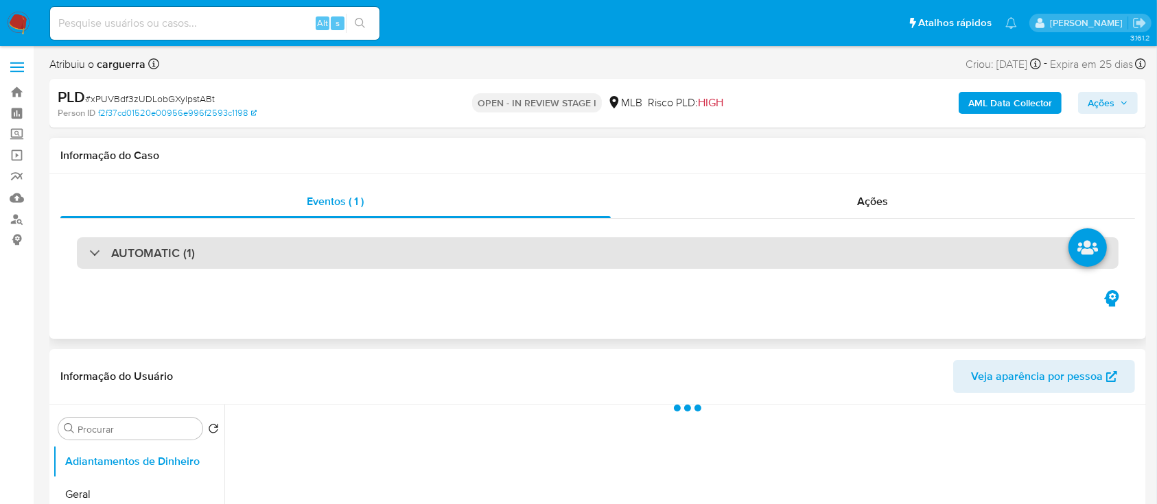
select select "10"
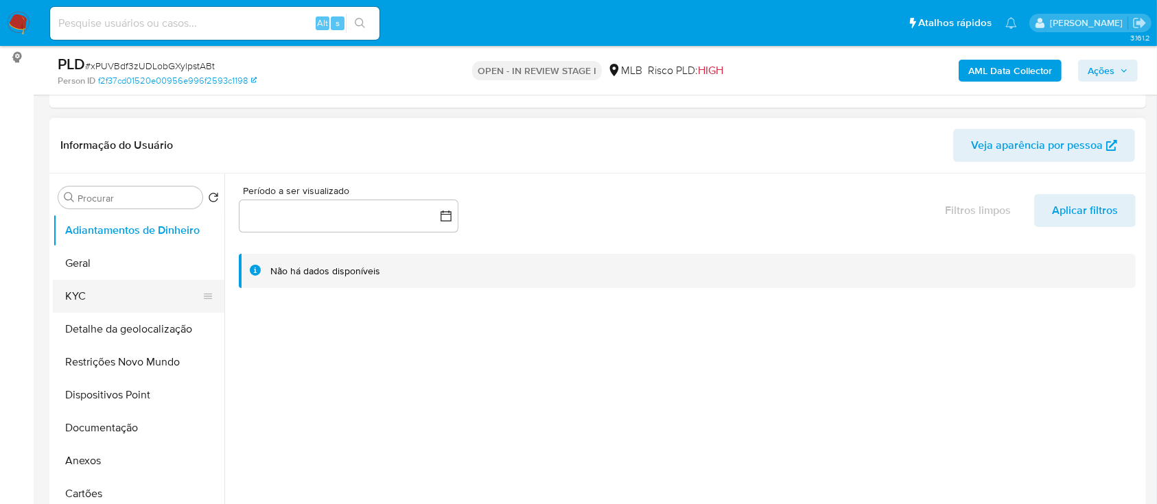
click at [83, 303] on button "KYC" at bounding box center [133, 296] width 161 height 33
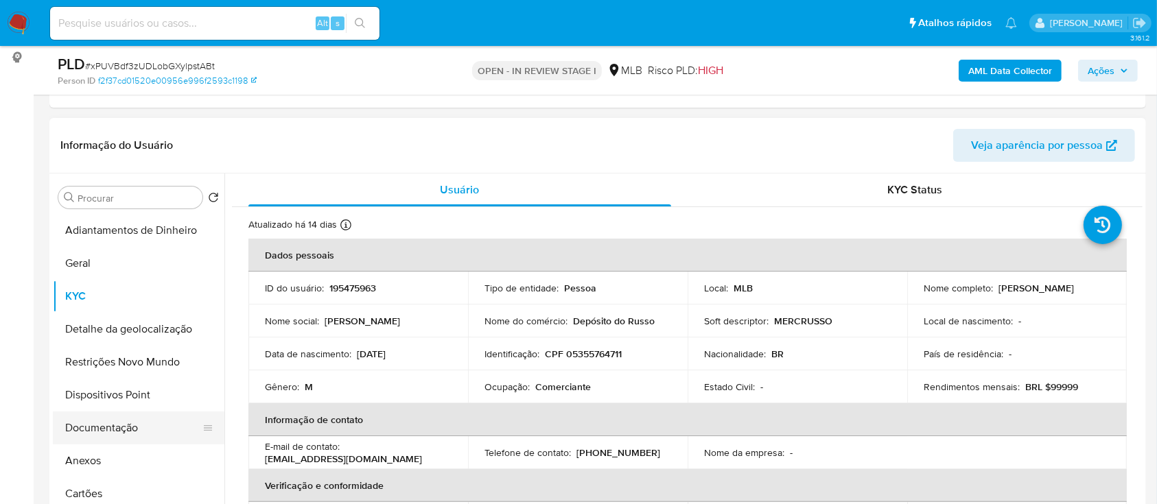
click at [96, 430] on button "Documentação" at bounding box center [133, 428] width 161 height 33
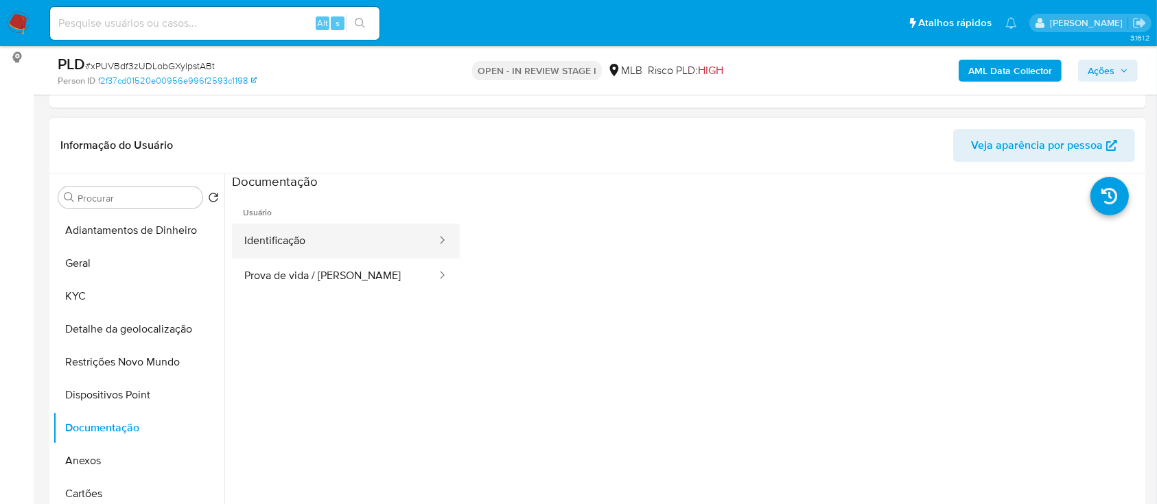
click at [323, 242] on button "Identificação" at bounding box center [335, 241] width 206 height 35
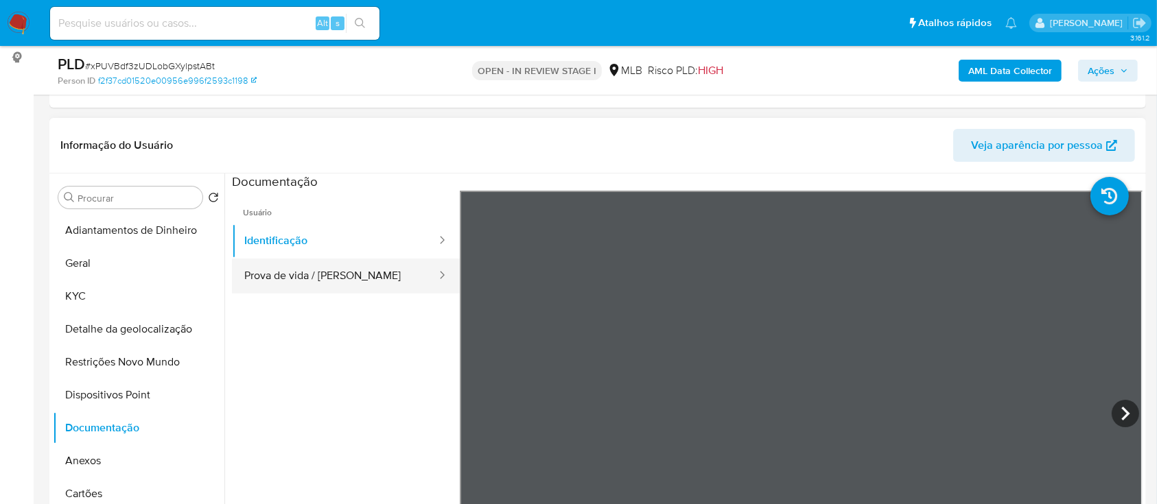
click at [329, 264] on button "Prova de vida / Selfie" at bounding box center [335, 276] width 206 height 35
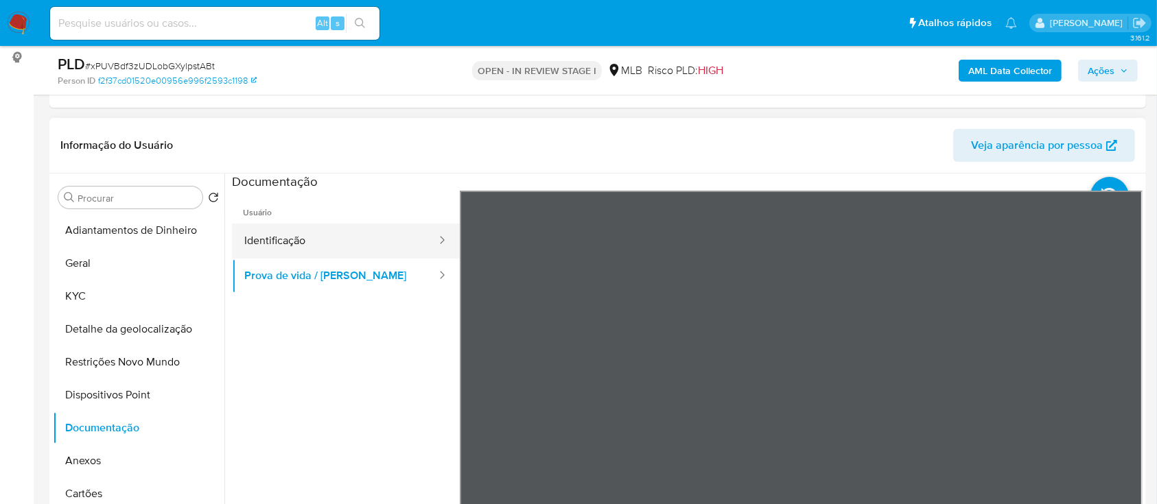
drag, startPoint x: 295, startPoint y: 244, endPoint x: 333, endPoint y: 255, distance: 39.1
click at [295, 244] on button "Identificação" at bounding box center [335, 241] width 206 height 35
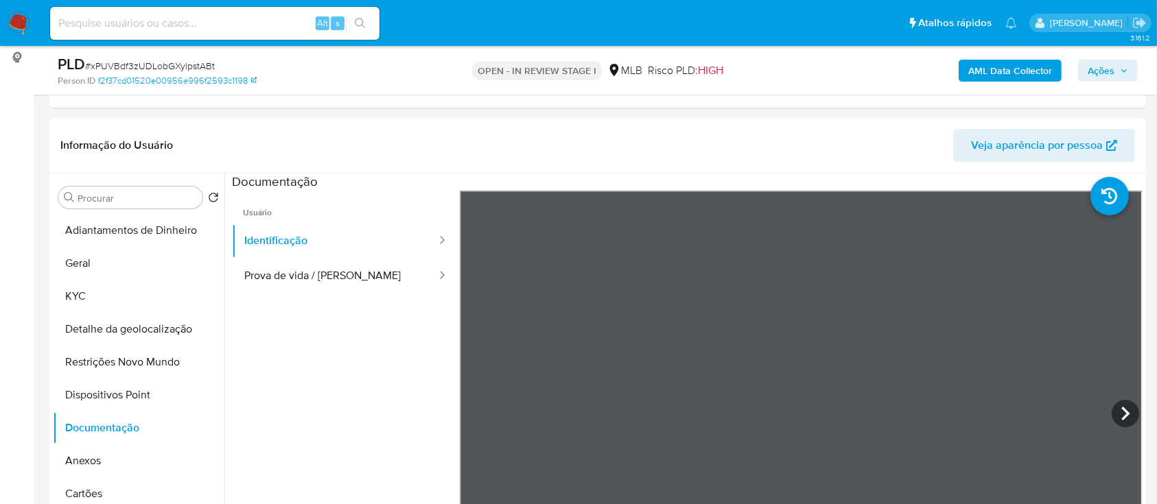
click at [987, 73] on b "AML Data Collector" at bounding box center [1010, 71] width 84 height 22
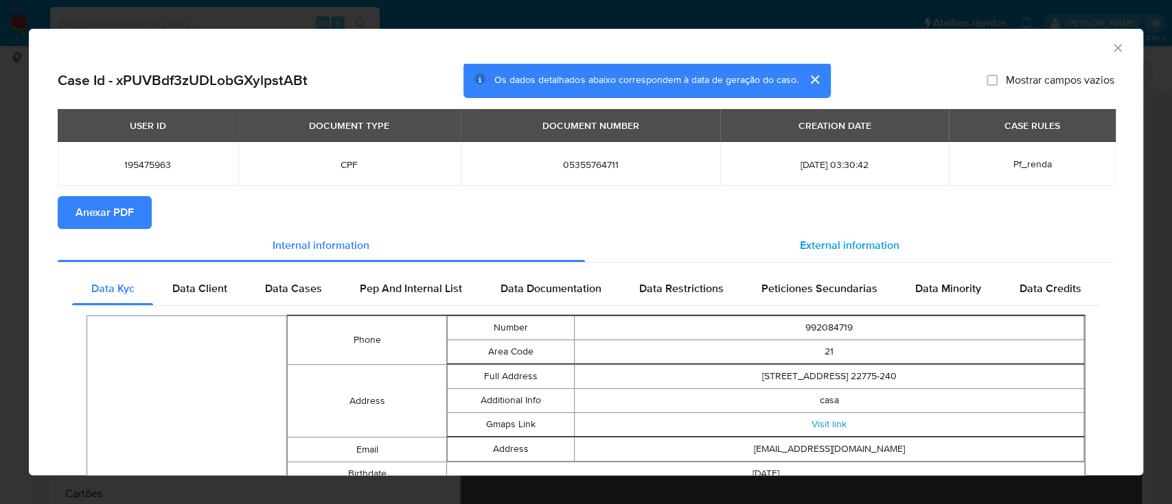
click at [785, 246] on div "External information" at bounding box center [850, 245] width 530 height 33
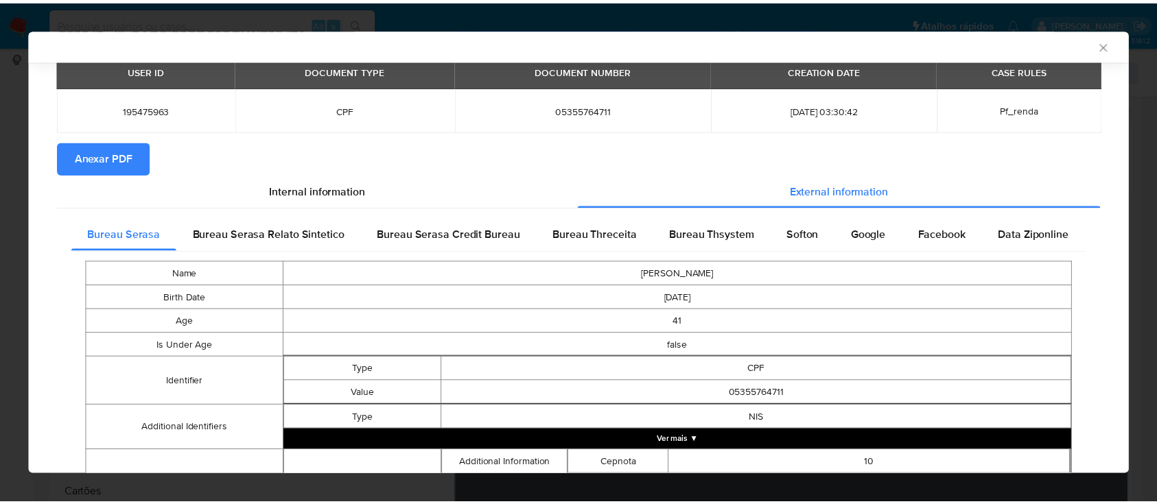
scroll to position [88, 0]
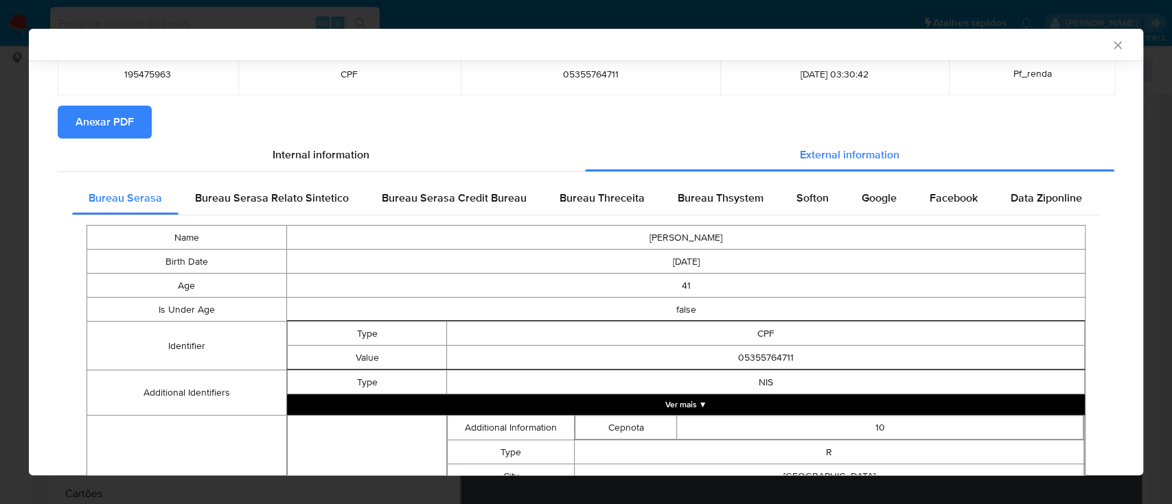
click at [132, 132] on span "Anexar PDF" at bounding box center [105, 122] width 58 height 30
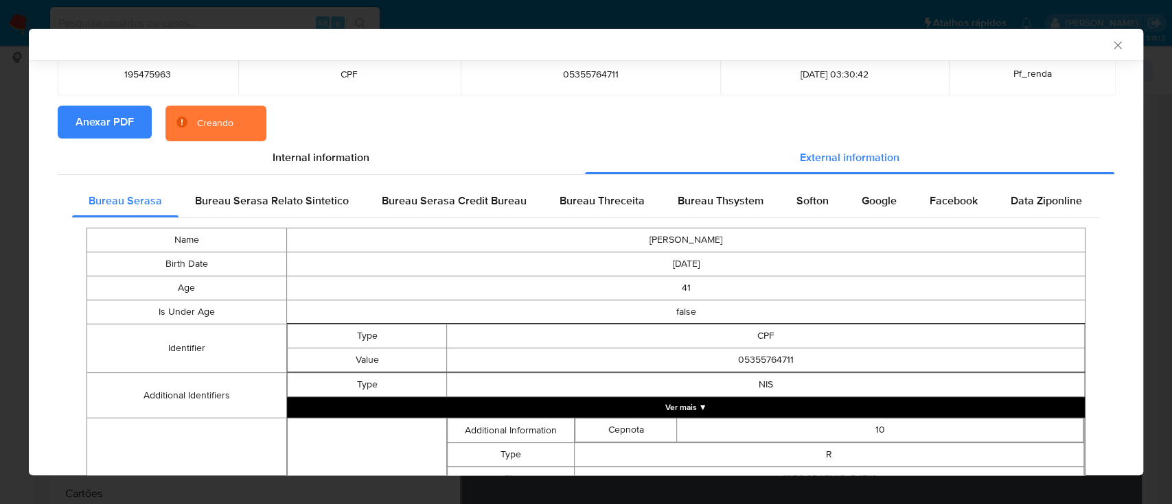
click at [1111, 44] on icon "Fechar a janela" at bounding box center [1118, 45] width 14 height 14
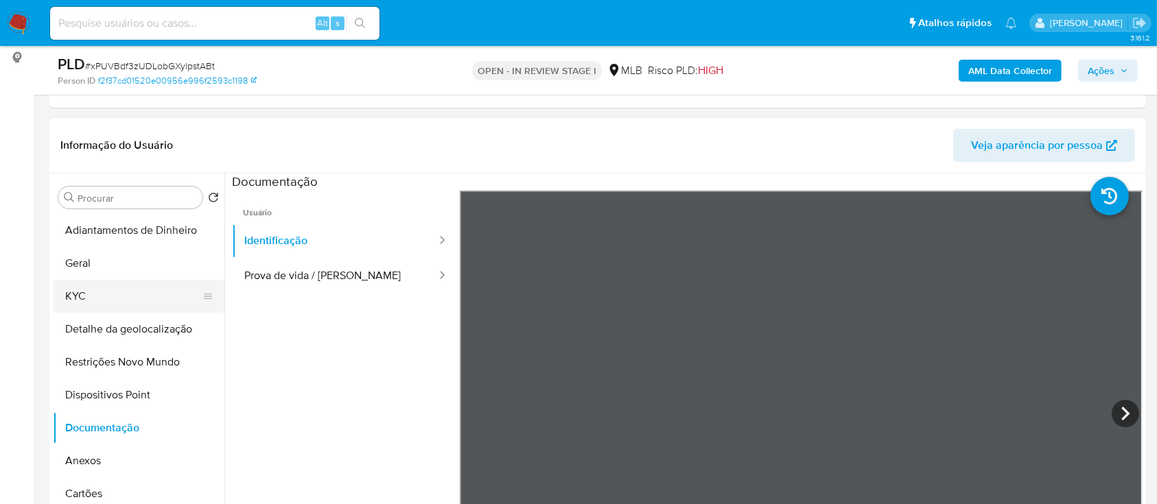
click at [88, 289] on button "KYC" at bounding box center [133, 296] width 161 height 33
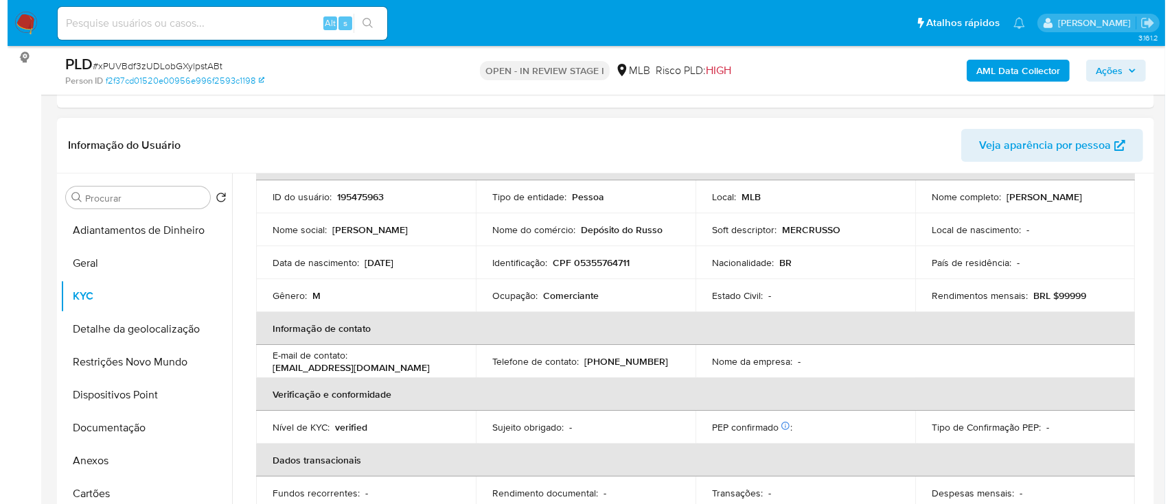
scroll to position [0, 0]
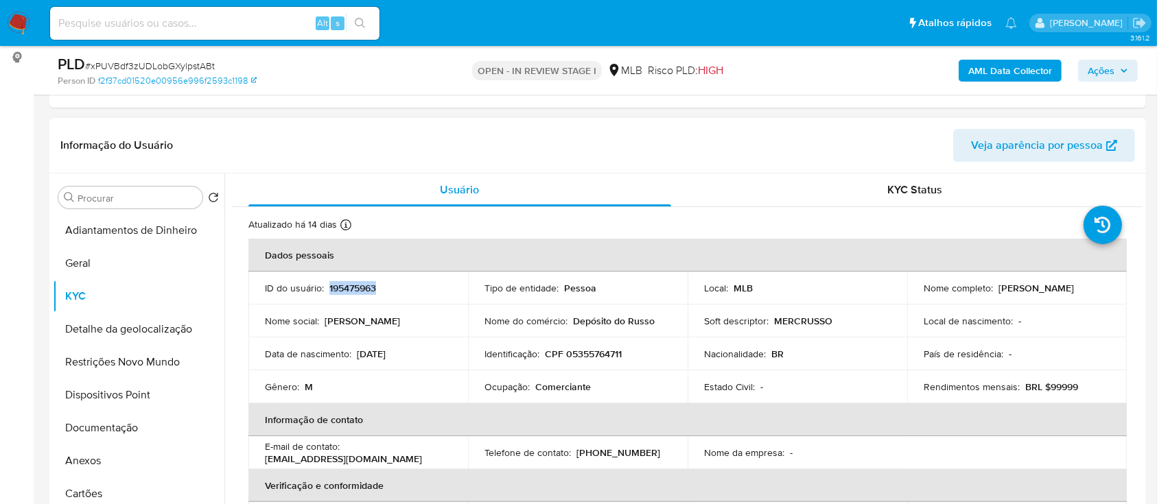
drag, startPoint x: 386, startPoint y: 289, endPoint x: 391, endPoint y: 319, distance: 30.6
click at [327, 288] on div "ID do usuário : 195475963" at bounding box center [358, 288] width 187 height 12
copy p "195475963"
click at [88, 259] on button "Geral" at bounding box center [133, 263] width 161 height 33
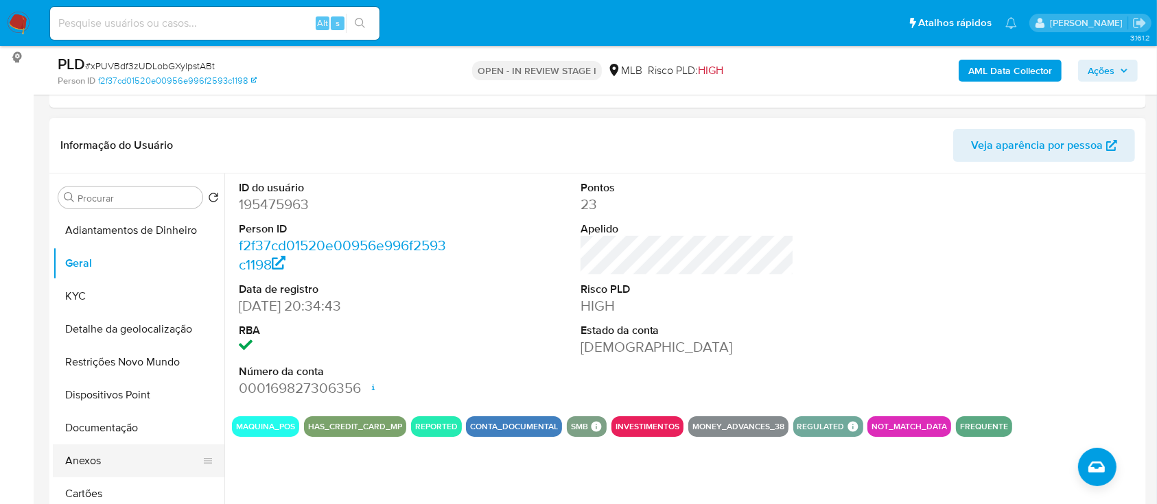
click at [96, 463] on button "Anexos" at bounding box center [133, 461] width 161 height 33
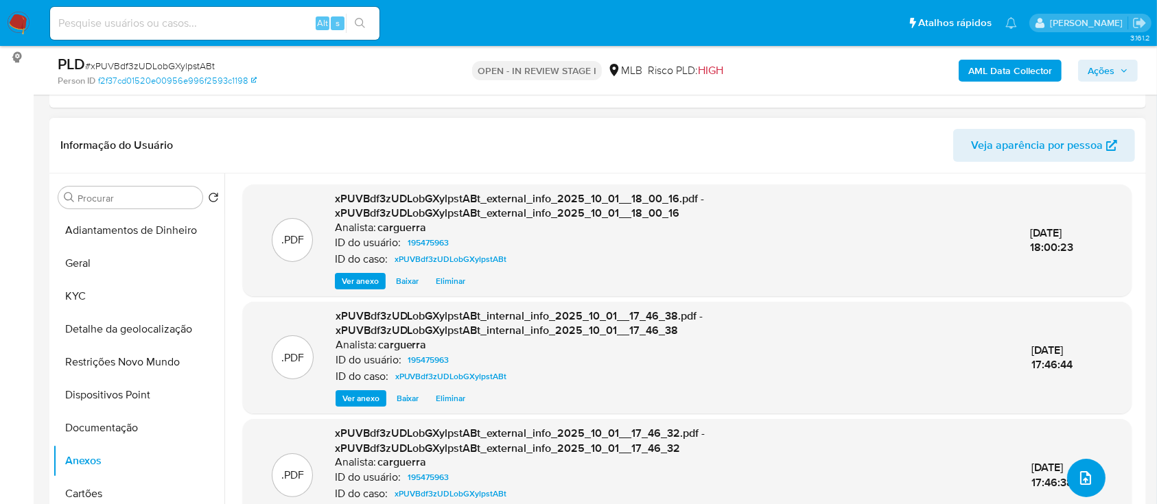
click at [1078, 470] on span "upload-file" at bounding box center [1086, 478] width 16 height 16
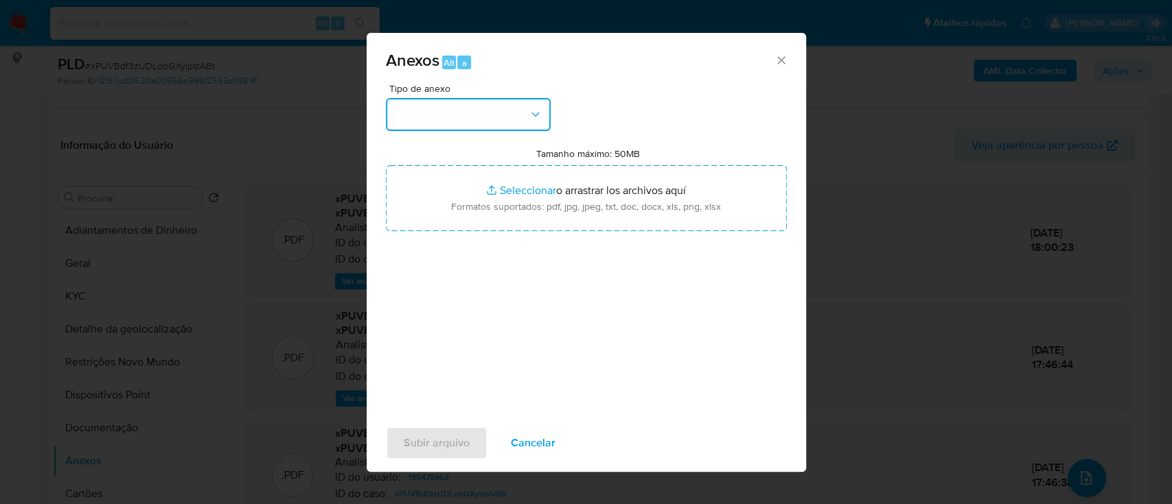
click at [469, 111] on button "button" at bounding box center [468, 114] width 165 height 33
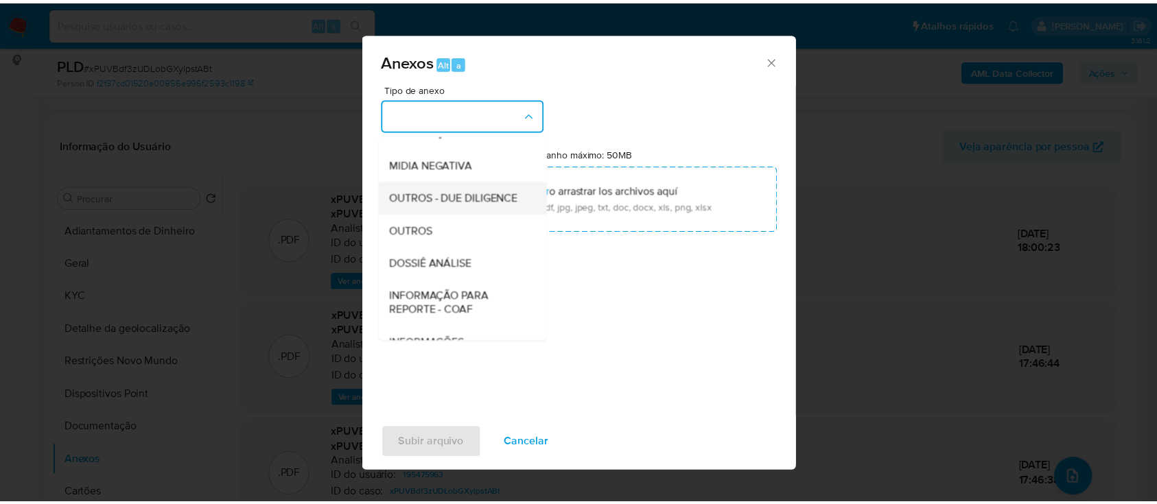
scroll to position [183, 0]
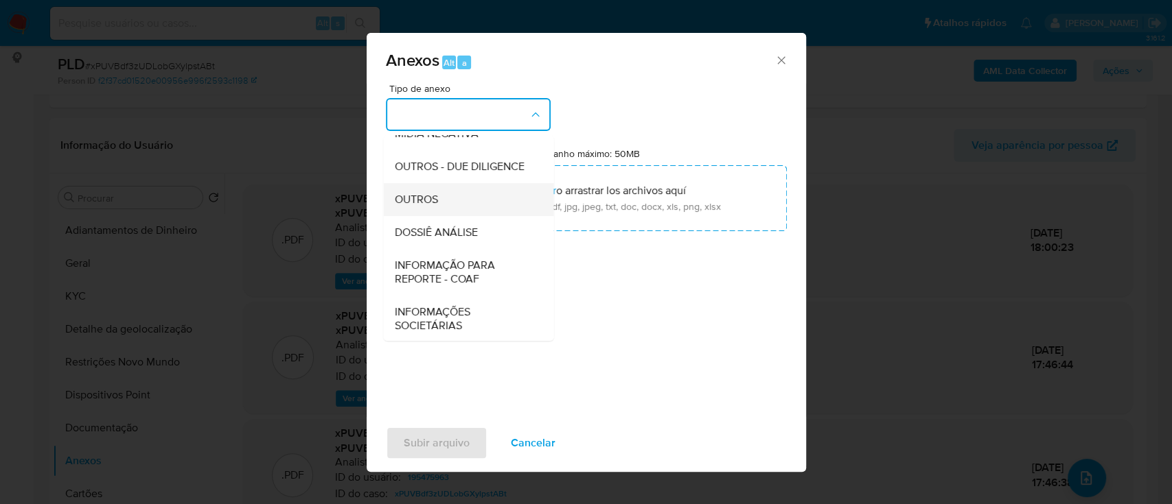
click at [442, 216] on div "OUTROS" at bounding box center [464, 199] width 140 height 33
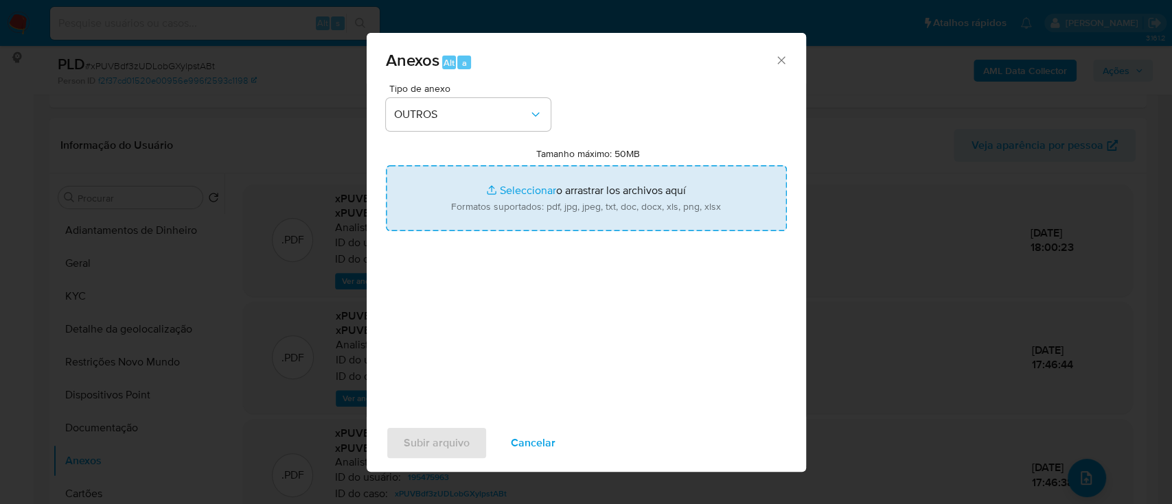
click at [522, 184] on input "Tamanho máximo: 50MB Seleccionar archivos" at bounding box center [586, 198] width 401 height 66
type input "C:\fakepath\3º SAR - xXx - CPF 05355764711 - ANTONIO CARLOS MATTOS DE ANDRADE (…"
click at [514, 187] on input "Tamanho máximo: 50MB Seleccionar archivos" at bounding box center [586, 198] width 401 height 66
click at [518, 186] on input "Tamanho máximo: 50MB Seleccionar archivos" at bounding box center [586, 198] width 401 height 66
type input "C:\fakepath\Mulan 195475963_2025_09_29_15_12_14 (1).xlsx"
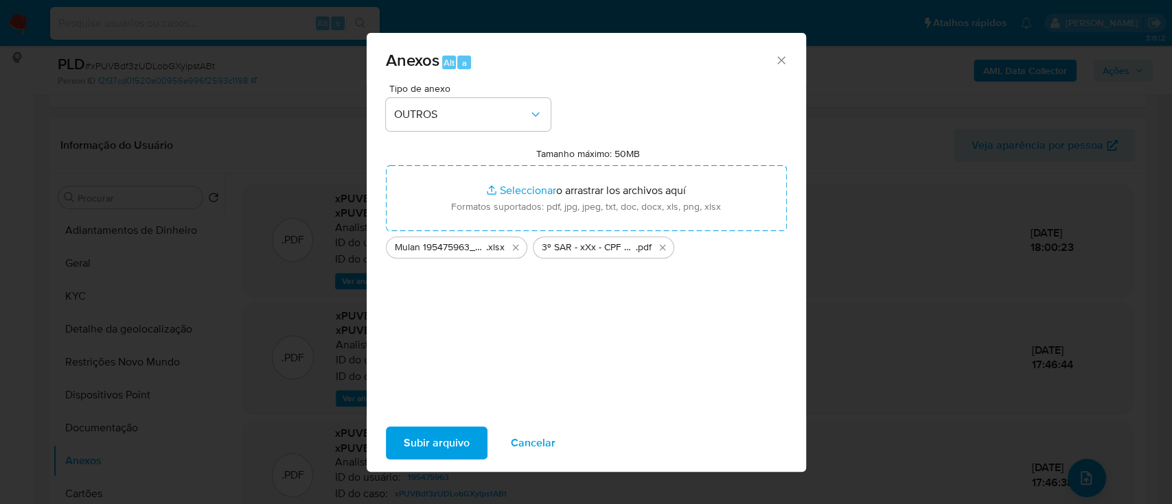
click at [444, 447] on span "Subir arquivo" at bounding box center [437, 443] width 66 height 30
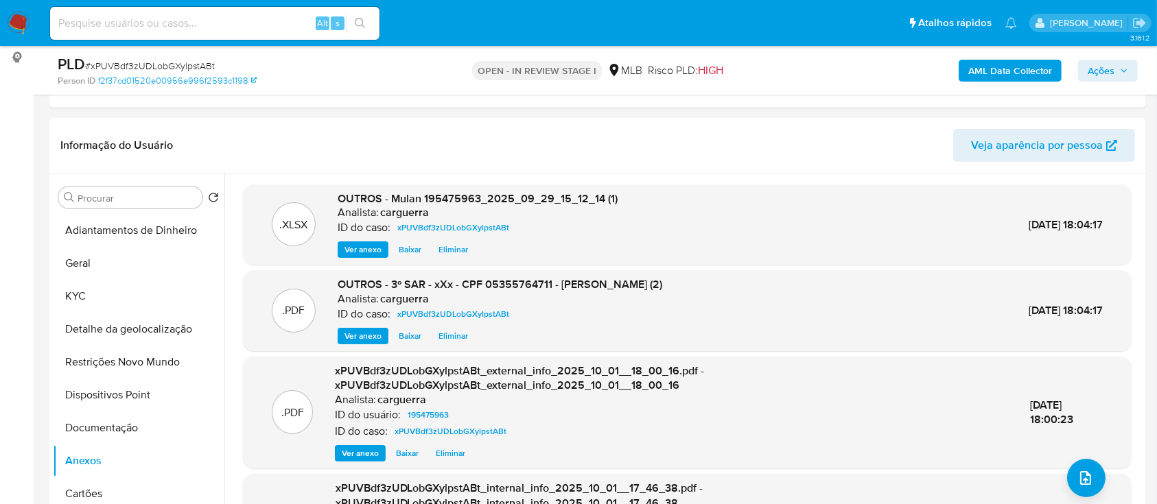
click at [1108, 68] on span "Ações" at bounding box center [1101, 71] width 27 height 22
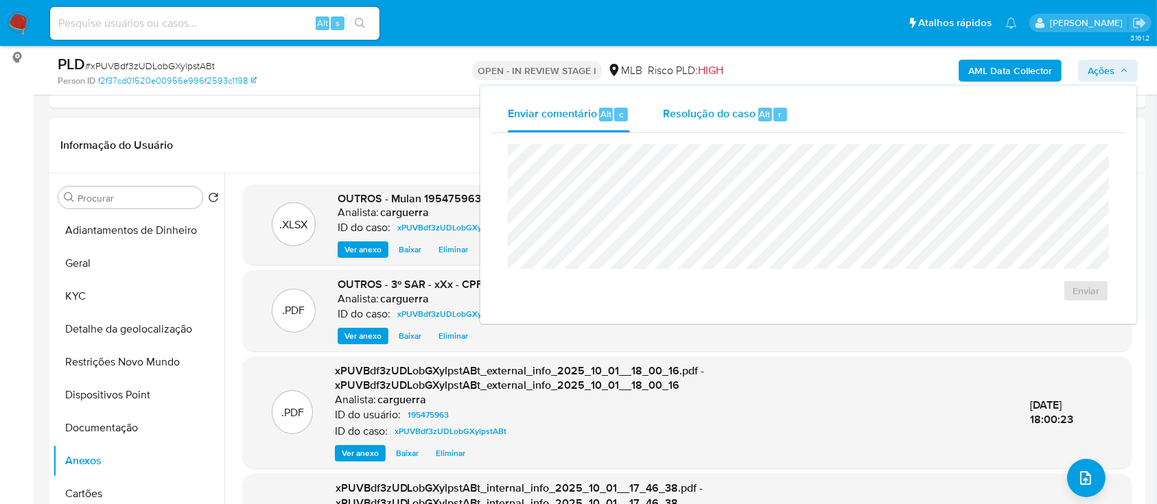
click at [725, 108] on span "Resolução do caso" at bounding box center [709, 114] width 93 height 16
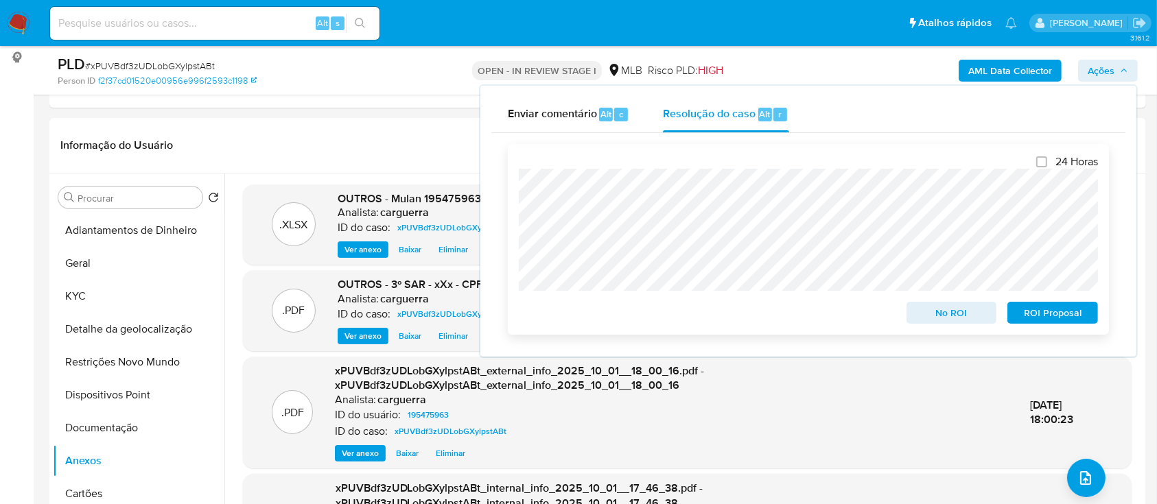
click at [1073, 312] on span "ROI Proposal" at bounding box center [1052, 312] width 71 height 19
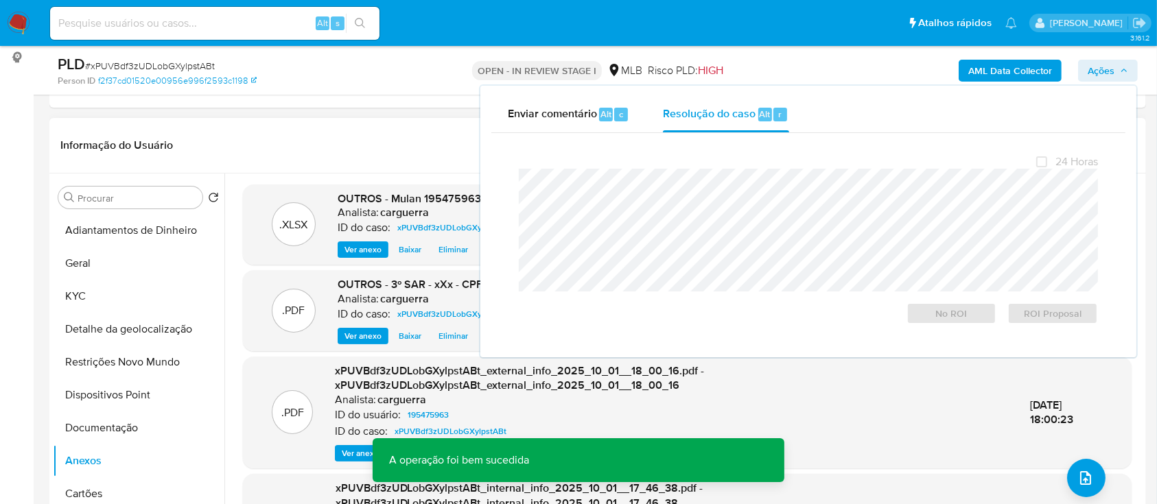
click at [281, 151] on header "Informação do Usuário Veja aparência por pessoa" at bounding box center [597, 145] width 1075 height 33
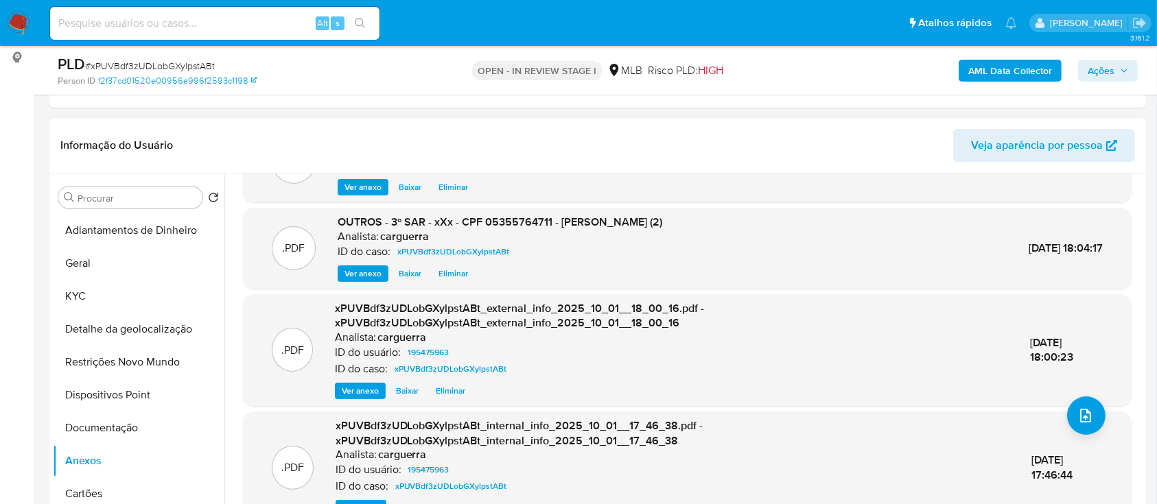
scroll to position [91, 0]
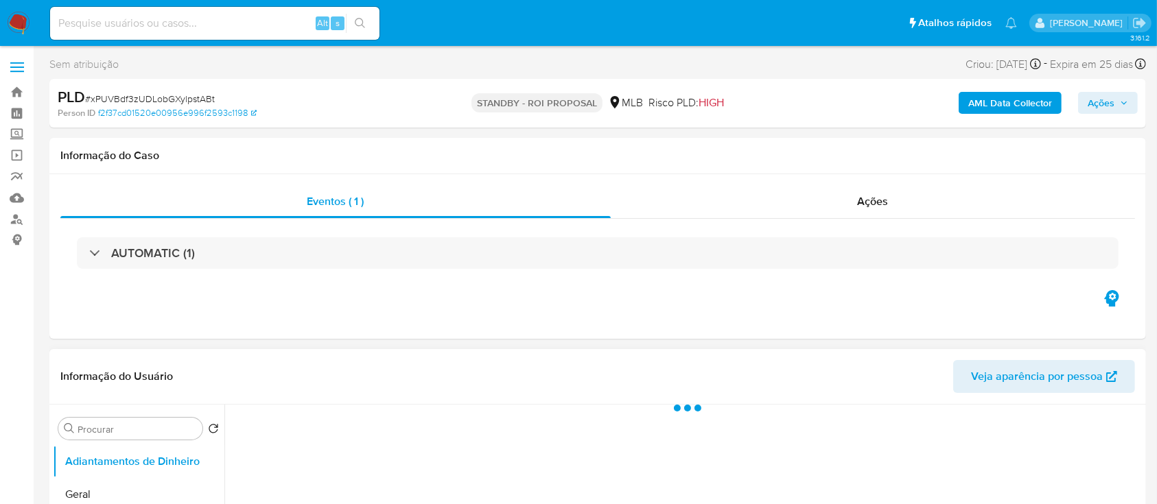
select select "10"
